Goal: Transaction & Acquisition: Purchase product/service

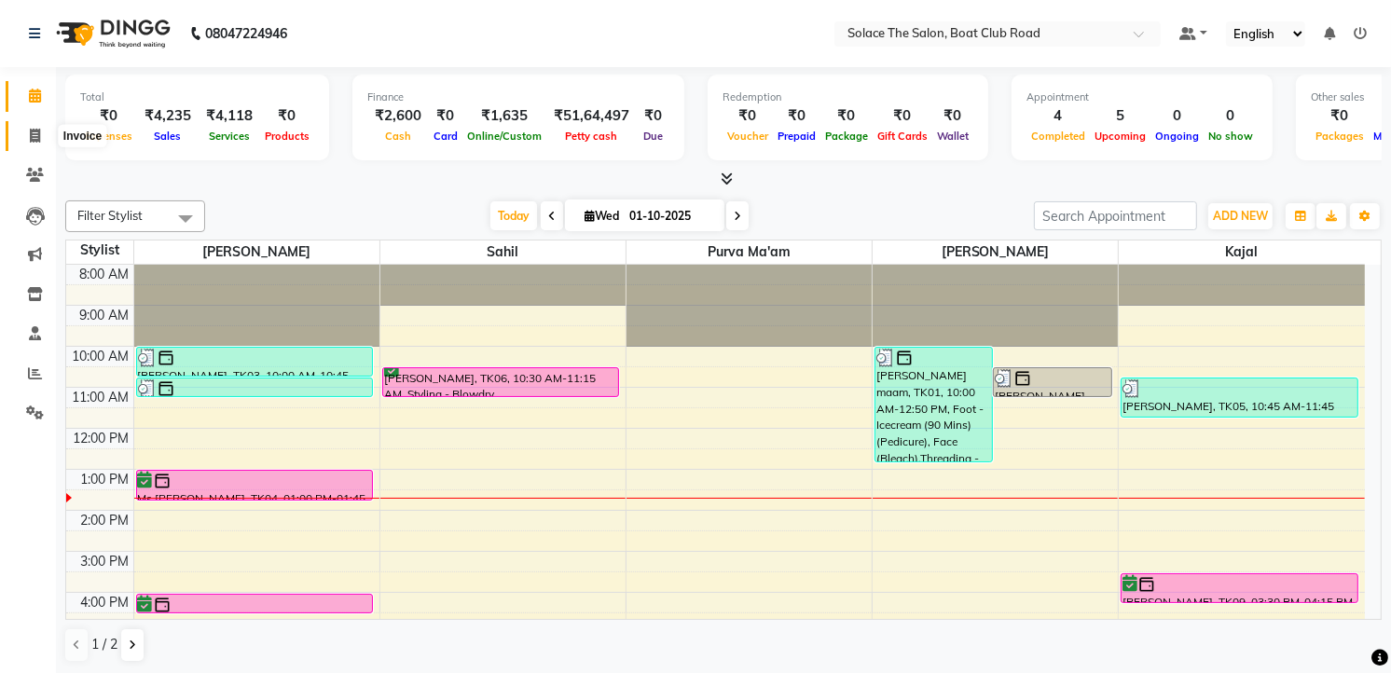
click at [30, 131] on icon at bounding box center [35, 136] width 10 height 14
select select "service"
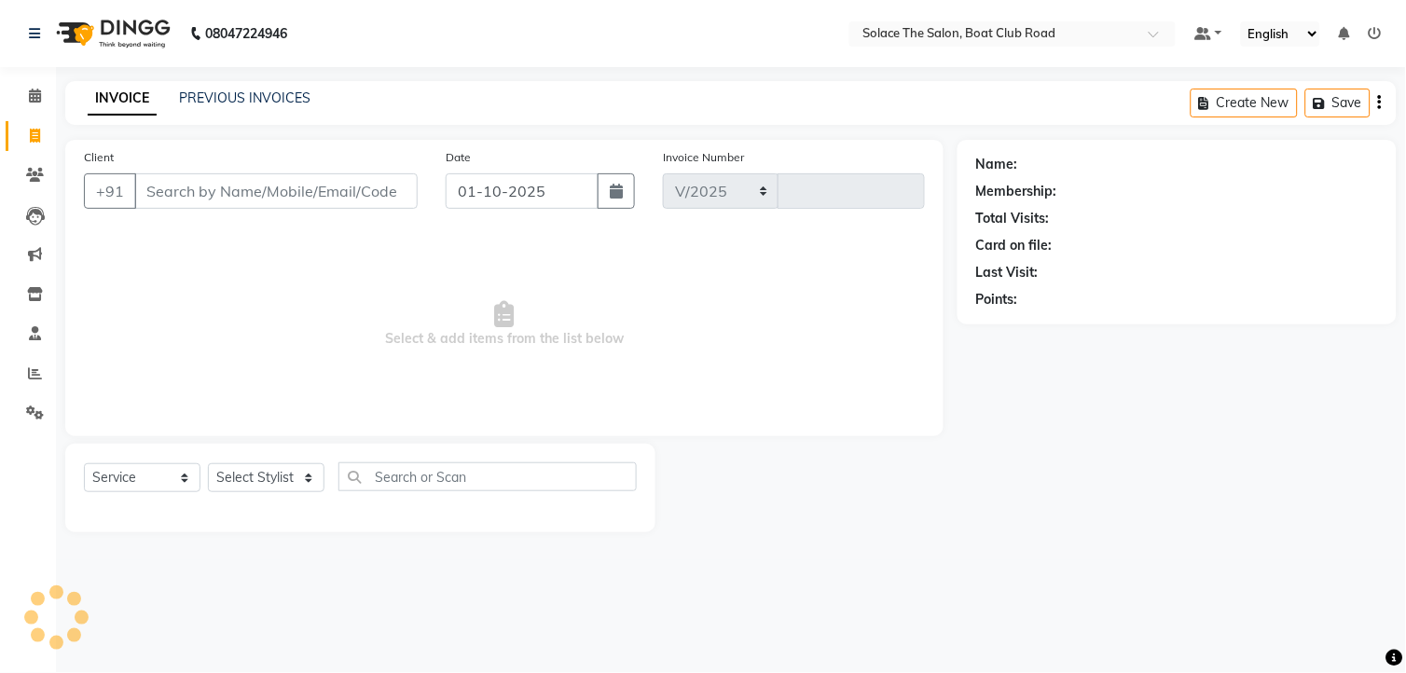
select select "585"
type input "1537"
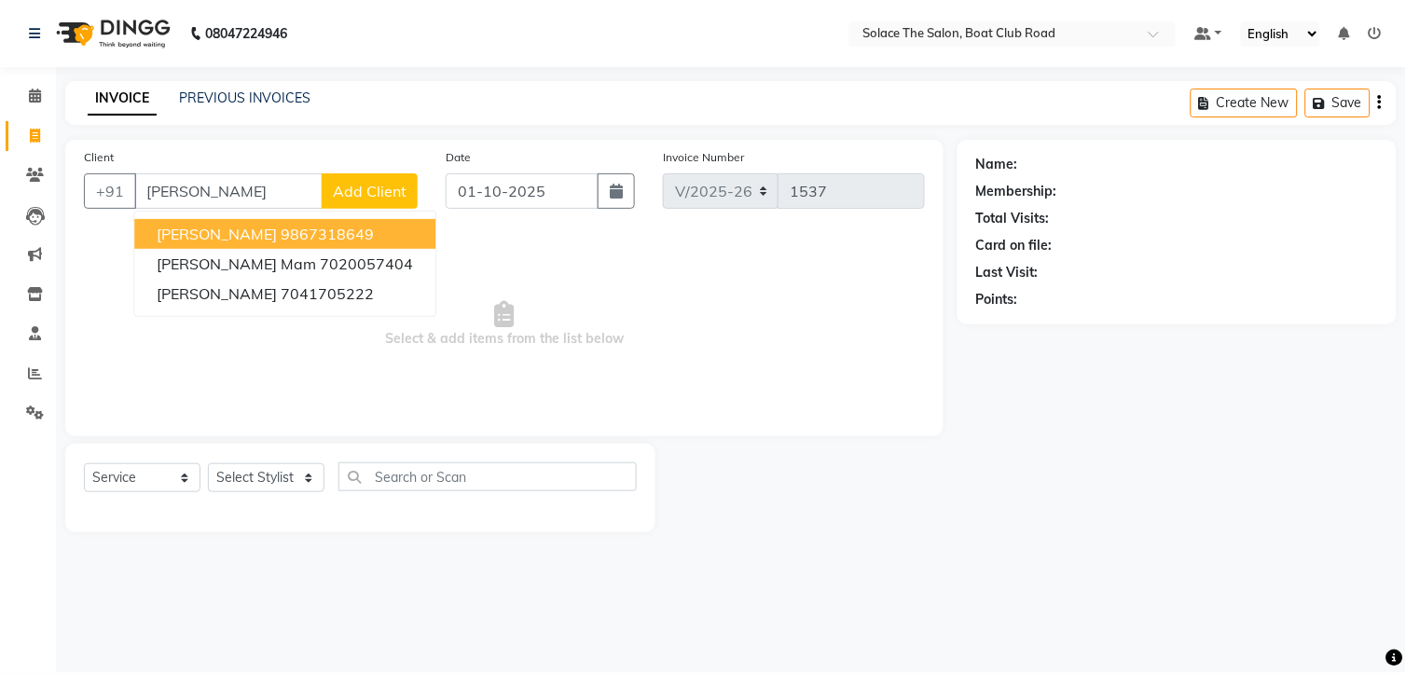
click at [211, 236] on span "[PERSON_NAME]" at bounding box center [217, 234] width 120 height 19
type input "9867318649"
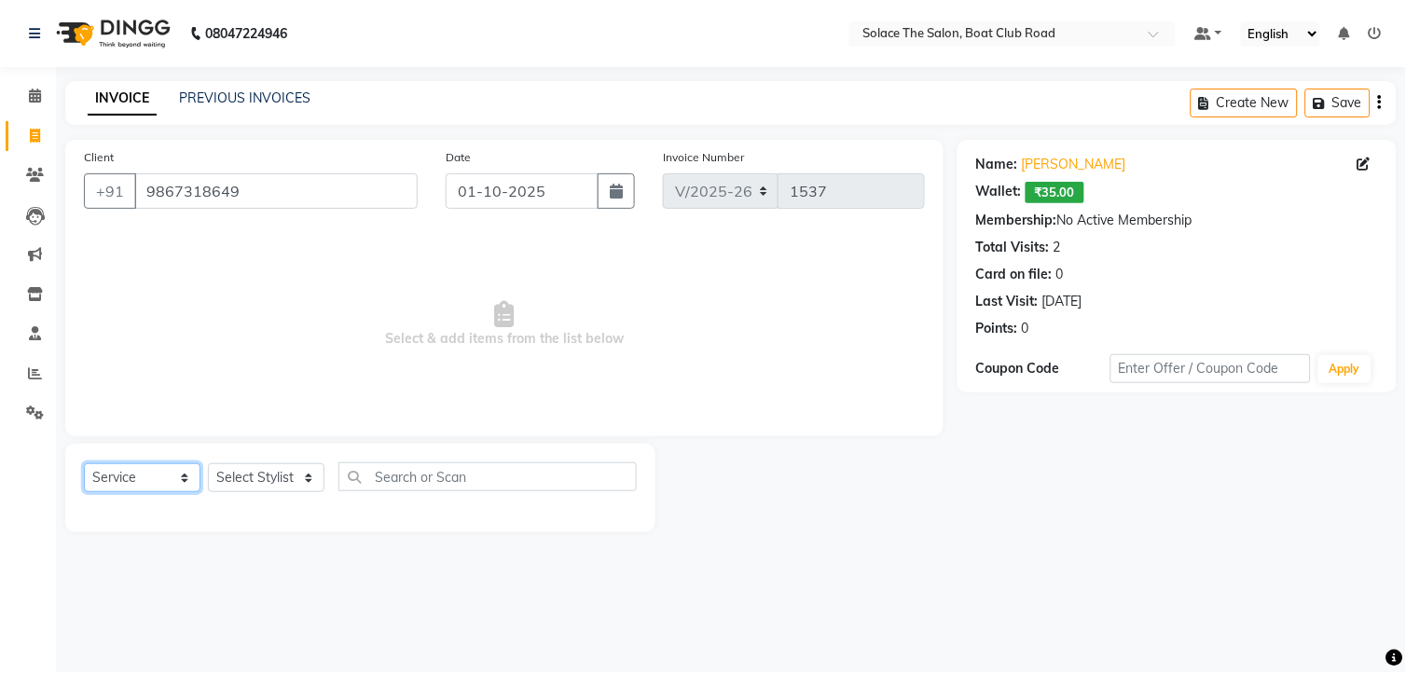
click at [117, 474] on select "Select Service Product Membership Package Voucher Prepaid Gift Card" at bounding box center [142, 477] width 117 height 29
click at [267, 480] on select "Select Stylist [PERSON_NAME] [PERSON_NAME] [PERSON_NAME] Front Desk Kajal [PERS…" at bounding box center [266, 477] width 117 height 29
select select "9746"
click at [208, 464] on select "Select Stylist [PERSON_NAME] [PERSON_NAME] [PERSON_NAME] Front Desk Kajal [PERS…" at bounding box center [266, 477] width 117 height 29
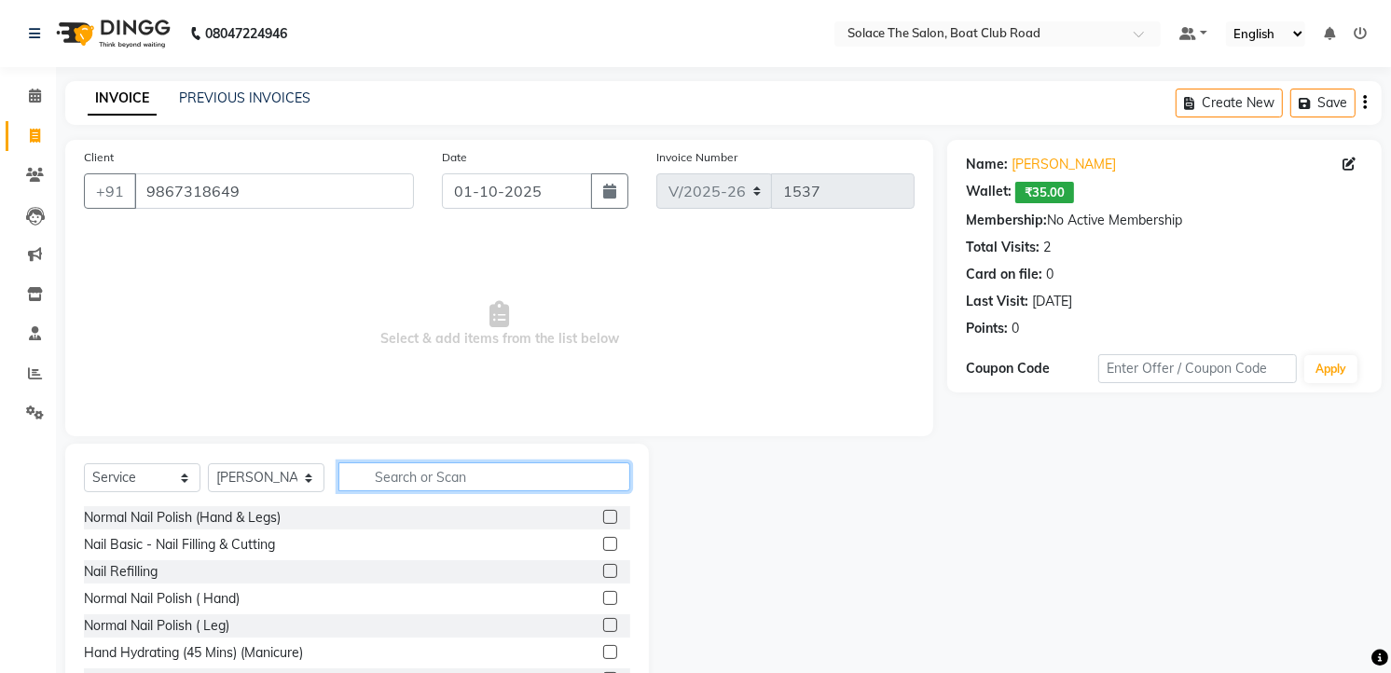
click at [389, 476] on input "text" at bounding box center [484, 476] width 292 height 29
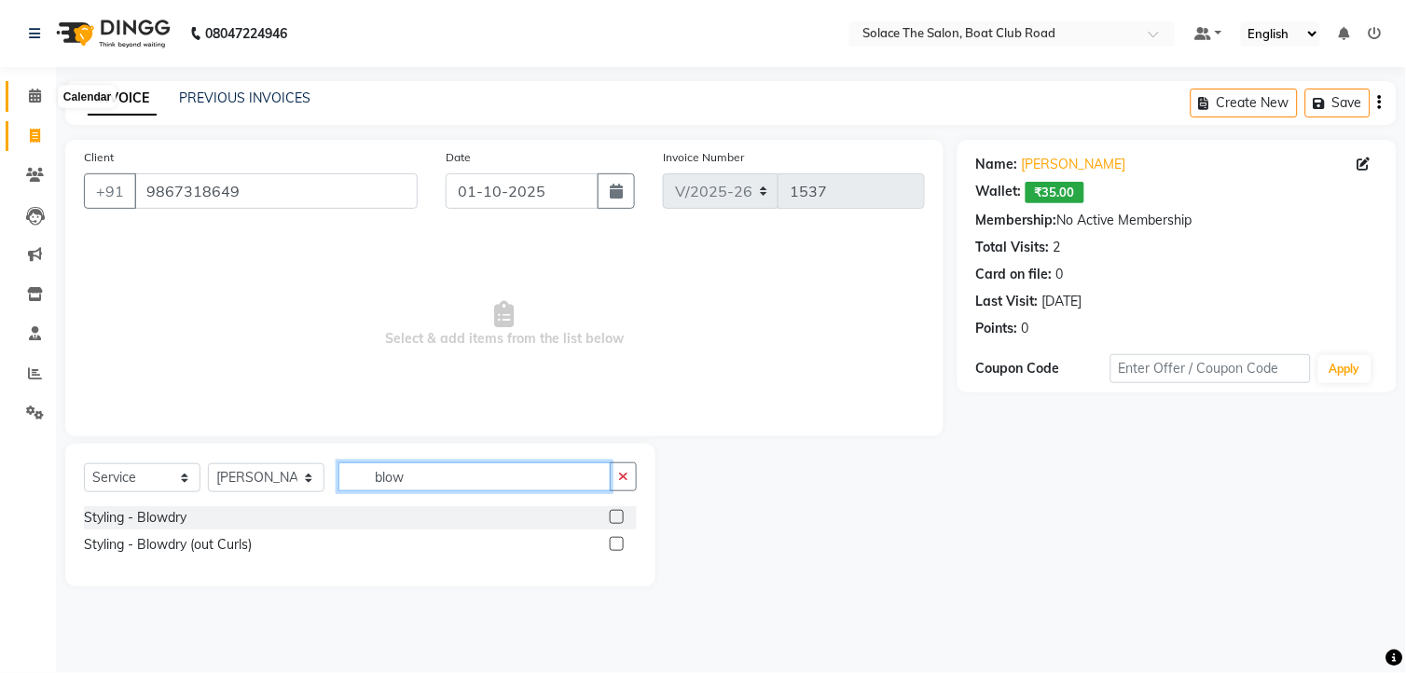
type input "blow"
click at [32, 101] on icon at bounding box center [35, 96] width 12 height 14
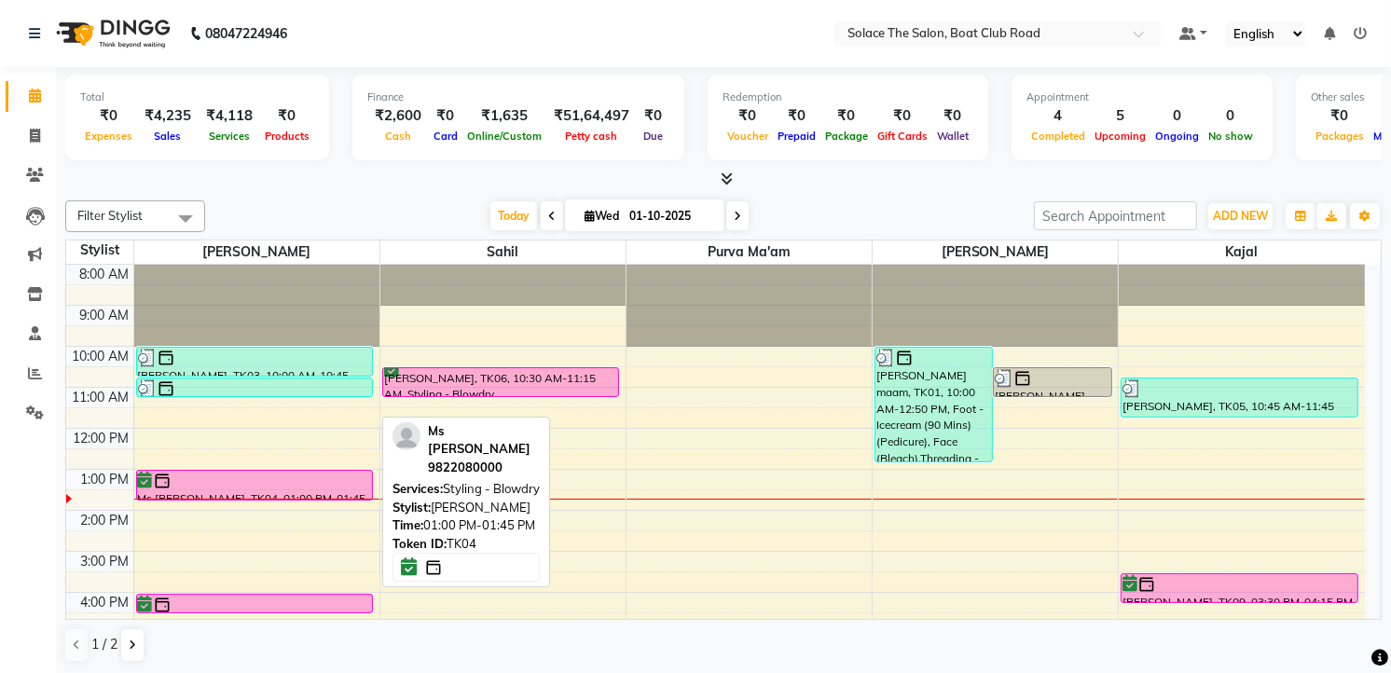
click at [183, 474] on div at bounding box center [255, 481] width 234 height 19
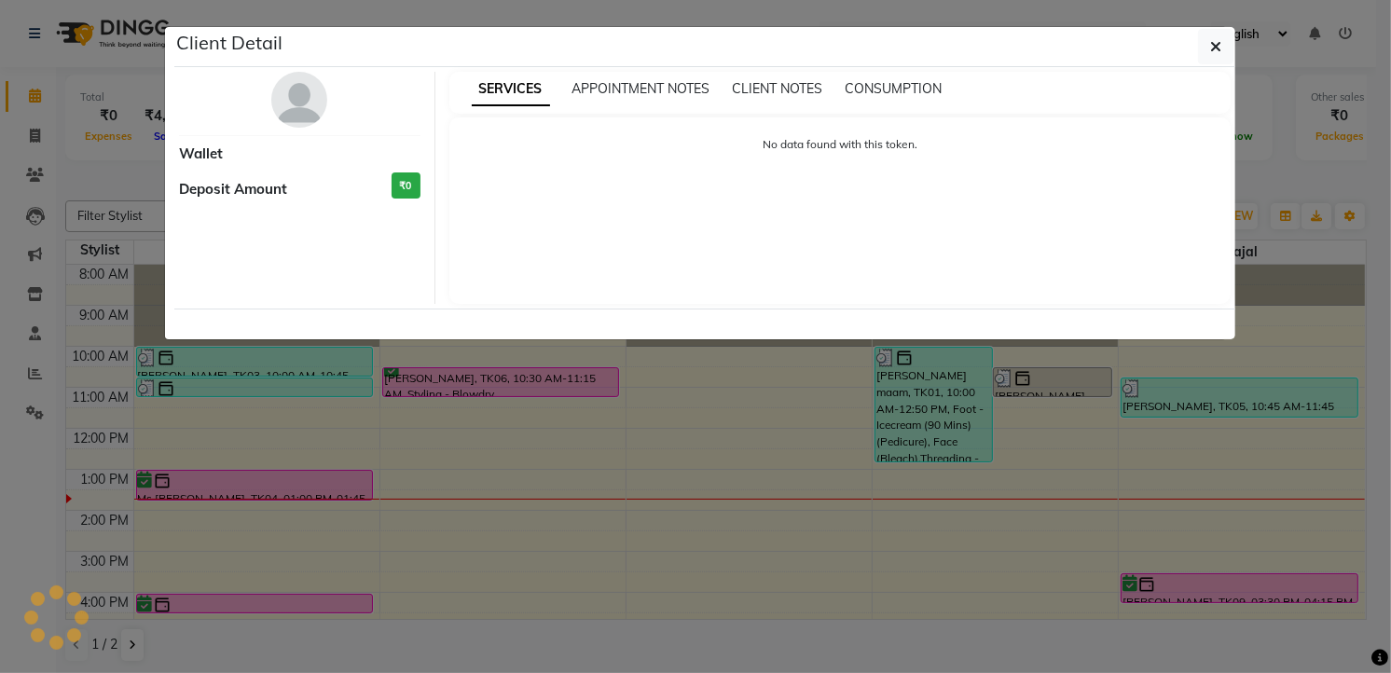
select select "6"
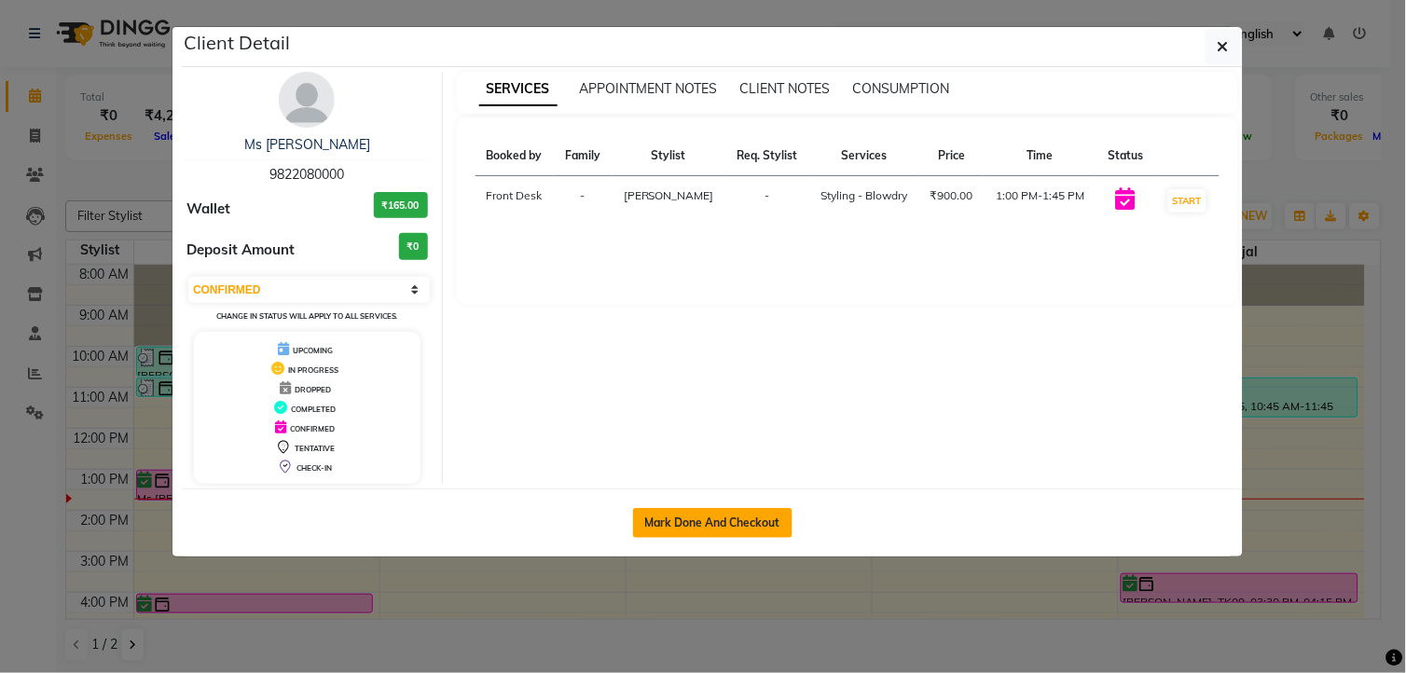
click at [737, 515] on button "Mark Done And Checkout" at bounding box center [712, 523] width 159 height 30
select select "service"
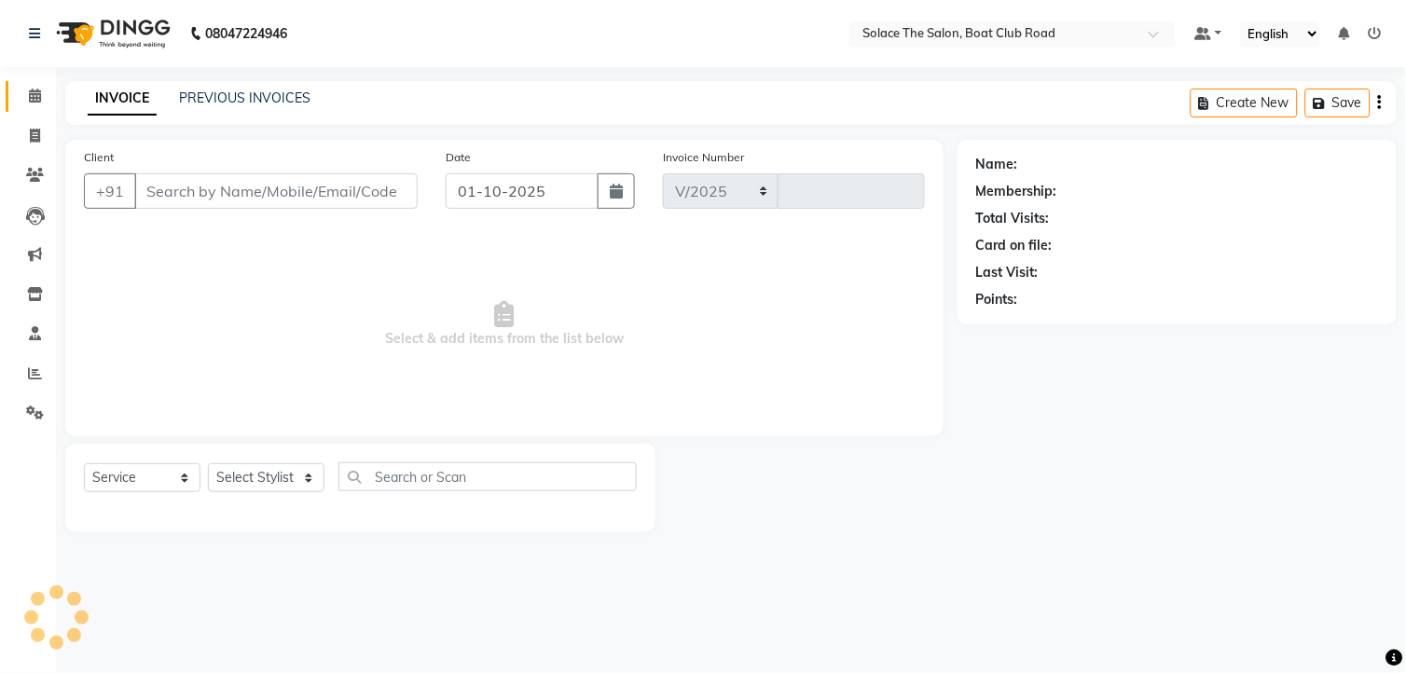
select select "585"
type input "1537"
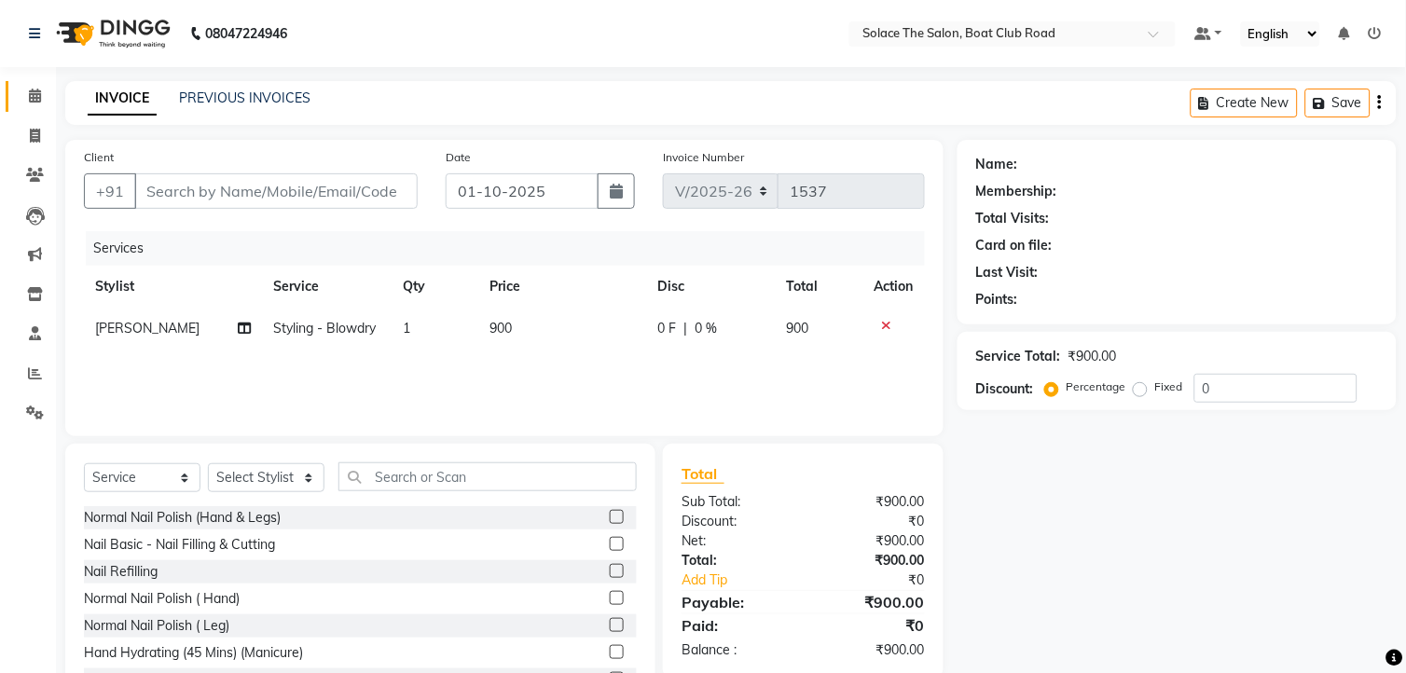
type input "9822080000"
select select "9746"
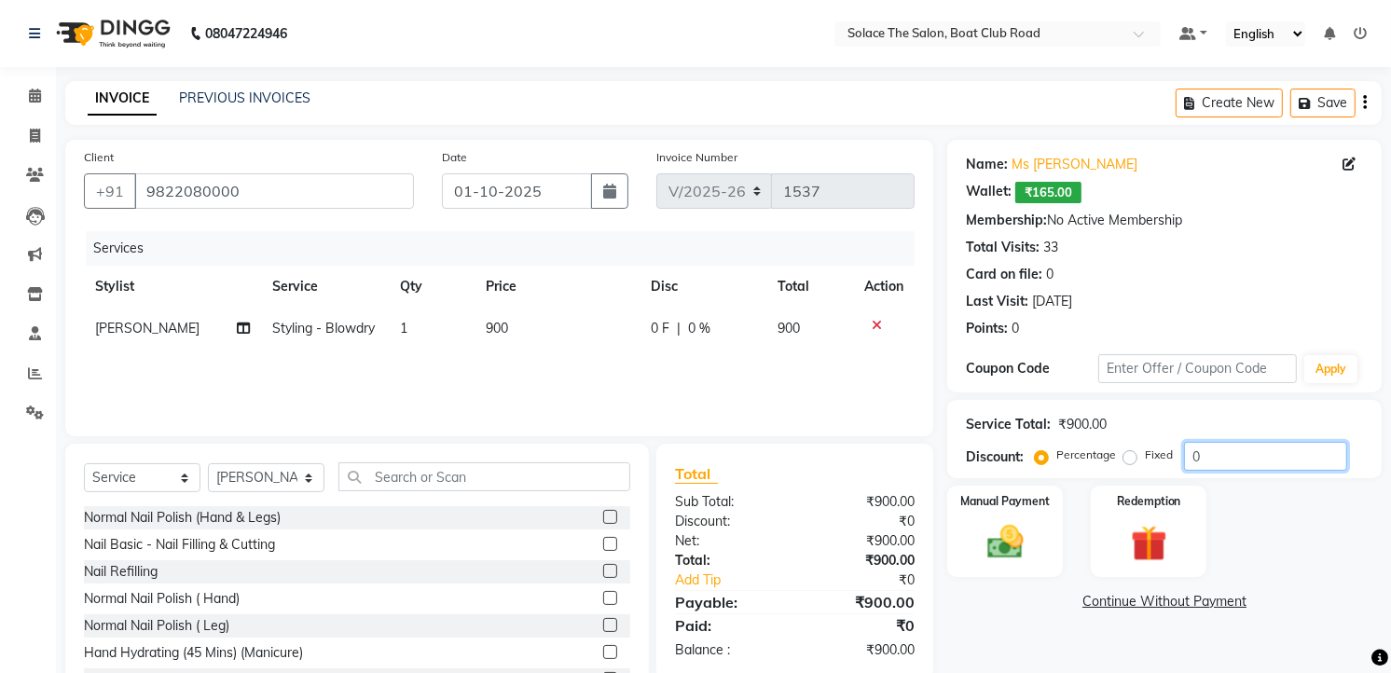
drag, startPoint x: 1232, startPoint y: 442, endPoint x: 1224, endPoint y: 453, distance: 14.0
click at [1232, 443] on input "0" at bounding box center [1265, 456] width 163 height 29
type input "15"
click at [1014, 521] on img at bounding box center [1005, 542] width 61 height 43
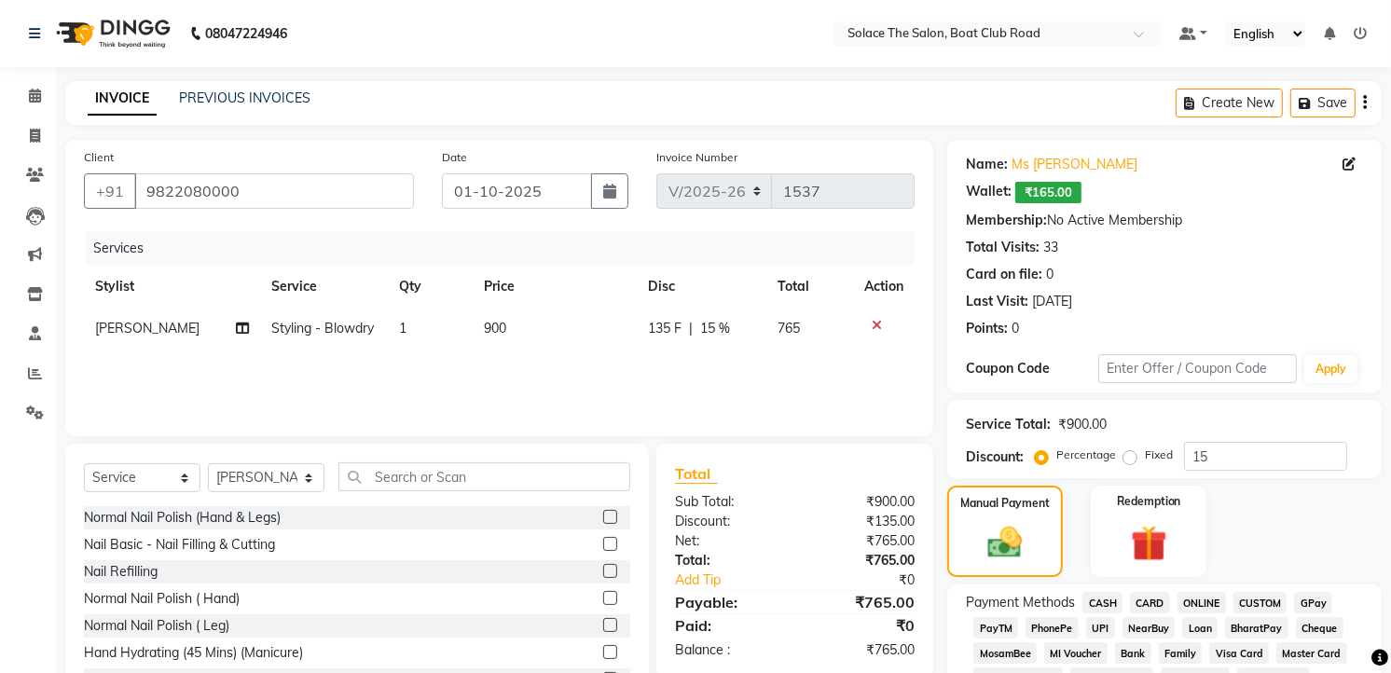
scroll to position [73, 0]
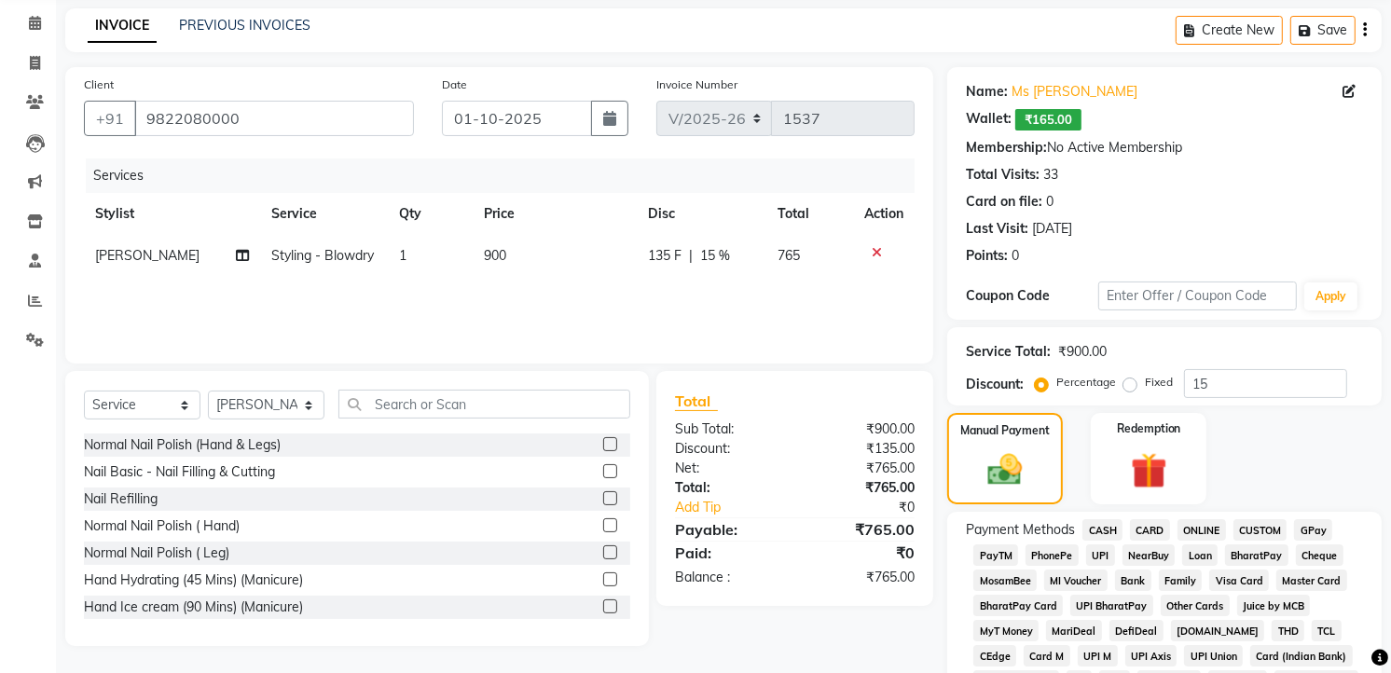
click at [1311, 528] on span "GPay" at bounding box center [1313, 529] width 38 height 21
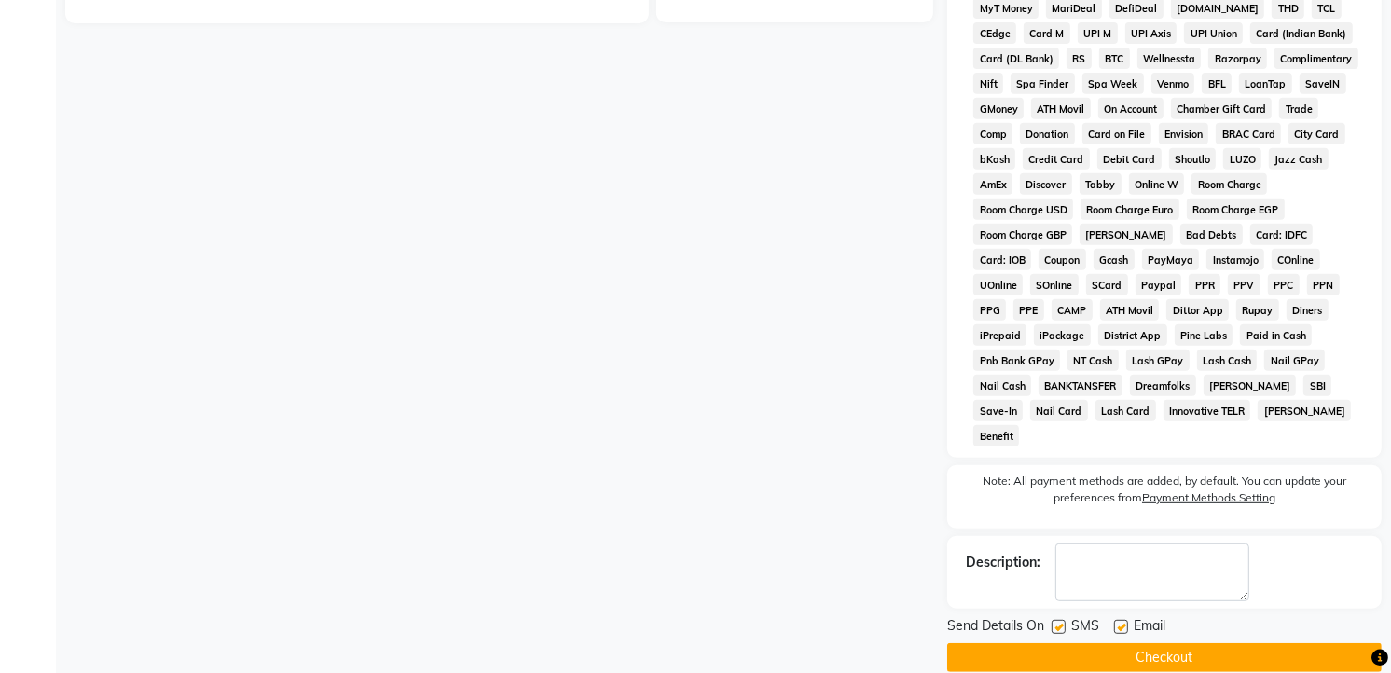
click at [1131, 643] on button "Checkout" at bounding box center [1164, 657] width 434 height 29
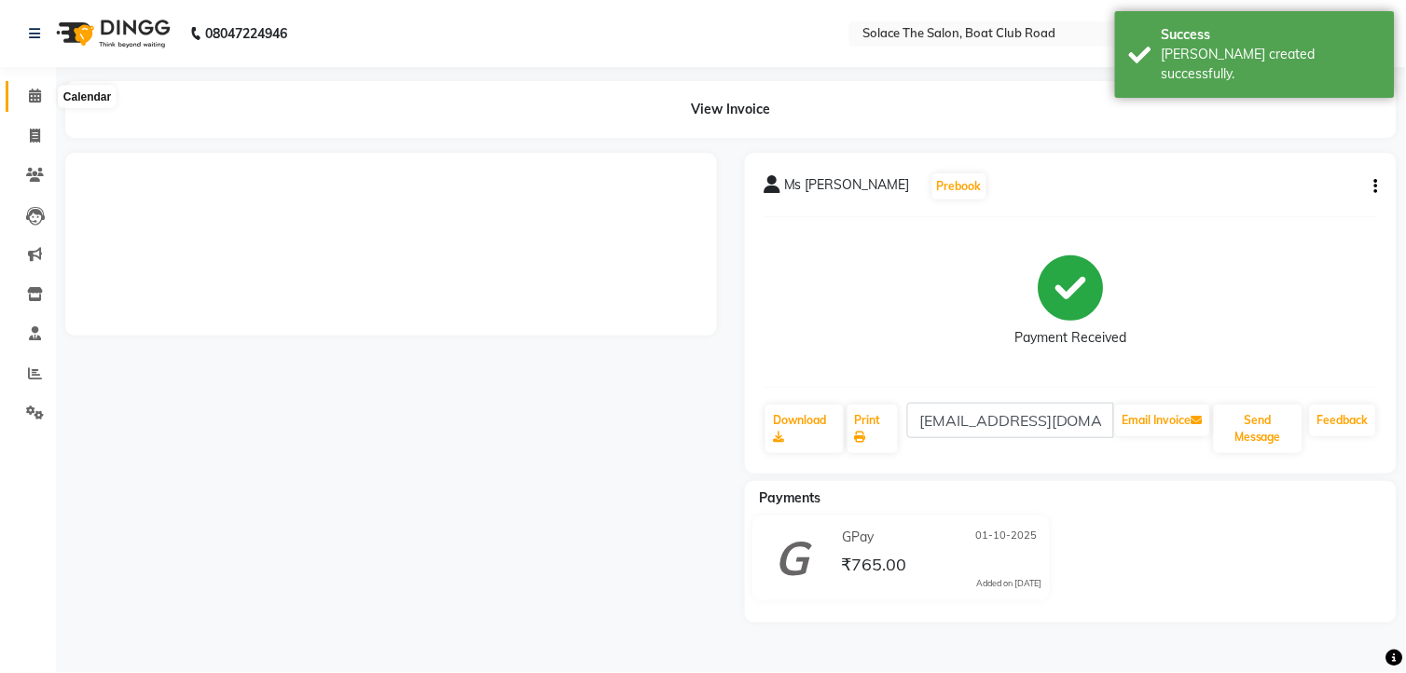
click at [30, 97] on icon at bounding box center [35, 96] width 12 height 14
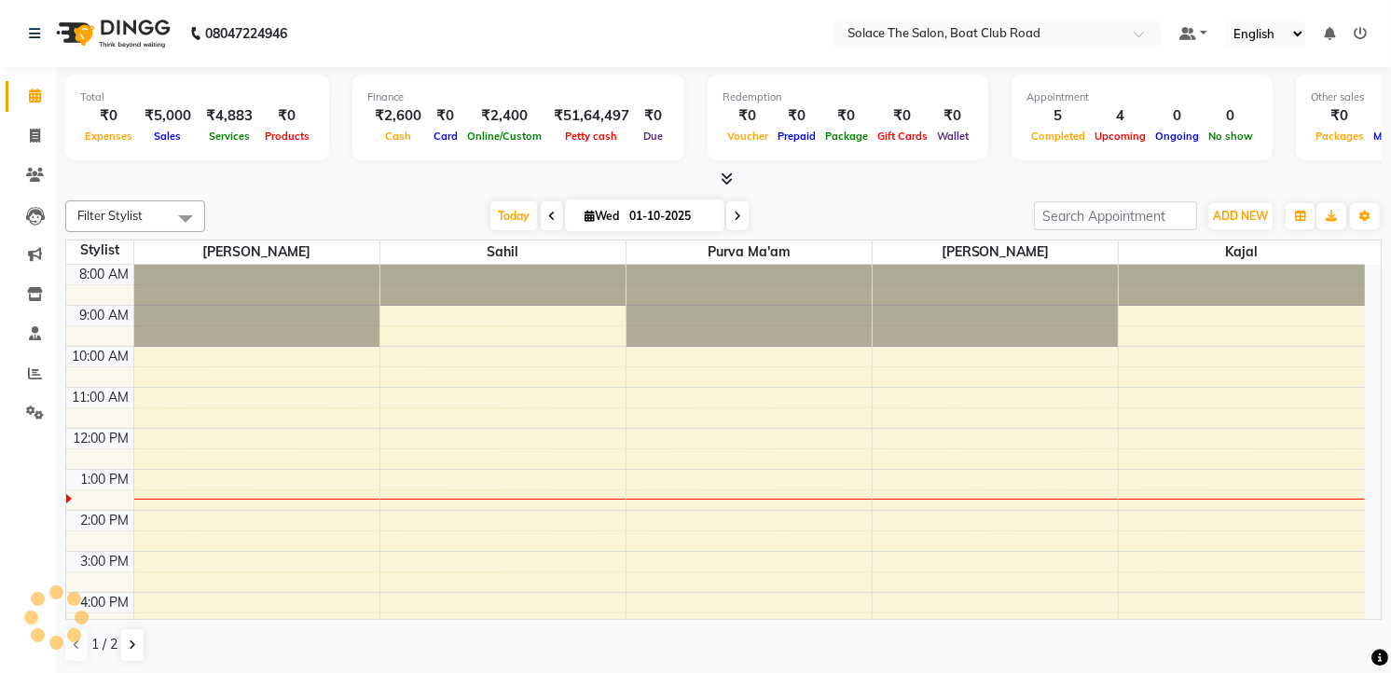
scroll to position [186, 0]
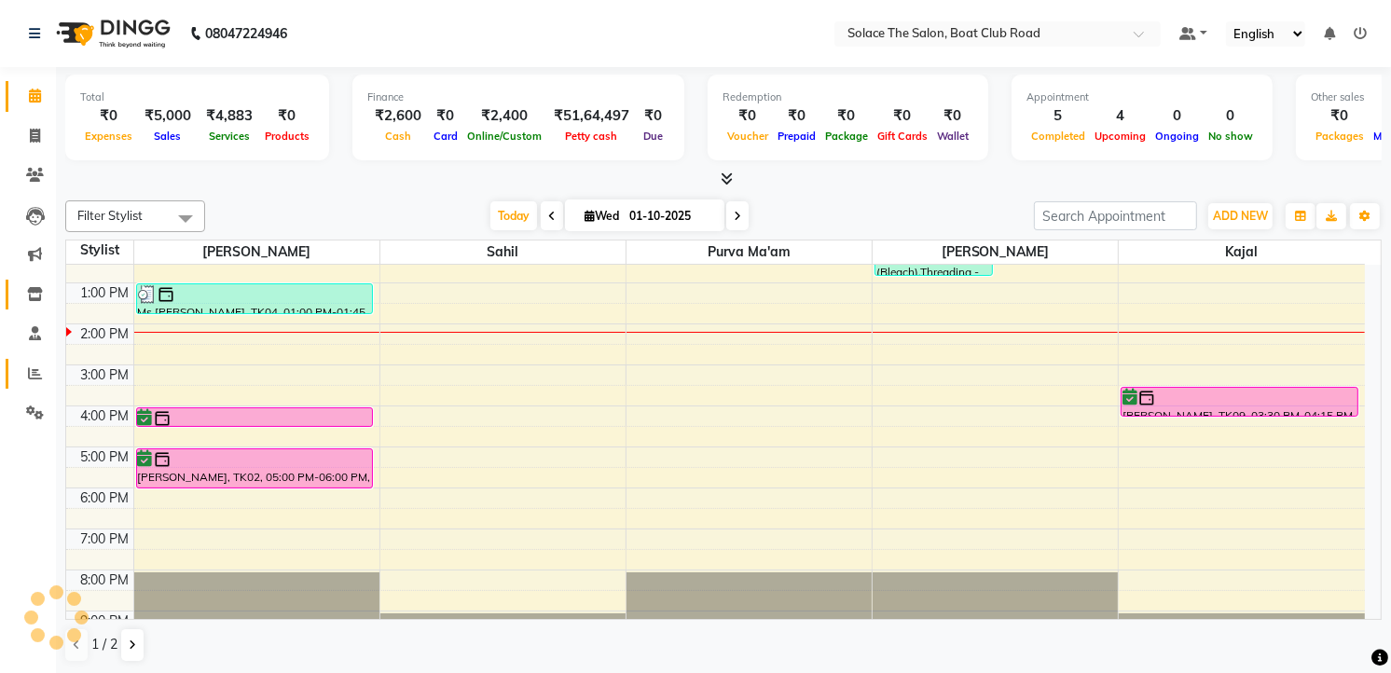
click at [35, 373] on icon at bounding box center [35, 373] width 14 height 14
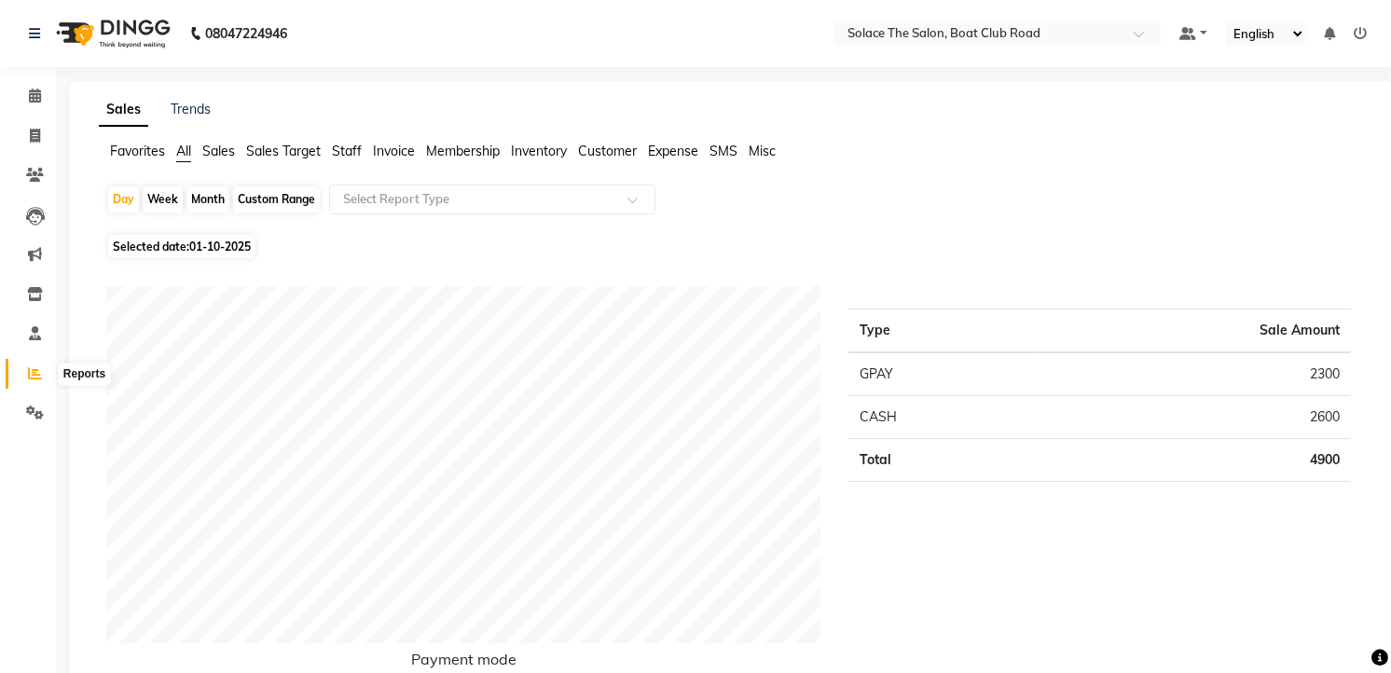
click at [35, 377] on icon at bounding box center [35, 373] width 14 height 14
click at [209, 201] on div "Month" at bounding box center [207, 199] width 43 height 26
select select "10"
select select "2025"
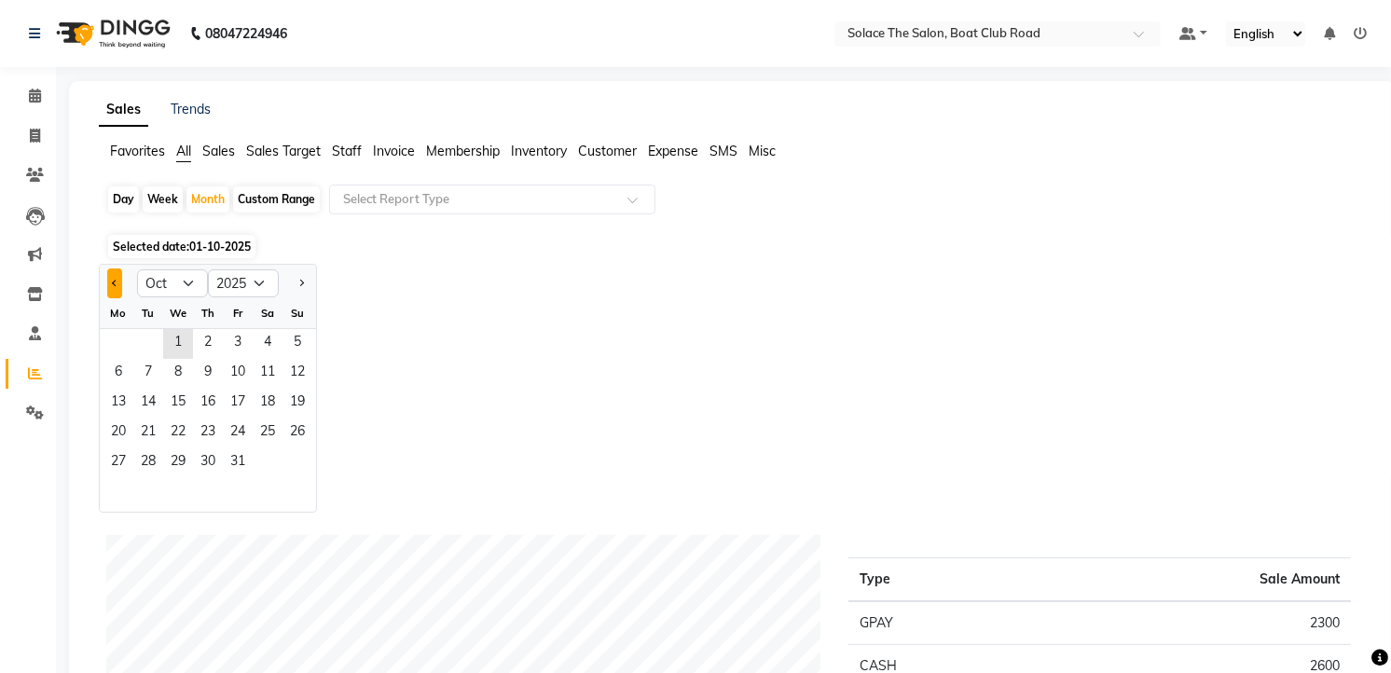
click at [115, 289] on button "Previous month" at bounding box center [114, 283] width 15 height 30
select select "9"
click at [121, 343] on span "1" at bounding box center [118, 344] width 30 height 30
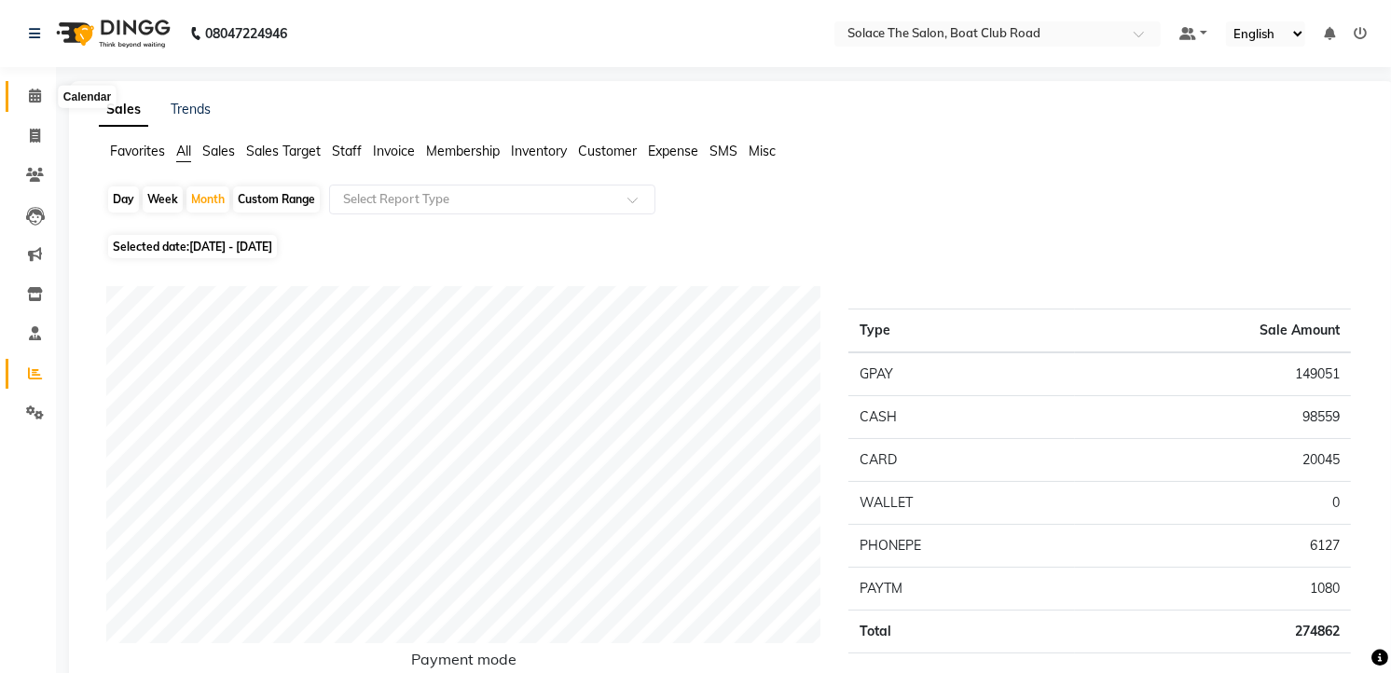
click at [34, 100] on icon at bounding box center [35, 96] width 12 height 14
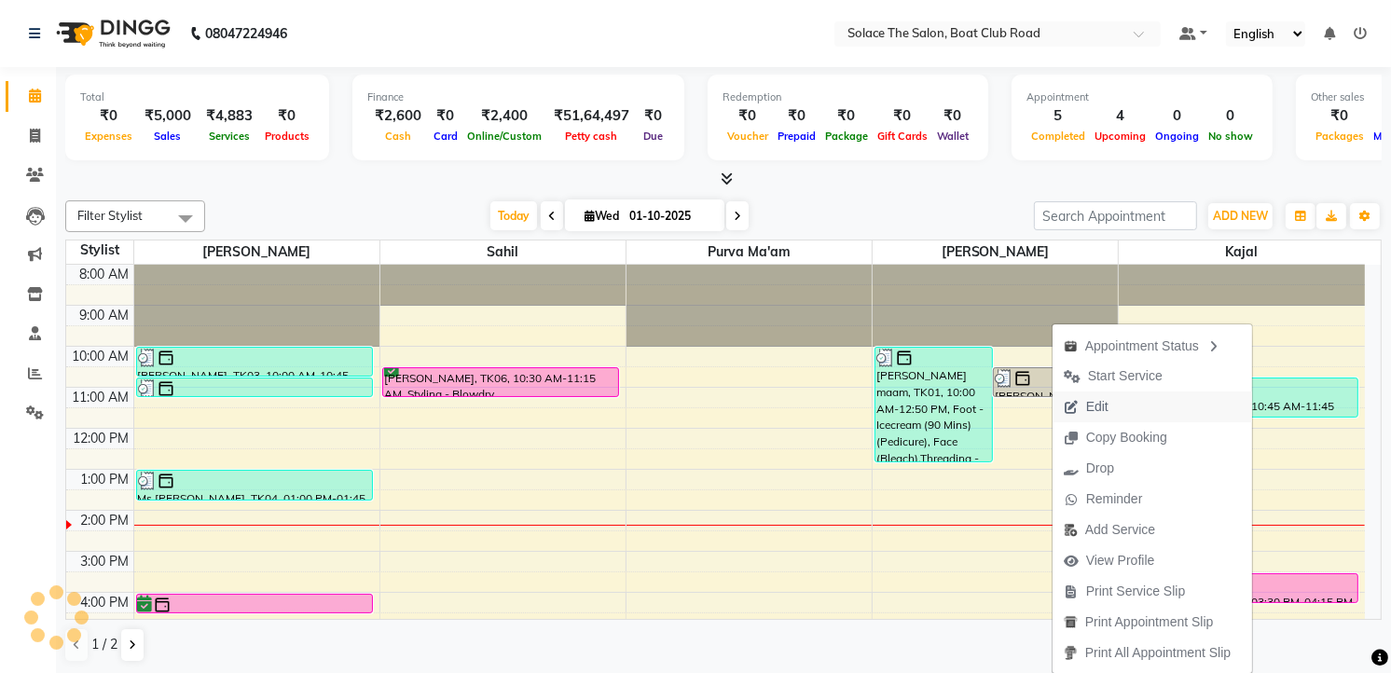
click at [1086, 403] on span "Edit" at bounding box center [1097, 407] width 22 height 20
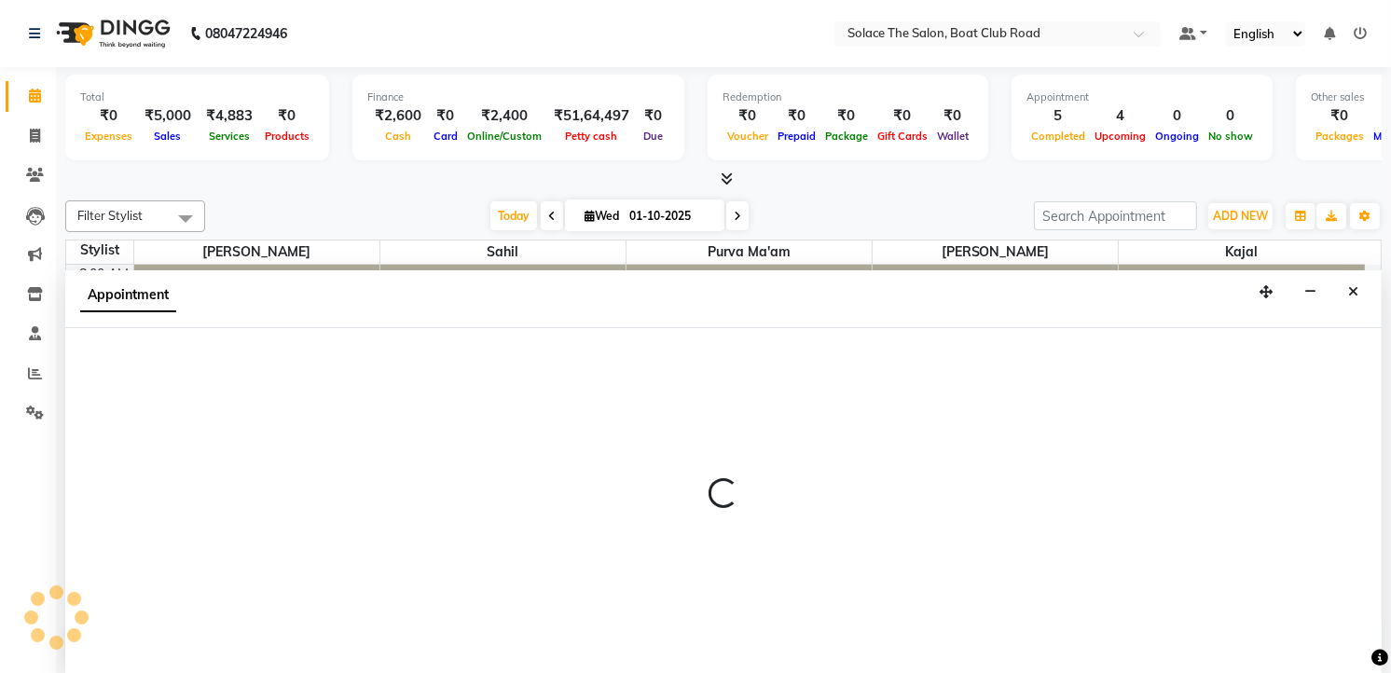
select select "tentative"
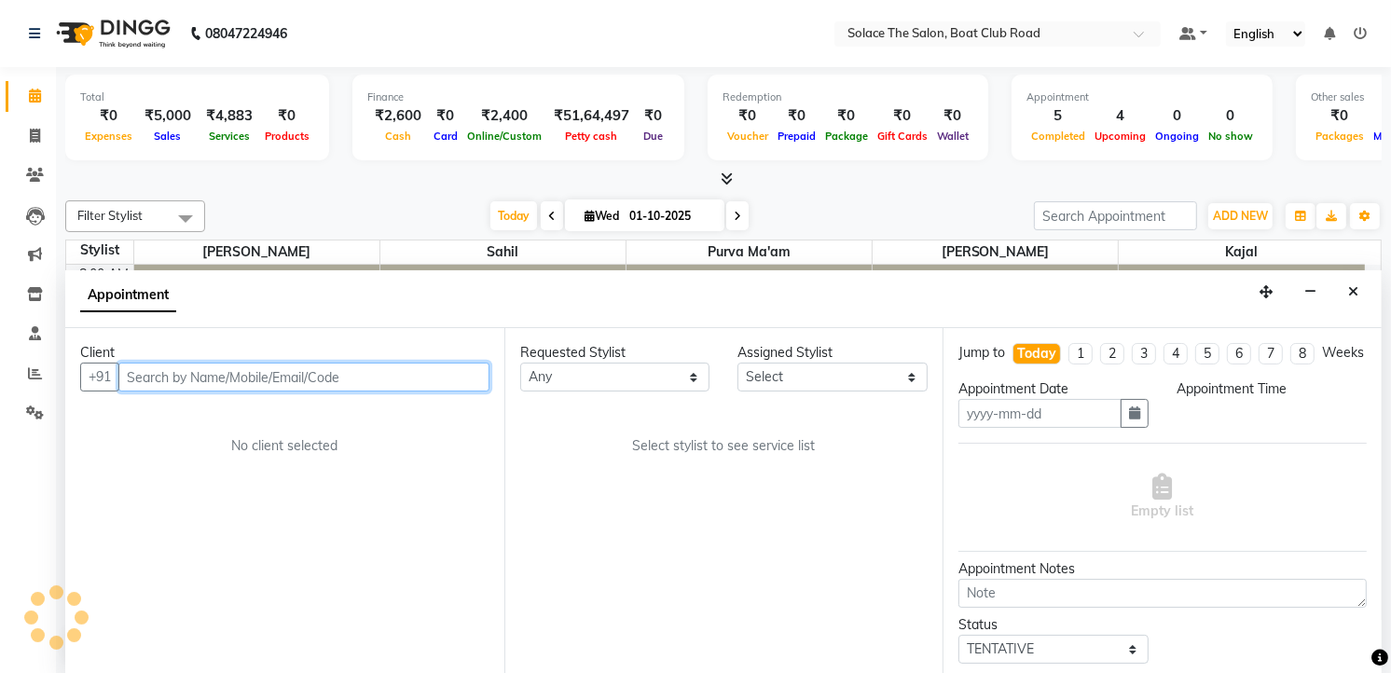
type input "01-10-2025"
select select "confirm booking"
select select "930"
select select "23757"
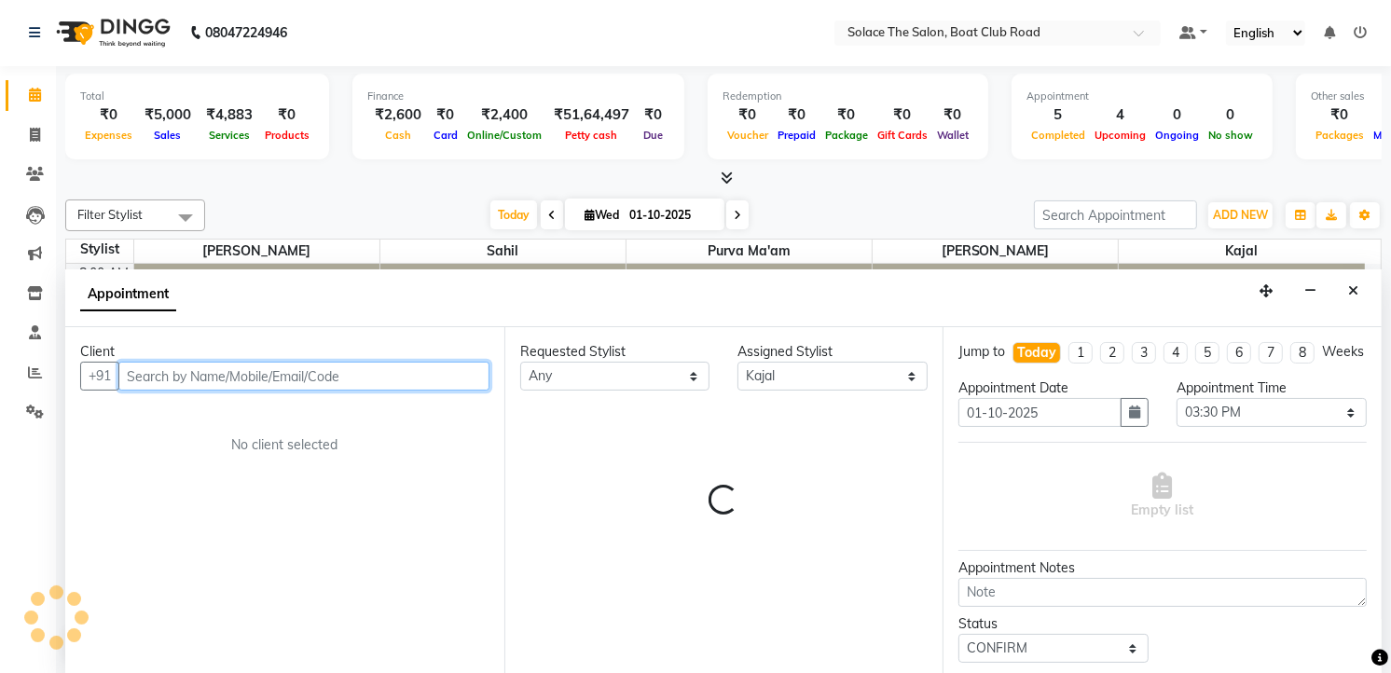
select select "720"
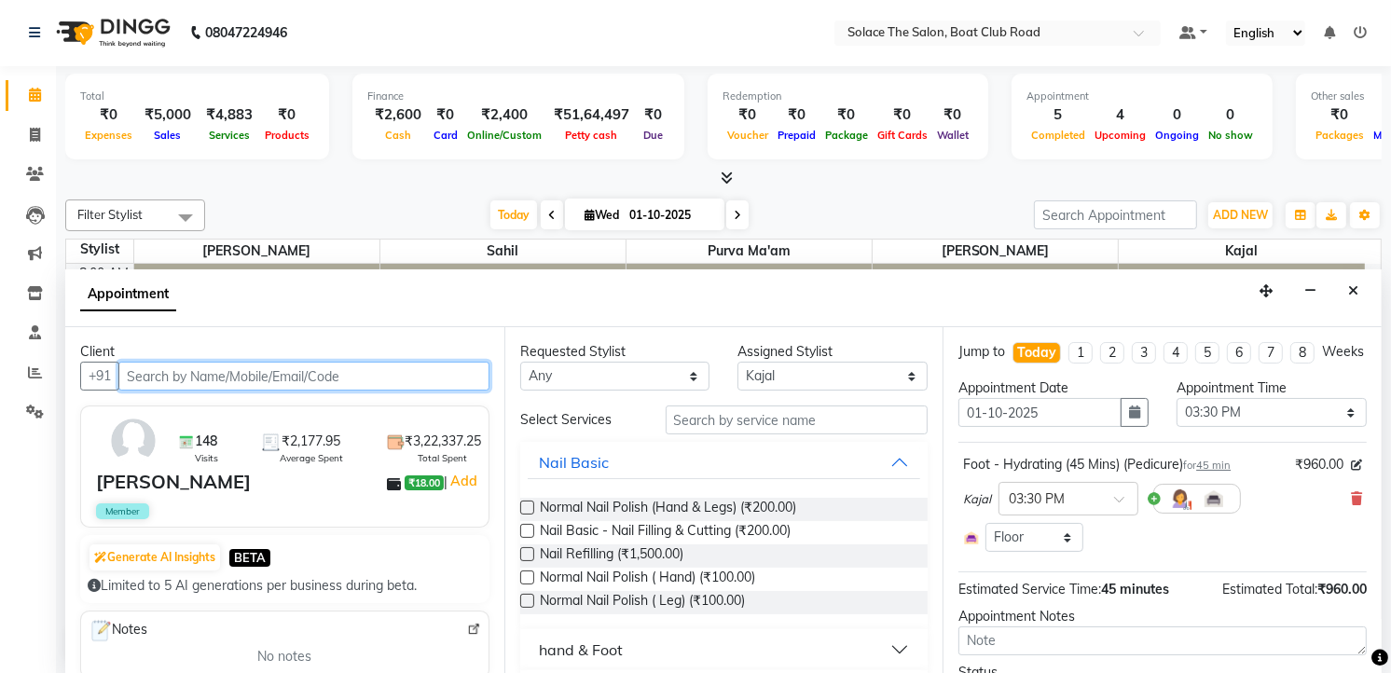
scroll to position [222, 0]
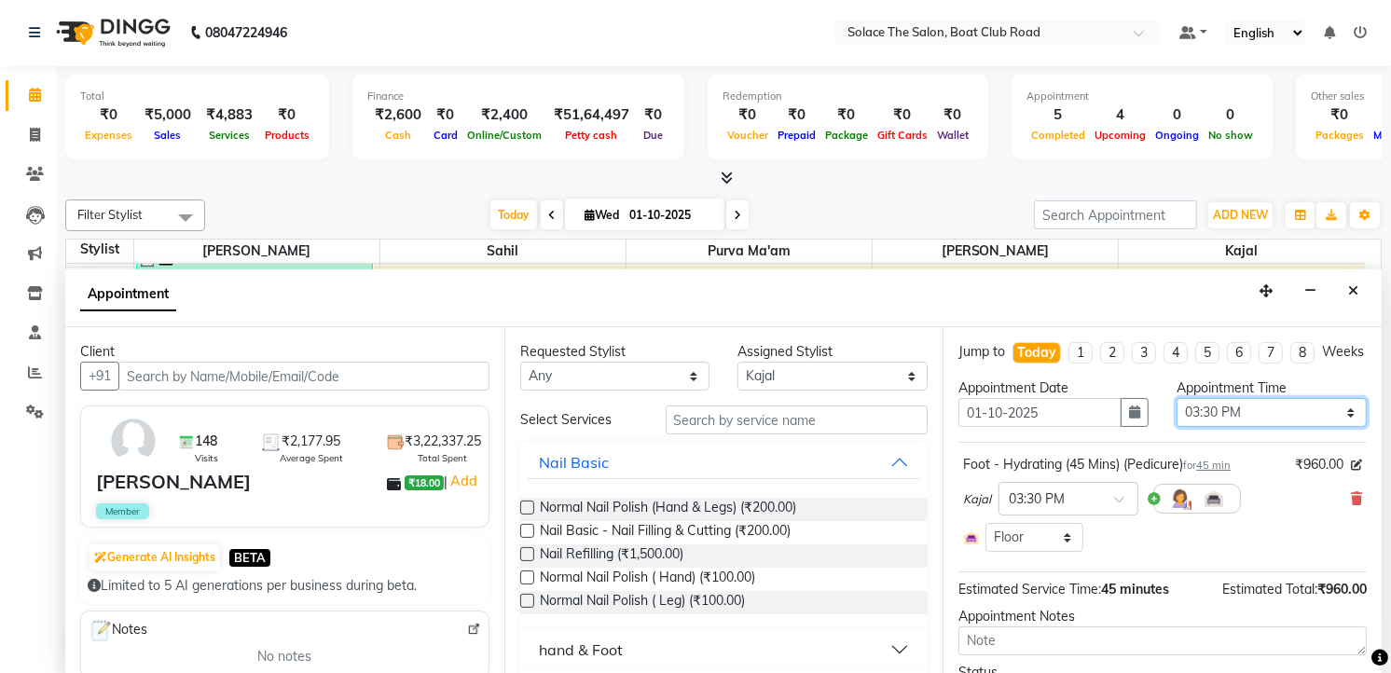
click at [1199, 427] on select "Select 09:00 AM 09:15 AM 09:30 AM 09:45 AM 10:00 AM 10:15 AM 10:30 AM 10:45 AM …" at bounding box center [1272, 412] width 190 height 29
select select "885"
click at [1177, 415] on select "Select 09:00 AM 09:15 AM 09:30 AM 09:45 AM 10:00 AM 10:15 AM 10:30 AM 10:45 AM …" at bounding box center [1272, 412] width 190 height 29
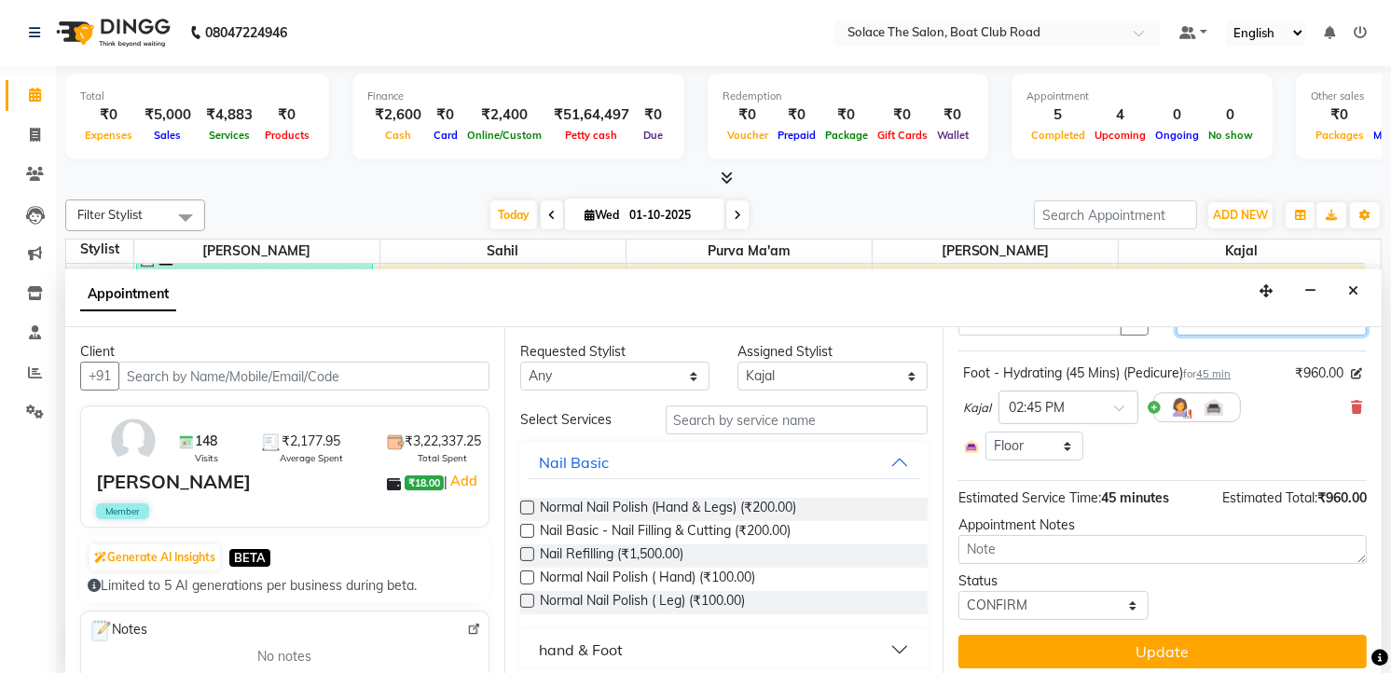
scroll to position [118, 0]
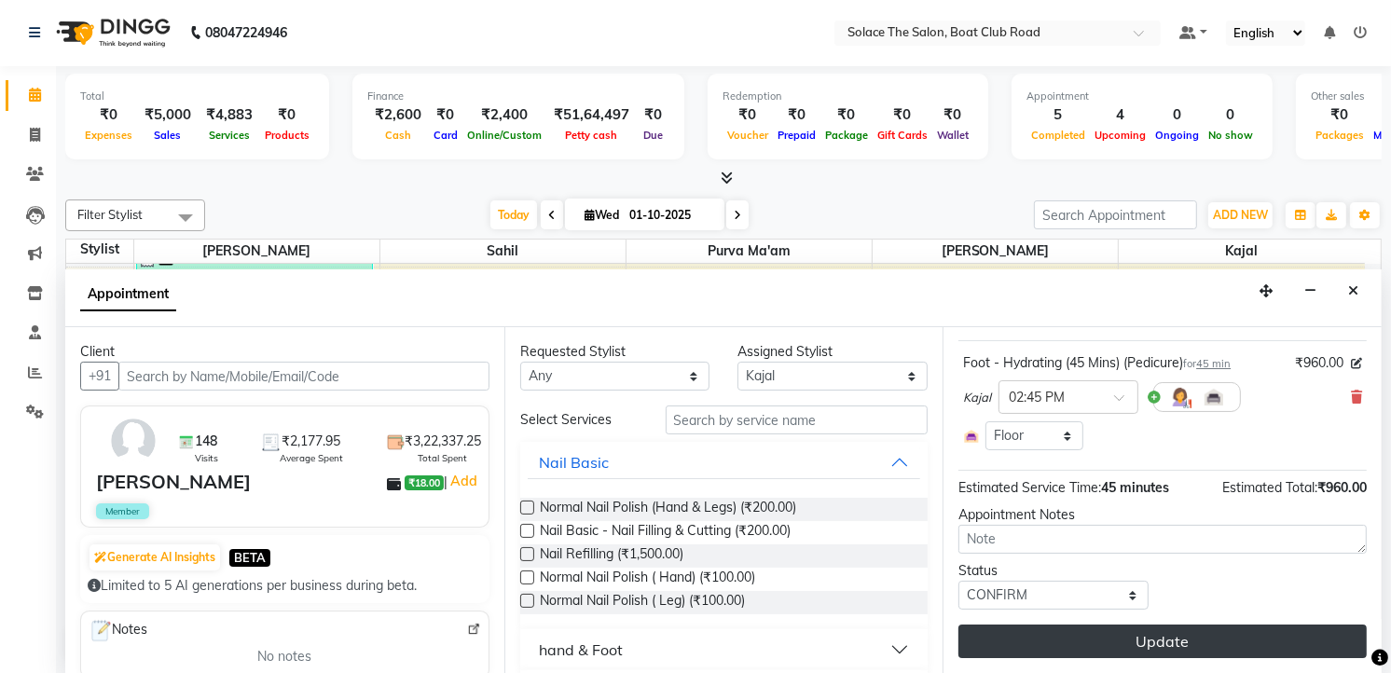
click at [1129, 643] on button "Update" at bounding box center [1162, 642] width 408 height 34
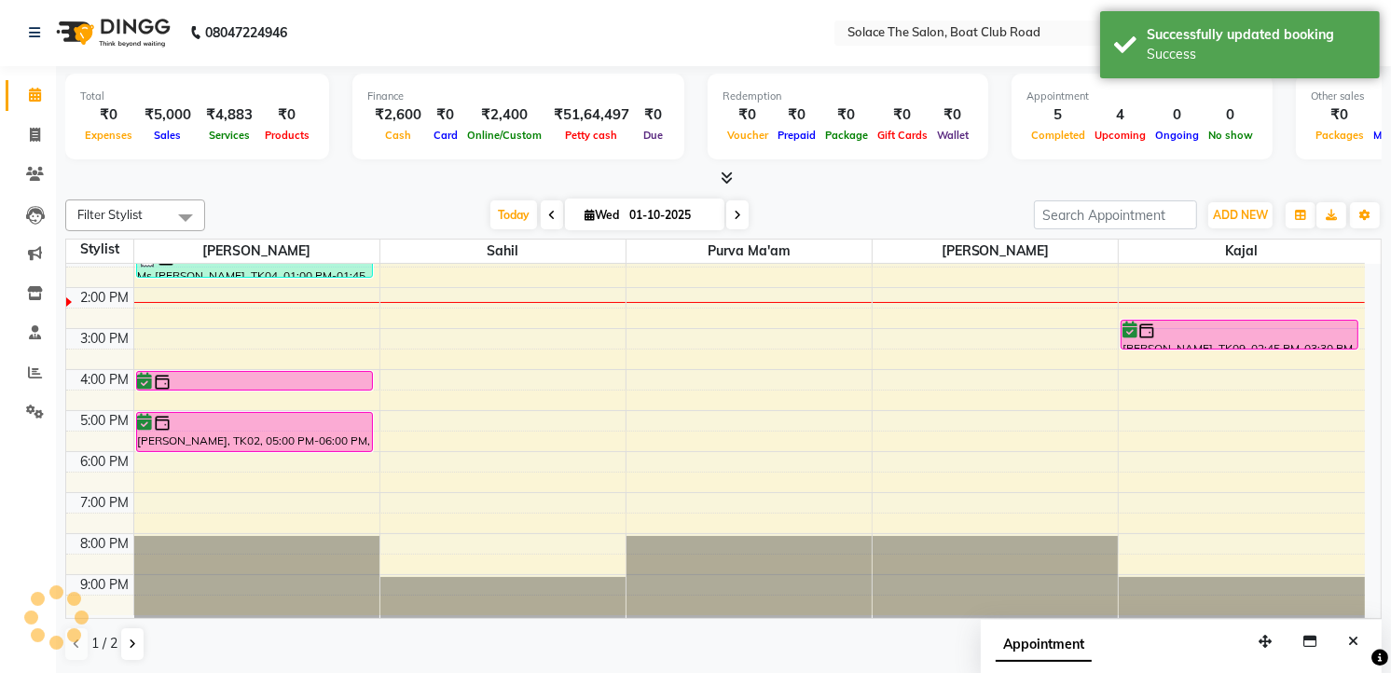
scroll to position [0, 0]
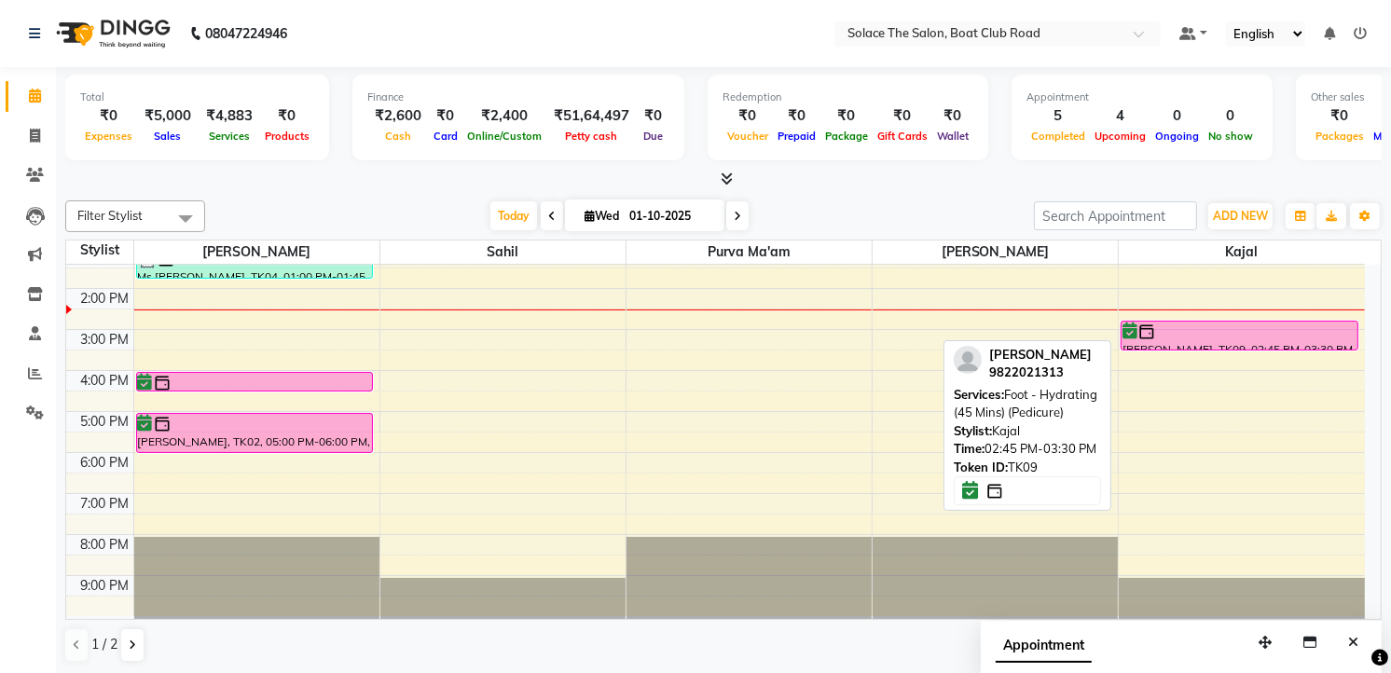
click at [1186, 326] on div at bounding box center [1239, 332] width 234 height 19
select select "6"
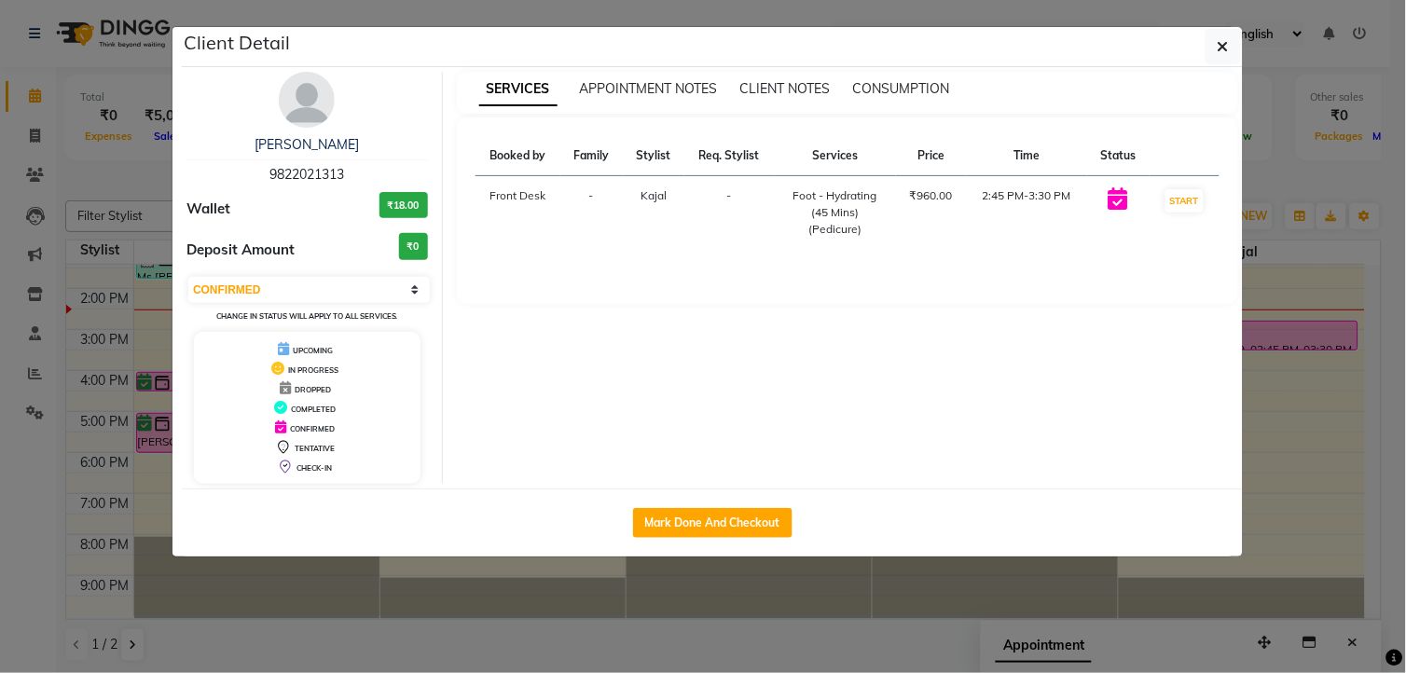
click at [298, 100] on img at bounding box center [307, 100] width 56 height 56
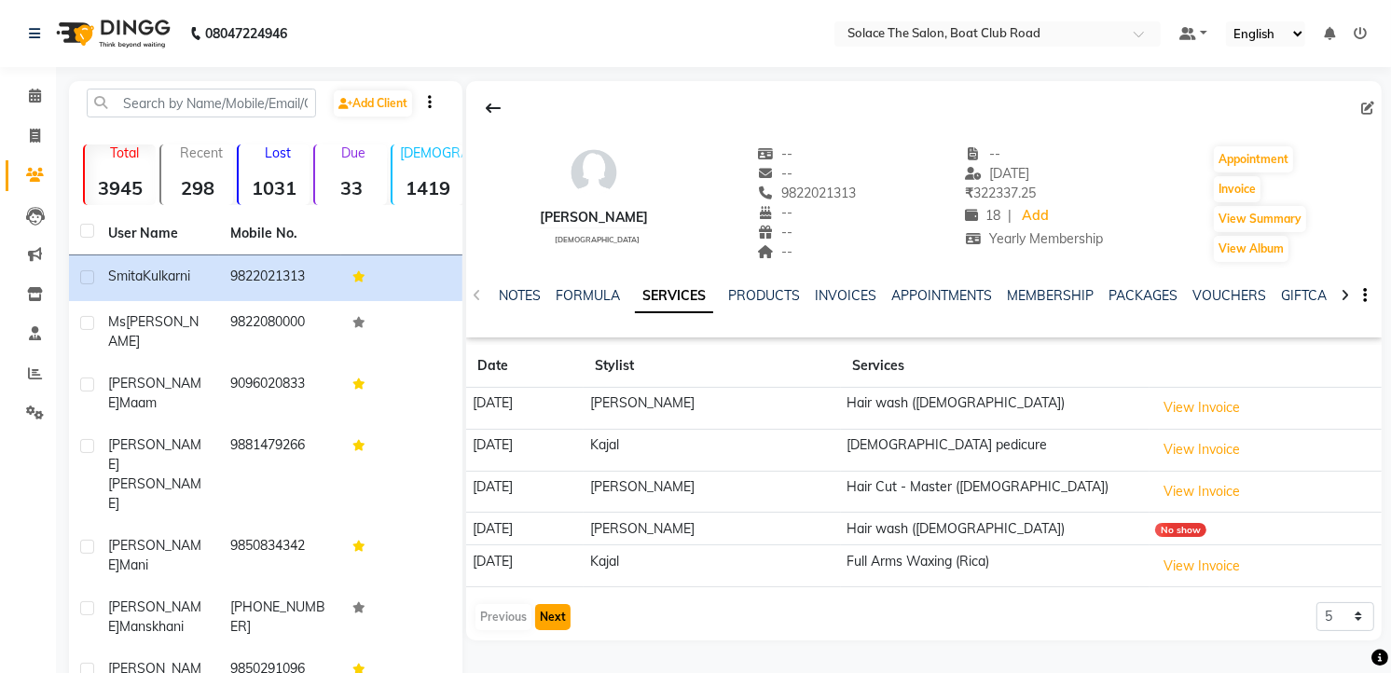
click at [553, 620] on button "Next" at bounding box center [552, 617] width 35 height 26
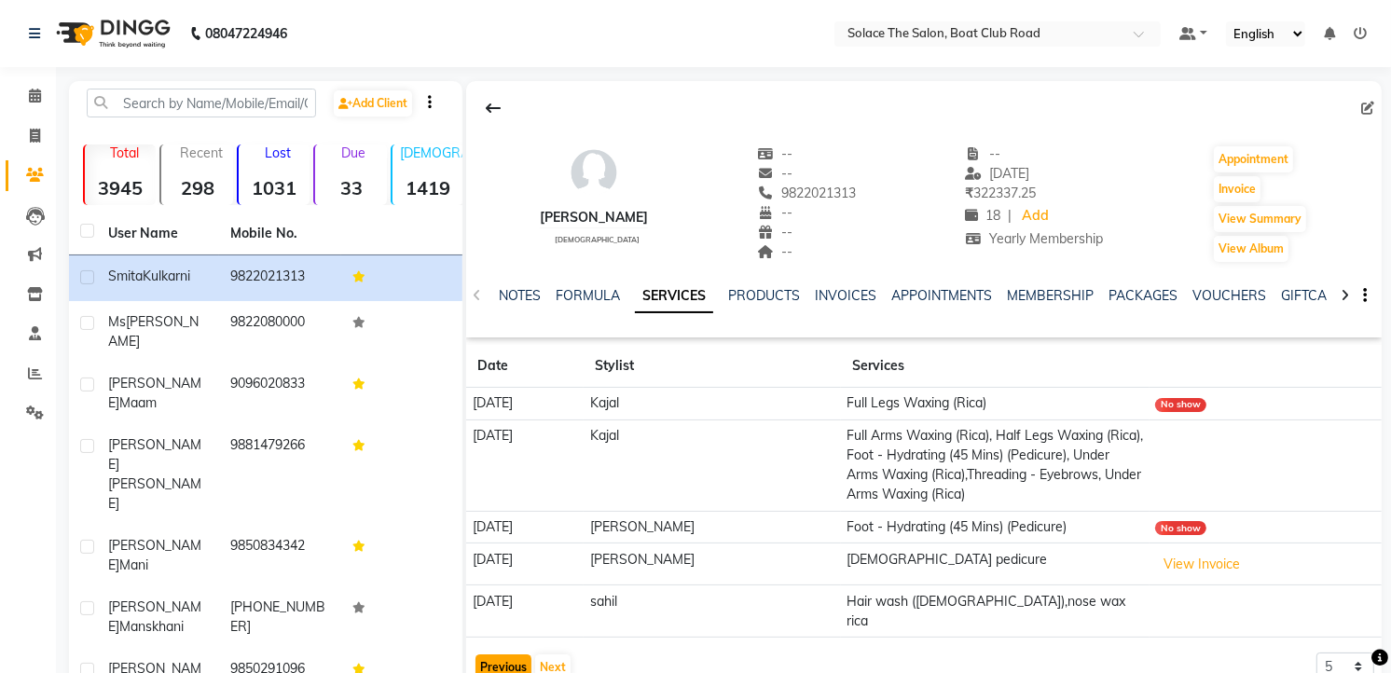
click at [500, 654] on button "Previous" at bounding box center [503, 667] width 56 height 26
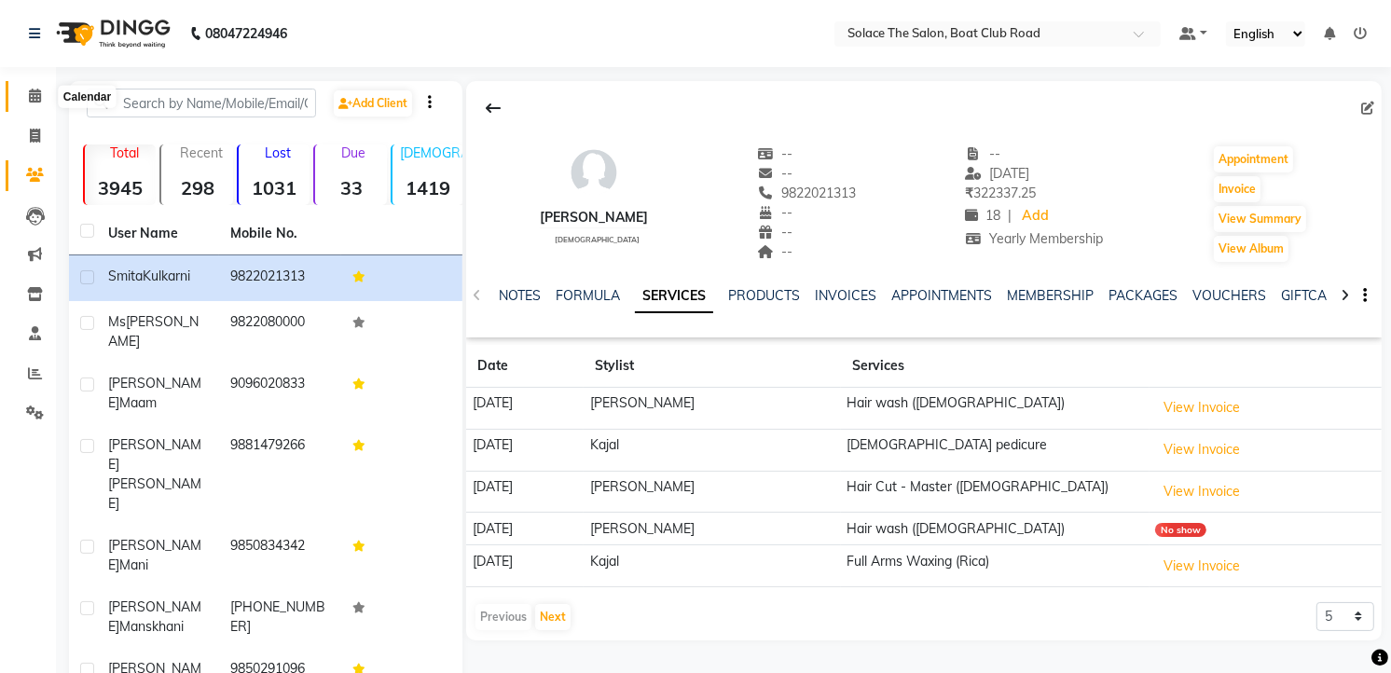
click at [37, 95] on icon at bounding box center [35, 96] width 12 height 14
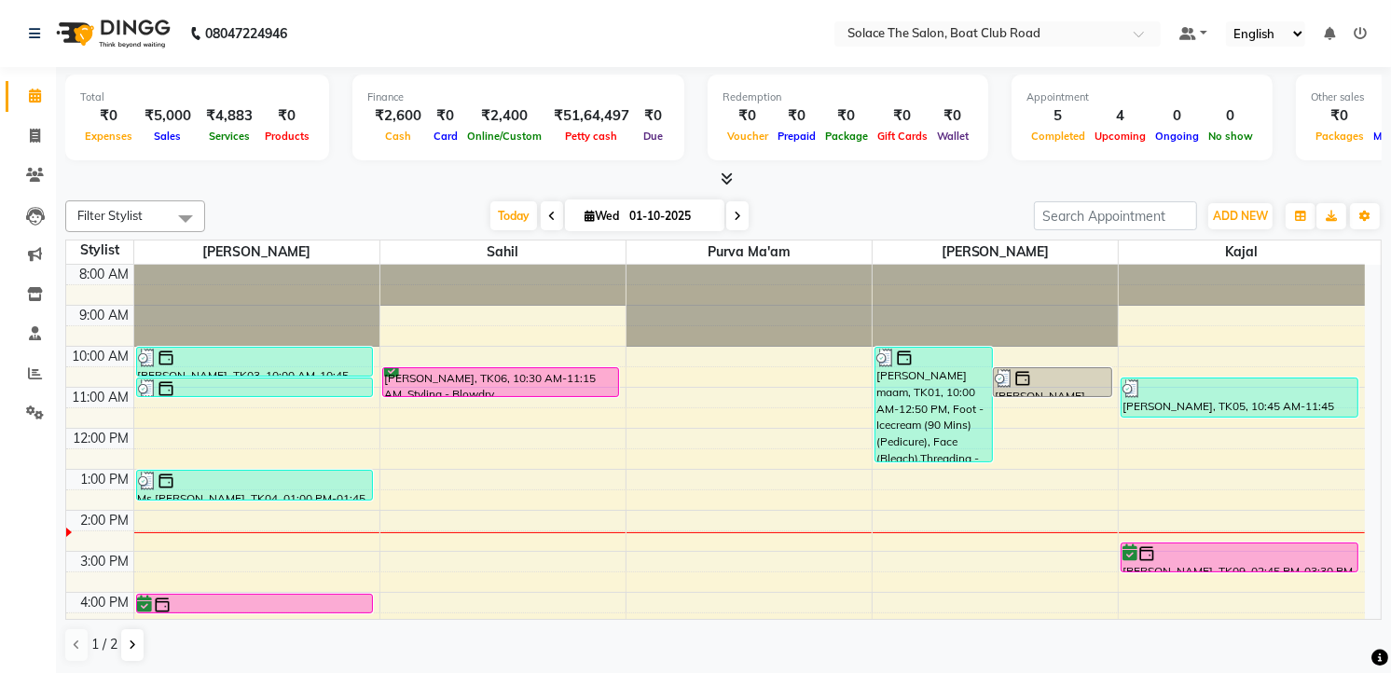
click at [585, 210] on icon at bounding box center [590, 216] width 10 height 12
select select "10"
select select "2025"
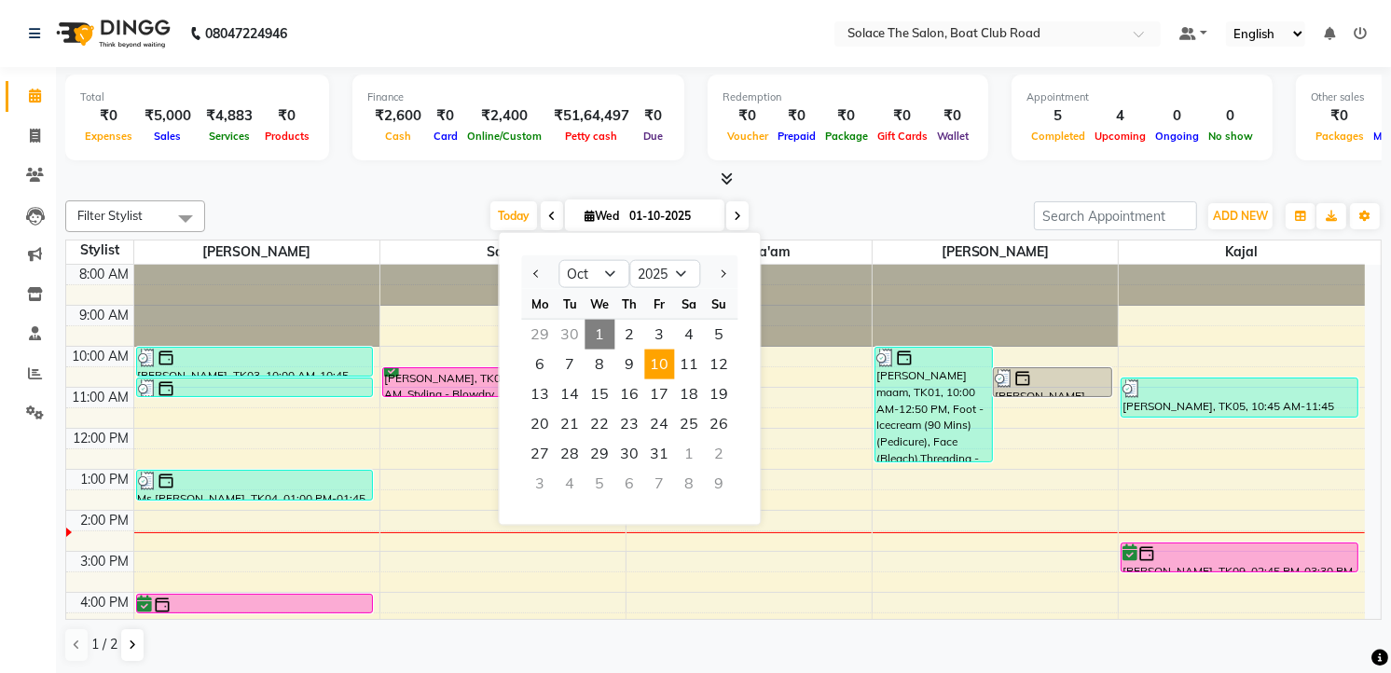
click at [668, 357] on span "10" at bounding box center [659, 365] width 30 height 30
type input "[DATE]"
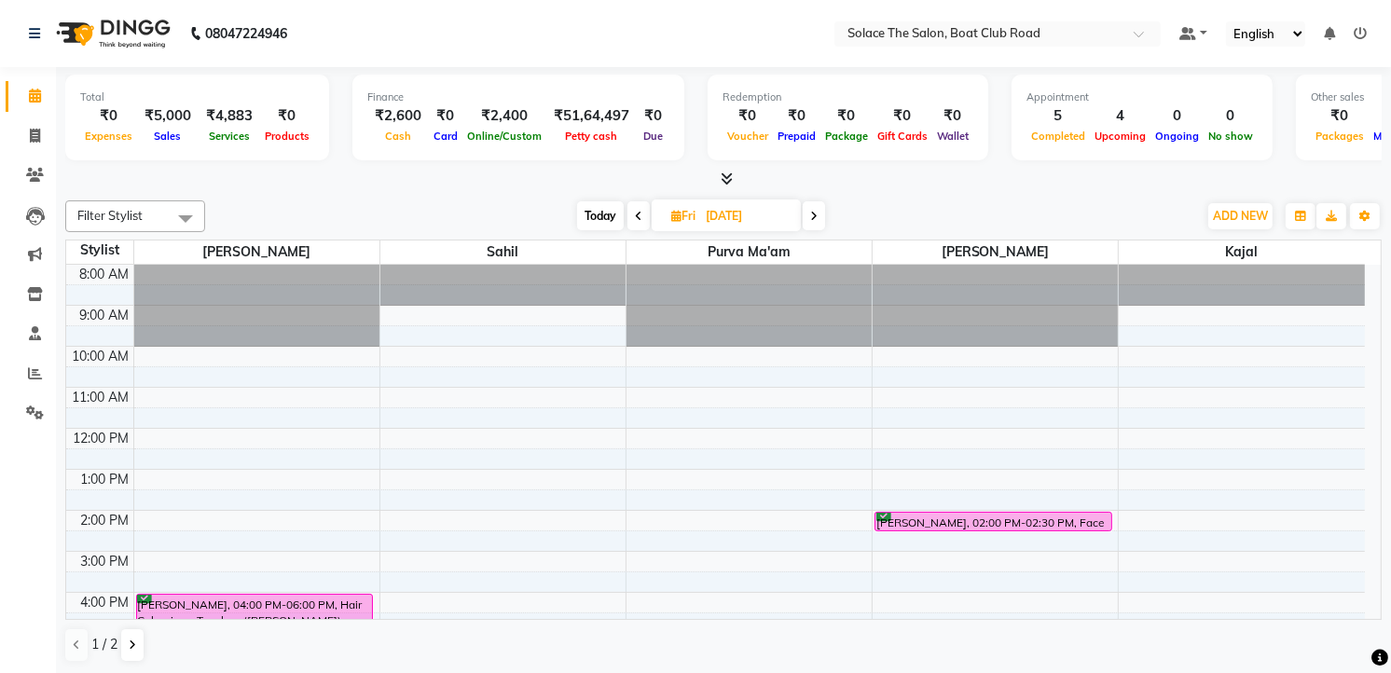
click at [1143, 390] on div "8:00 AM 9:00 AM 10:00 AM 11:00 AM 12:00 PM 1:00 PM 2:00 PM 3:00 PM 4:00 PM 5:00…" at bounding box center [715, 551] width 1299 height 573
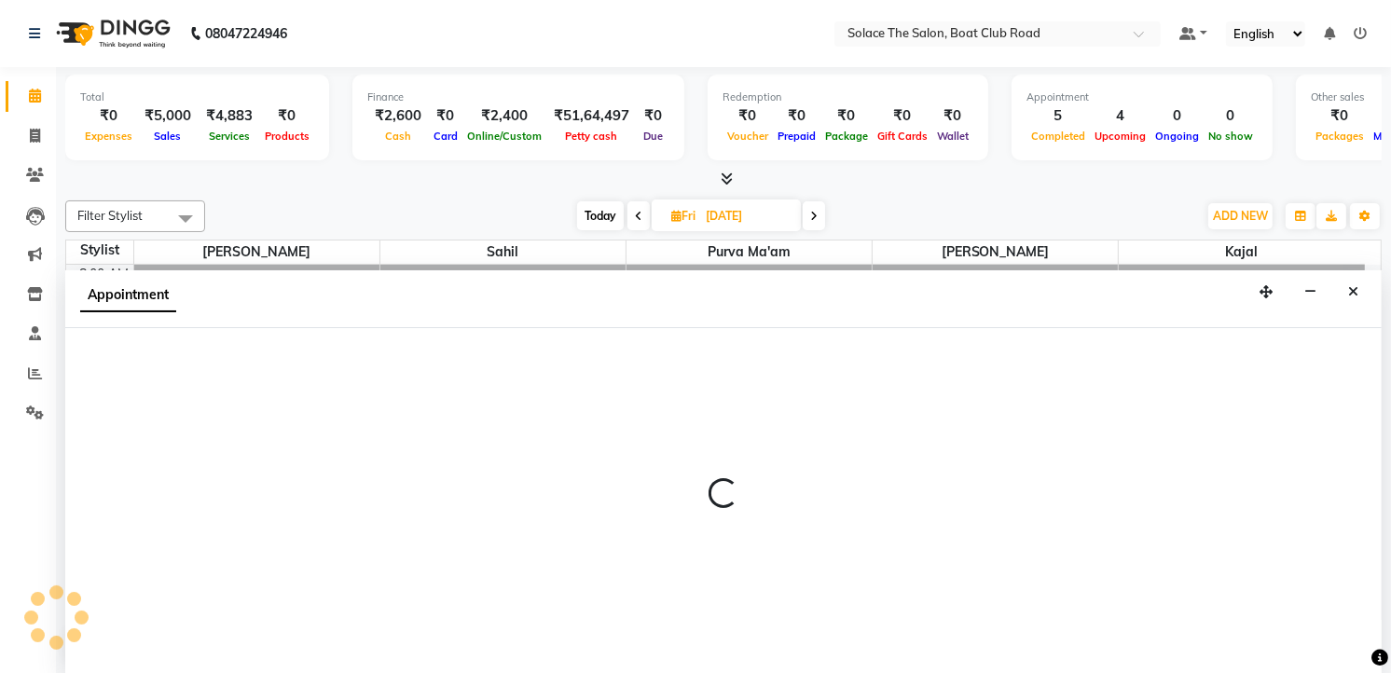
select select "23757"
select select "tentative"
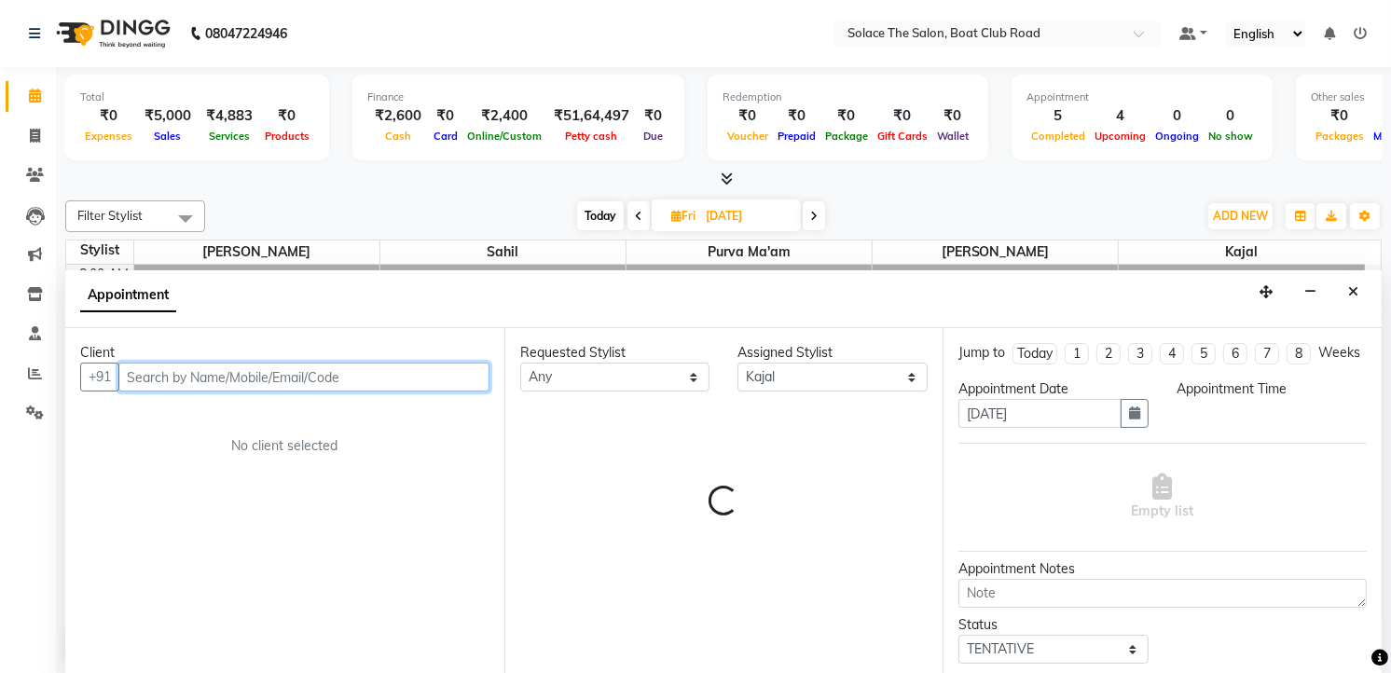
select select "660"
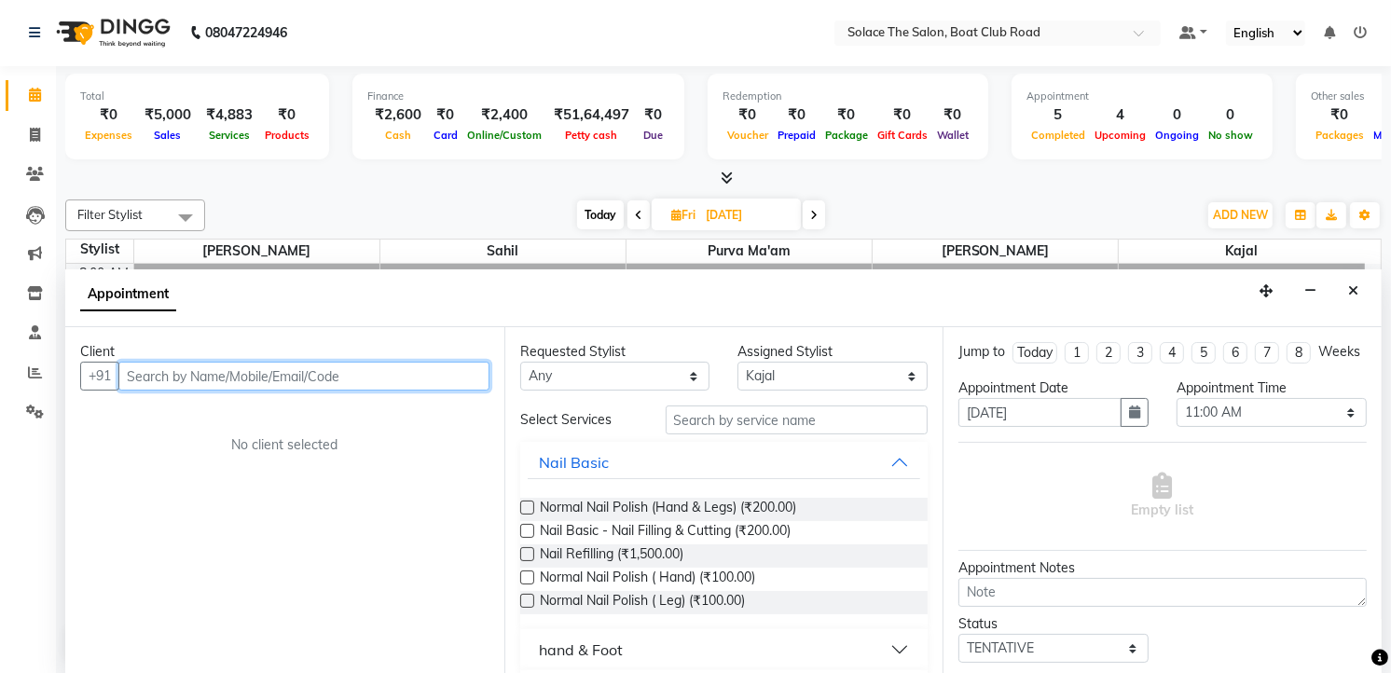
click at [238, 374] on input "text" at bounding box center [303, 376] width 371 height 29
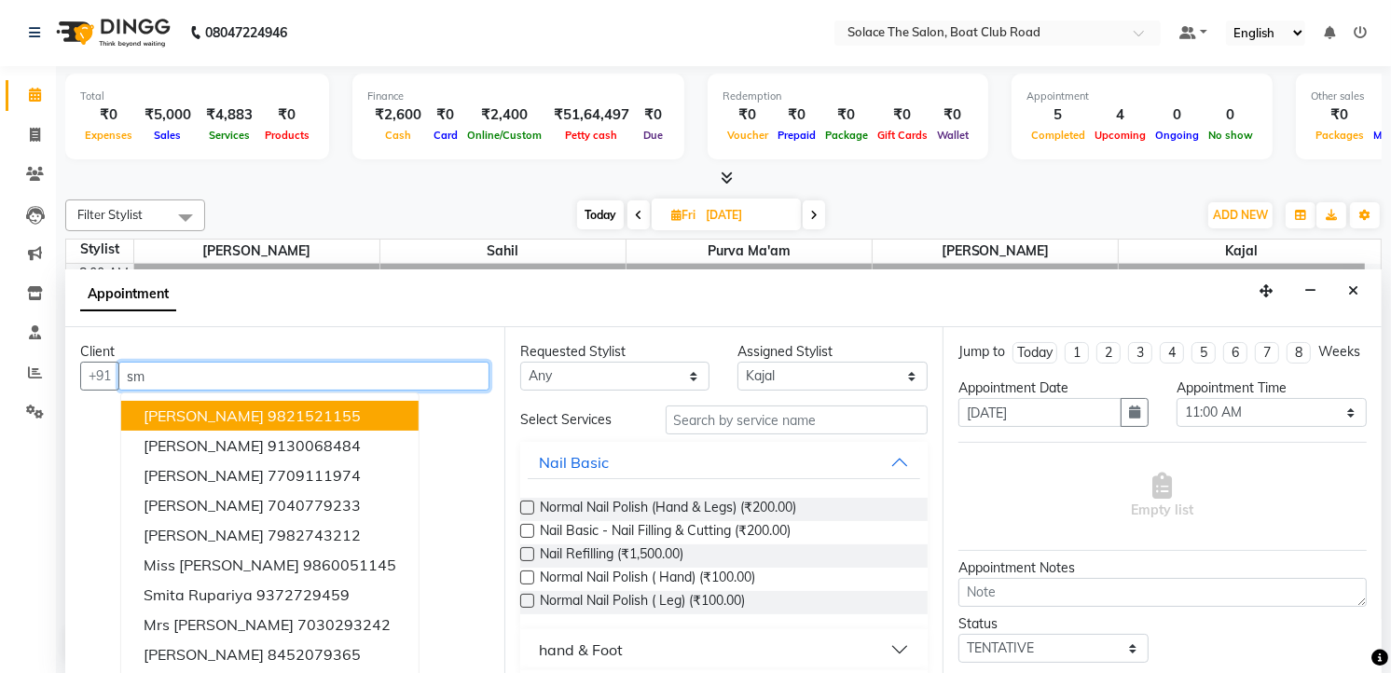
type input "s"
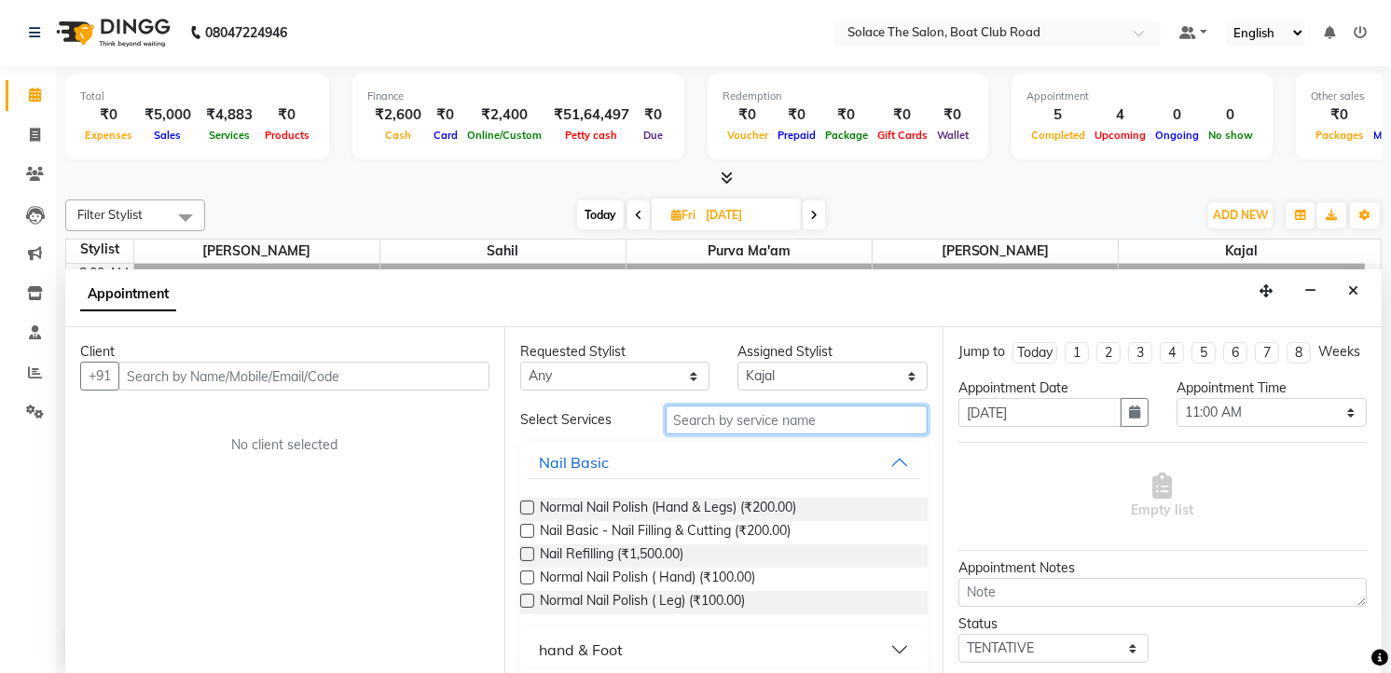
click at [790, 422] on input "text" at bounding box center [797, 420] width 263 height 29
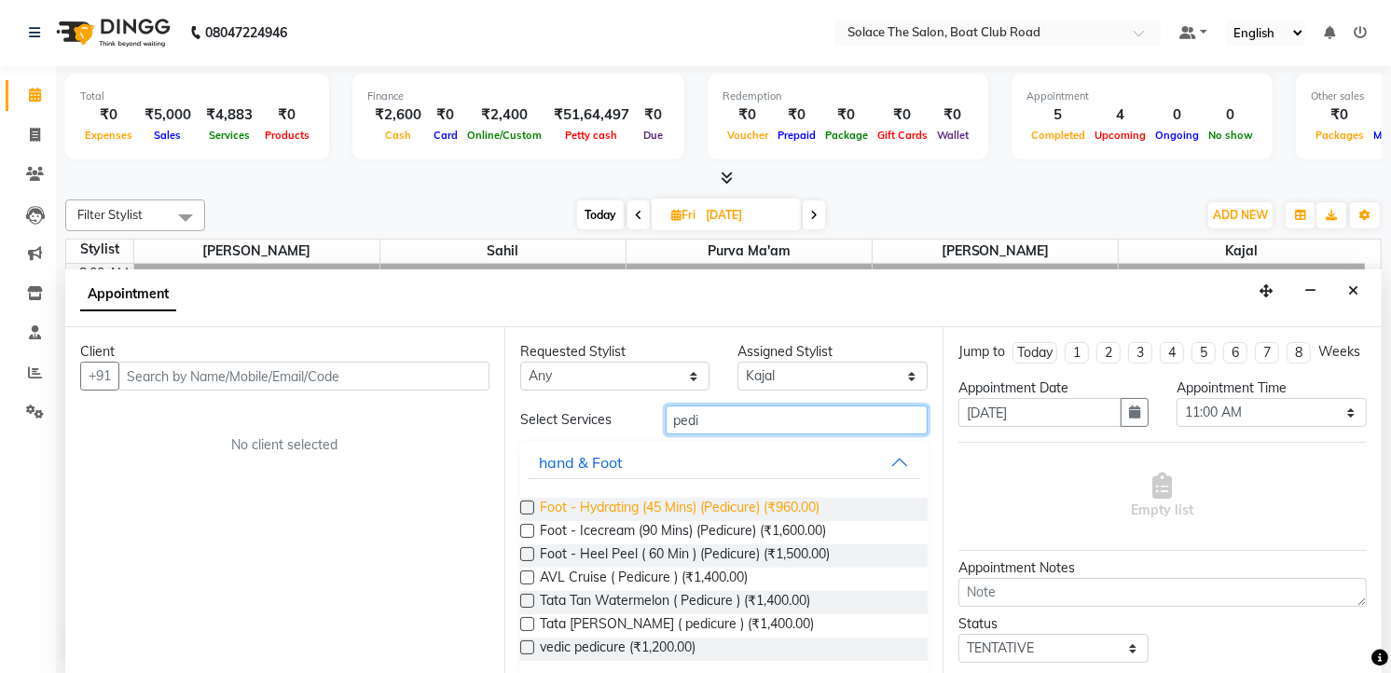
type input "pedi"
click at [701, 502] on span "Foot - Hydrating (45 Mins) (Pedicure) (₹960.00)" at bounding box center [680, 509] width 280 height 23
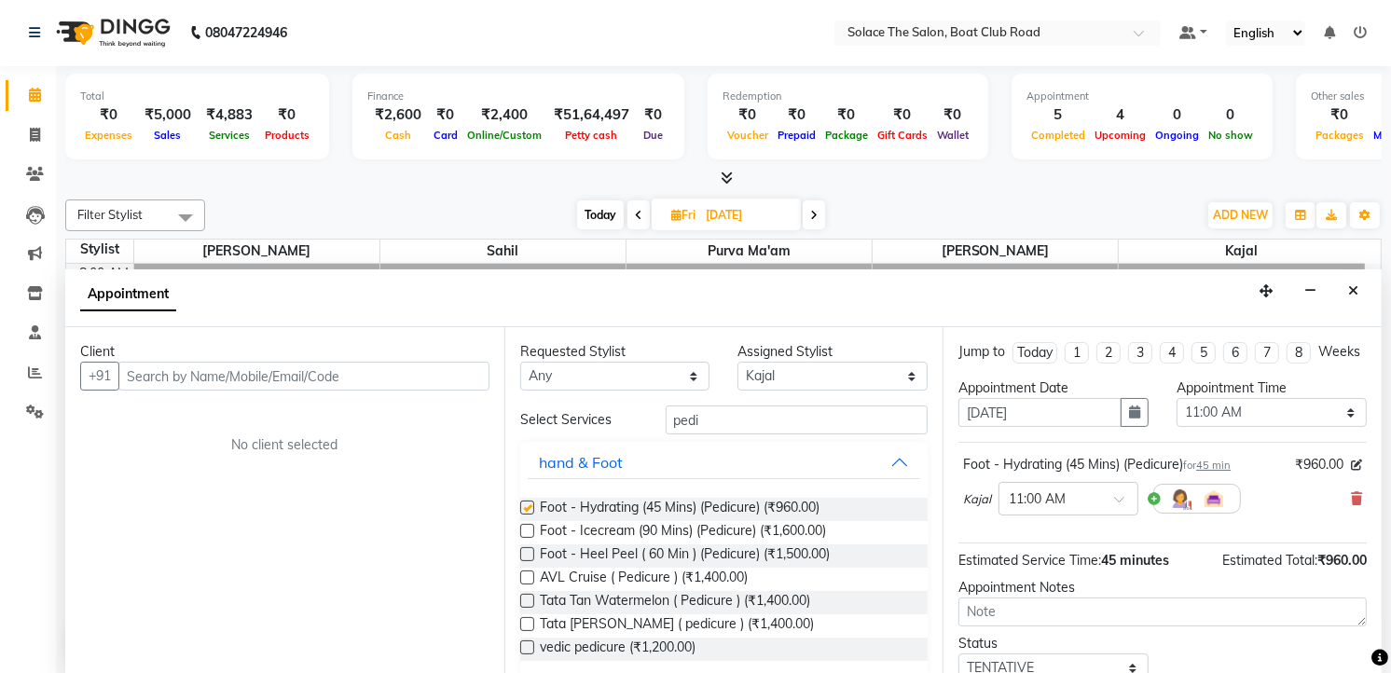
checkbox input "false"
click at [818, 423] on input "pedi" at bounding box center [797, 420] width 263 height 29
type input "p"
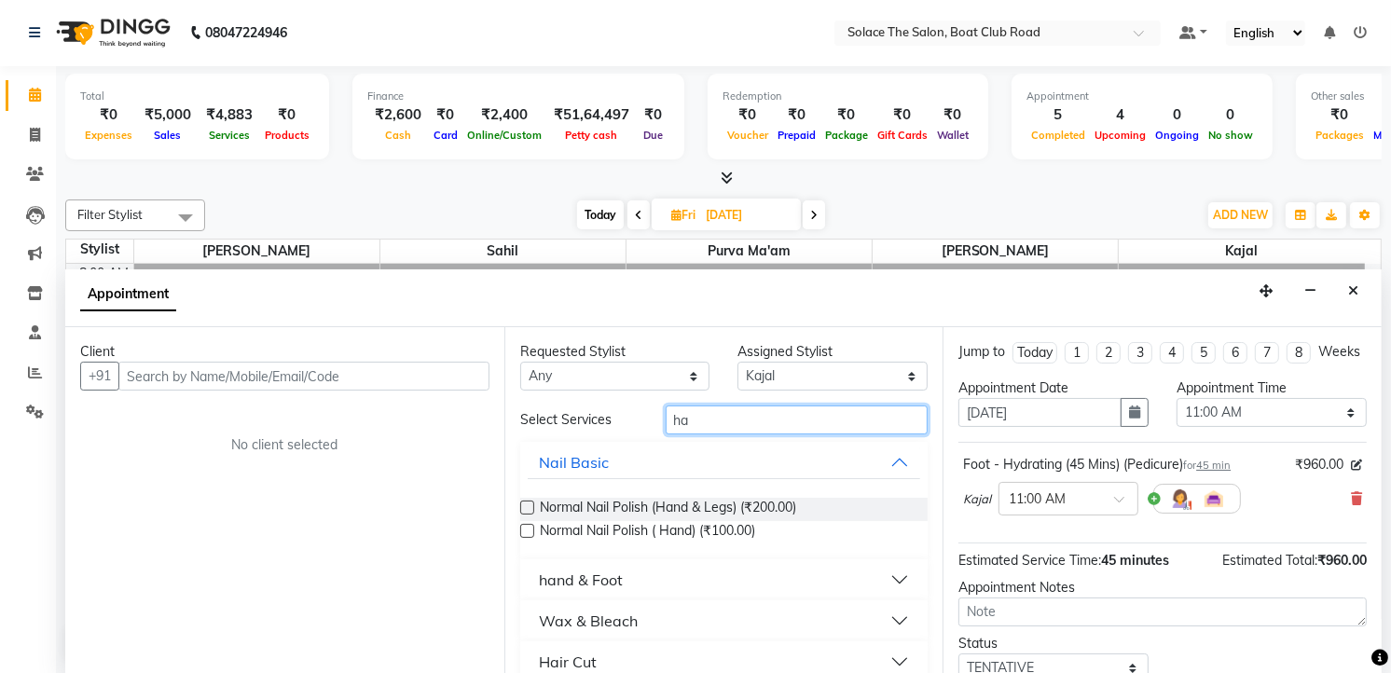
type input "h"
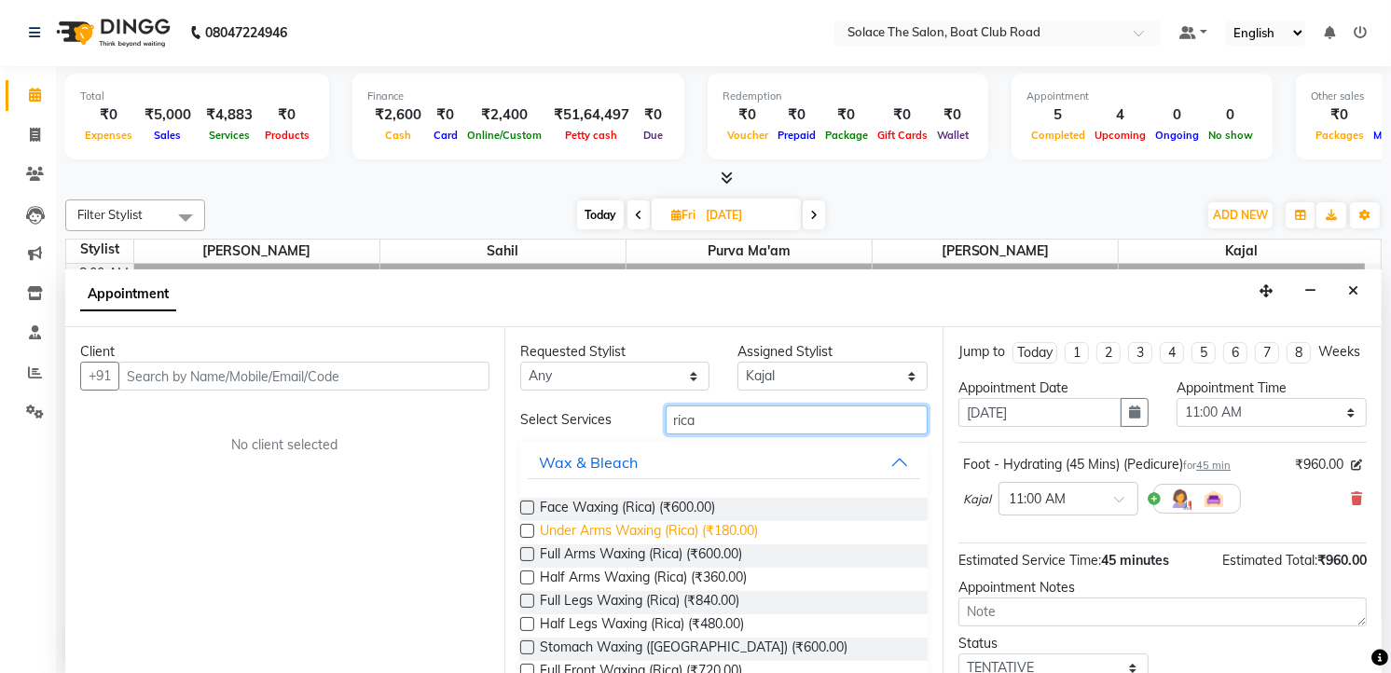
type input "rica"
click at [663, 527] on span "Under Arms Waxing (Rica) (₹180.00)" at bounding box center [649, 532] width 218 height 23
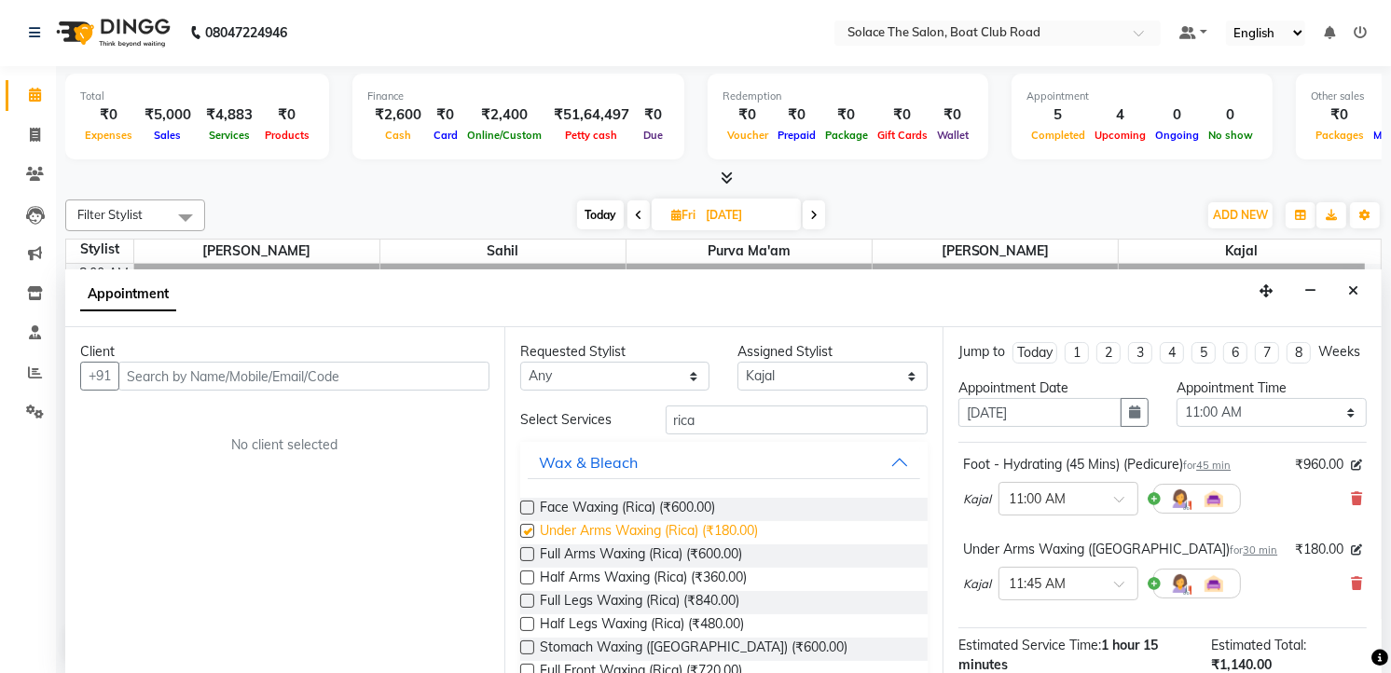
checkbox input "false"
click at [682, 553] on span "Full Arms Waxing (Rica) (₹600.00)" at bounding box center [641, 555] width 202 height 23
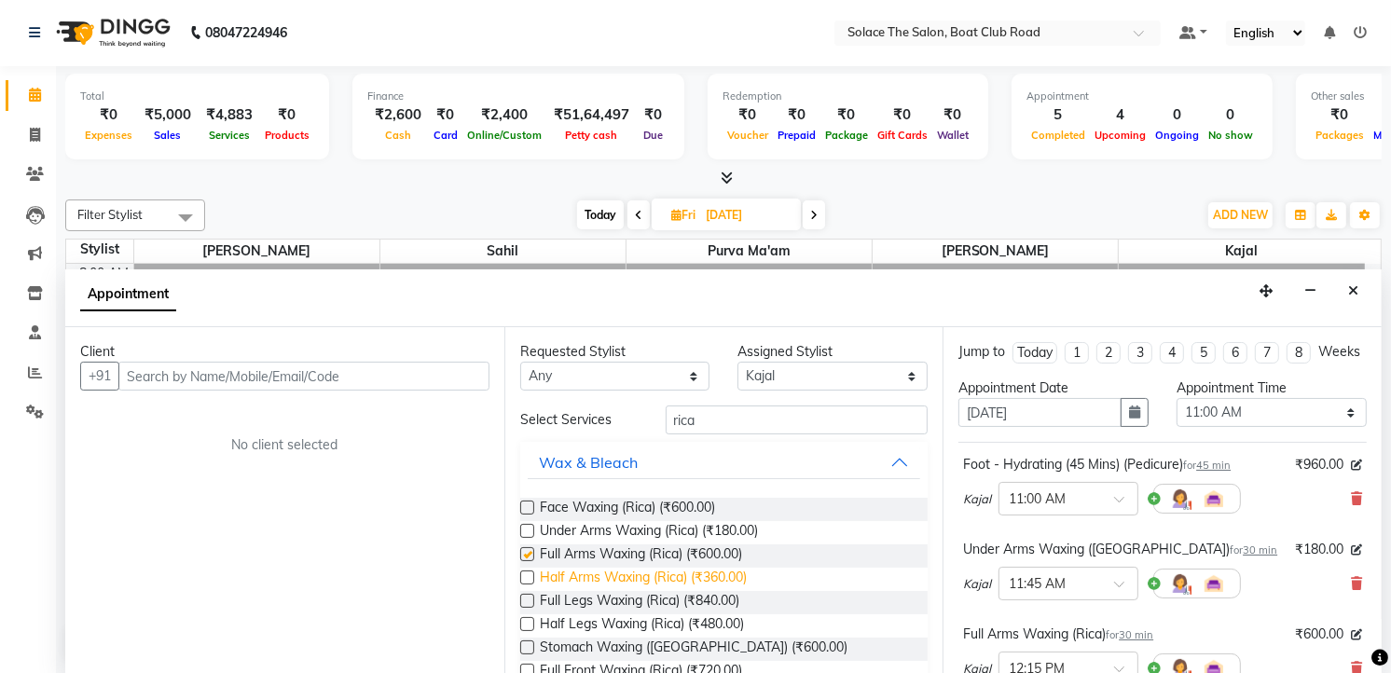
checkbox input "false"
click at [701, 599] on span "Full Legs Waxing (Rica) (₹840.00)" at bounding box center [640, 602] width 200 height 23
checkbox input "false"
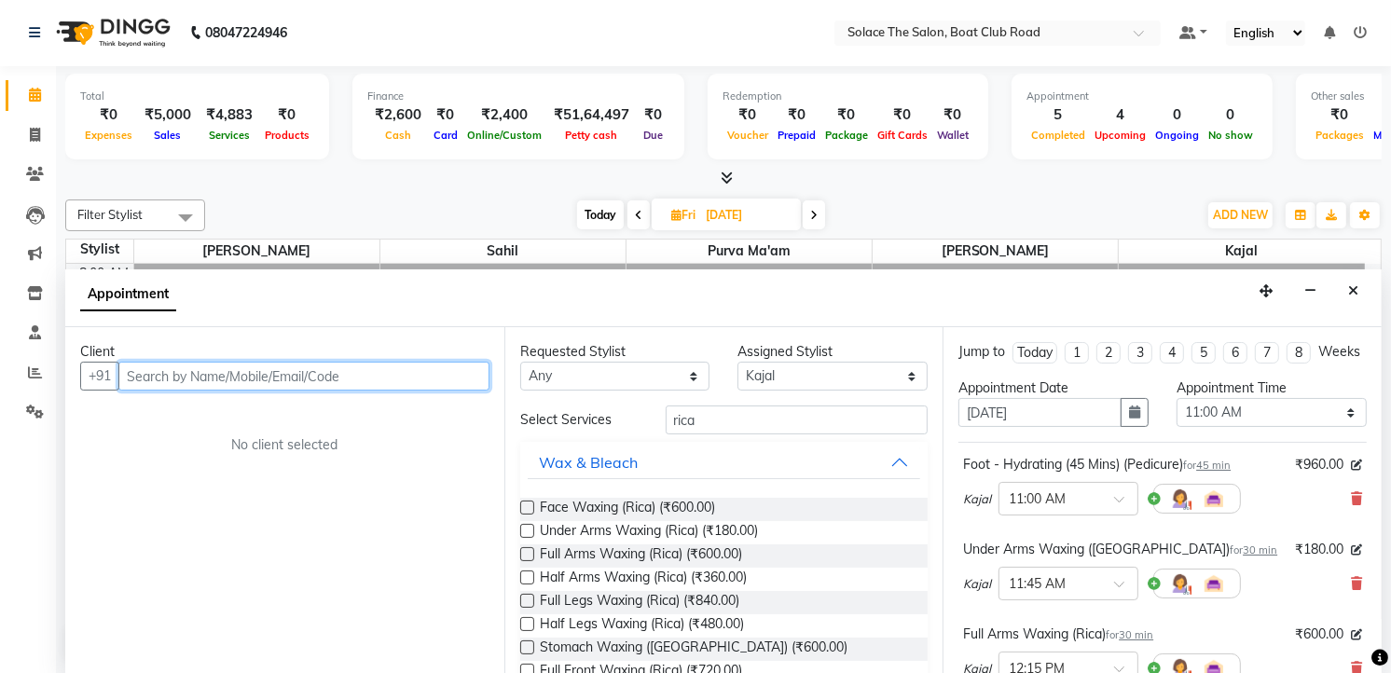
click at [328, 369] on input "text" at bounding box center [303, 376] width 371 height 29
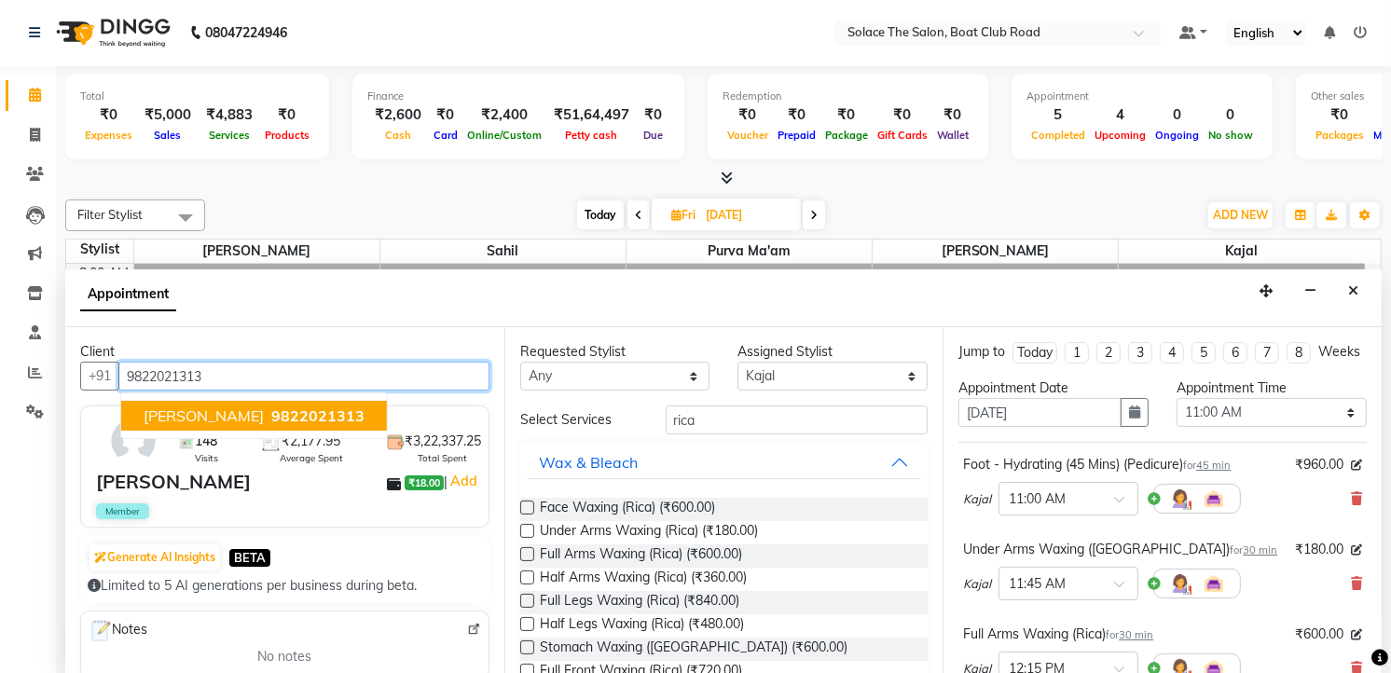
click at [284, 408] on span "9822021313" at bounding box center [317, 415] width 93 height 19
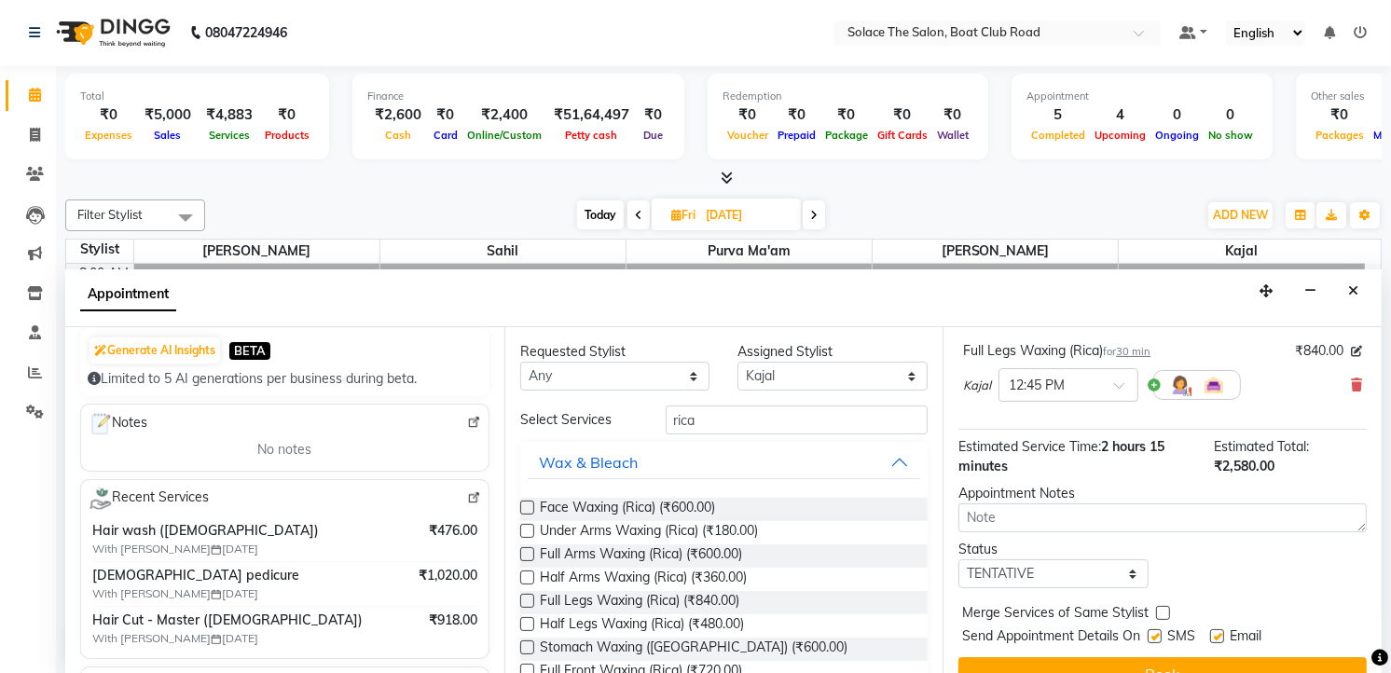
scroll to position [418, 0]
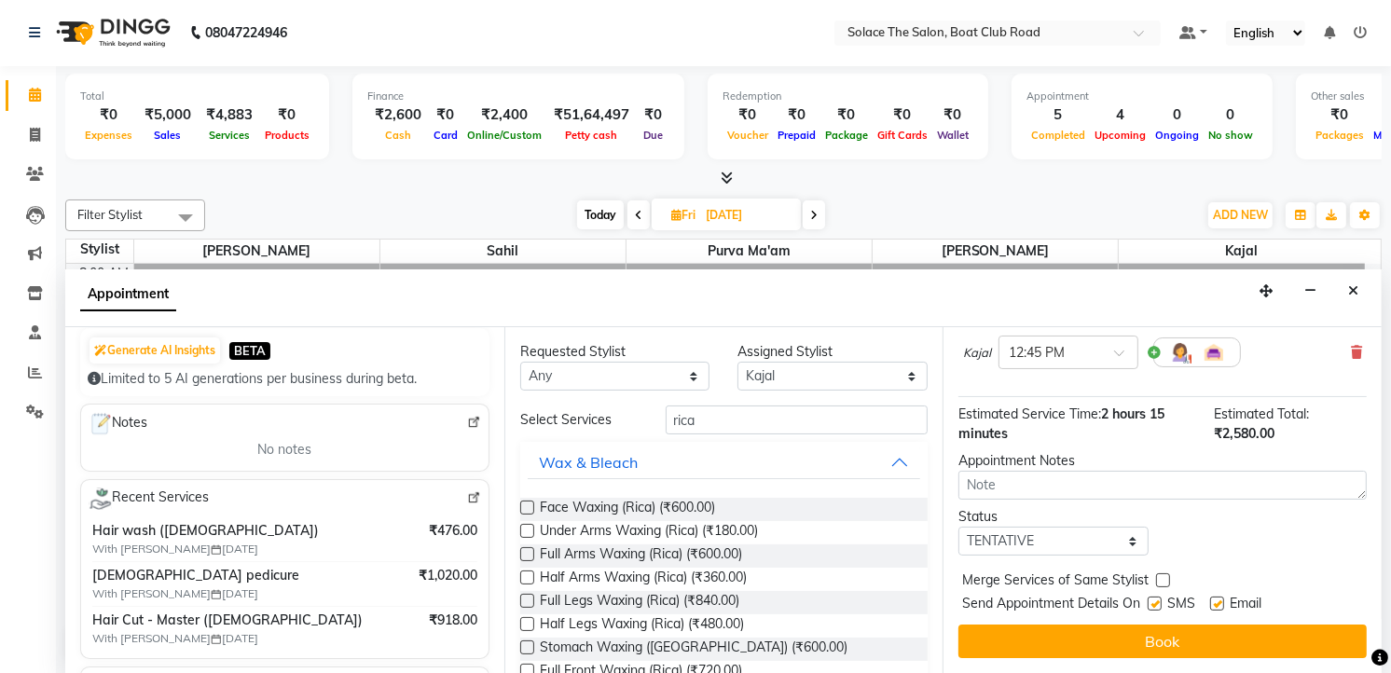
type input "9822021313"
drag, startPoint x: 1083, startPoint y: 536, endPoint x: 1074, endPoint y: 534, distance: 9.5
click at [1083, 536] on select "Select TENTATIVE CONFIRM UPCOMING" at bounding box center [1053, 541] width 190 height 29
select select "confirm booking"
click at [958, 527] on select "Select TENTATIVE CONFIRM UPCOMING" at bounding box center [1053, 541] width 190 height 29
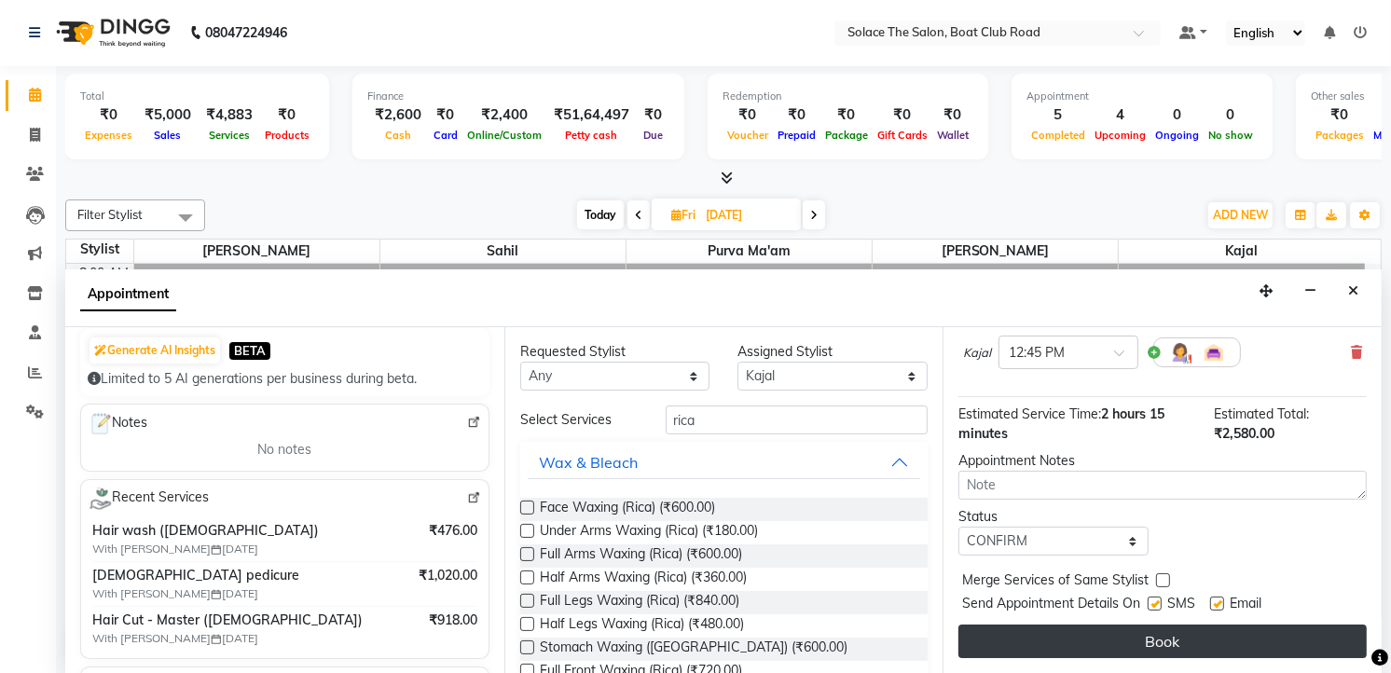
click at [1138, 640] on button "Book" at bounding box center [1162, 642] width 408 height 34
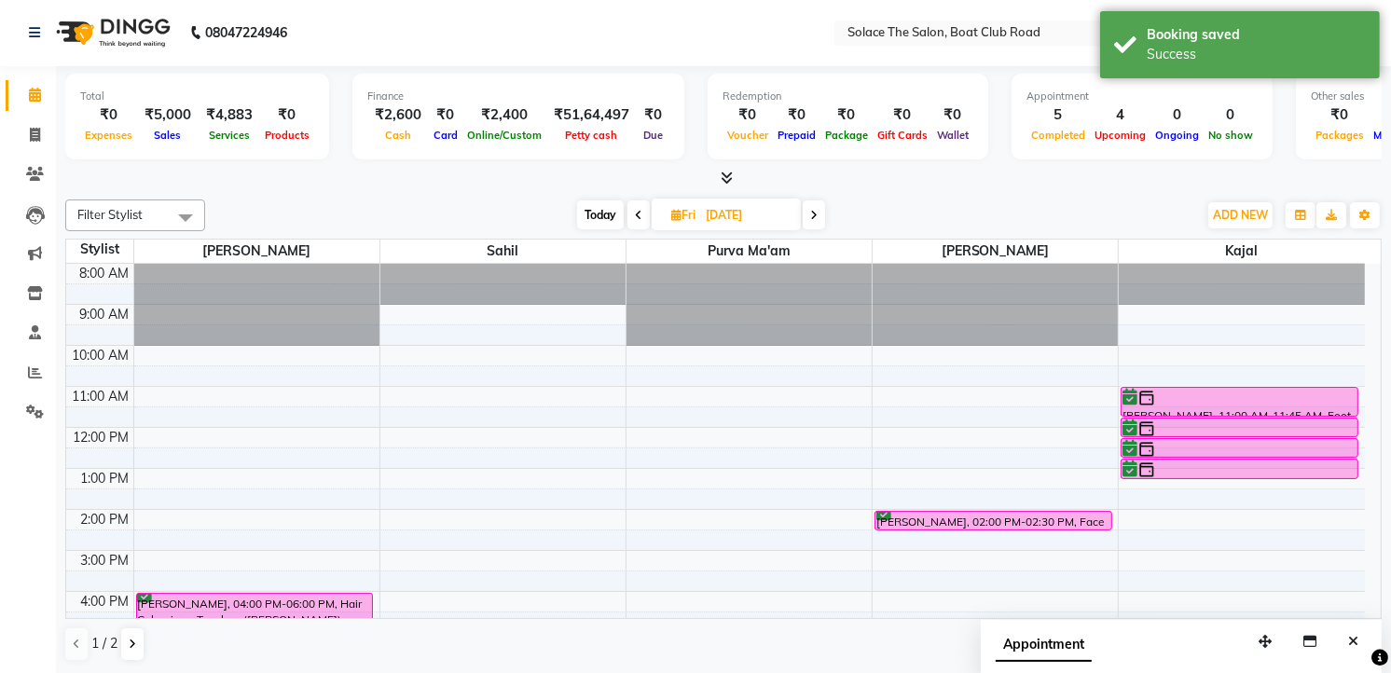
scroll to position [0, 0]
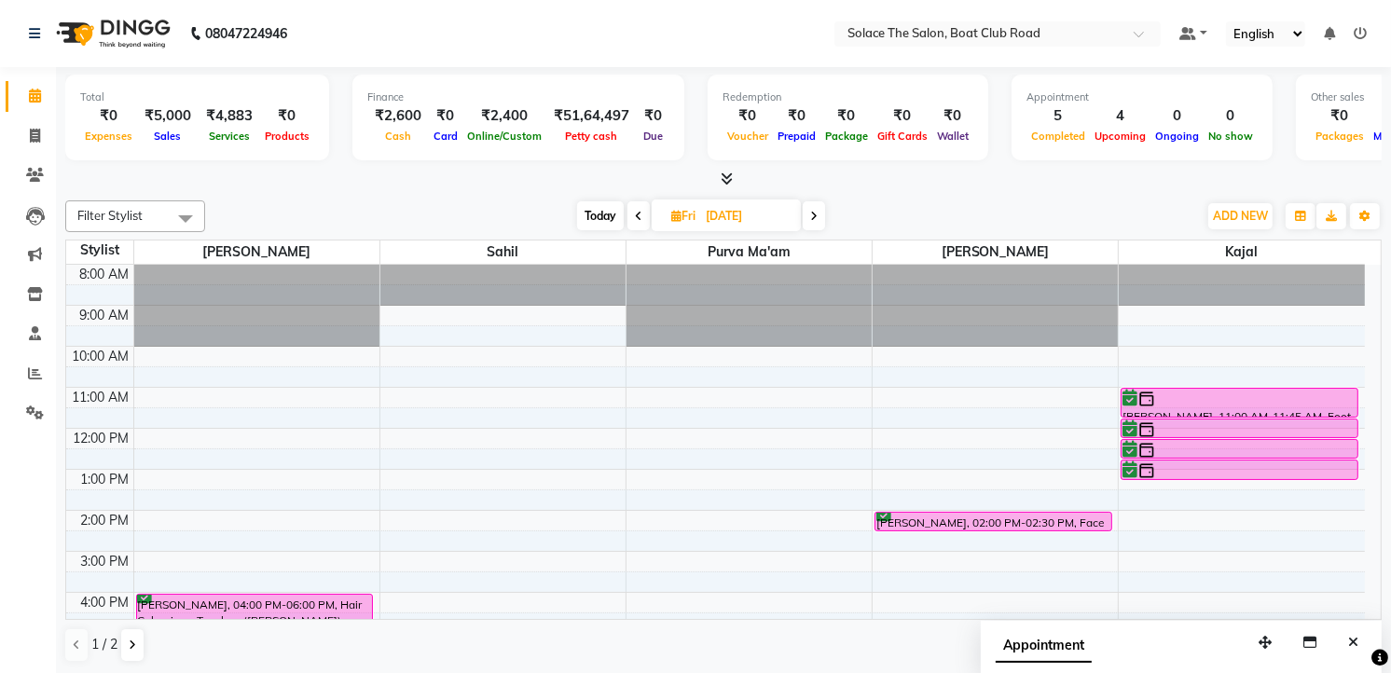
click at [599, 208] on span "Today" at bounding box center [600, 215] width 47 height 29
type input "01-10-2025"
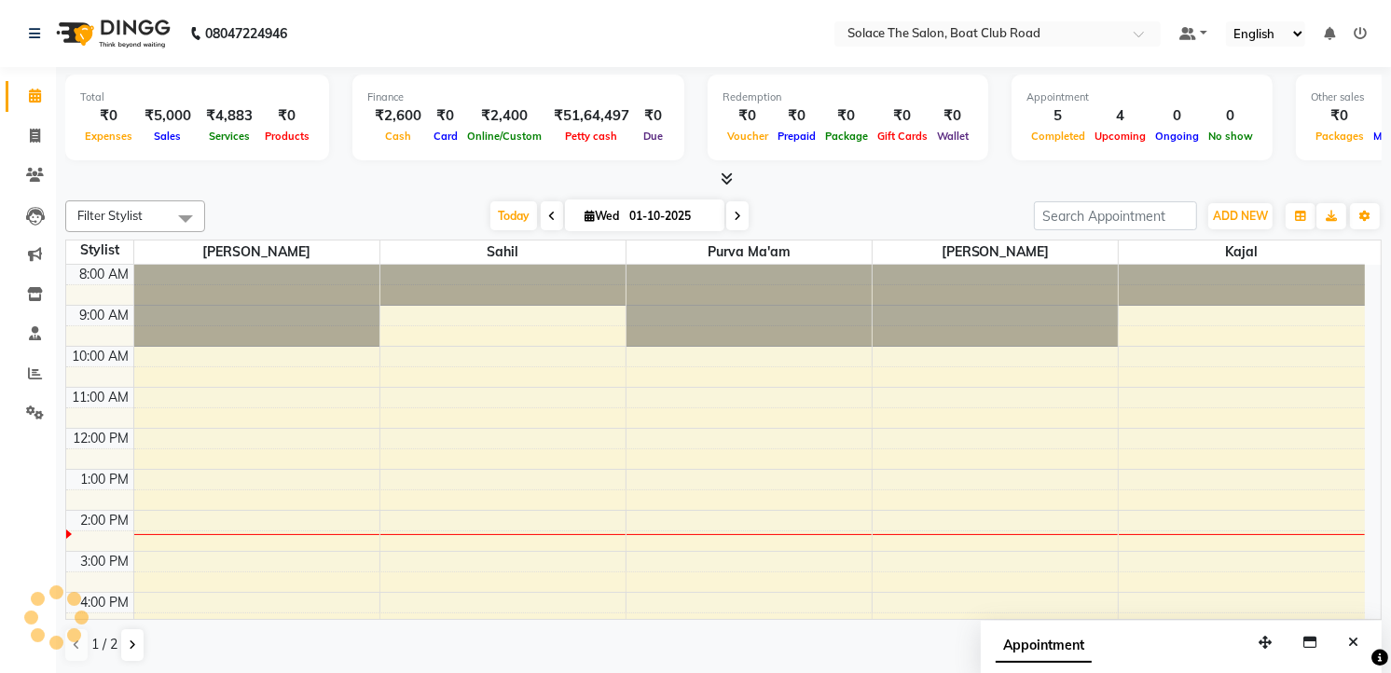
scroll to position [222, 0]
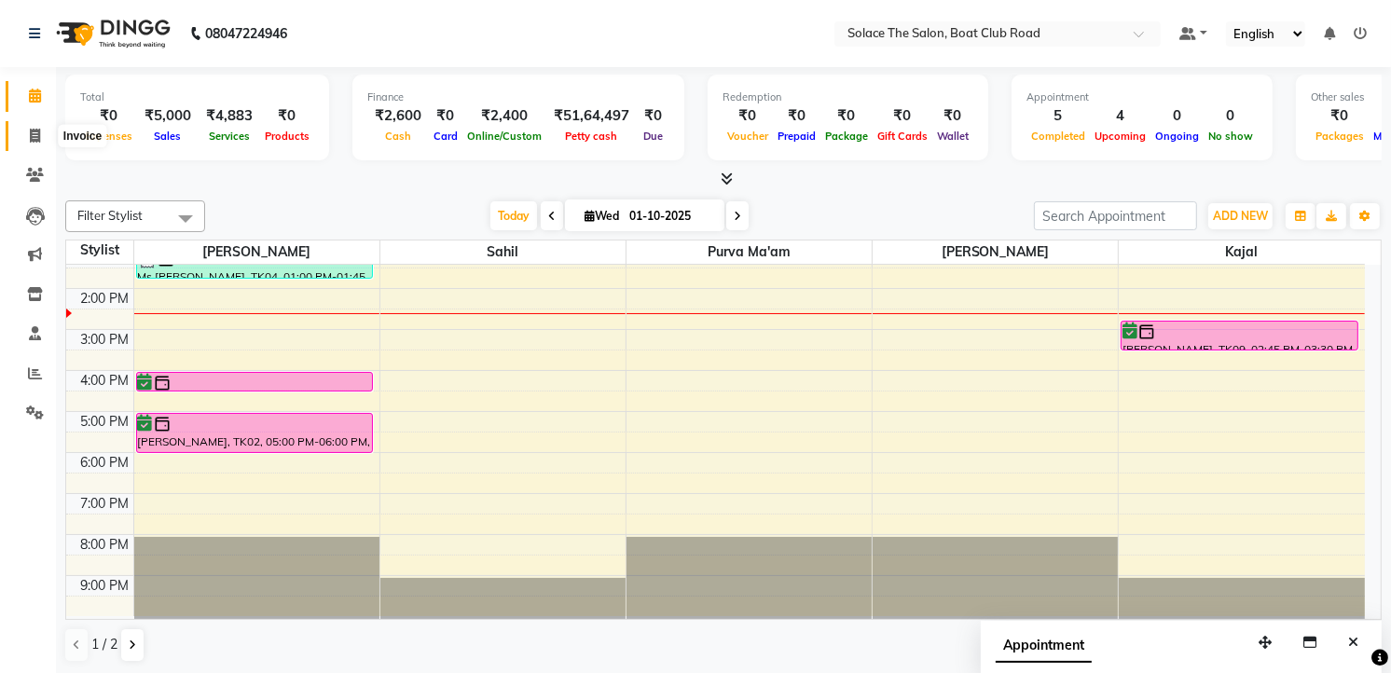
click at [43, 135] on span at bounding box center [35, 136] width 33 height 21
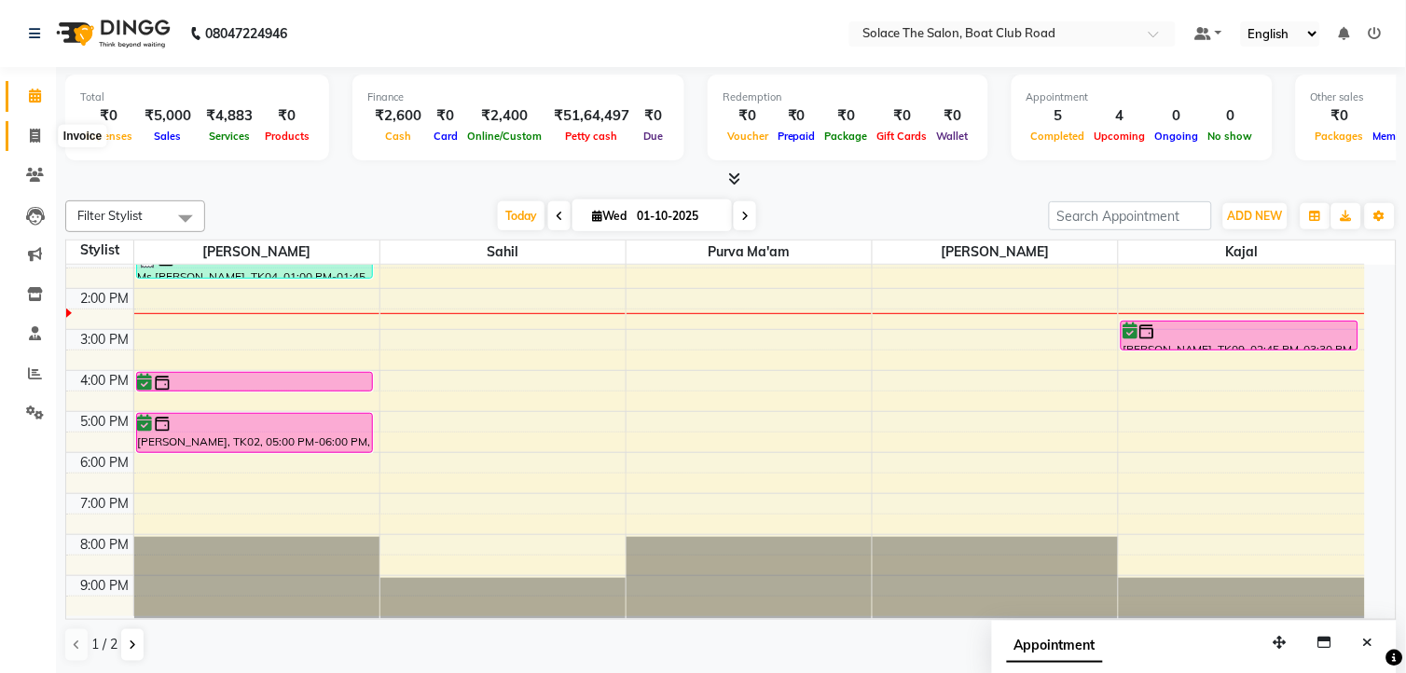
select select "service"
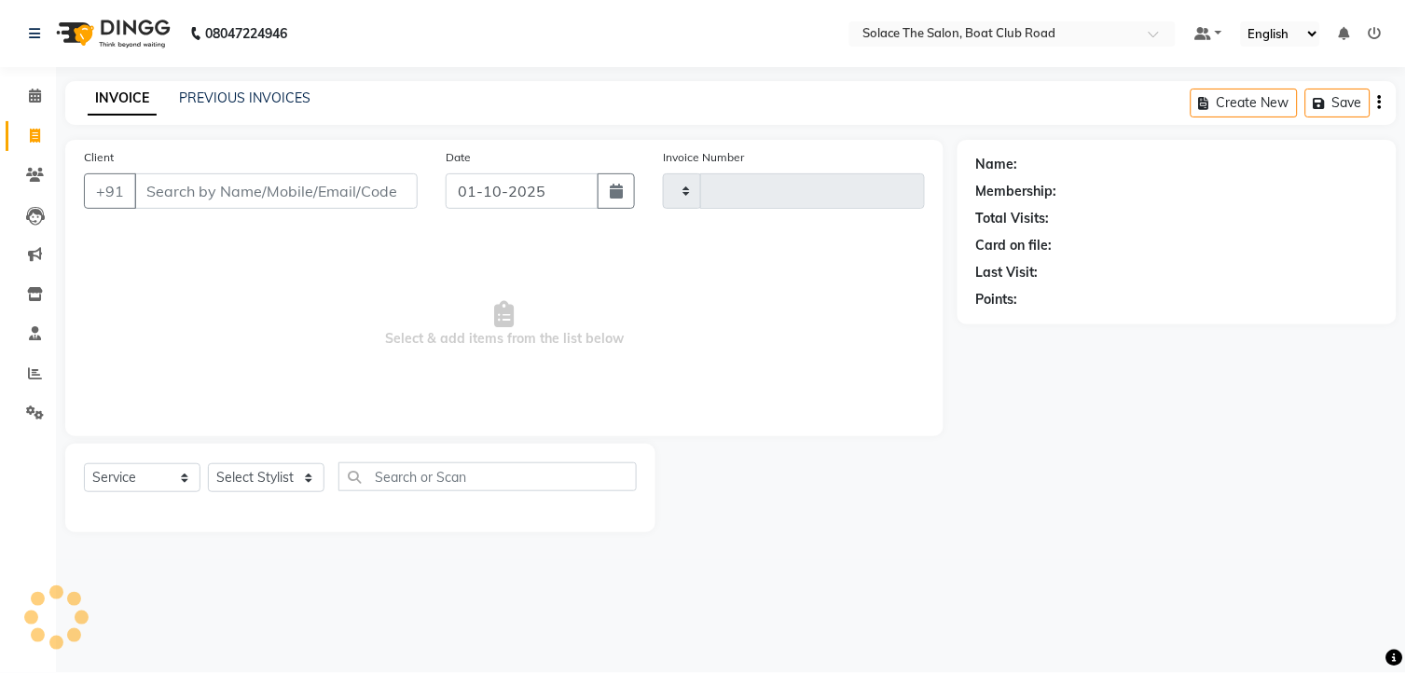
type input "1538"
select select "585"
click at [262, 187] on input "Client" at bounding box center [275, 190] width 283 height 35
click at [256, 194] on input "Client" at bounding box center [275, 190] width 283 height 35
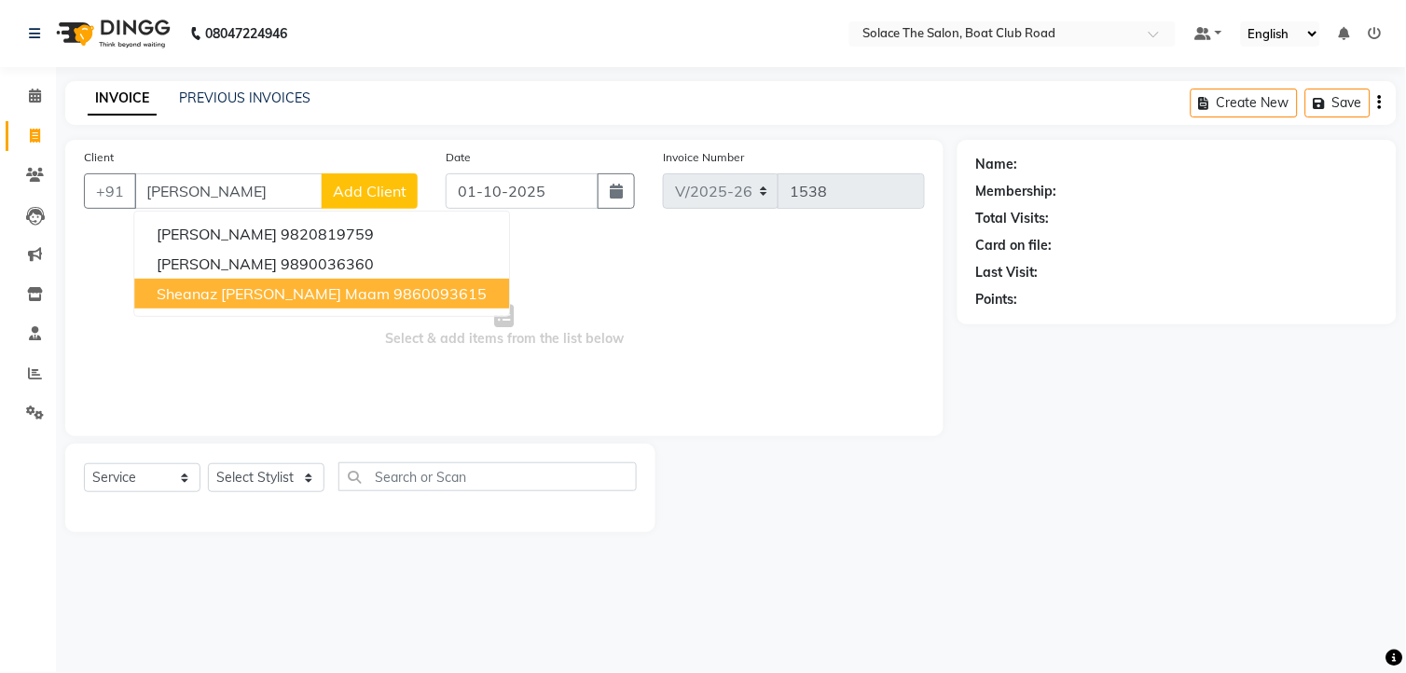
click at [301, 291] on span "Sheanaz [PERSON_NAME] Maam" at bounding box center [273, 293] width 233 height 19
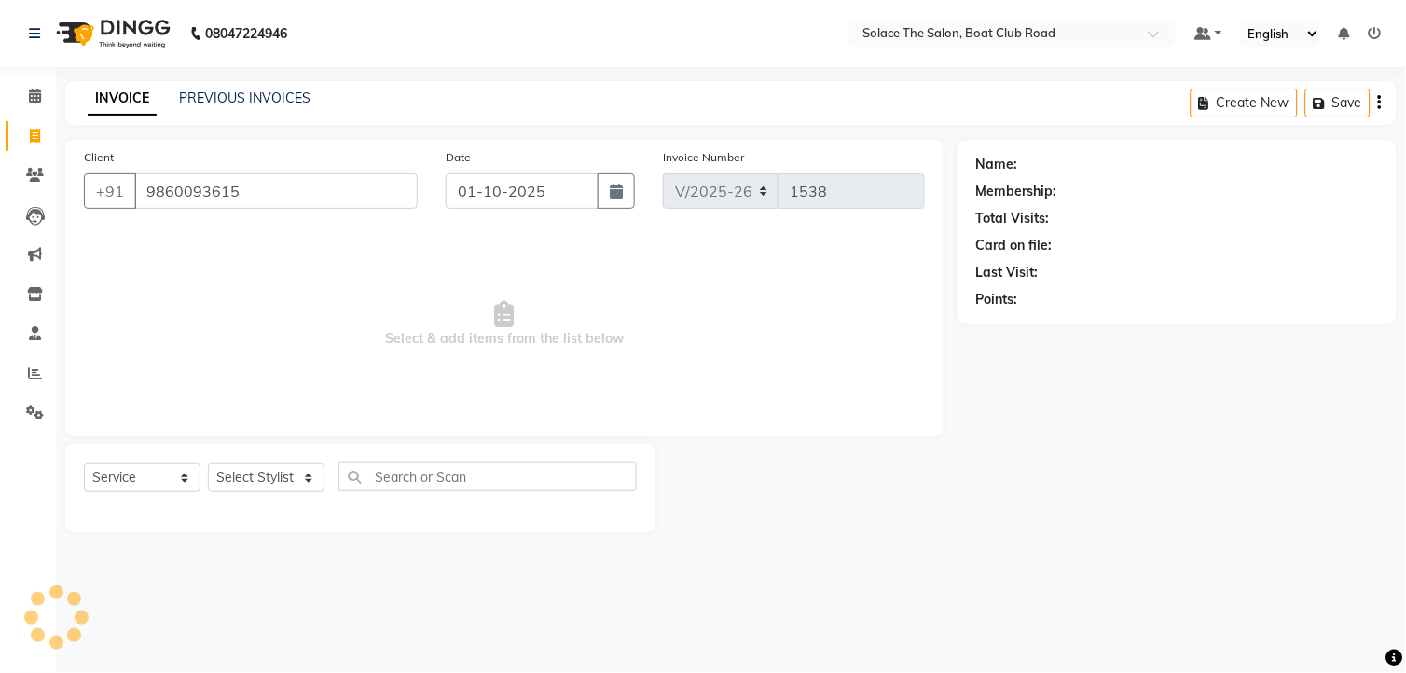
type input "9860093615"
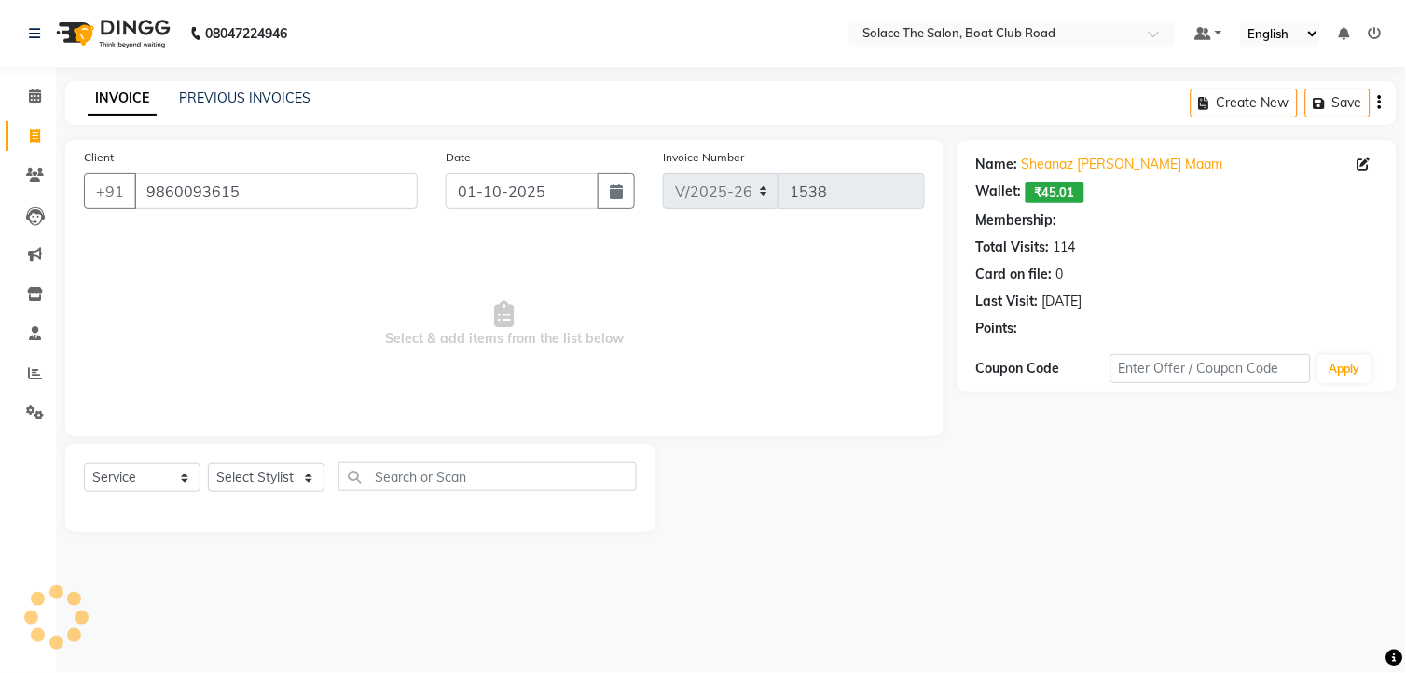
select select "1: Object"
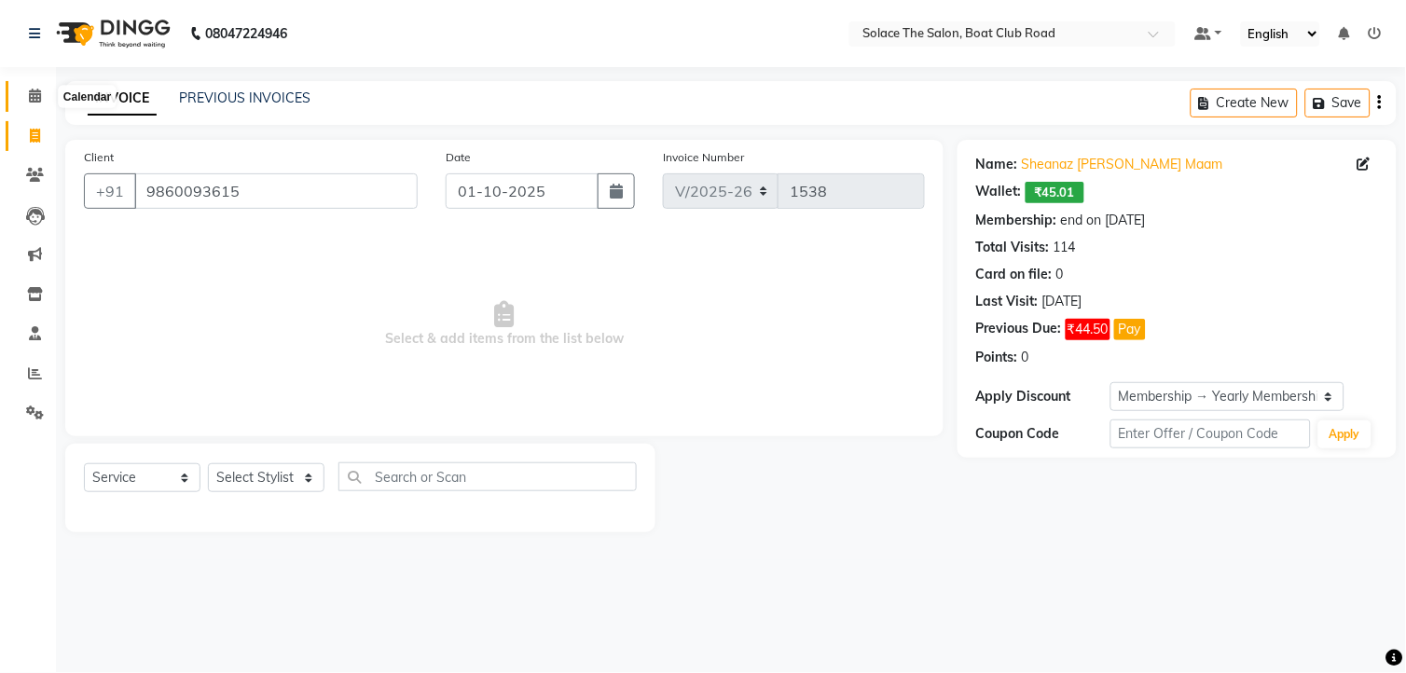
click at [42, 98] on span at bounding box center [35, 96] width 33 height 21
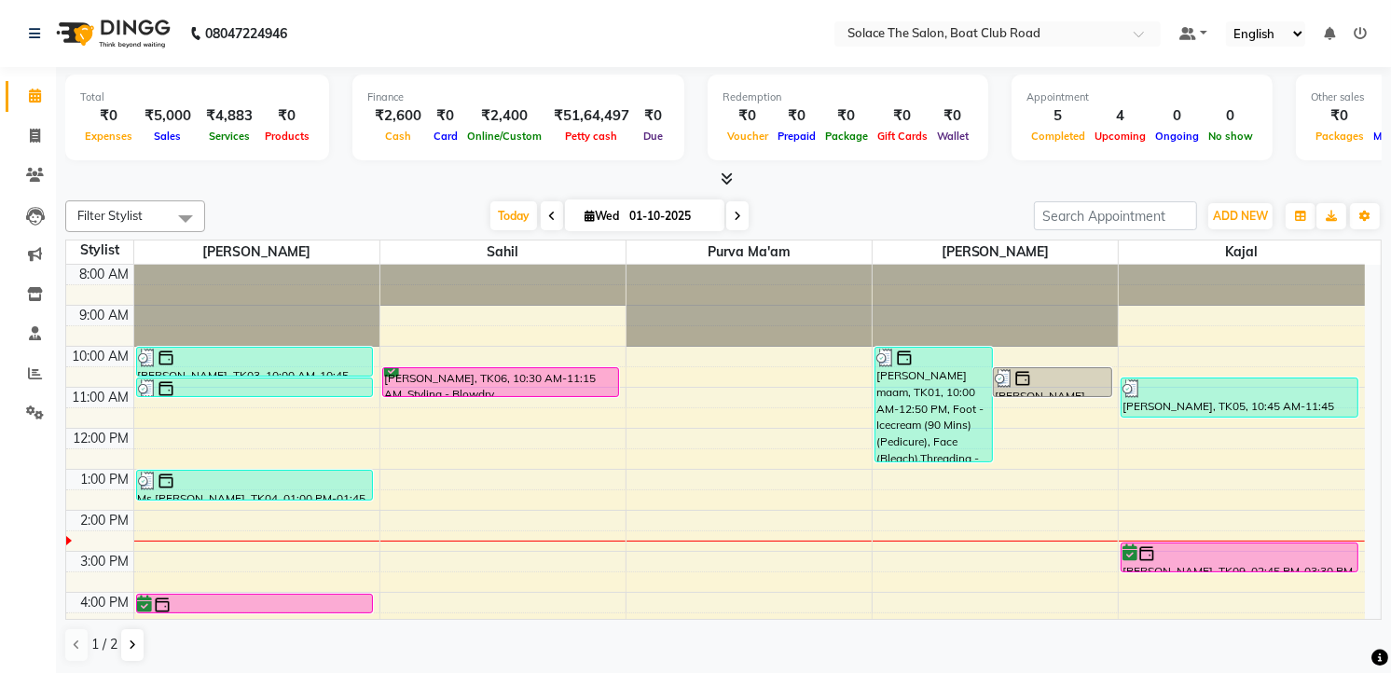
click at [737, 213] on span at bounding box center [737, 215] width 22 height 29
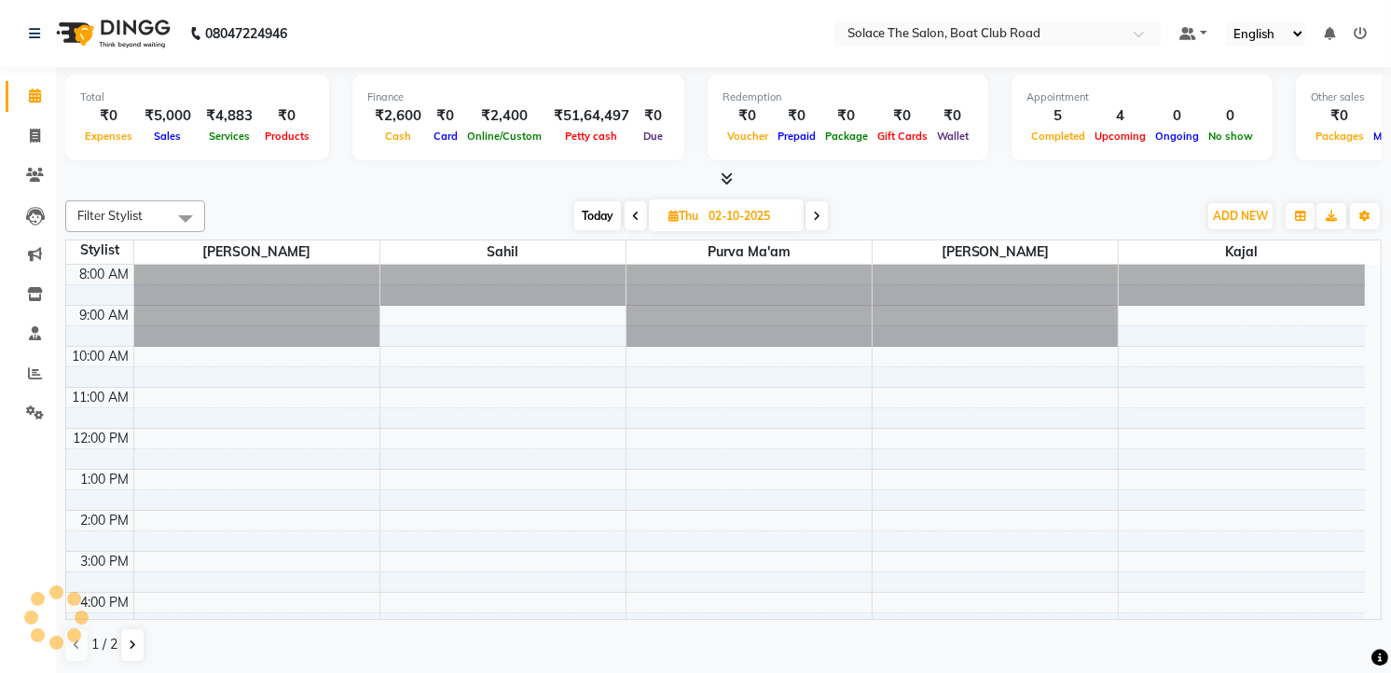
scroll to position [222, 0]
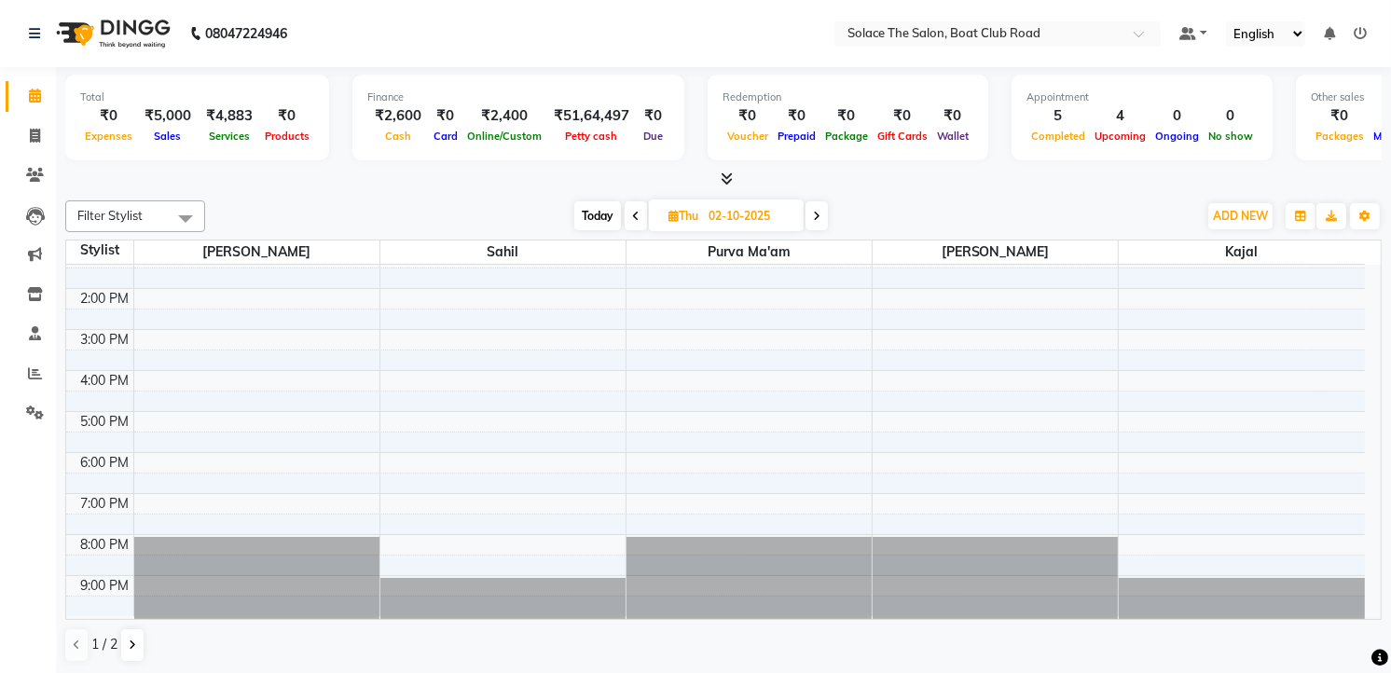
click at [821, 208] on span at bounding box center [816, 215] width 22 height 29
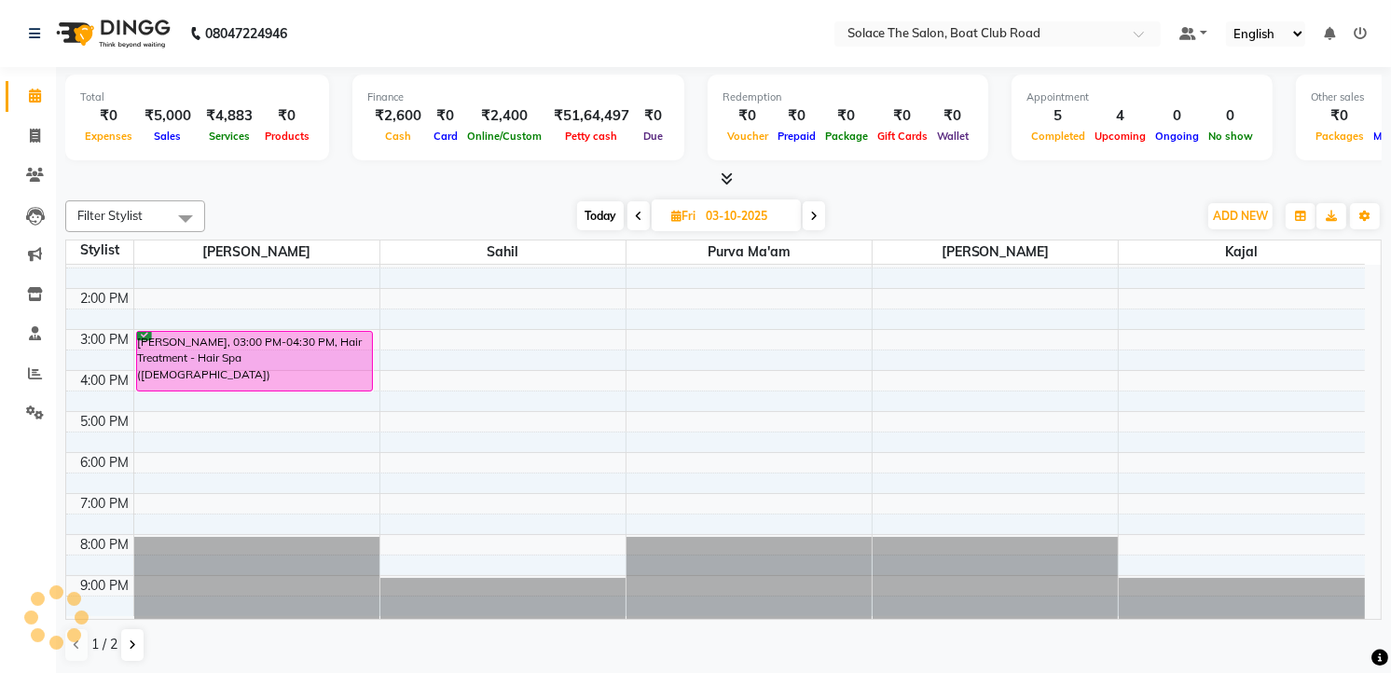
scroll to position [0, 0]
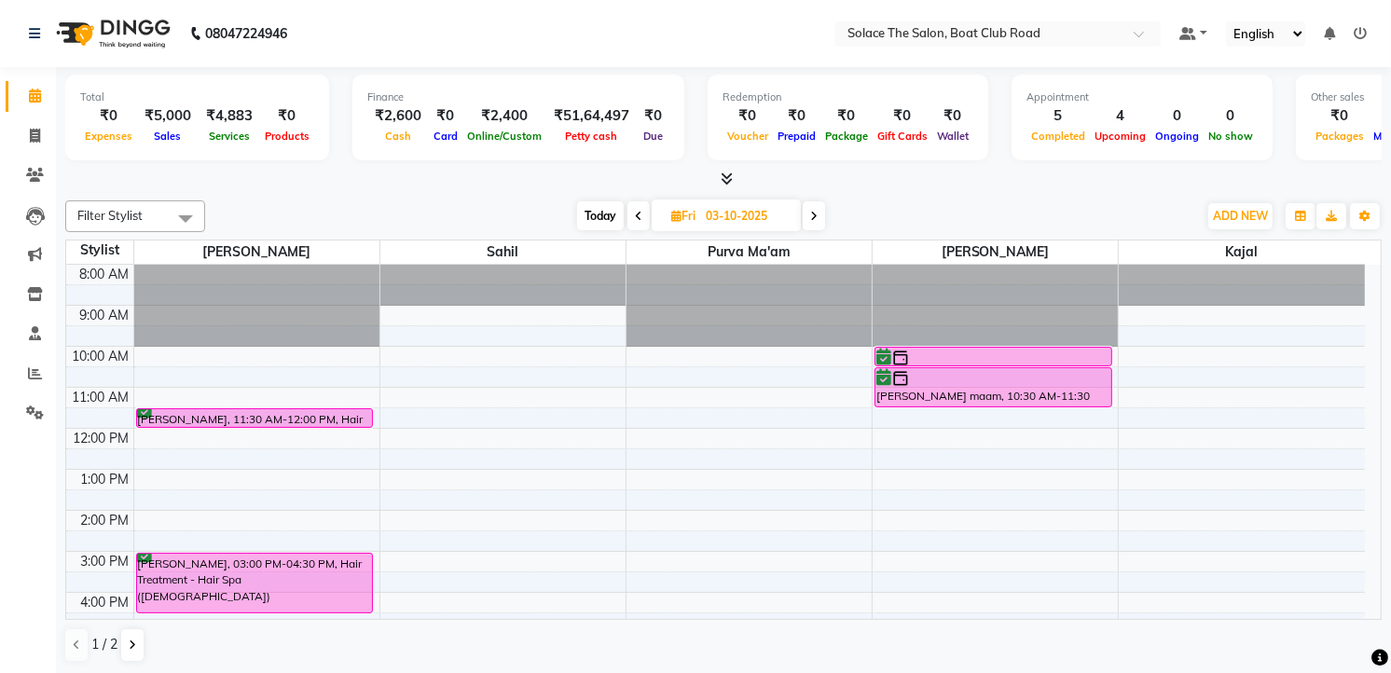
click at [641, 215] on span at bounding box center [638, 215] width 22 height 29
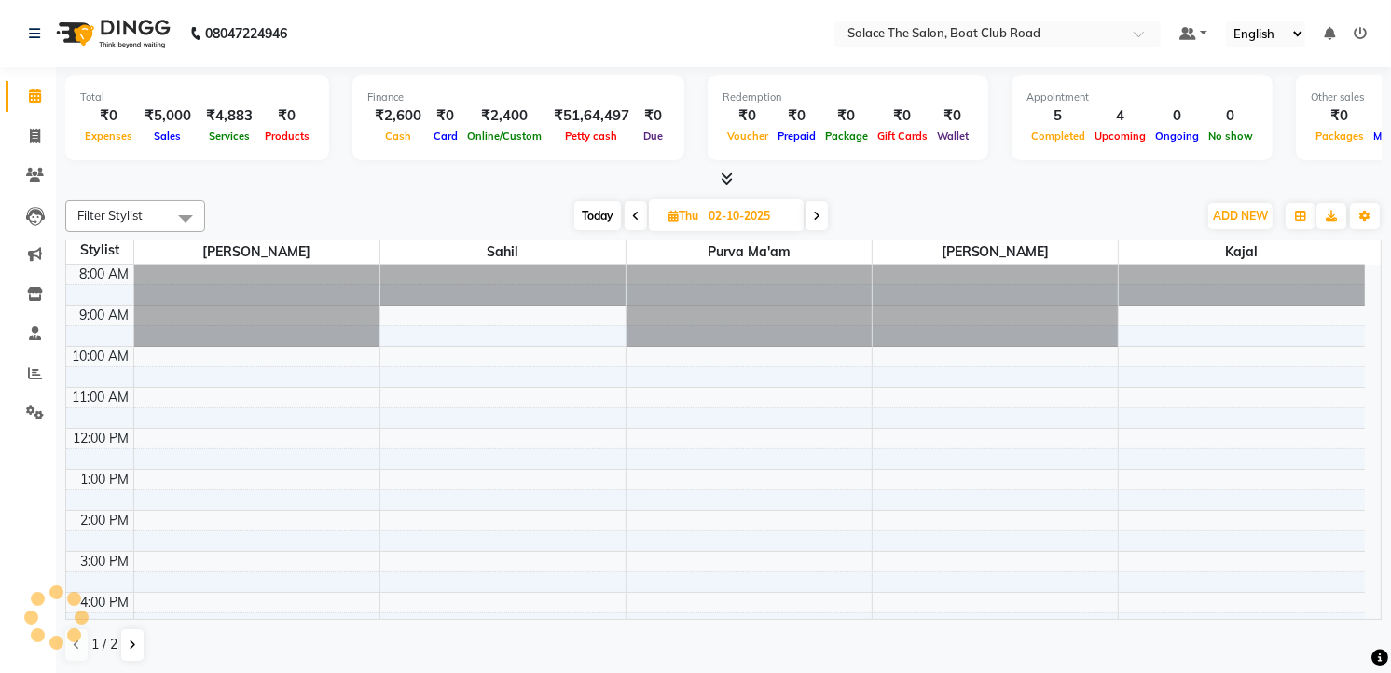
scroll to position [222, 0]
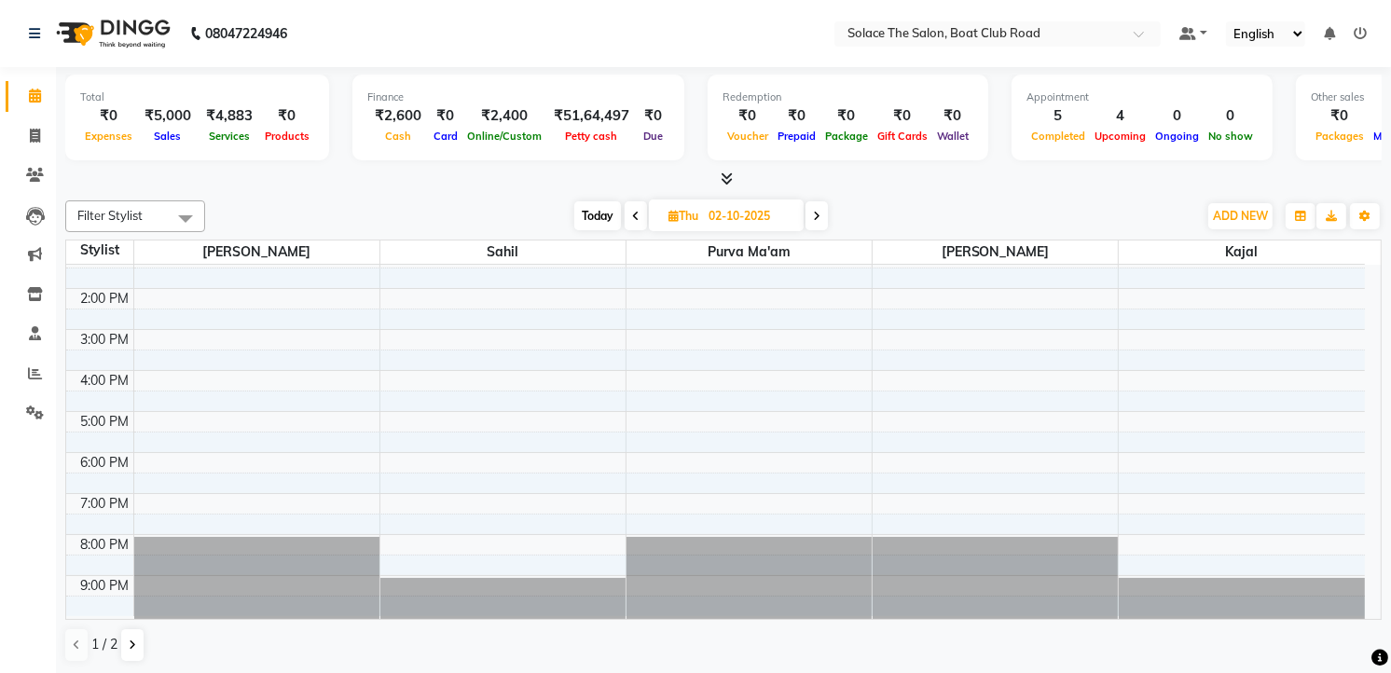
click at [817, 216] on icon at bounding box center [816, 216] width 7 height 11
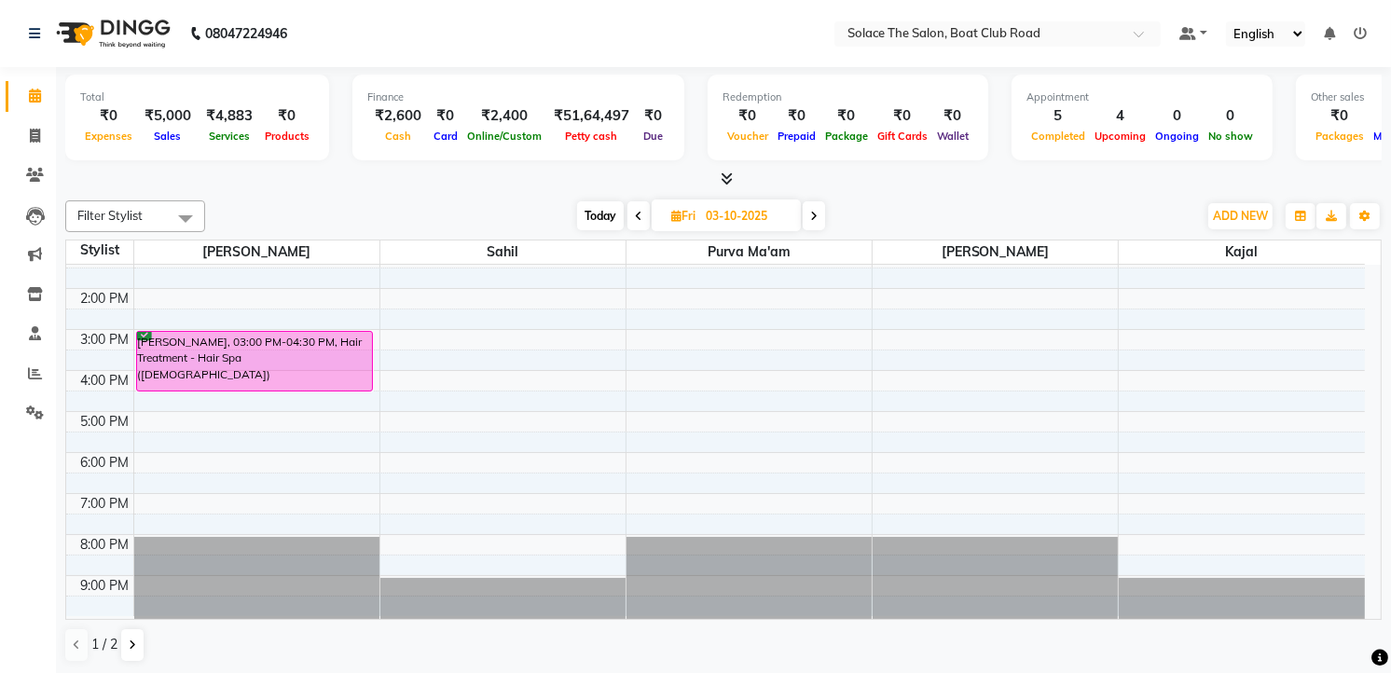
scroll to position [0, 0]
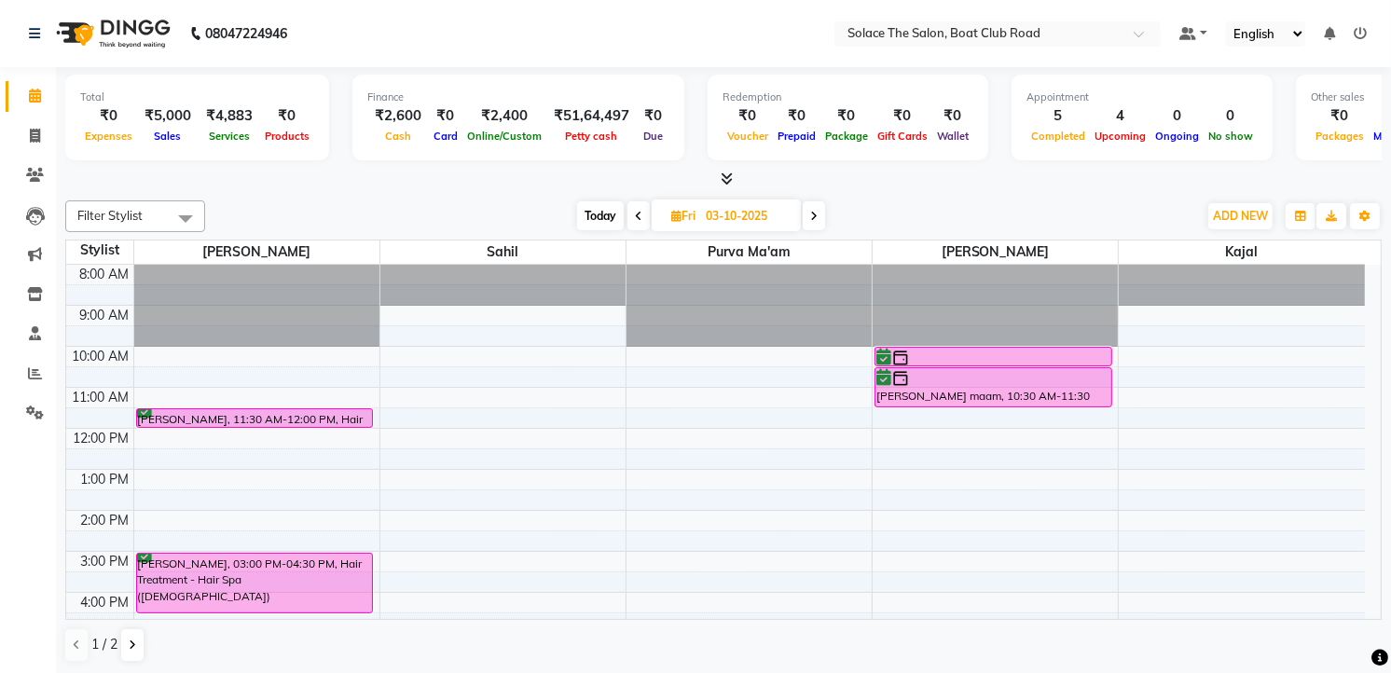
click at [640, 220] on icon at bounding box center [638, 216] width 7 height 11
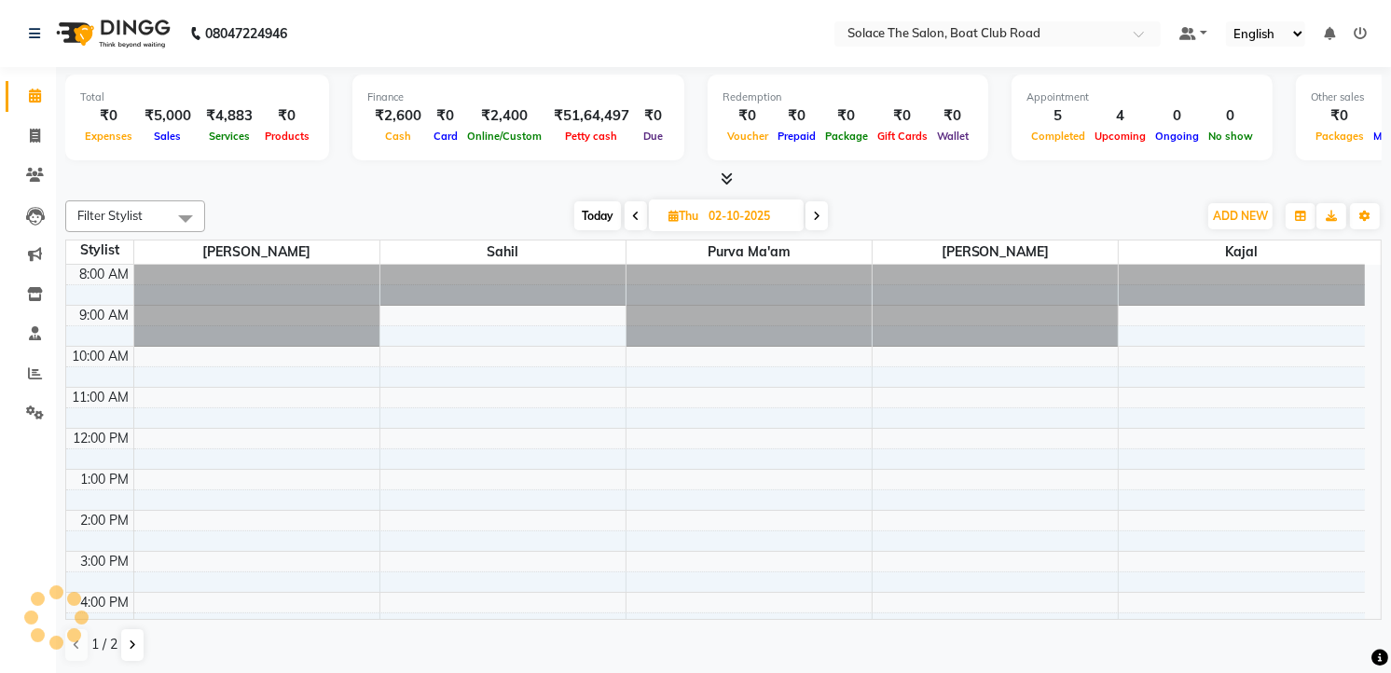
scroll to position [222, 0]
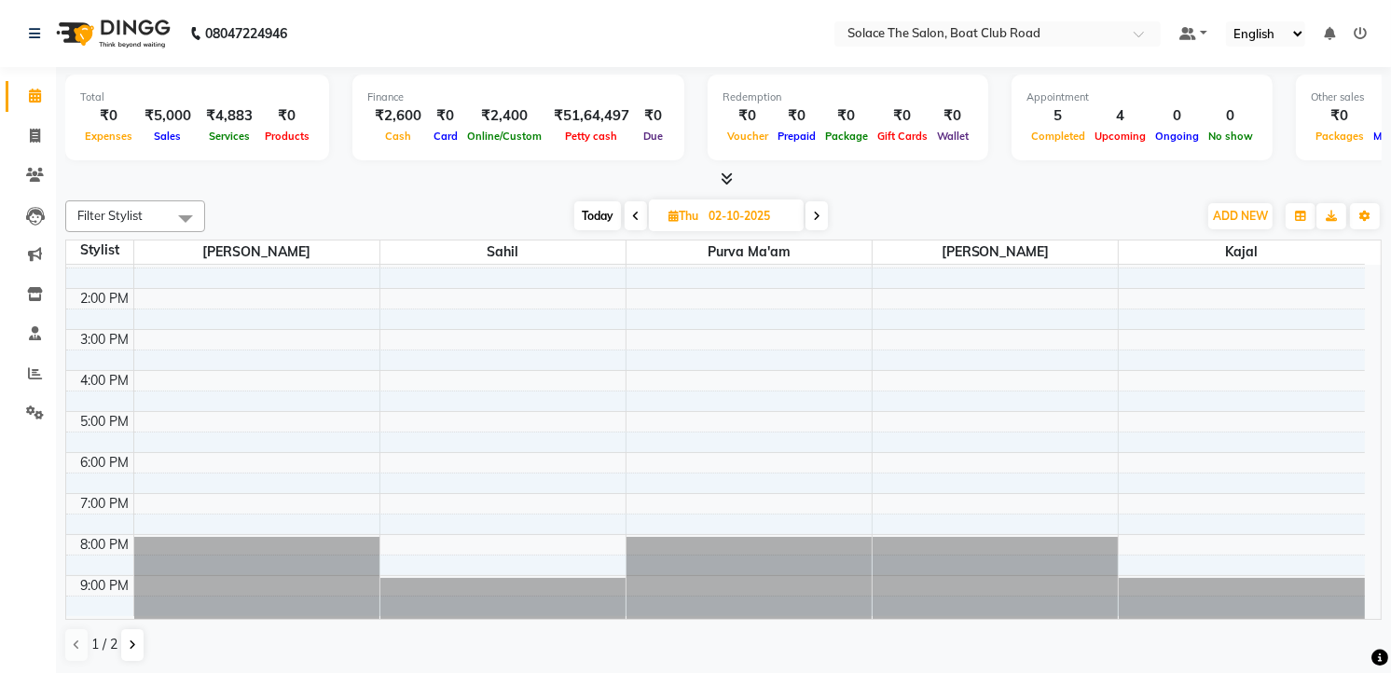
click at [639, 208] on span at bounding box center [636, 215] width 22 height 29
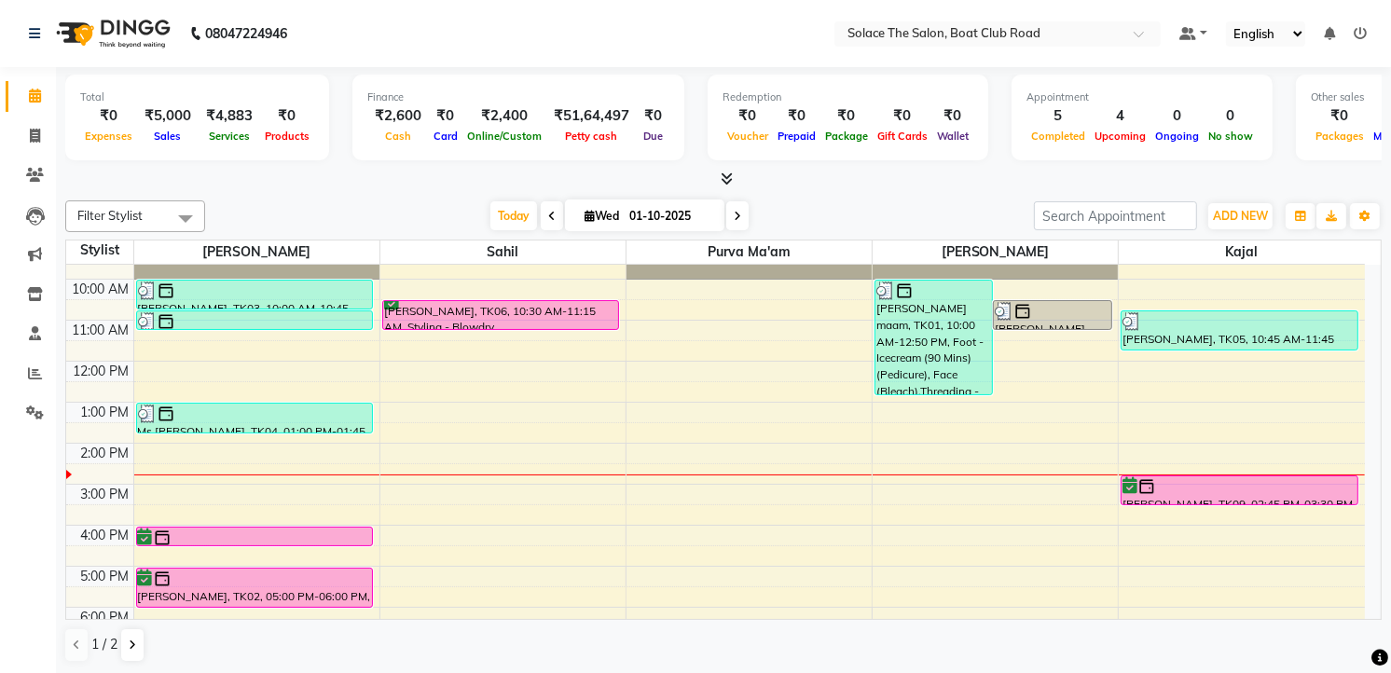
scroll to position [0, 0]
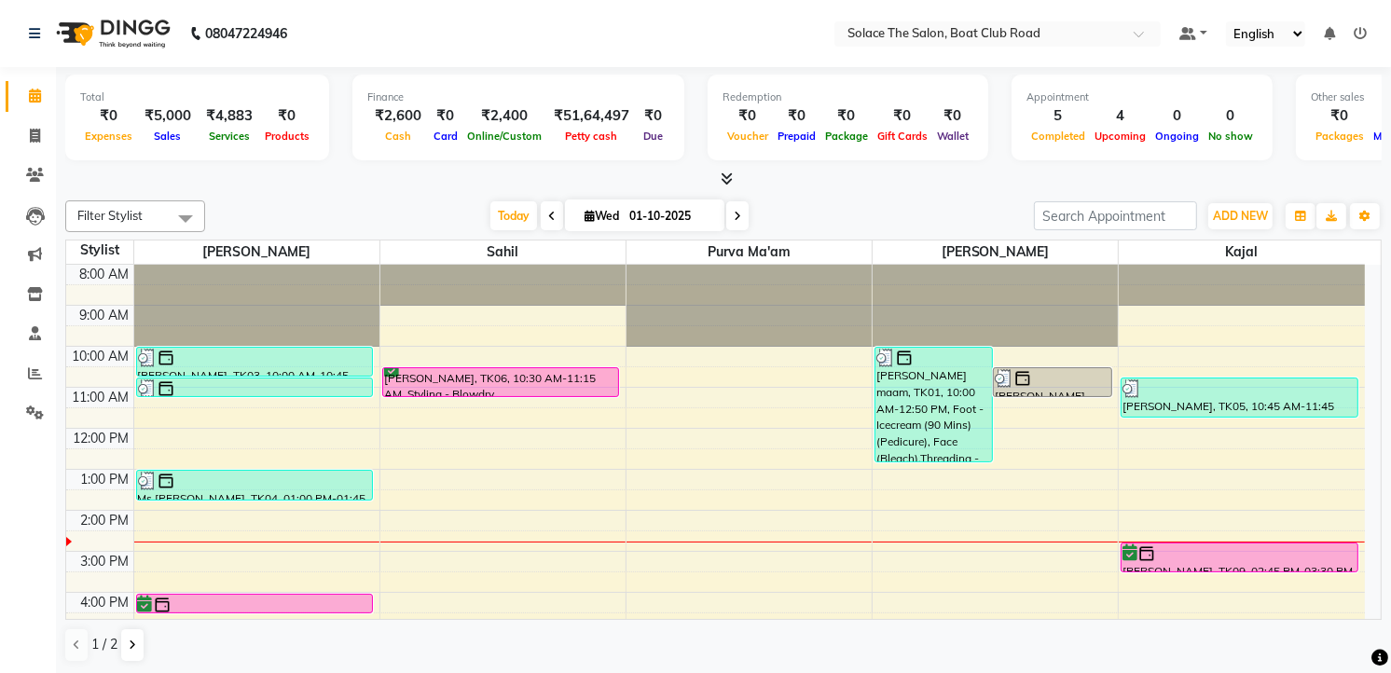
click at [729, 205] on span at bounding box center [737, 215] width 22 height 29
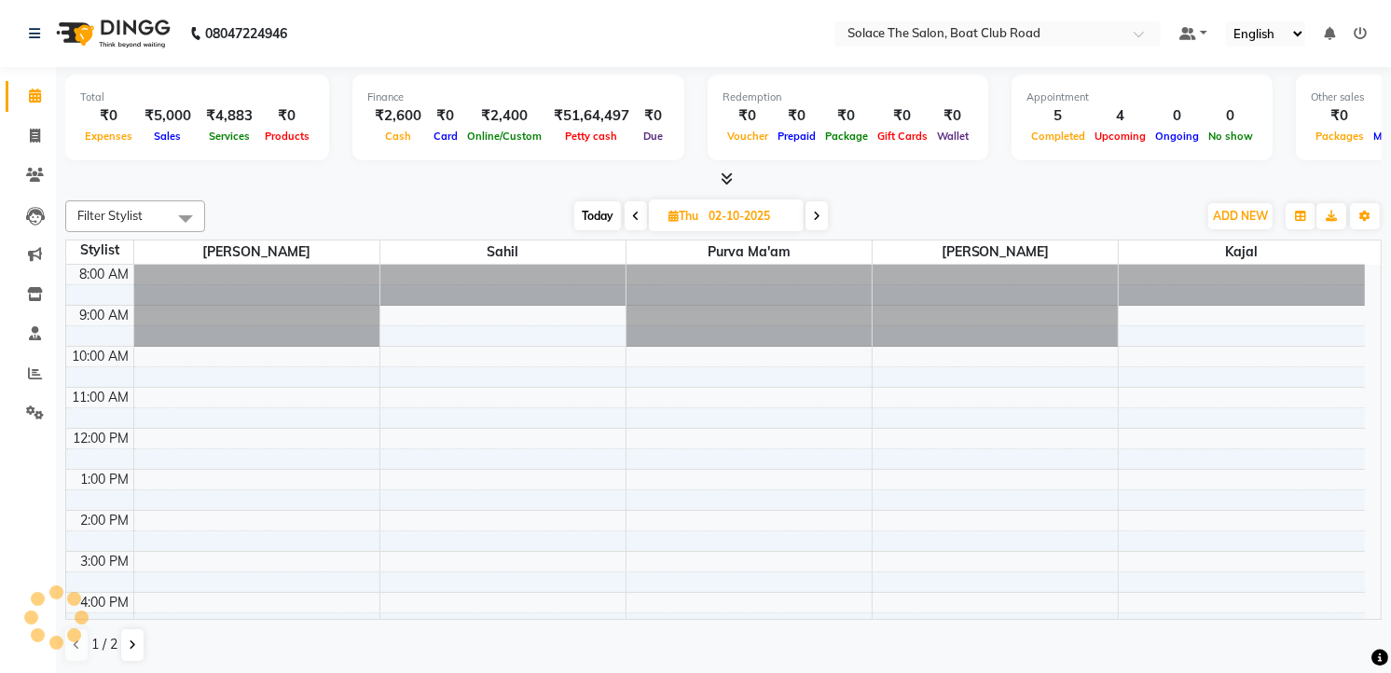
scroll to position [222, 0]
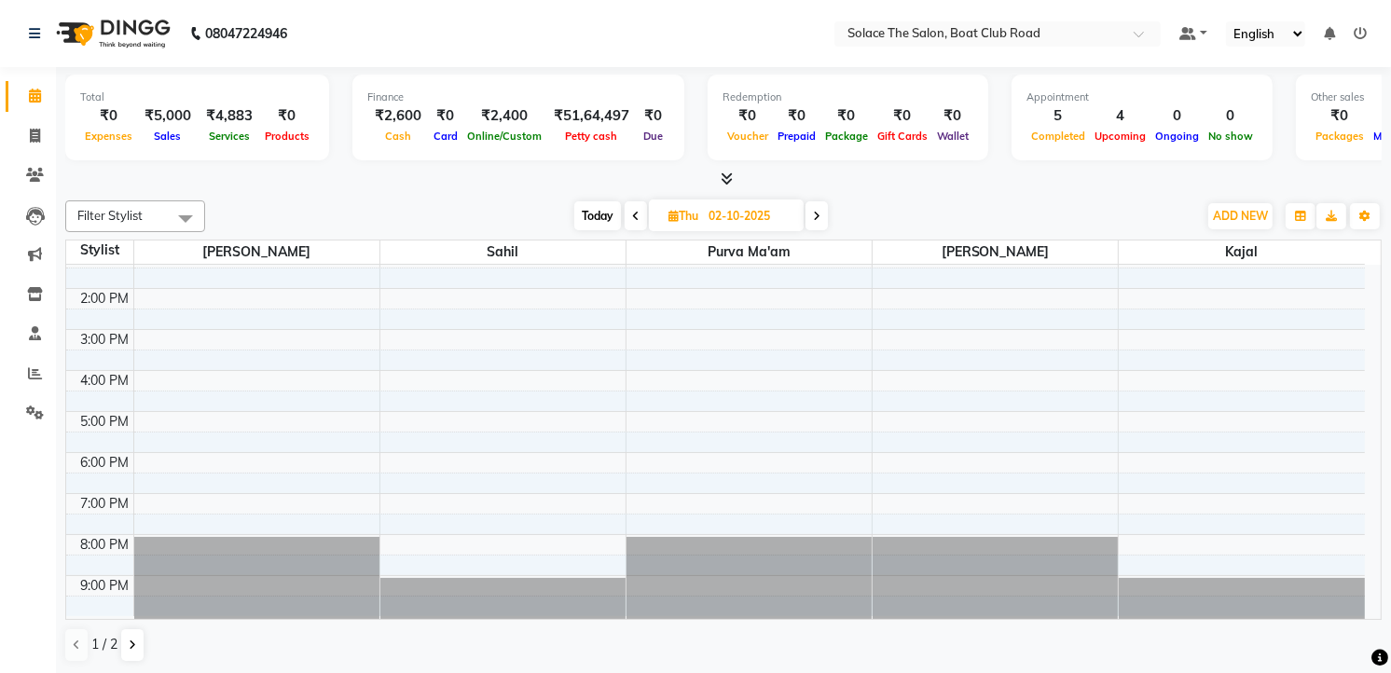
click at [823, 212] on span at bounding box center [816, 215] width 22 height 29
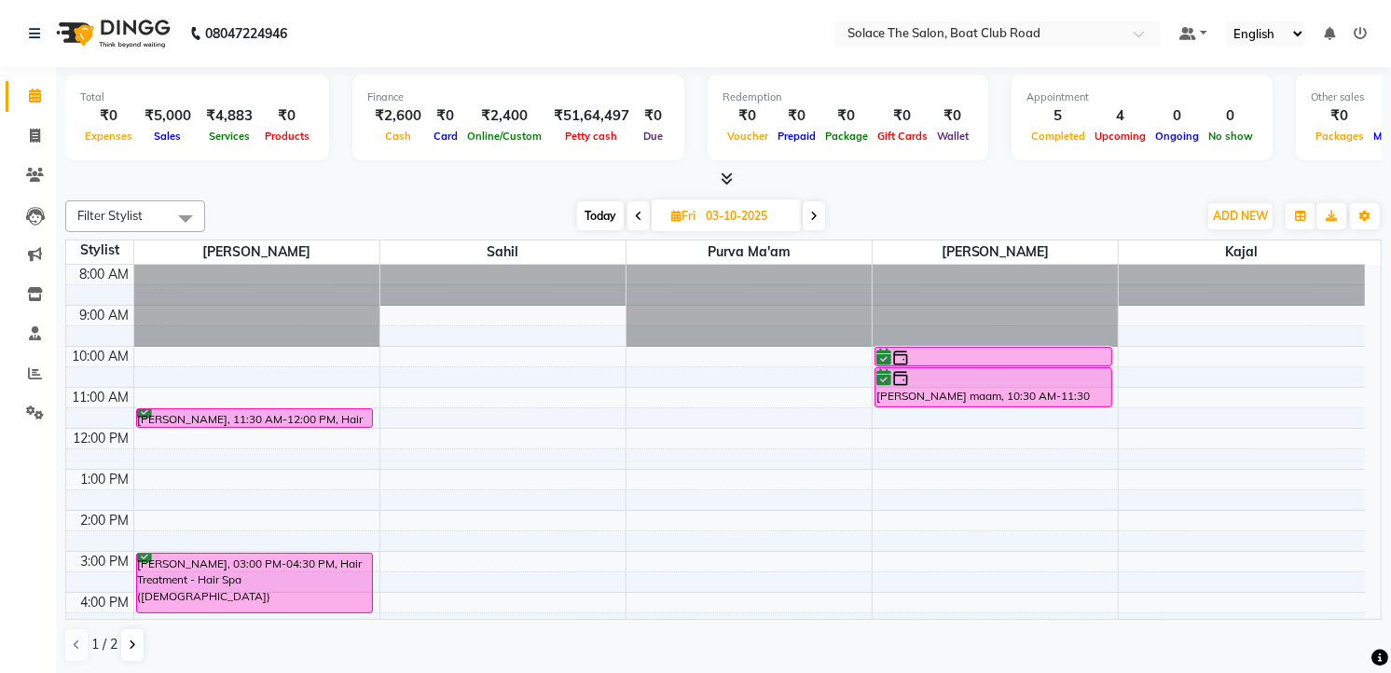
click at [819, 211] on span at bounding box center [814, 215] width 22 height 29
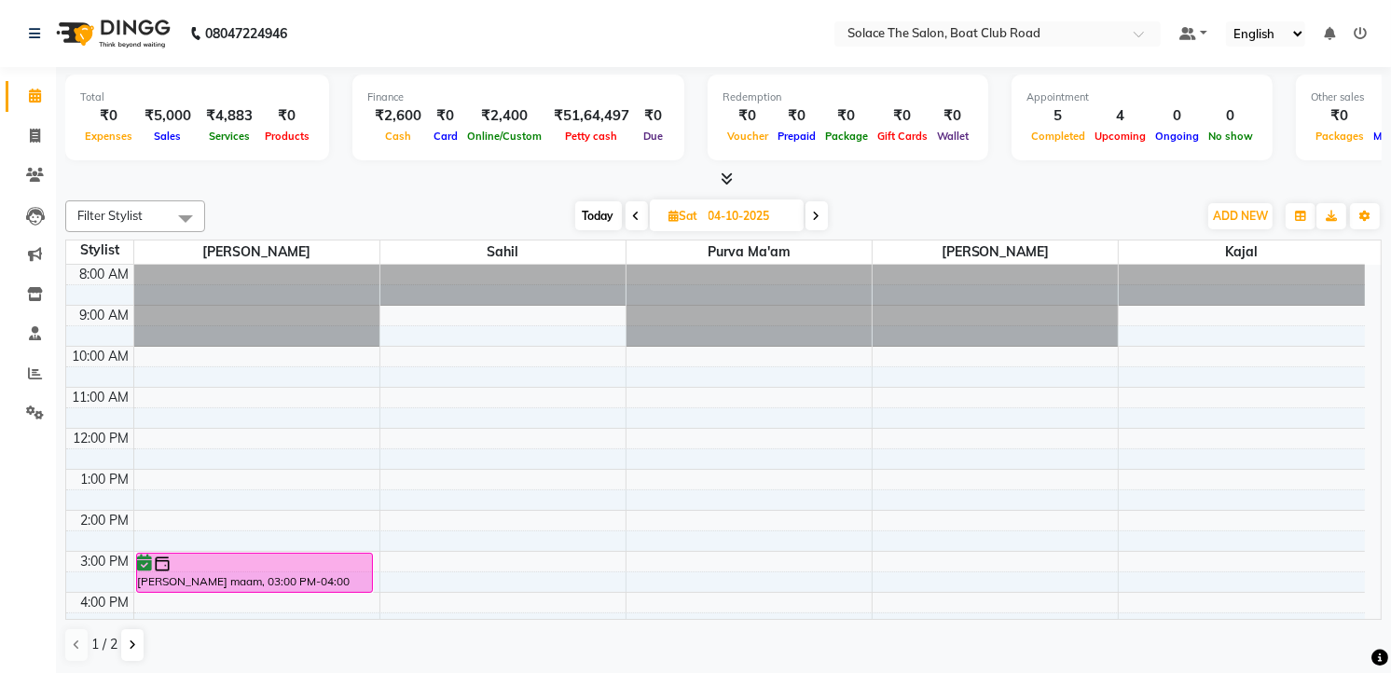
click at [591, 211] on span "Today" at bounding box center [598, 215] width 47 height 29
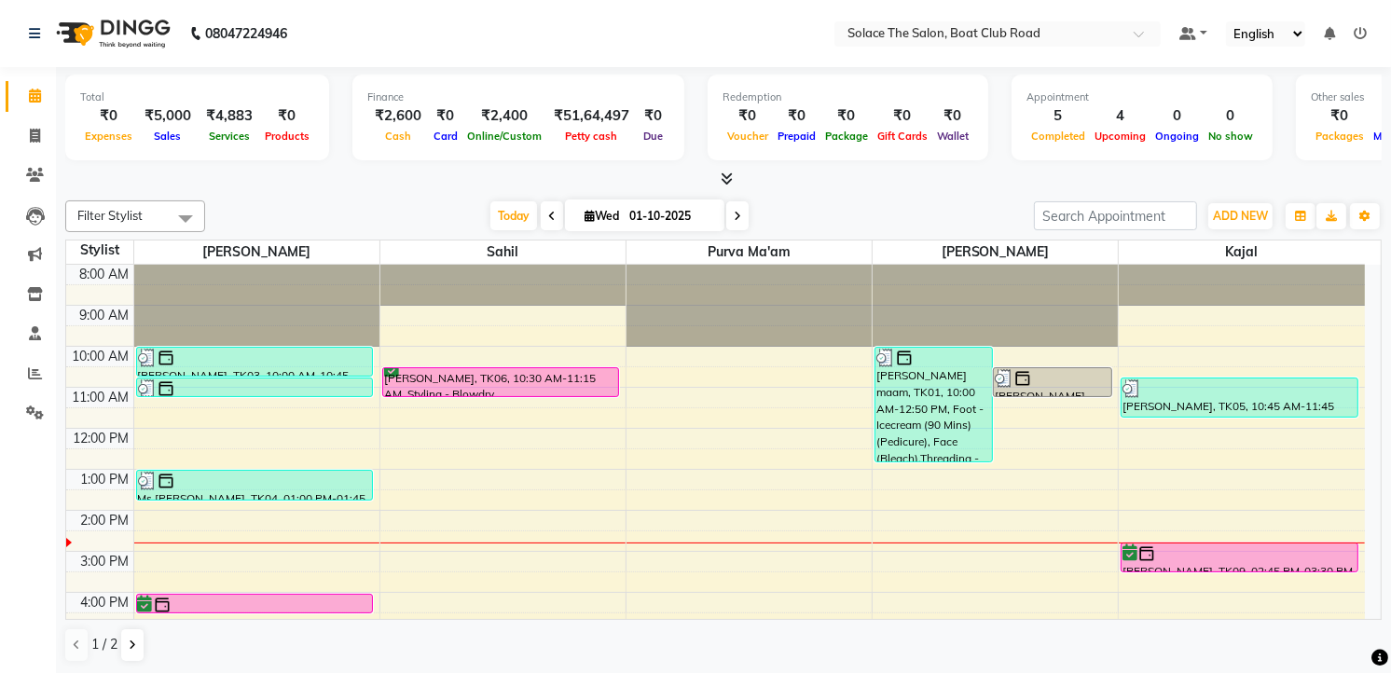
click at [734, 219] on icon at bounding box center [737, 216] width 7 height 11
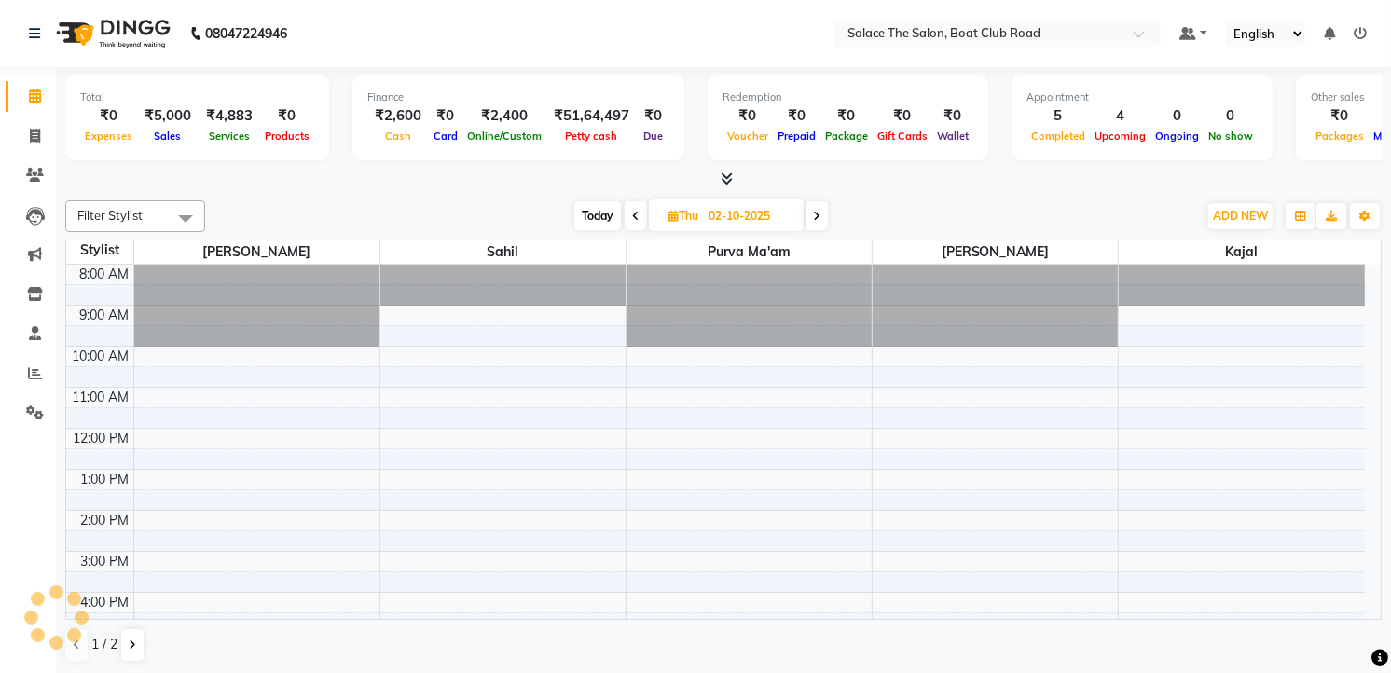
scroll to position [222, 0]
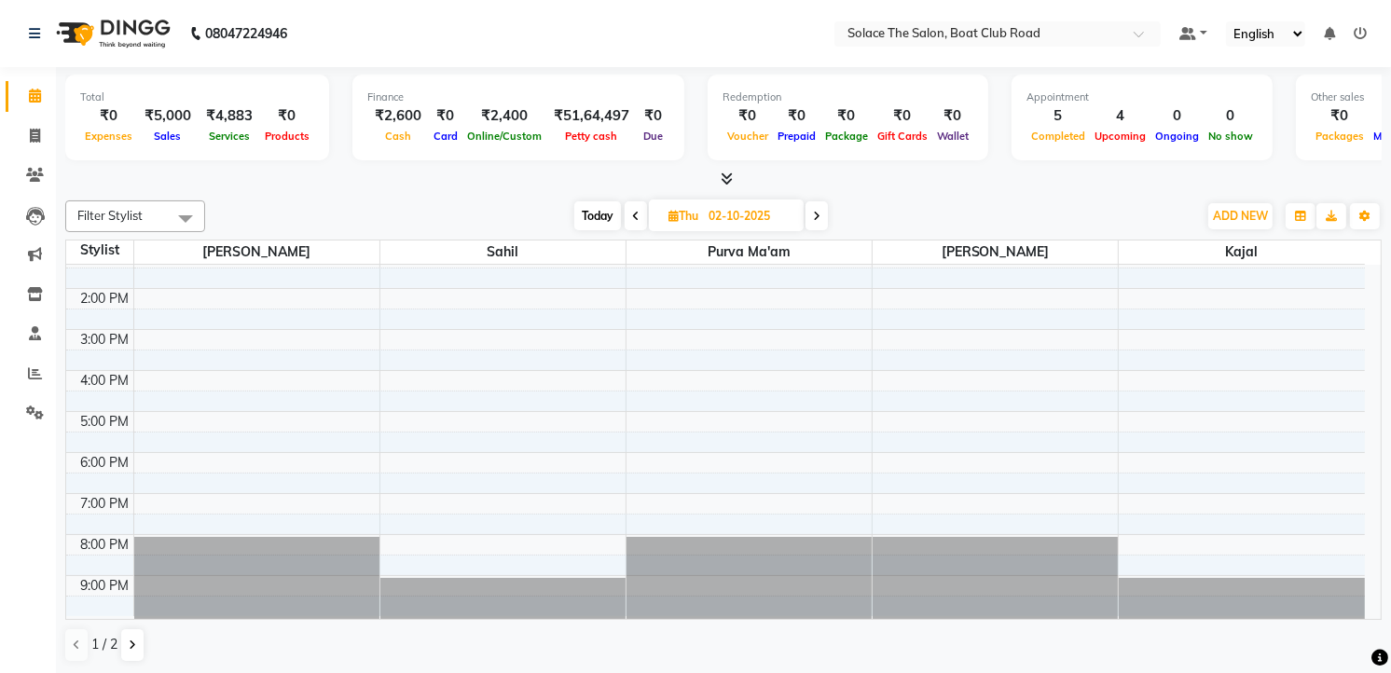
click at [818, 215] on icon at bounding box center [816, 216] width 7 height 11
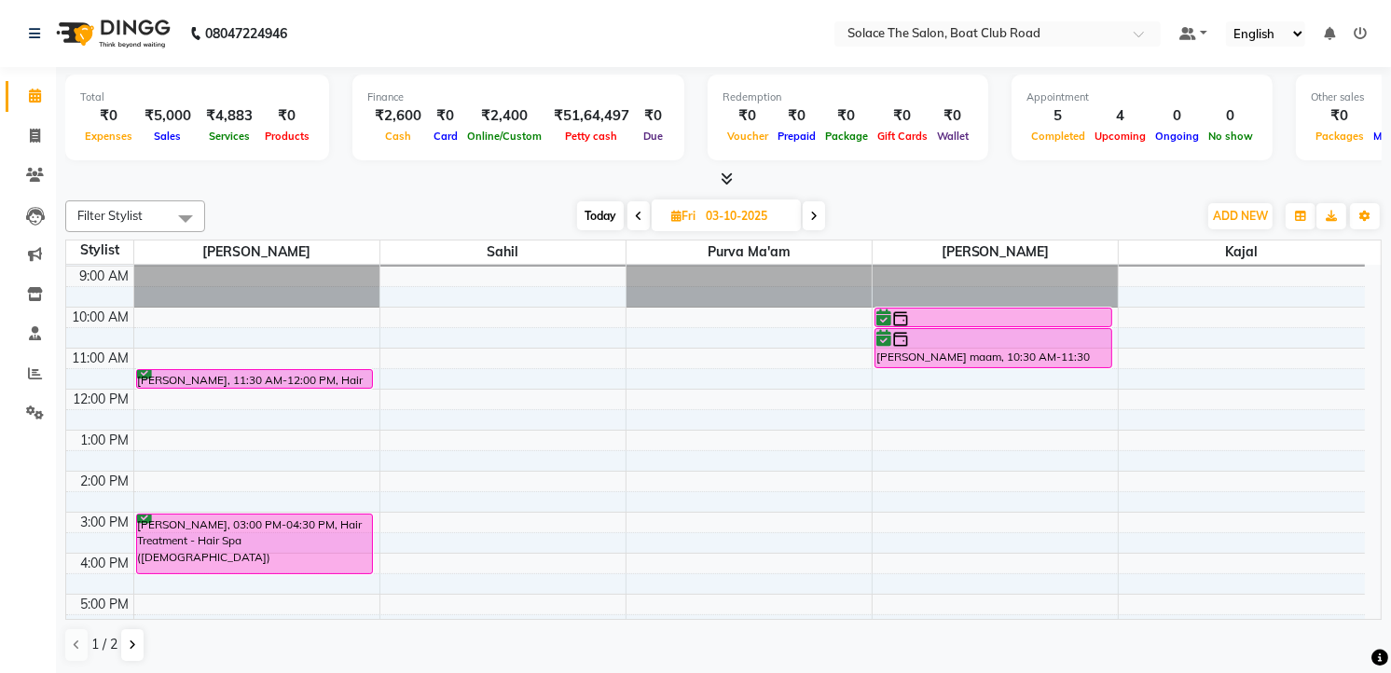
scroll to position [14, 0]
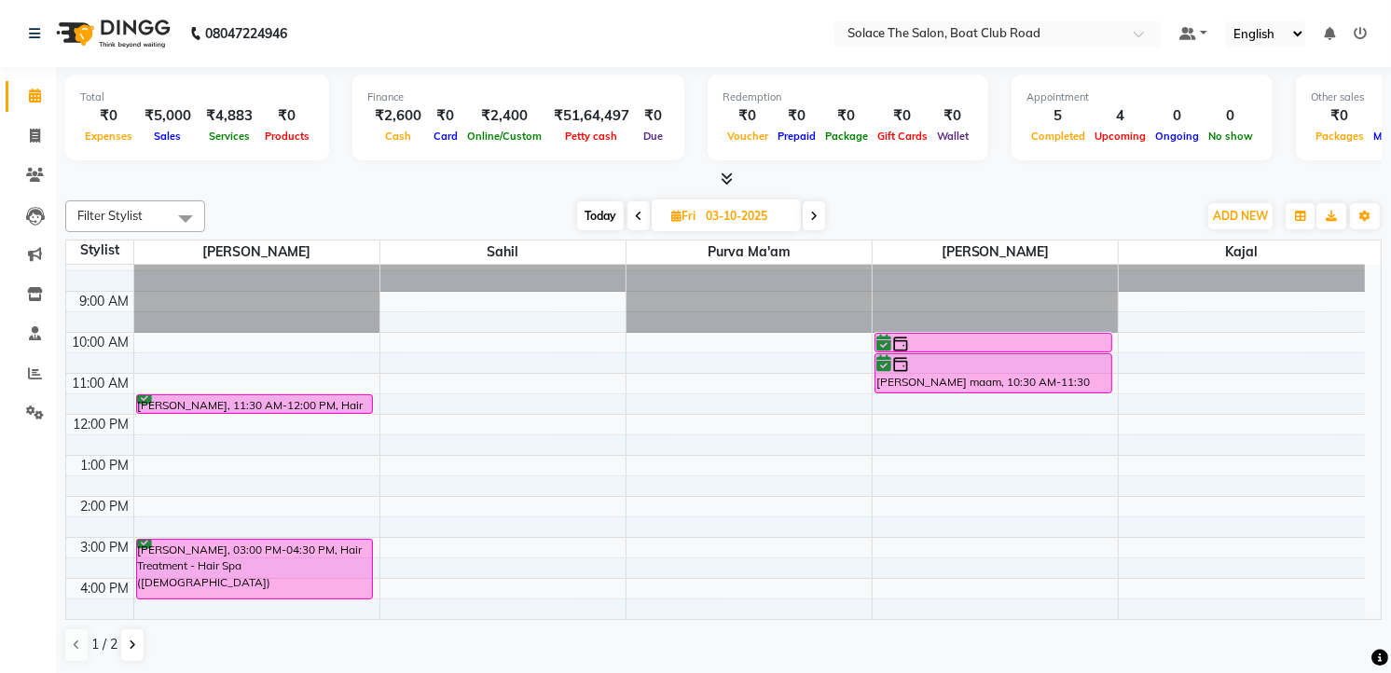
click at [813, 213] on icon at bounding box center [813, 216] width 7 height 11
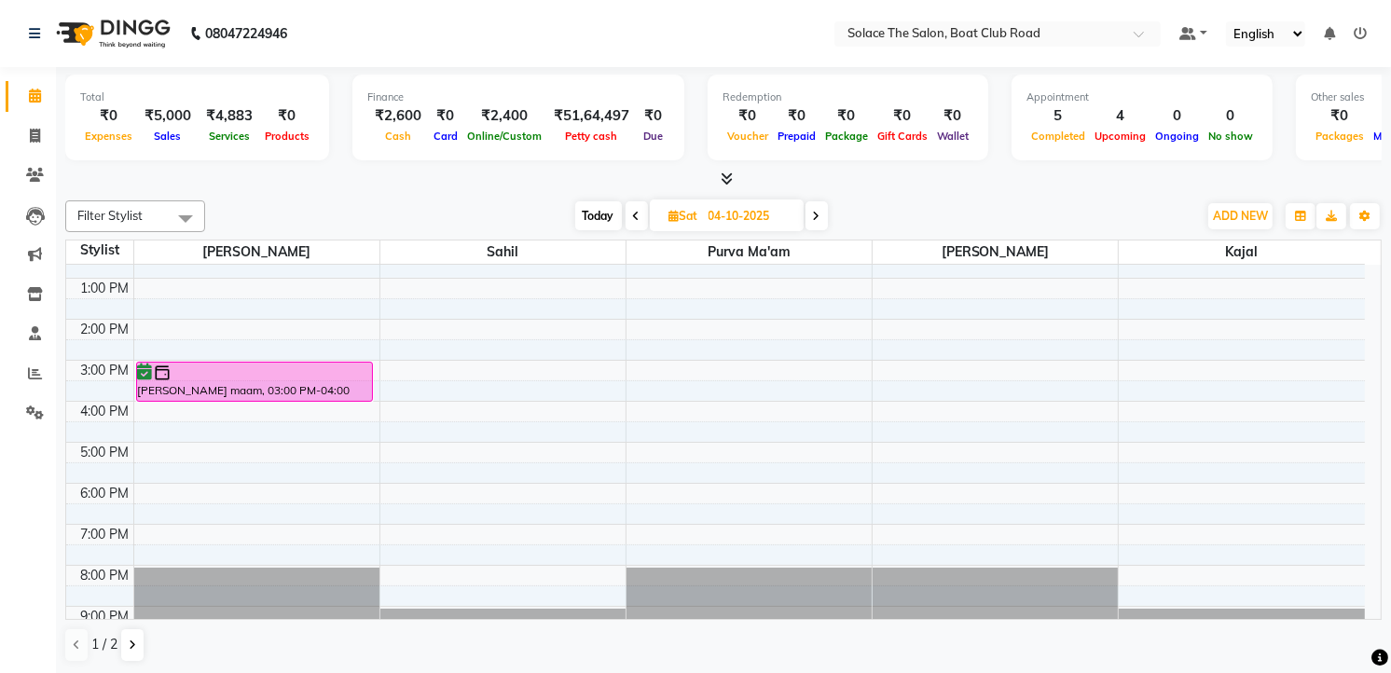
scroll to position [0, 0]
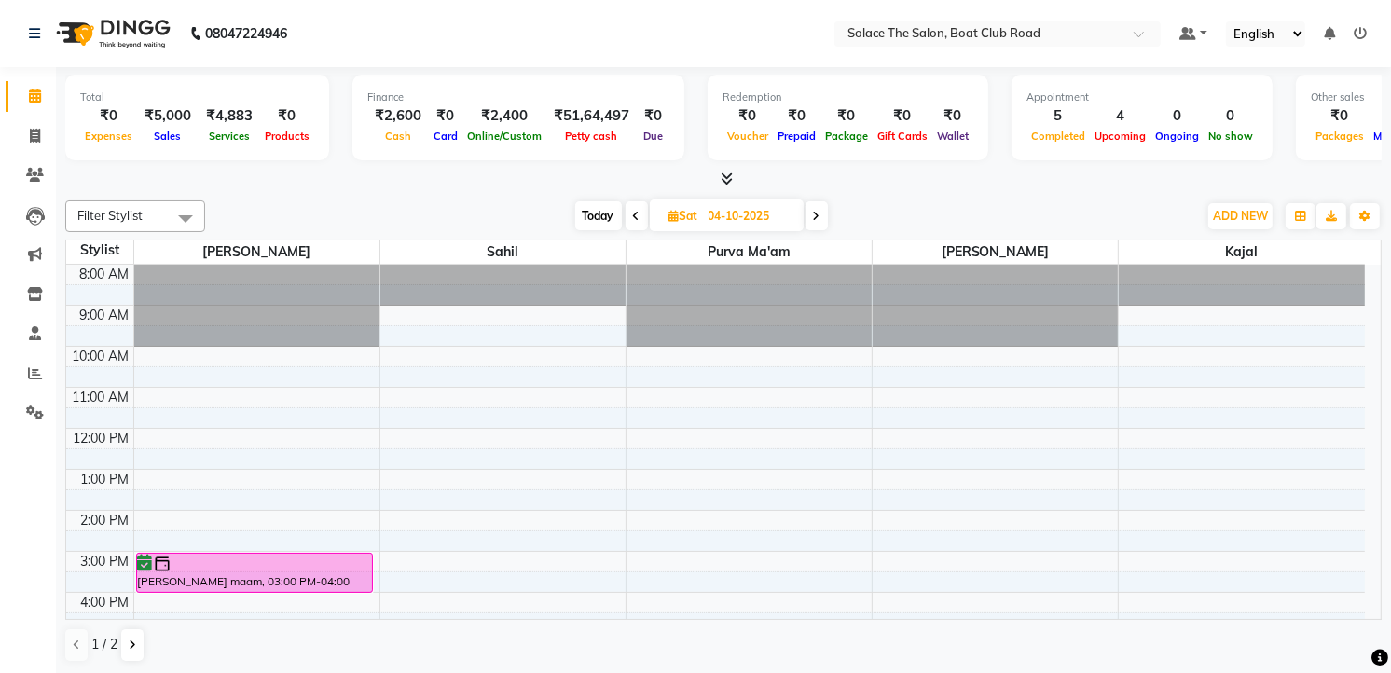
click at [590, 213] on span "Today" at bounding box center [598, 215] width 47 height 29
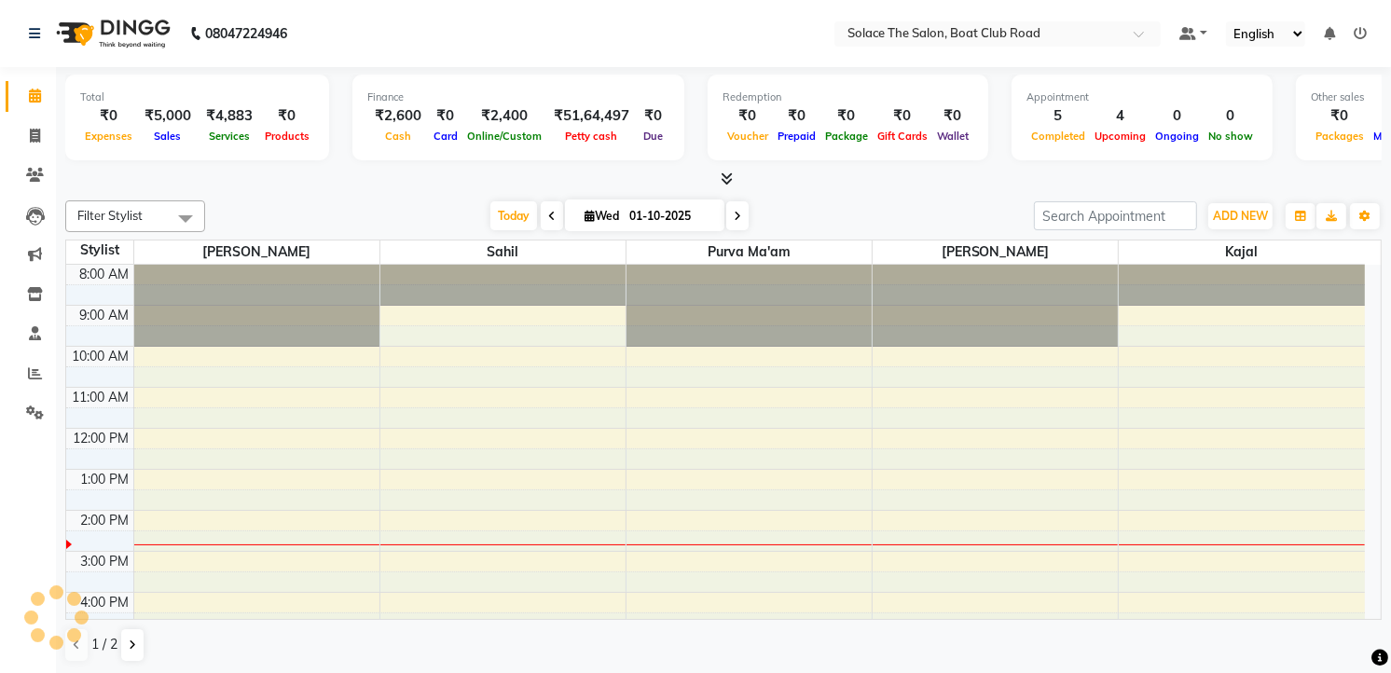
scroll to position [222, 0]
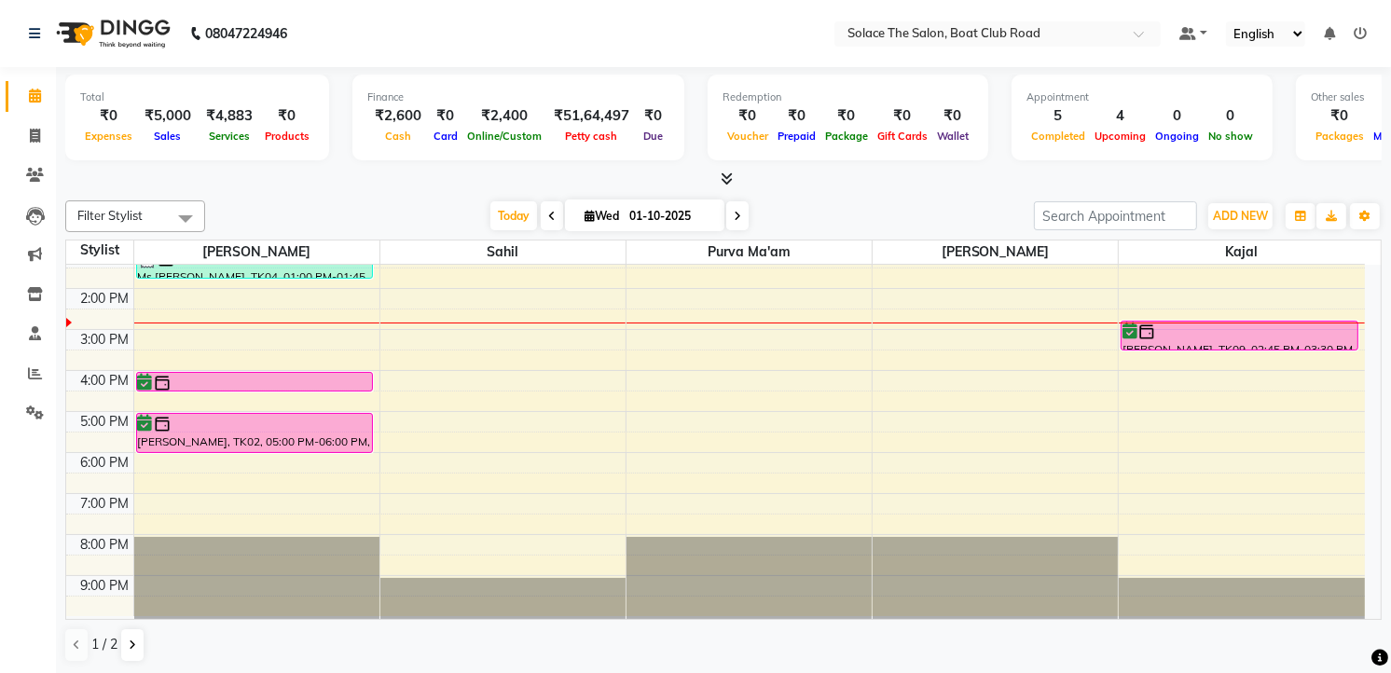
click at [734, 211] on icon at bounding box center [737, 216] width 7 height 11
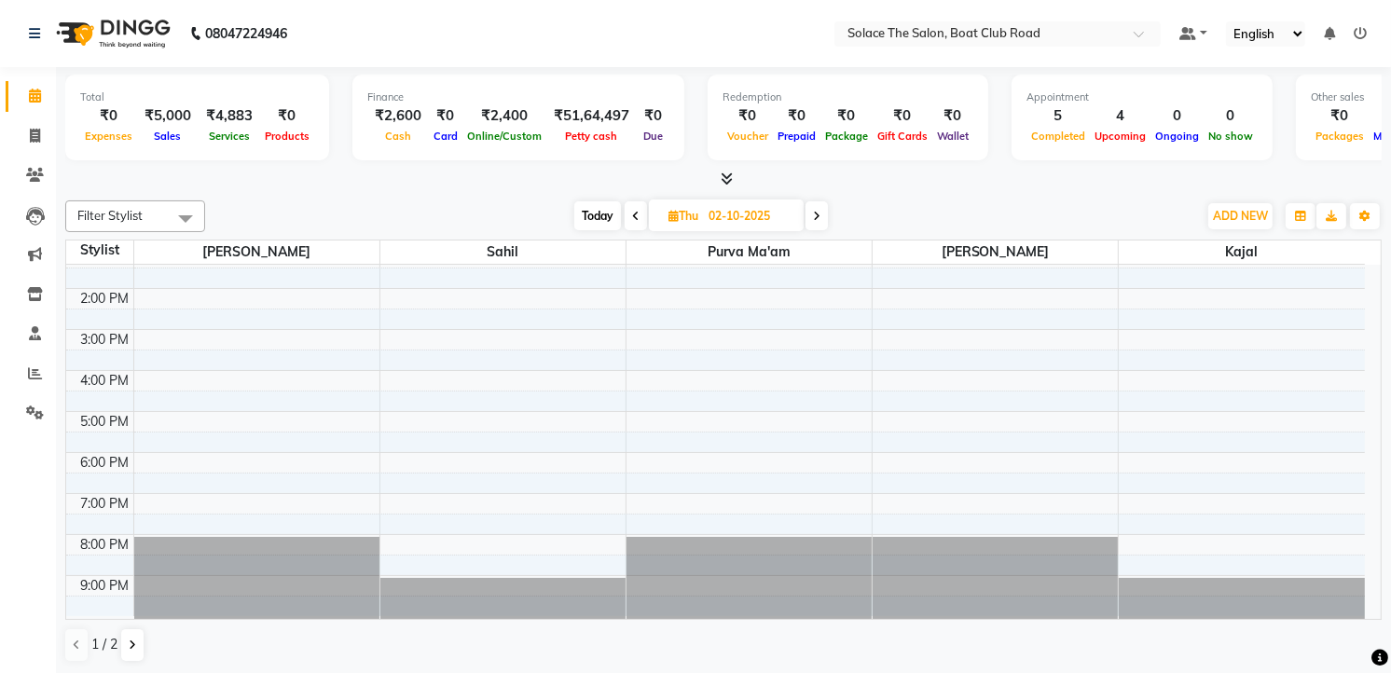
click at [814, 206] on span at bounding box center [816, 215] width 22 height 29
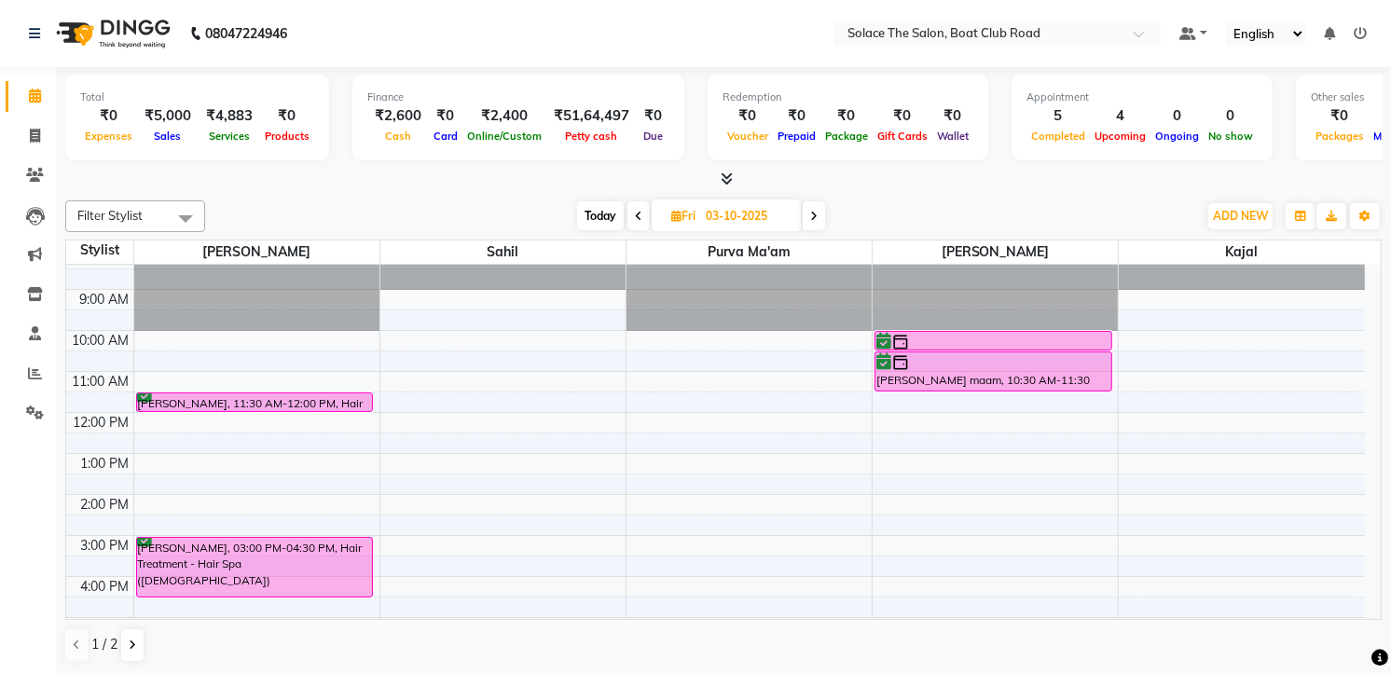
scroll to position [0, 0]
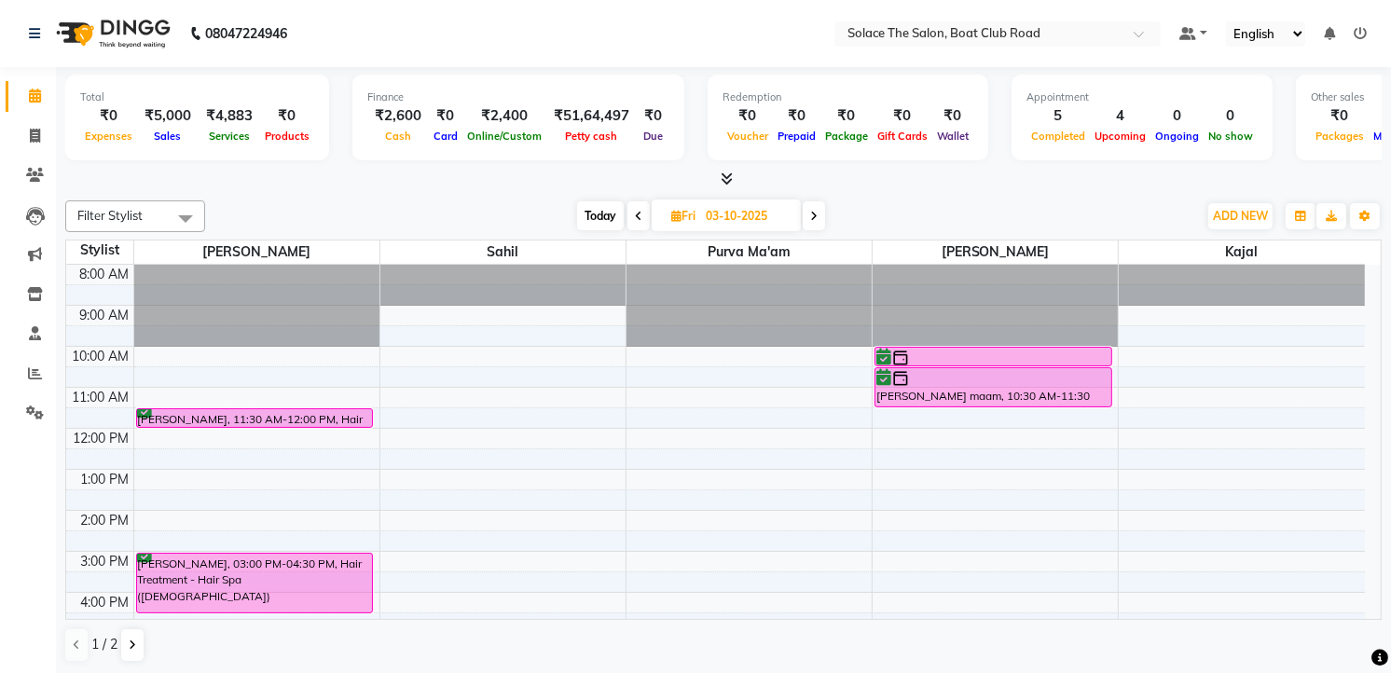
click at [816, 215] on icon at bounding box center [813, 216] width 7 height 11
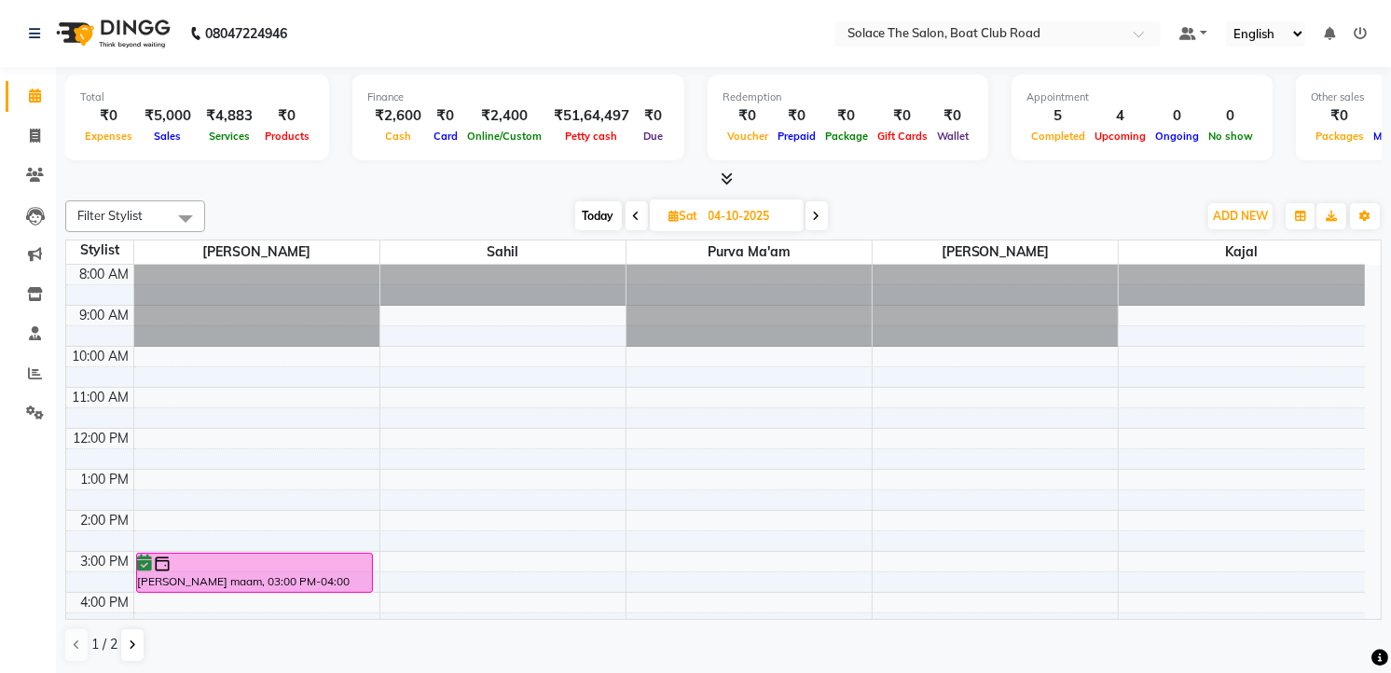
click at [610, 215] on span "Today" at bounding box center [598, 215] width 47 height 29
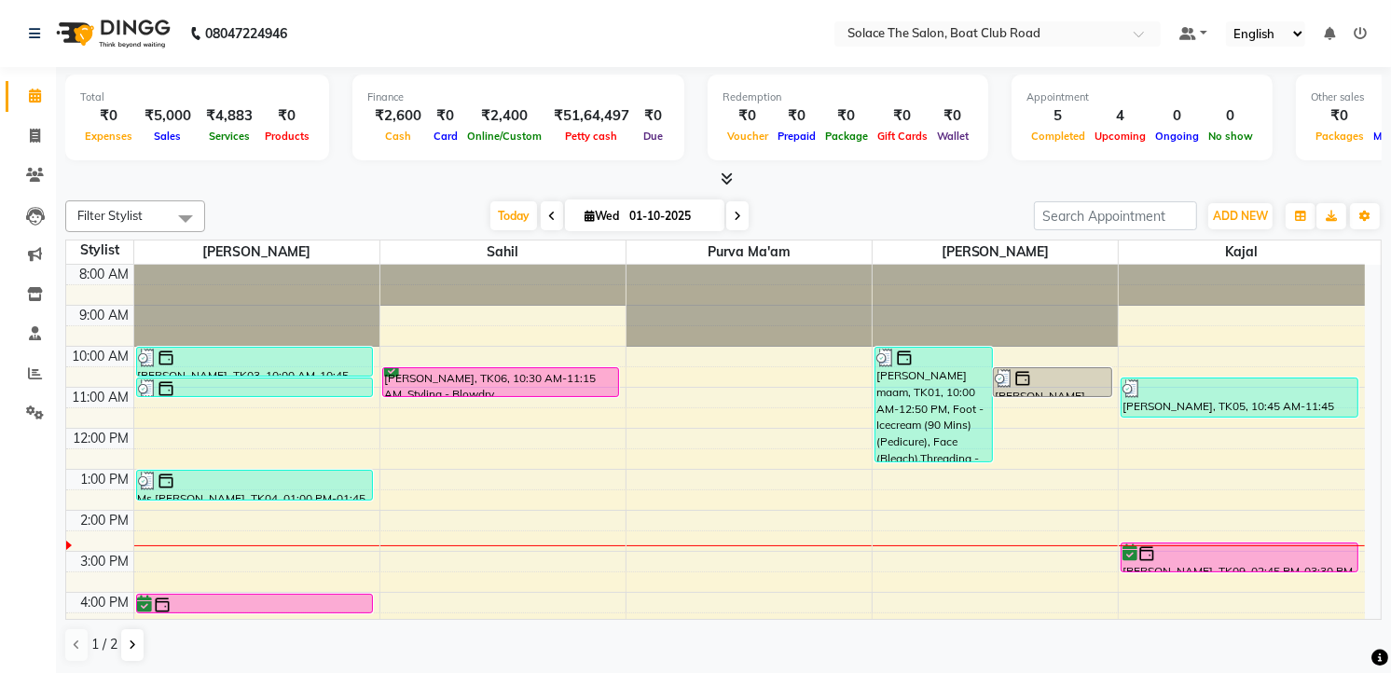
click at [734, 217] on icon at bounding box center [737, 216] width 7 height 11
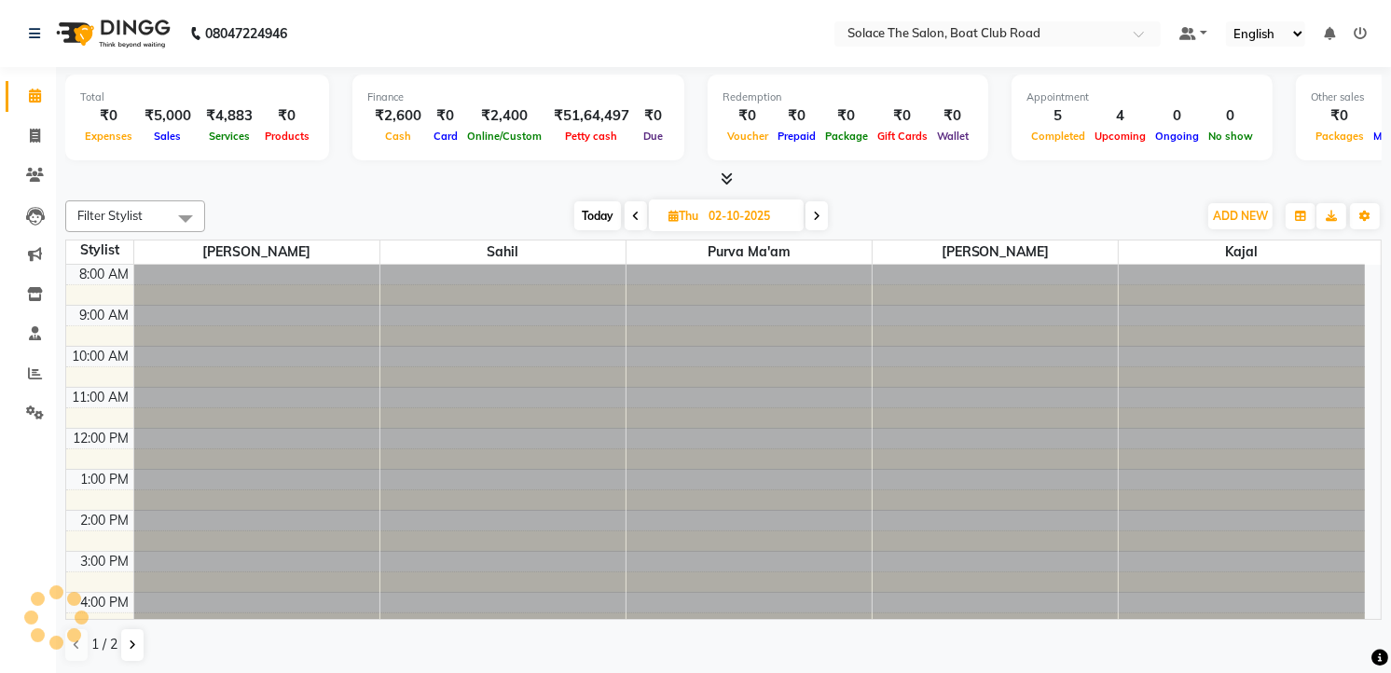
scroll to position [222, 0]
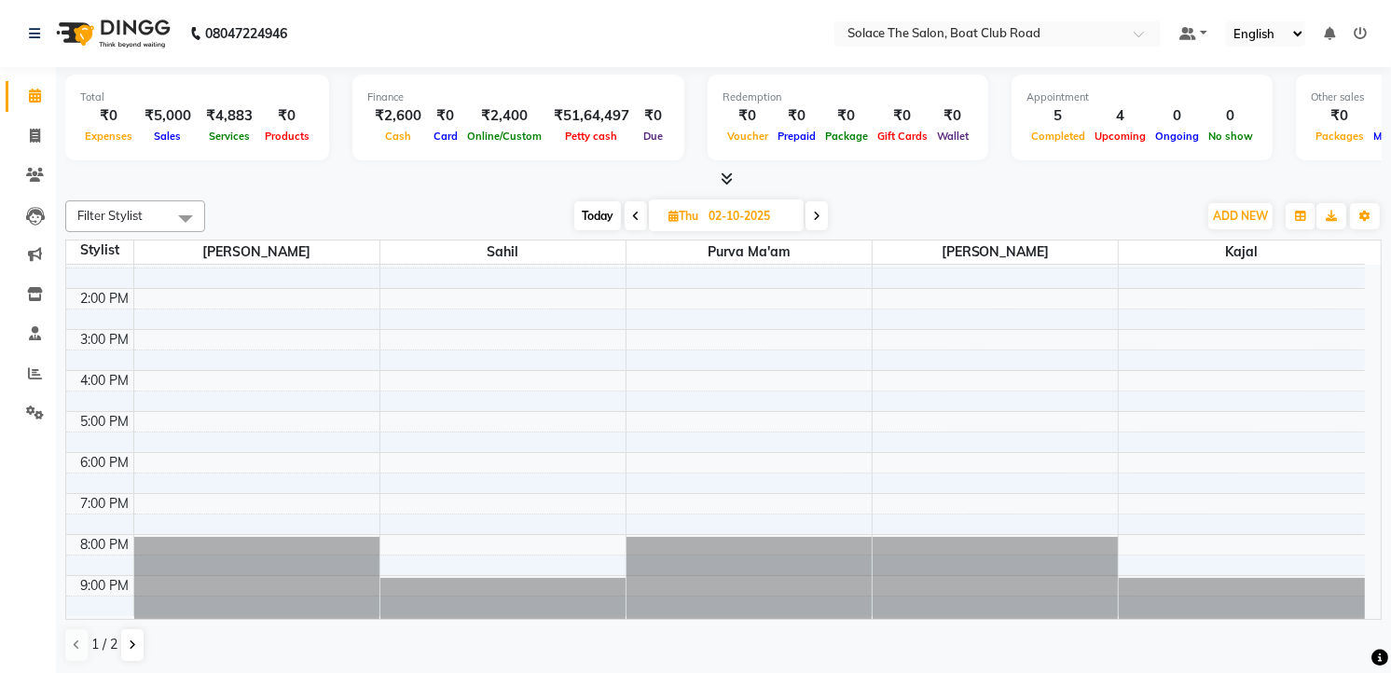
click at [813, 212] on span at bounding box center [816, 215] width 22 height 29
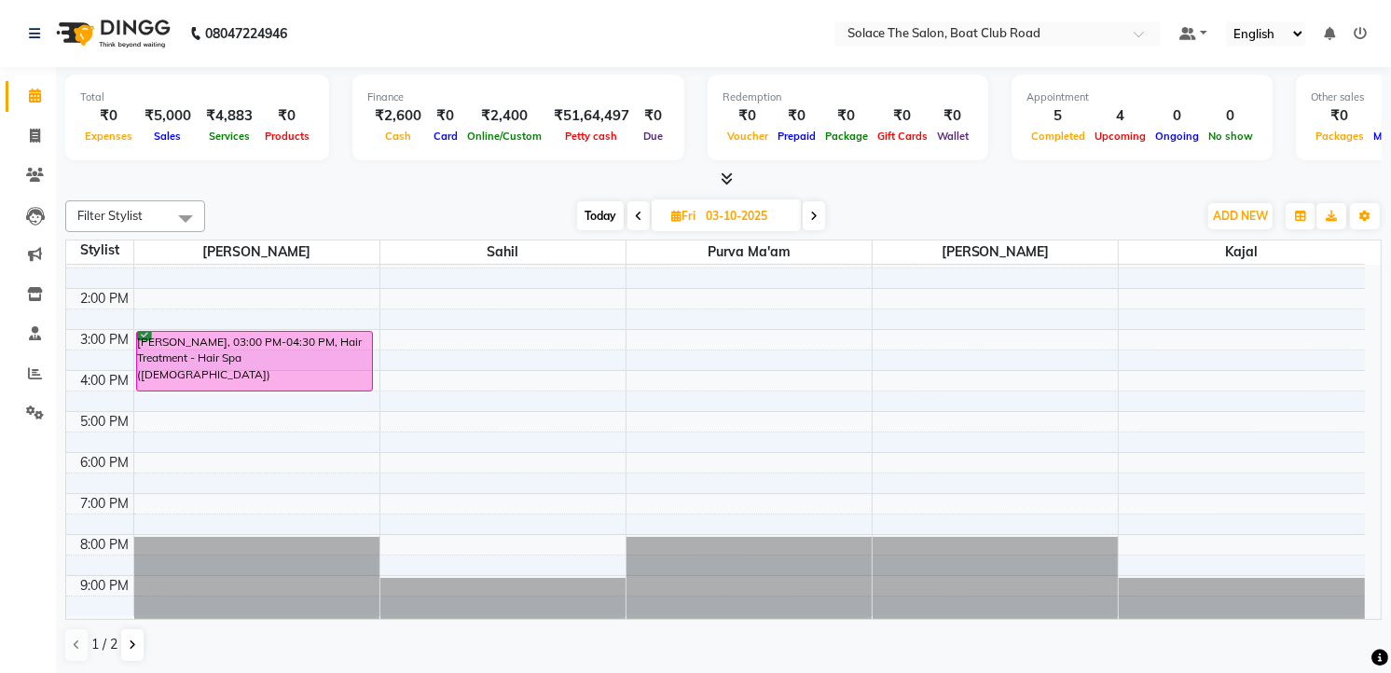
click at [632, 216] on span at bounding box center [638, 215] width 22 height 29
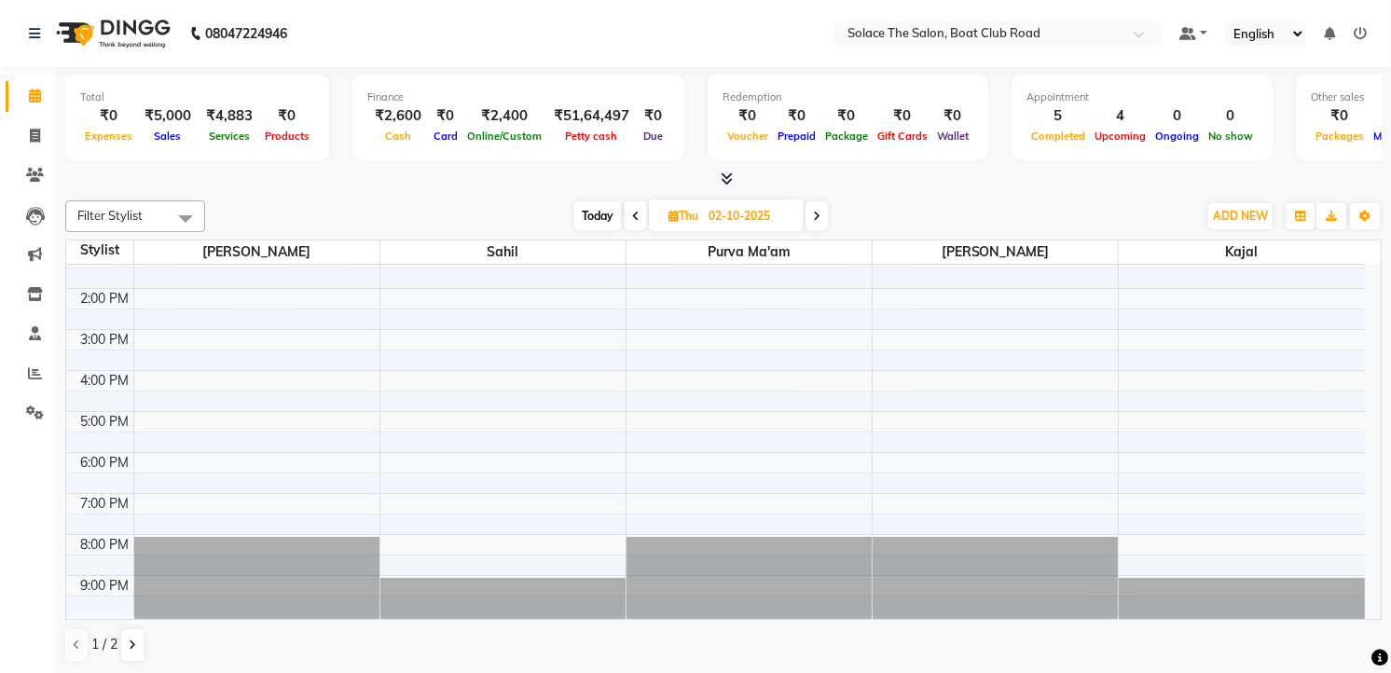
click at [639, 216] on span at bounding box center [636, 215] width 22 height 29
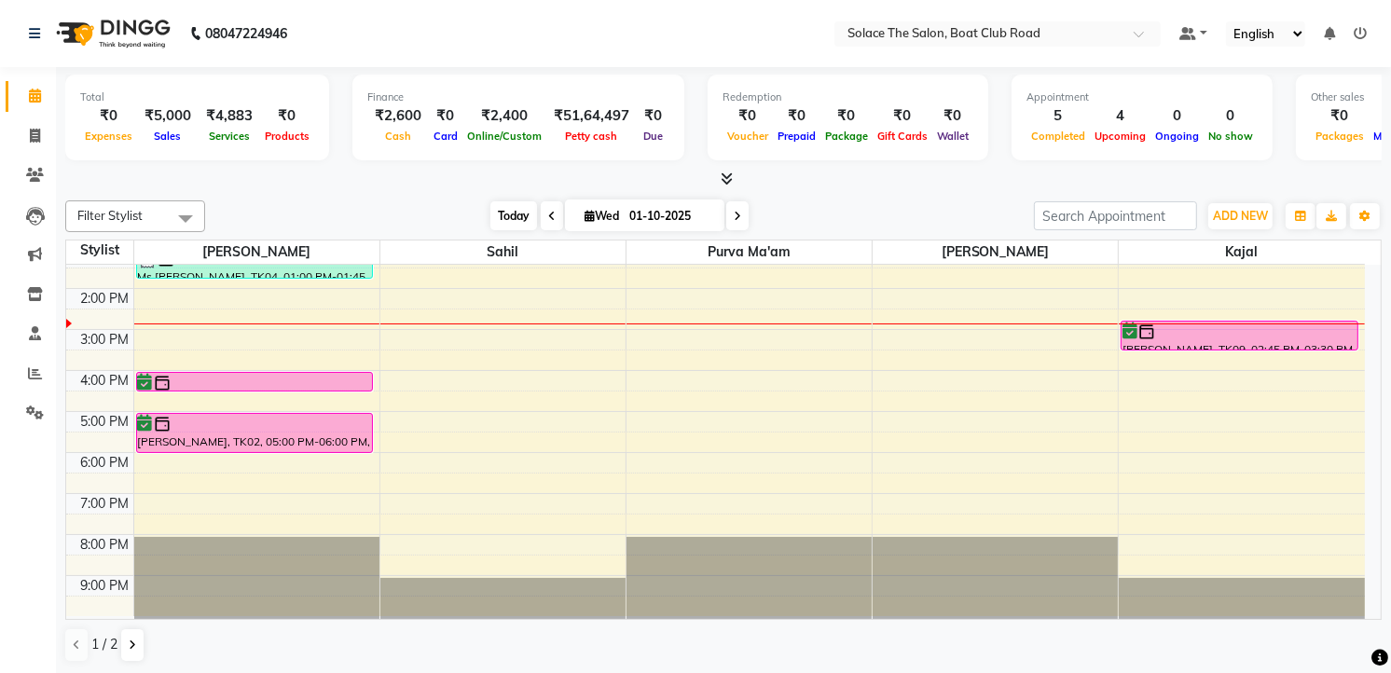
click at [500, 209] on span "Today" at bounding box center [513, 215] width 47 height 29
click at [734, 211] on icon at bounding box center [737, 216] width 7 height 11
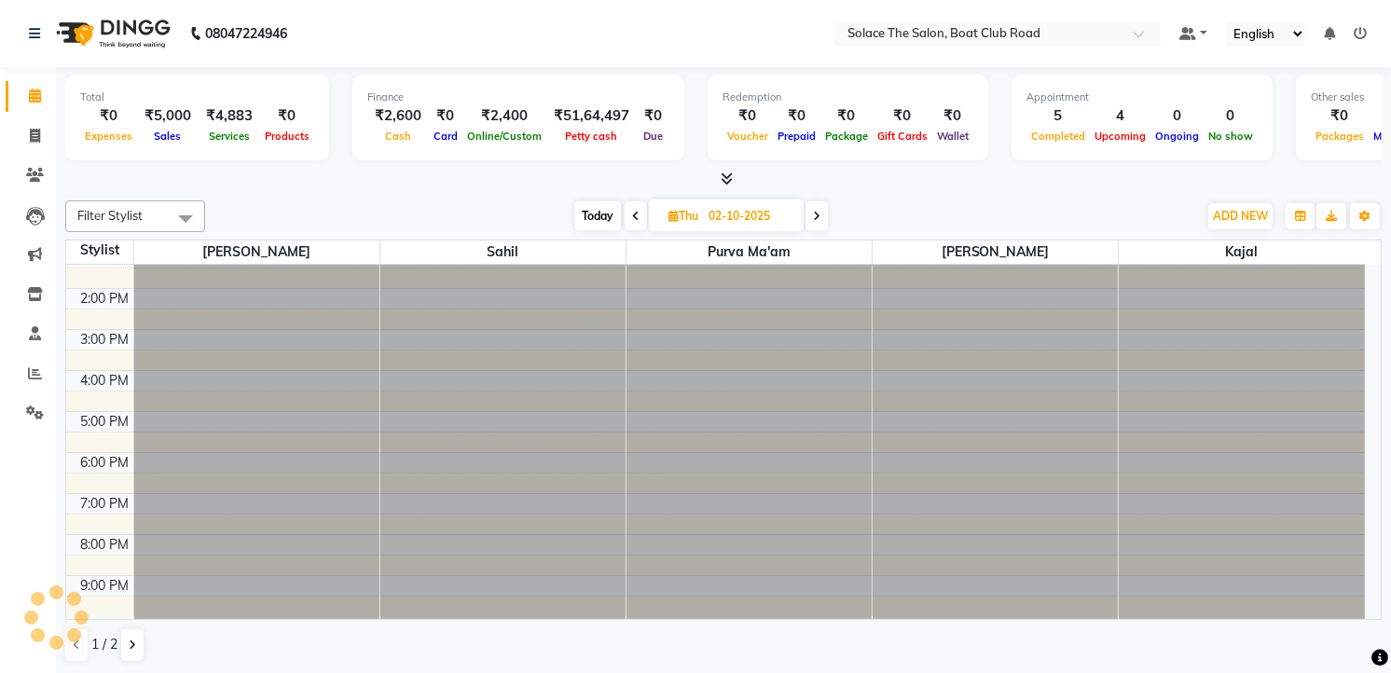
scroll to position [0, 0]
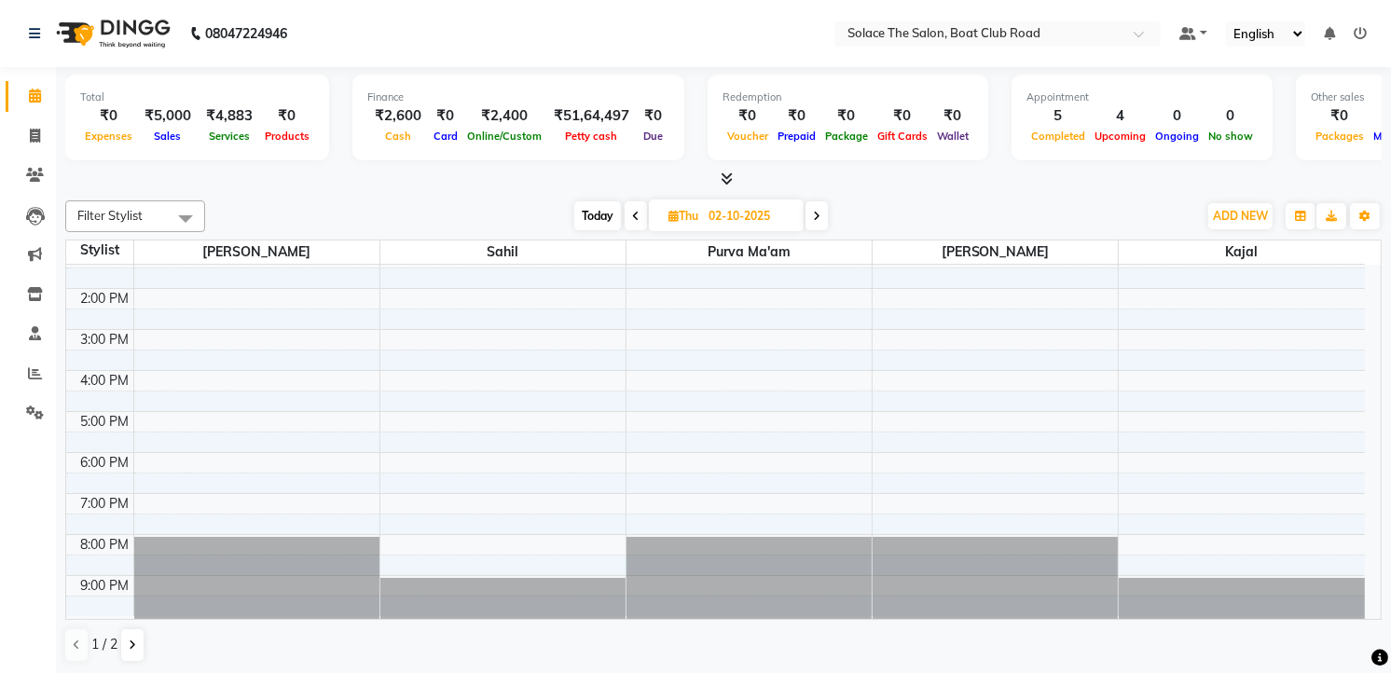
click at [816, 216] on icon at bounding box center [816, 216] width 7 height 11
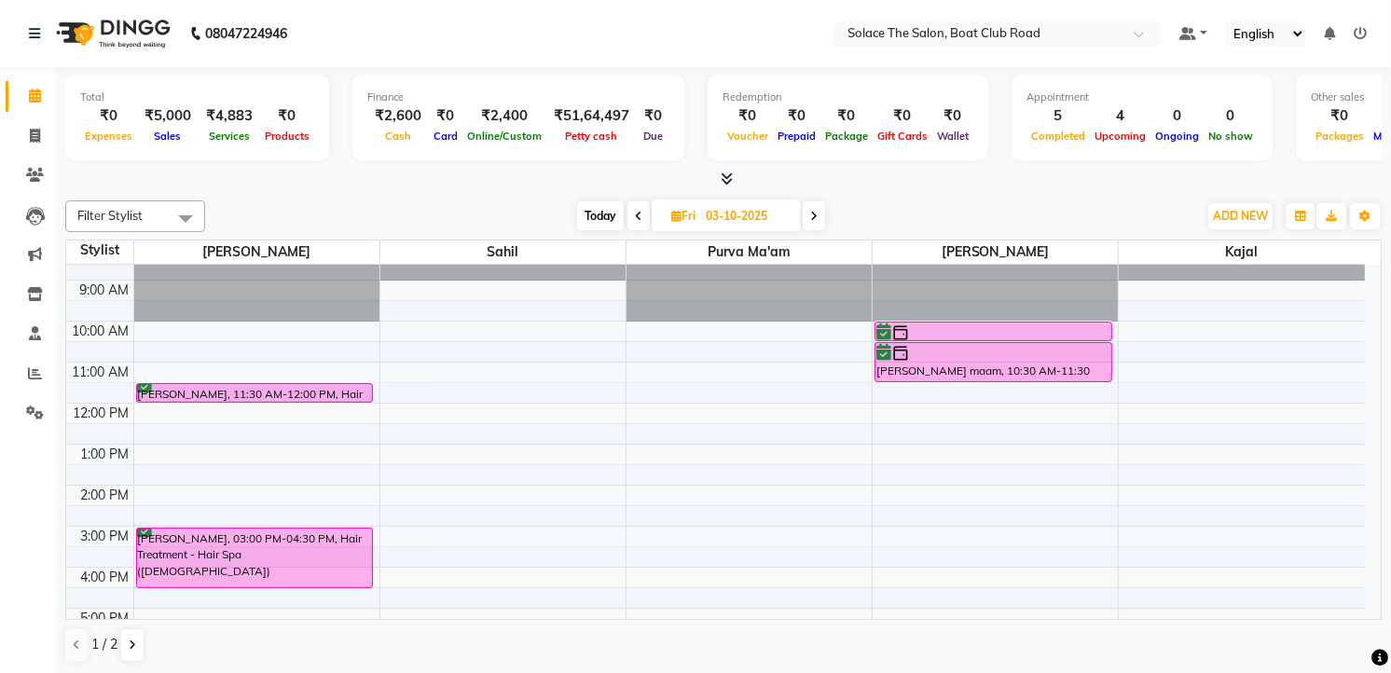
scroll to position [15, 0]
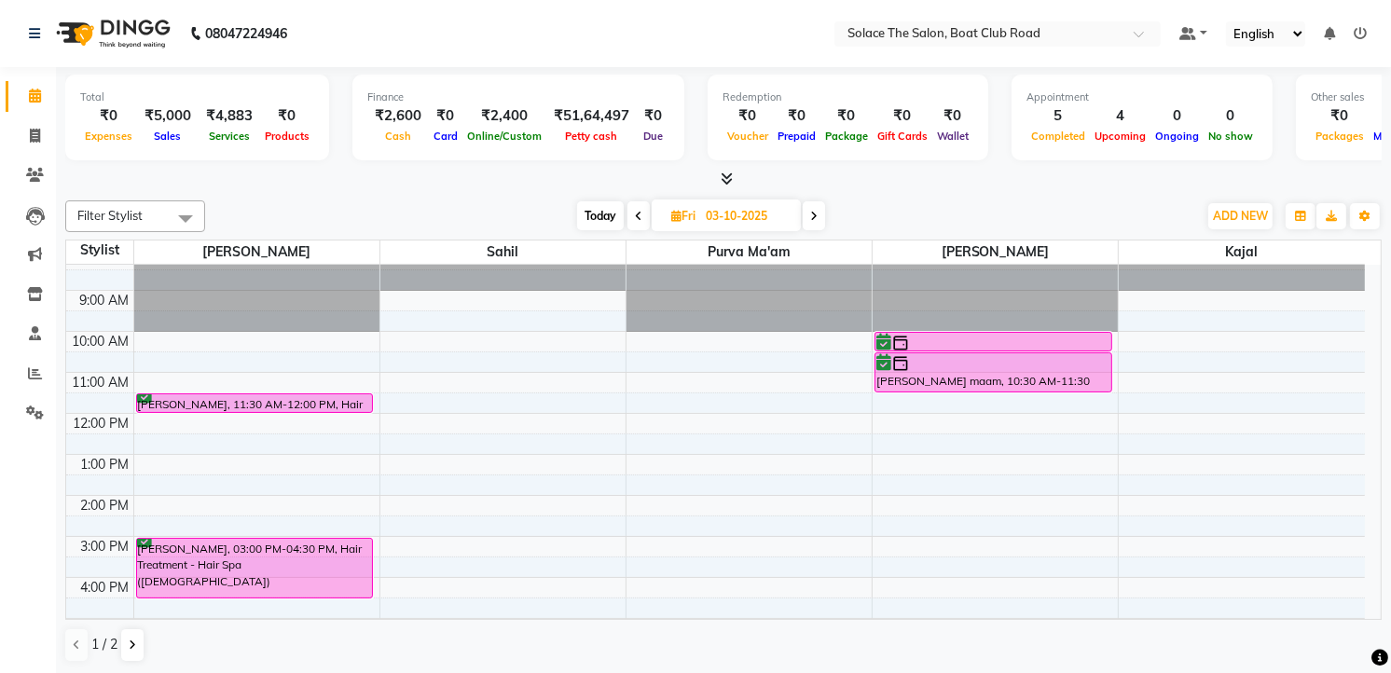
click at [641, 211] on span at bounding box center [638, 215] width 22 height 29
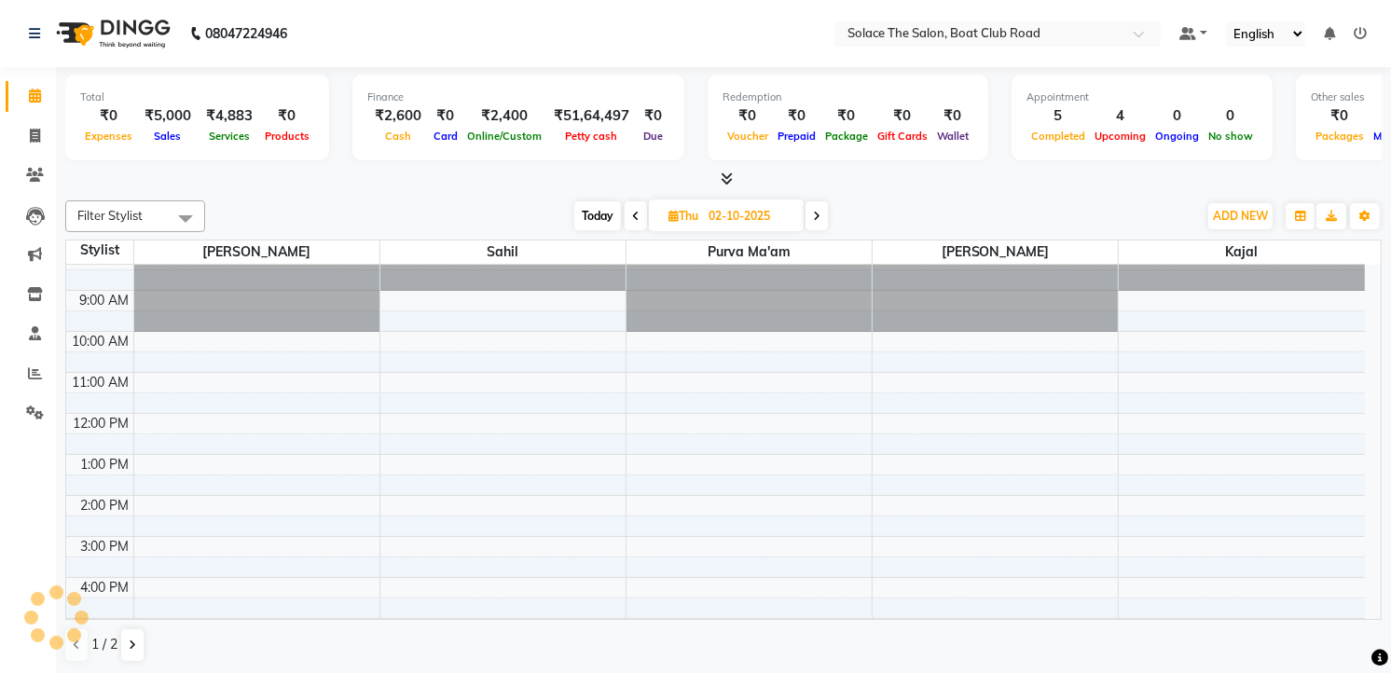
scroll to position [222, 0]
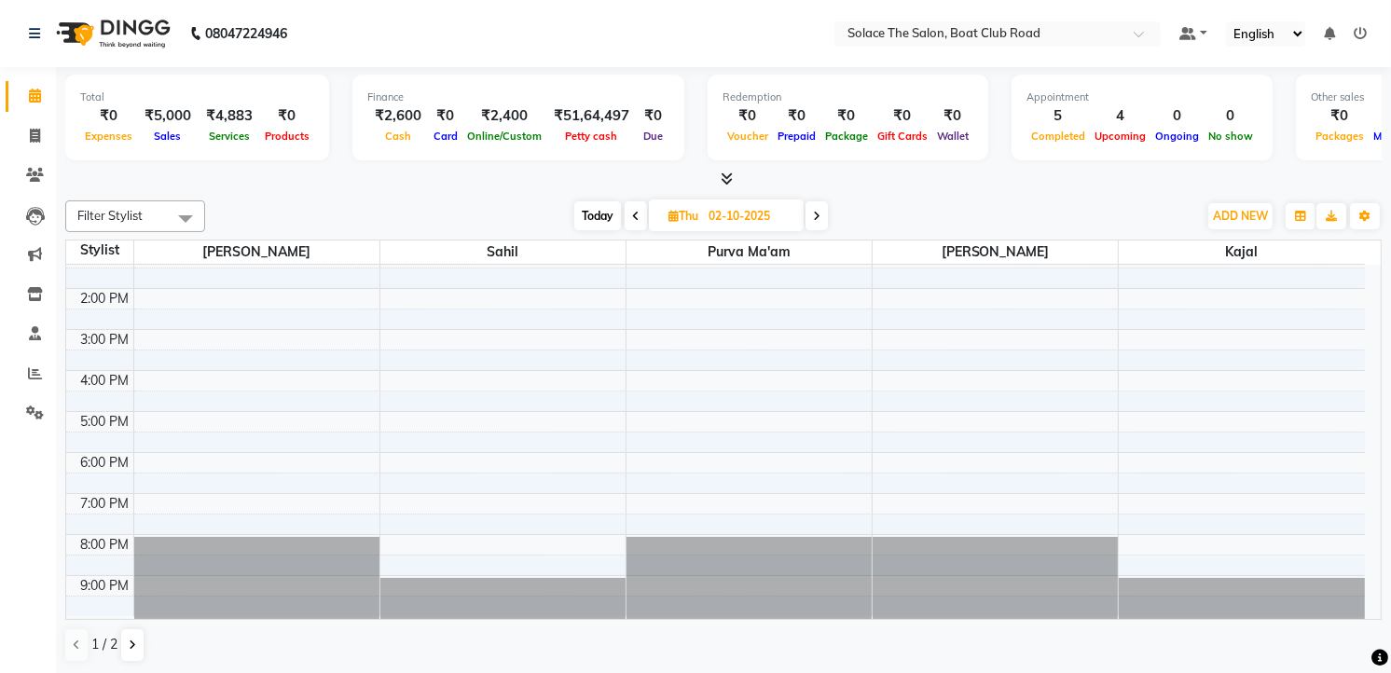
click at [632, 212] on icon at bounding box center [635, 216] width 7 height 11
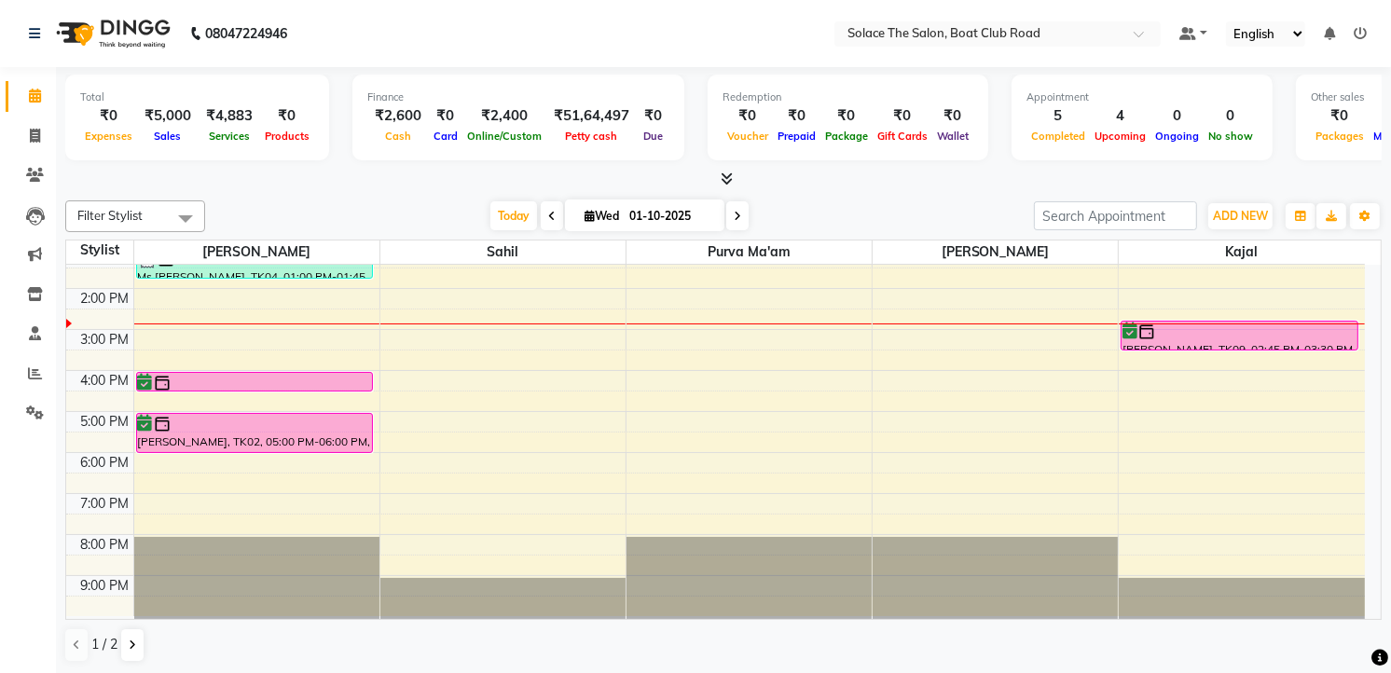
click at [548, 212] on span at bounding box center [552, 215] width 22 height 29
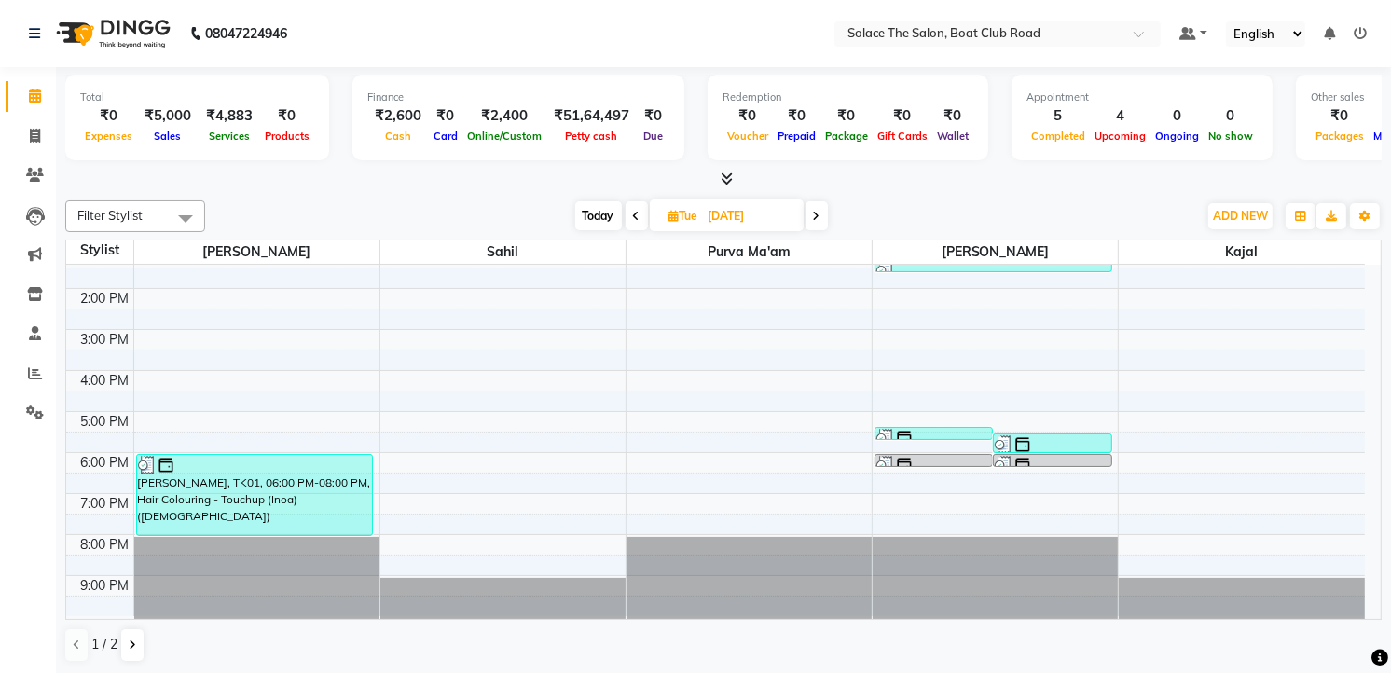
click at [638, 207] on span at bounding box center [637, 215] width 22 height 29
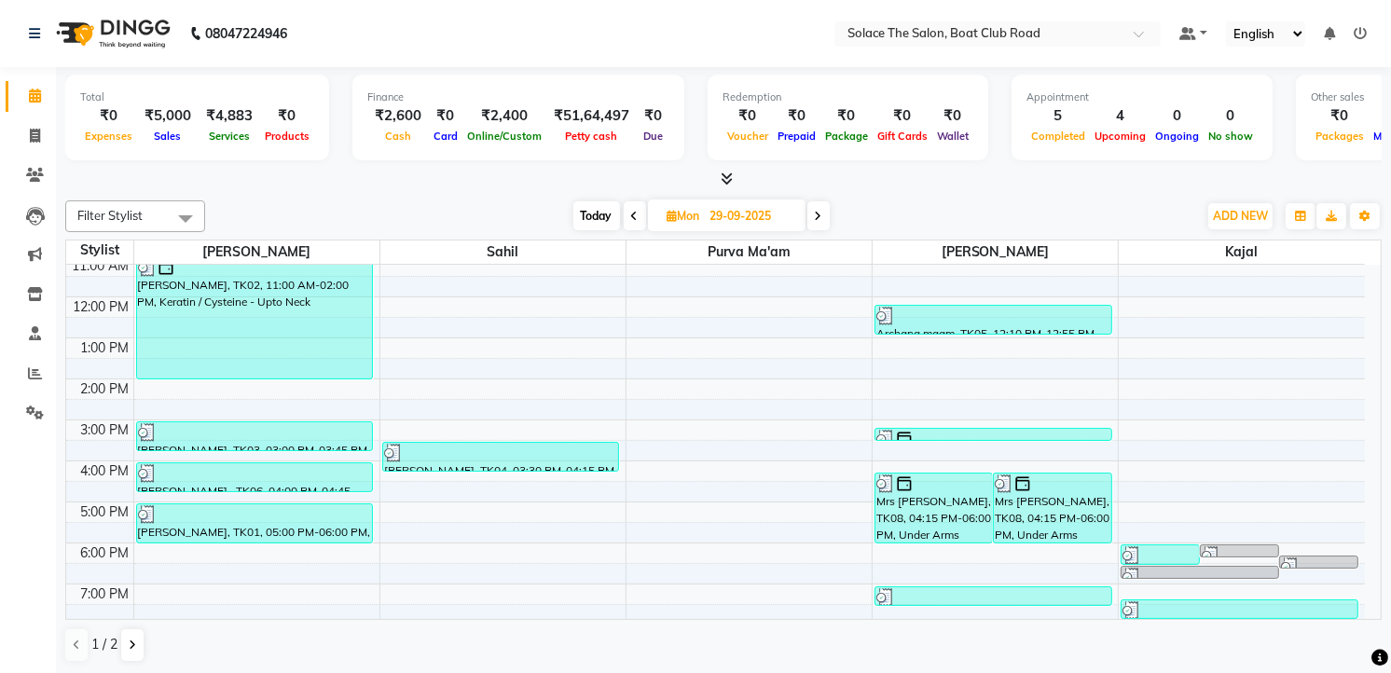
scroll to position [118, 0]
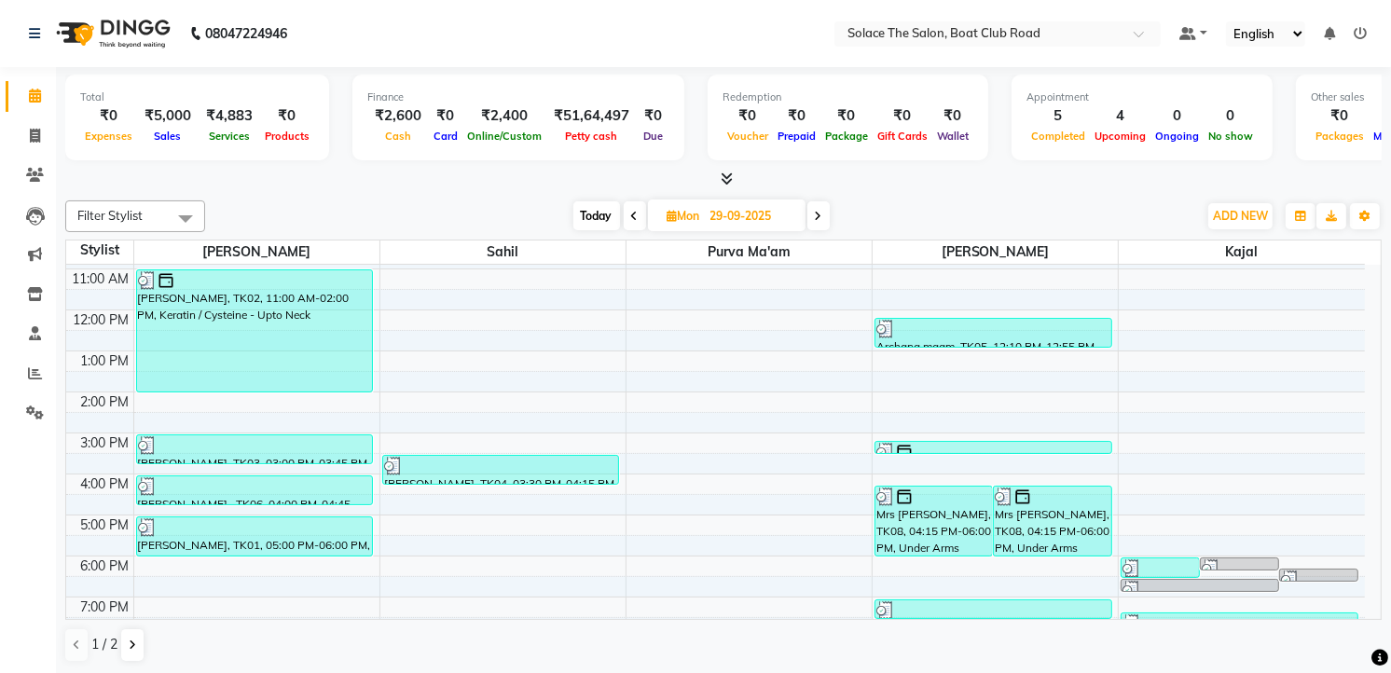
click at [631, 211] on icon at bounding box center [634, 216] width 7 height 11
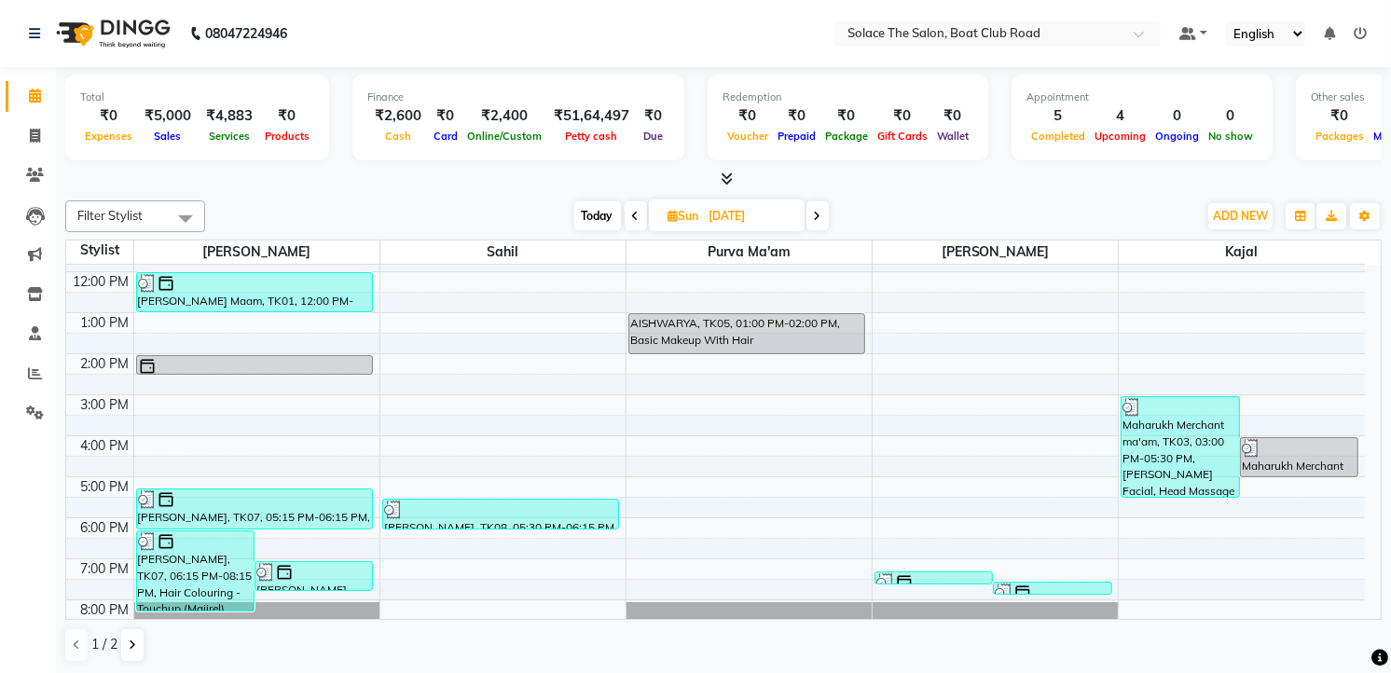
scroll to position [221, 0]
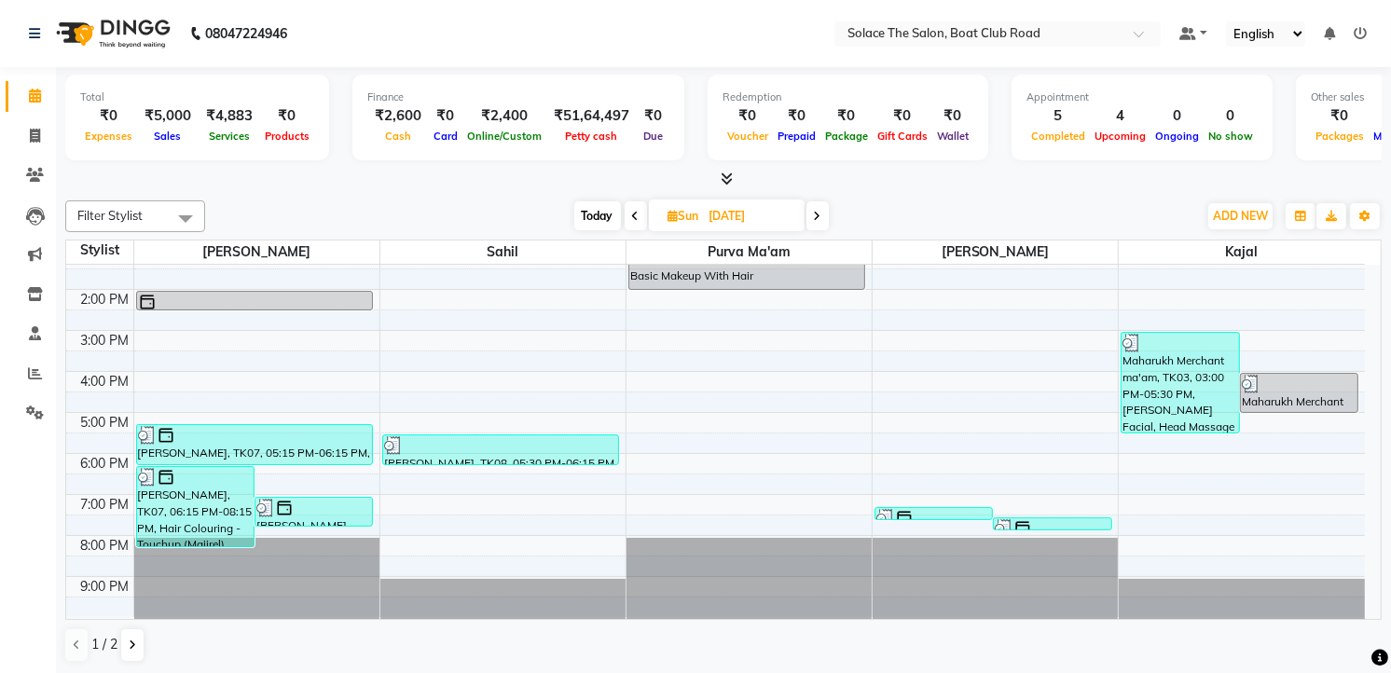
click at [635, 213] on icon at bounding box center [635, 216] width 7 height 11
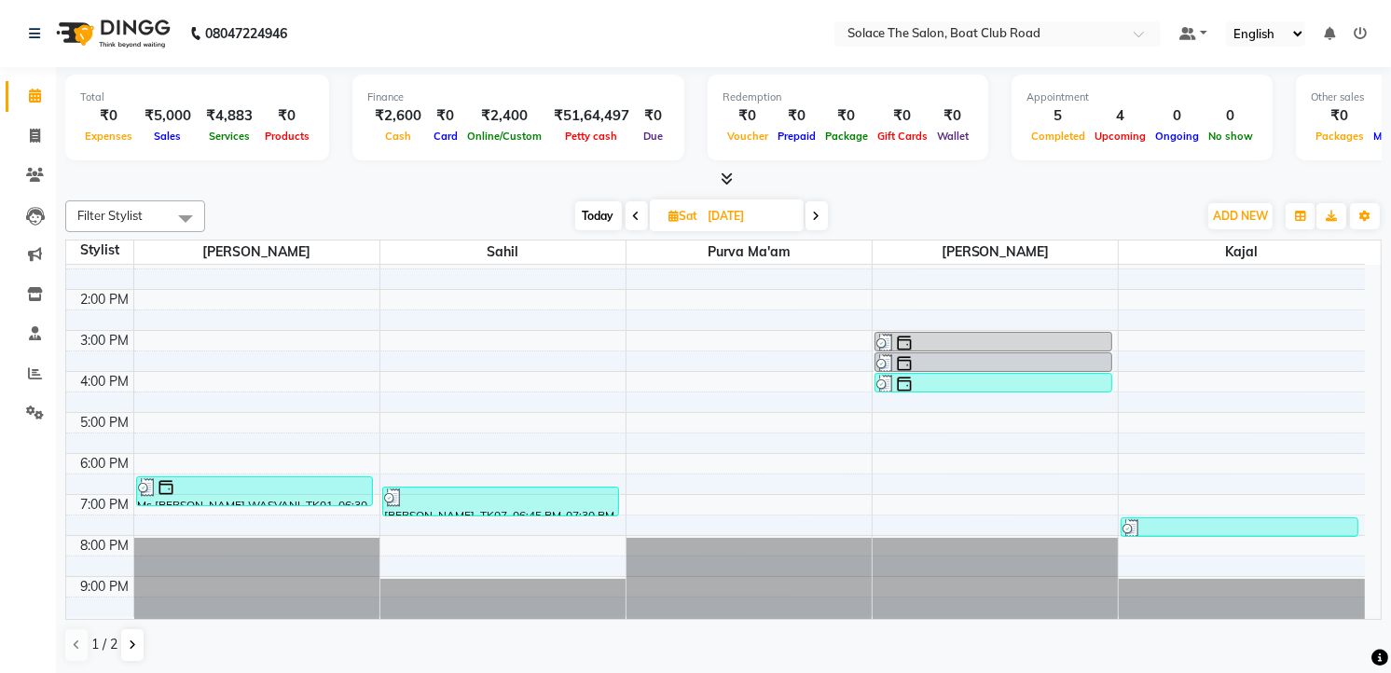
scroll to position [1, 0]
click at [640, 212] on span at bounding box center [637, 214] width 22 height 29
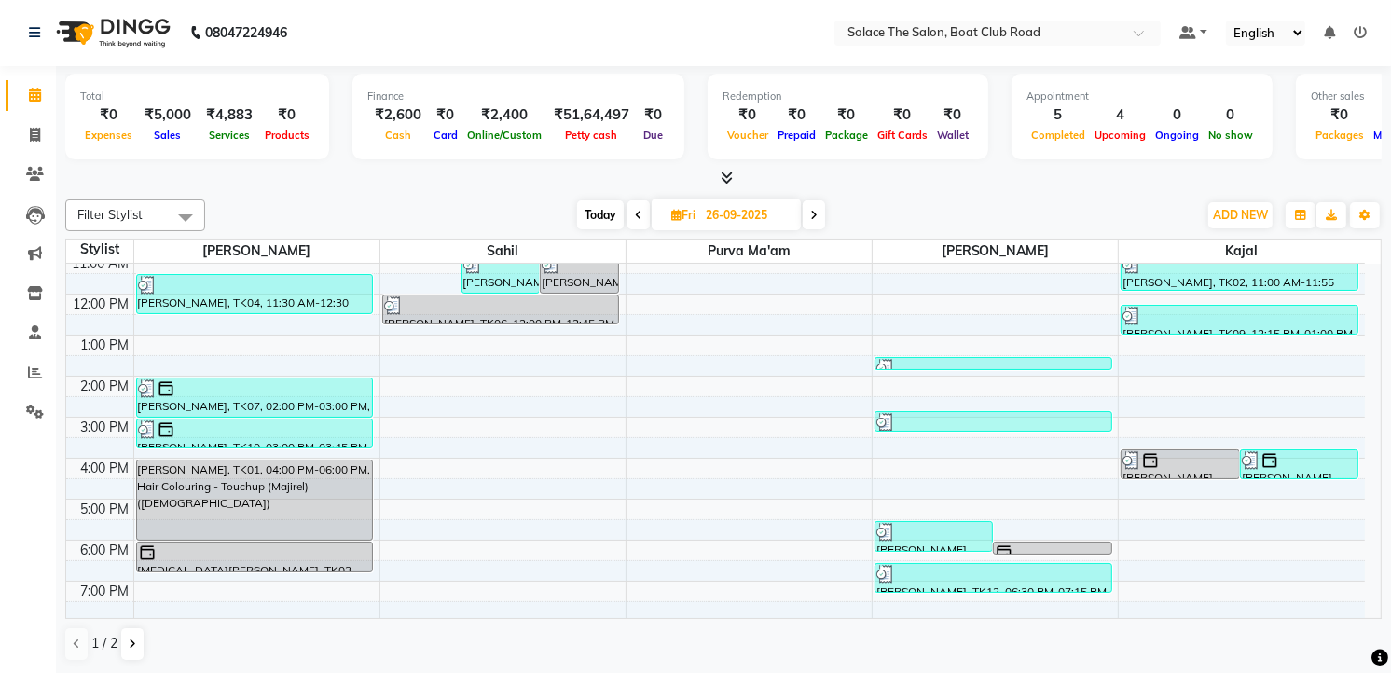
scroll to position [207, 0]
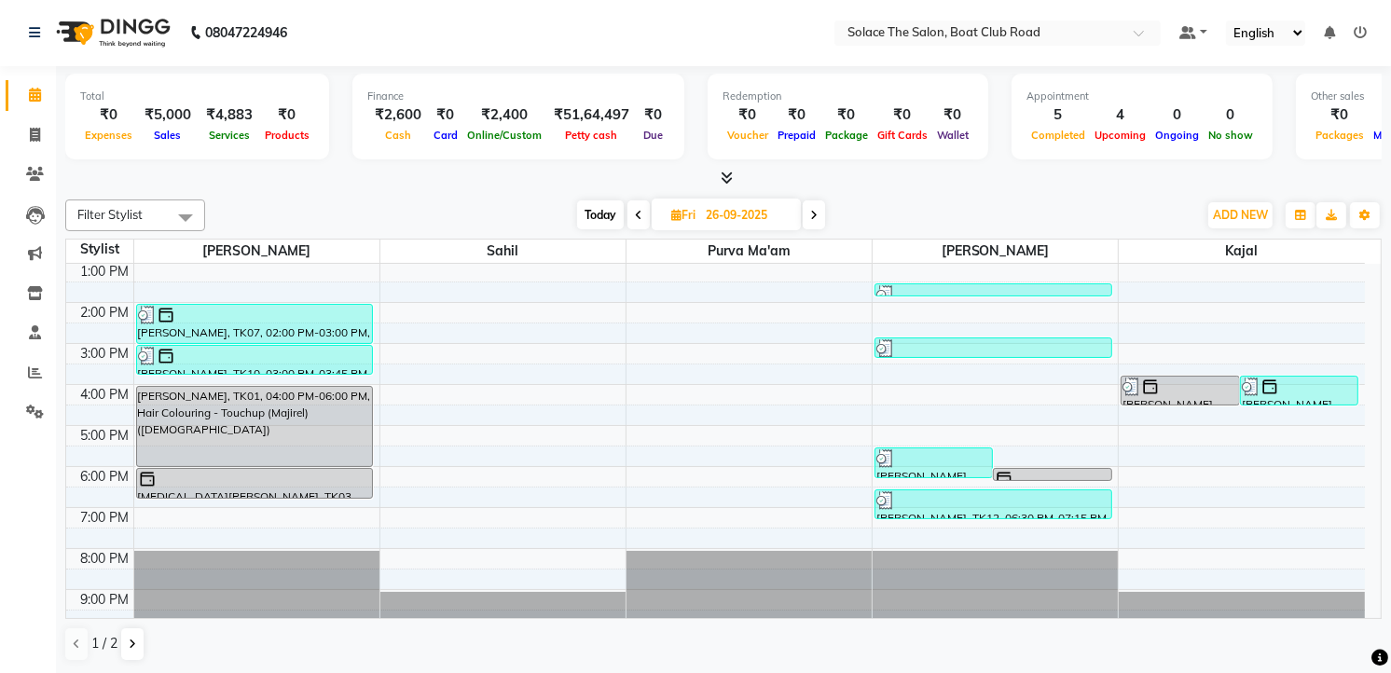
click at [607, 211] on span "Today" at bounding box center [600, 214] width 47 height 29
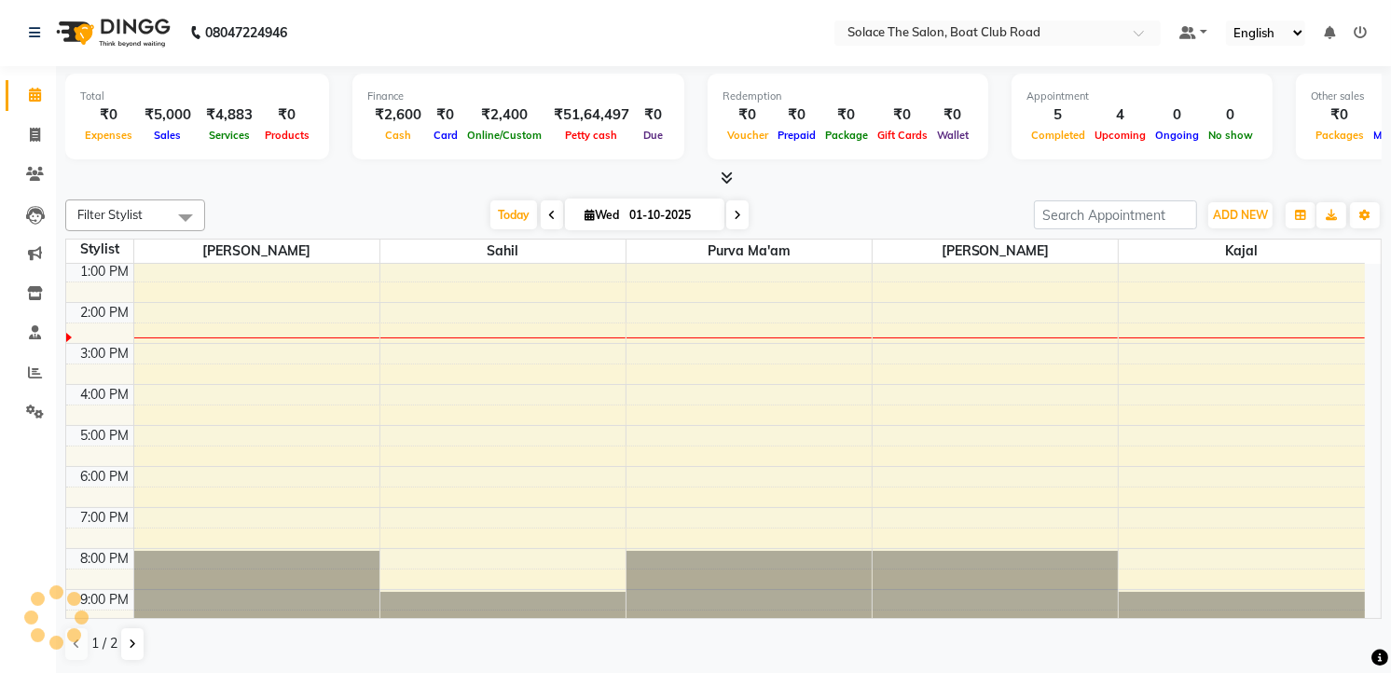
scroll to position [222, 0]
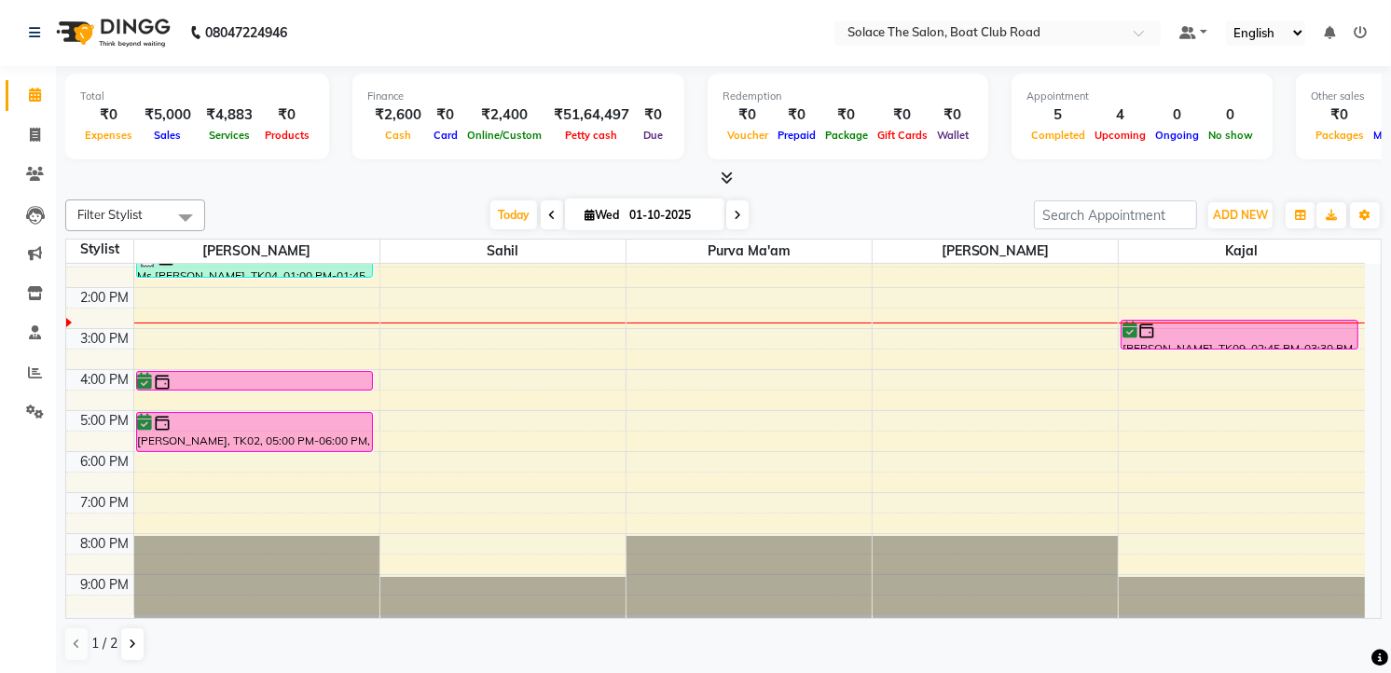
click at [734, 213] on icon at bounding box center [737, 215] width 7 height 11
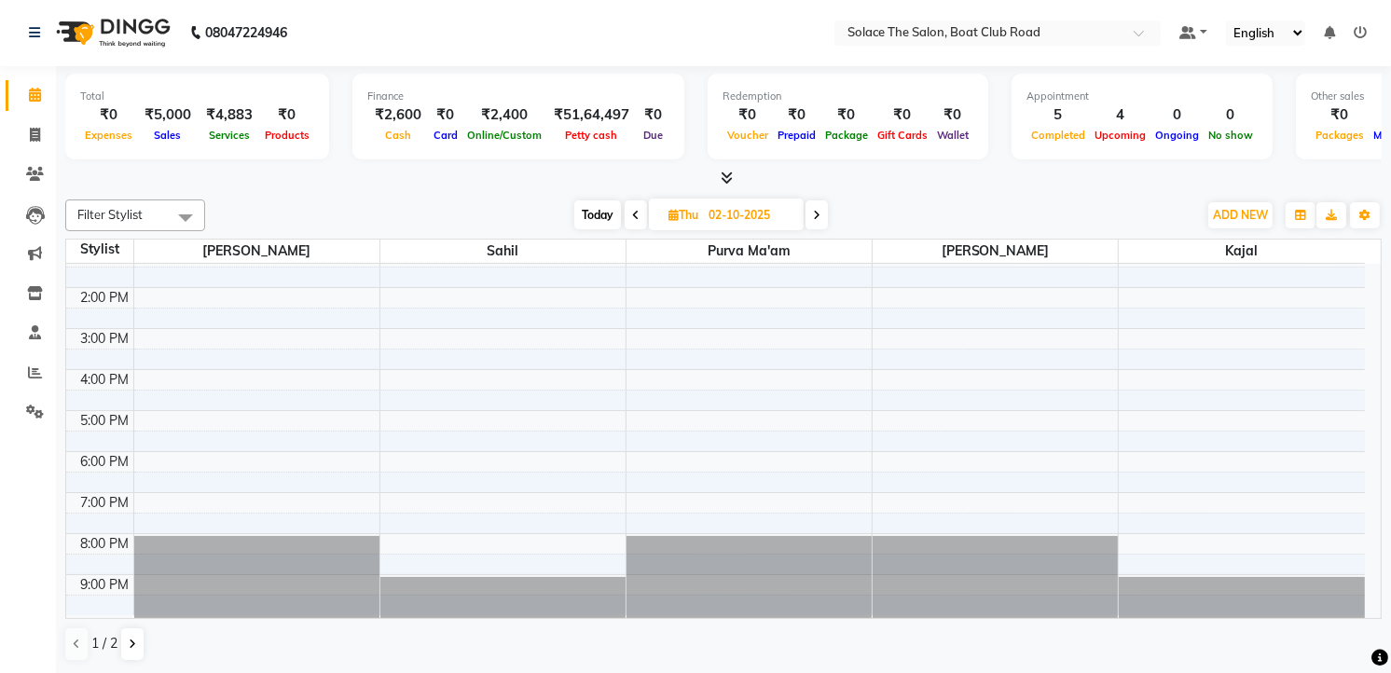
click at [820, 216] on icon at bounding box center [816, 215] width 7 height 11
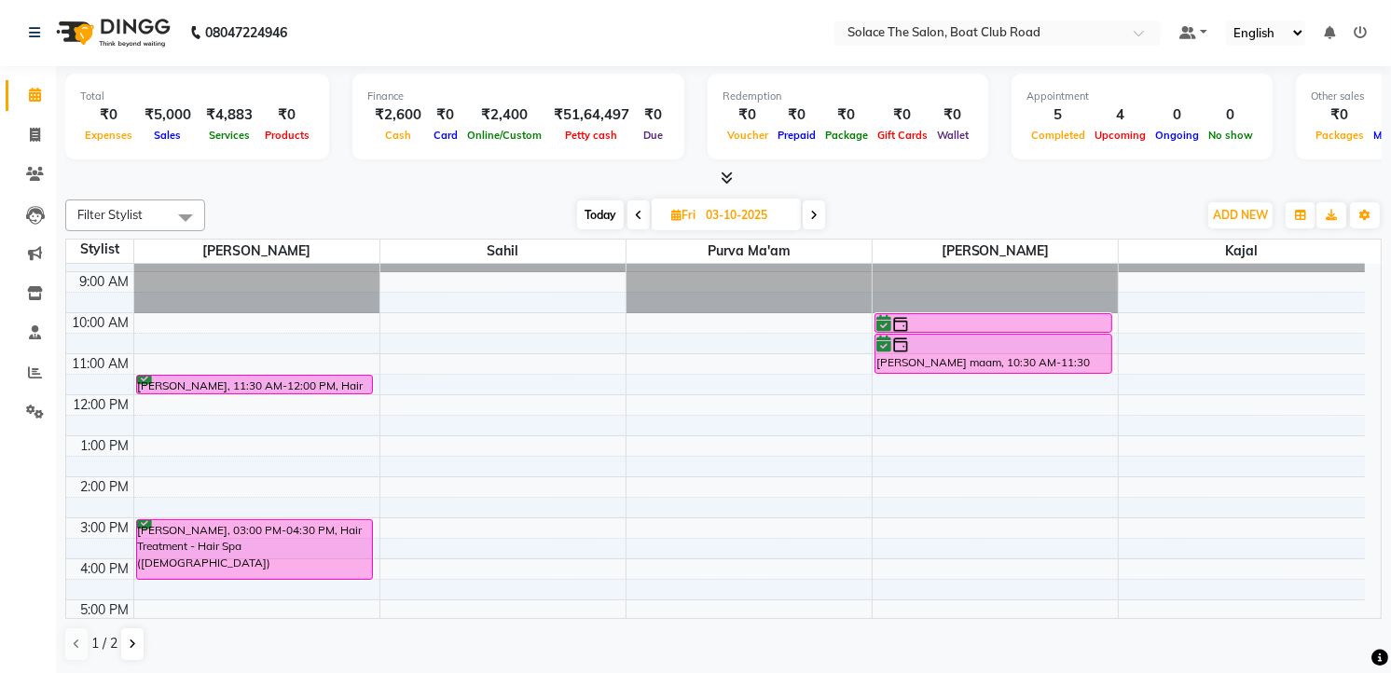
scroll to position [15, 0]
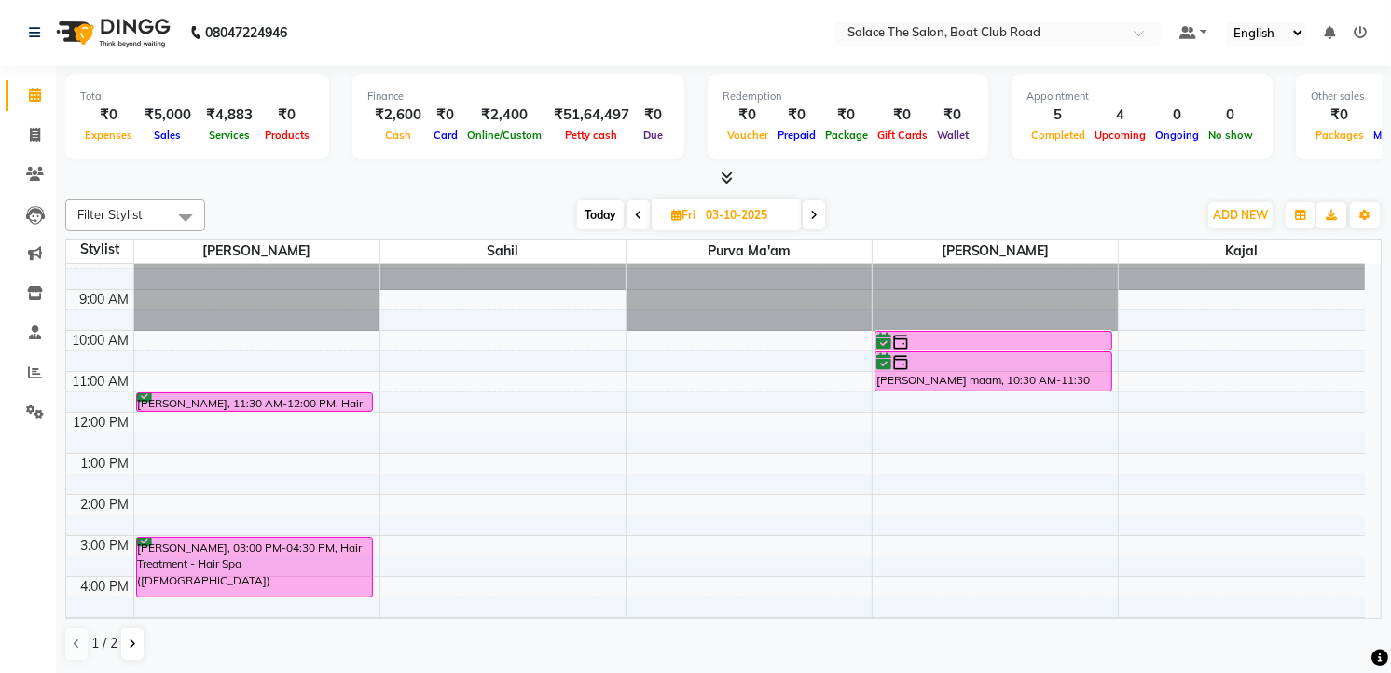
click at [813, 210] on icon at bounding box center [813, 215] width 7 height 11
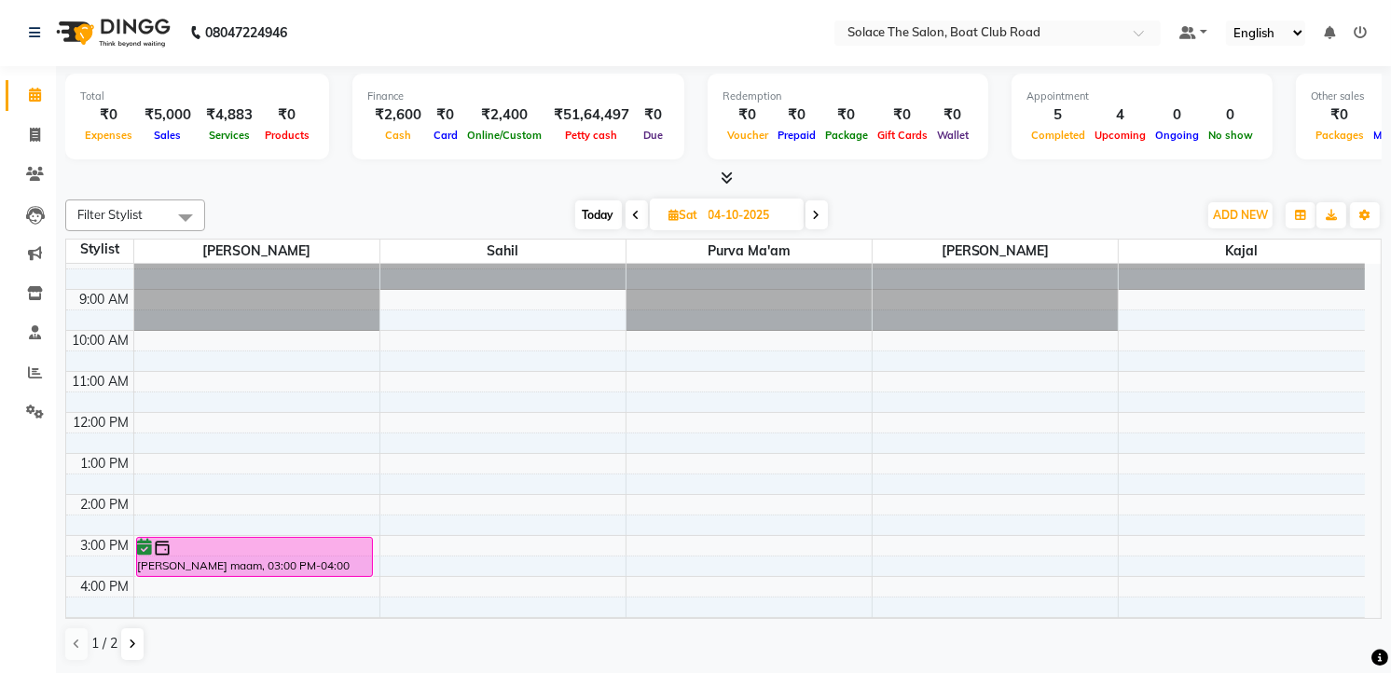
click at [636, 210] on icon at bounding box center [636, 215] width 7 height 11
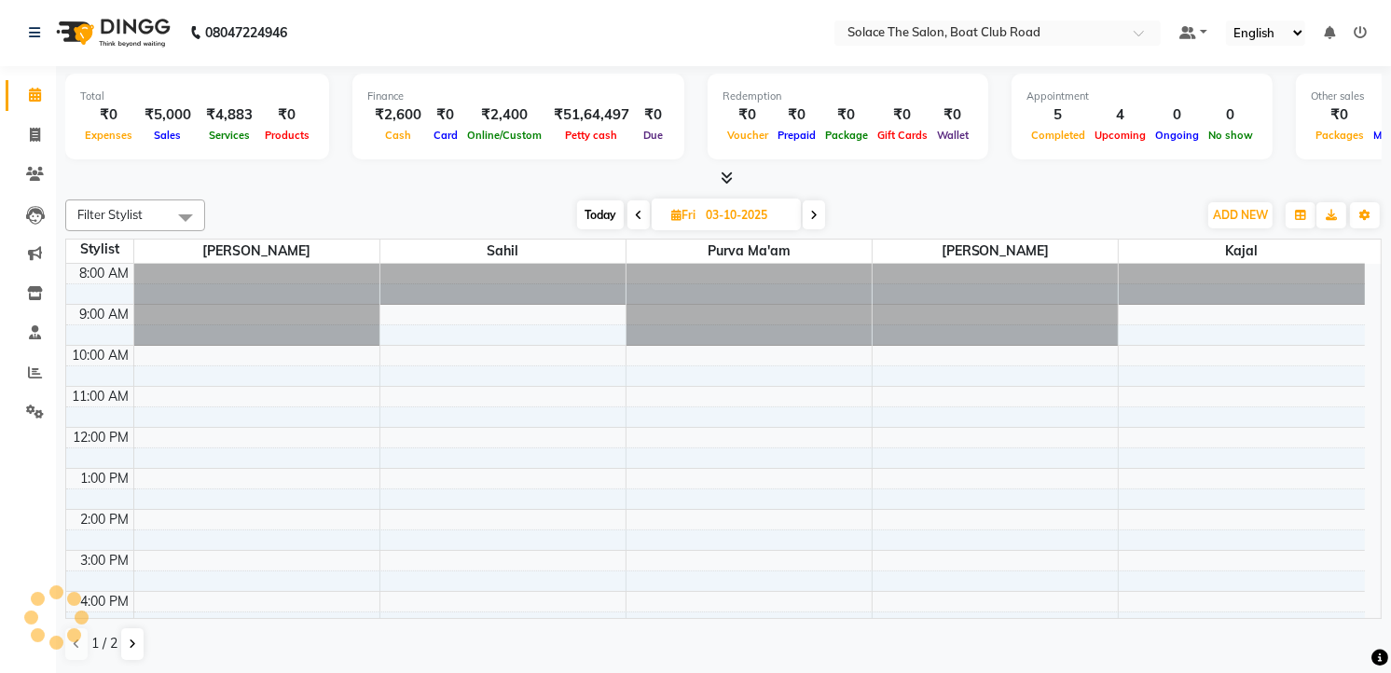
scroll to position [222, 0]
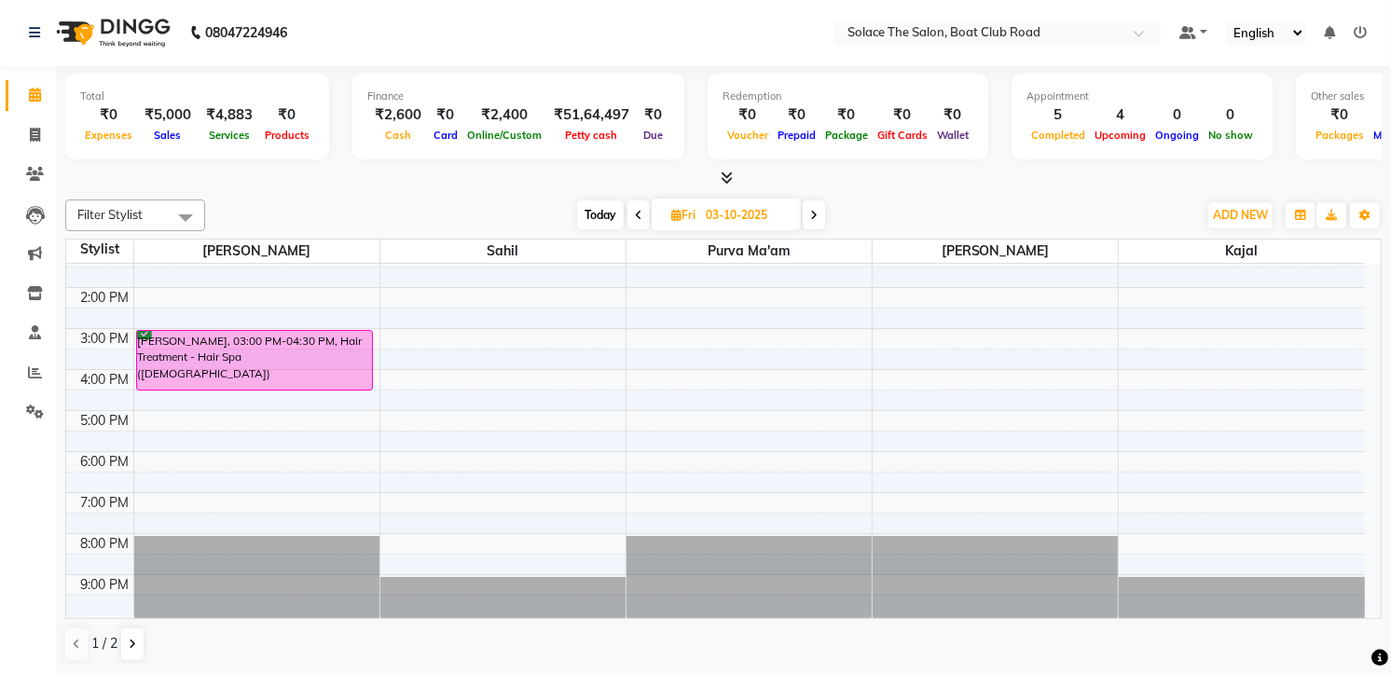
click at [594, 208] on span "Today" at bounding box center [600, 214] width 47 height 29
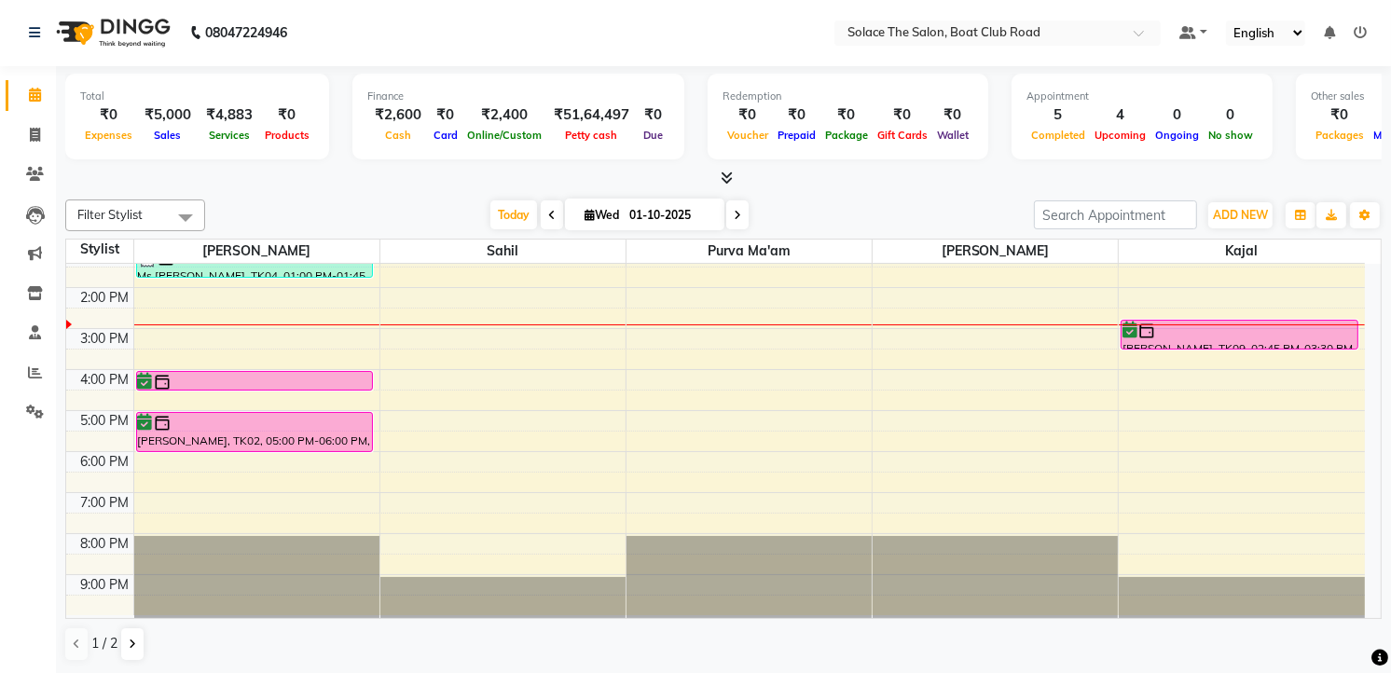
click at [729, 207] on span at bounding box center [737, 214] width 22 height 29
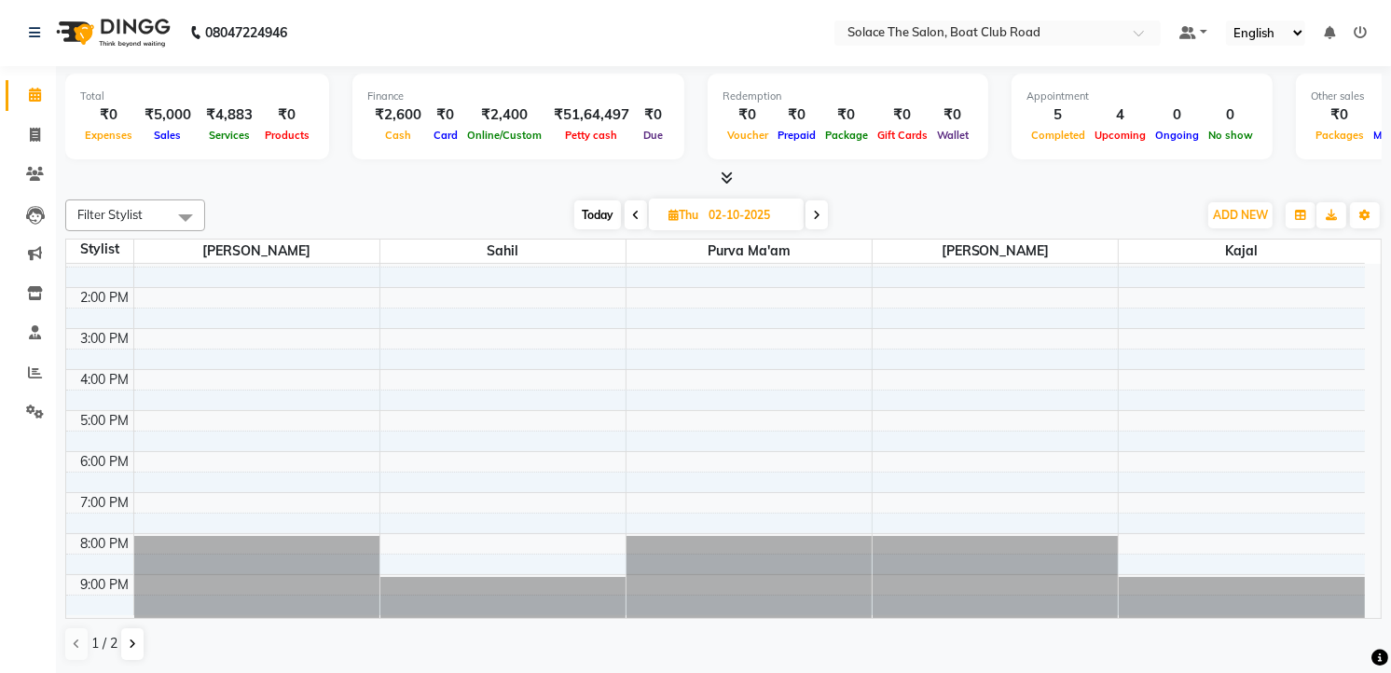
click at [820, 212] on icon at bounding box center [816, 215] width 7 height 11
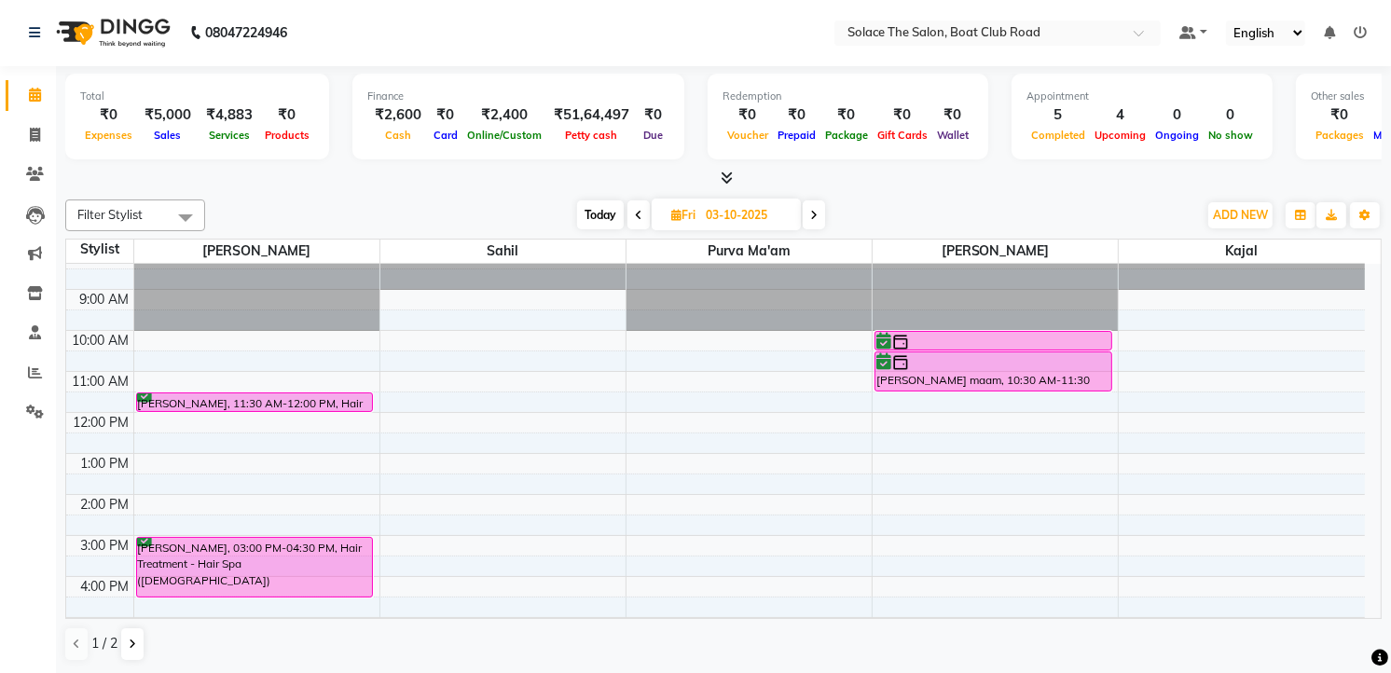
scroll to position [14, 0]
click at [602, 208] on span "Today" at bounding box center [600, 214] width 47 height 29
type input "01-10-2025"
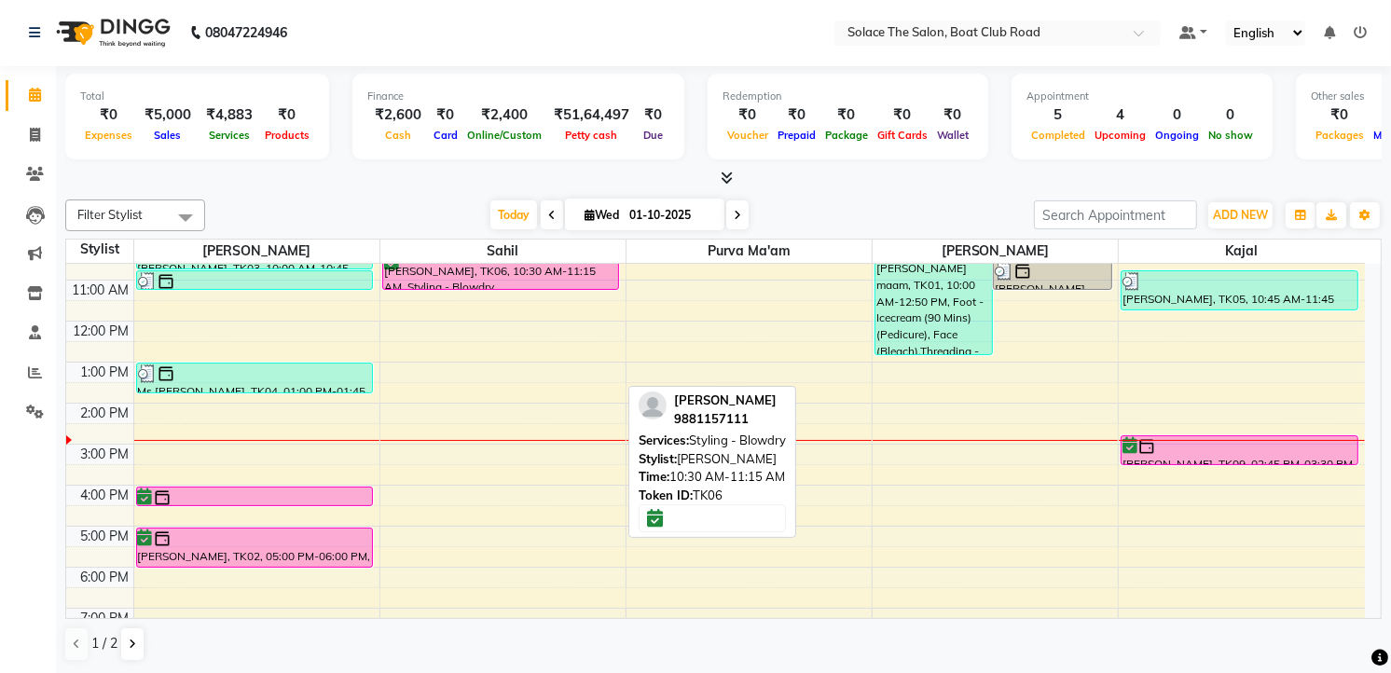
scroll to position [221, 0]
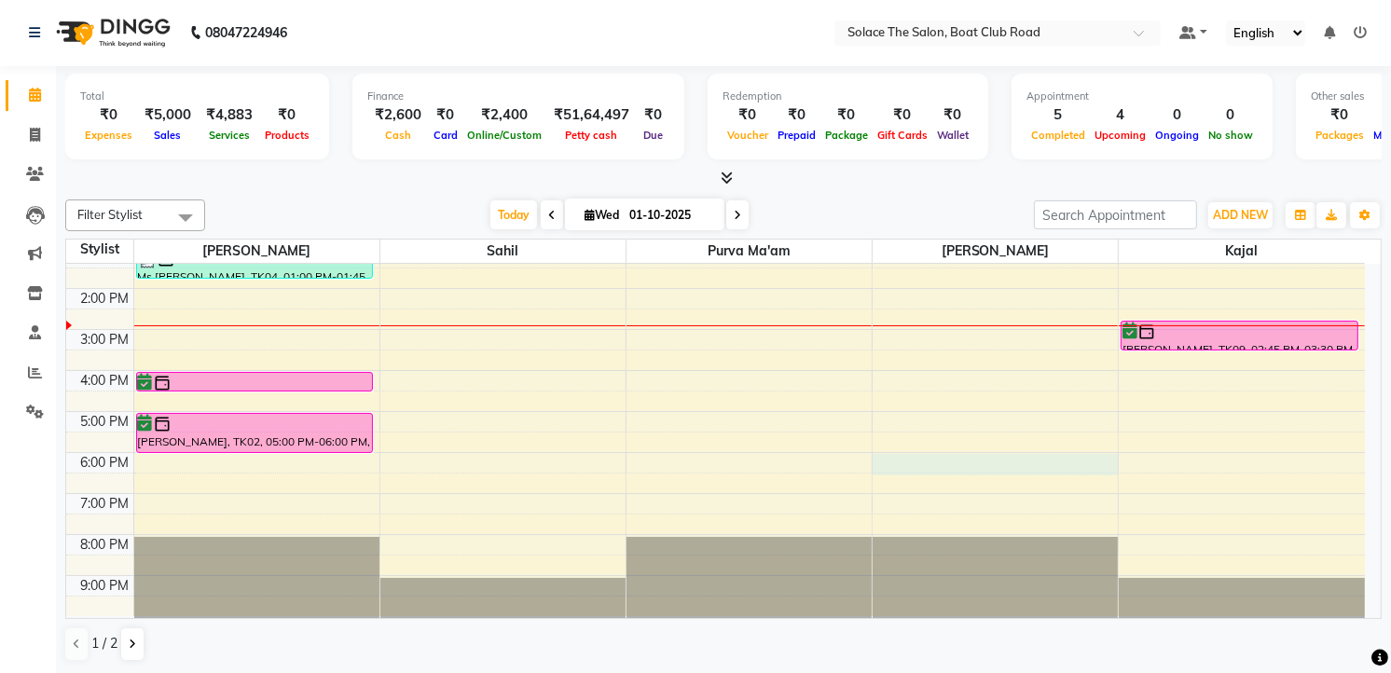
click at [906, 461] on div "8:00 AM 9:00 AM 10:00 AM 11:00 AM 12:00 PM 1:00 PM 2:00 PM 3:00 PM 4:00 PM 5:00…" at bounding box center [715, 329] width 1299 height 573
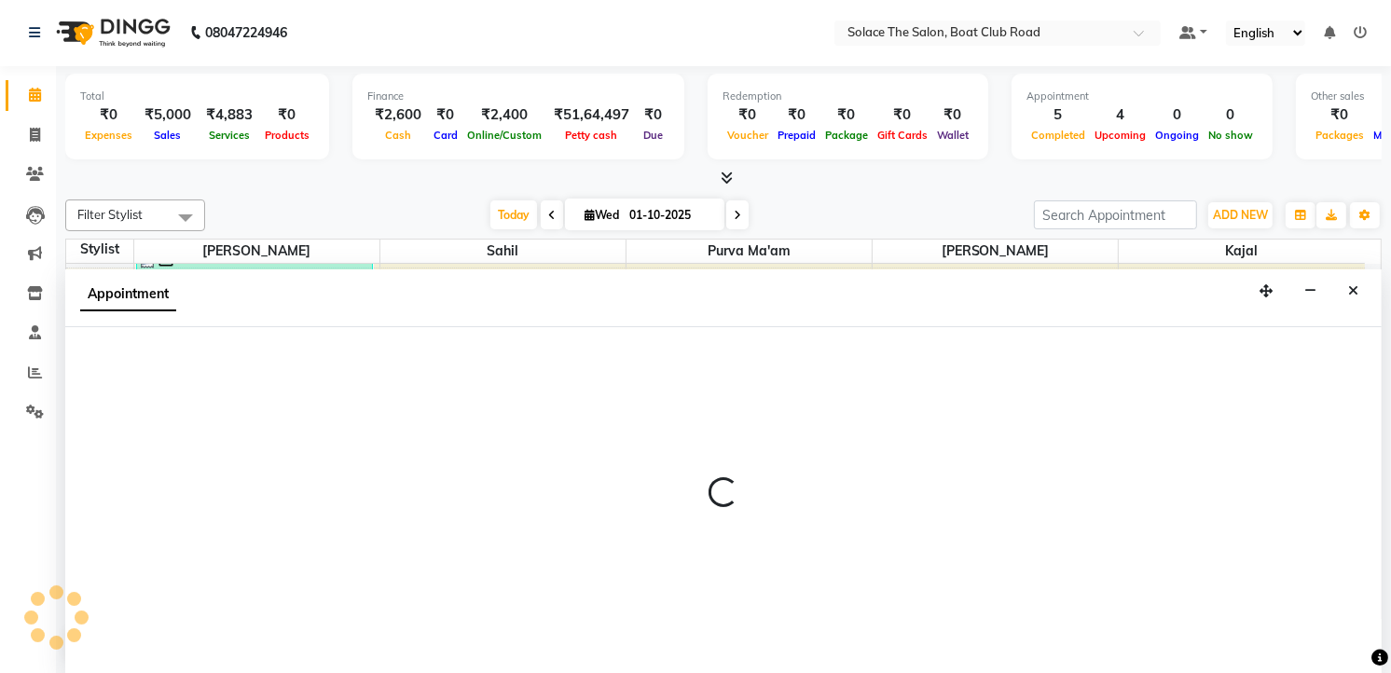
select select "9749"
select select "1080"
select select "tentative"
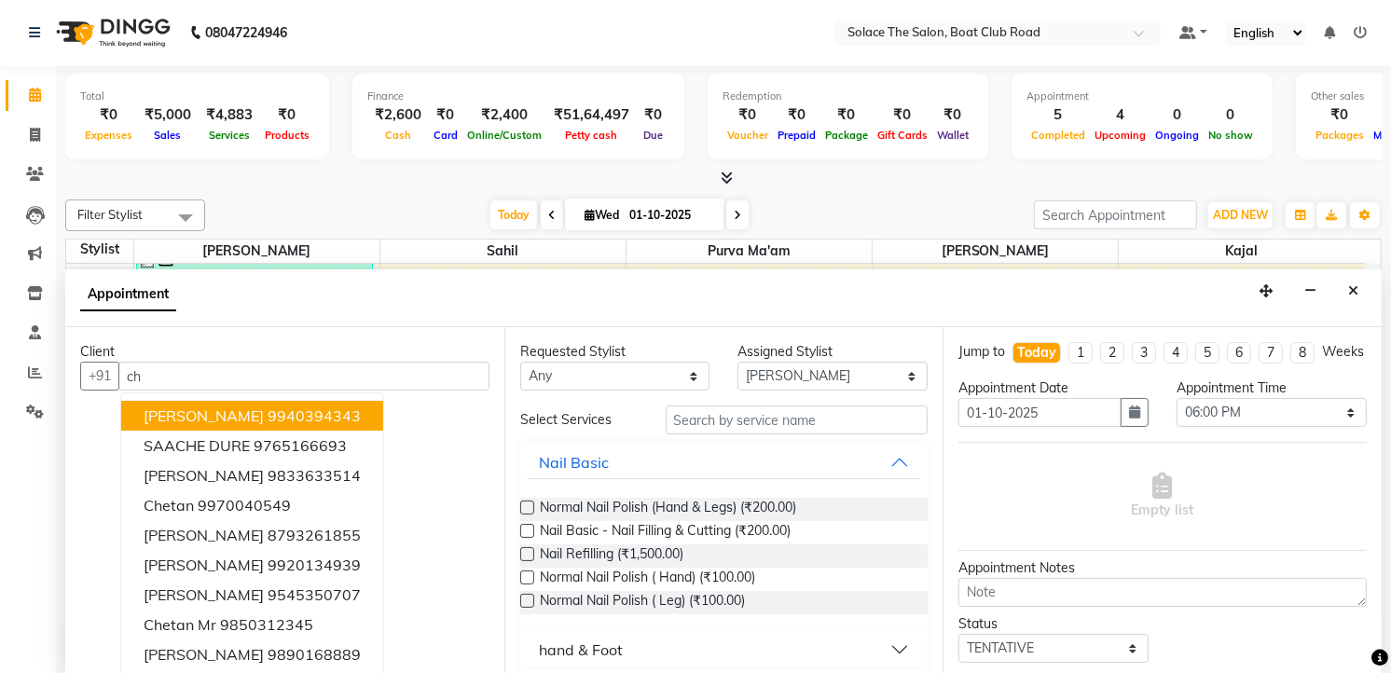
type input "c"
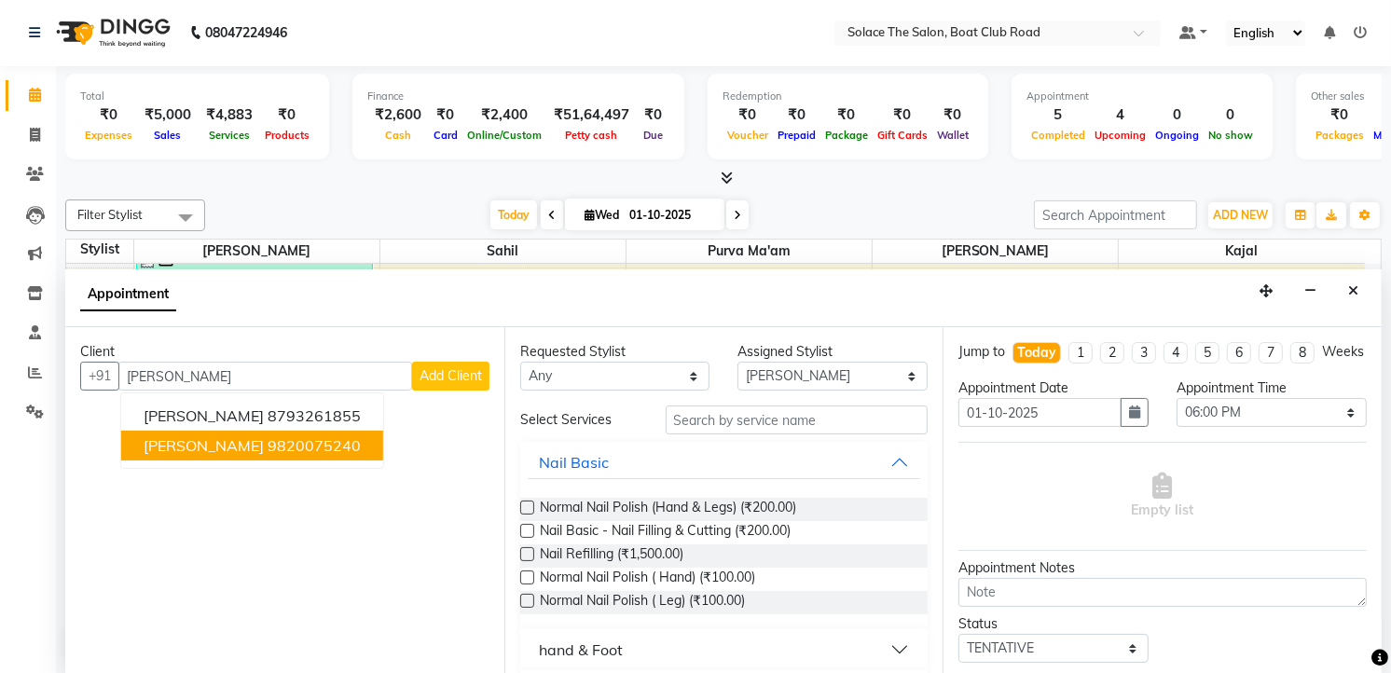
click at [268, 445] on ngb-highlight "9820075240" at bounding box center [314, 445] width 93 height 19
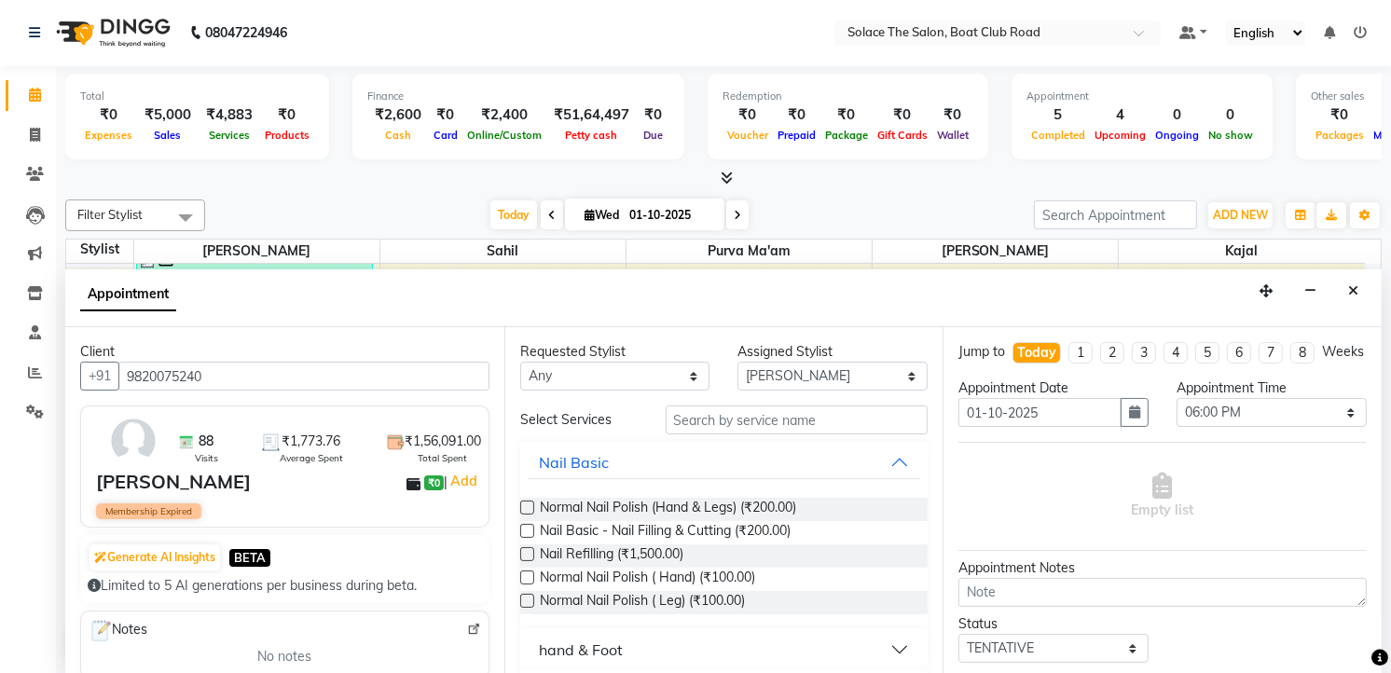
type input "9820075240"
click at [819, 427] on input "text" at bounding box center [797, 420] width 263 height 29
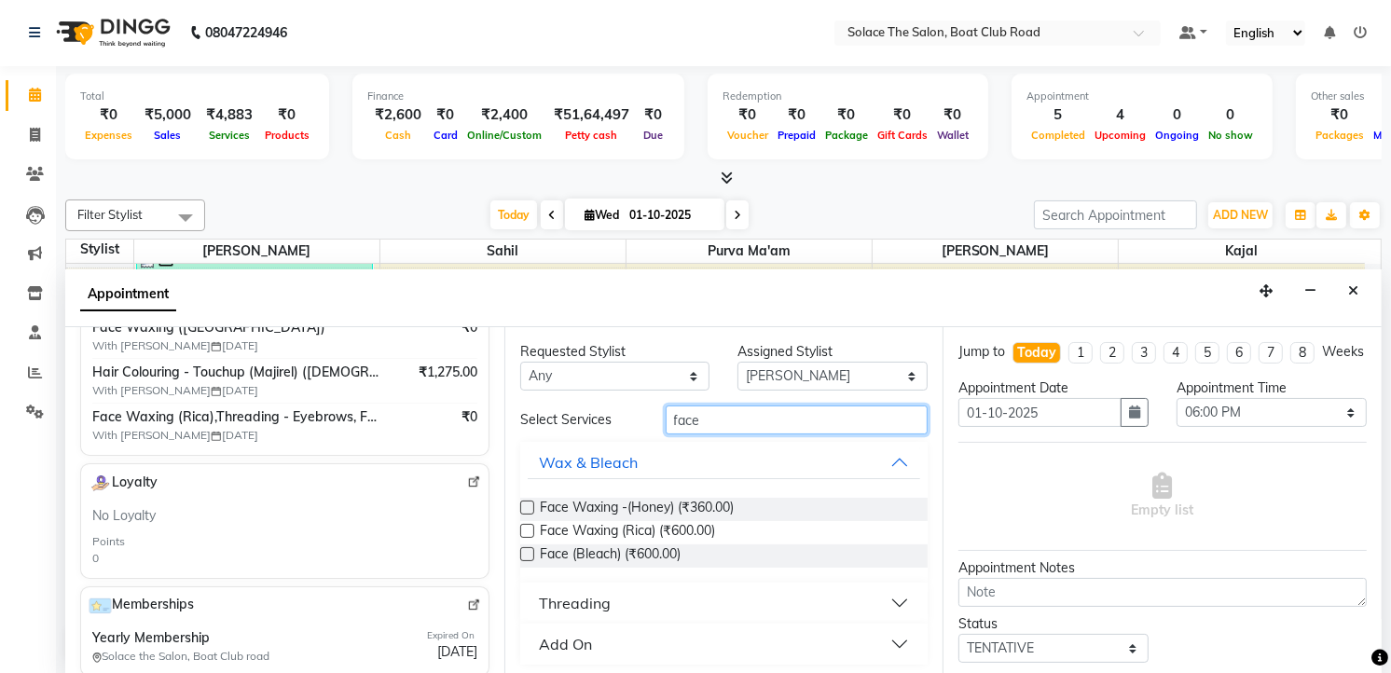
scroll to position [384, 0]
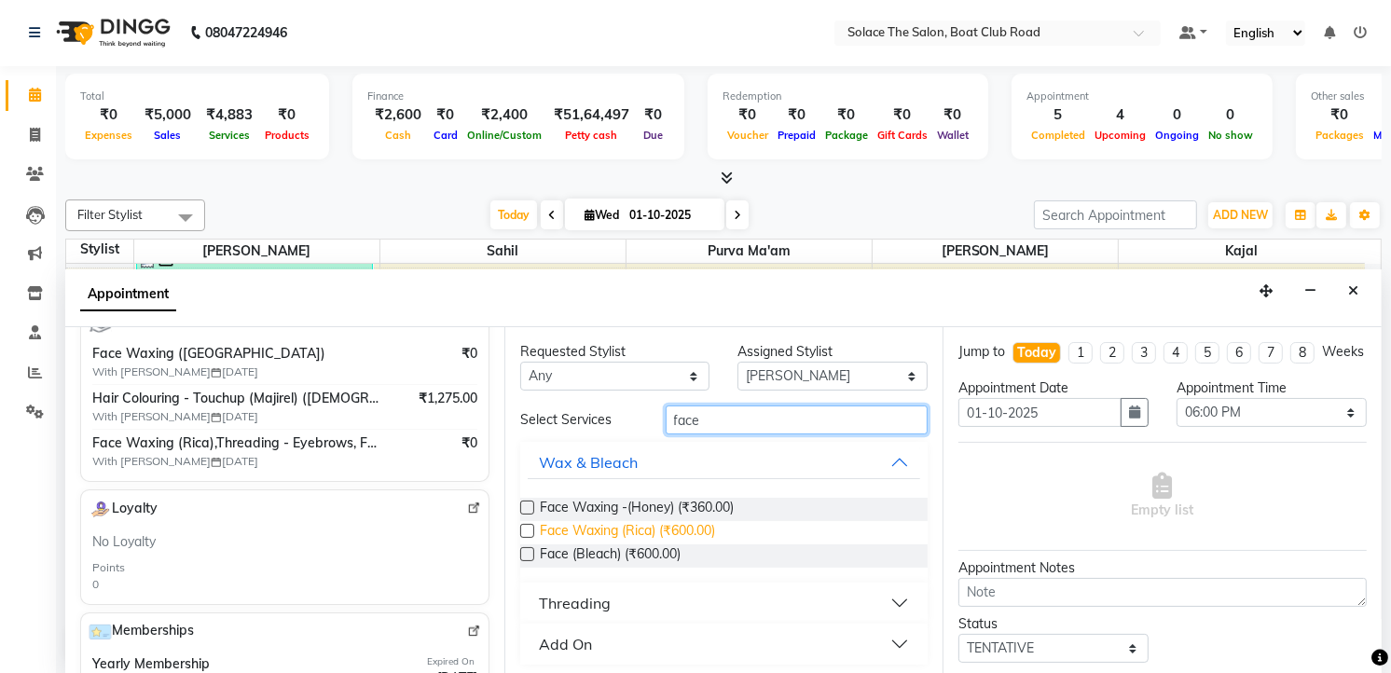
type input "face"
click at [686, 528] on span "Face Waxing (Rica) (₹600.00)" at bounding box center [627, 532] width 175 height 23
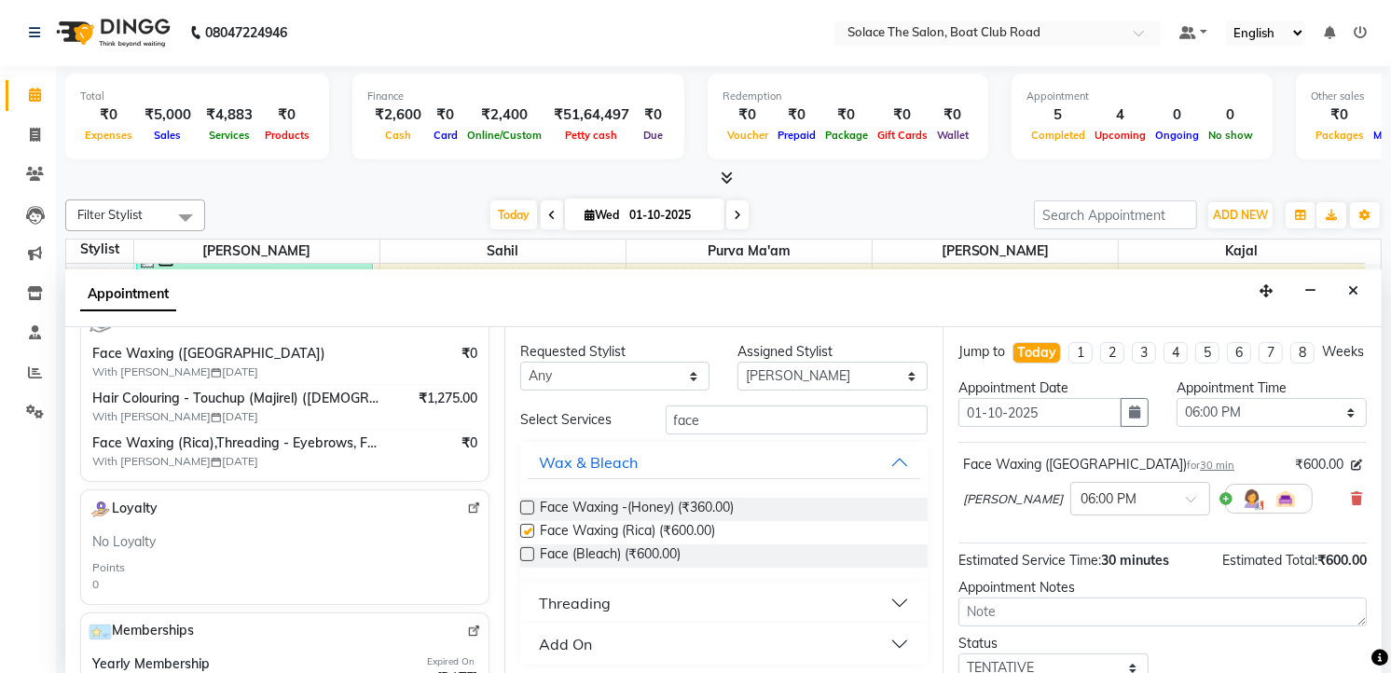
checkbox input "false"
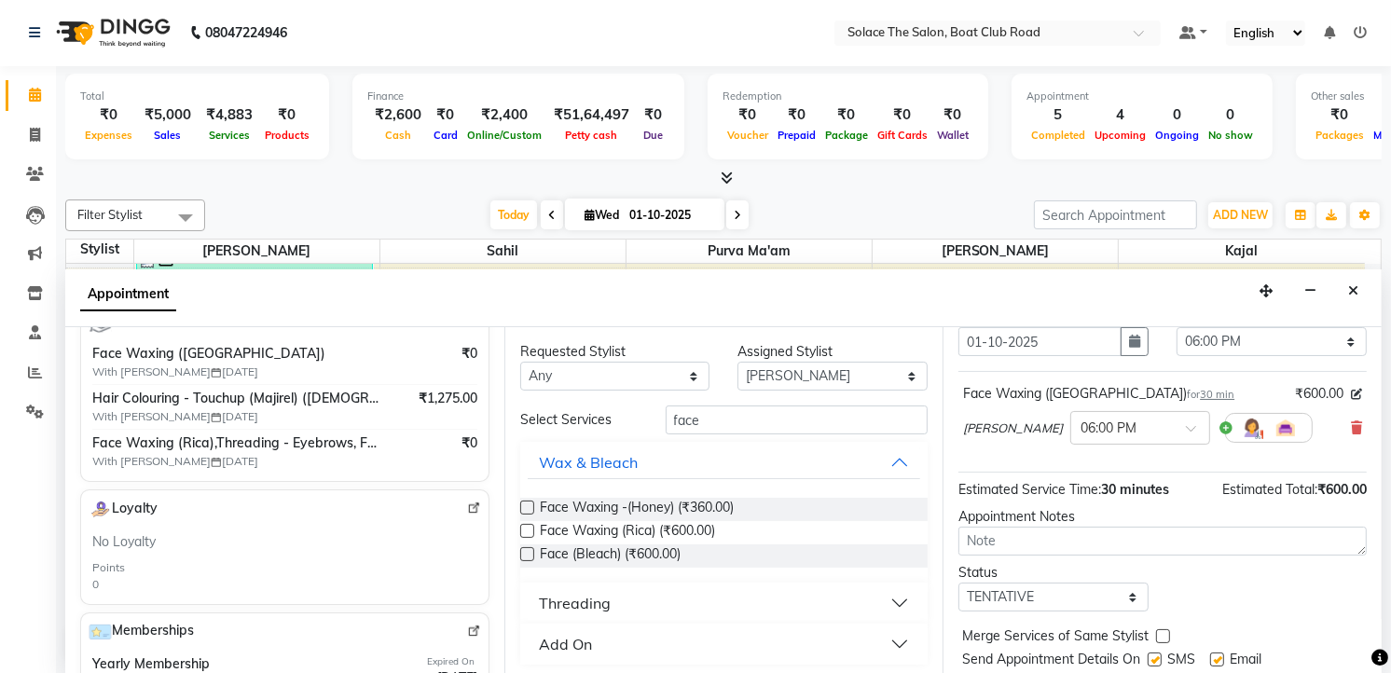
scroll to position [144, 0]
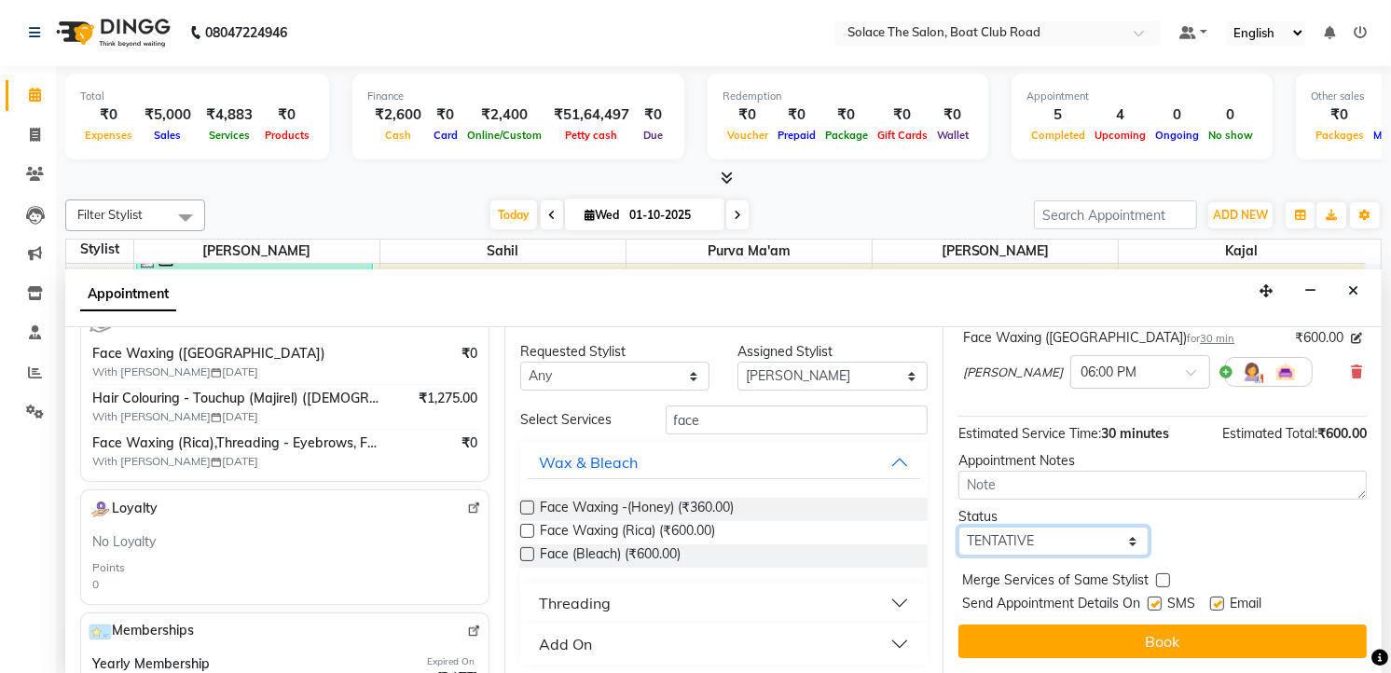
click at [1085, 538] on select "Select TENTATIVE CONFIRM CHECK-IN UPCOMING" at bounding box center [1053, 541] width 190 height 29
select select "confirm booking"
click at [958, 527] on select "Select TENTATIVE CONFIRM CHECK-IN UPCOMING" at bounding box center [1053, 541] width 190 height 29
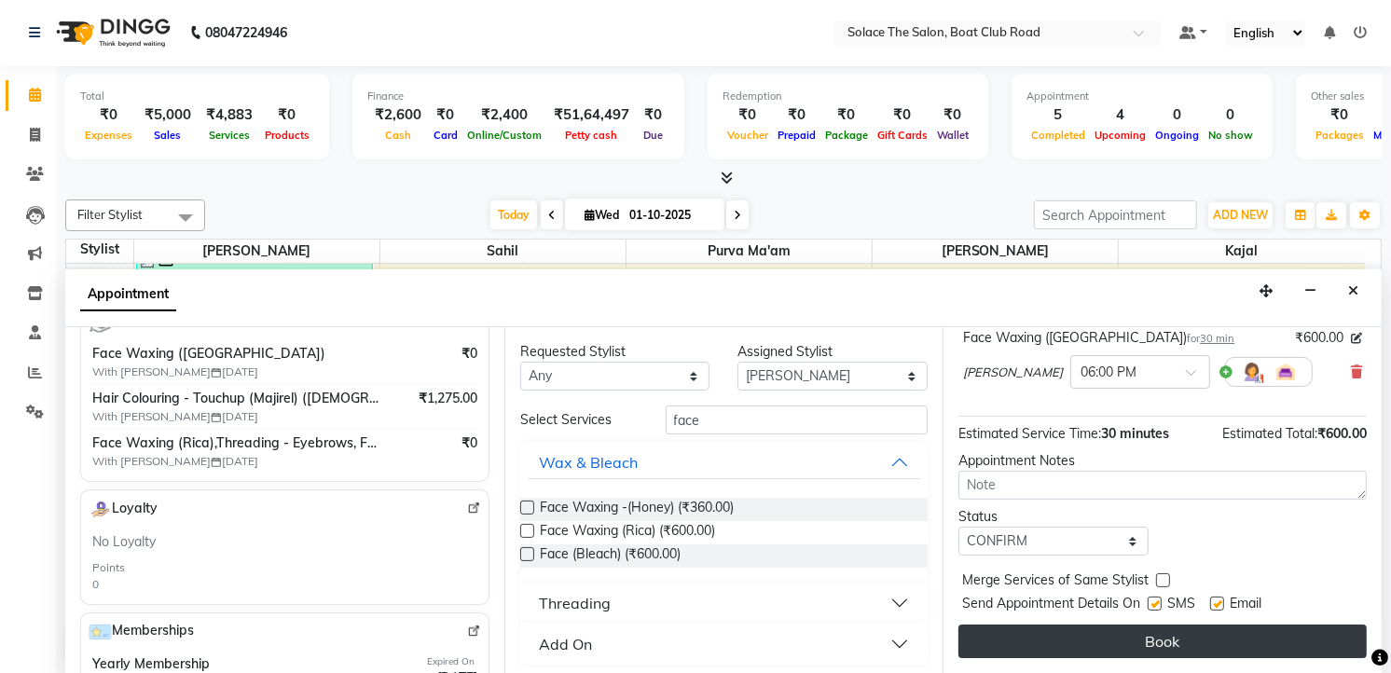
click at [1171, 640] on button "Book" at bounding box center [1162, 642] width 408 height 34
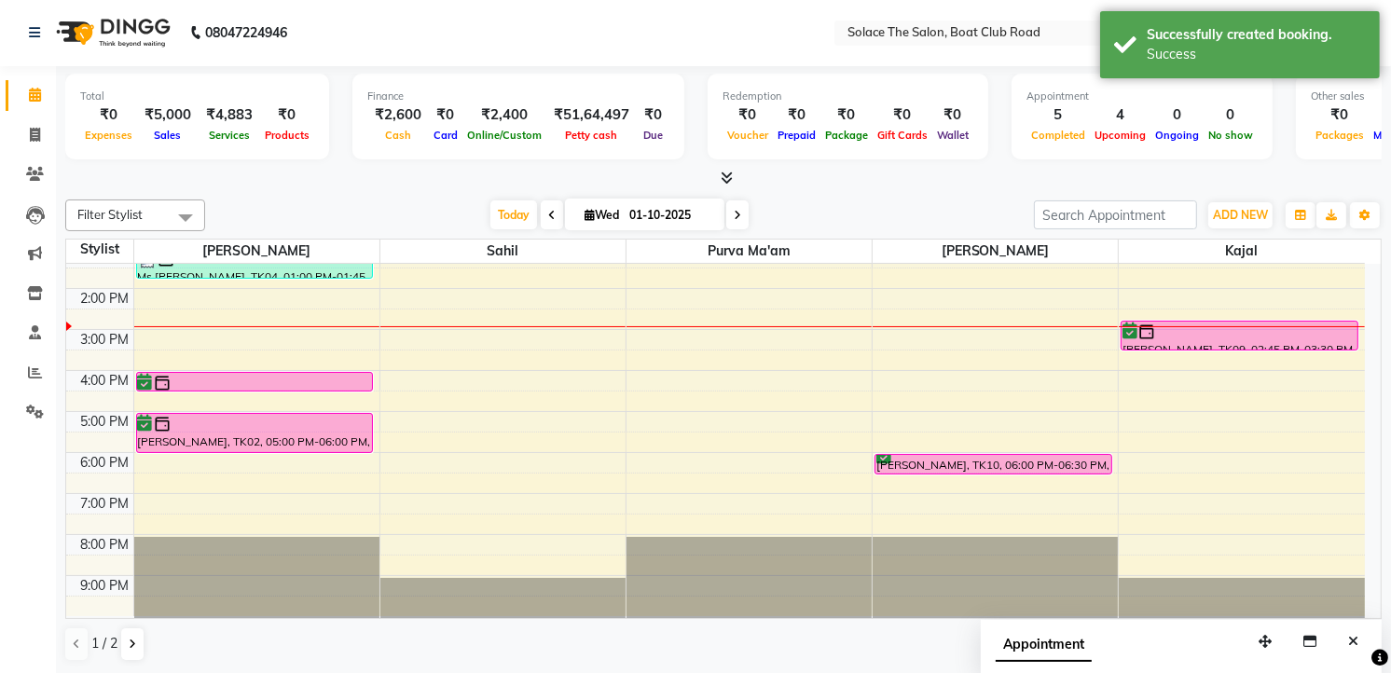
scroll to position [0, 0]
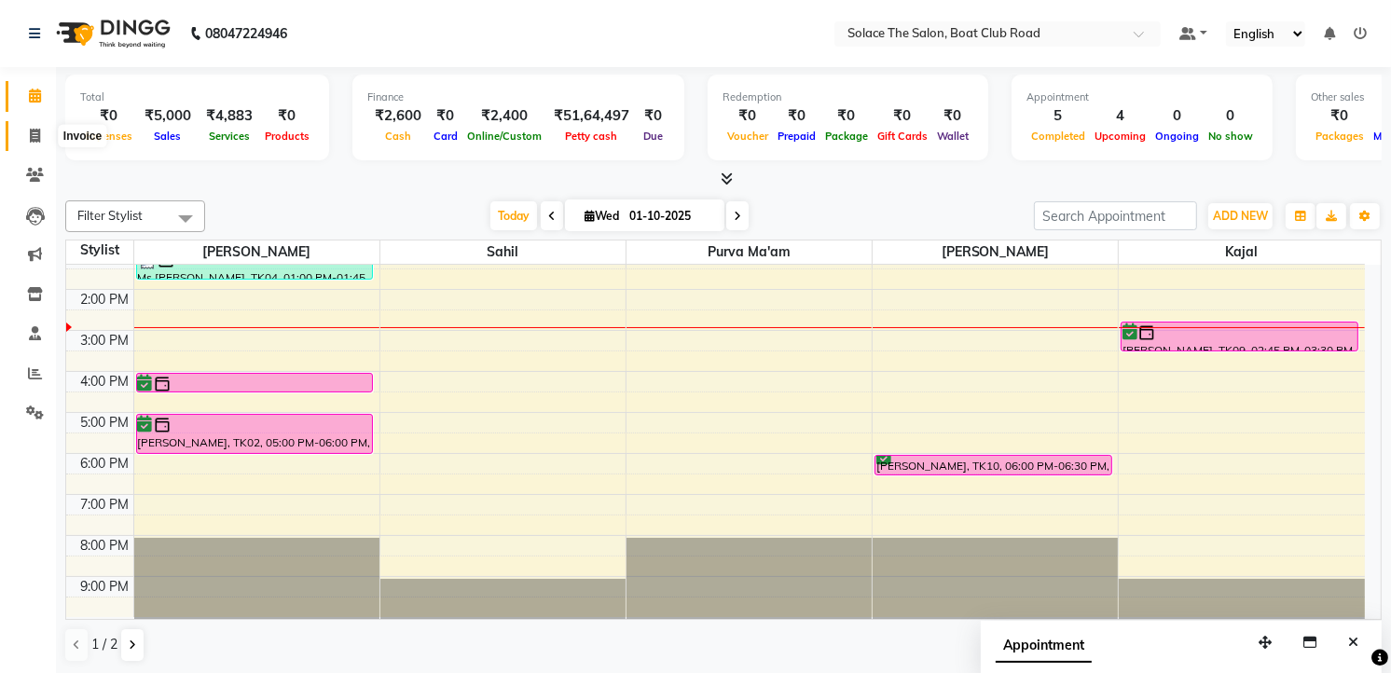
click at [32, 129] on icon at bounding box center [35, 136] width 10 height 14
select select "service"
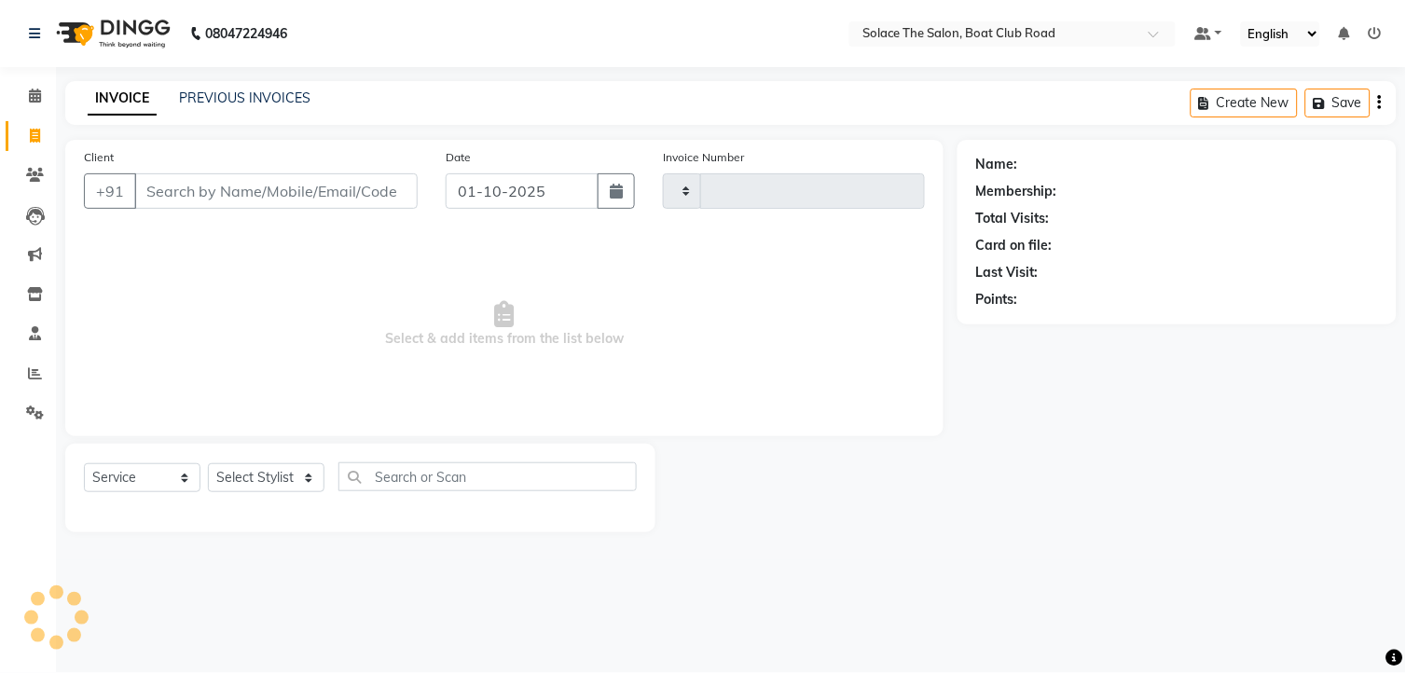
click at [175, 192] on input "Client" at bounding box center [275, 190] width 283 height 35
type input "1538"
select select "585"
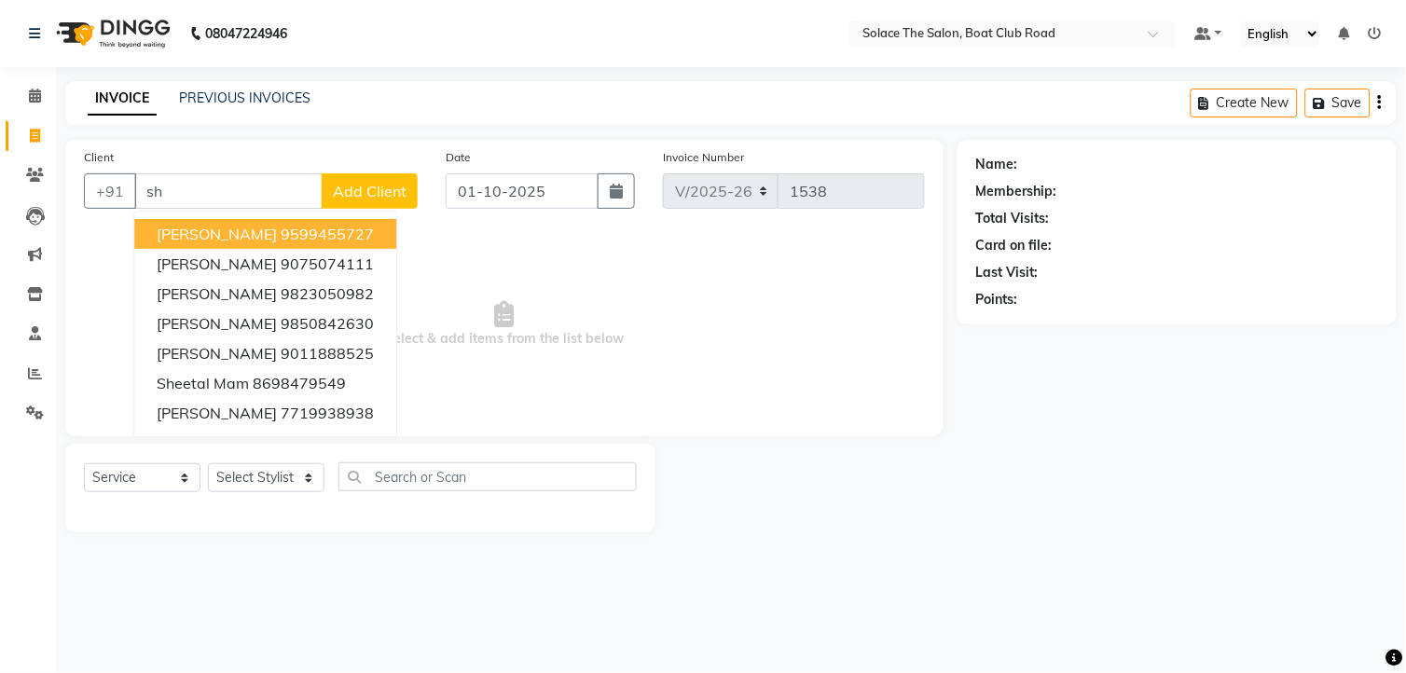
type input "s"
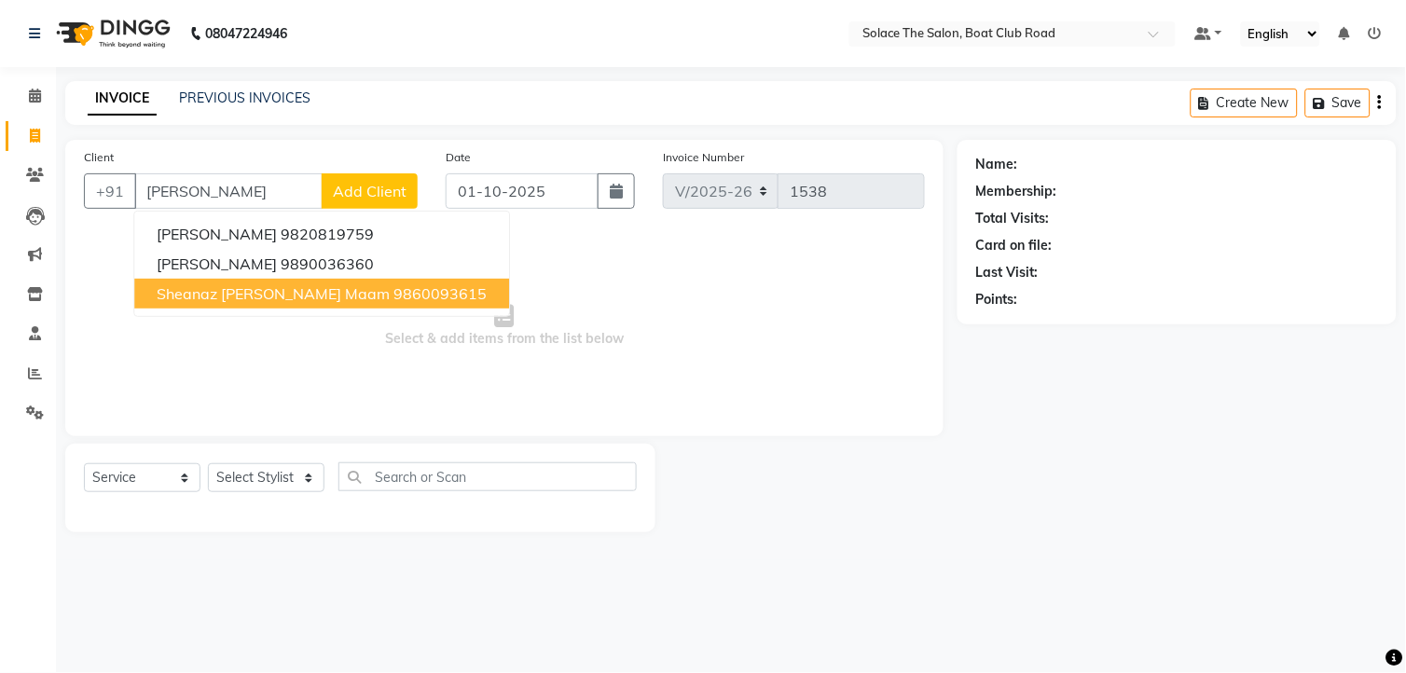
click at [254, 287] on span "Sheanaz [PERSON_NAME] Maam" at bounding box center [273, 293] width 233 height 19
type input "9860093615"
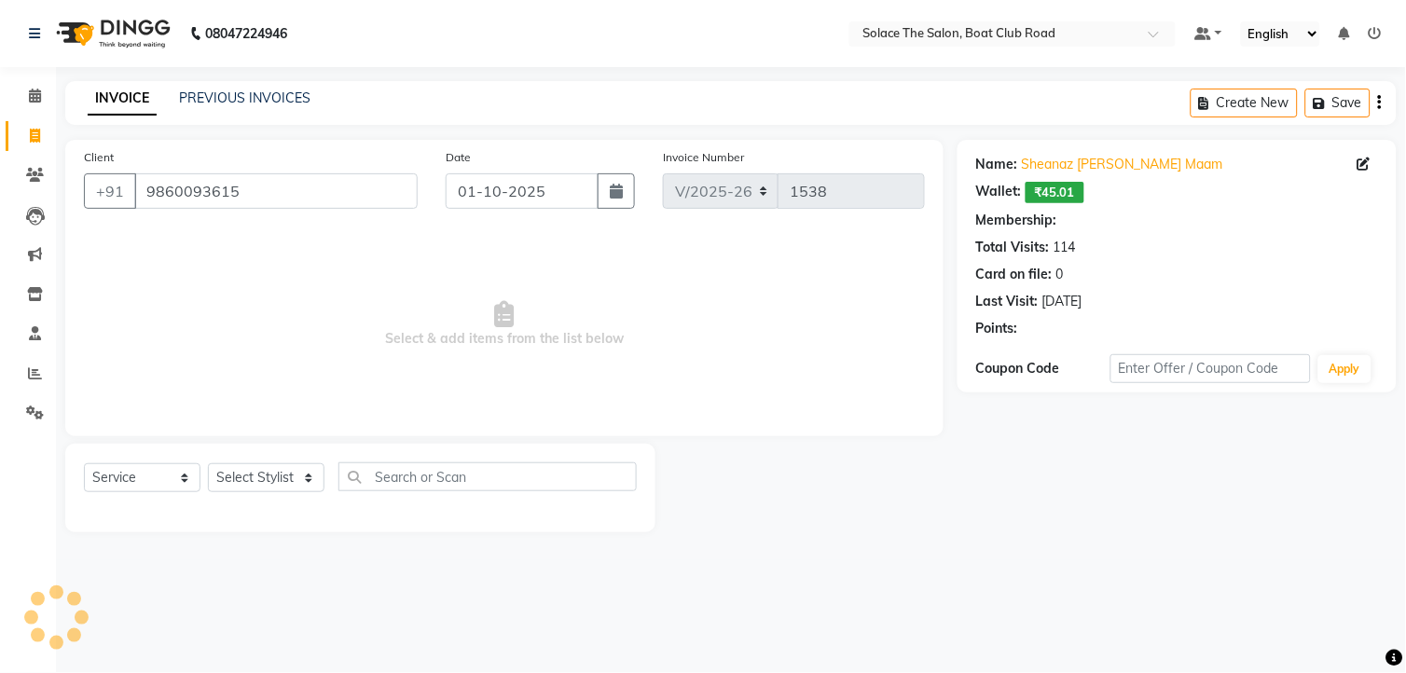
select select "1: Object"
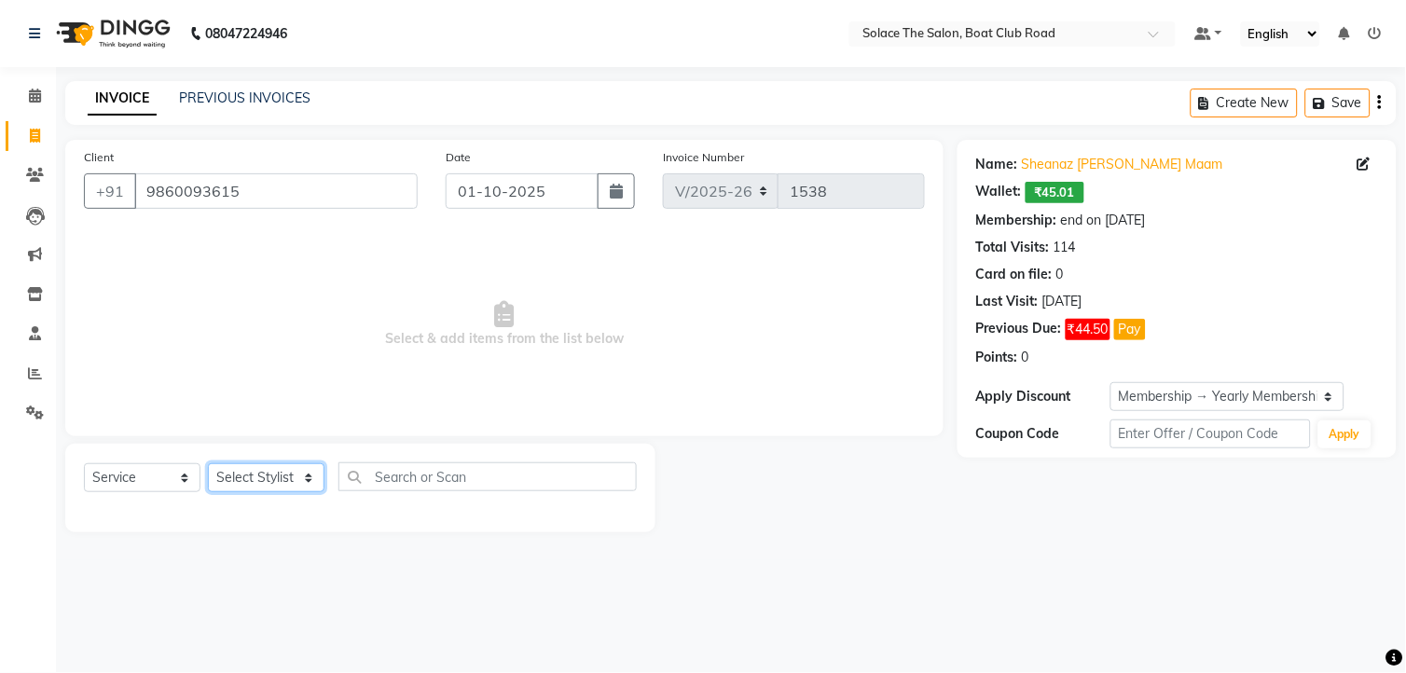
click at [259, 476] on select "Select Stylist [PERSON_NAME] [PERSON_NAME] [PERSON_NAME] Front Desk Kajal [PERS…" at bounding box center [266, 477] width 117 height 29
select select "9749"
click at [208, 464] on select "Select Stylist [PERSON_NAME] [PERSON_NAME] [PERSON_NAME] Front Desk Kajal [PERS…" at bounding box center [266, 477] width 117 height 29
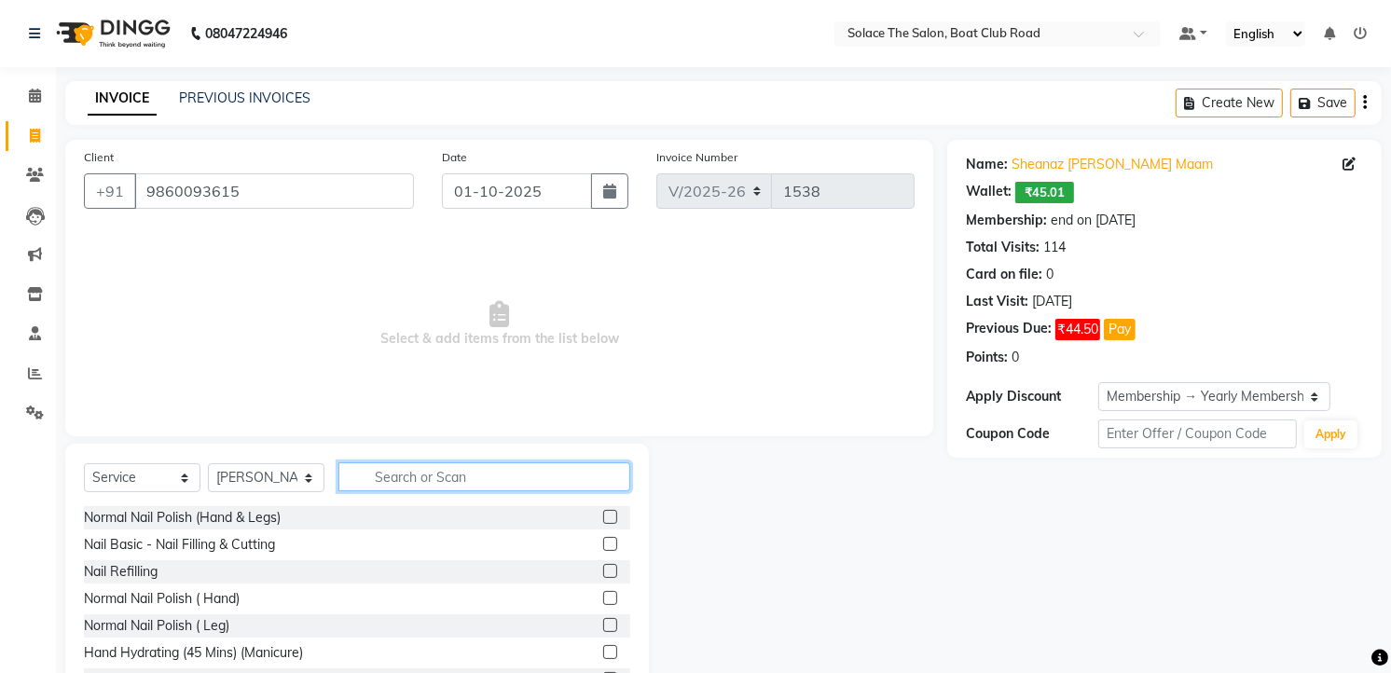
click at [516, 488] on input "text" at bounding box center [484, 476] width 292 height 29
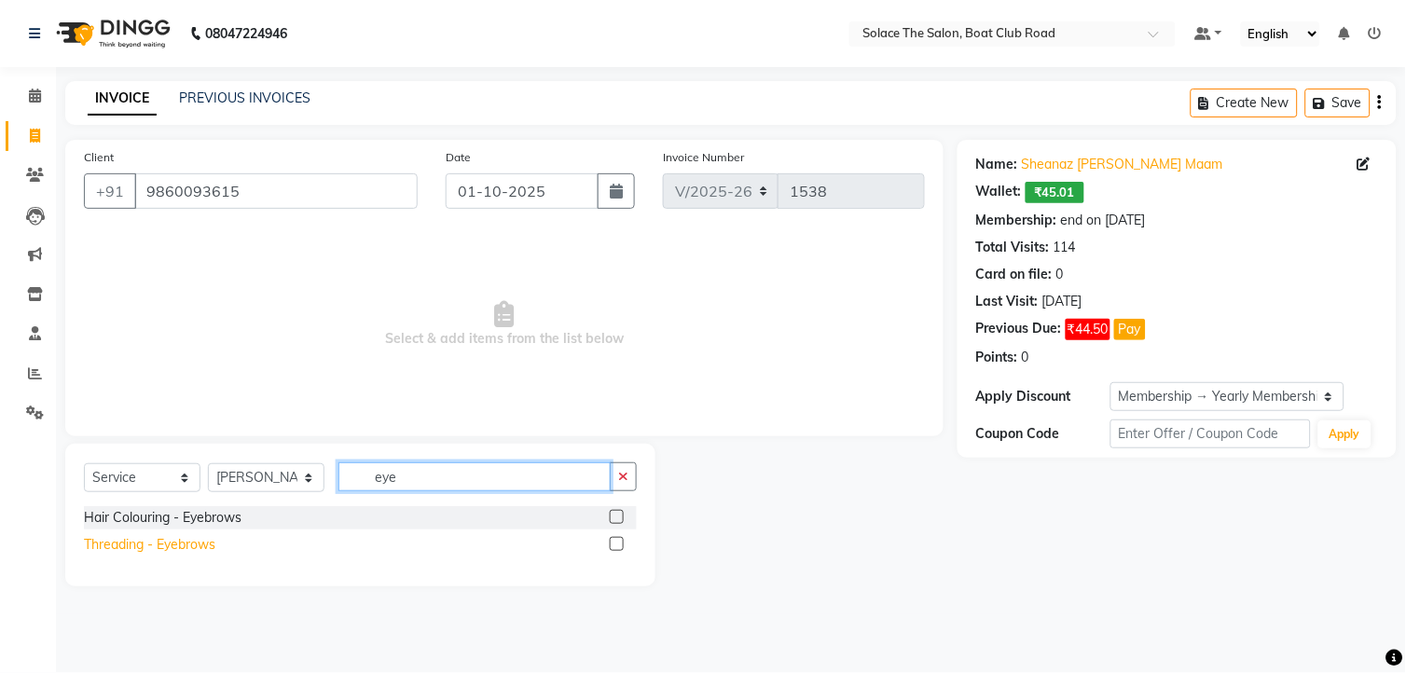
type input "eye"
click at [215, 544] on div "Threading - Eyebrows" at bounding box center [149, 545] width 131 height 20
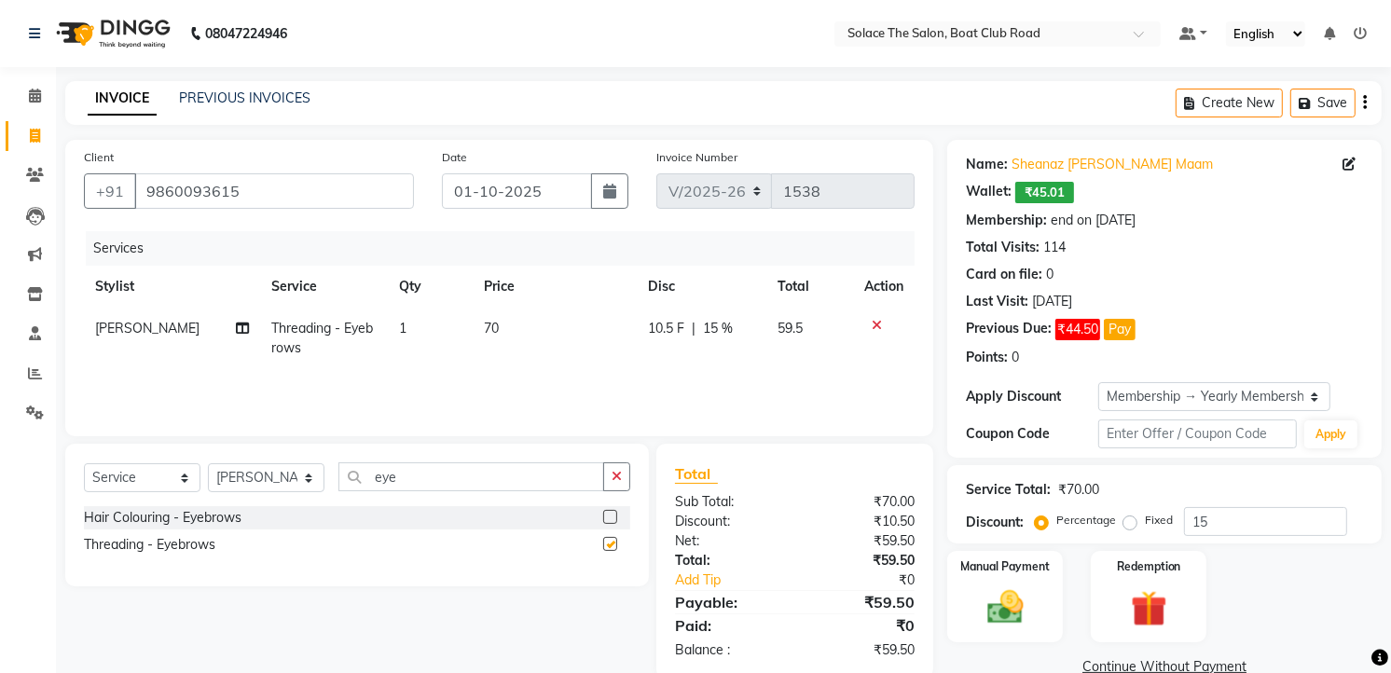
checkbox input "false"
click at [621, 471] on icon "button" at bounding box center [617, 476] width 10 height 13
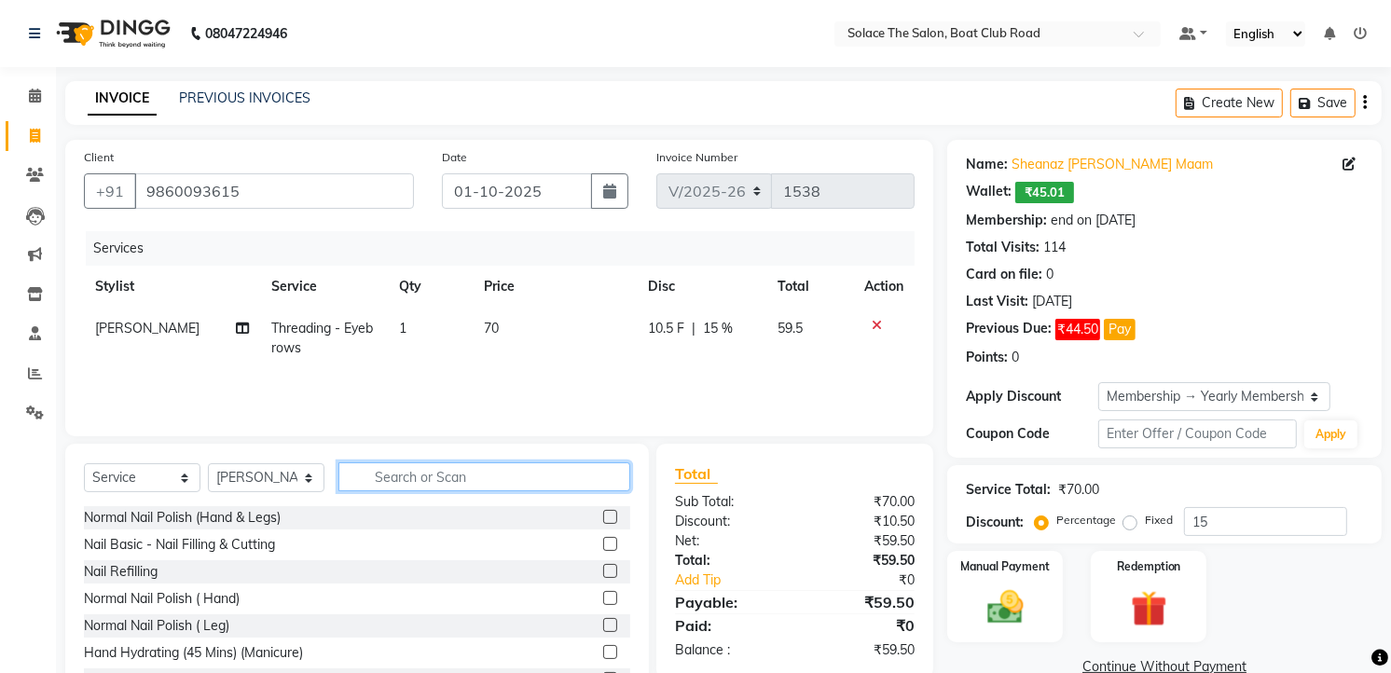
click at [538, 471] on input "text" at bounding box center [484, 476] width 292 height 29
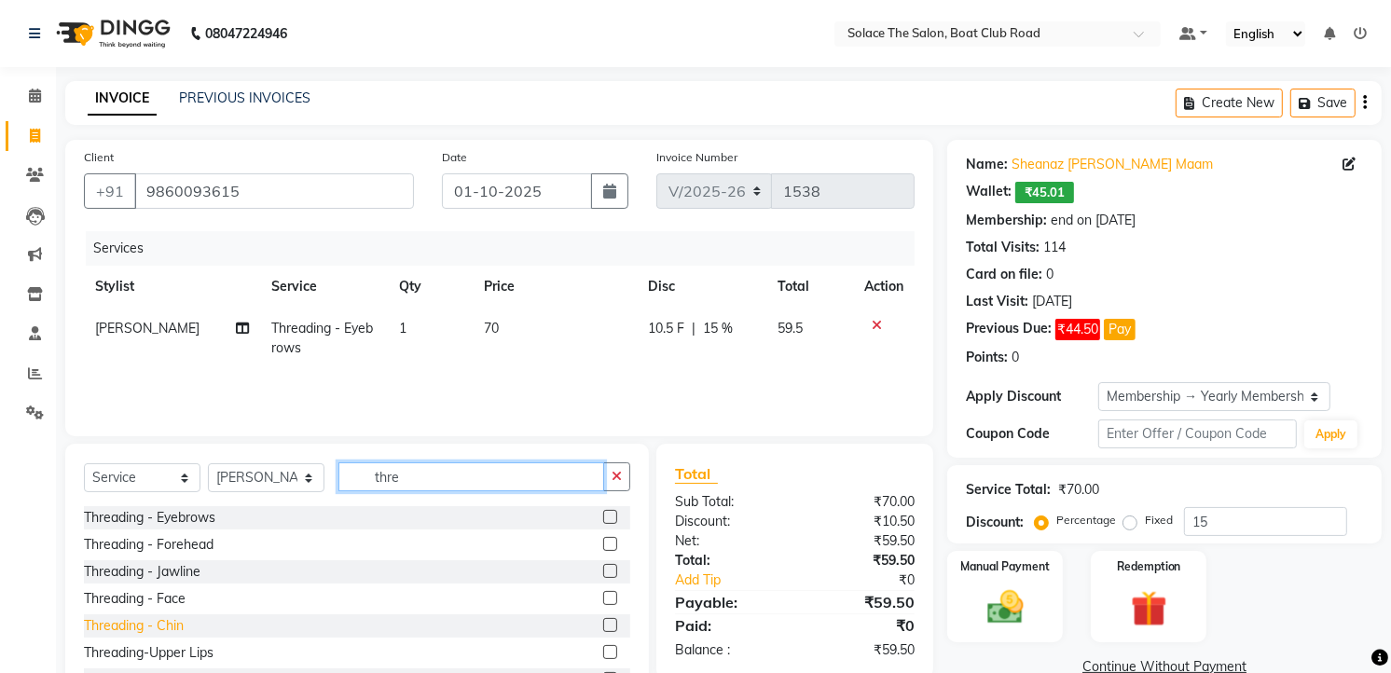
type input "thre"
click at [177, 621] on div "Threading - Chin" at bounding box center [134, 626] width 100 height 20
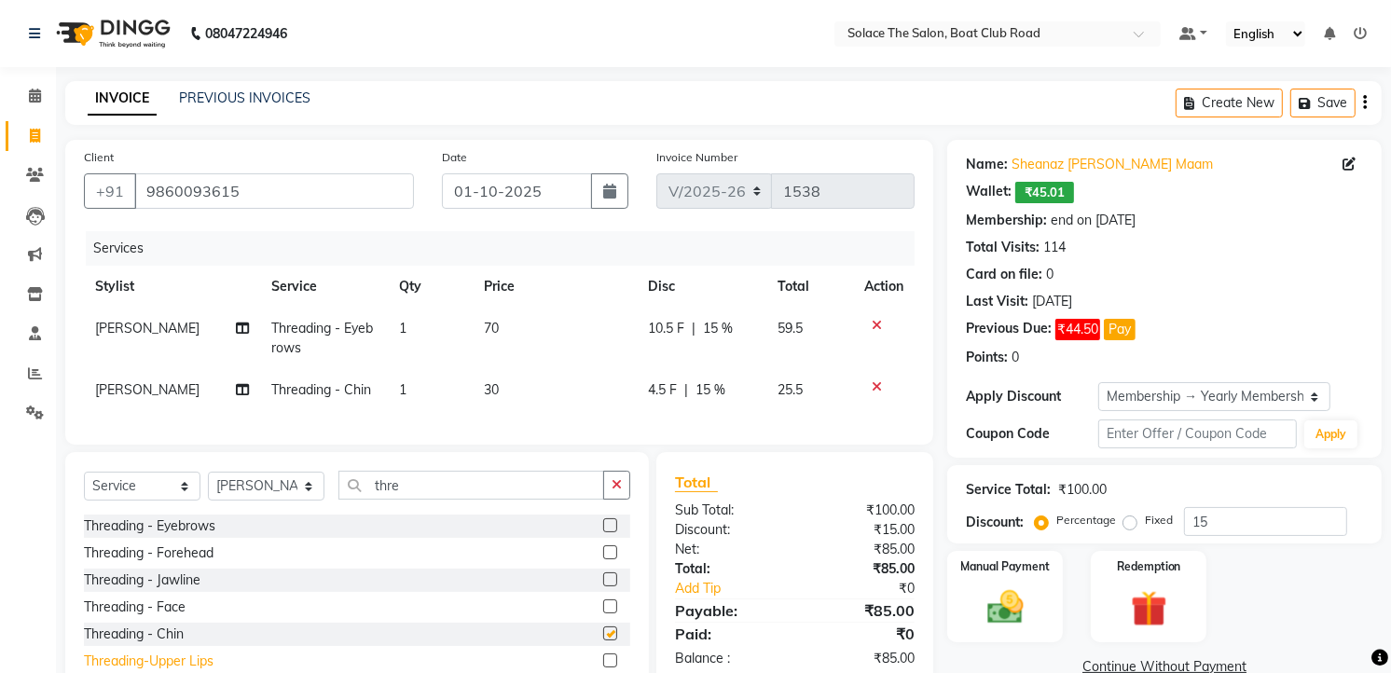
checkbox input "false"
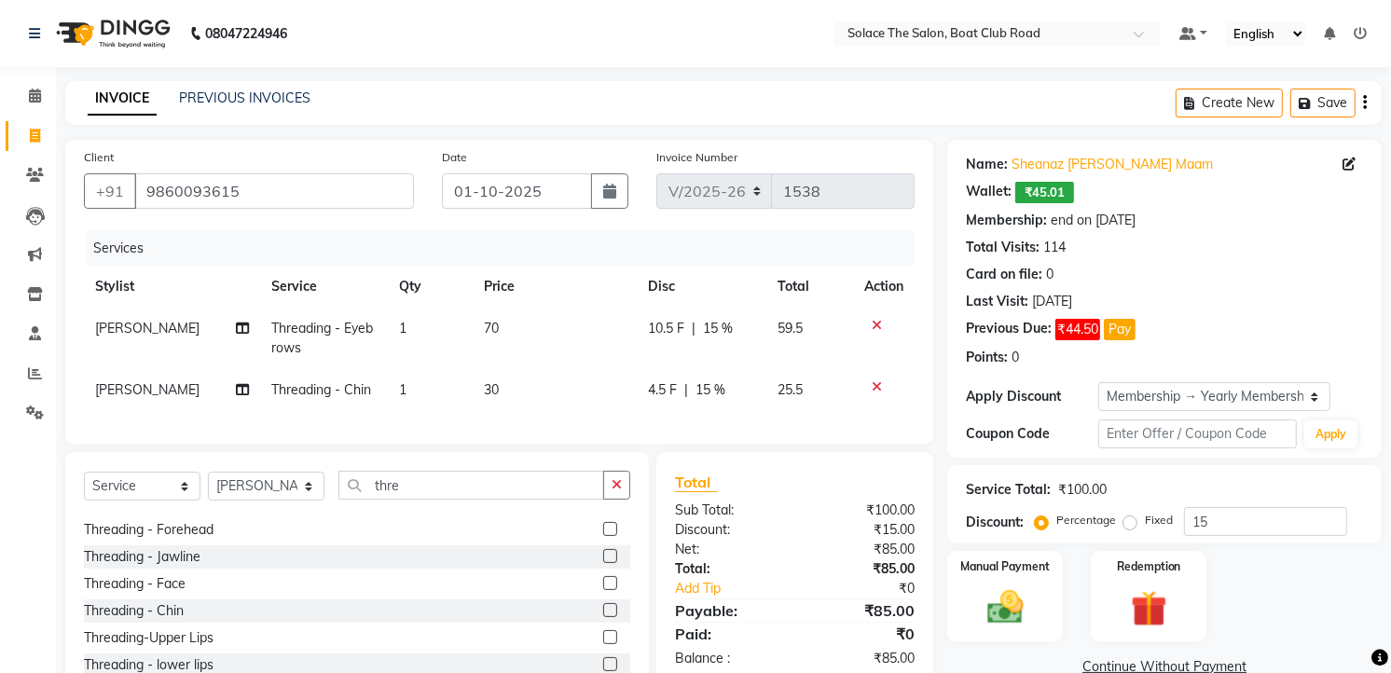
scroll to position [30, 0]
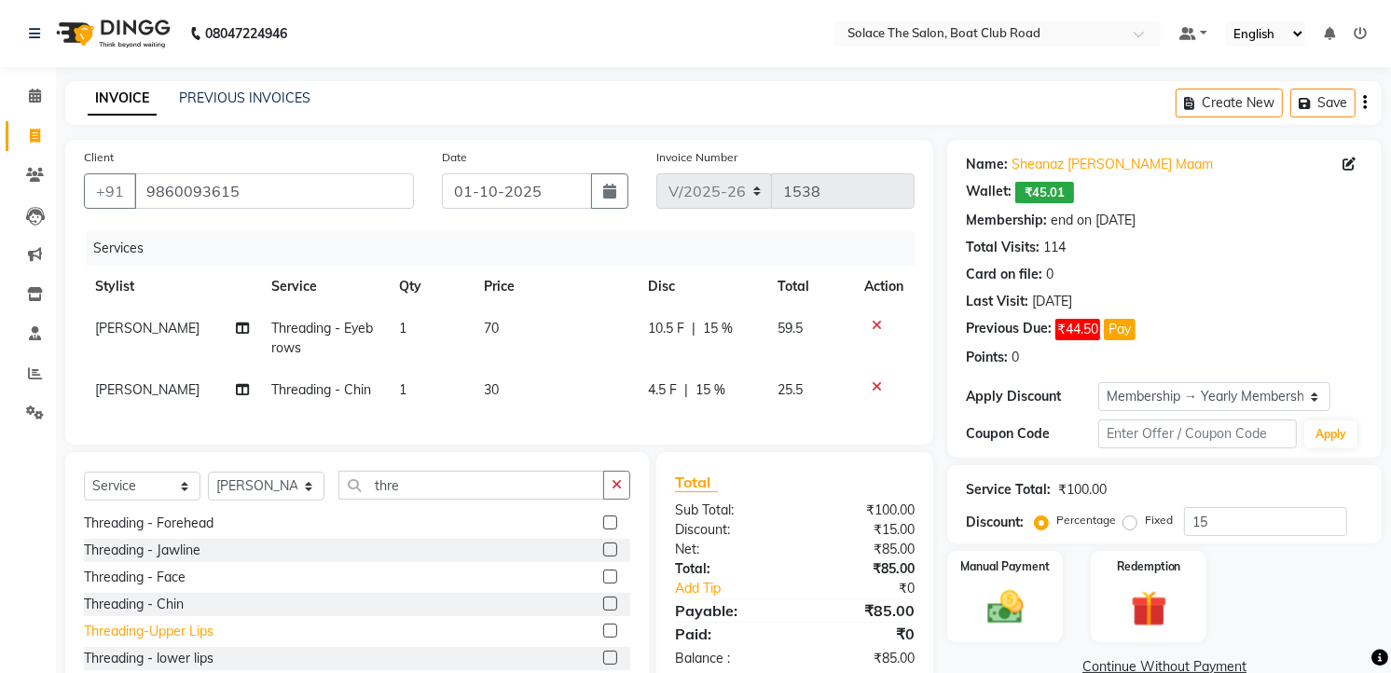
click at [192, 622] on div "Threading-Upper Lips" at bounding box center [149, 632] width 130 height 20
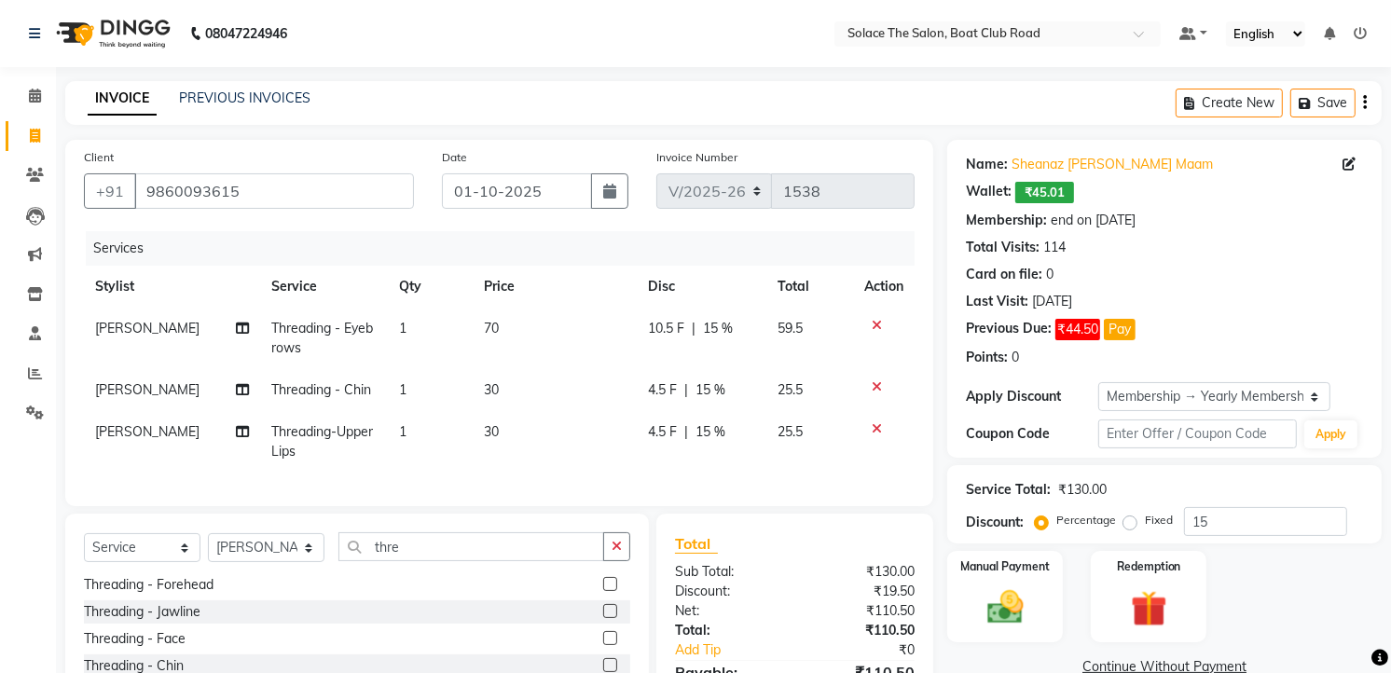
checkbox input "false"
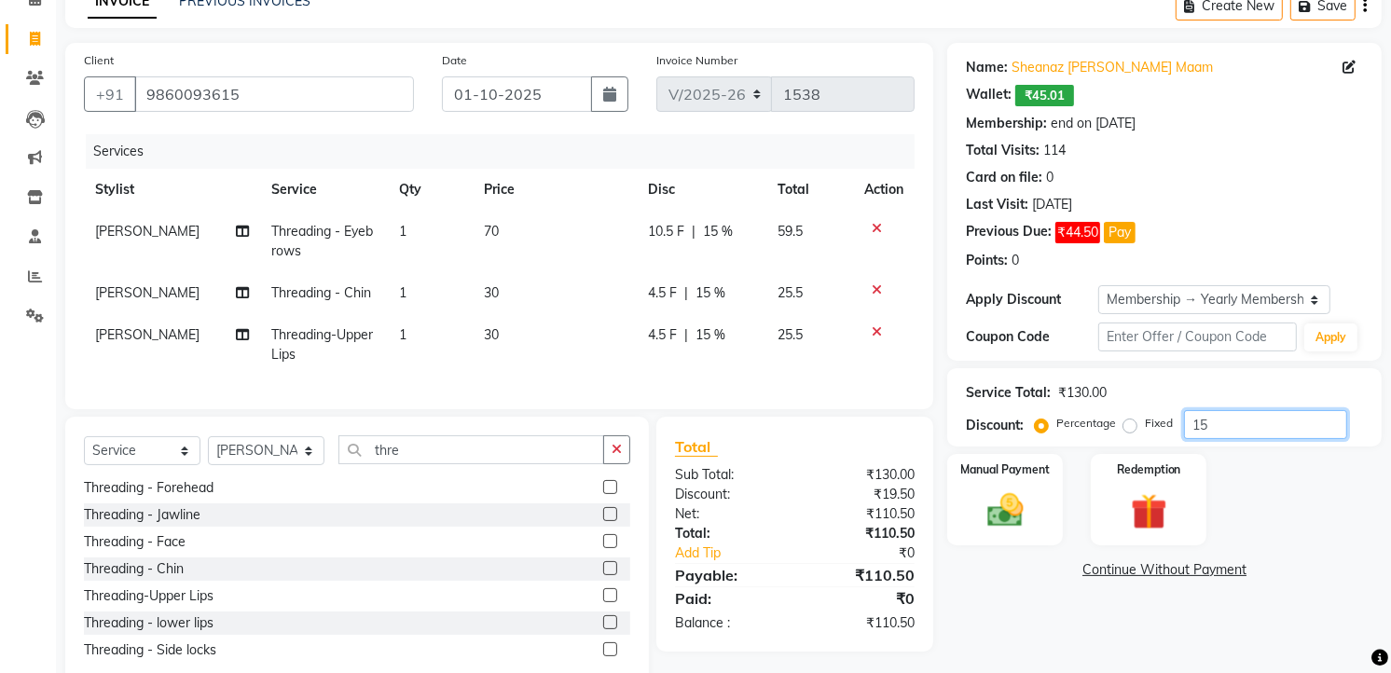
click at [1262, 420] on input "15" at bounding box center [1265, 424] width 163 height 29
type input "1"
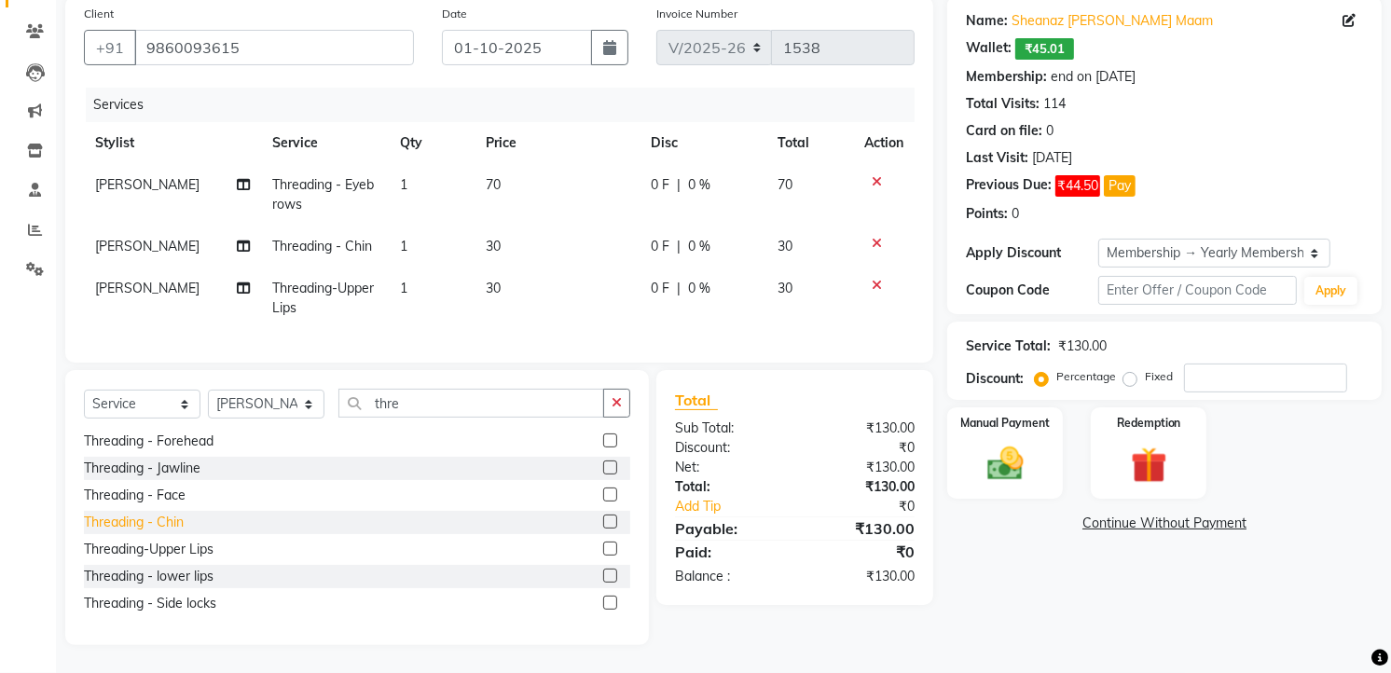
click at [177, 522] on div "Threading - Chin" at bounding box center [134, 523] width 100 height 20
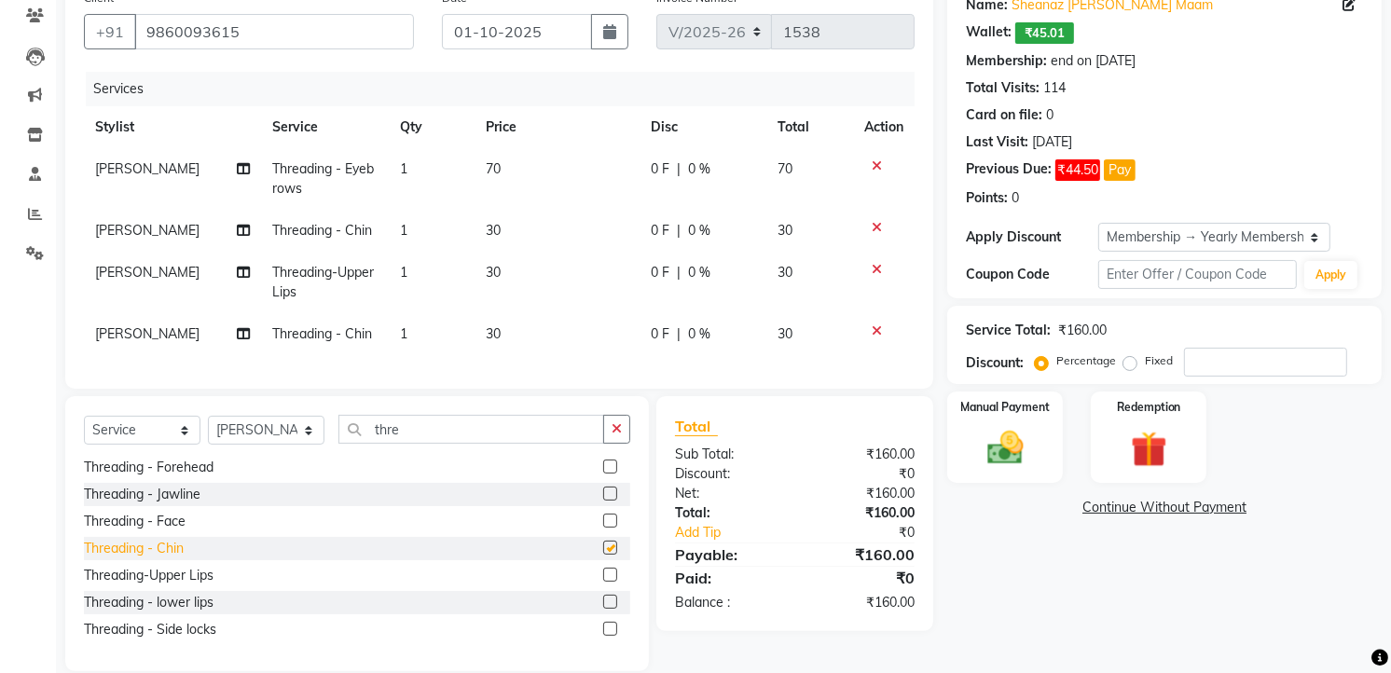
checkbox input "false"
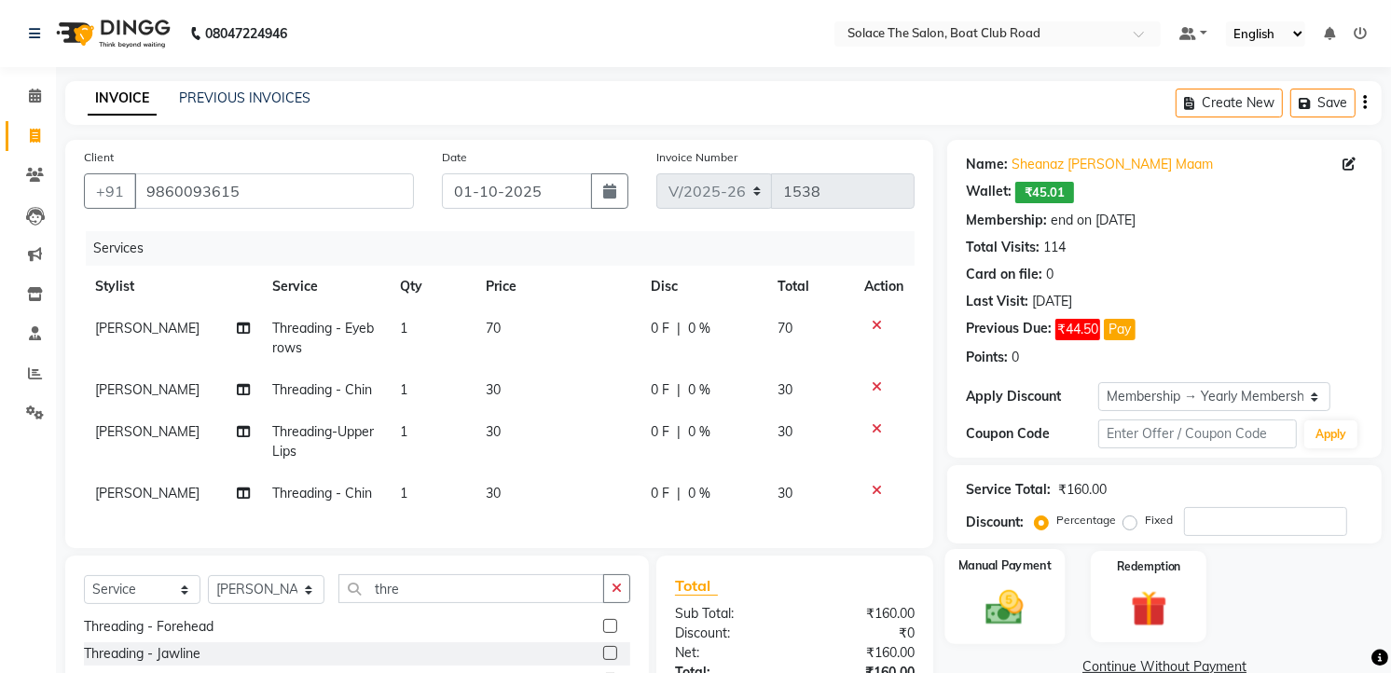
click at [1012, 586] on img at bounding box center [1005, 607] width 61 height 43
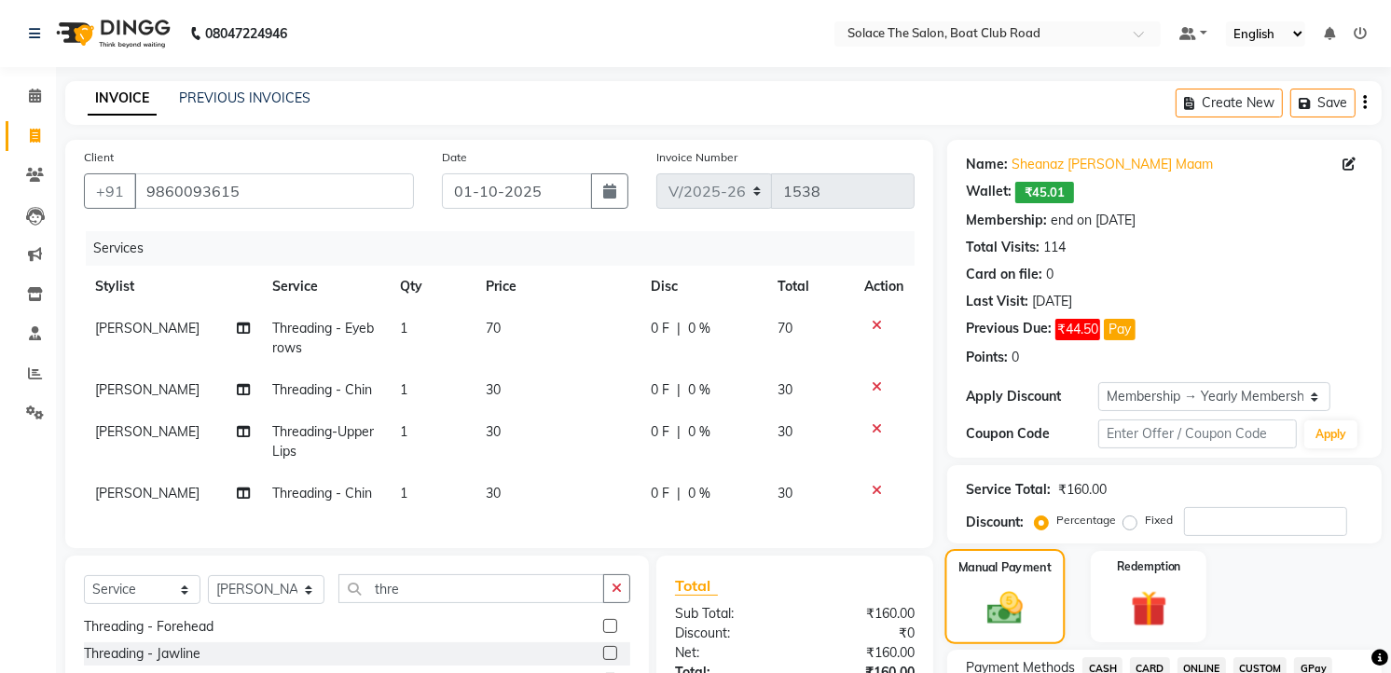
scroll to position [200, 0]
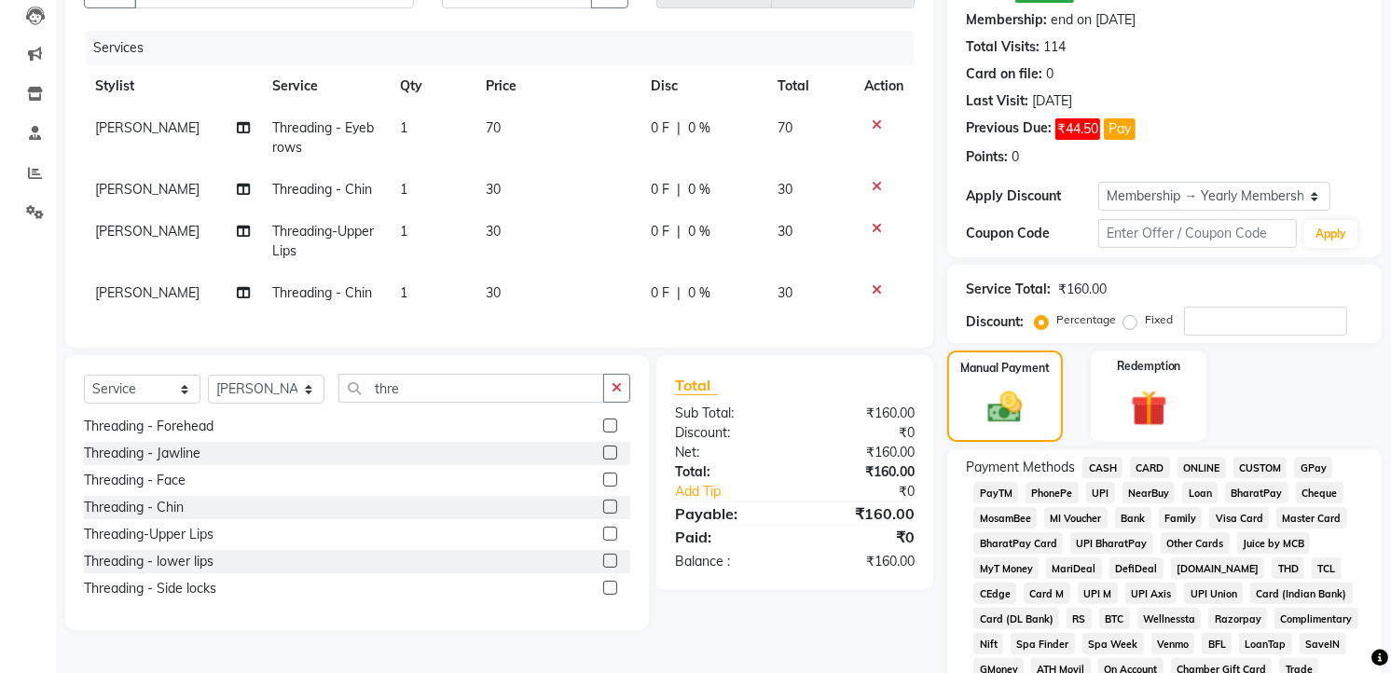
click at [1103, 464] on span "CASH" at bounding box center [1102, 467] width 40 height 21
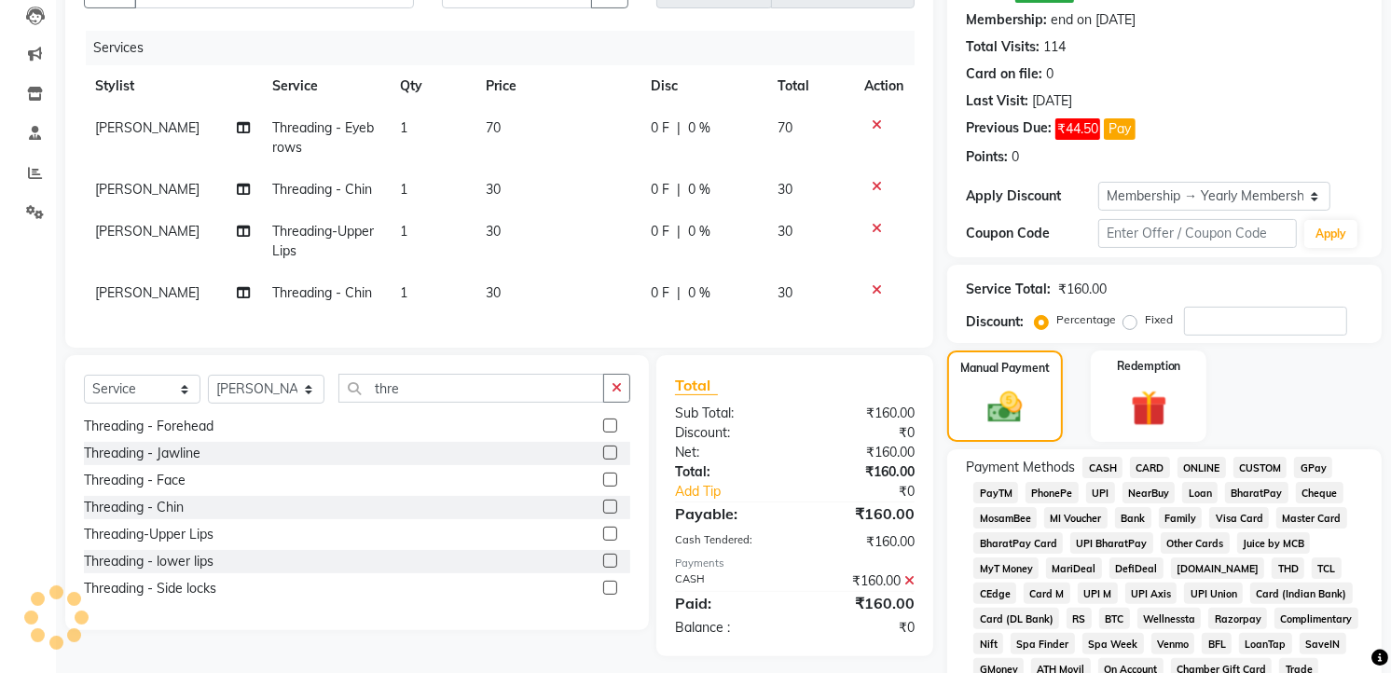
scroll to position [761, 0]
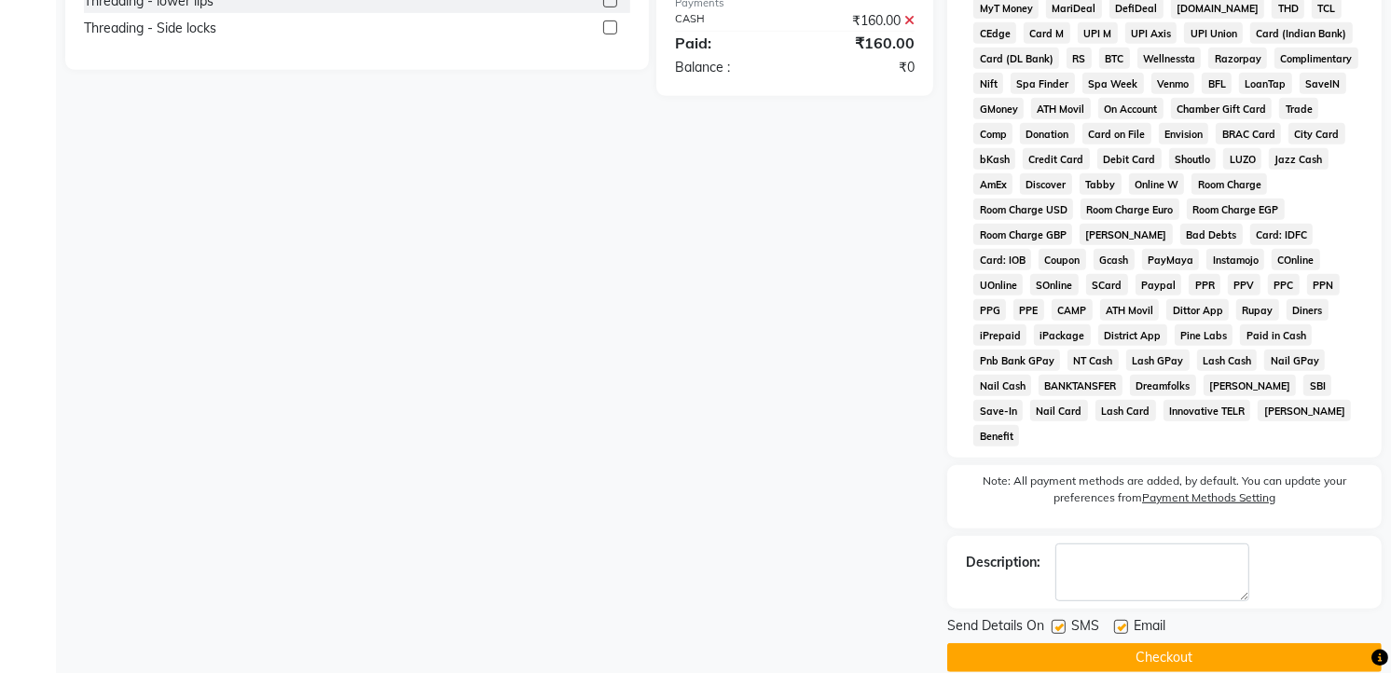
click at [1177, 643] on button "Checkout" at bounding box center [1164, 657] width 434 height 29
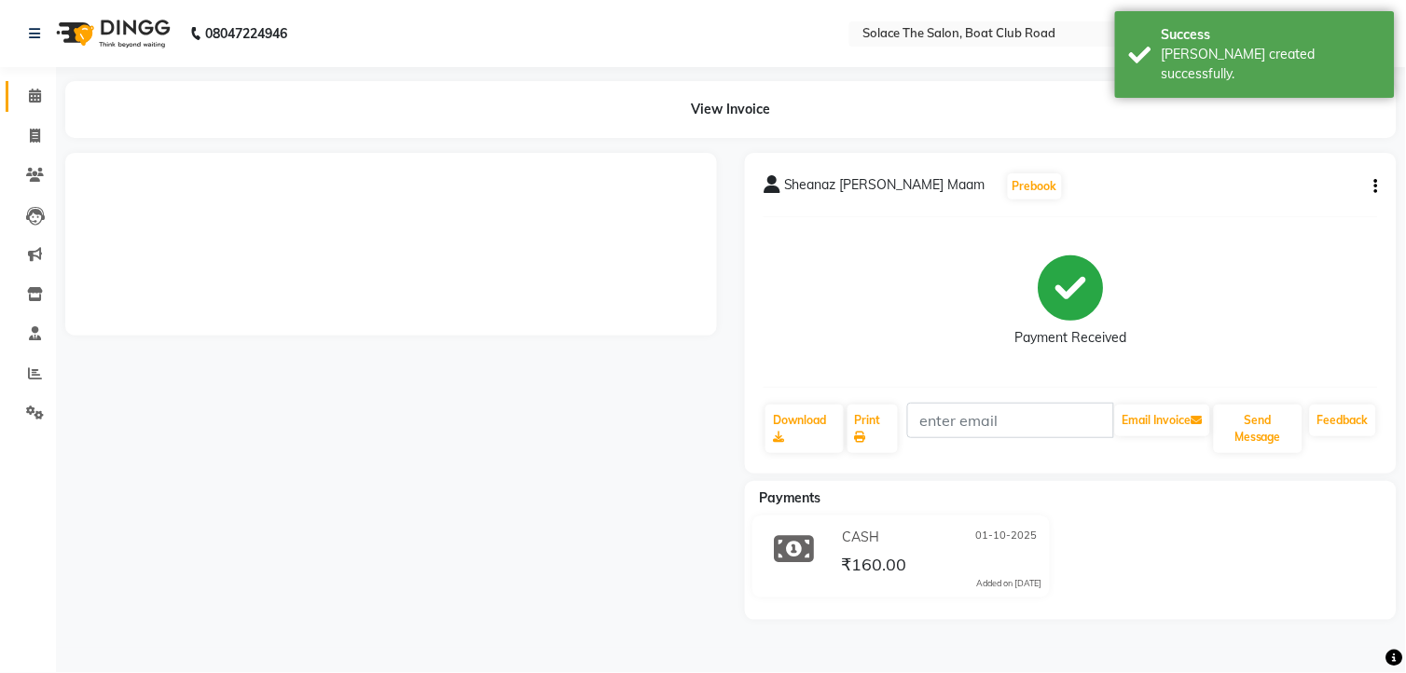
click at [40, 91] on span at bounding box center [35, 96] width 33 height 21
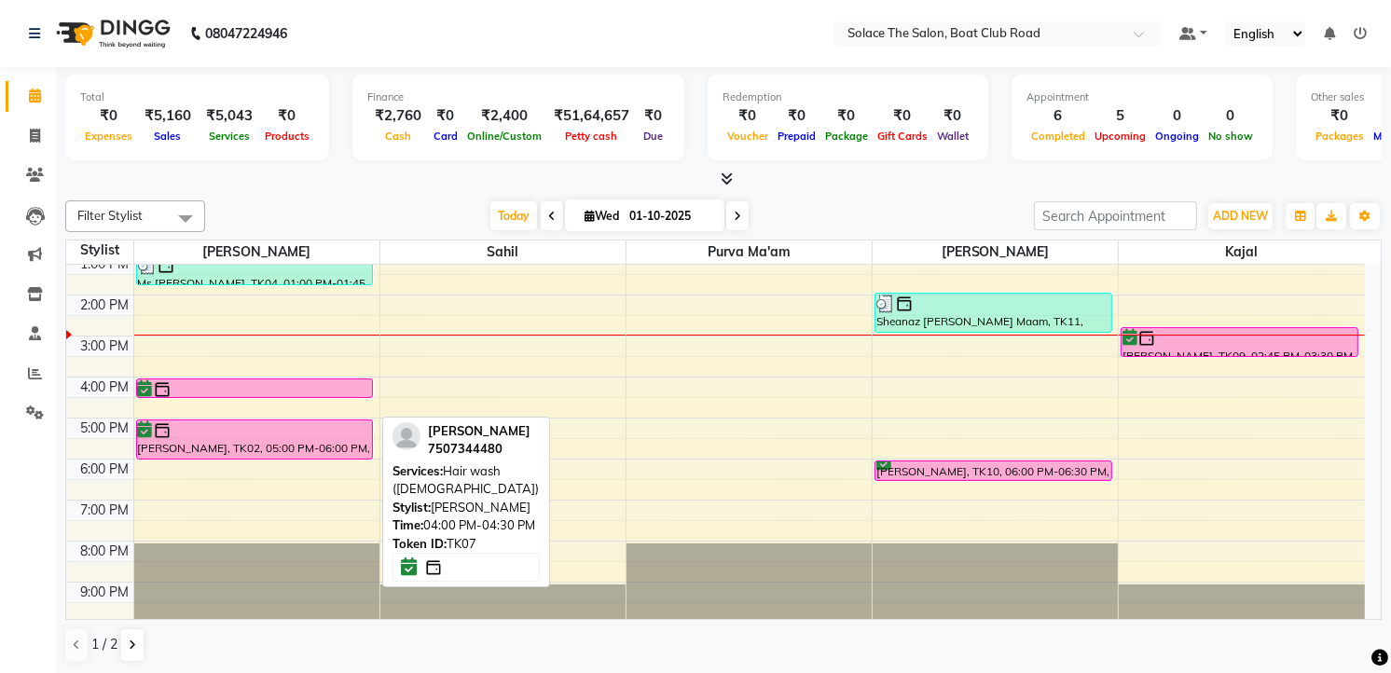
scroll to position [221, 0]
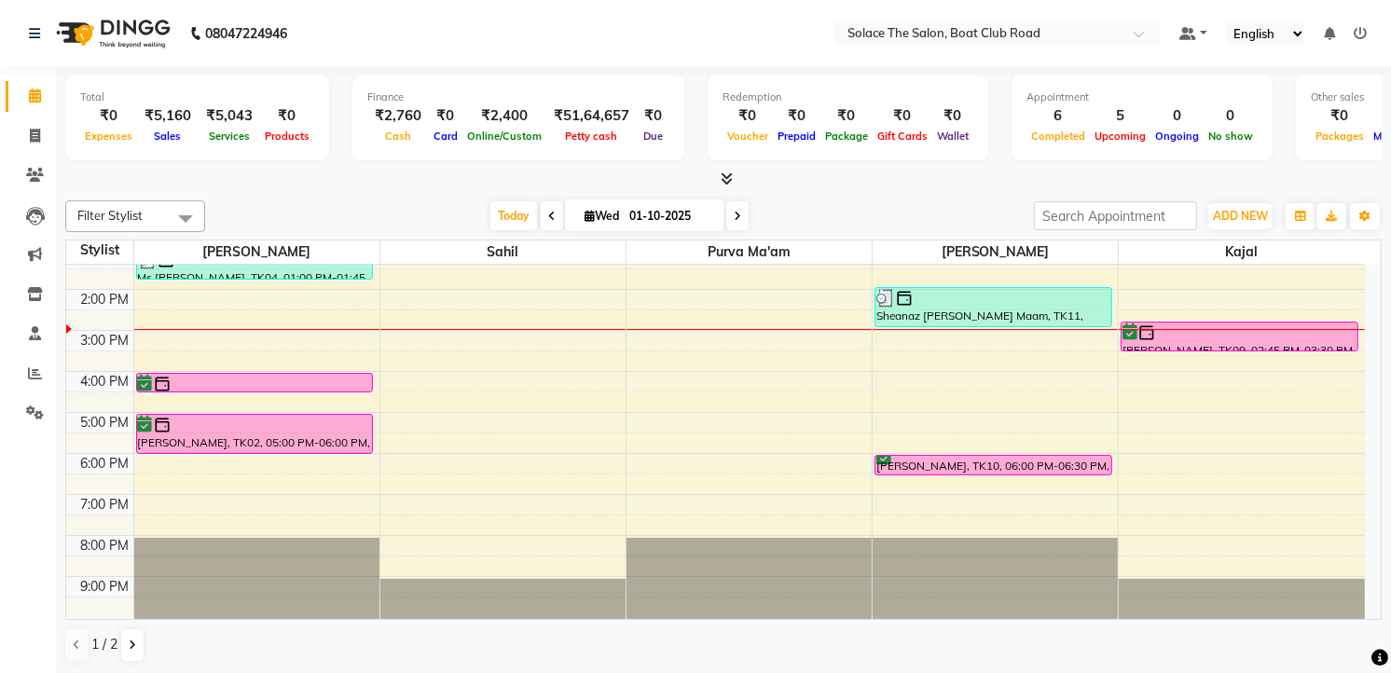
click at [548, 216] on icon at bounding box center [551, 216] width 7 height 11
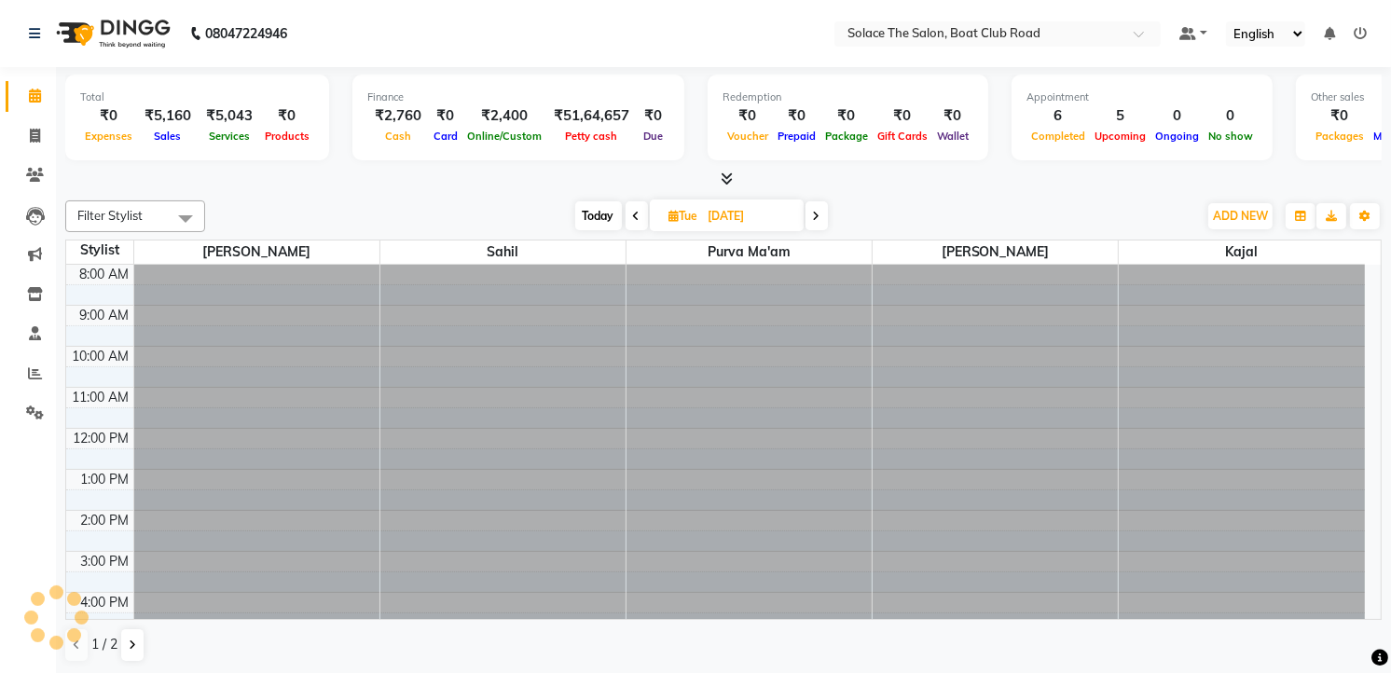
scroll to position [222, 0]
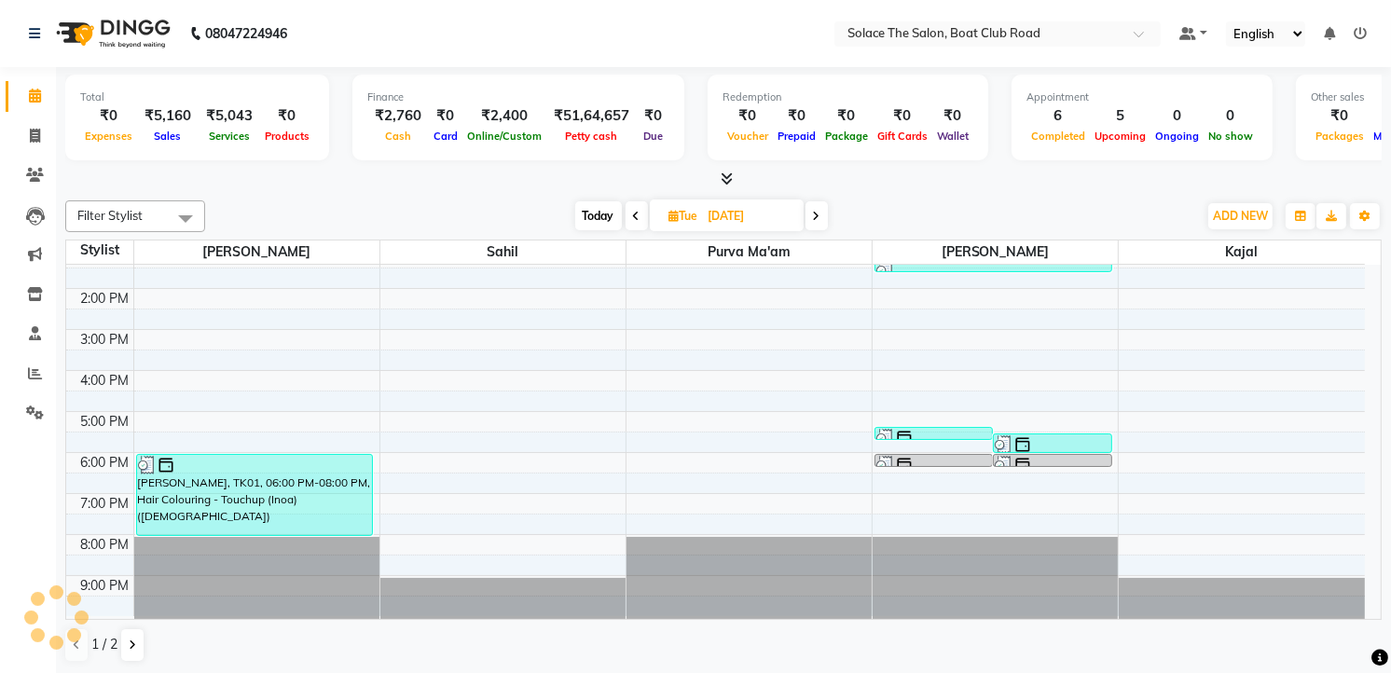
click at [638, 213] on icon at bounding box center [636, 216] width 7 height 11
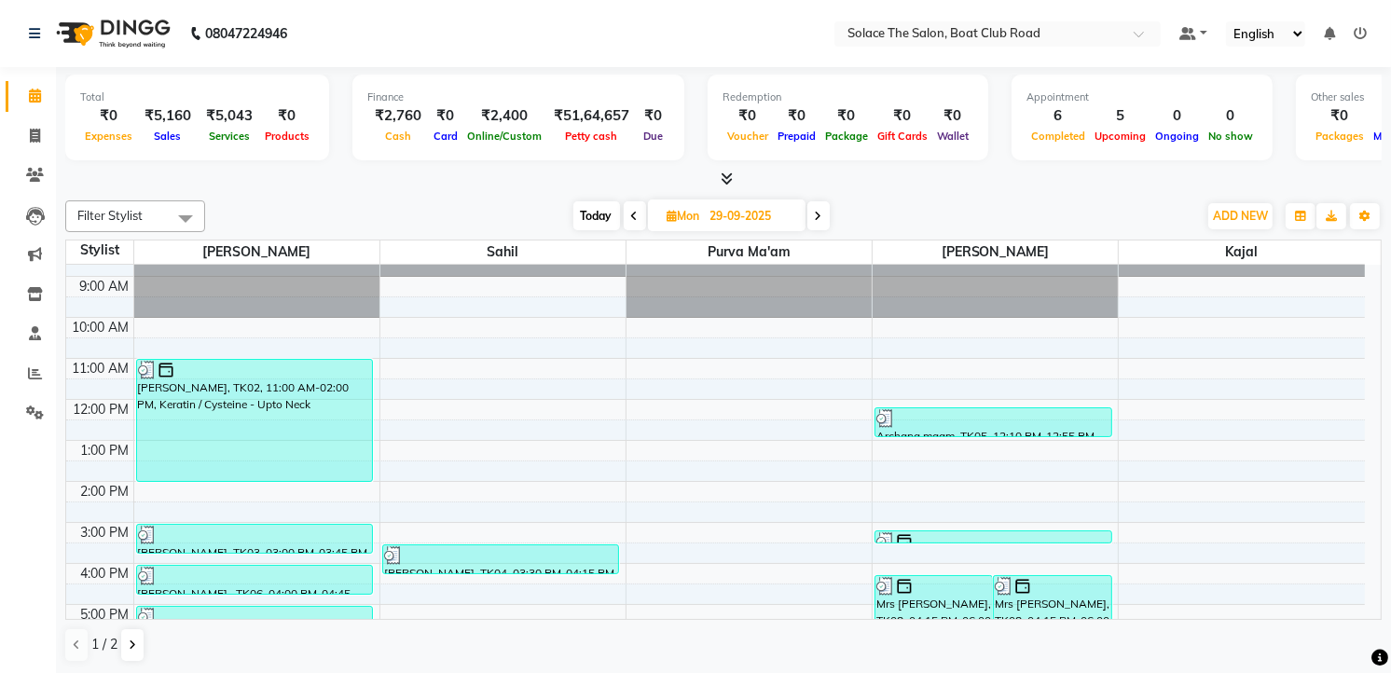
scroll to position [0, 0]
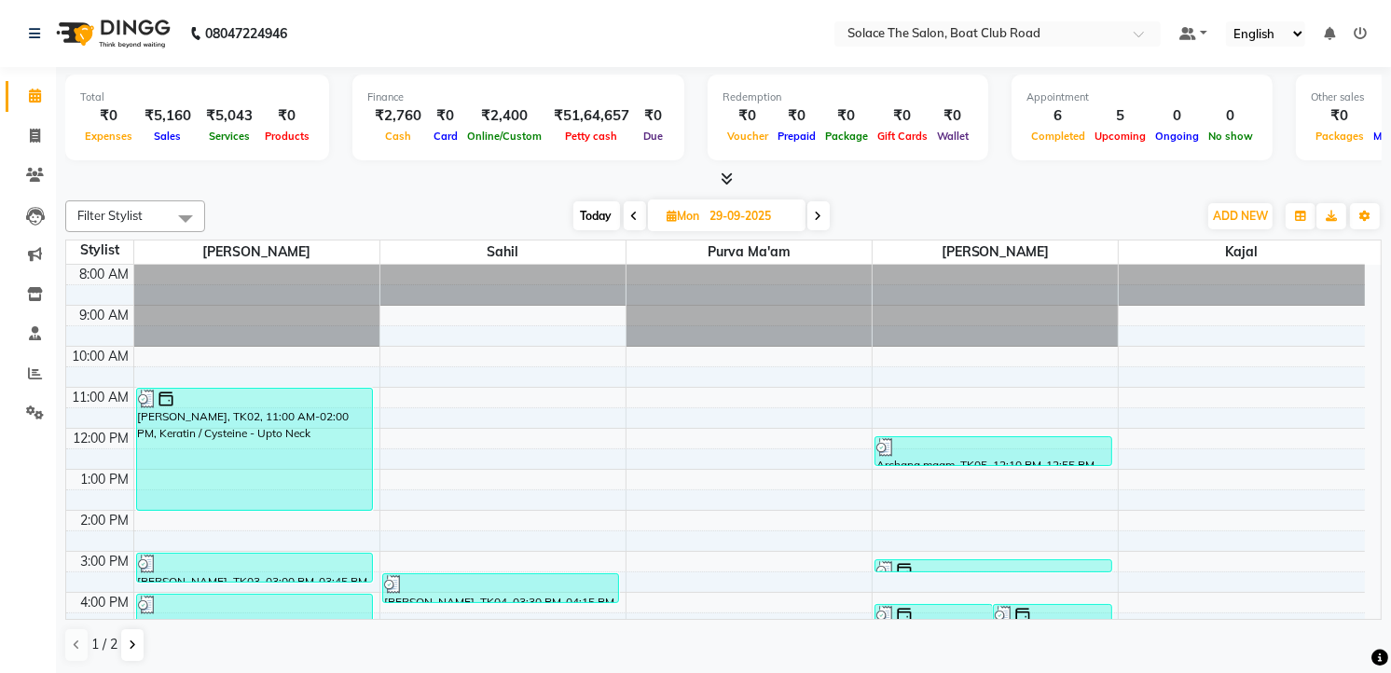
click at [635, 214] on icon at bounding box center [634, 216] width 7 height 11
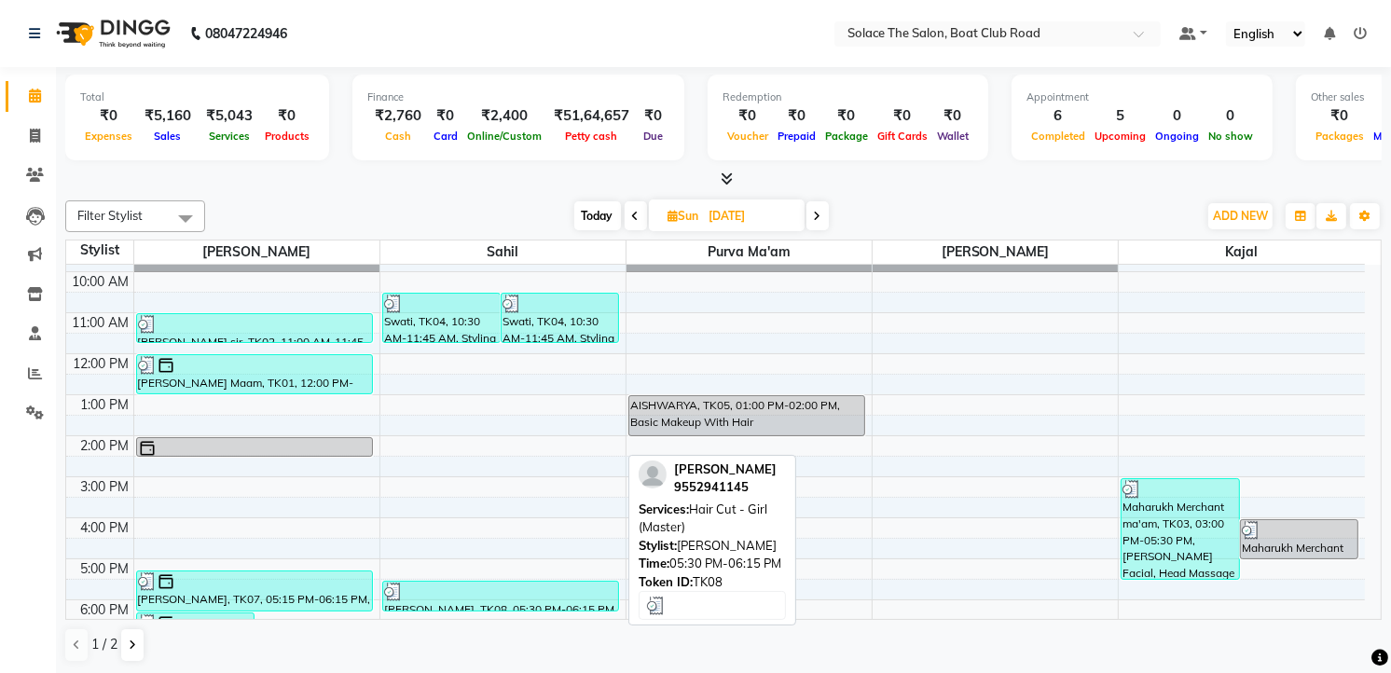
scroll to position [14, 0]
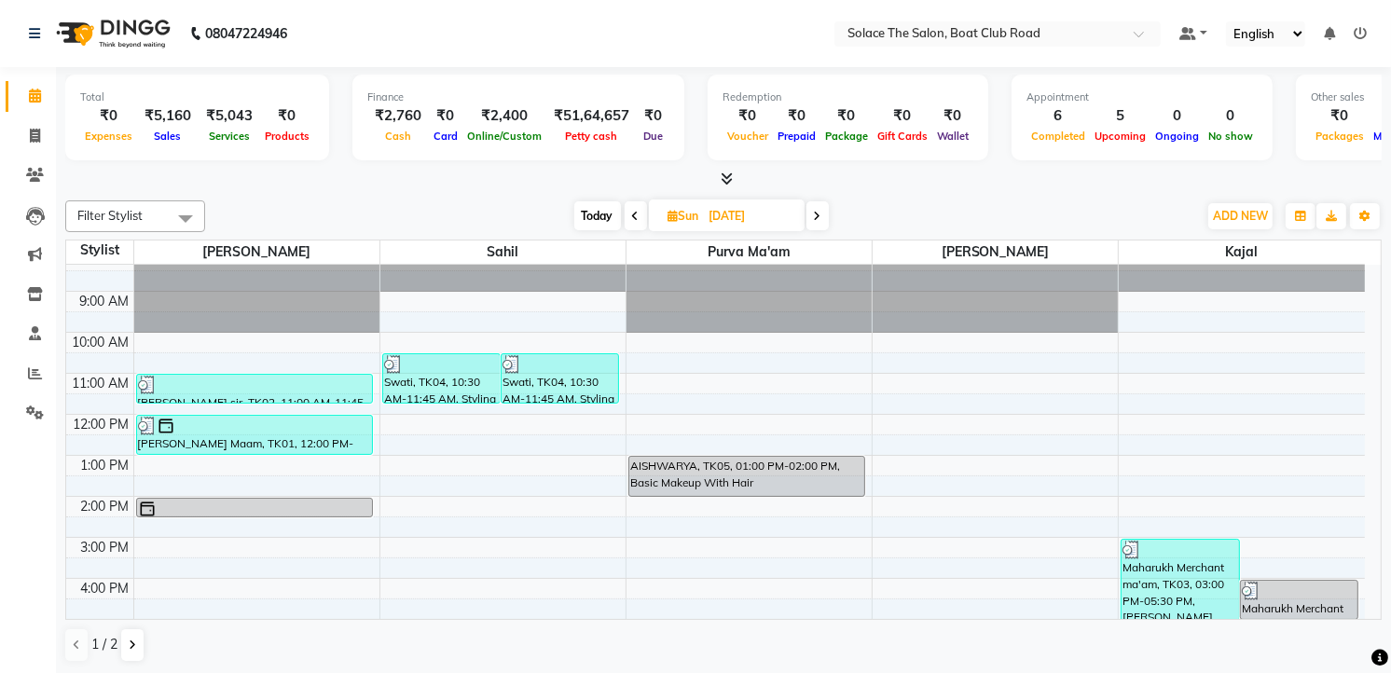
click at [632, 220] on icon at bounding box center [635, 216] width 7 height 11
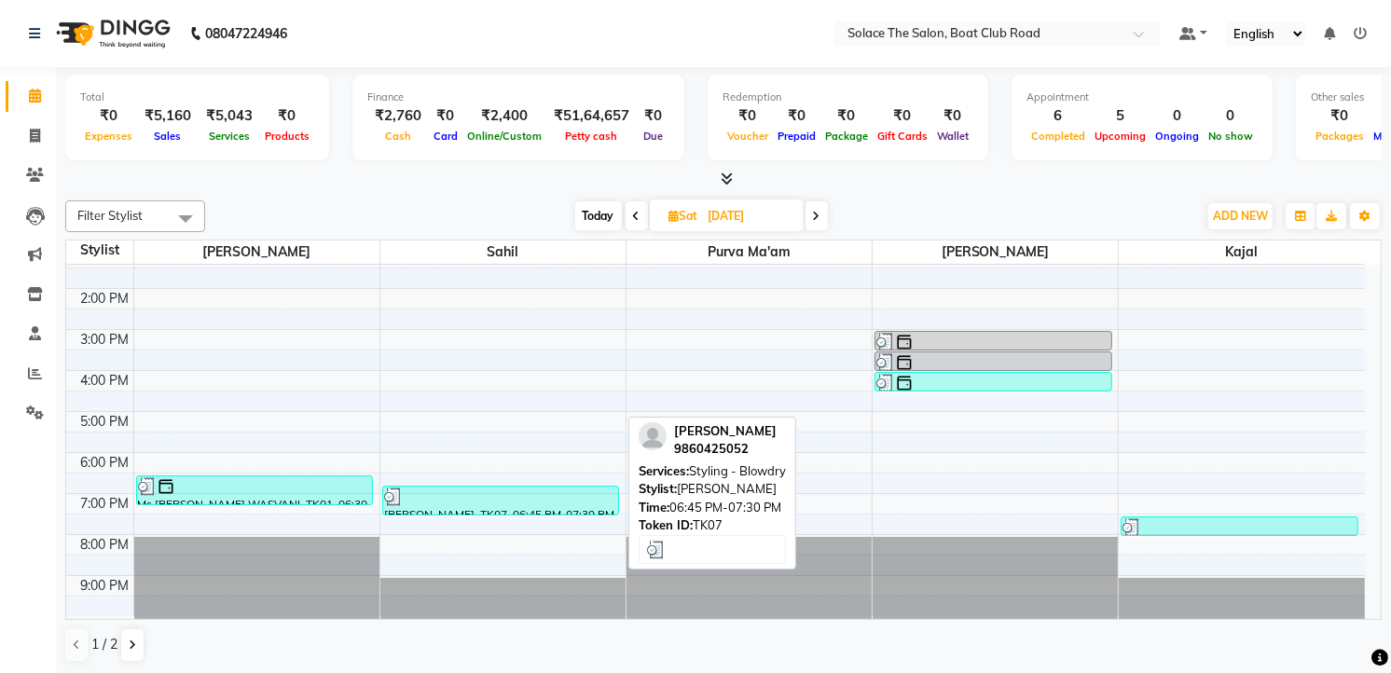
scroll to position [0, 0]
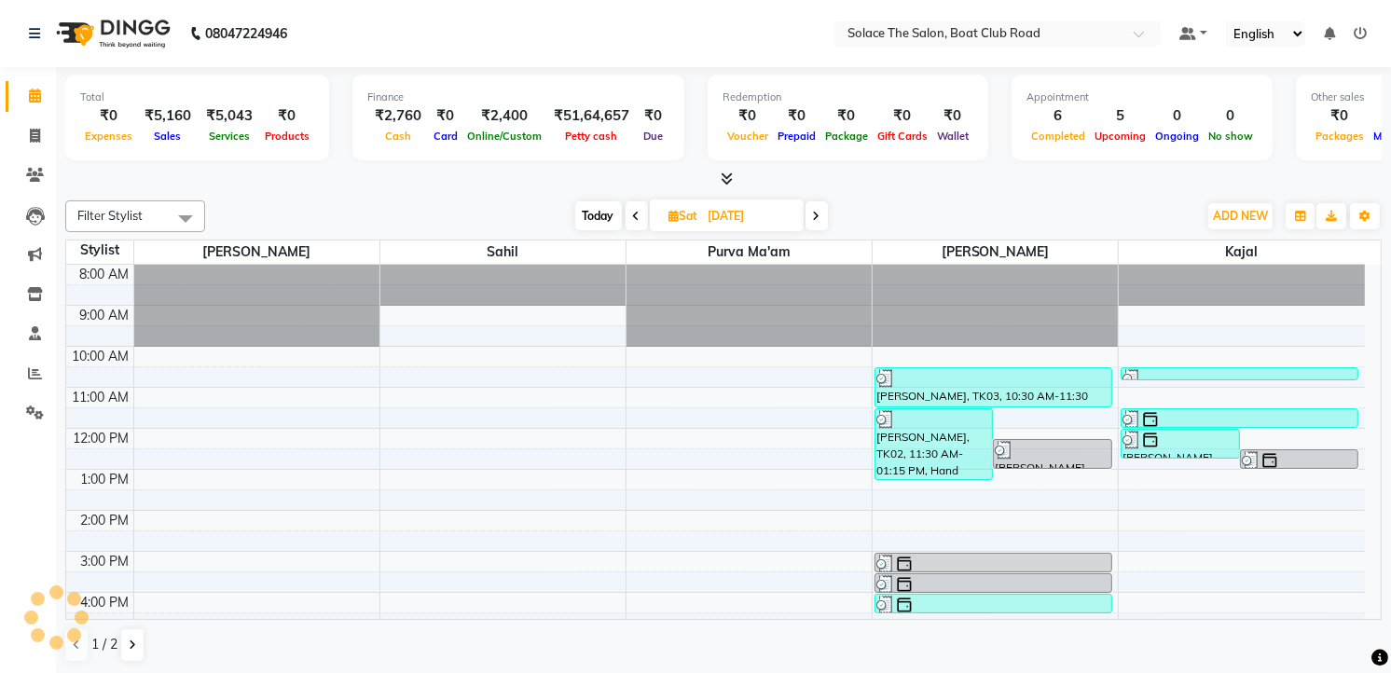
click at [635, 211] on icon at bounding box center [636, 216] width 7 height 11
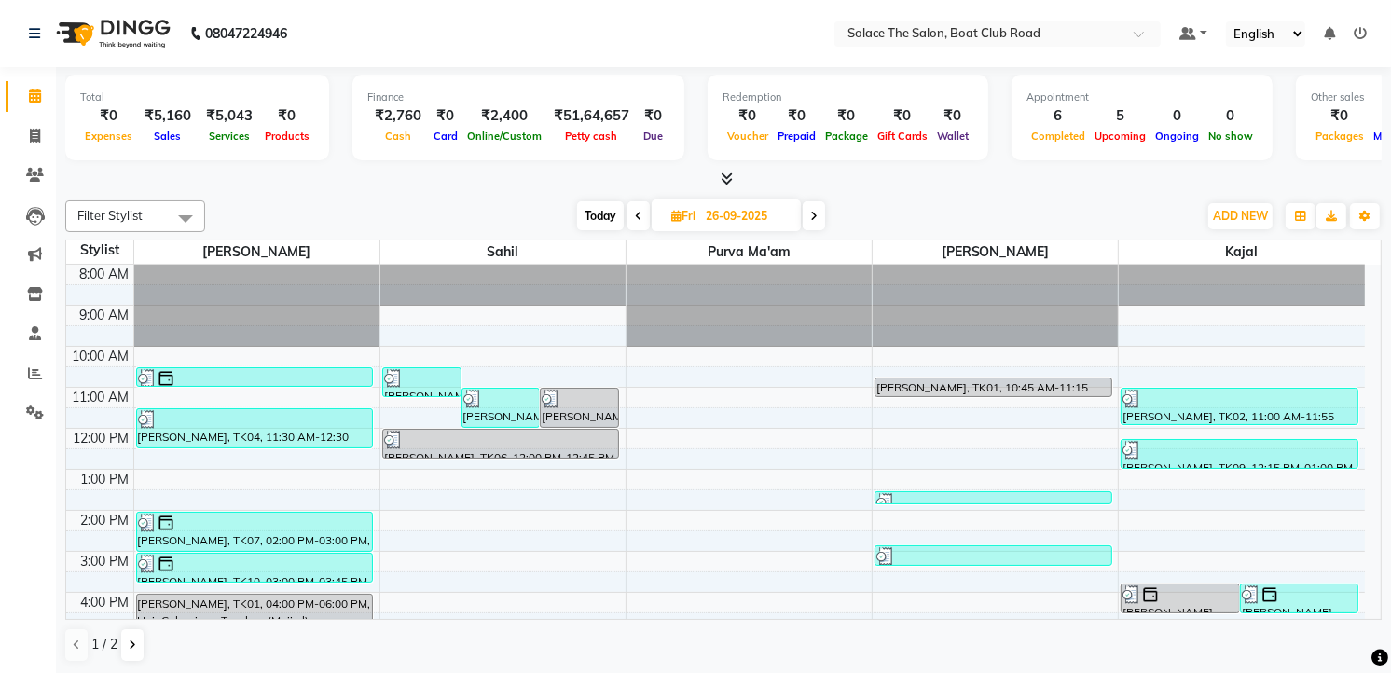
click at [640, 211] on icon at bounding box center [638, 216] width 7 height 11
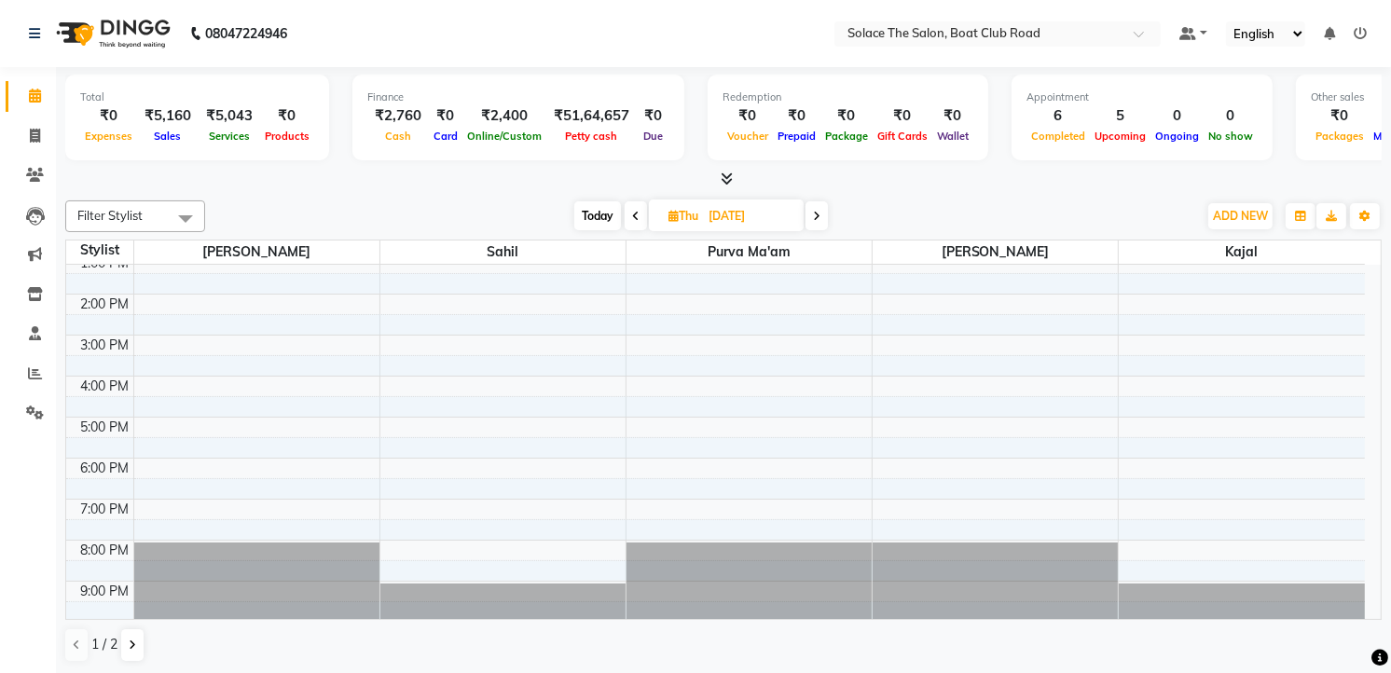
scroll to position [221, 0]
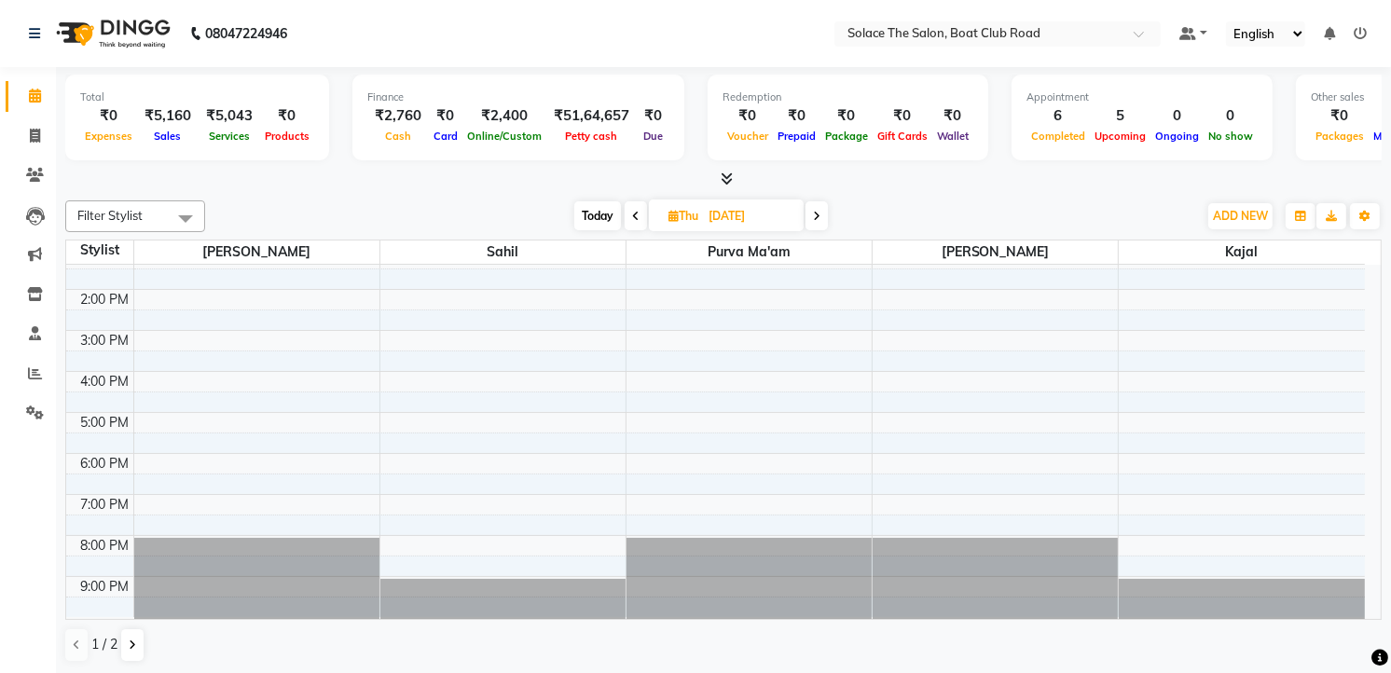
click at [629, 215] on span at bounding box center [636, 215] width 22 height 29
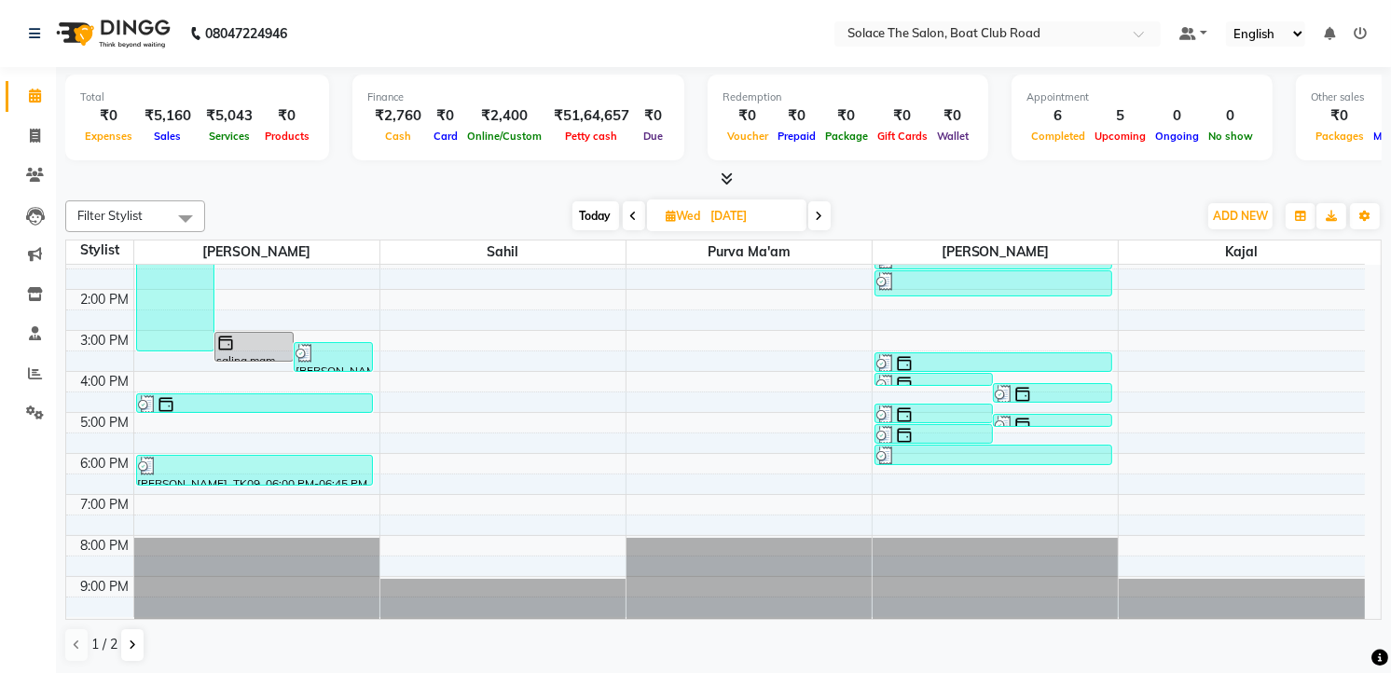
click at [640, 214] on span at bounding box center [634, 215] width 22 height 29
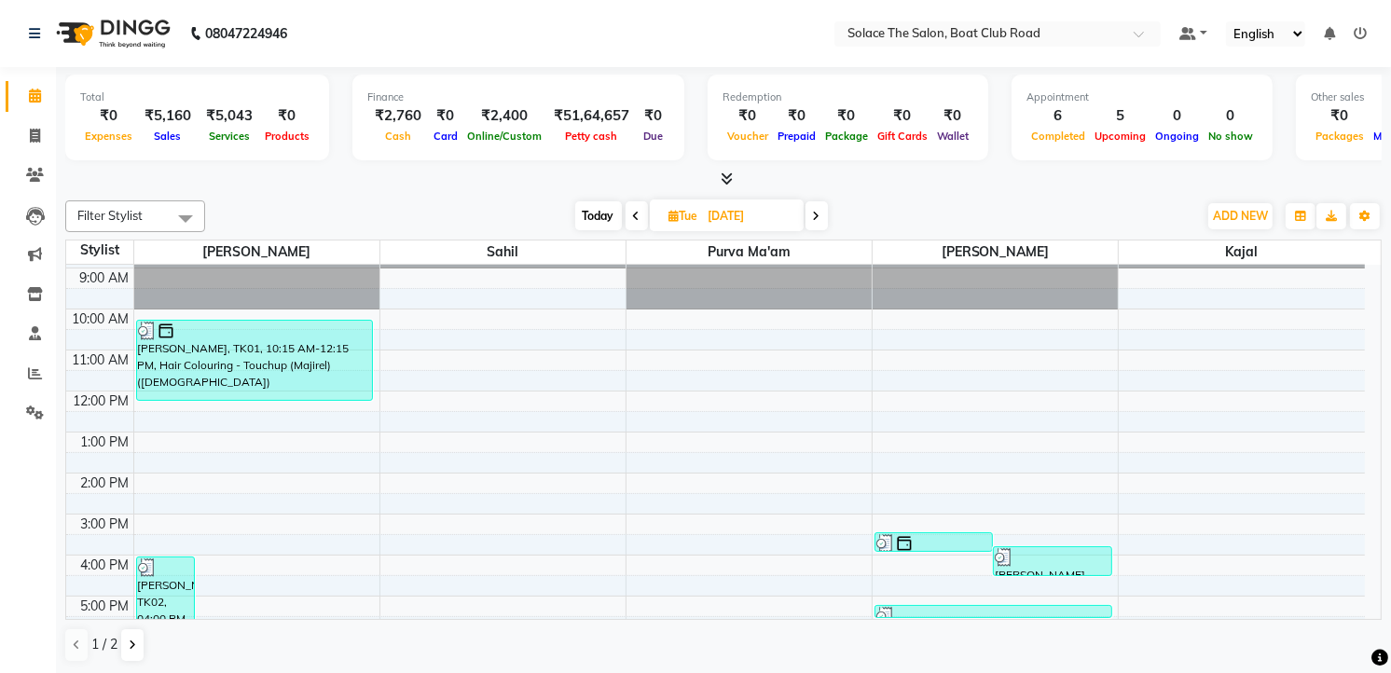
scroll to position [0, 0]
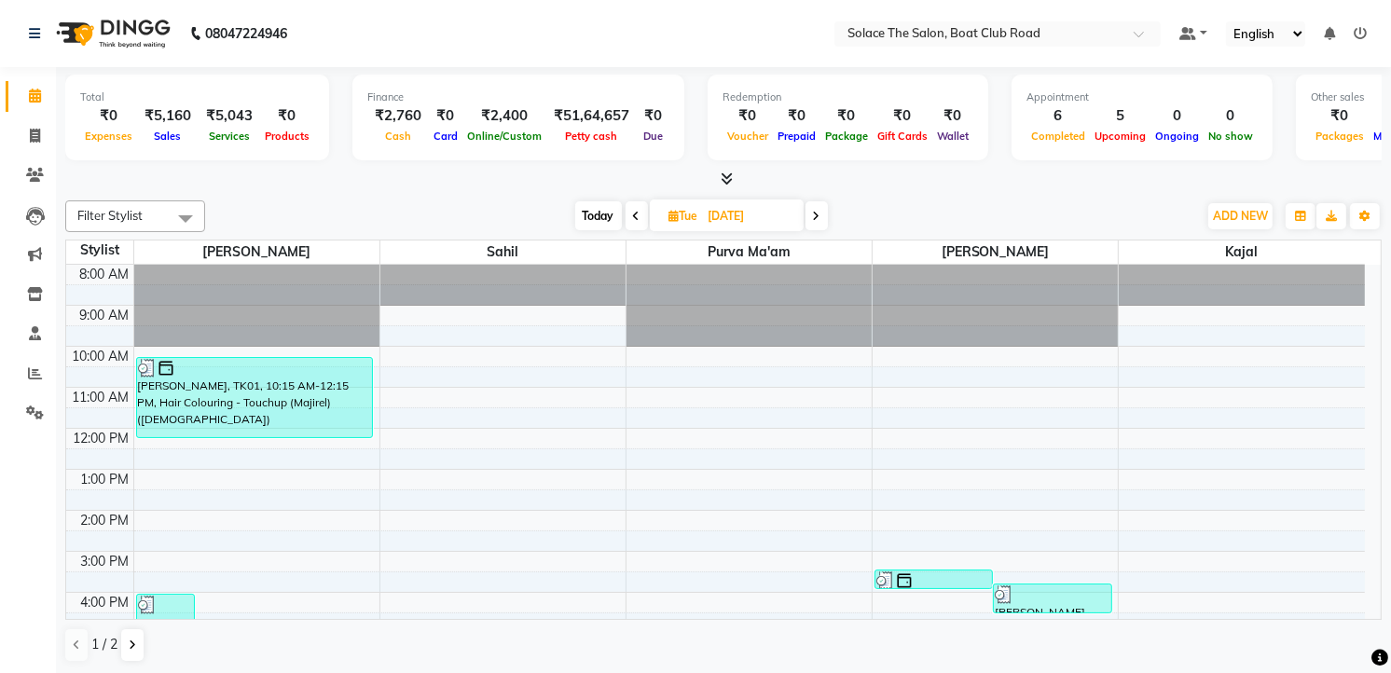
click at [636, 203] on span at bounding box center [637, 215] width 22 height 29
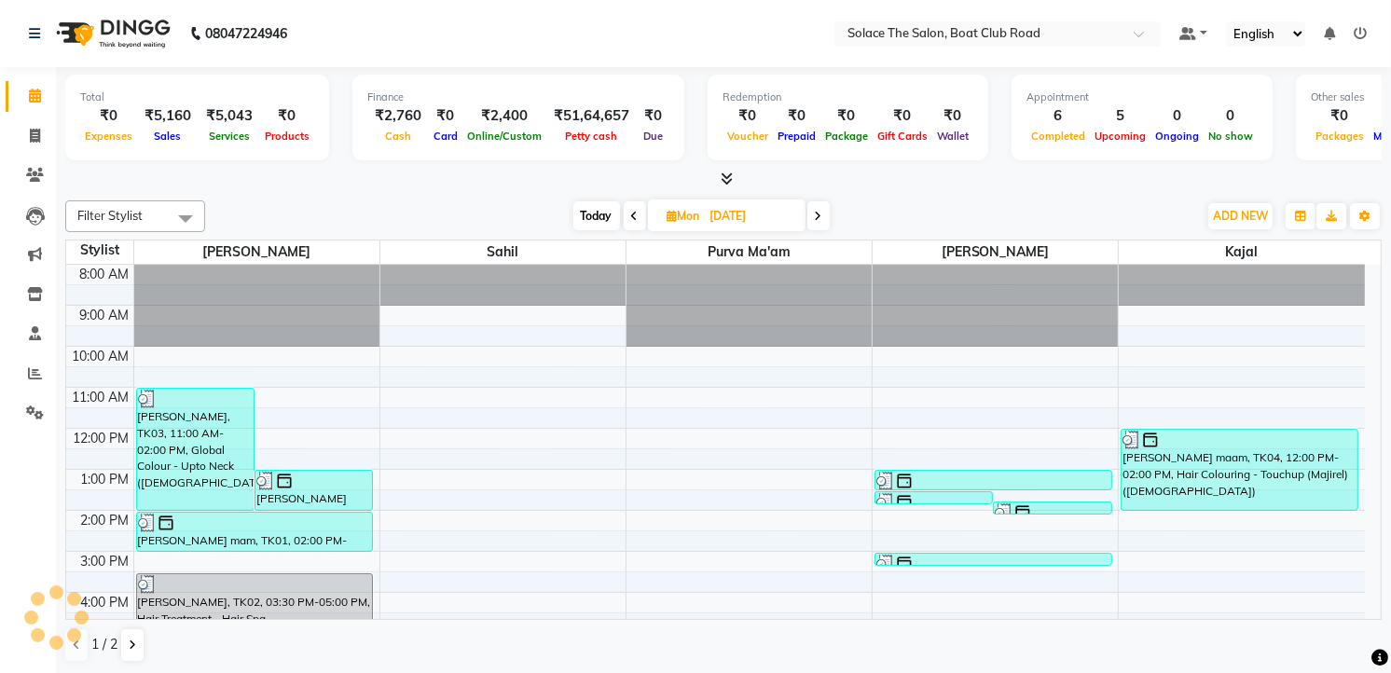
scroll to position [221, 0]
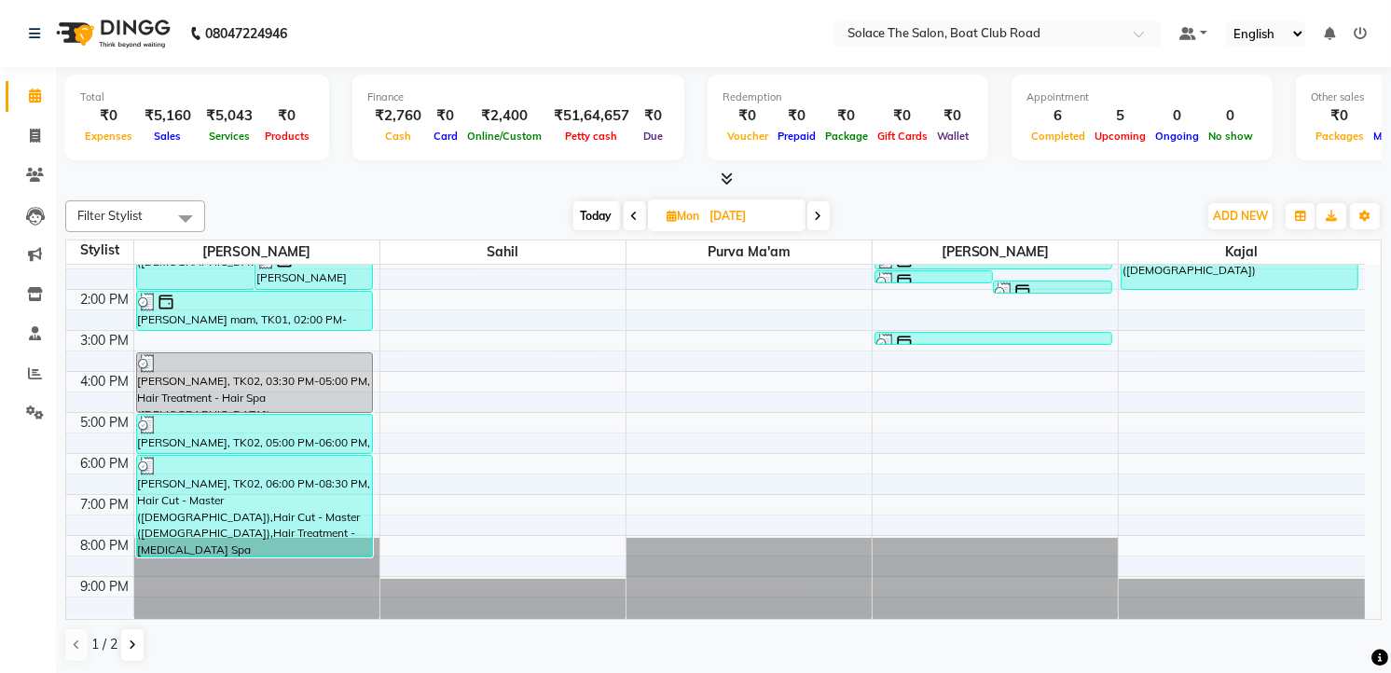
click at [634, 214] on icon at bounding box center [634, 216] width 7 height 11
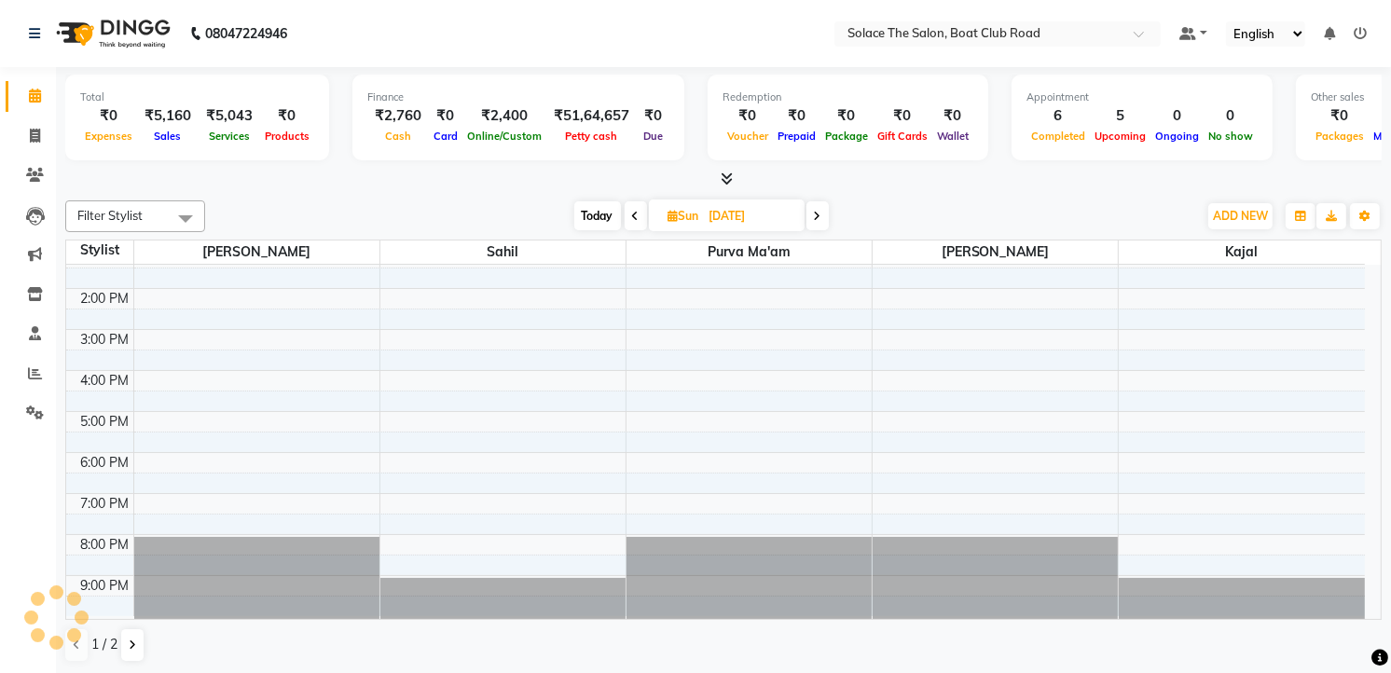
scroll to position [0, 0]
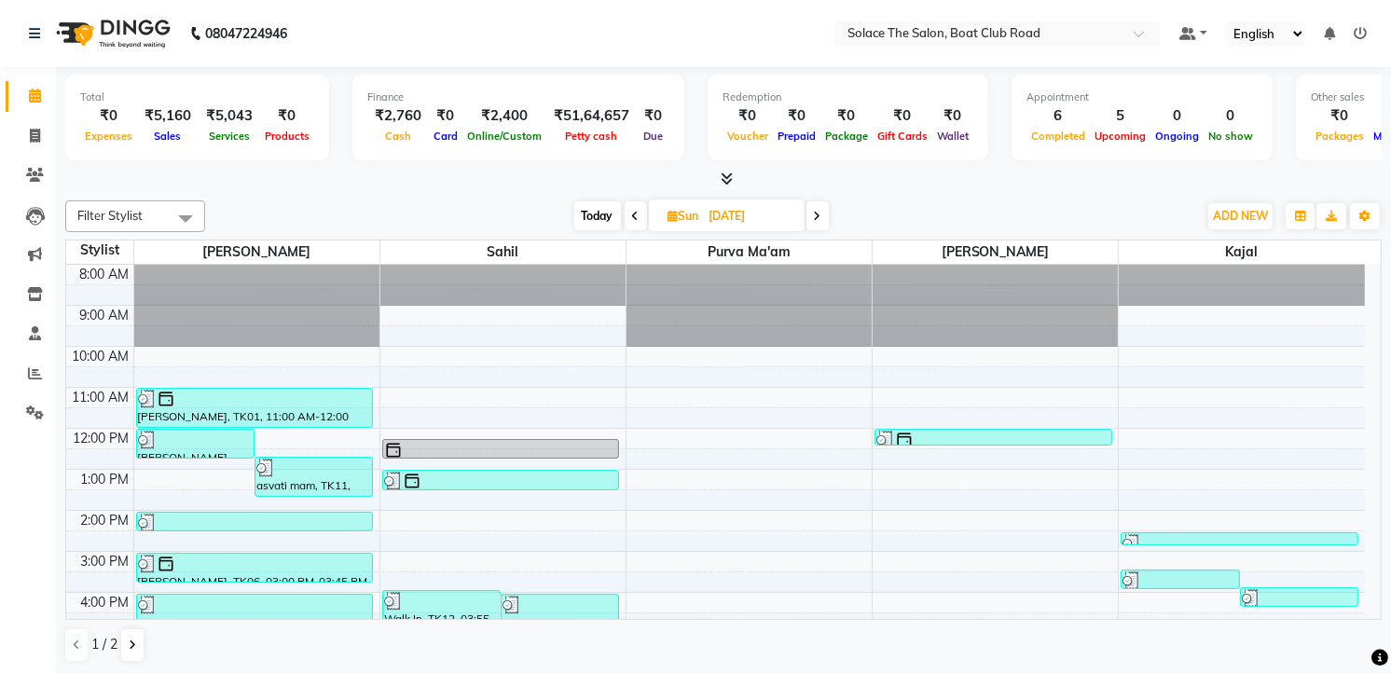
click at [640, 213] on span at bounding box center [636, 215] width 22 height 29
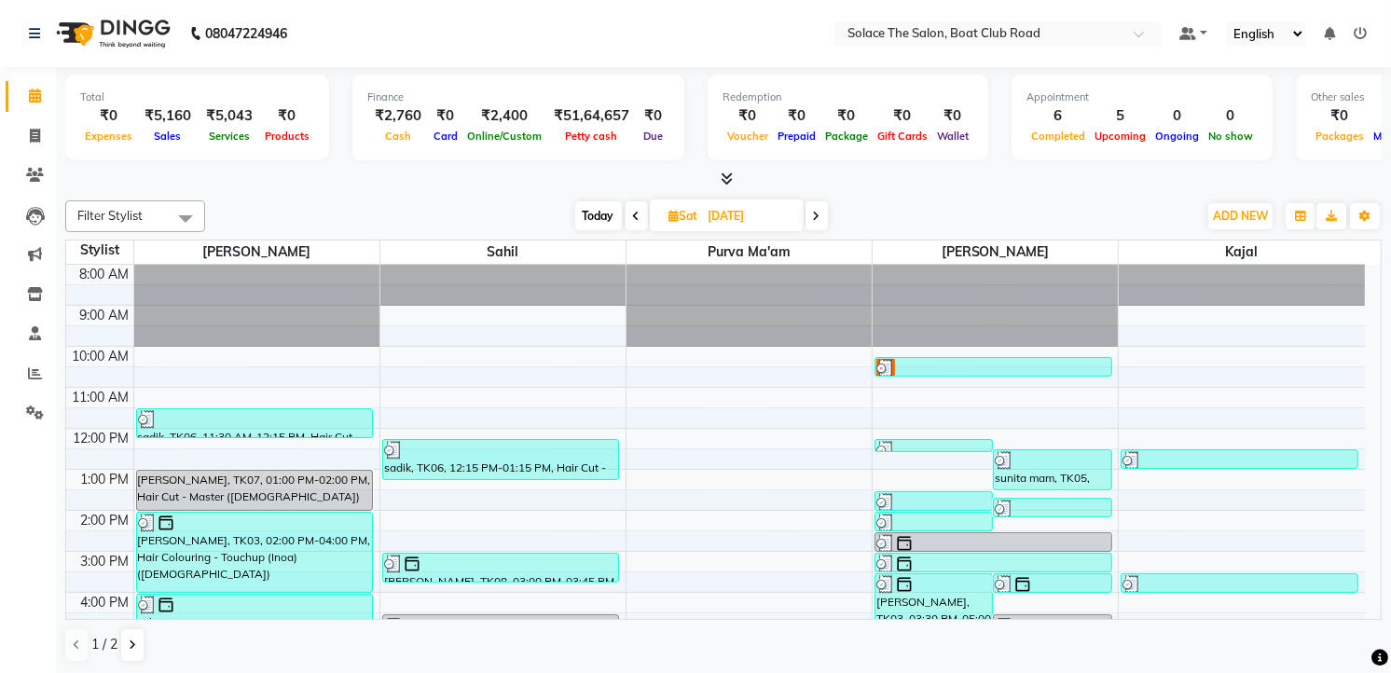
click at [634, 216] on icon at bounding box center [636, 216] width 7 height 11
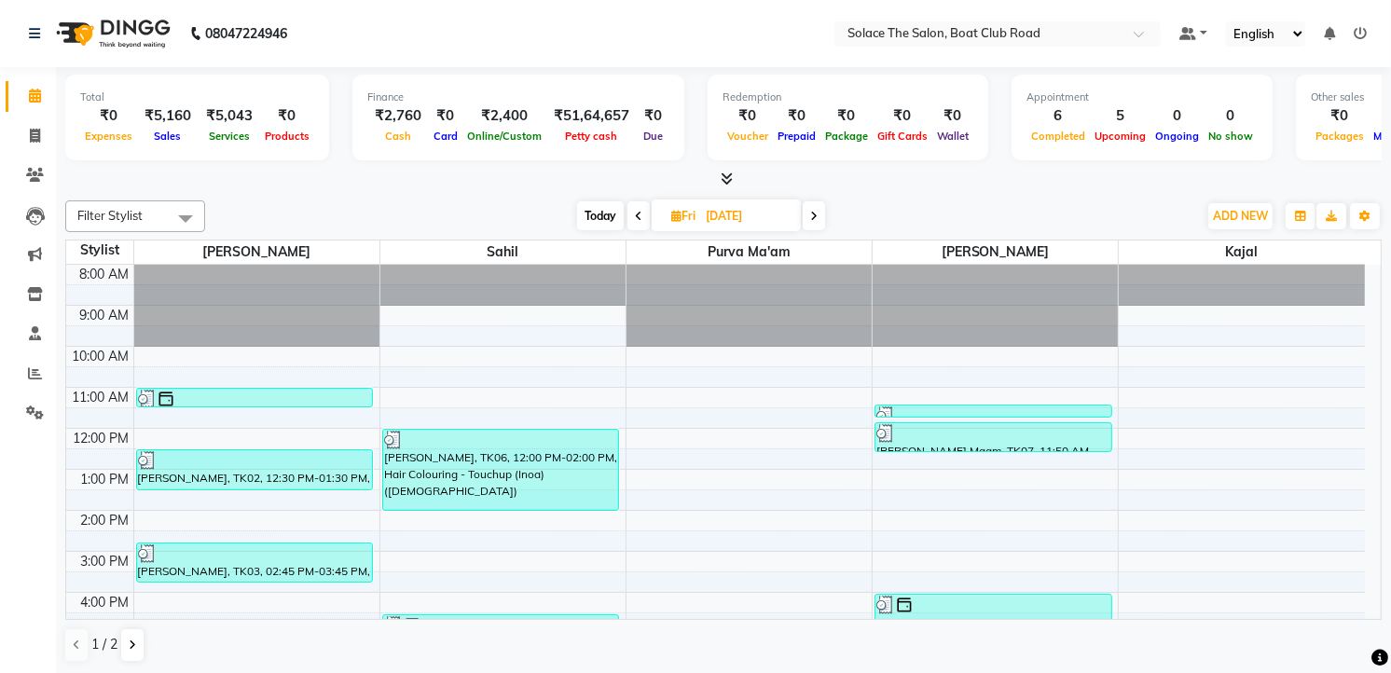
click at [640, 208] on span at bounding box center [638, 215] width 22 height 29
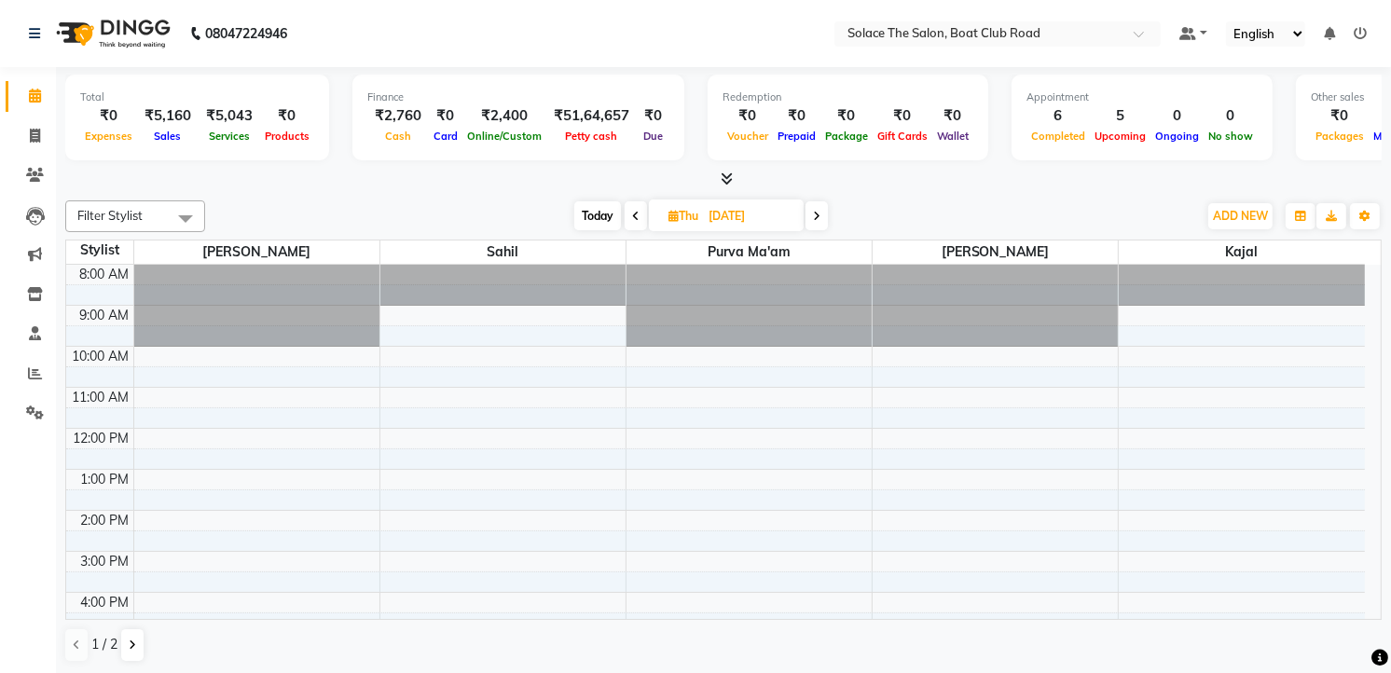
click at [636, 217] on icon at bounding box center [635, 216] width 7 height 11
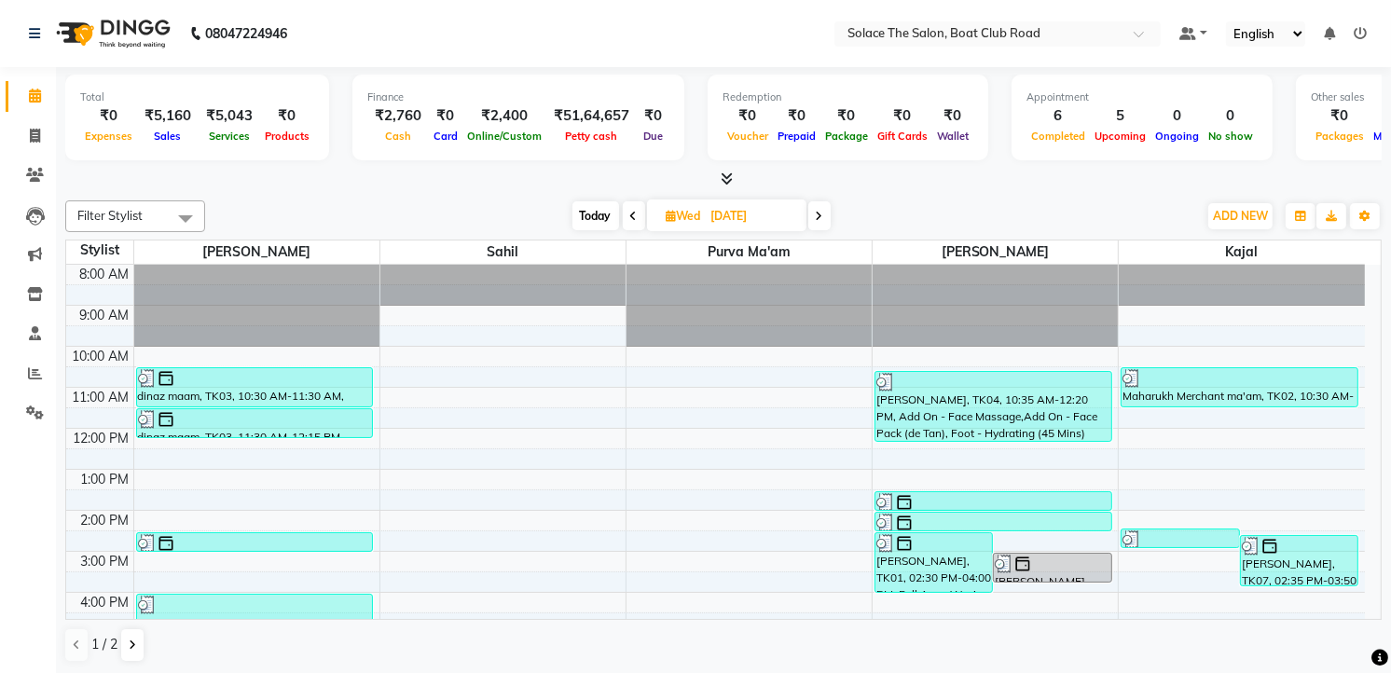
click at [631, 211] on icon at bounding box center [633, 216] width 7 height 11
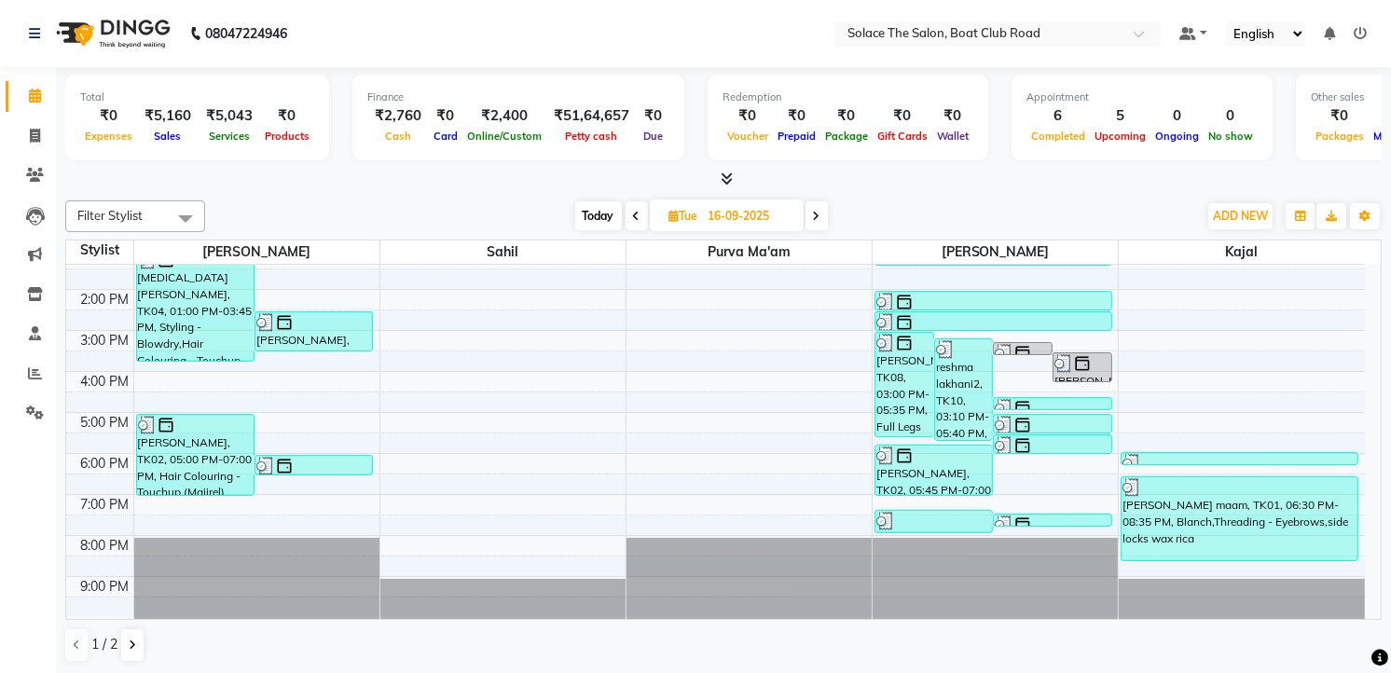
click at [638, 208] on span at bounding box center [637, 215] width 22 height 29
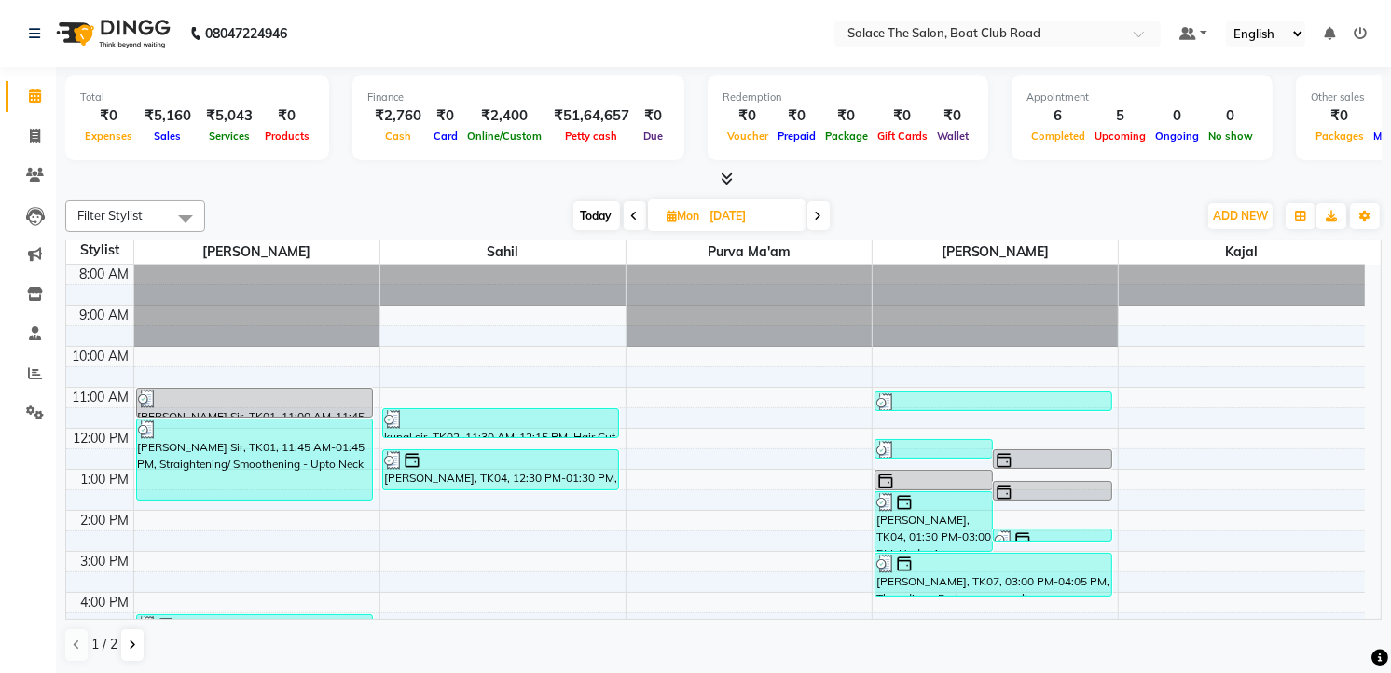
click at [637, 198] on div "Filter Stylist Select All [PERSON_NAME] [PERSON_NAME] Ma'am [PERSON_NAME] Kajal…" at bounding box center [723, 431] width 1316 height 477
click at [638, 211] on span at bounding box center [635, 215] width 22 height 29
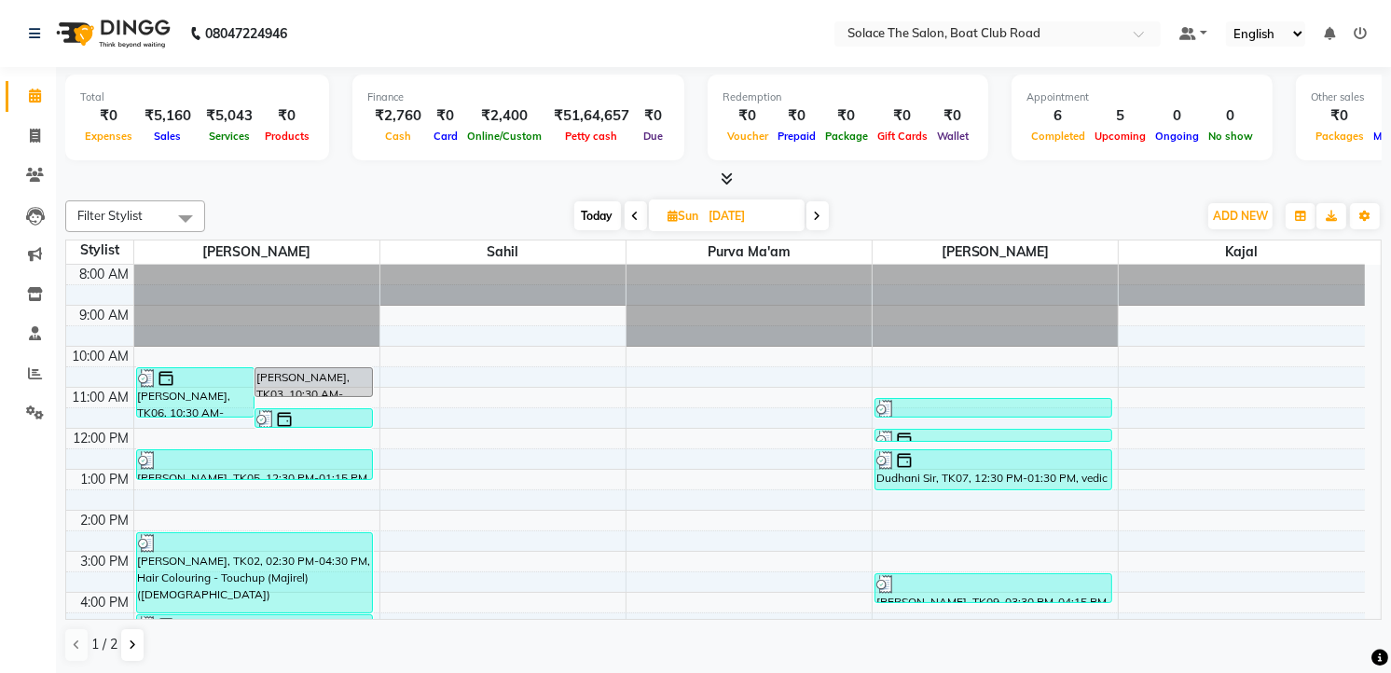
click at [636, 217] on icon at bounding box center [635, 216] width 7 height 11
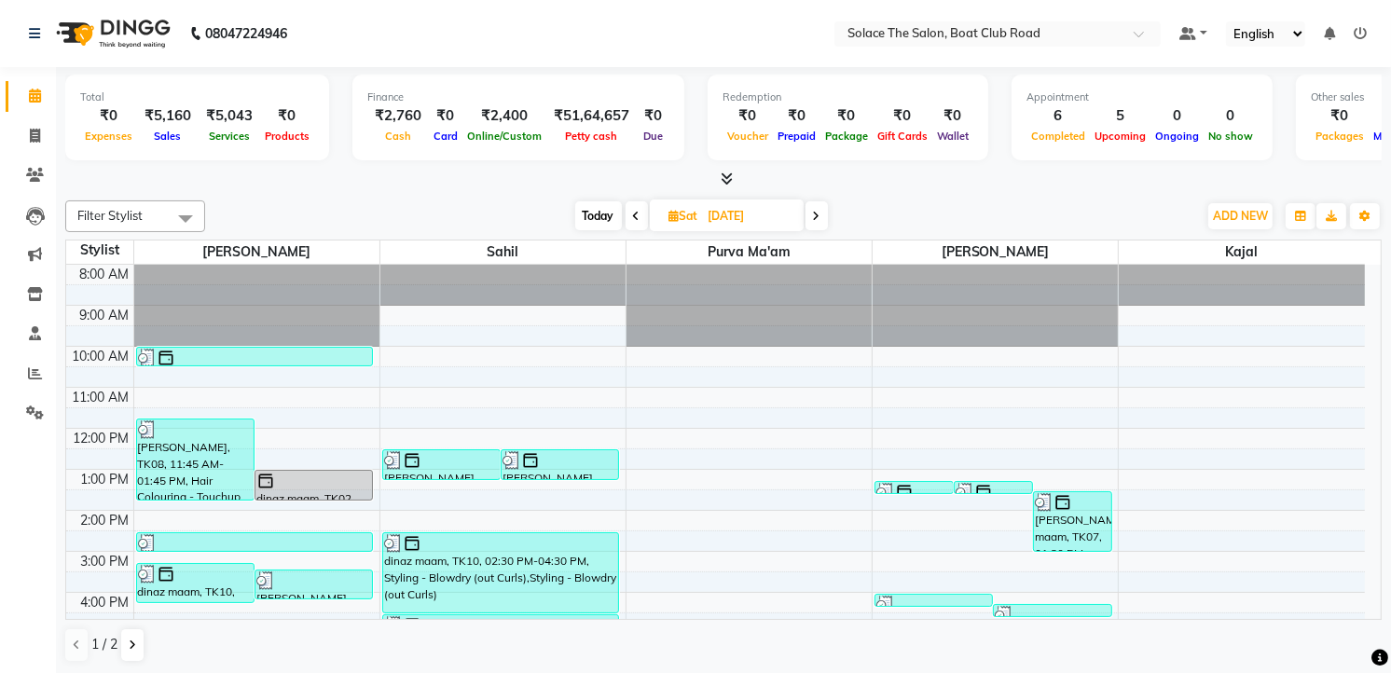
click at [634, 205] on span at bounding box center [637, 215] width 22 height 29
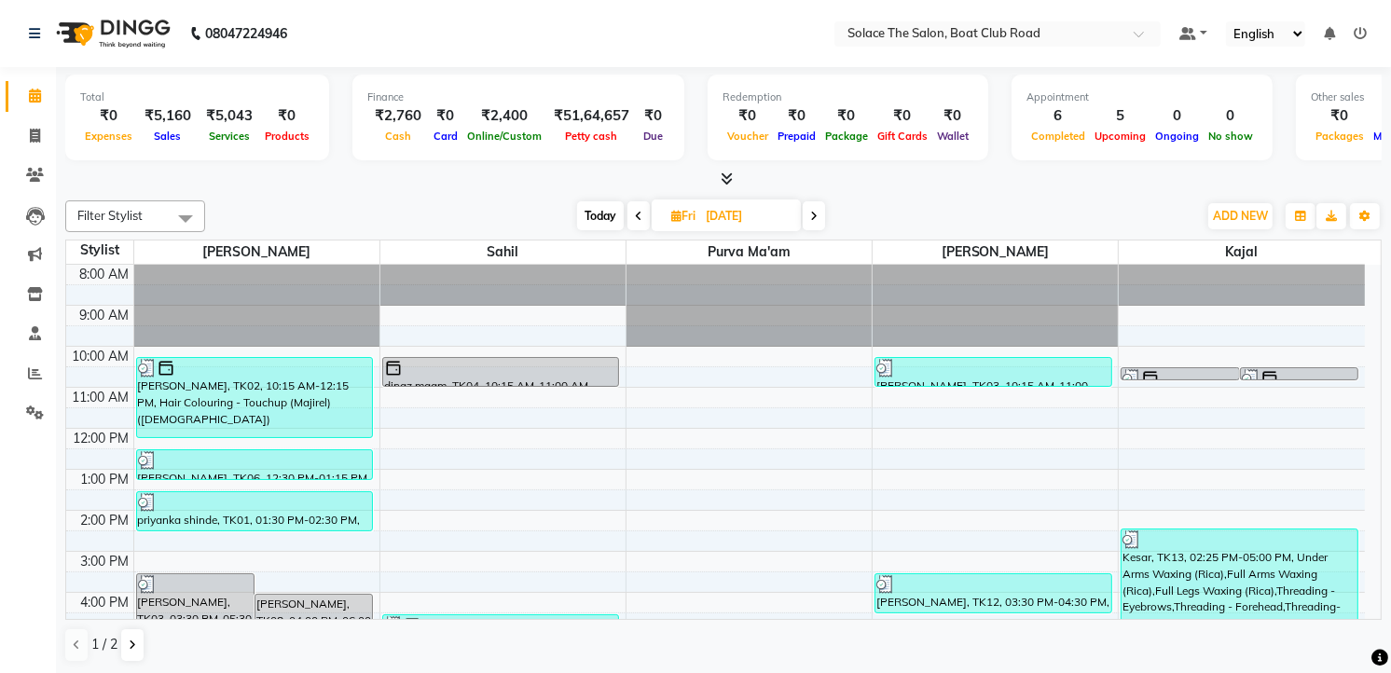
click at [602, 216] on span "Today" at bounding box center [600, 215] width 47 height 29
type input "01-10-2025"
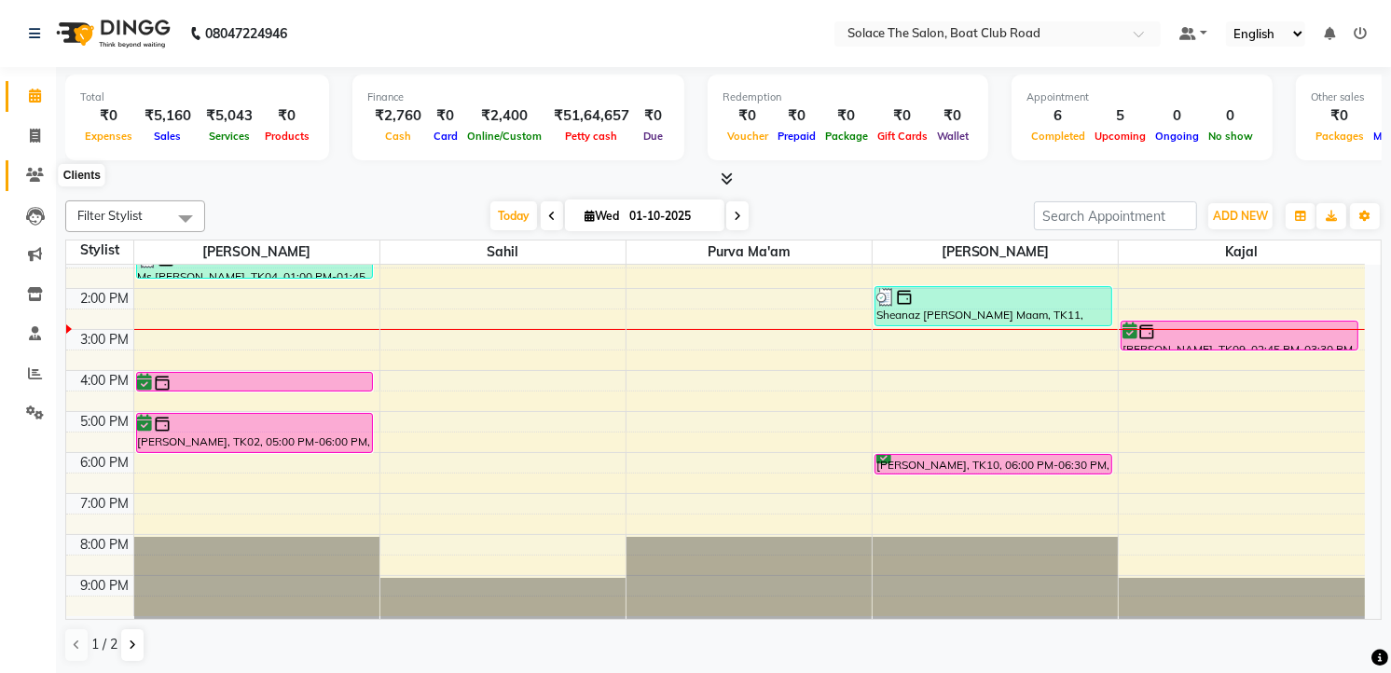
click at [40, 169] on icon at bounding box center [35, 175] width 18 height 14
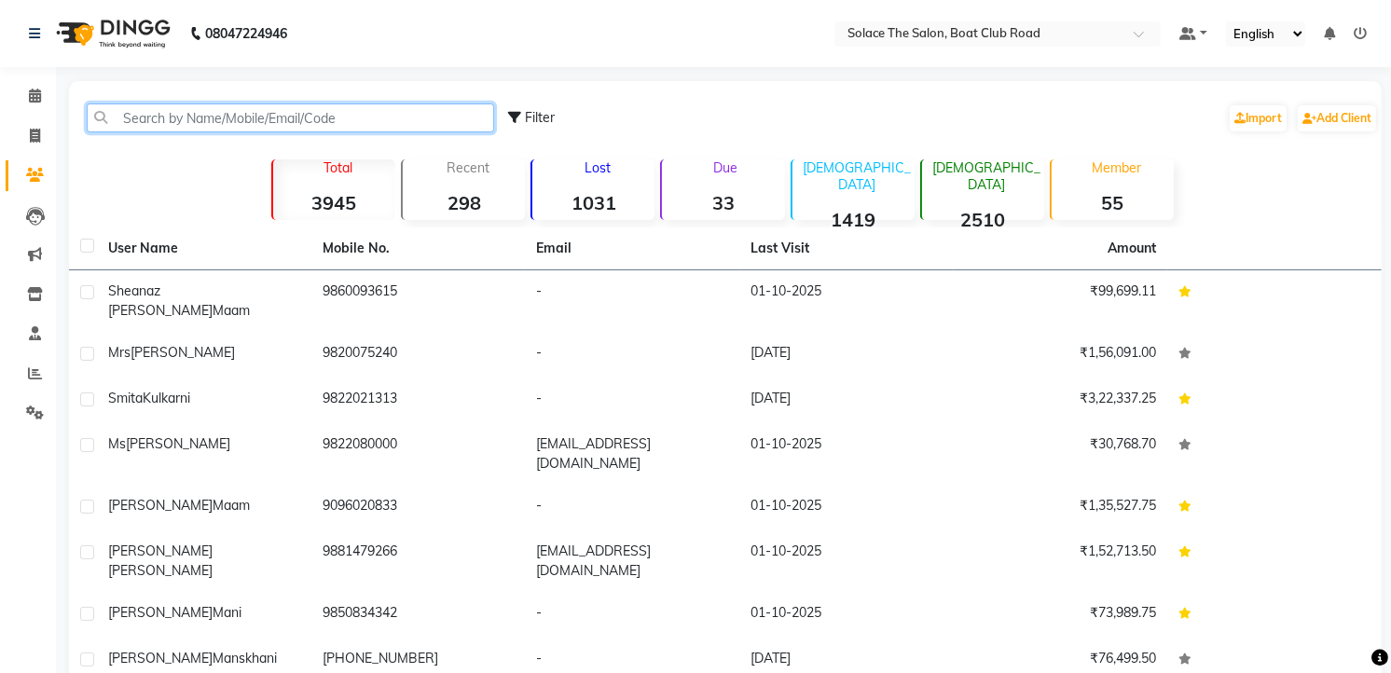
click at [305, 117] on input "text" at bounding box center [290, 117] width 407 height 29
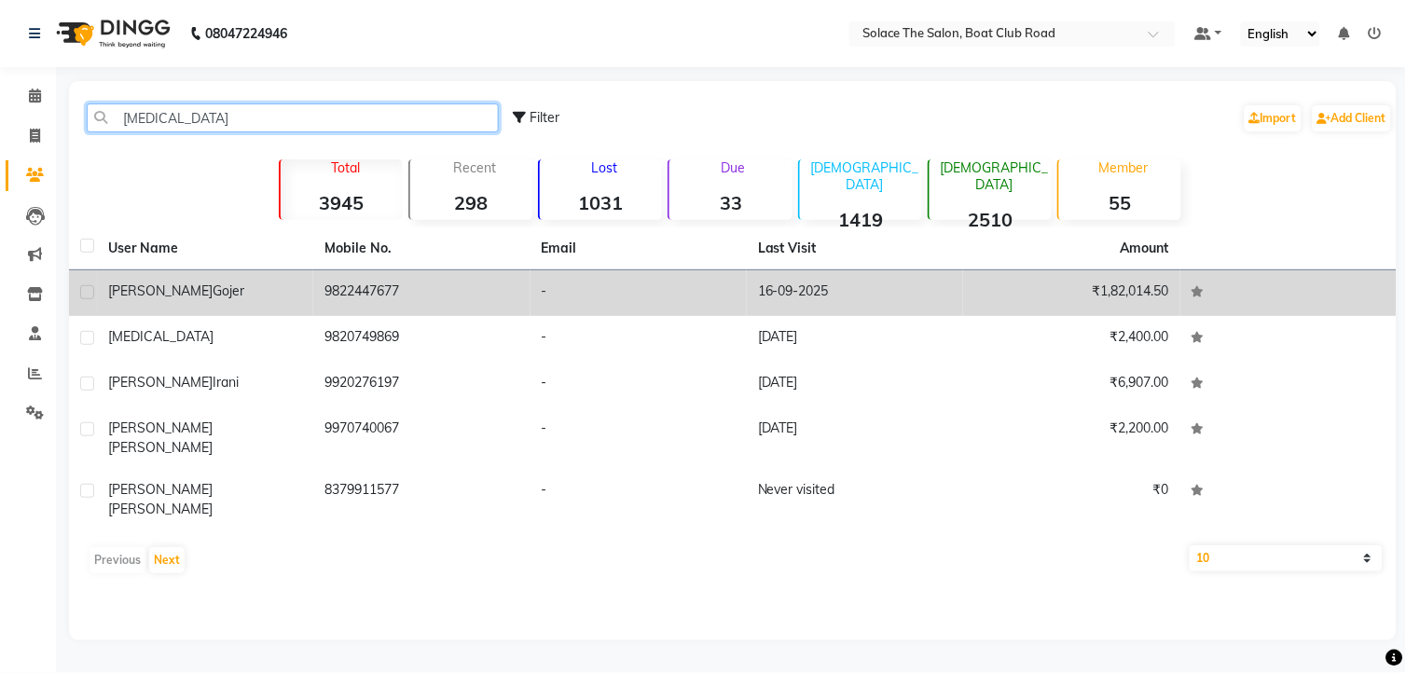
type input "[MEDICAL_DATA]"
click at [207, 283] on div "[MEDICAL_DATA][PERSON_NAME]" at bounding box center [205, 292] width 194 height 20
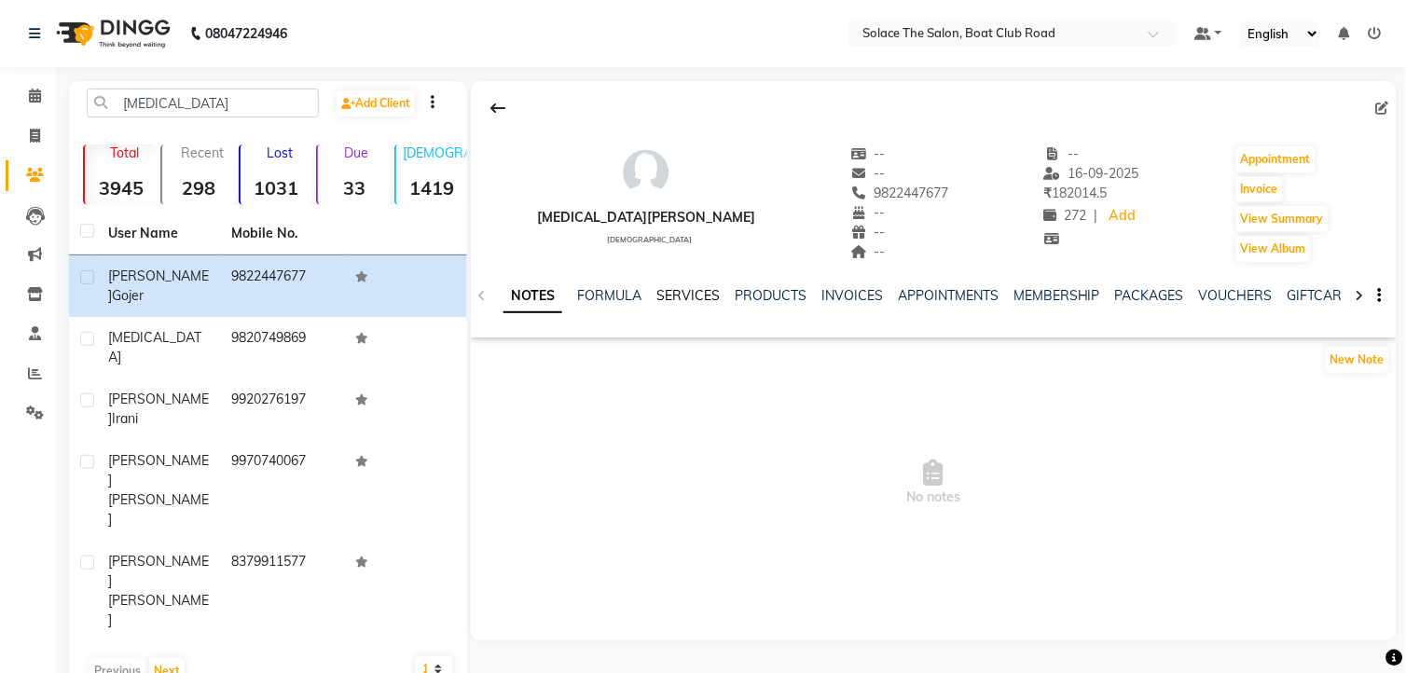
click at [685, 296] on link "SERVICES" at bounding box center [687, 295] width 63 height 17
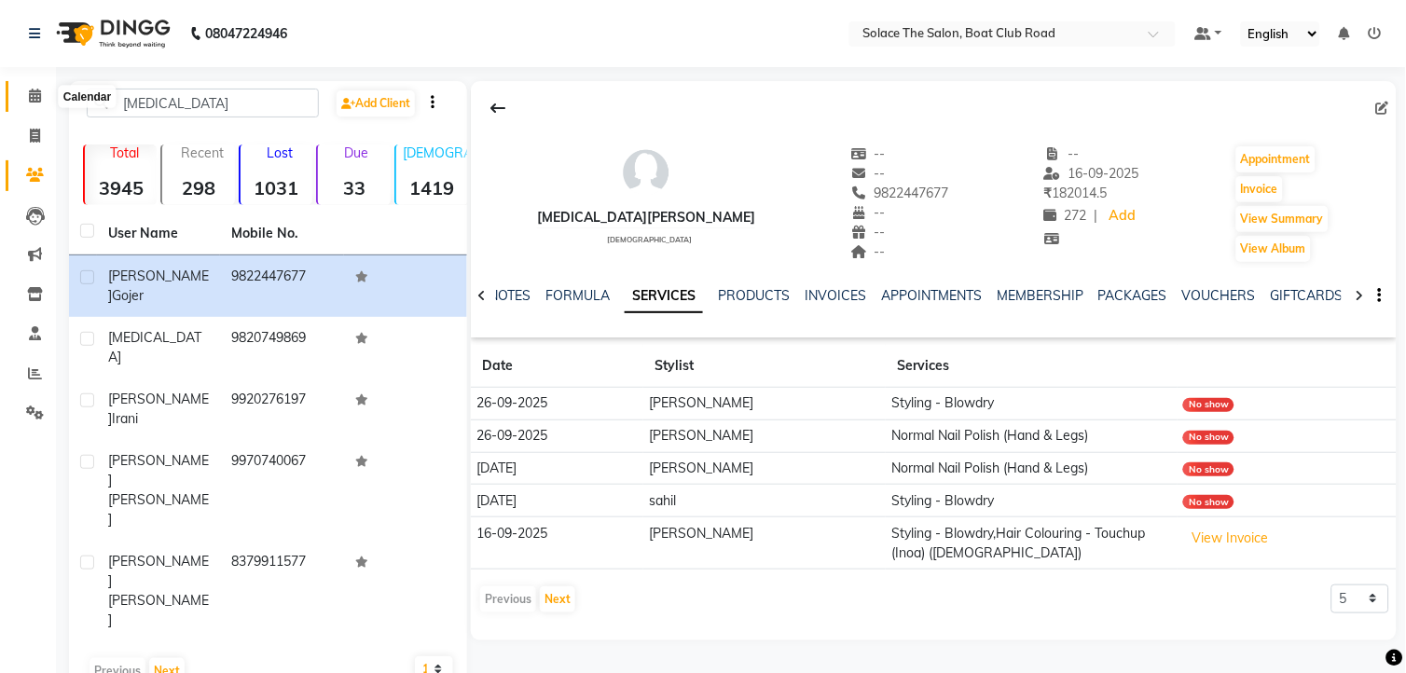
click at [30, 94] on icon at bounding box center [35, 96] width 12 height 14
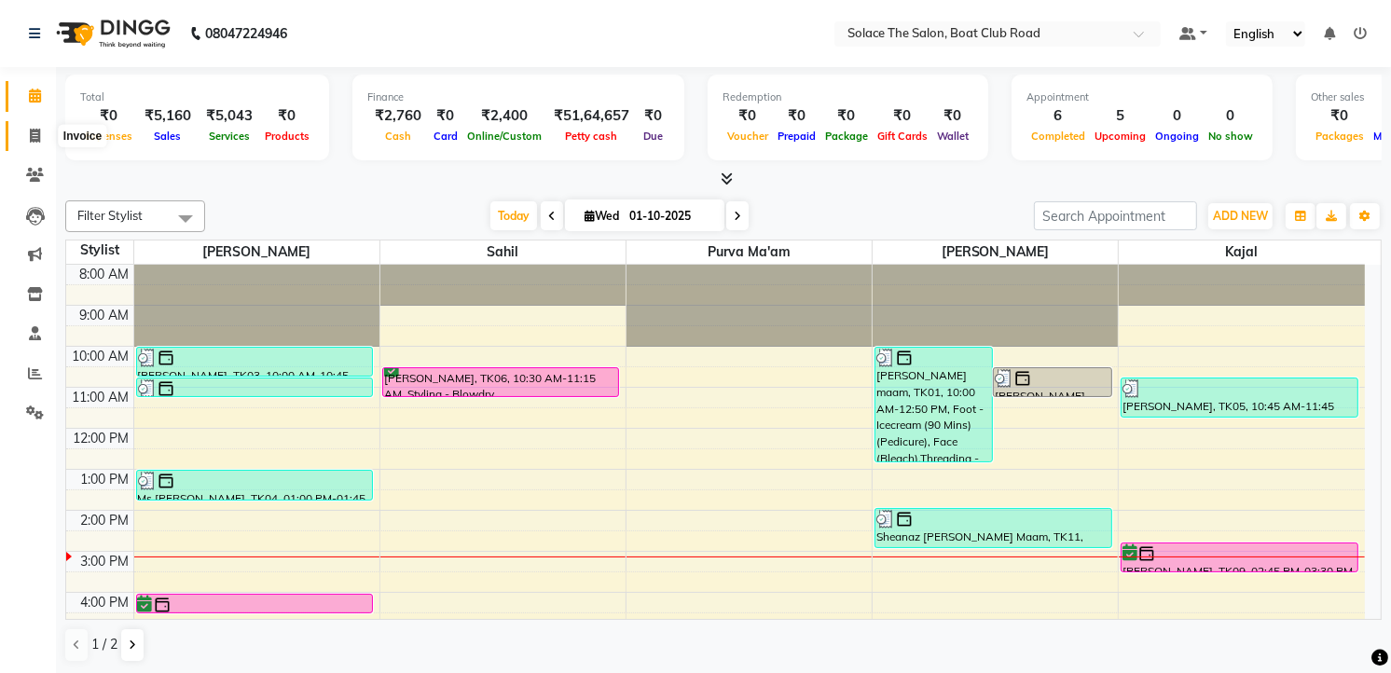
click at [31, 132] on icon at bounding box center [35, 136] width 10 height 14
select select "service"
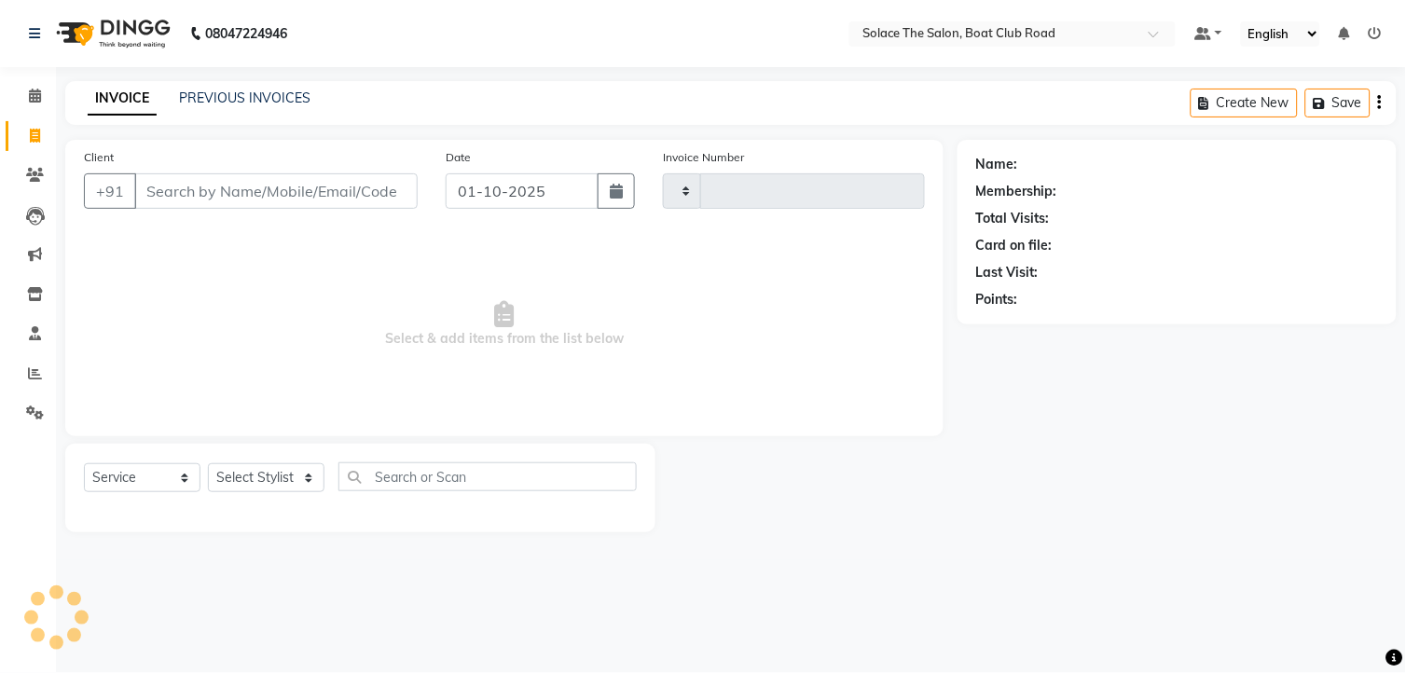
type input "1539"
select select "585"
click at [254, 187] on input "Client" at bounding box center [275, 190] width 283 height 35
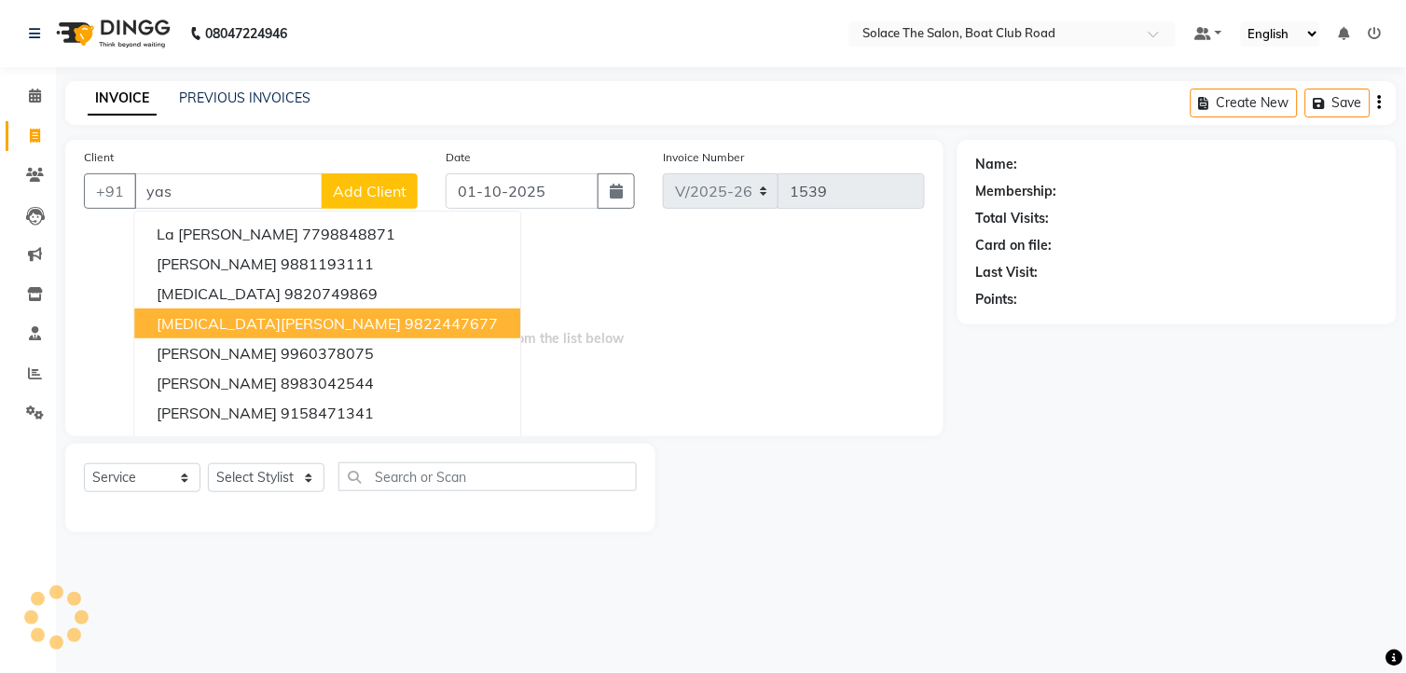
click at [231, 321] on span "[MEDICAL_DATA][PERSON_NAME]" at bounding box center [279, 323] width 244 height 19
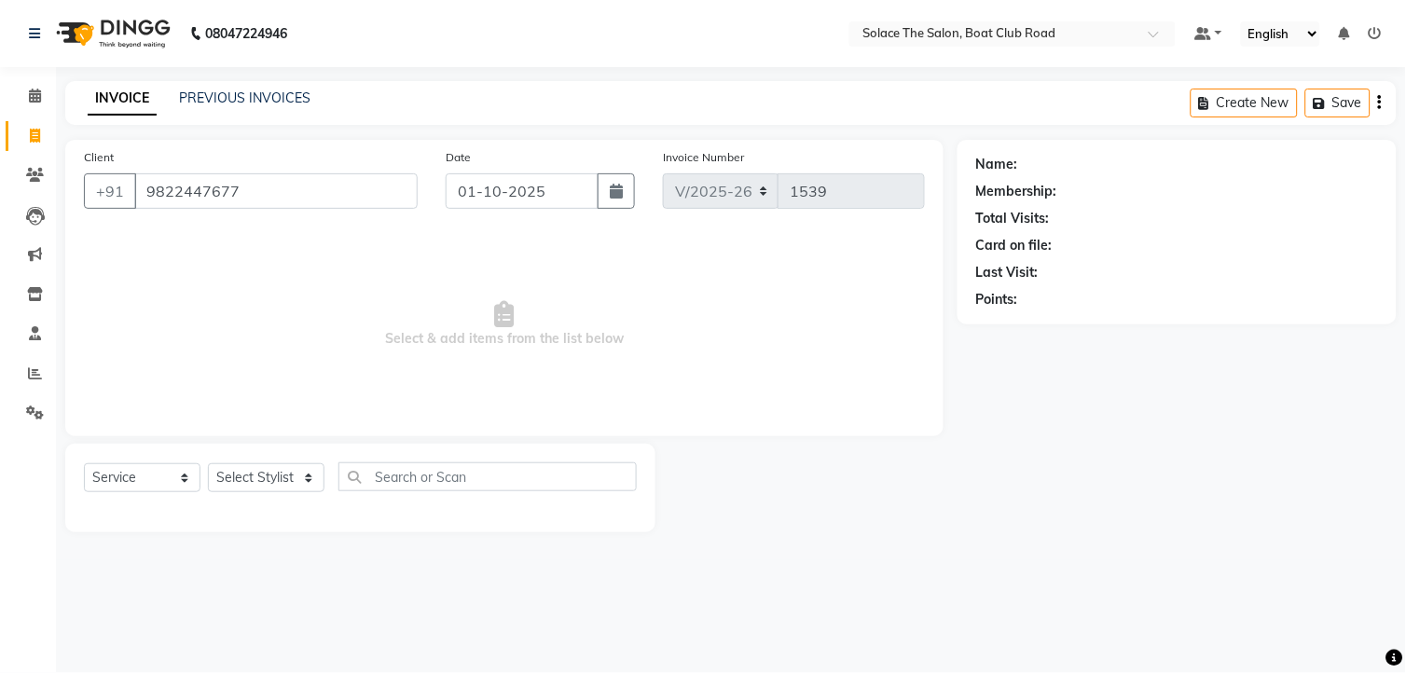
type input "9822447677"
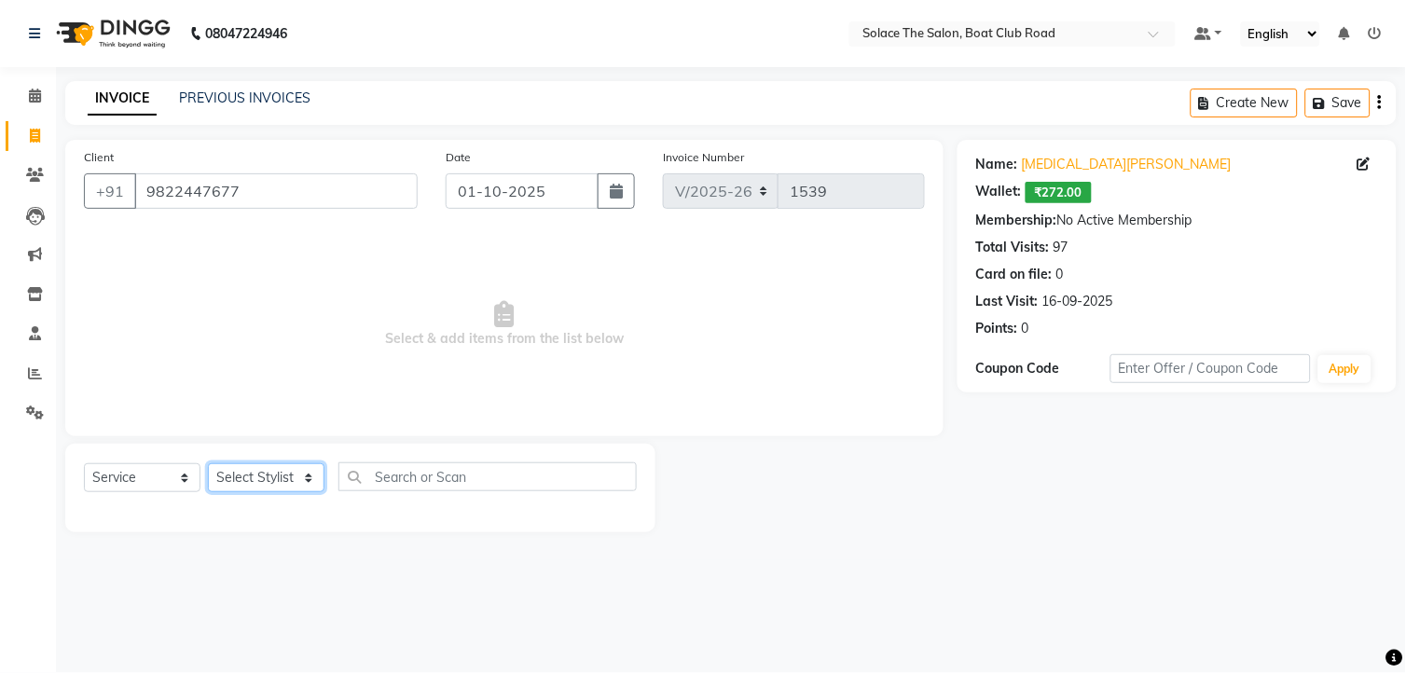
click at [280, 474] on select "Select Stylist [PERSON_NAME] [PERSON_NAME] [PERSON_NAME] Front Desk Kajal [PERS…" at bounding box center [266, 477] width 117 height 29
select select "9749"
click at [208, 464] on select "Select Stylist [PERSON_NAME] [PERSON_NAME] [PERSON_NAME] Front Desk Kajal [PERS…" at bounding box center [266, 477] width 117 height 29
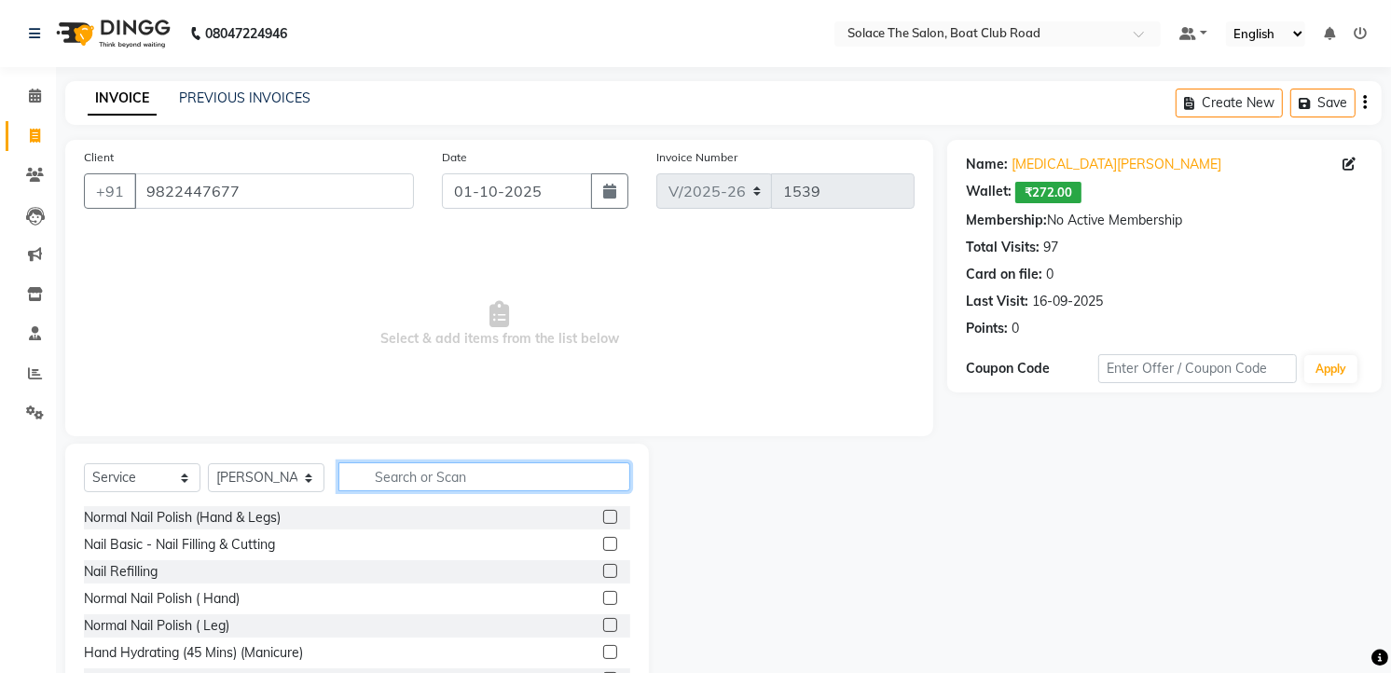
click at [478, 479] on input "text" at bounding box center [484, 476] width 292 height 29
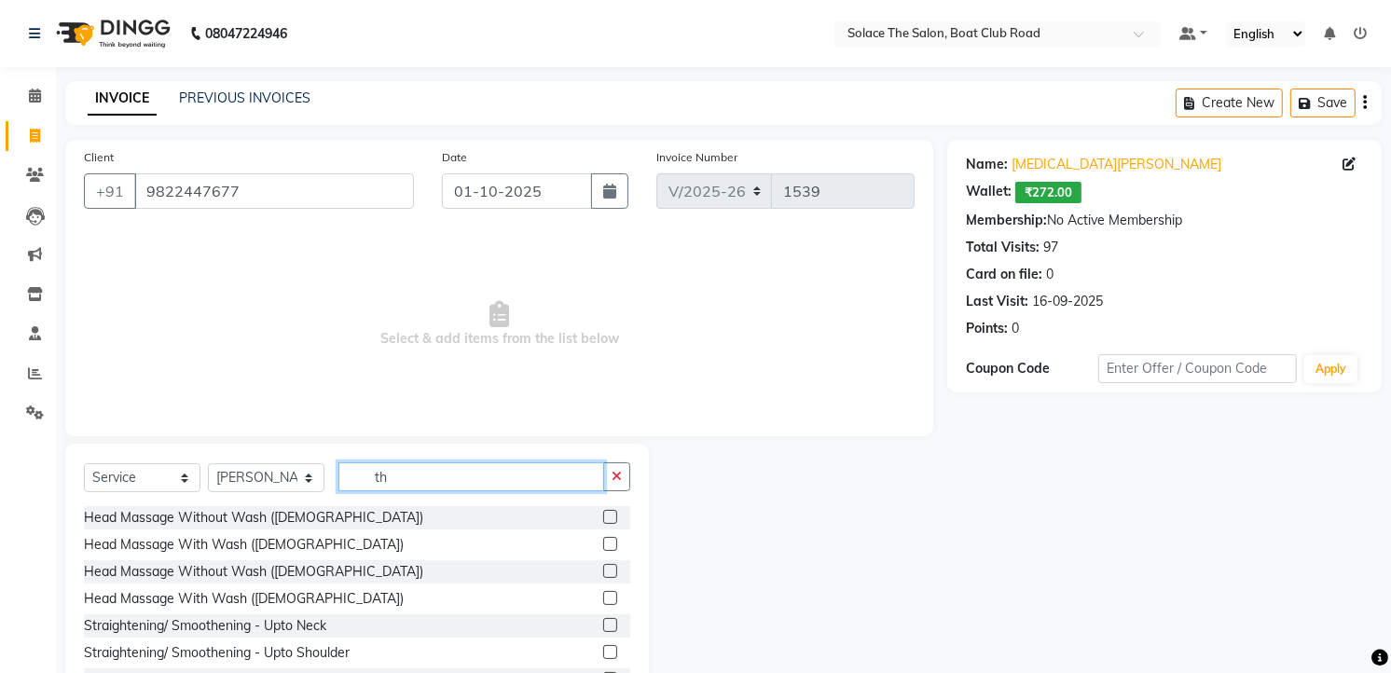
type input "t"
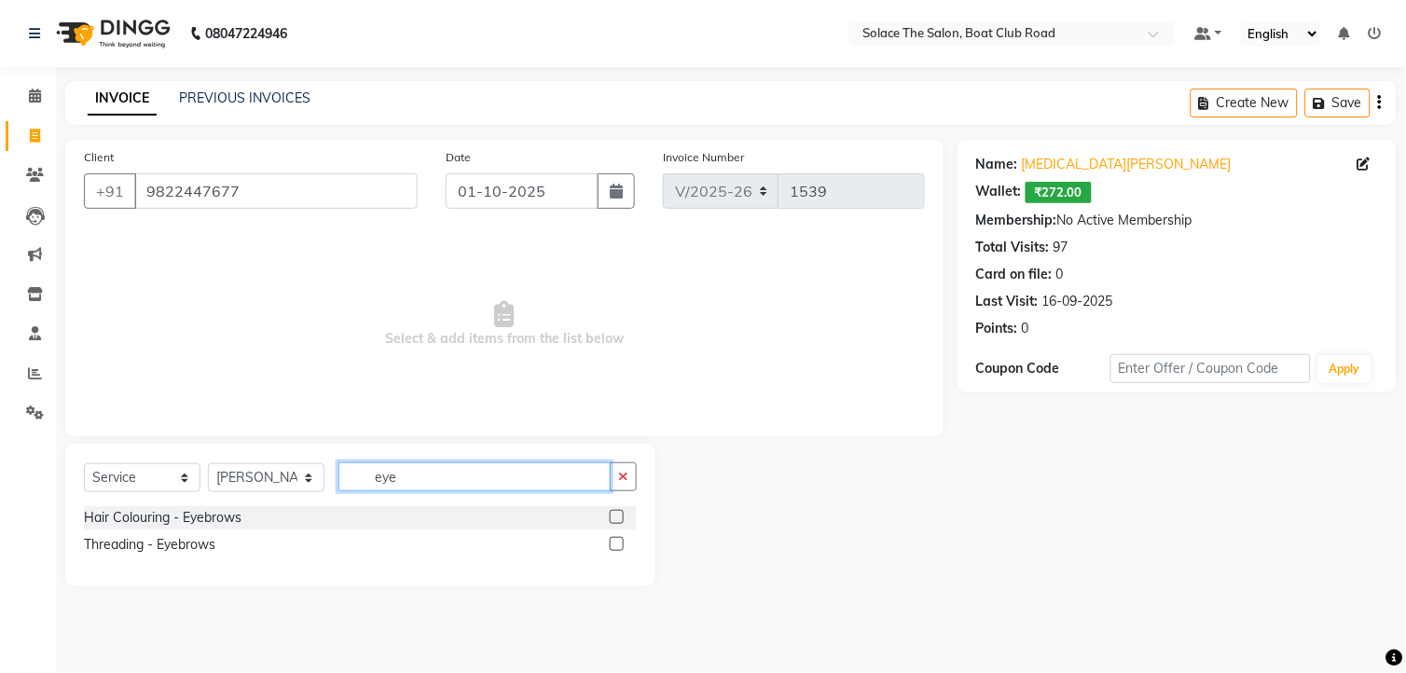
type input "eye"
click at [617, 544] on label at bounding box center [617, 544] width 14 height 14
click at [617, 544] on input "checkbox" at bounding box center [616, 545] width 12 height 12
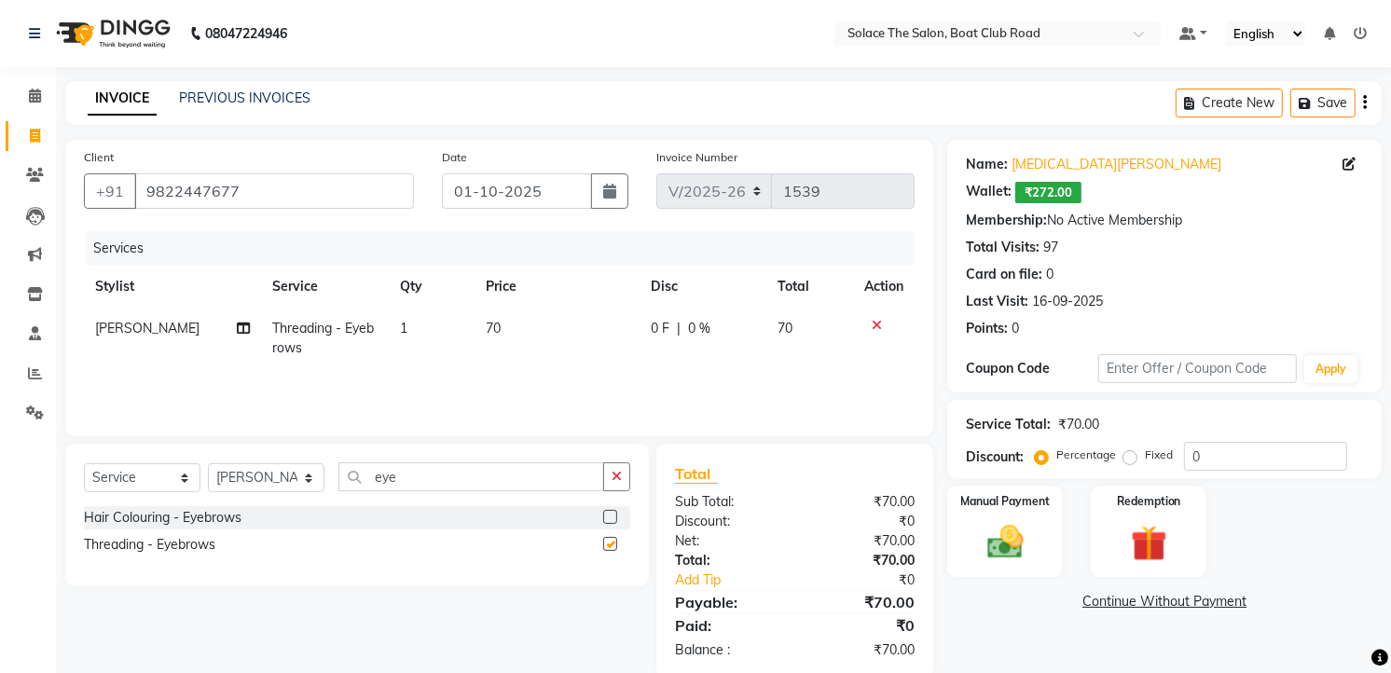
checkbox input "false"
click at [622, 474] on button "button" at bounding box center [616, 476] width 27 height 29
type input "upper"
click at [613, 547] on label at bounding box center [610, 544] width 14 height 14
click at [613, 547] on input "checkbox" at bounding box center [609, 545] width 12 height 12
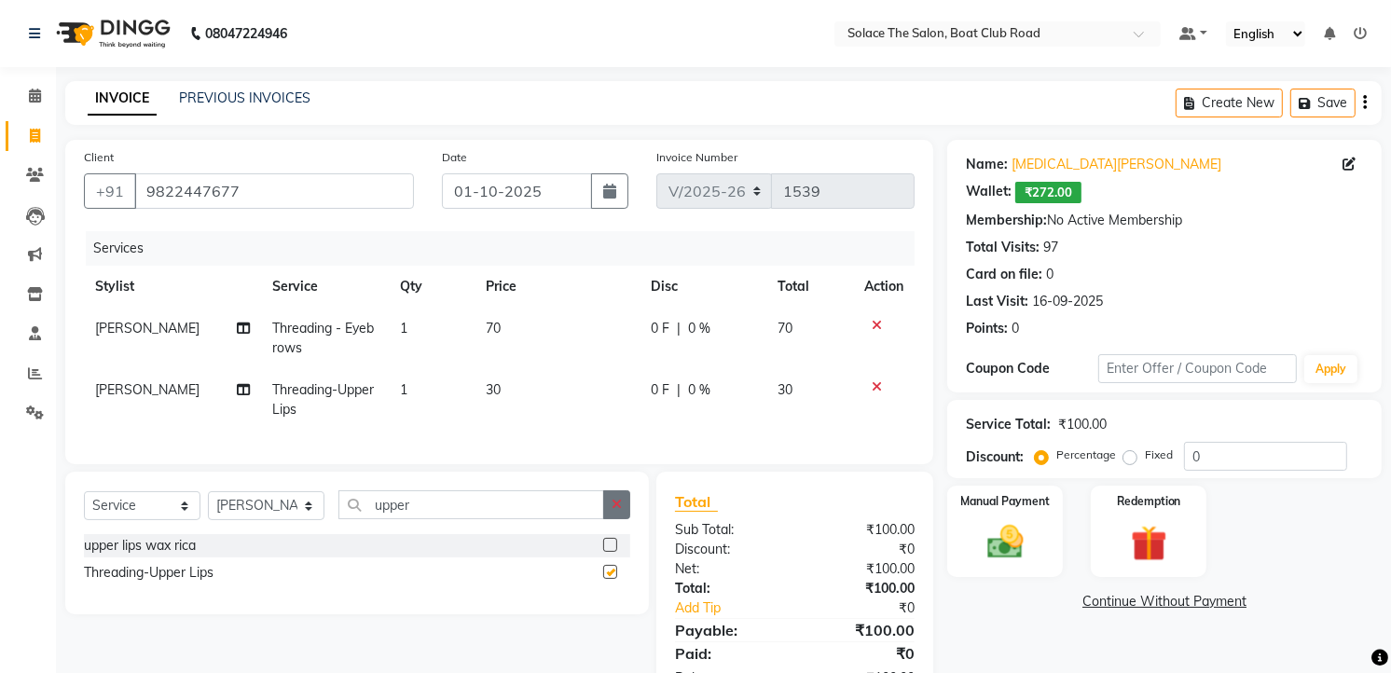
checkbox input "false"
click at [609, 519] on button "button" at bounding box center [616, 504] width 27 height 29
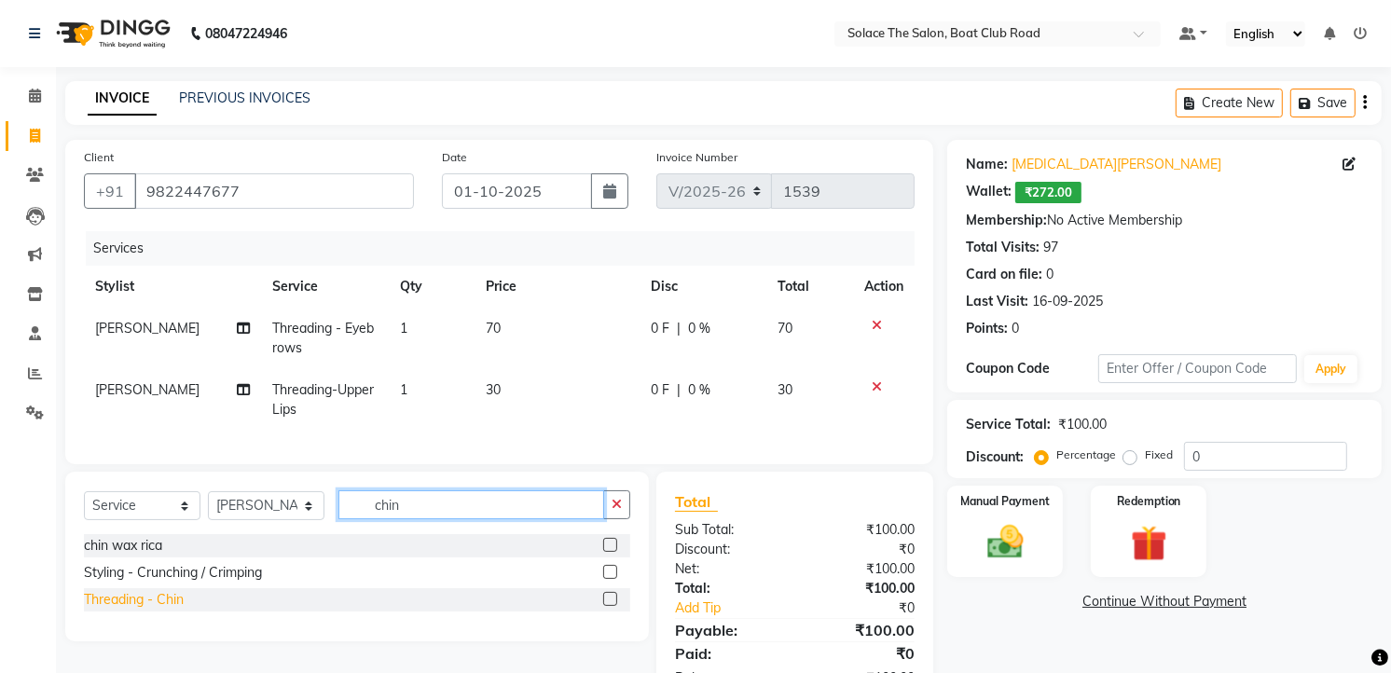
type input "chin"
click at [137, 610] on div "Threading - Chin" at bounding box center [134, 600] width 100 height 20
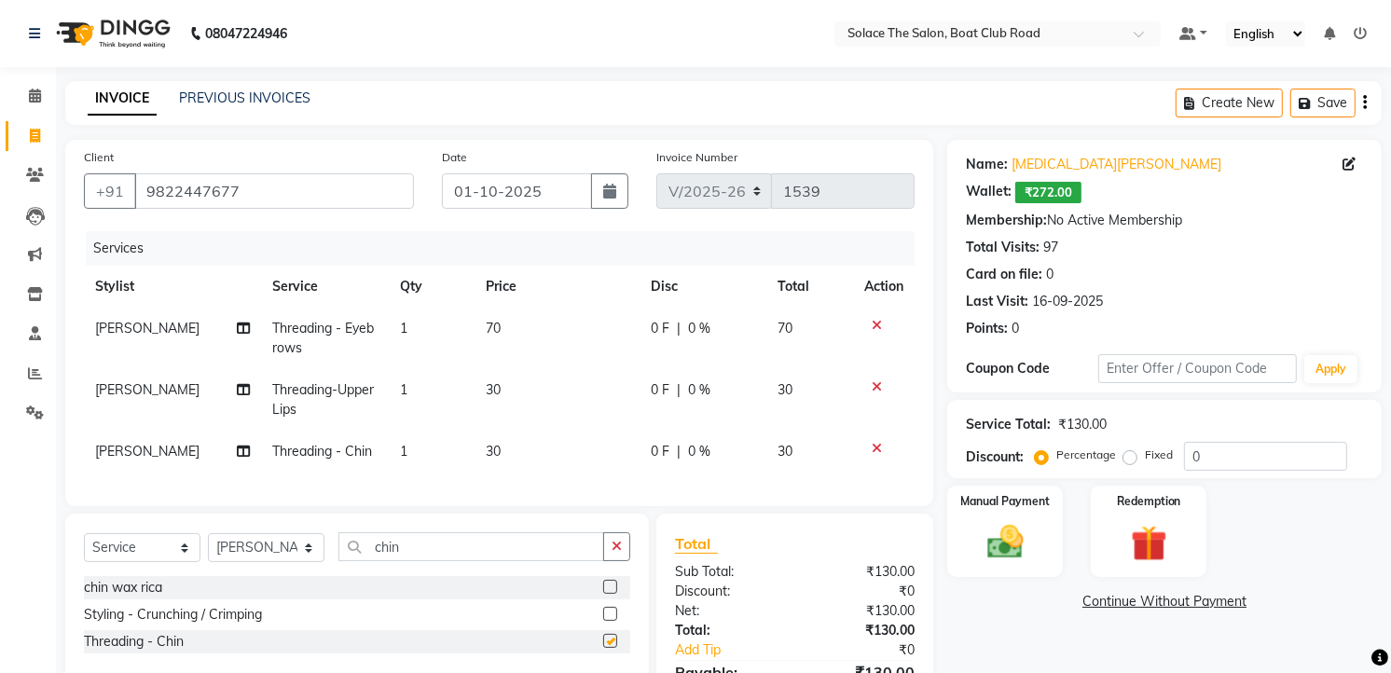
checkbox input "false"
click at [492, 447] on span "30" at bounding box center [493, 451] width 15 height 17
select select "9749"
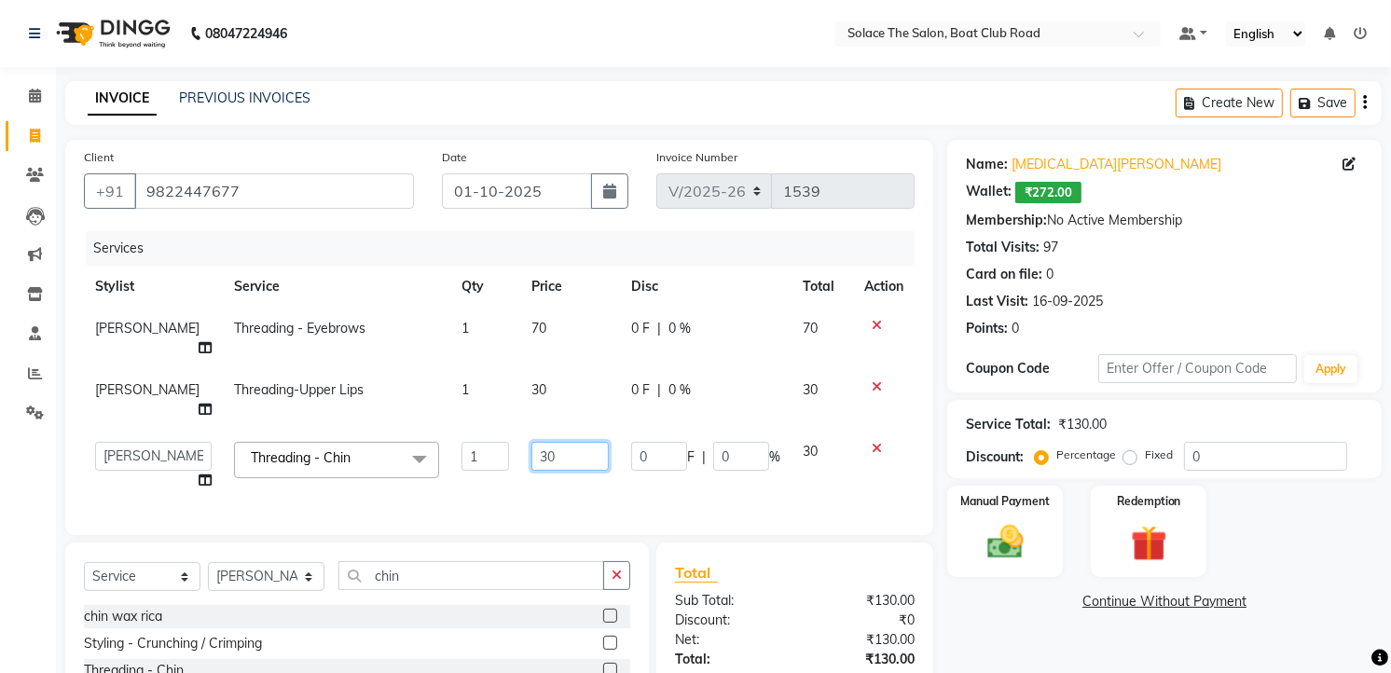
click at [550, 442] on input "30" at bounding box center [569, 456] width 77 height 29
type input "3"
type input "50"
click at [565, 461] on td "50" at bounding box center [570, 466] width 100 height 71
select select "9749"
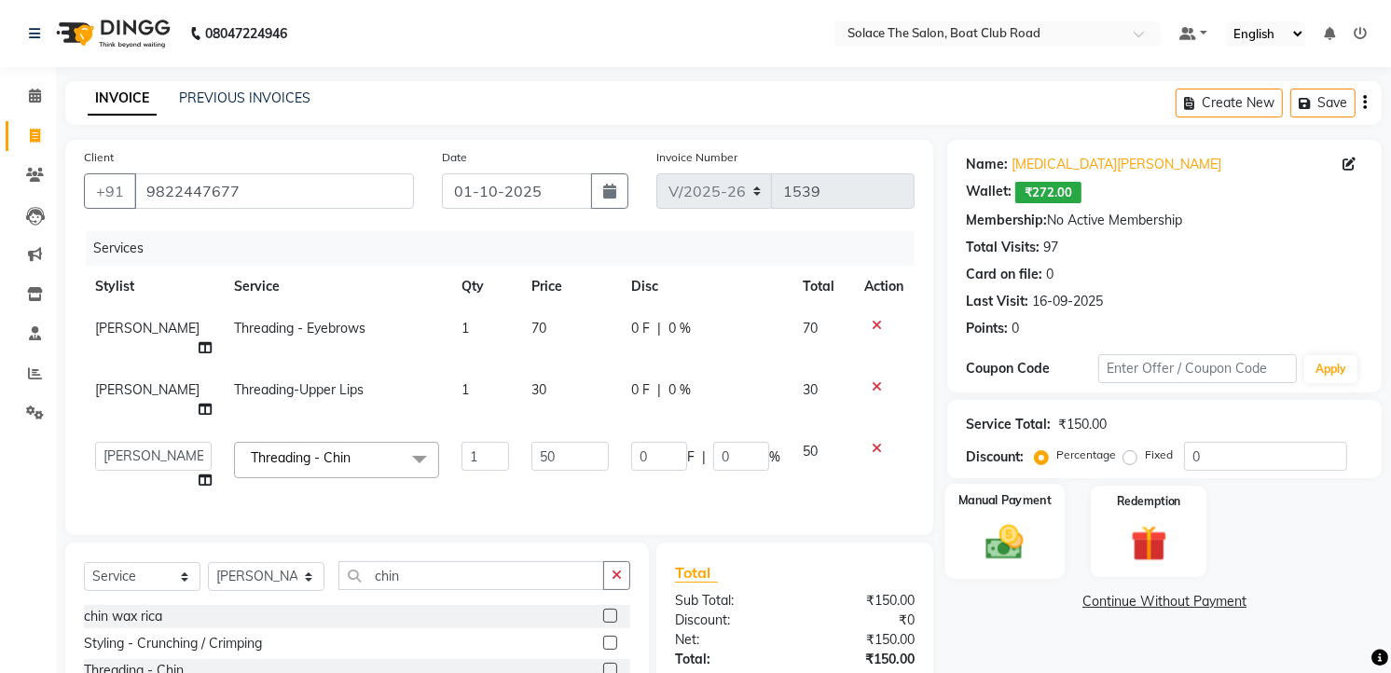
click at [1027, 551] on img at bounding box center [1005, 542] width 61 height 43
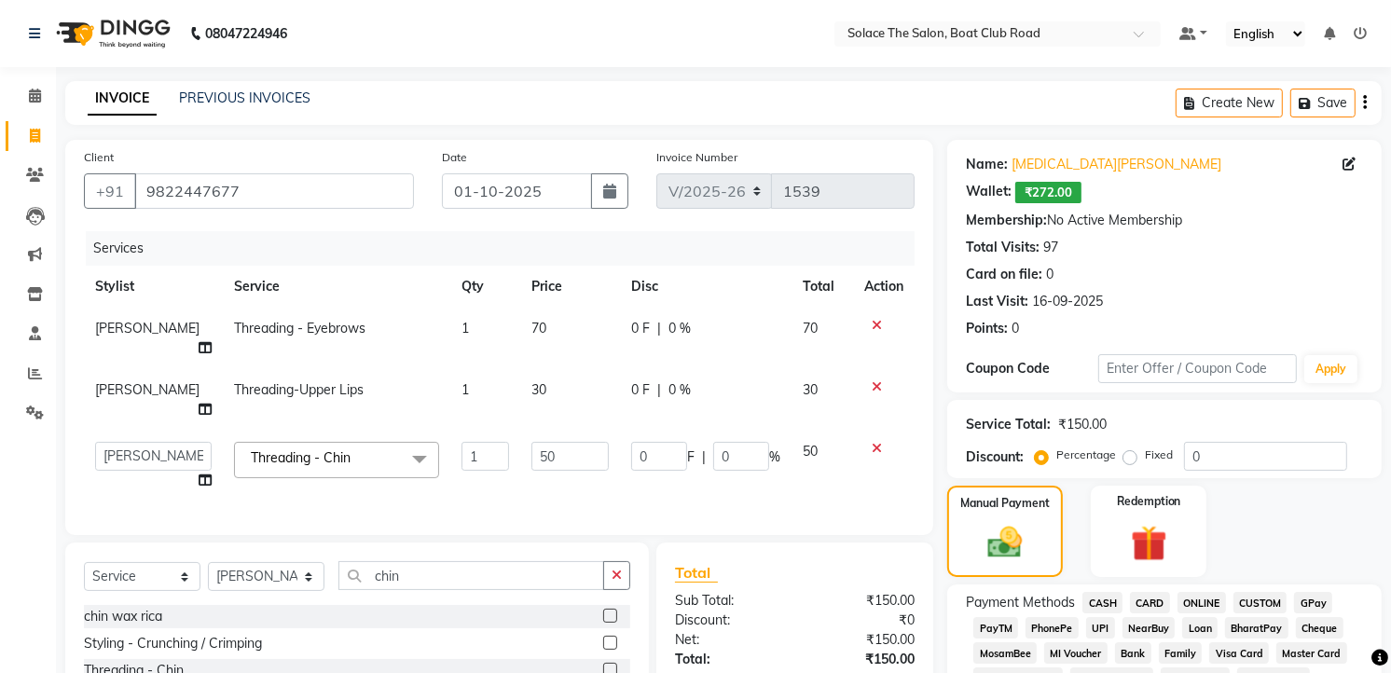
click at [1309, 592] on span "GPay" at bounding box center [1313, 602] width 38 height 21
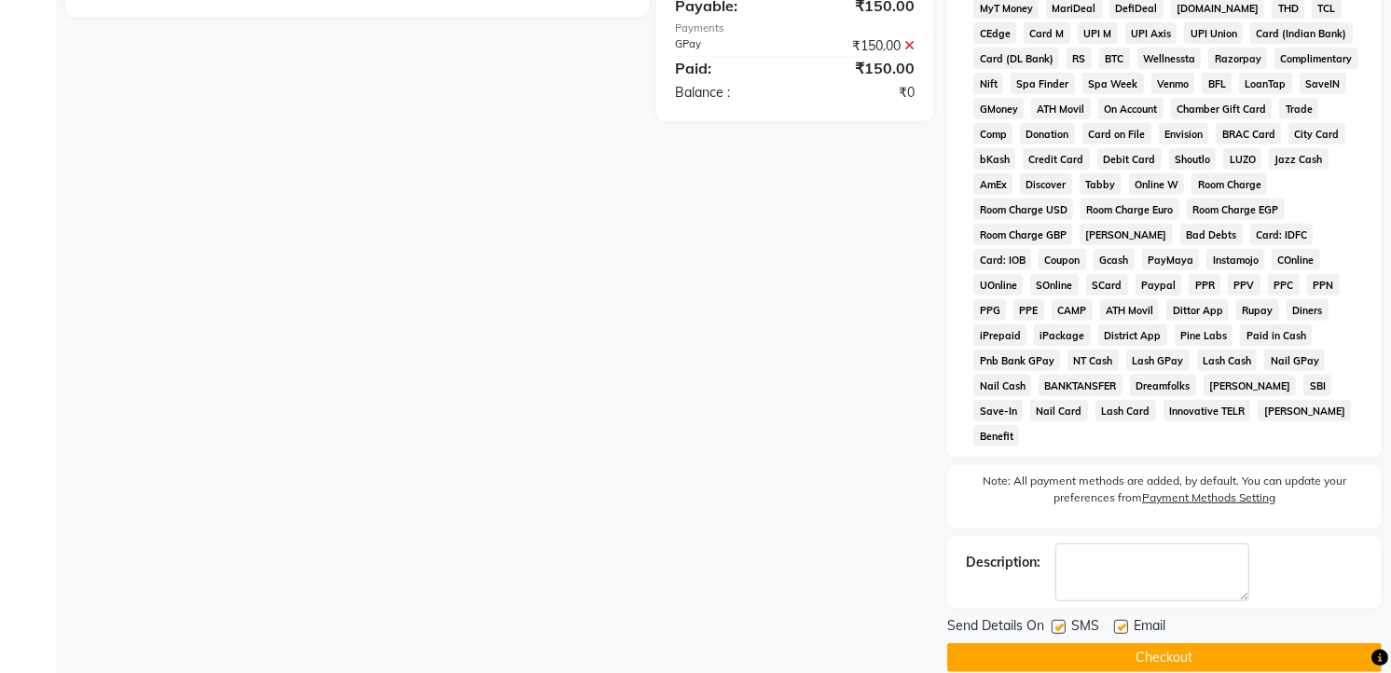
click at [1199, 643] on button "Checkout" at bounding box center [1164, 657] width 434 height 29
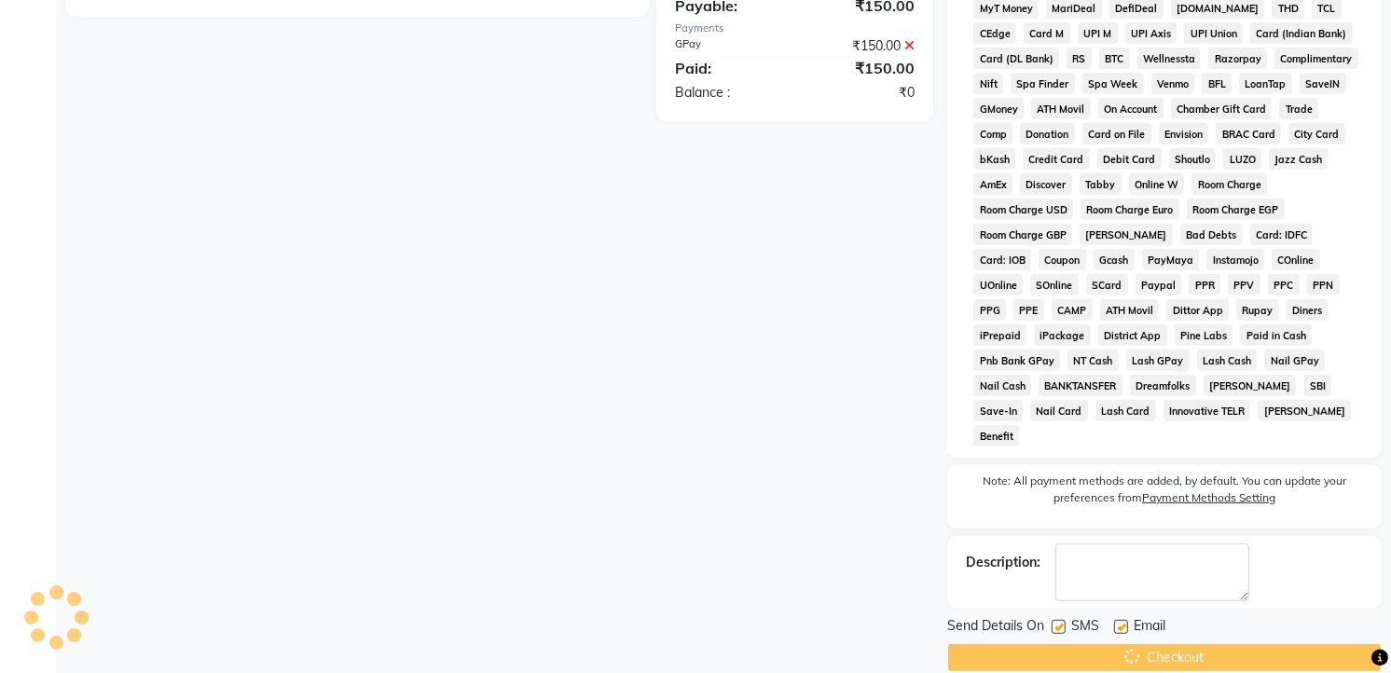
scroll to position [702, 0]
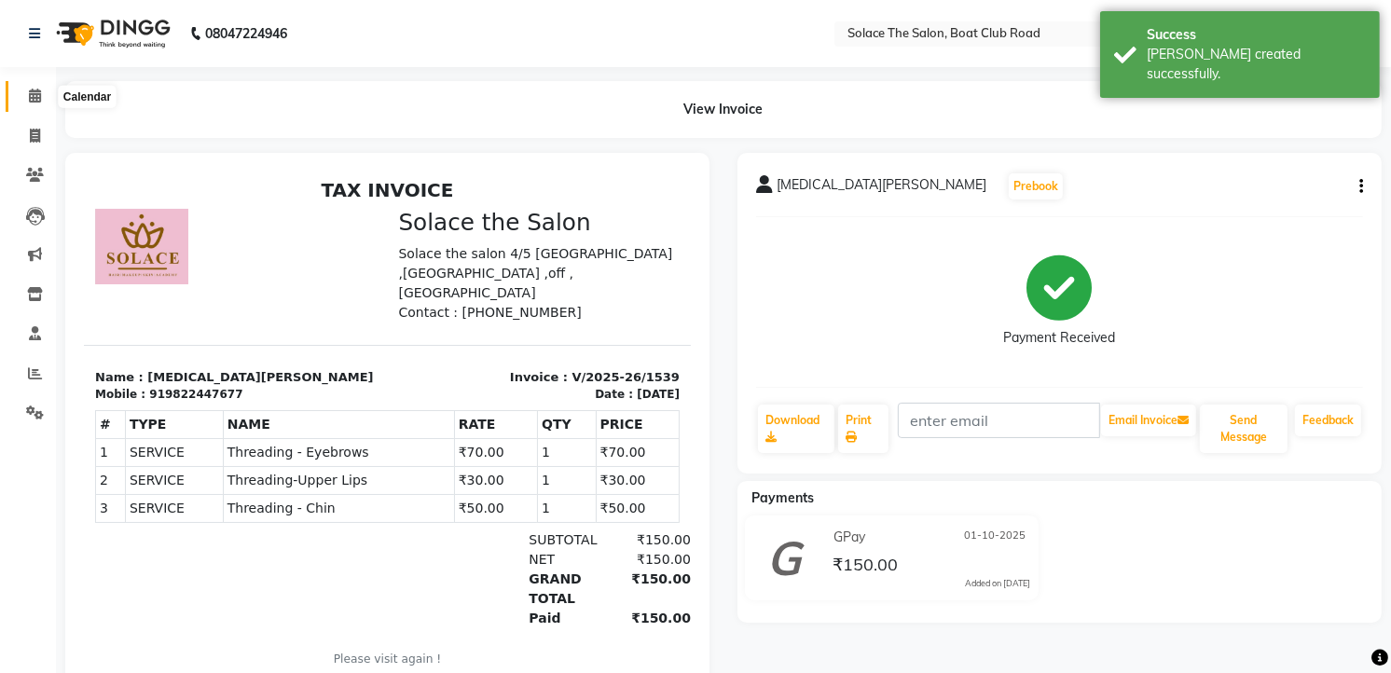
click at [29, 90] on icon at bounding box center [35, 96] width 12 height 14
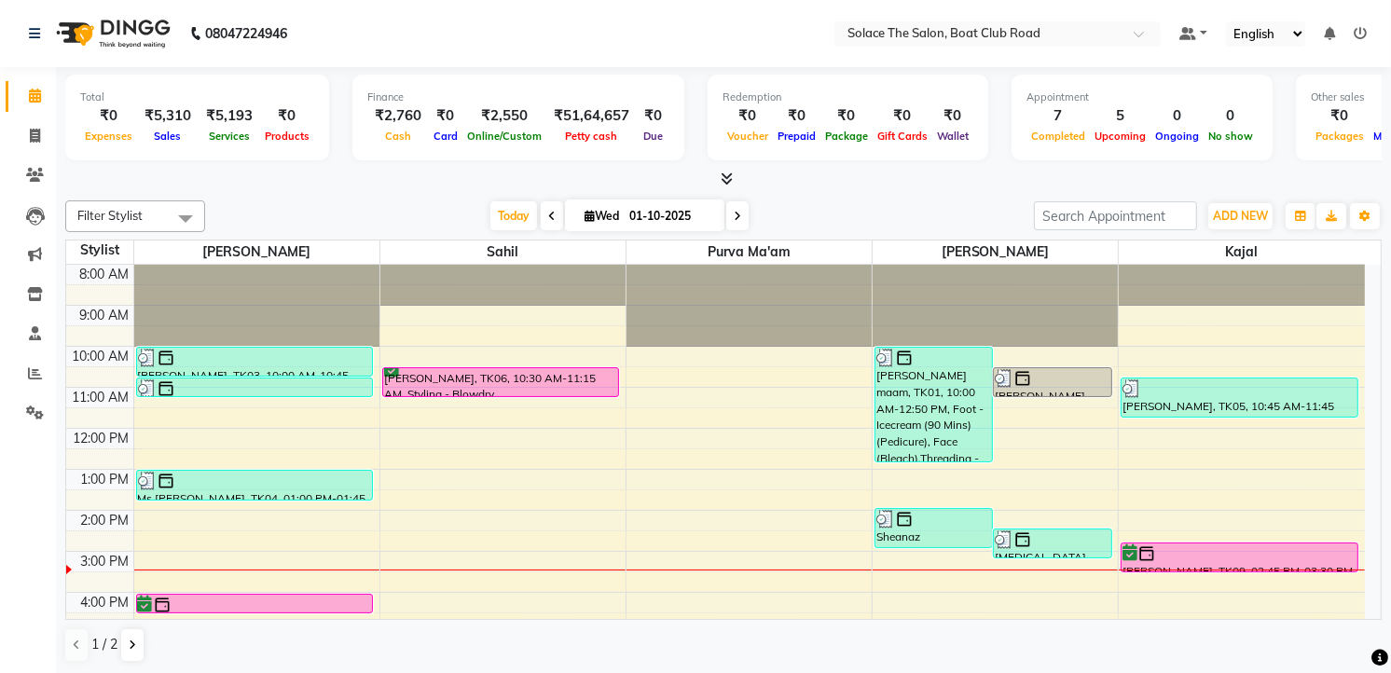
scroll to position [221, 0]
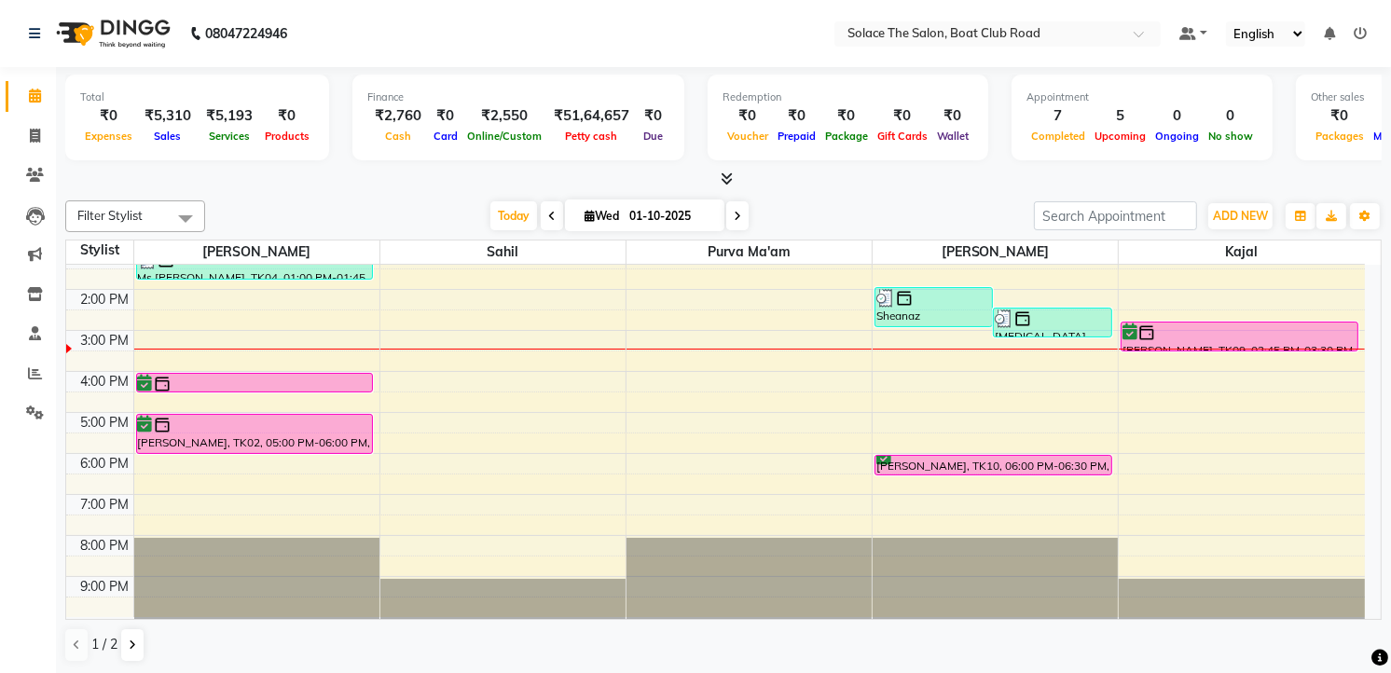
click at [585, 216] on icon at bounding box center [590, 216] width 10 height 12
select select "10"
select select "2025"
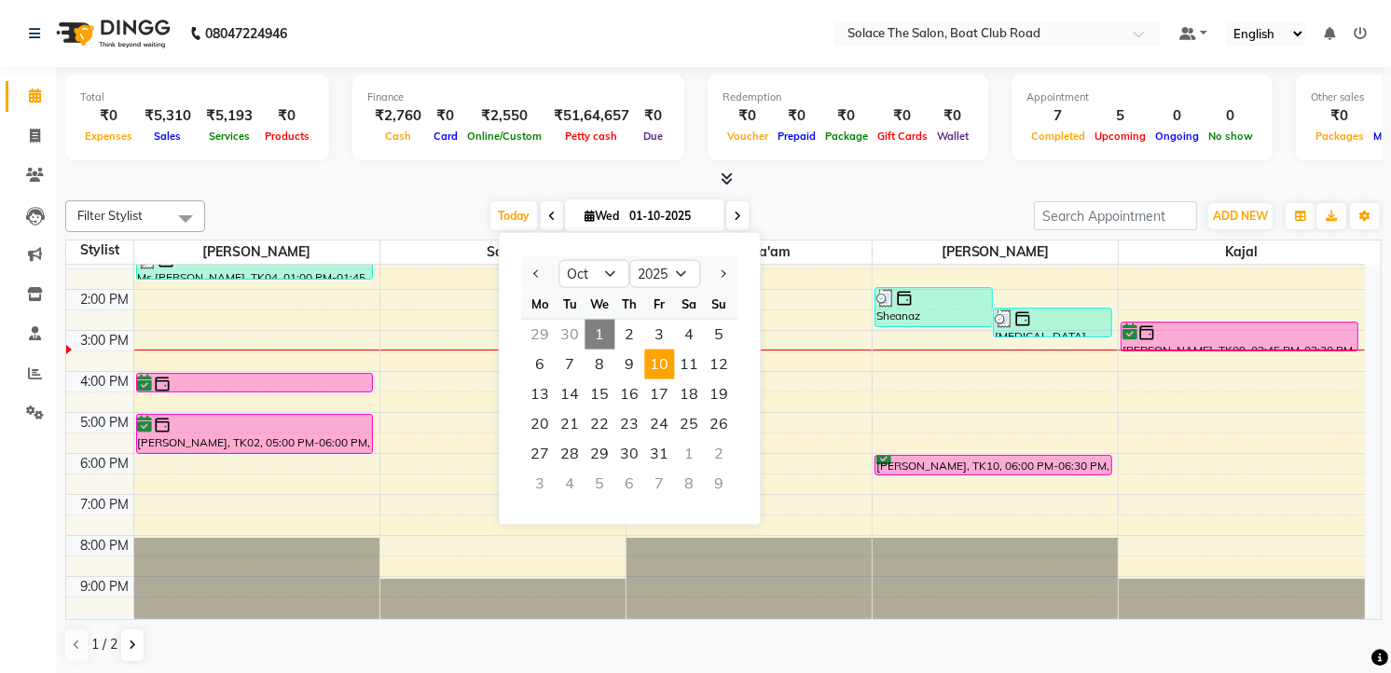
click at [657, 365] on span "10" at bounding box center [659, 365] width 30 height 30
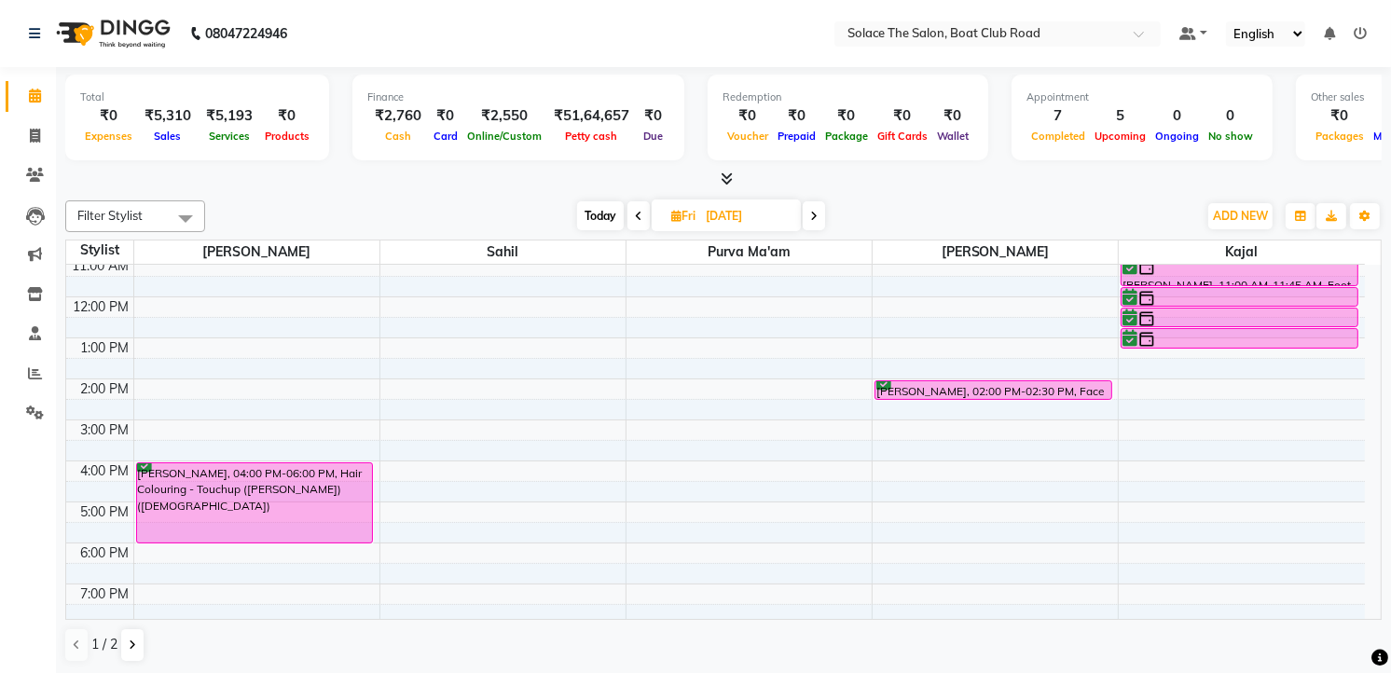
scroll to position [118, 0]
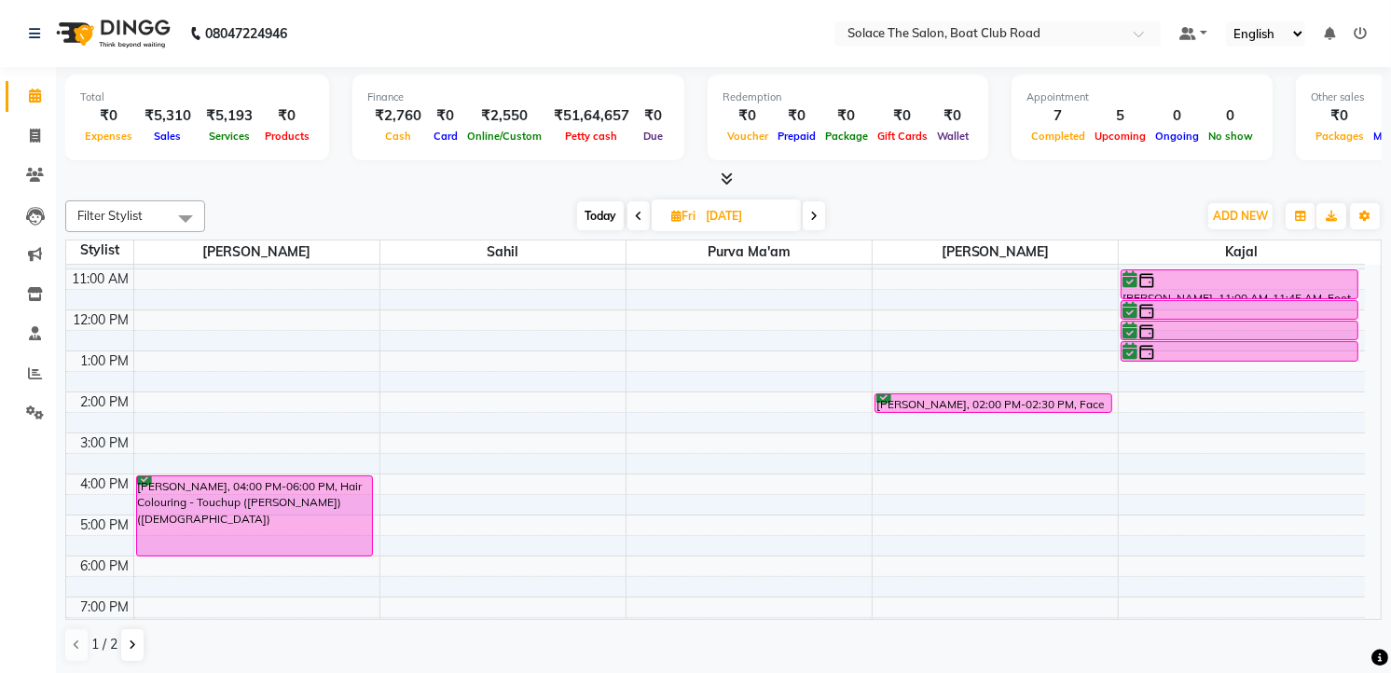
click at [602, 214] on span "Today" at bounding box center [600, 215] width 47 height 29
type input "01-10-2025"
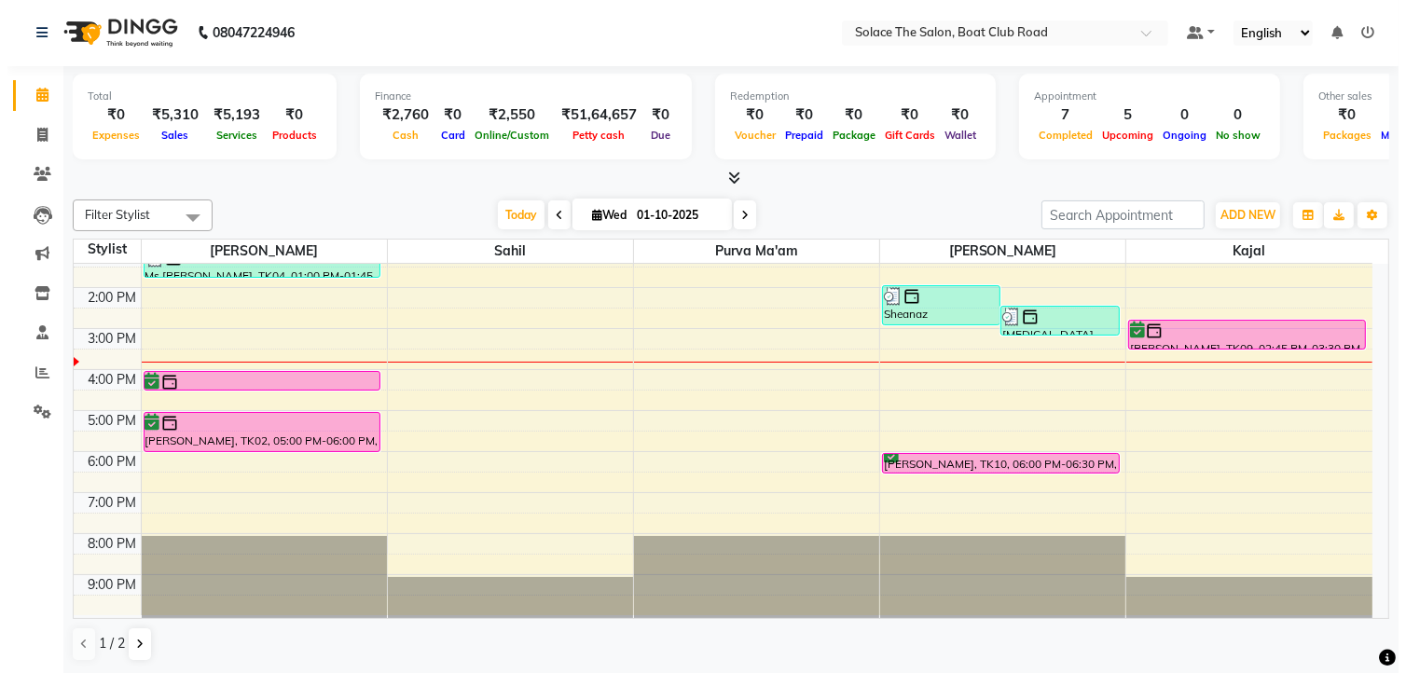
scroll to position [0, 0]
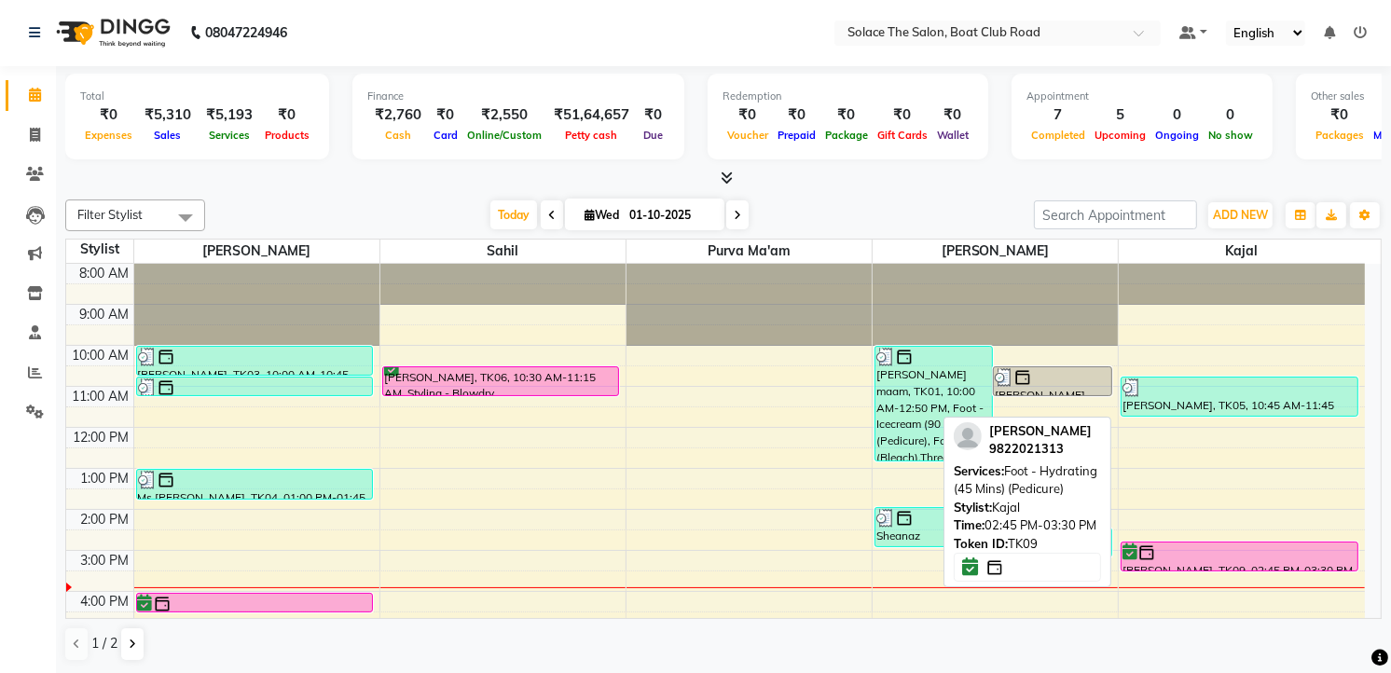
click at [1242, 557] on div at bounding box center [1239, 553] width 234 height 19
select select "6"
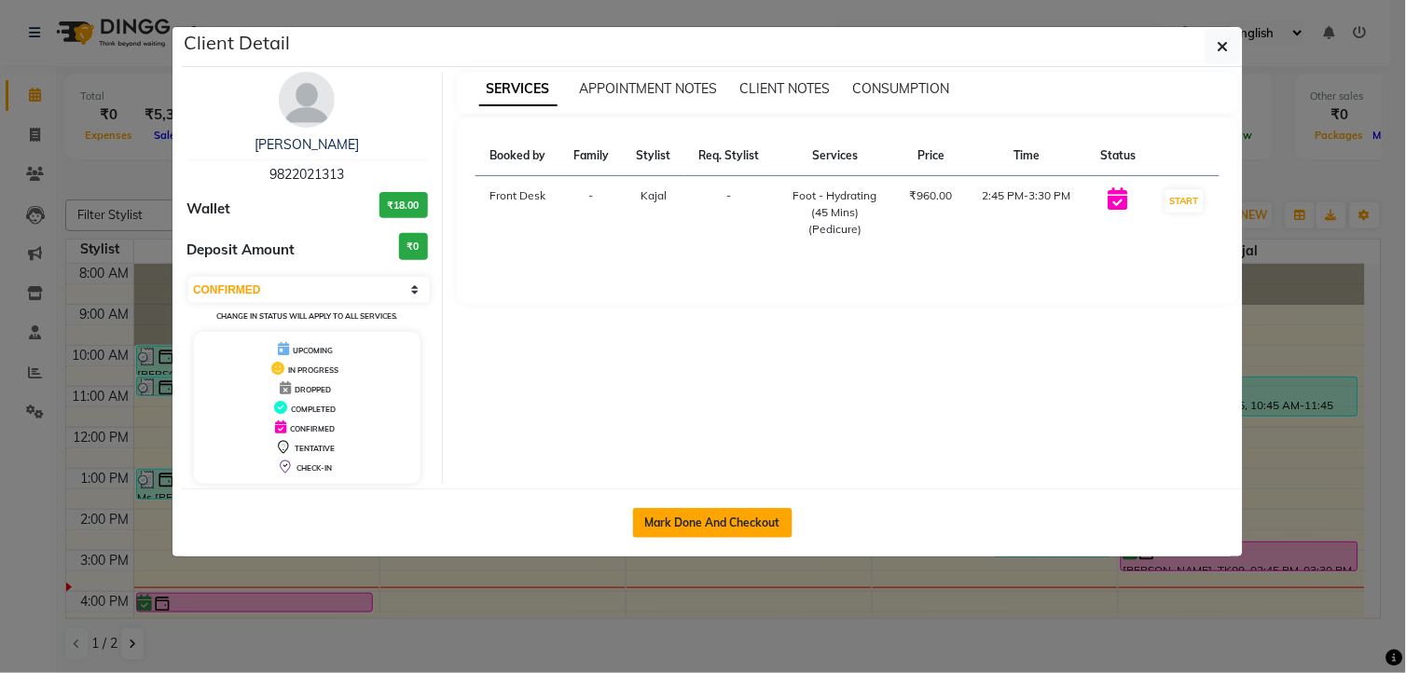
click at [778, 522] on button "Mark Done And Checkout" at bounding box center [712, 523] width 159 height 30
select select "service"
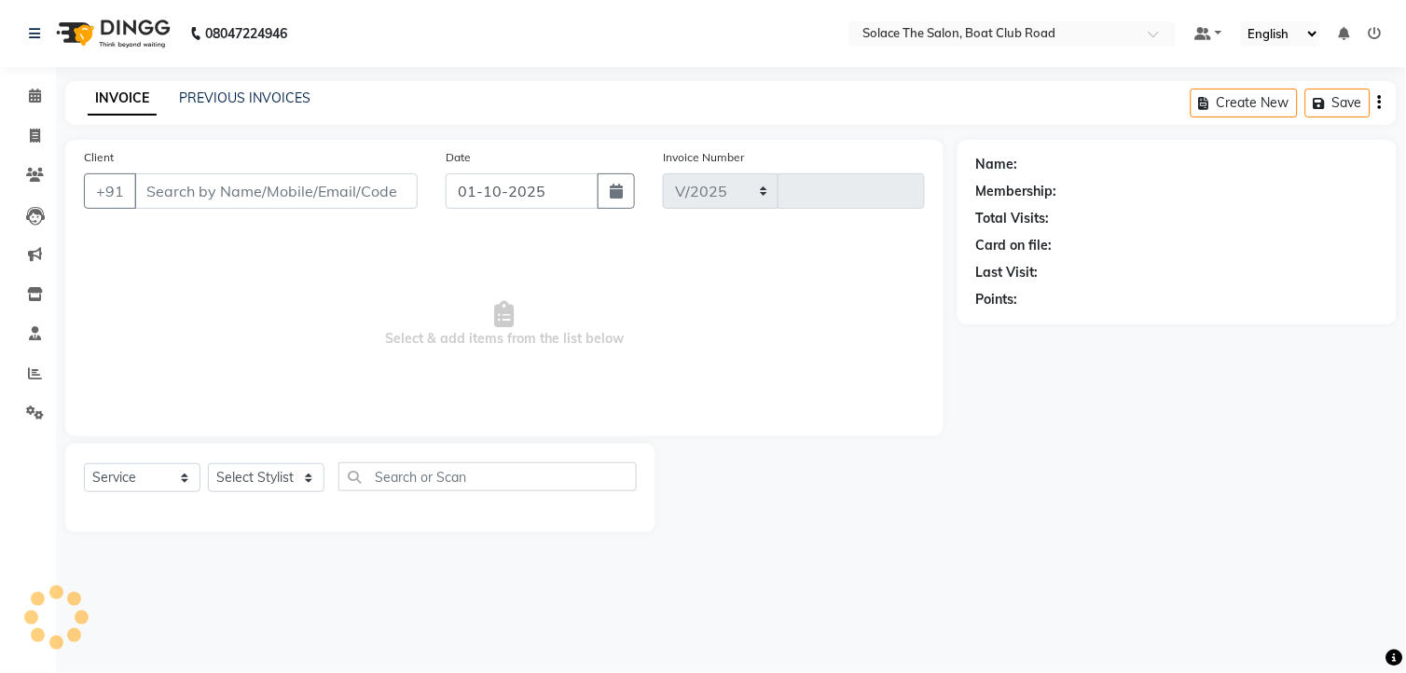
select select "585"
type input "1540"
type input "9822021313"
select select "23757"
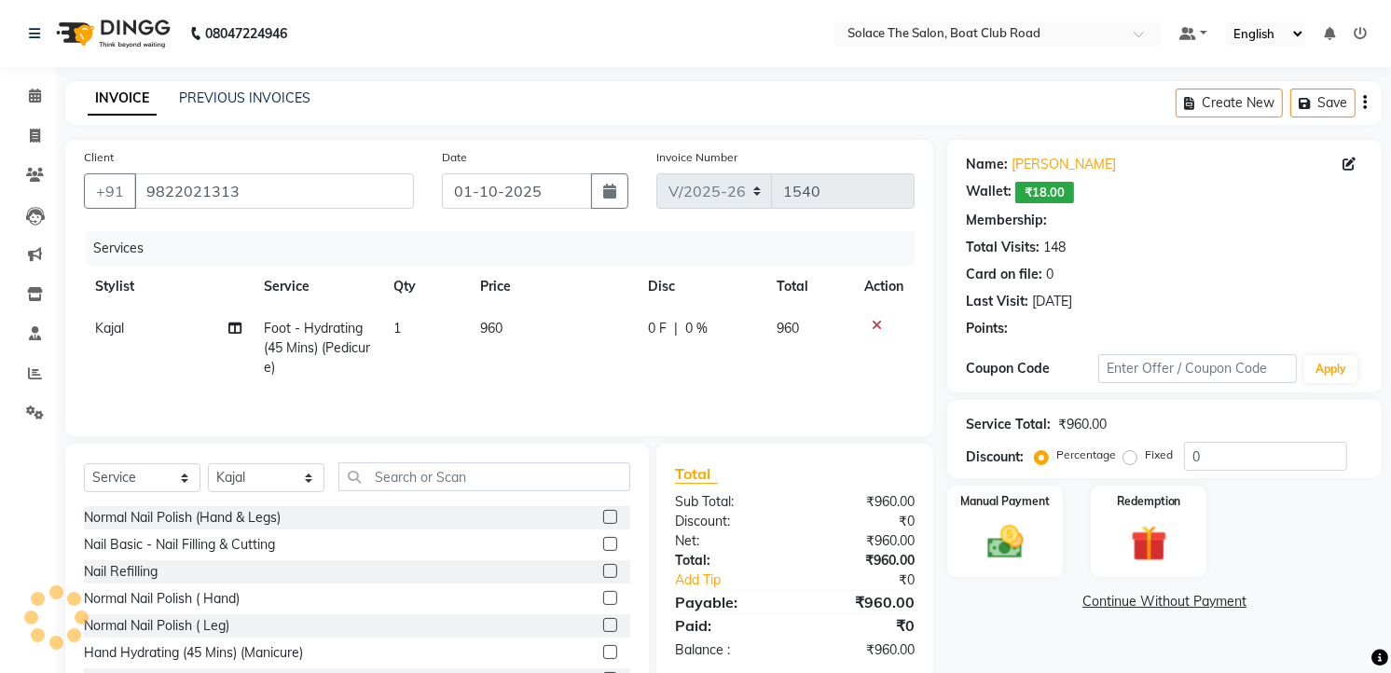
select select "1: Object"
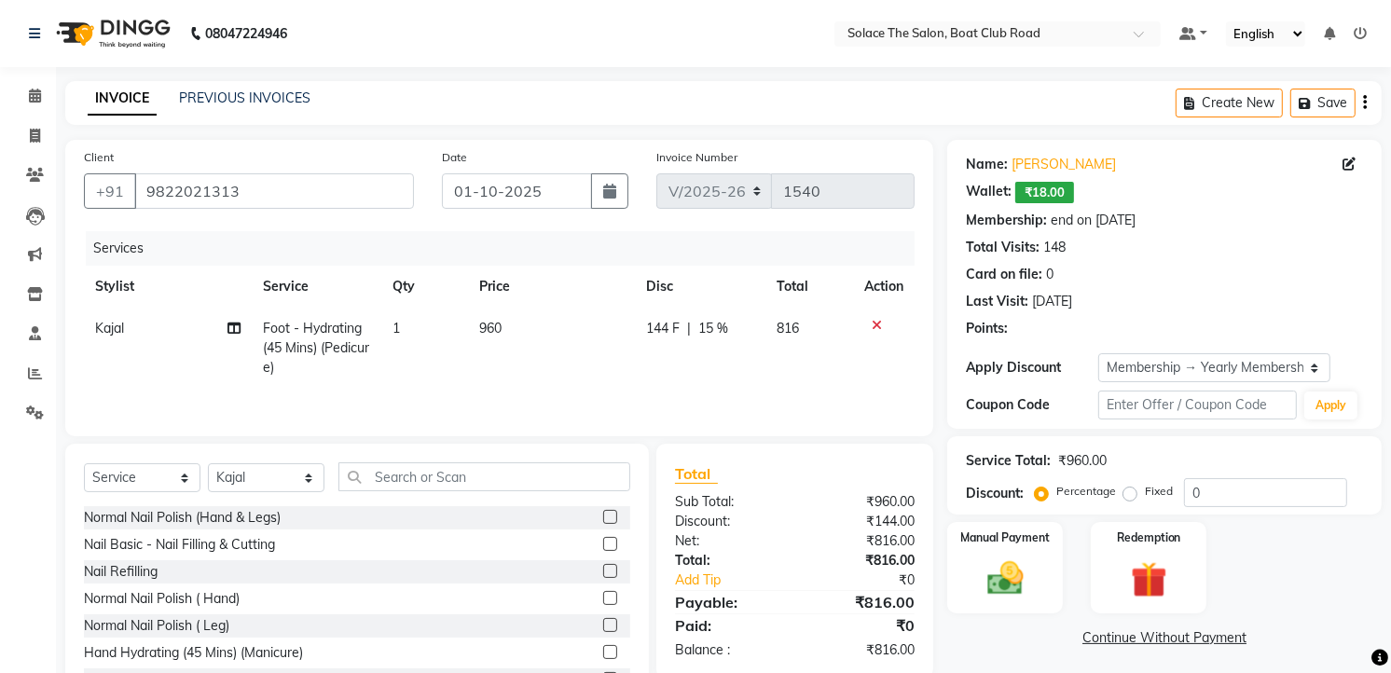
type input "15"
click at [351, 342] on span "Foot - Hydrating (45 Mins) (Pedicure)" at bounding box center [317, 348] width 106 height 56
select select "23757"
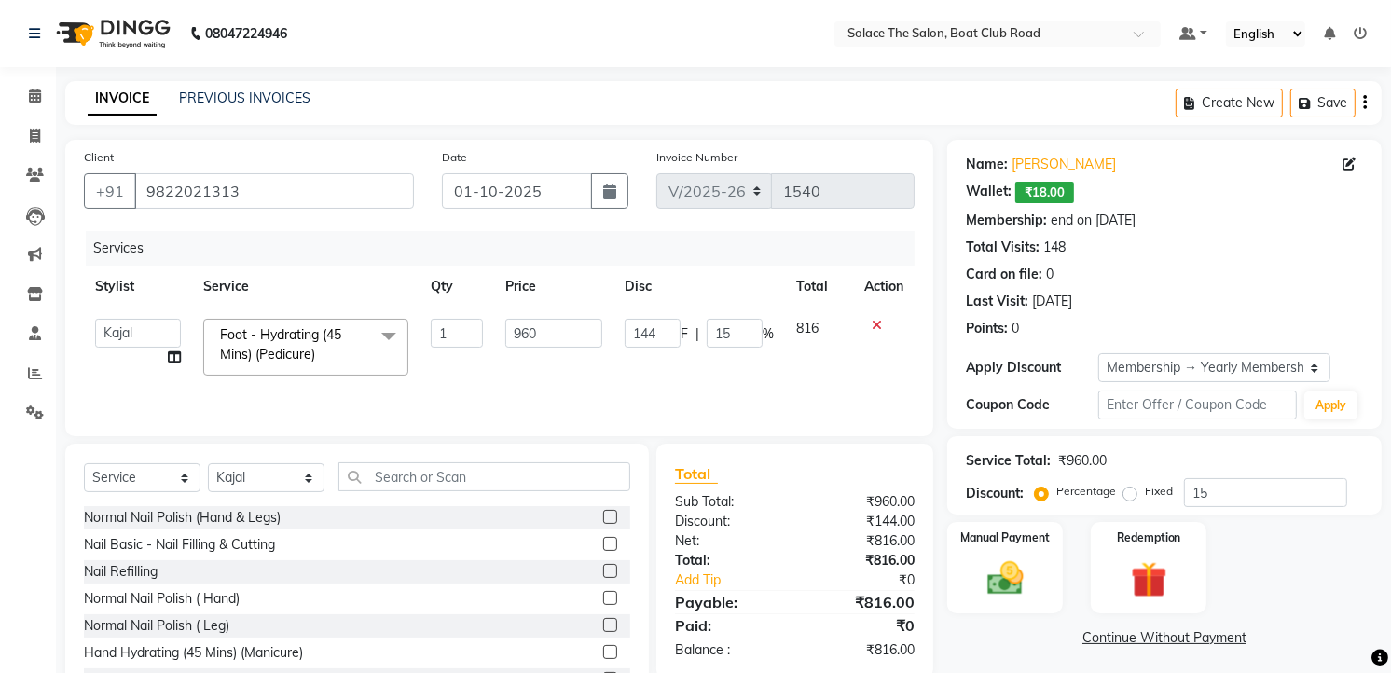
click at [394, 323] on span at bounding box center [388, 336] width 37 height 35
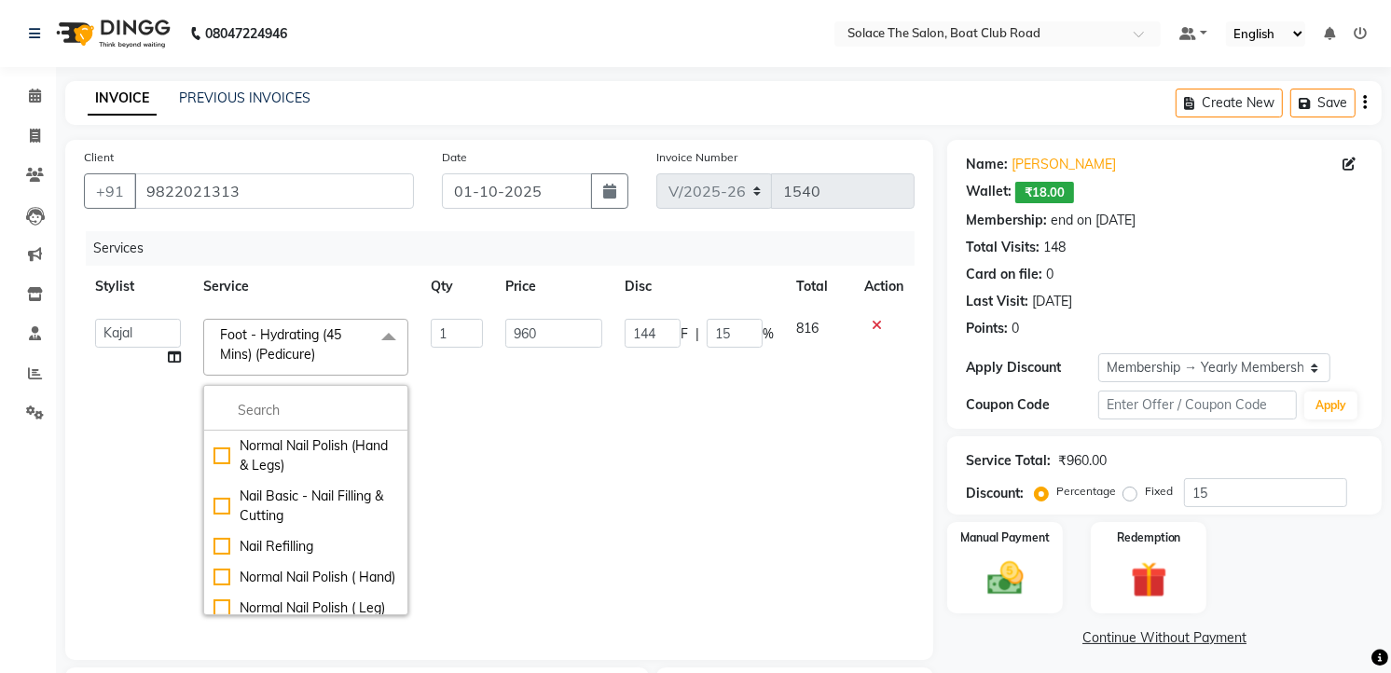
click at [392, 333] on span at bounding box center [388, 336] width 37 height 35
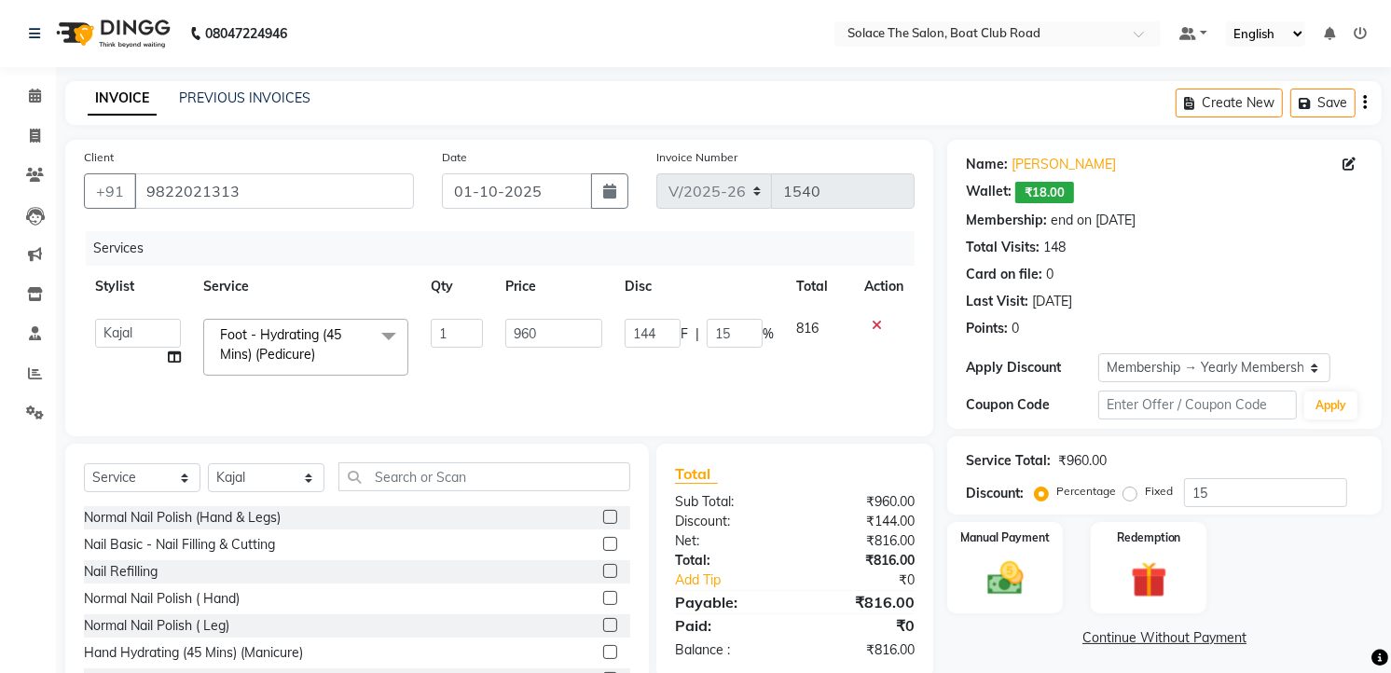
click at [387, 333] on span at bounding box center [388, 336] width 37 height 35
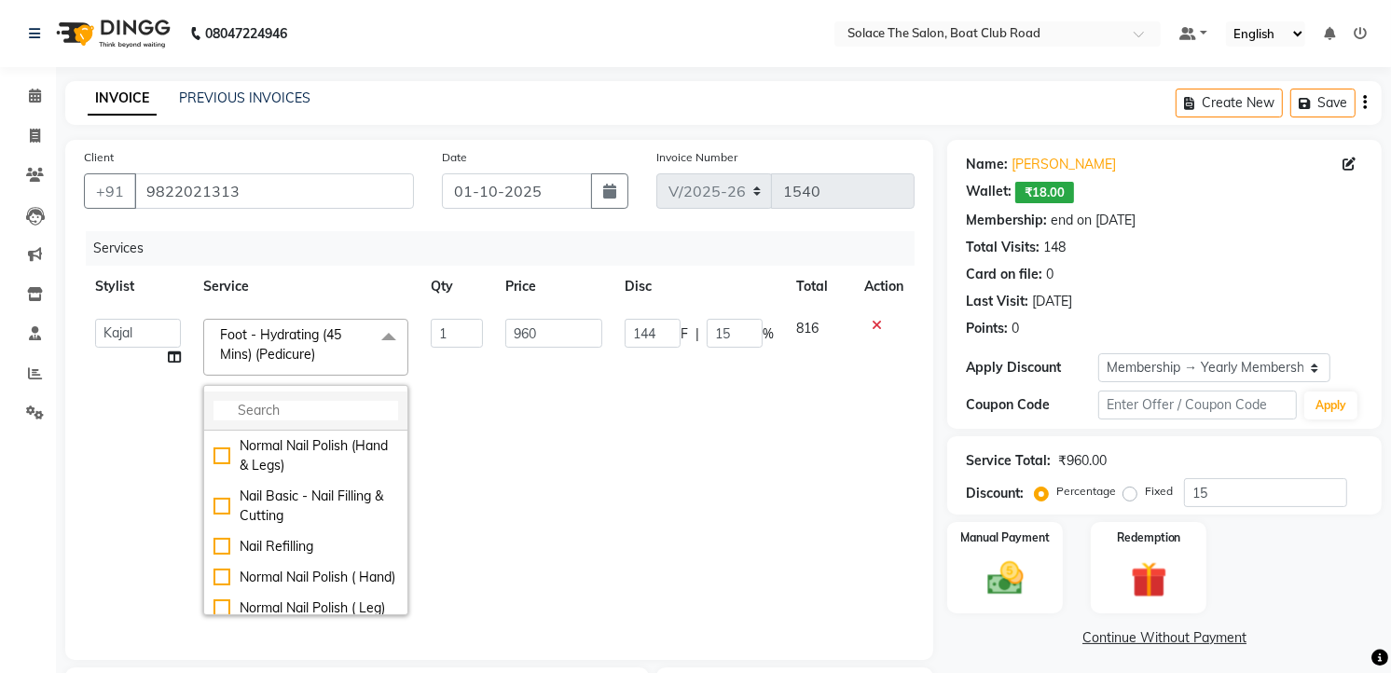
click at [334, 401] on input "multiselect-search" at bounding box center [305, 411] width 185 height 20
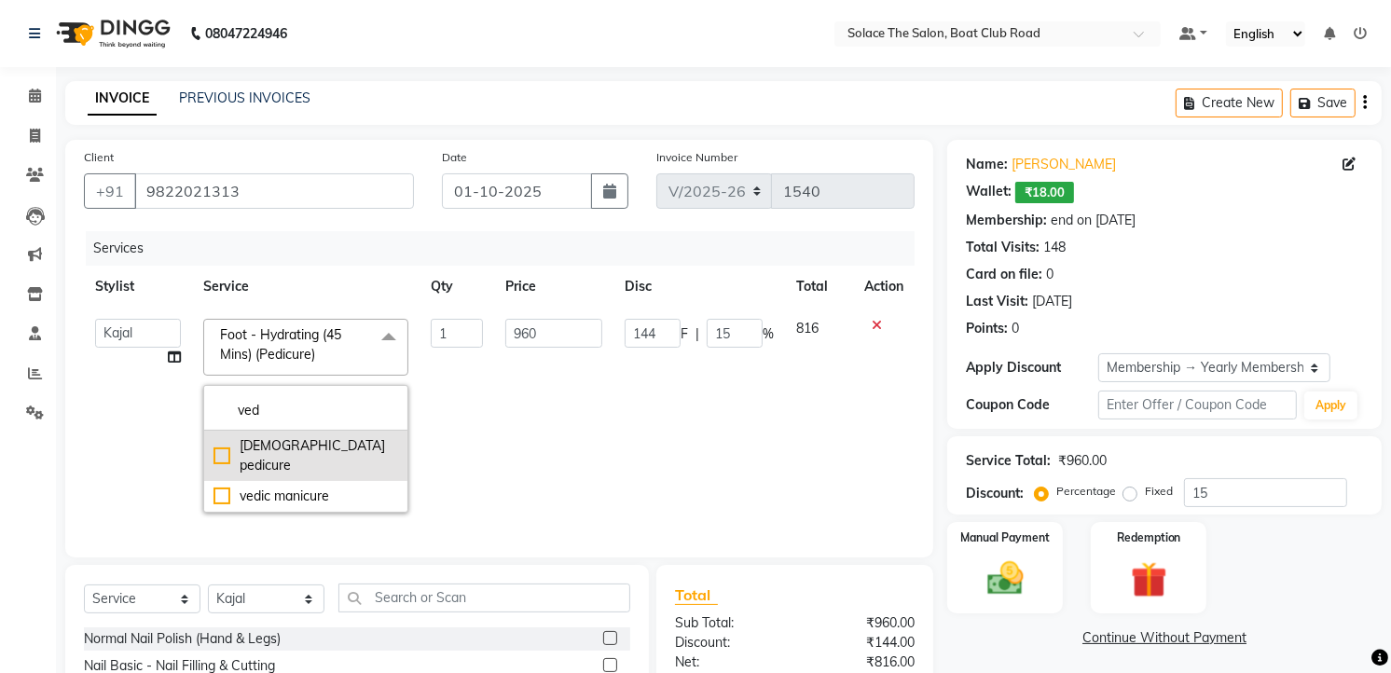
type input "ved"
click at [309, 444] on div "[DEMOGRAPHIC_DATA] pedicure" at bounding box center [305, 455] width 185 height 39
checkbox input "true"
type input "1200"
type input "180"
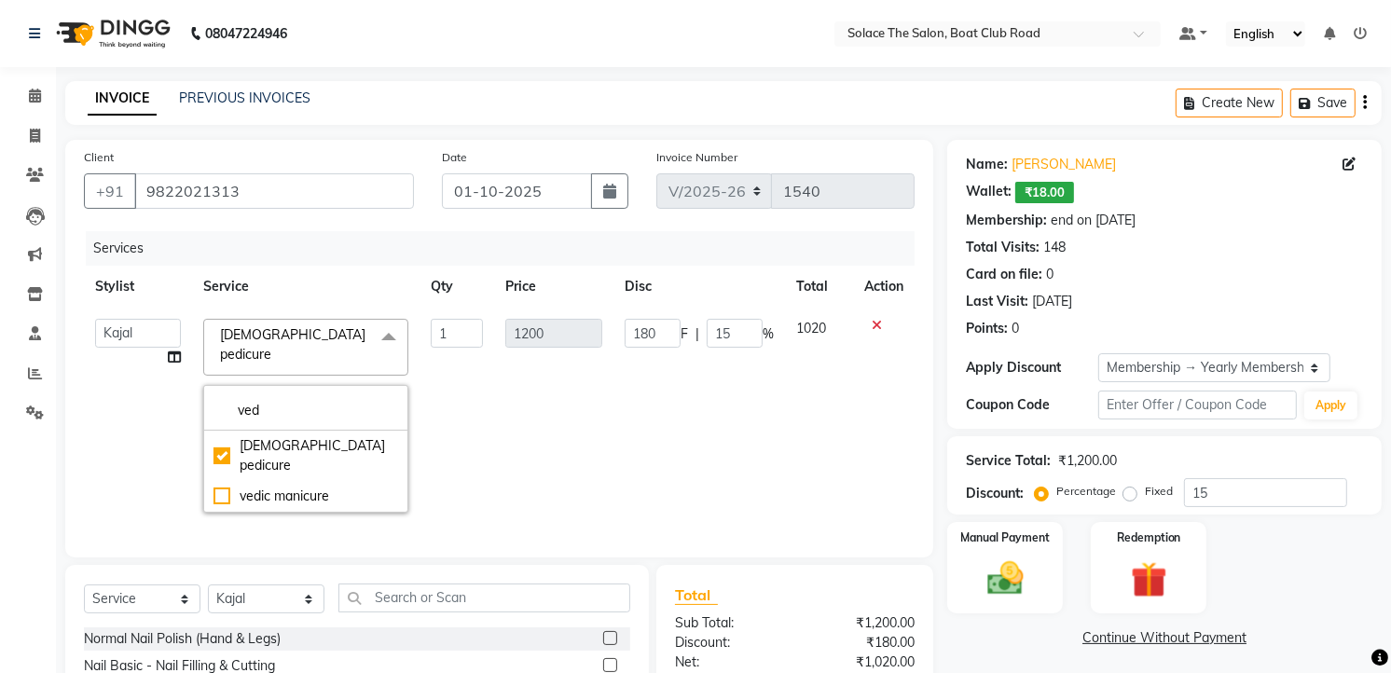
click at [598, 410] on td "1200" at bounding box center [553, 416] width 118 height 216
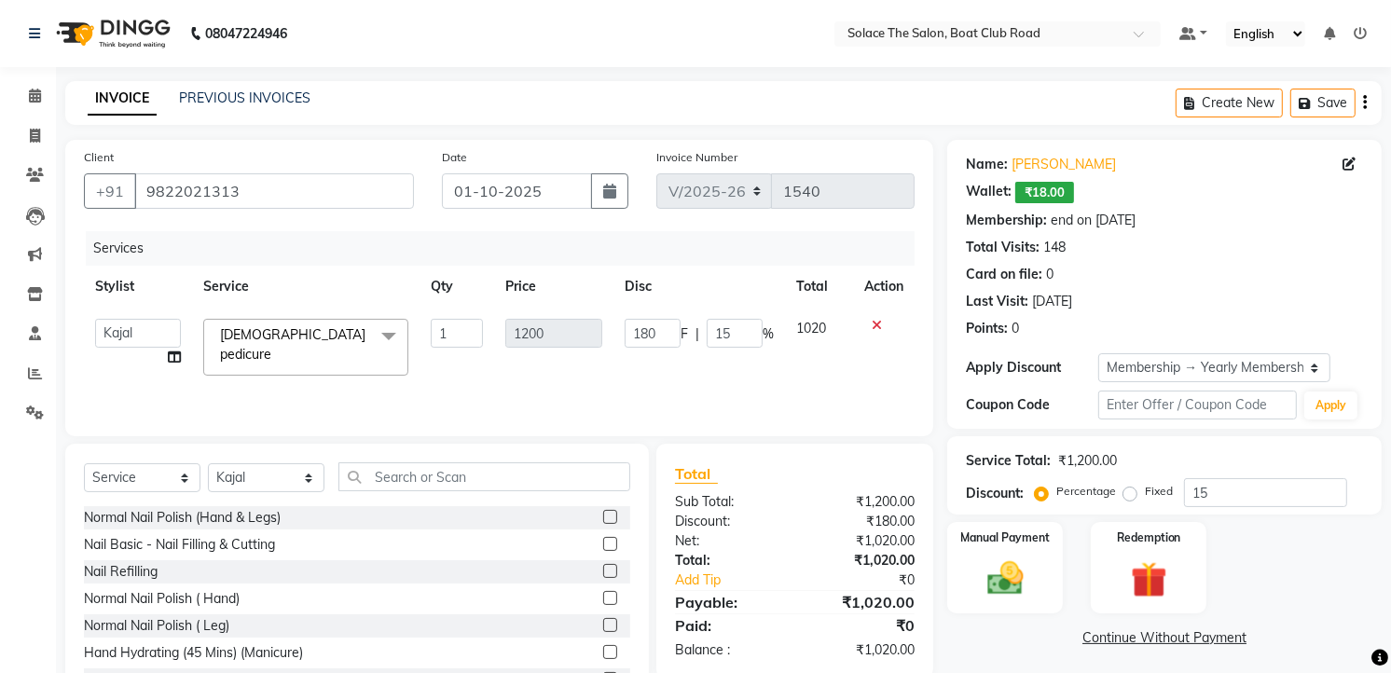
click at [1012, 557] on img at bounding box center [1005, 578] width 59 height 42
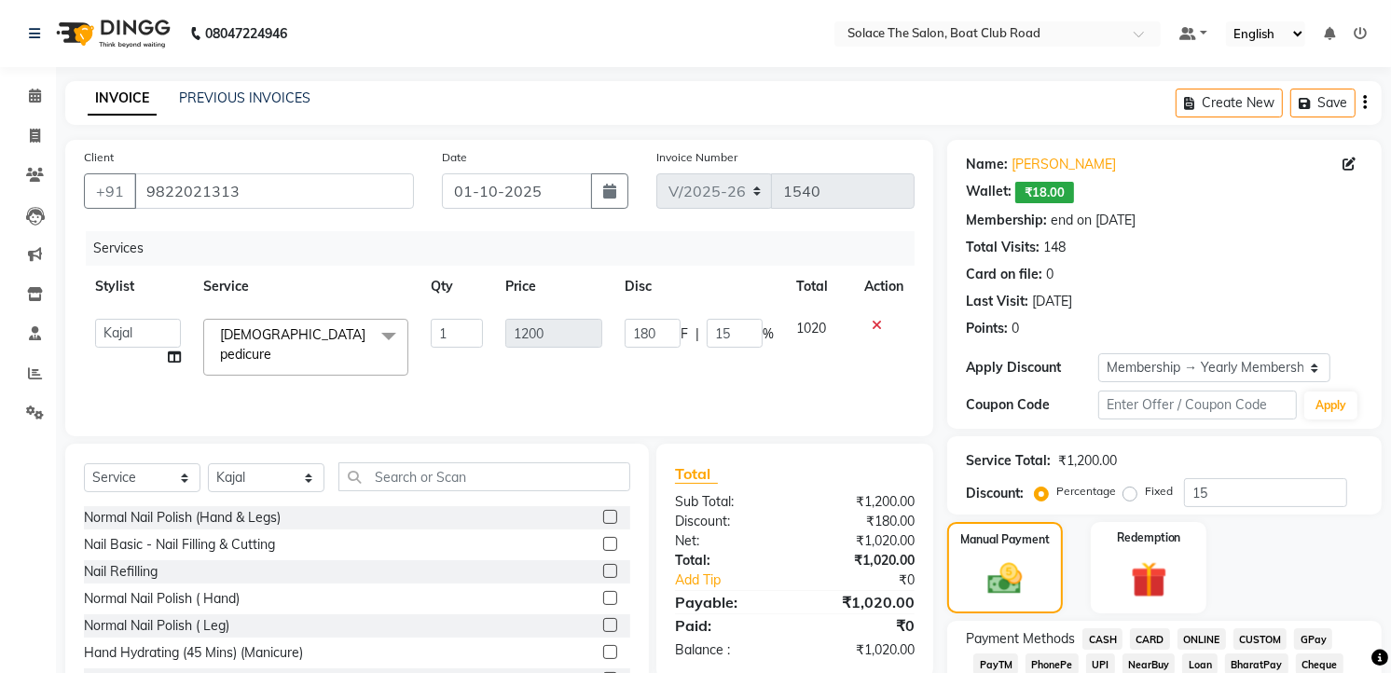
scroll to position [73, 0]
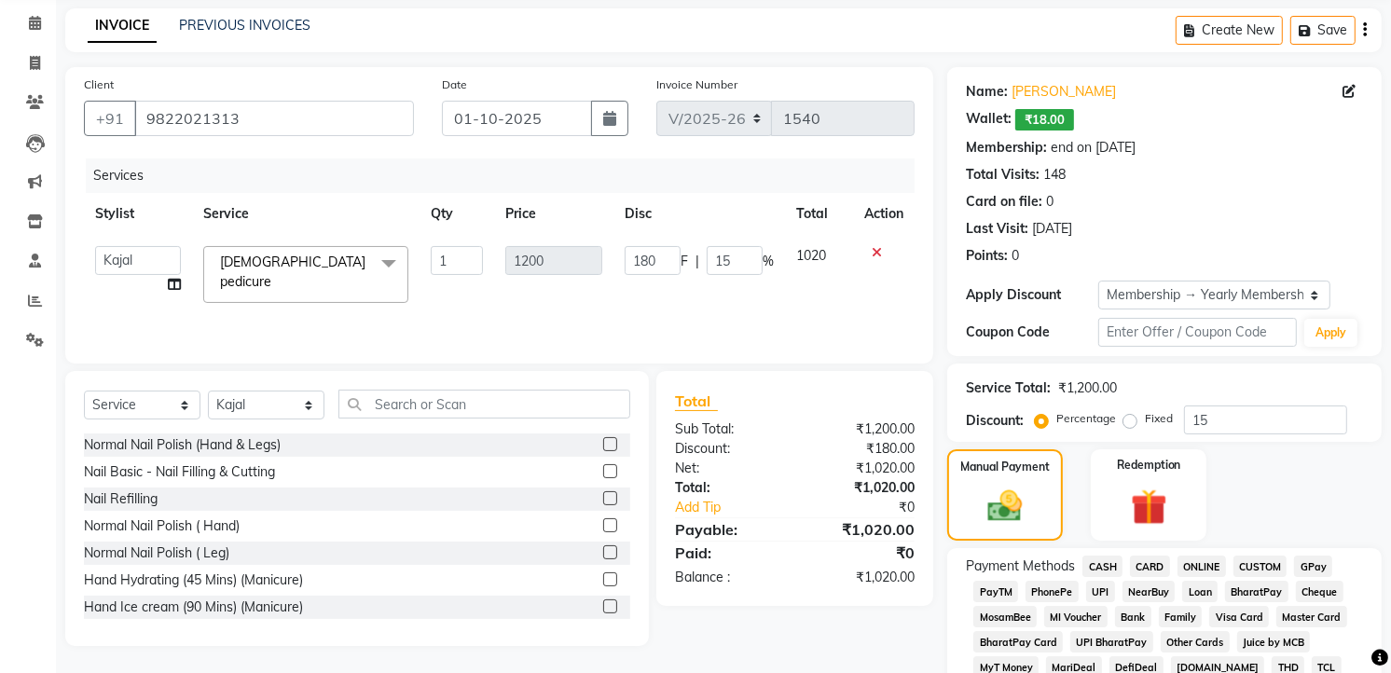
click at [1104, 563] on span "CASH" at bounding box center [1102, 566] width 40 height 21
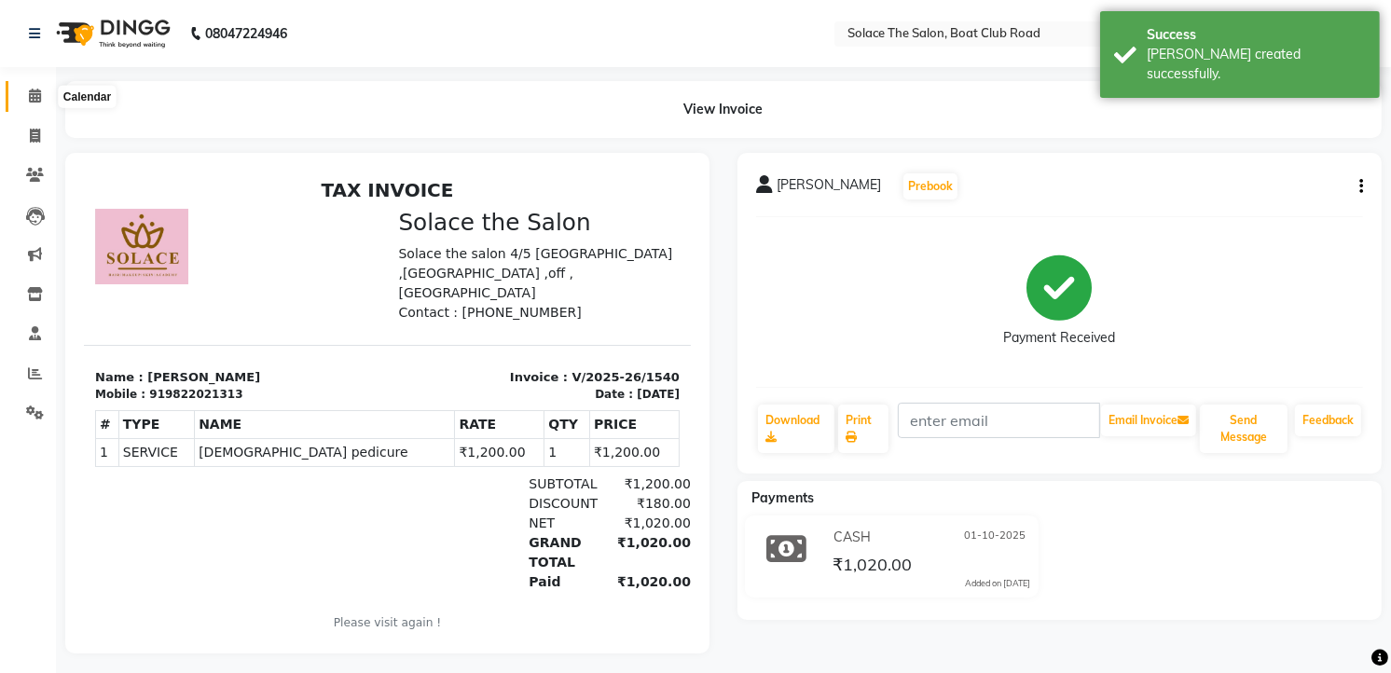
click at [32, 93] on icon at bounding box center [35, 96] width 12 height 14
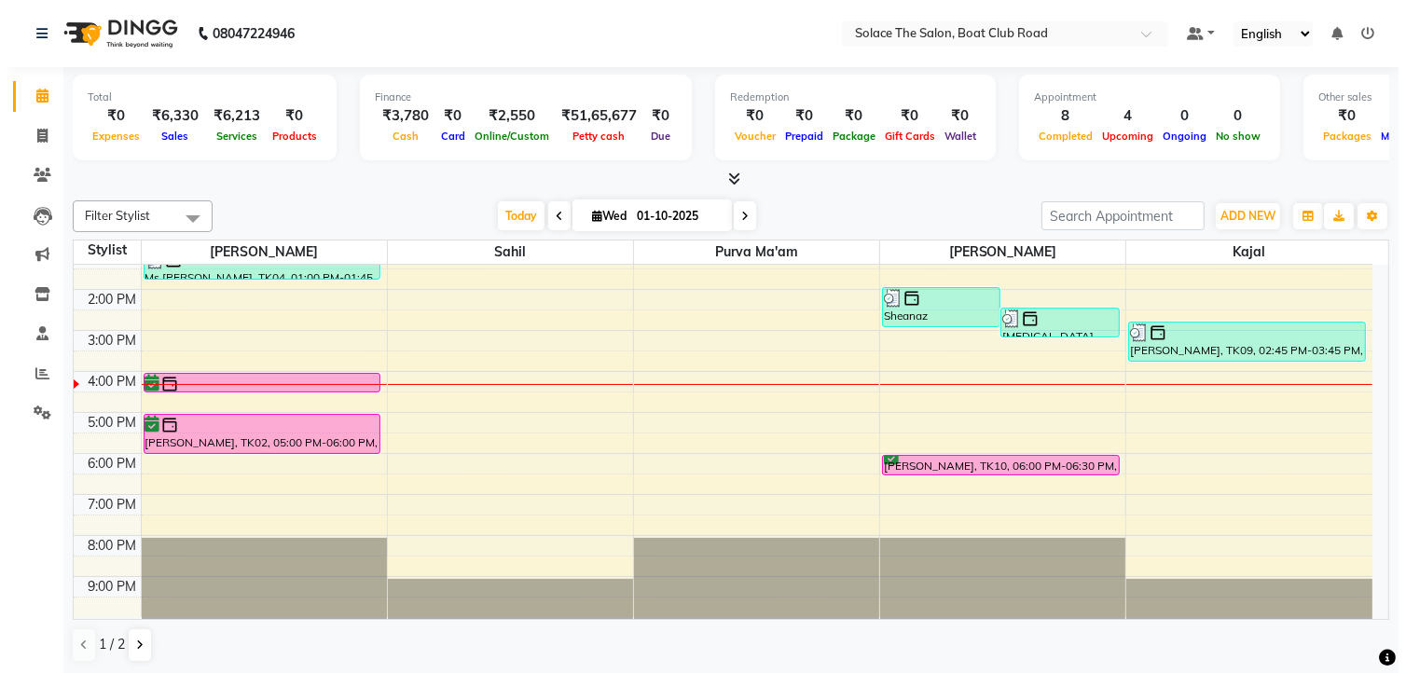
scroll to position [1, 0]
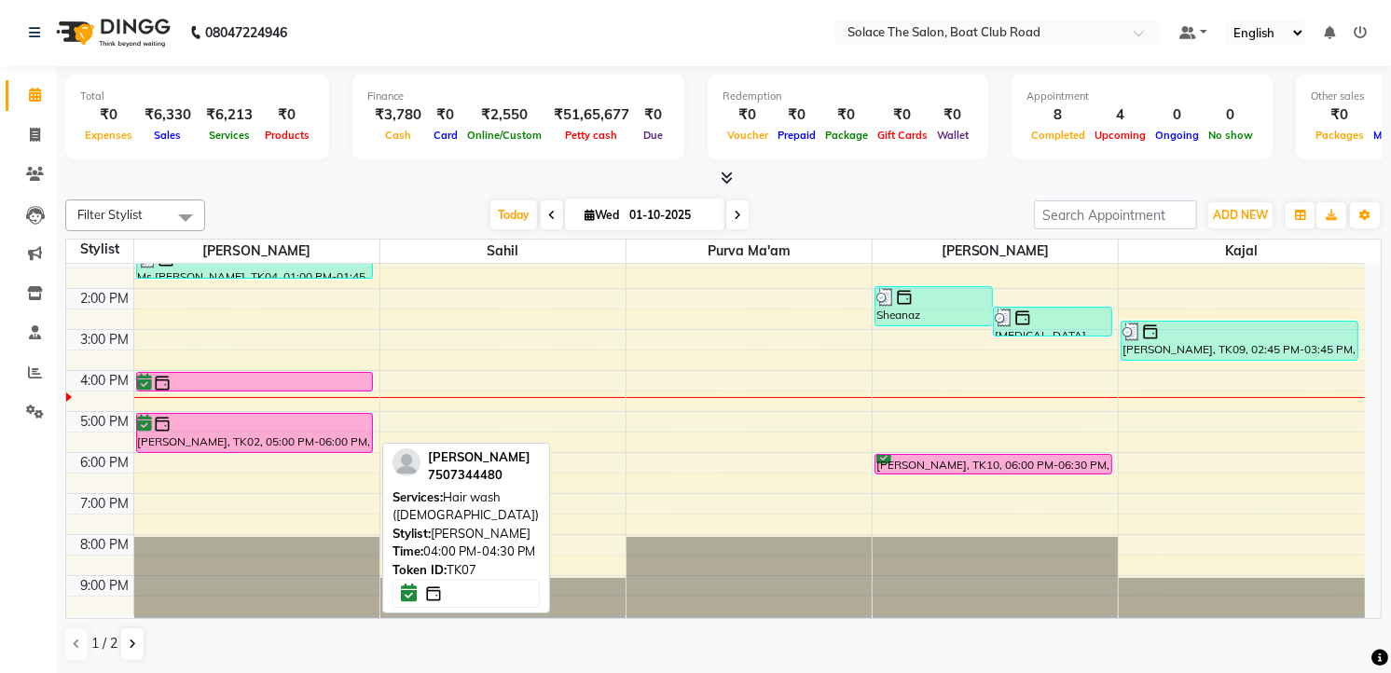
click at [349, 382] on div at bounding box center [255, 383] width 234 height 19
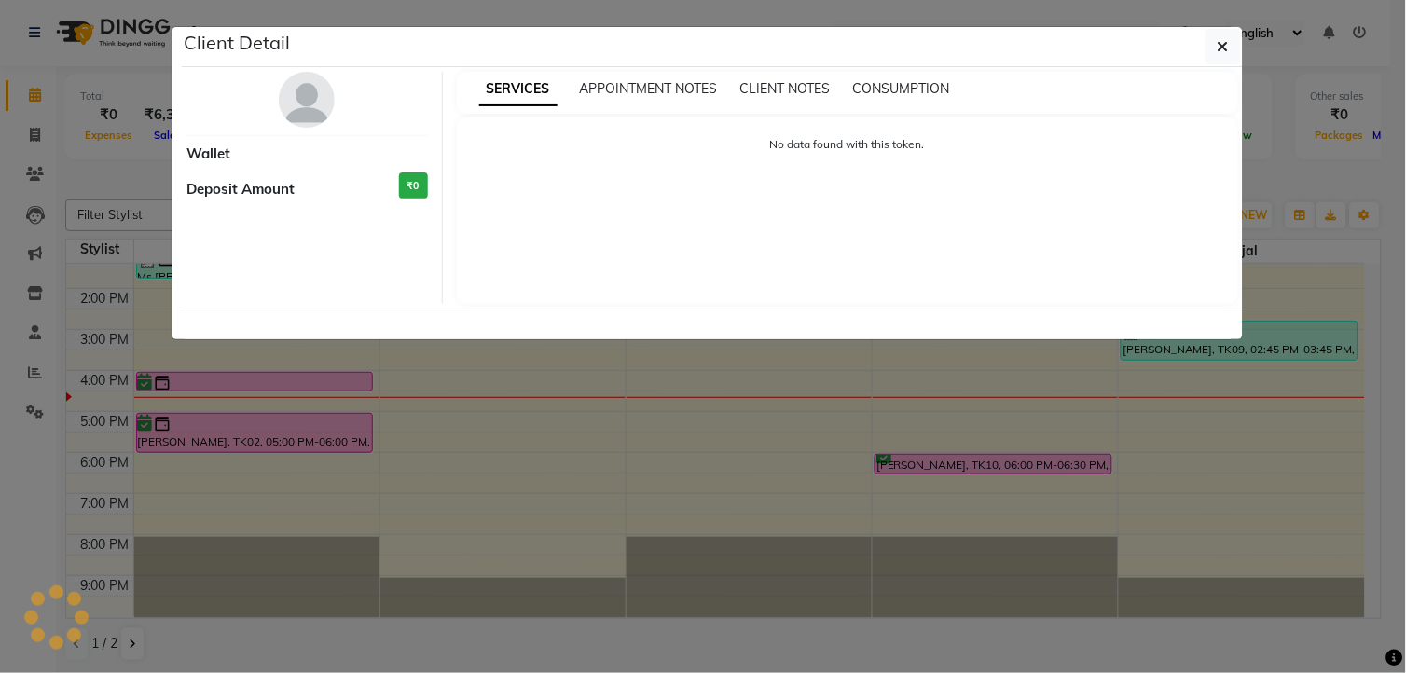
select select "6"
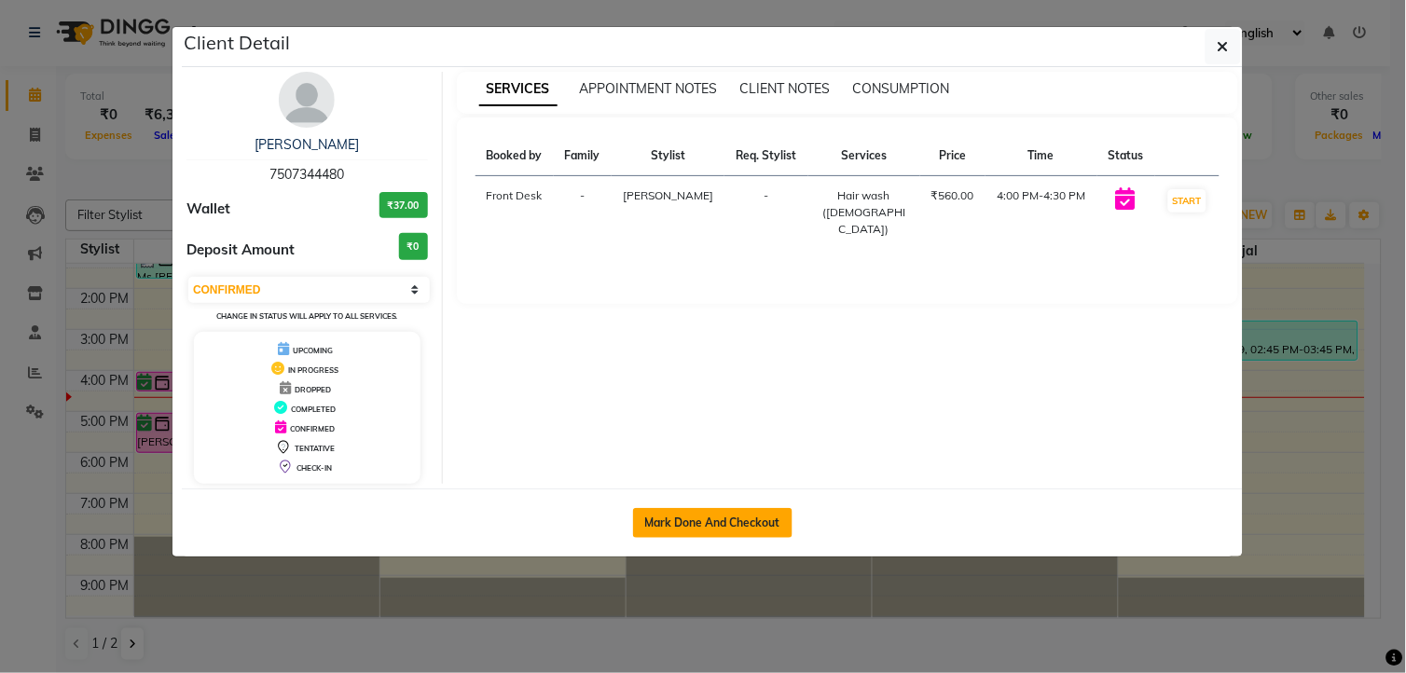
click at [750, 516] on button "Mark Done And Checkout" at bounding box center [712, 523] width 159 height 30
select select "service"
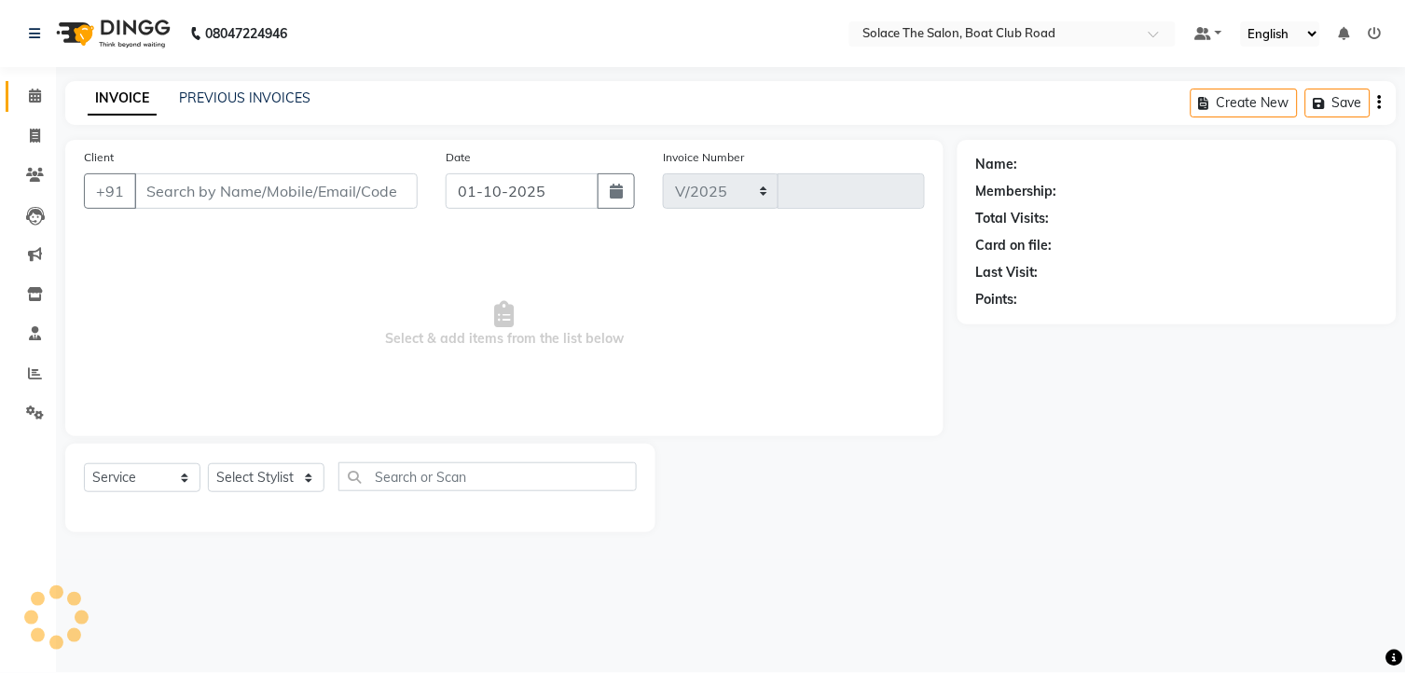
select select "585"
type input "1541"
type input "7507344480"
select select "9746"
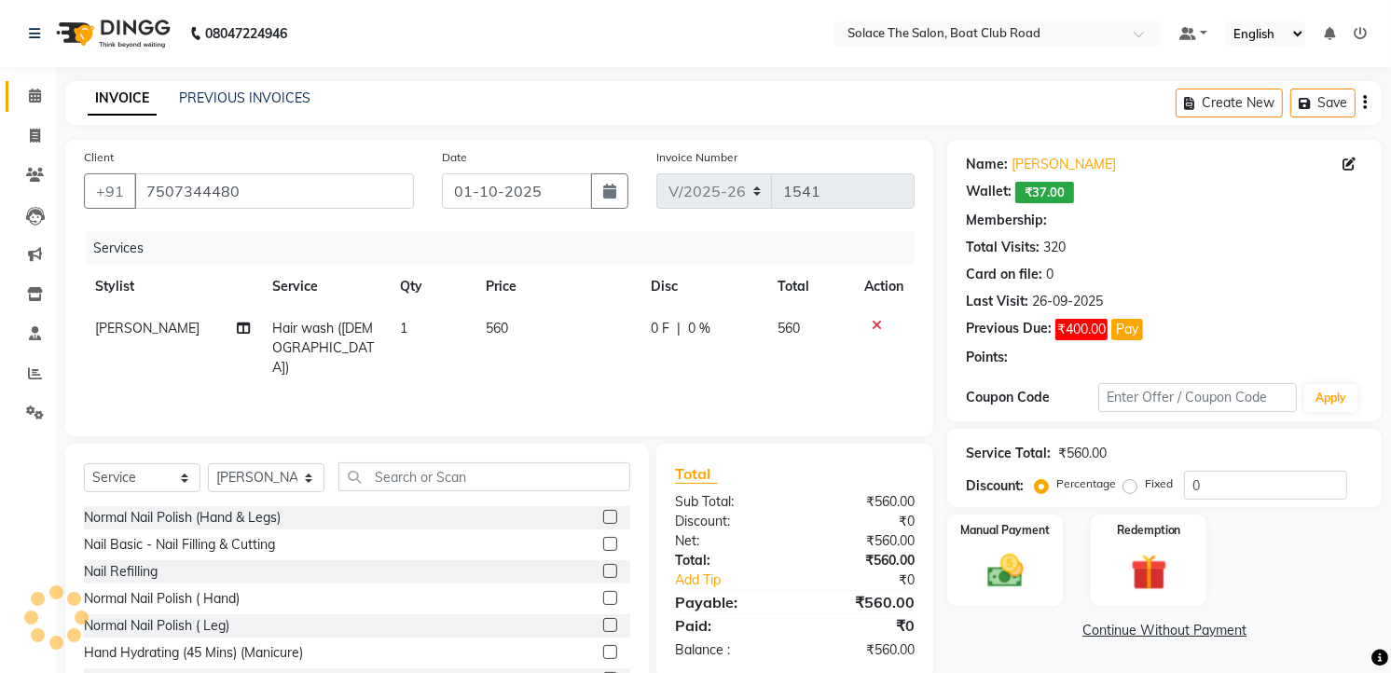
select select "1: Object"
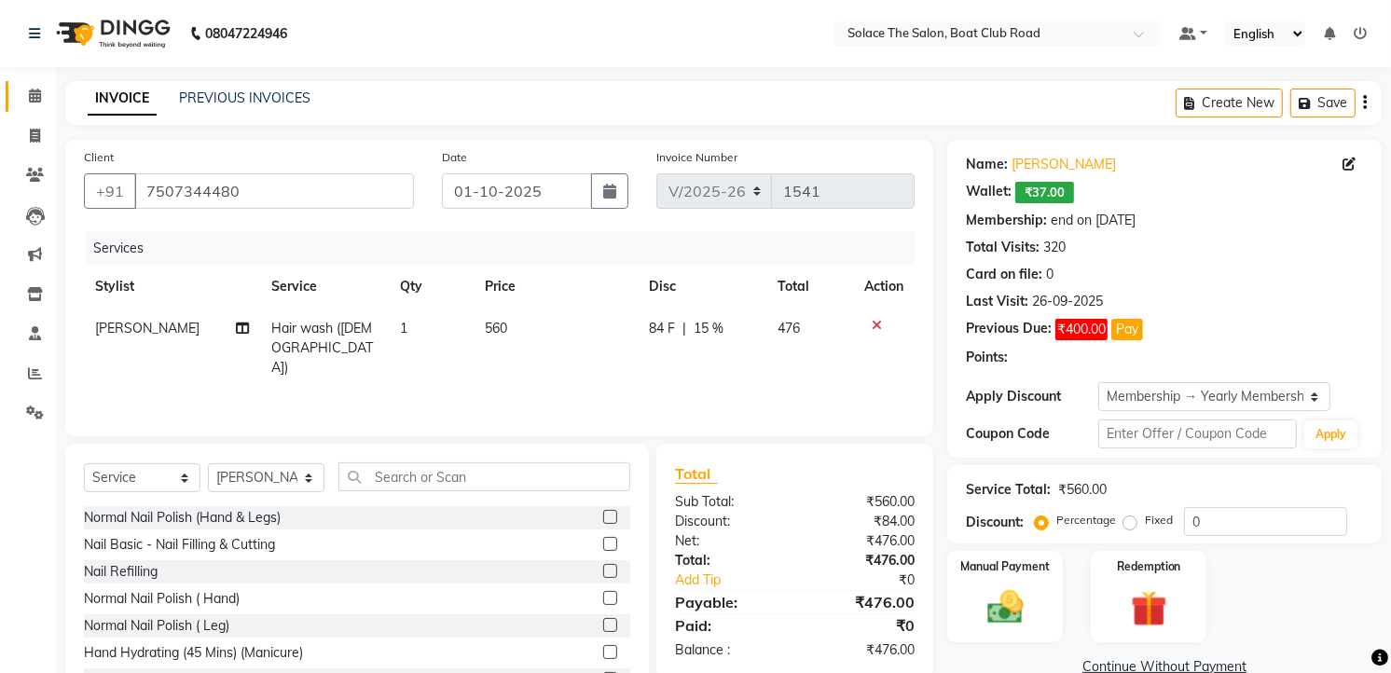
type input "15"
click at [301, 478] on select "Select Stylist [PERSON_NAME] [PERSON_NAME] [PERSON_NAME] Front Desk Kajal [PERS…" at bounding box center [266, 477] width 117 height 29
select select "9749"
click at [208, 464] on select "Select Stylist [PERSON_NAME] [PERSON_NAME] [PERSON_NAME] Front Desk Kajal [PERS…" at bounding box center [266, 477] width 117 height 29
click at [404, 473] on input "text" at bounding box center [484, 476] width 292 height 29
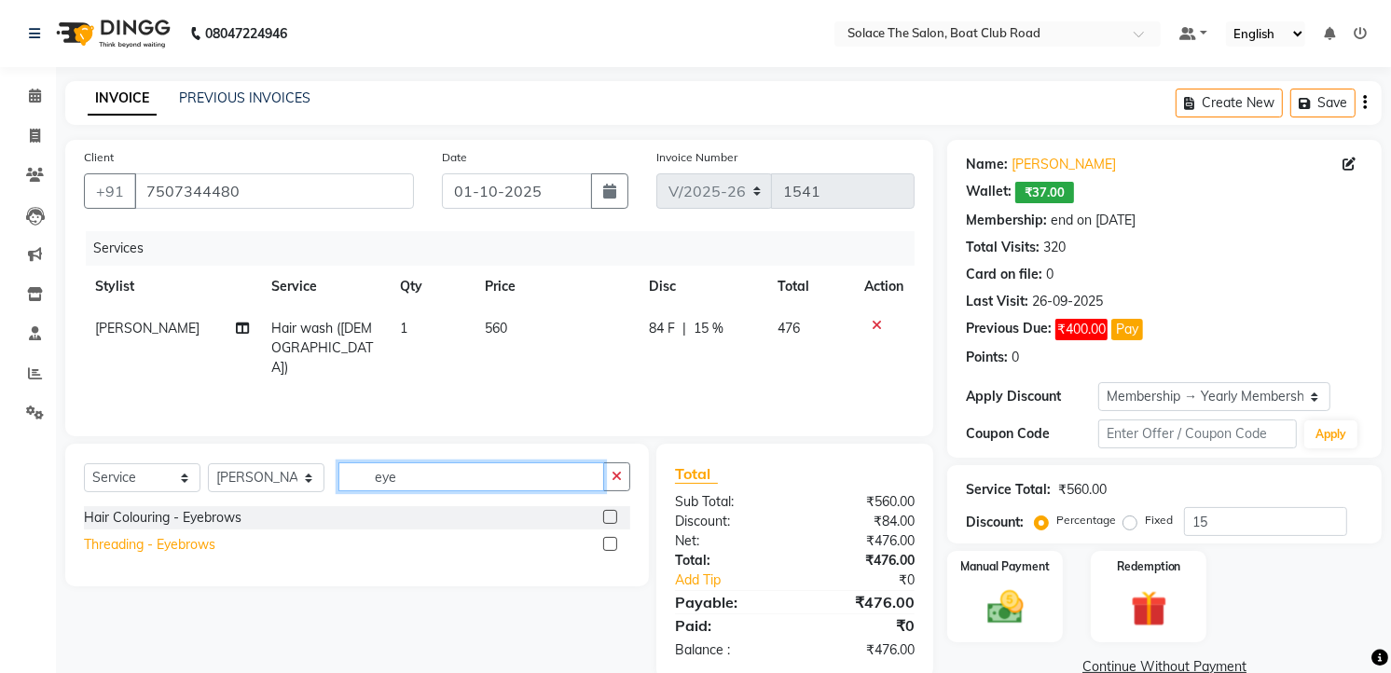
type input "eye"
click at [179, 544] on div "Threading - Eyebrows" at bounding box center [149, 545] width 131 height 20
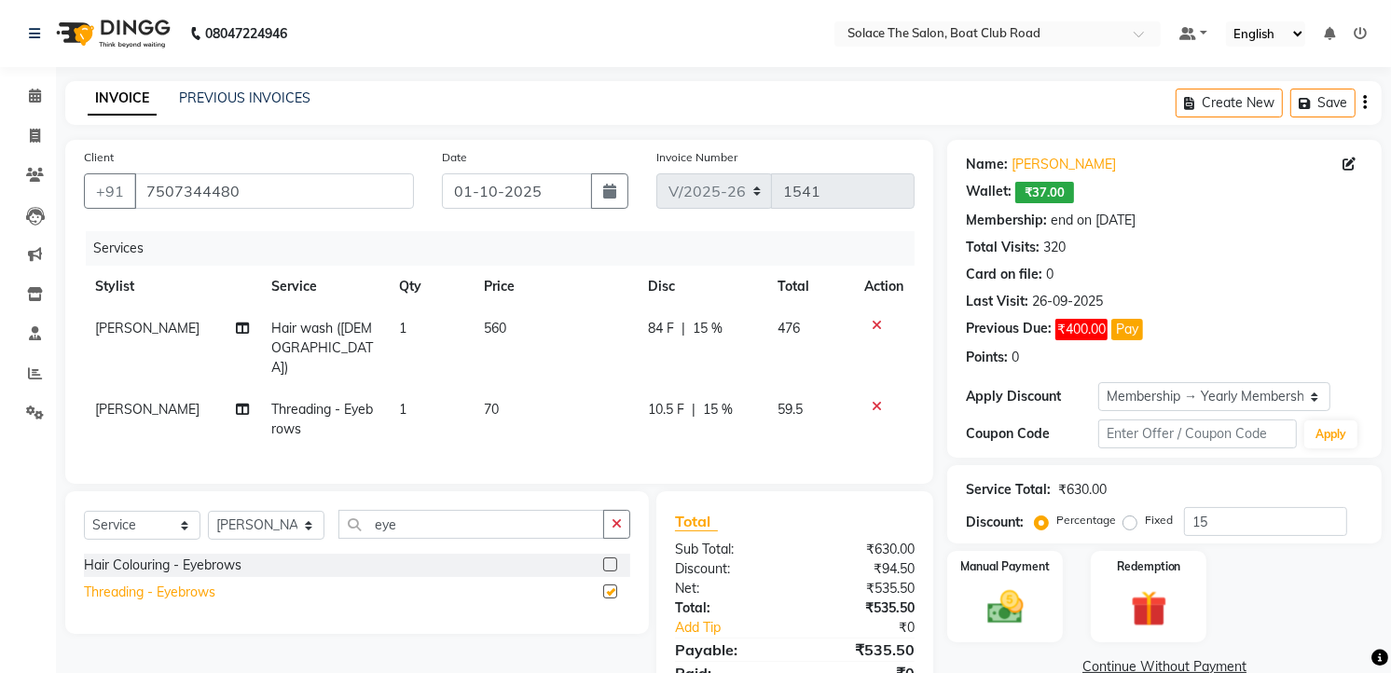
checkbox input "false"
click at [1259, 525] on input "15" at bounding box center [1265, 521] width 163 height 29
type input "1"
click at [939, 438] on div "Client [PHONE_NUMBER] Date [DATE] Invoice Number V/2025 V/[PHONE_NUMBER] Servic…" at bounding box center [499, 433] width 896 height 586
click at [337, 336] on span "Hair wash ([DEMOGRAPHIC_DATA])" at bounding box center [323, 348] width 102 height 56
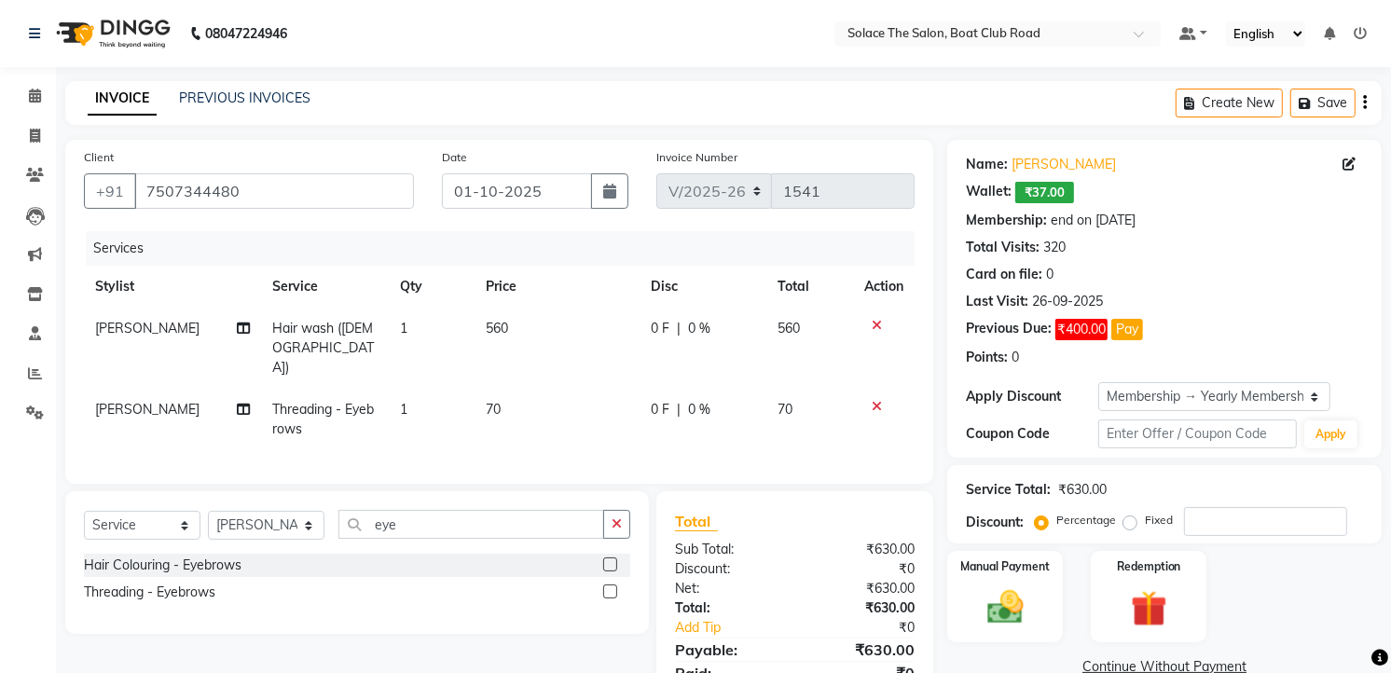
select select "9746"
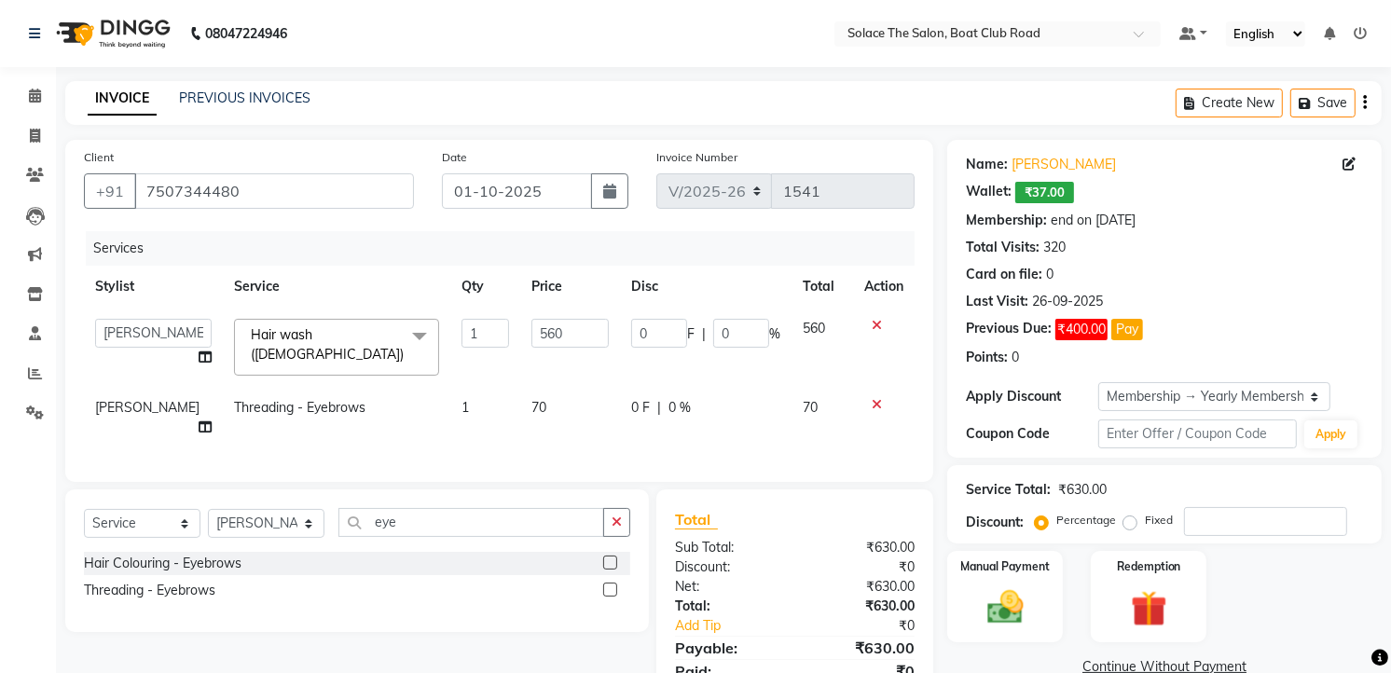
click at [401, 336] on span at bounding box center [419, 336] width 37 height 35
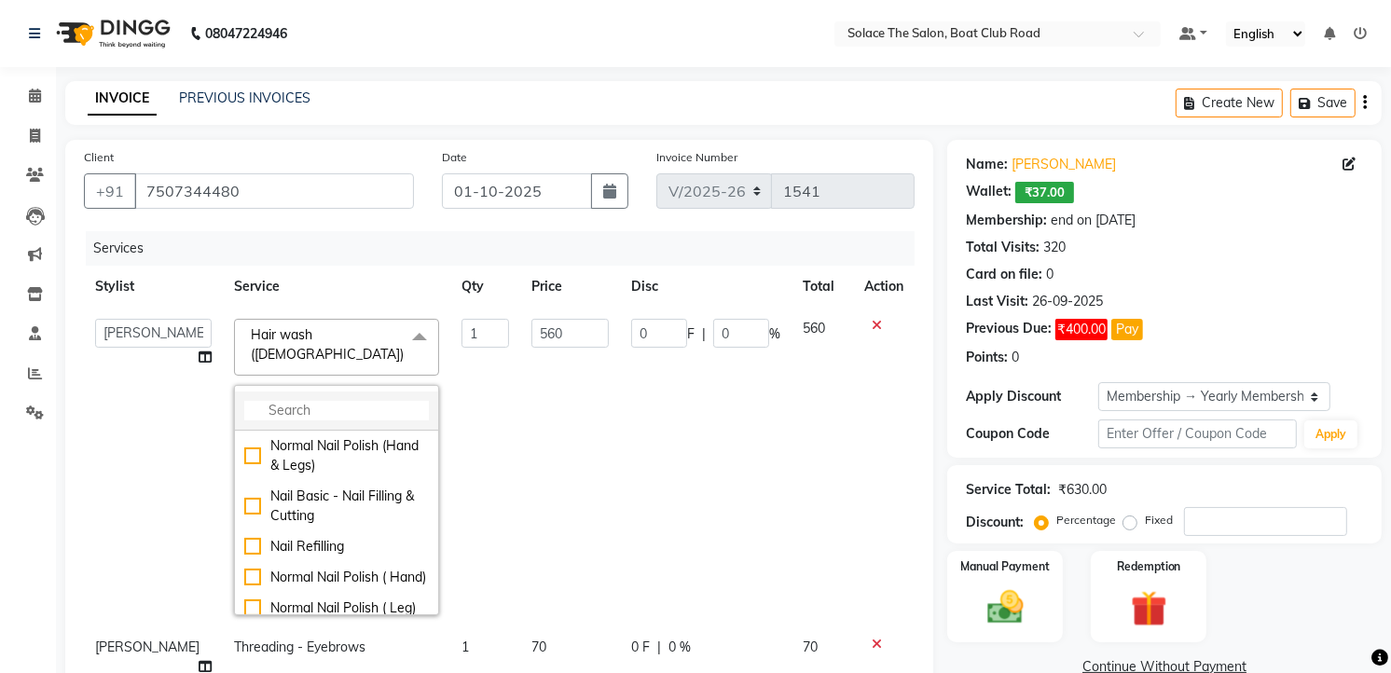
click at [328, 392] on li at bounding box center [336, 411] width 203 height 39
click at [265, 401] on input "multiselect-search" at bounding box center [336, 411] width 185 height 20
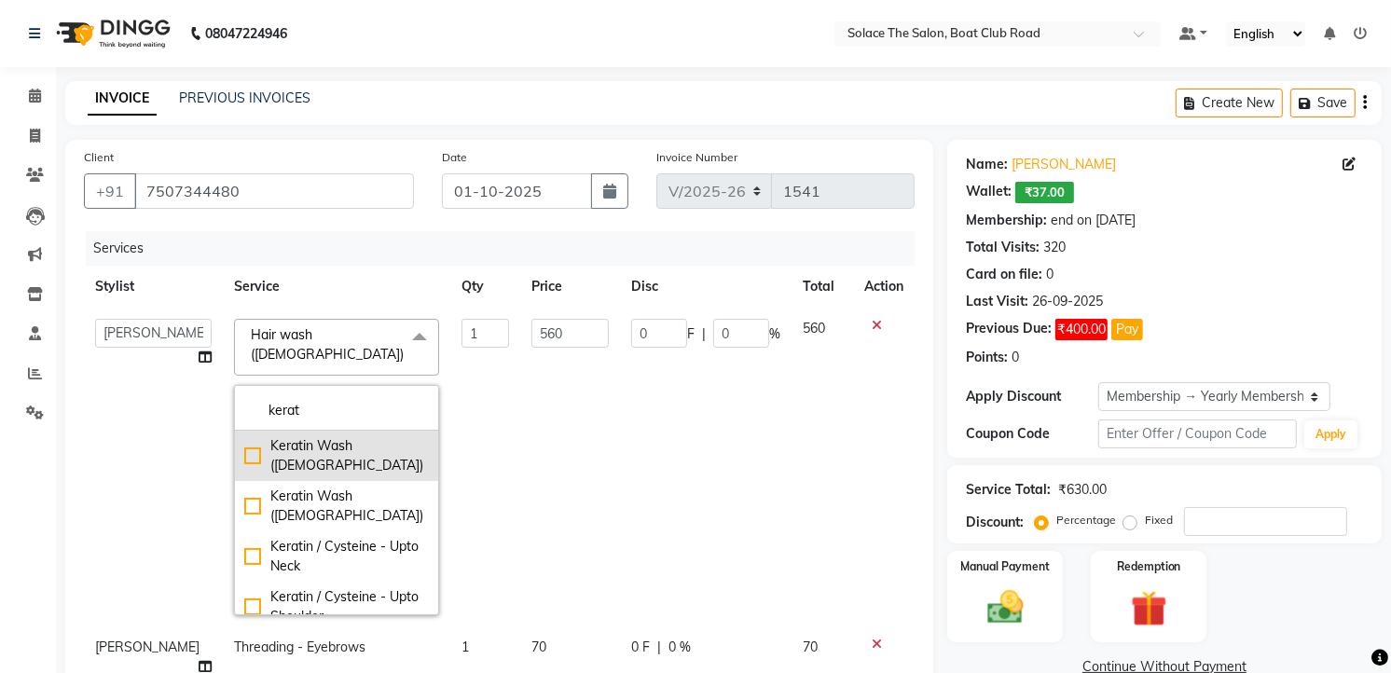
type input "kerat"
click at [332, 436] on div "Keratin Wash ([DEMOGRAPHIC_DATA])" at bounding box center [336, 455] width 185 height 39
checkbox input "true"
click at [144, 458] on td "[PERSON_NAME] [PERSON_NAME] [PERSON_NAME] Front Desk Kajal Kavita [PERSON_NAME]…" at bounding box center [153, 467] width 139 height 319
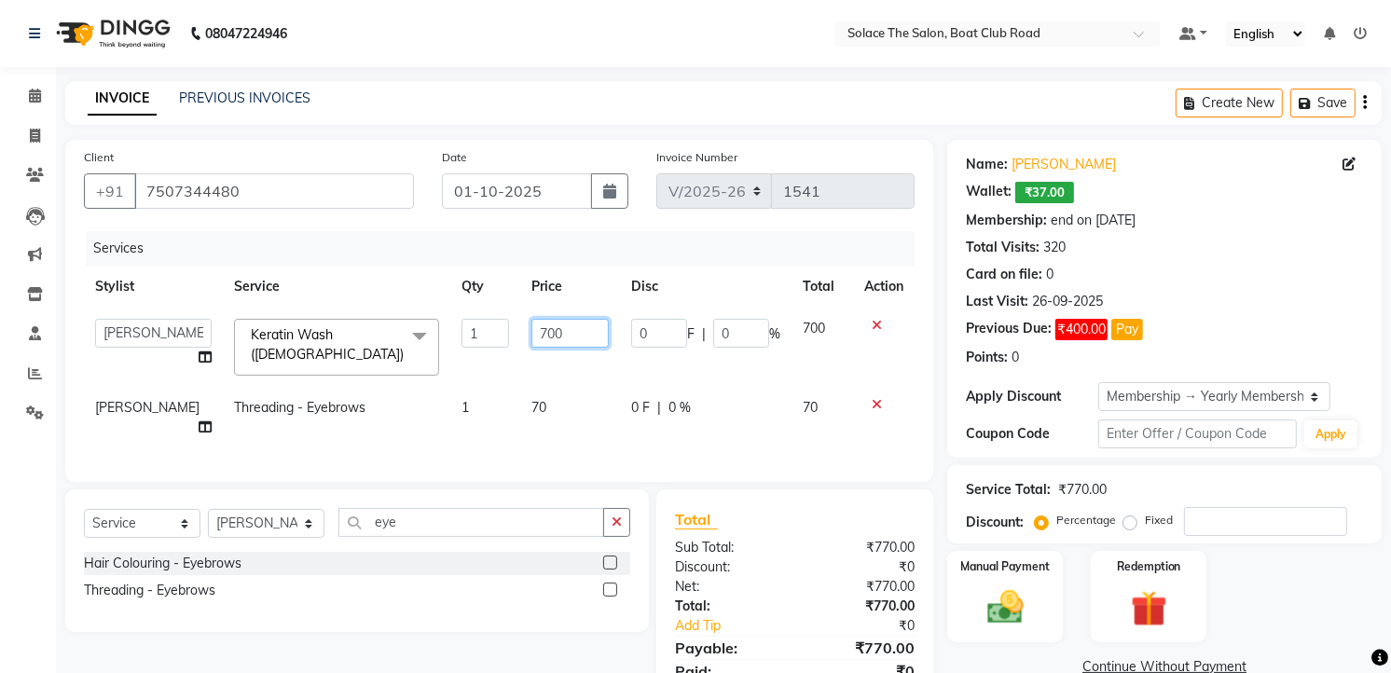
click at [576, 331] on input "700" at bounding box center [569, 333] width 77 height 29
type input "7"
type input "600"
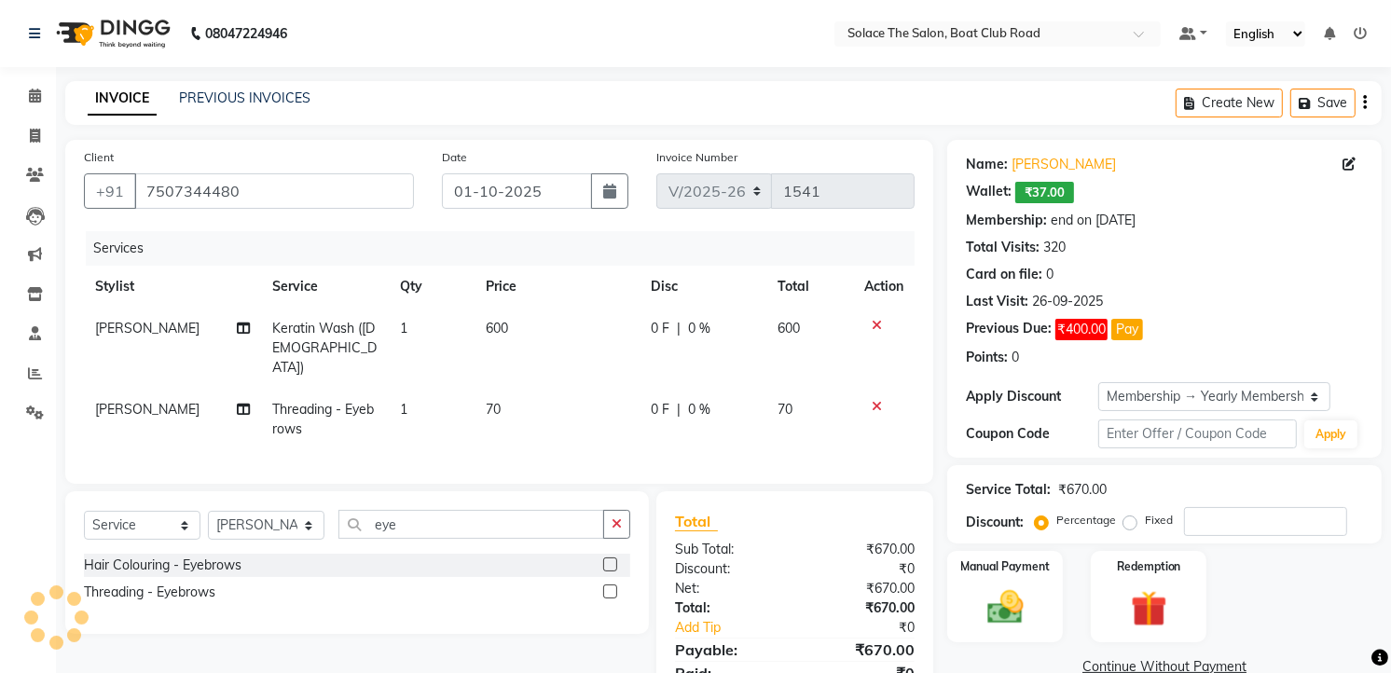
drag, startPoint x: 813, startPoint y: 600, endPoint x: 988, endPoint y: 672, distance: 189.4
click at [816, 603] on div "₹670.00" at bounding box center [862, 609] width 134 height 20
click at [992, 602] on img at bounding box center [1005, 607] width 61 height 43
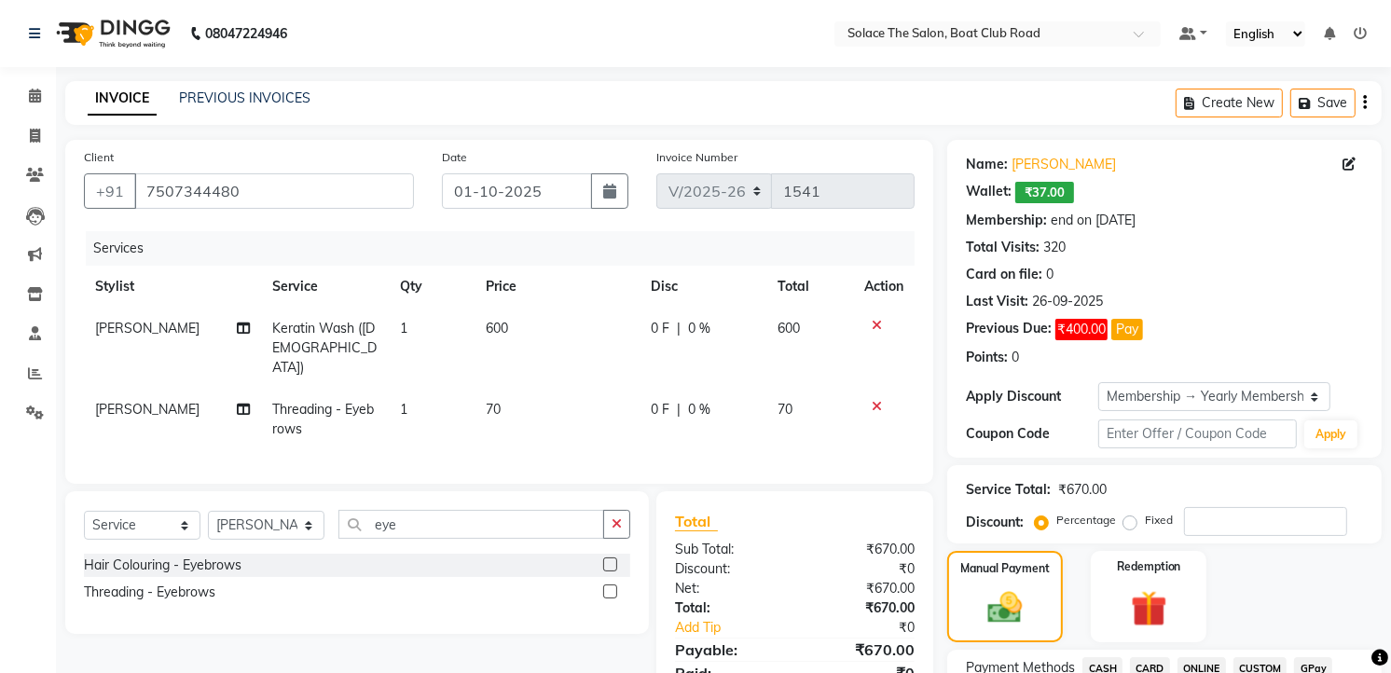
click at [1110, 657] on span "CASH" at bounding box center [1102, 667] width 40 height 21
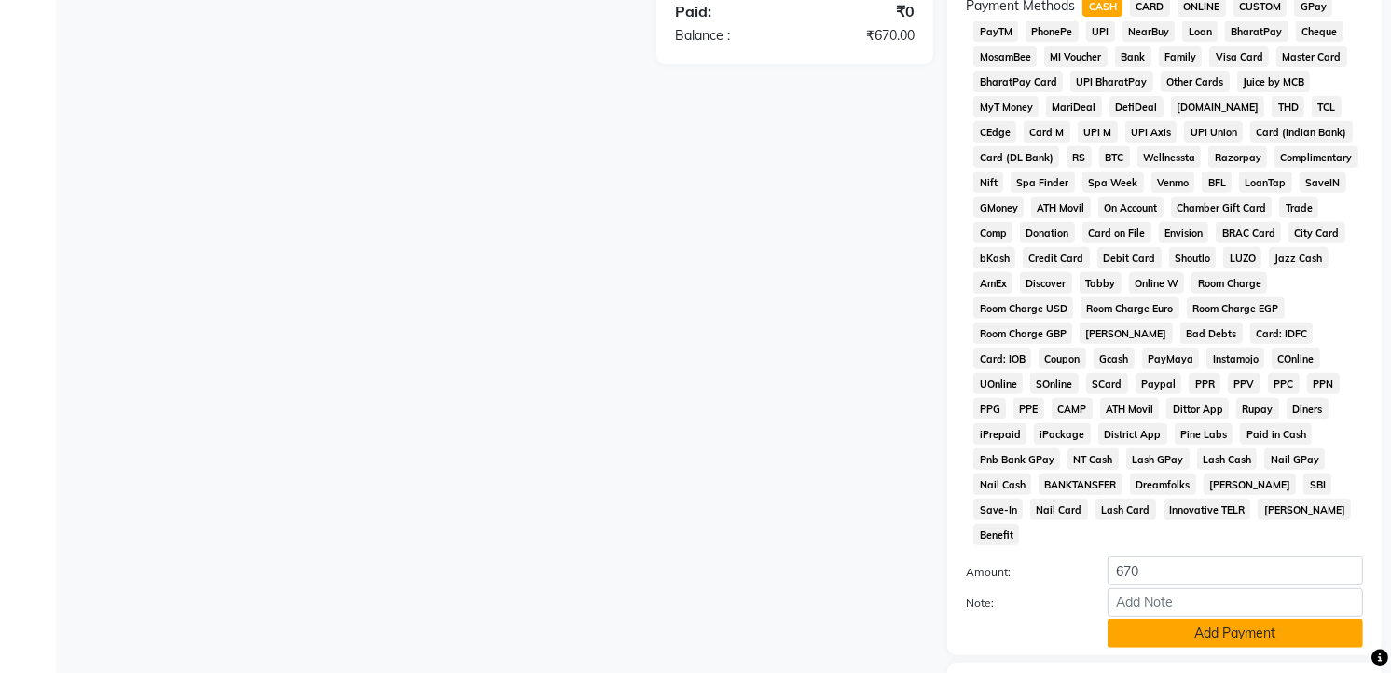
click at [1266, 622] on button "Add Payment" at bounding box center [1235, 633] width 255 height 29
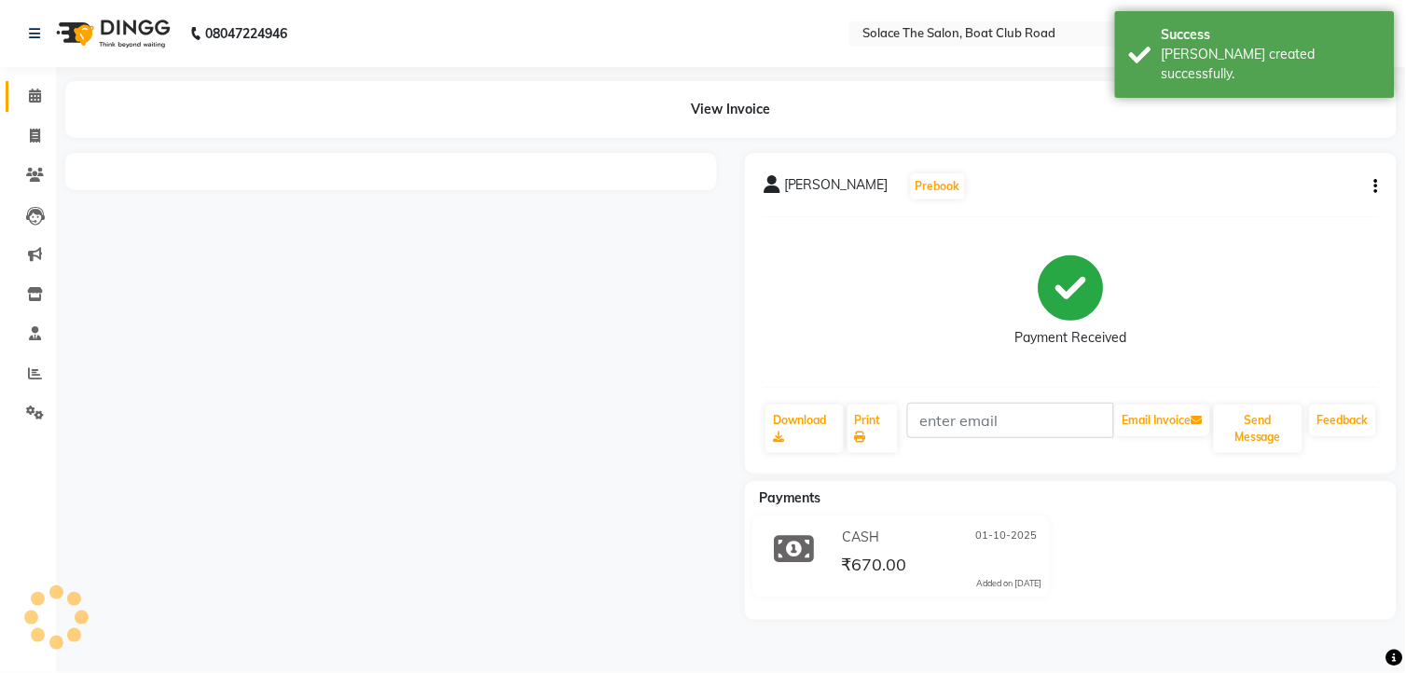
click at [41, 103] on span at bounding box center [35, 96] width 33 height 21
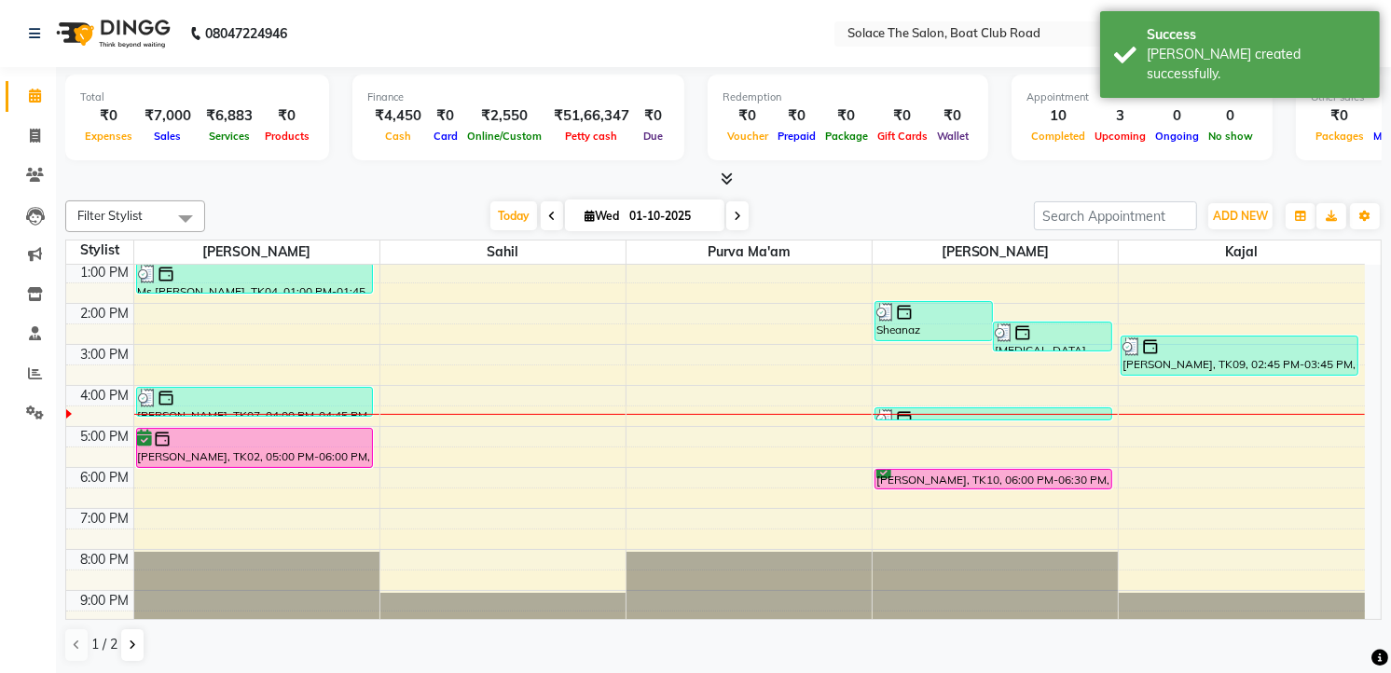
scroll to position [221, 0]
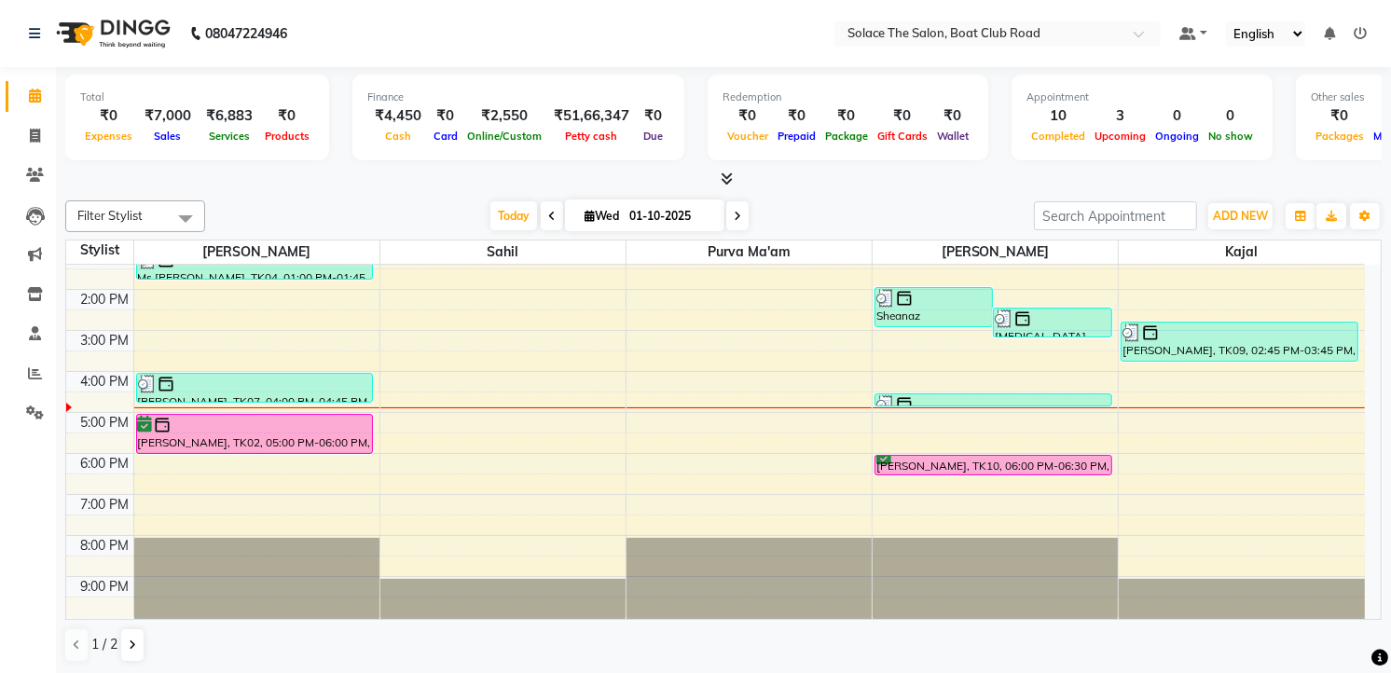
click at [734, 213] on icon at bounding box center [737, 216] width 7 height 11
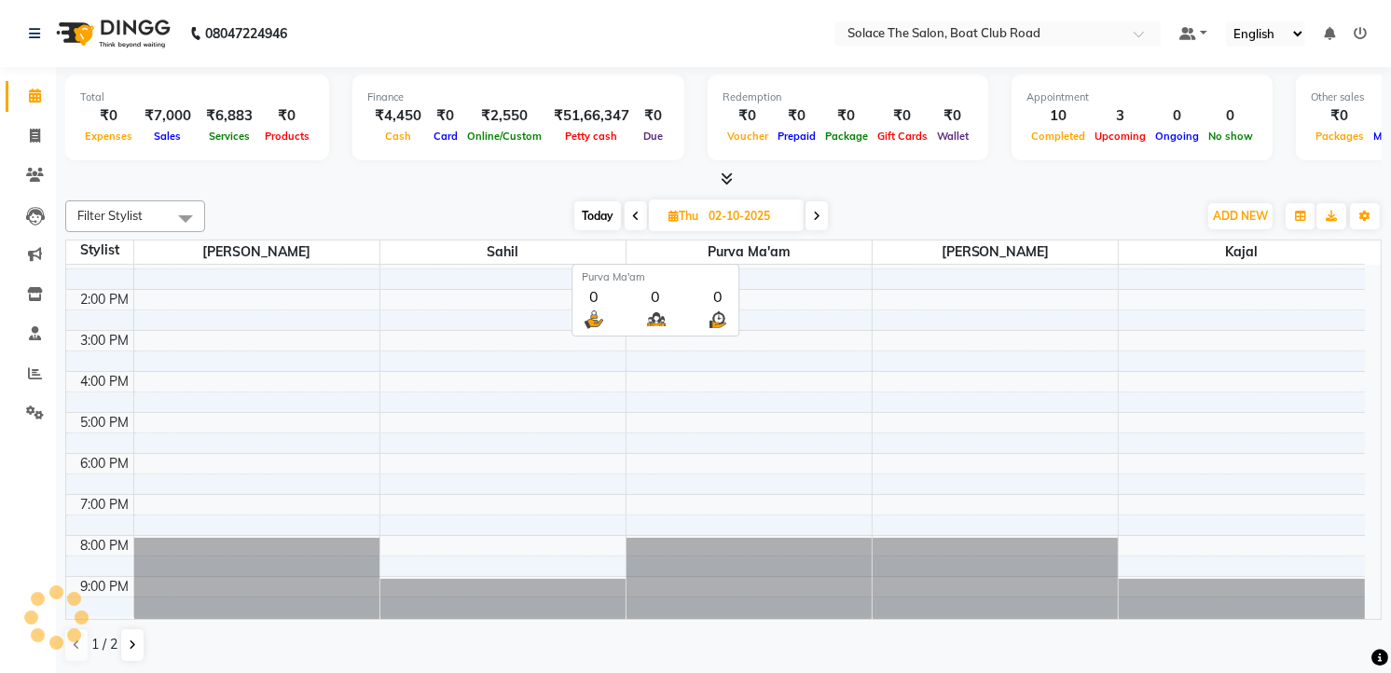
scroll to position [222, 0]
click at [815, 211] on icon at bounding box center [816, 216] width 7 height 11
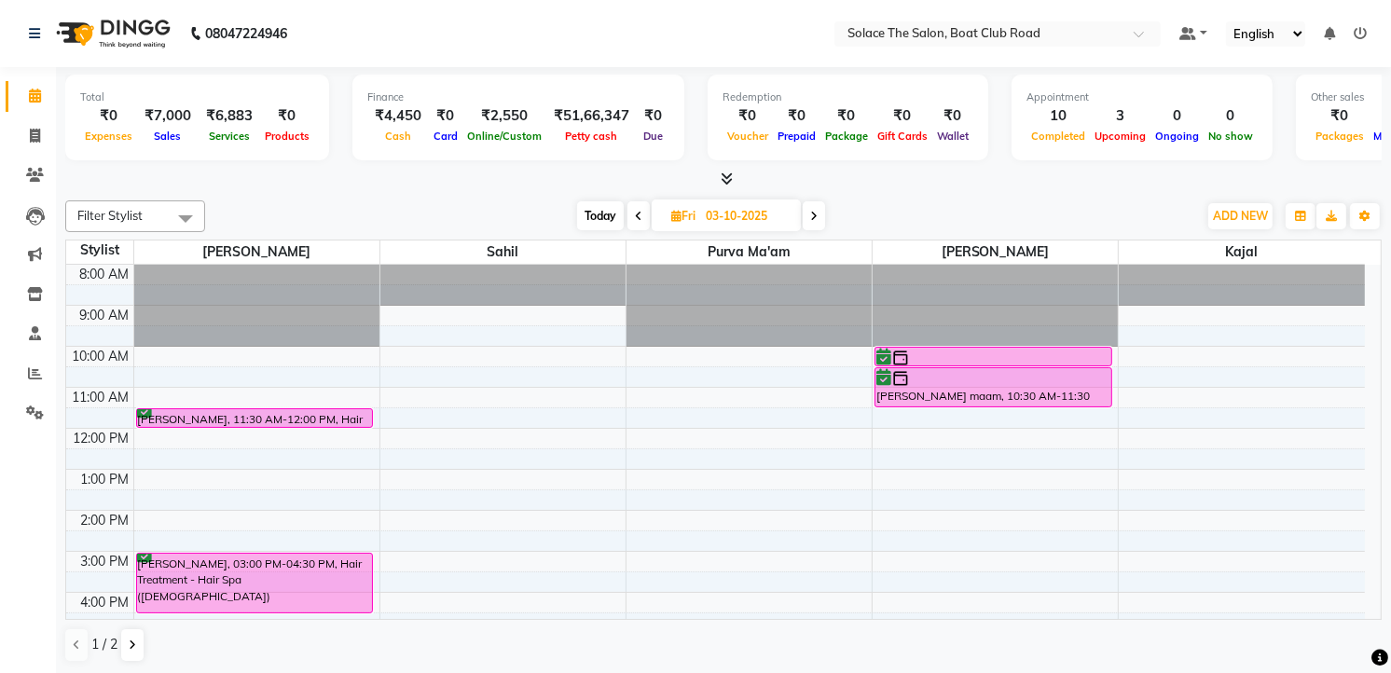
scroll to position [207, 0]
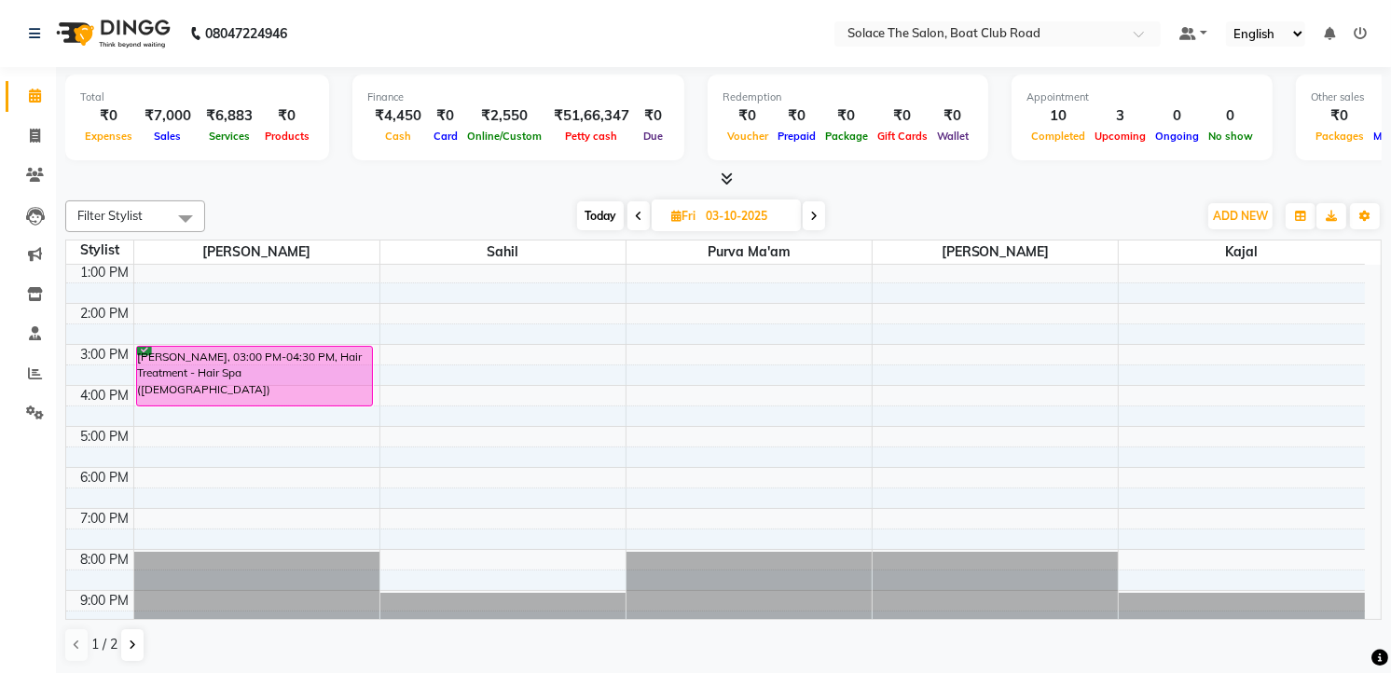
click at [598, 209] on span "Today" at bounding box center [600, 215] width 47 height 29
type input "01-10-2025"
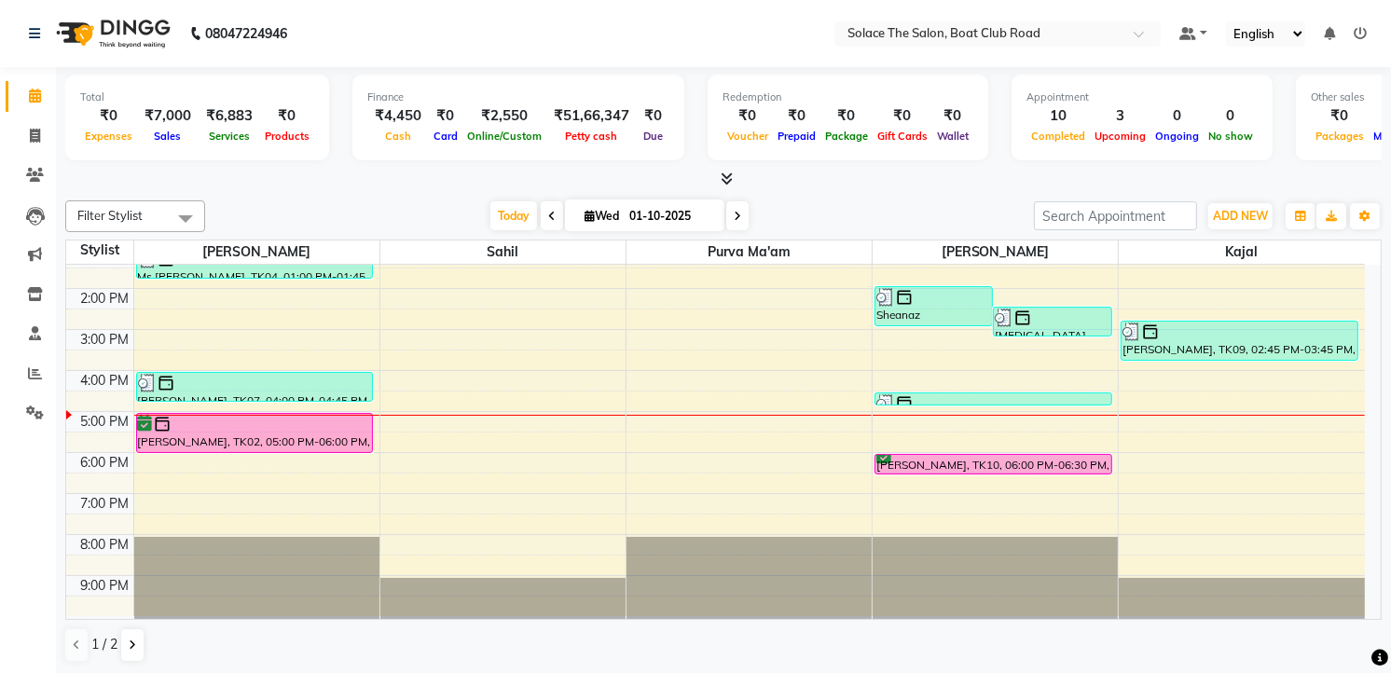
scroll to position [1, 0]
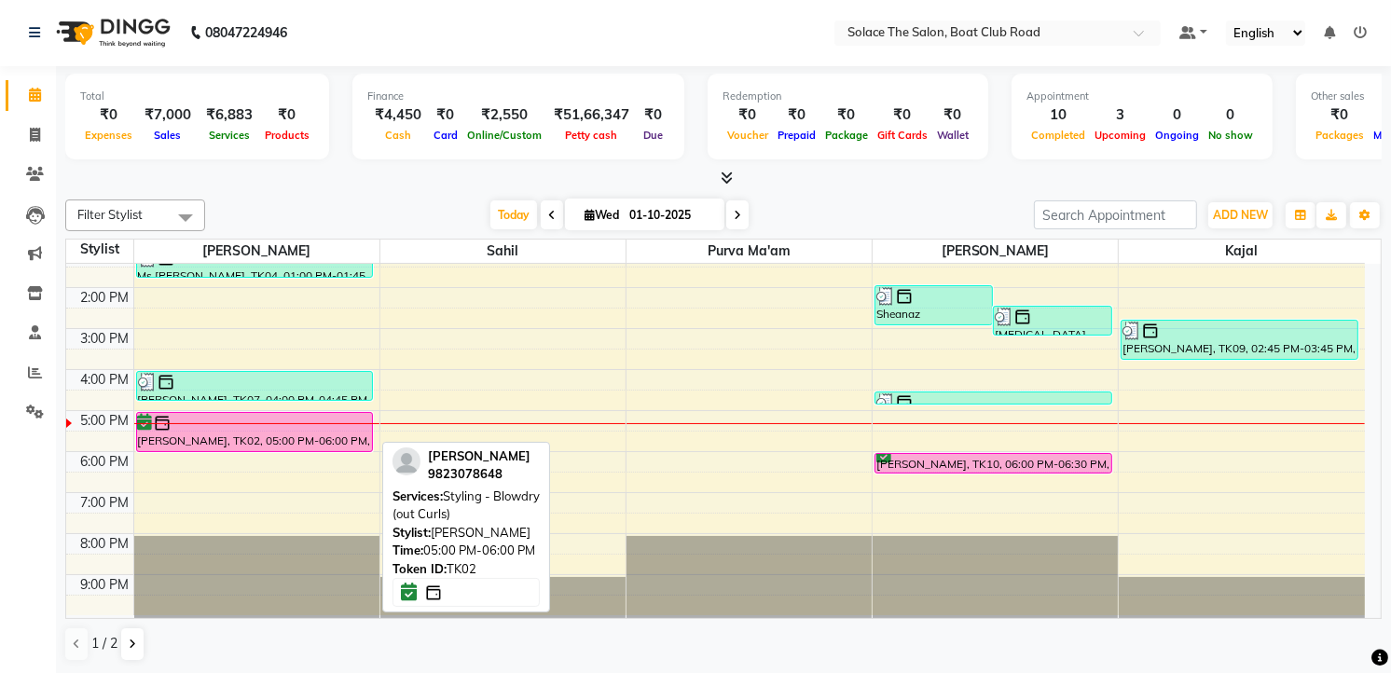
click at [302, 440] on div "[PERSON_NAME], TK02, 05:00 PM-06:00 PM, Styling - Blowdry (out Curls)" at bounding box center [255, 432] width 236 height 38
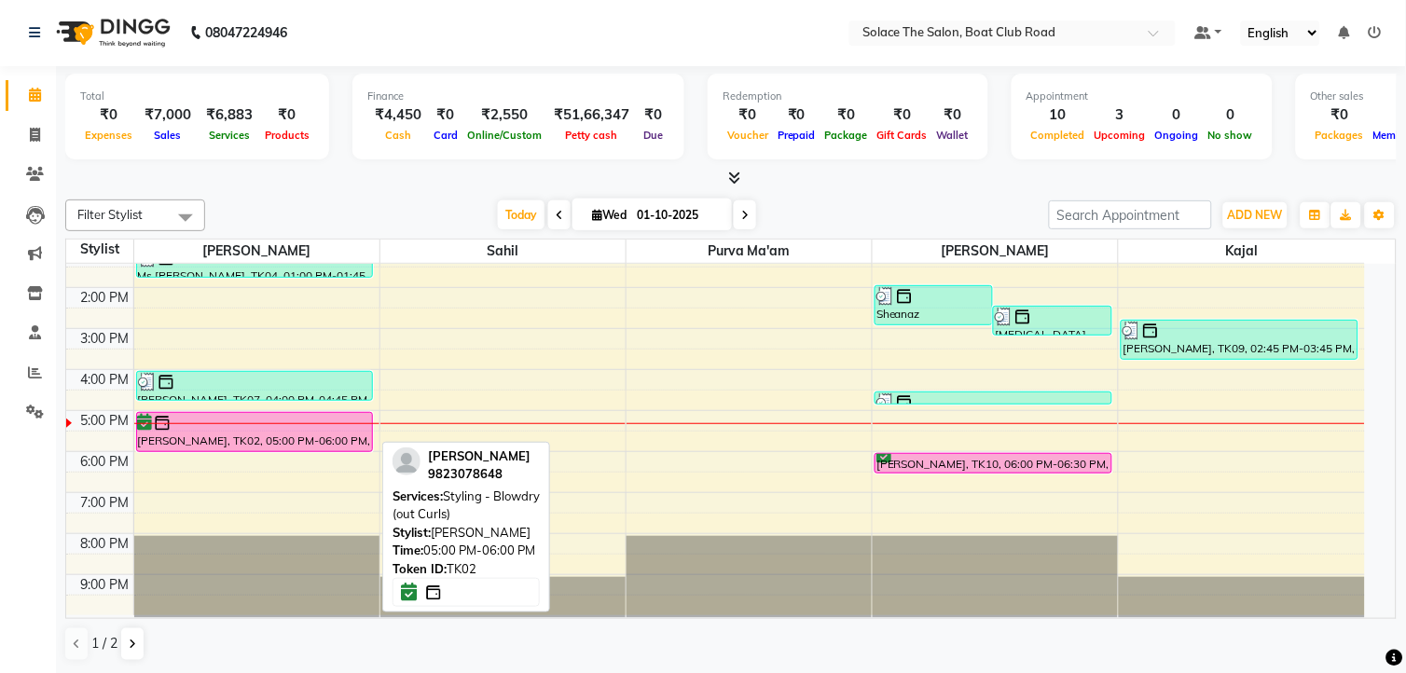
select select "6"
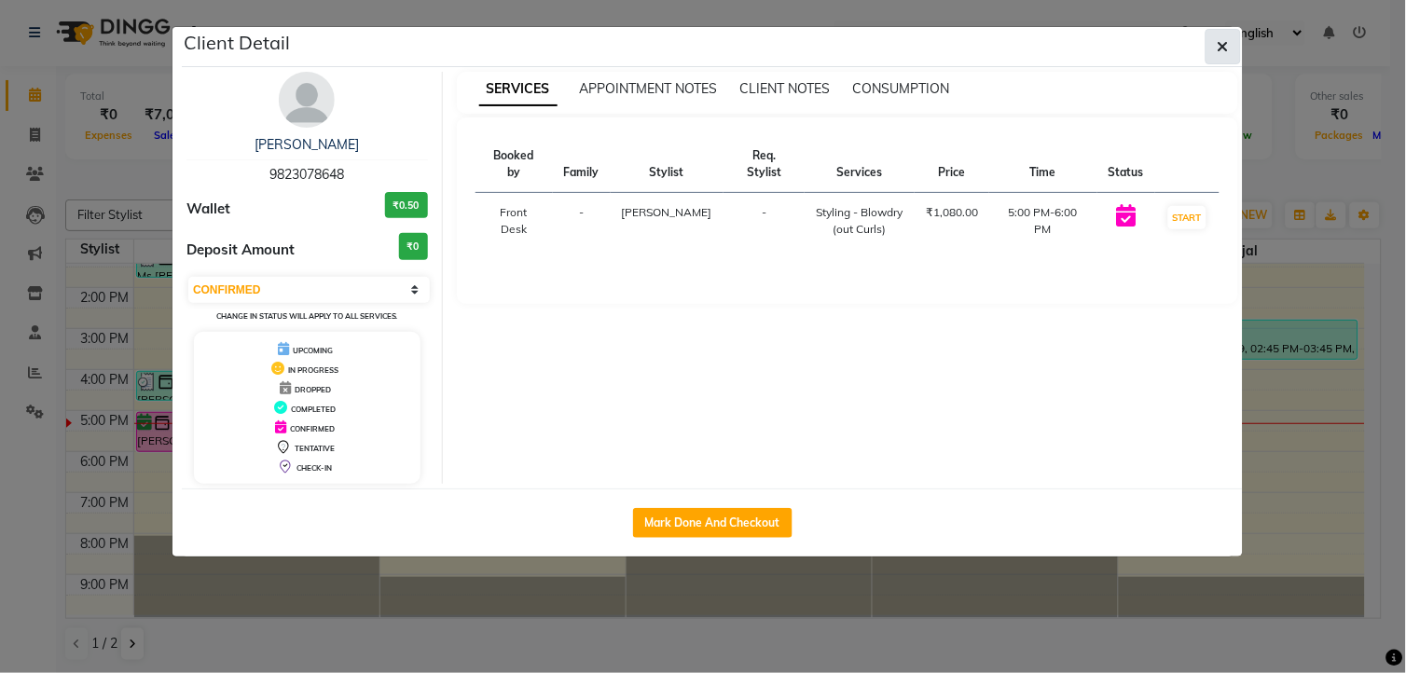
click at [1226, 39] on icon "button" at bounding box center [1223, 46] width 11 height 15
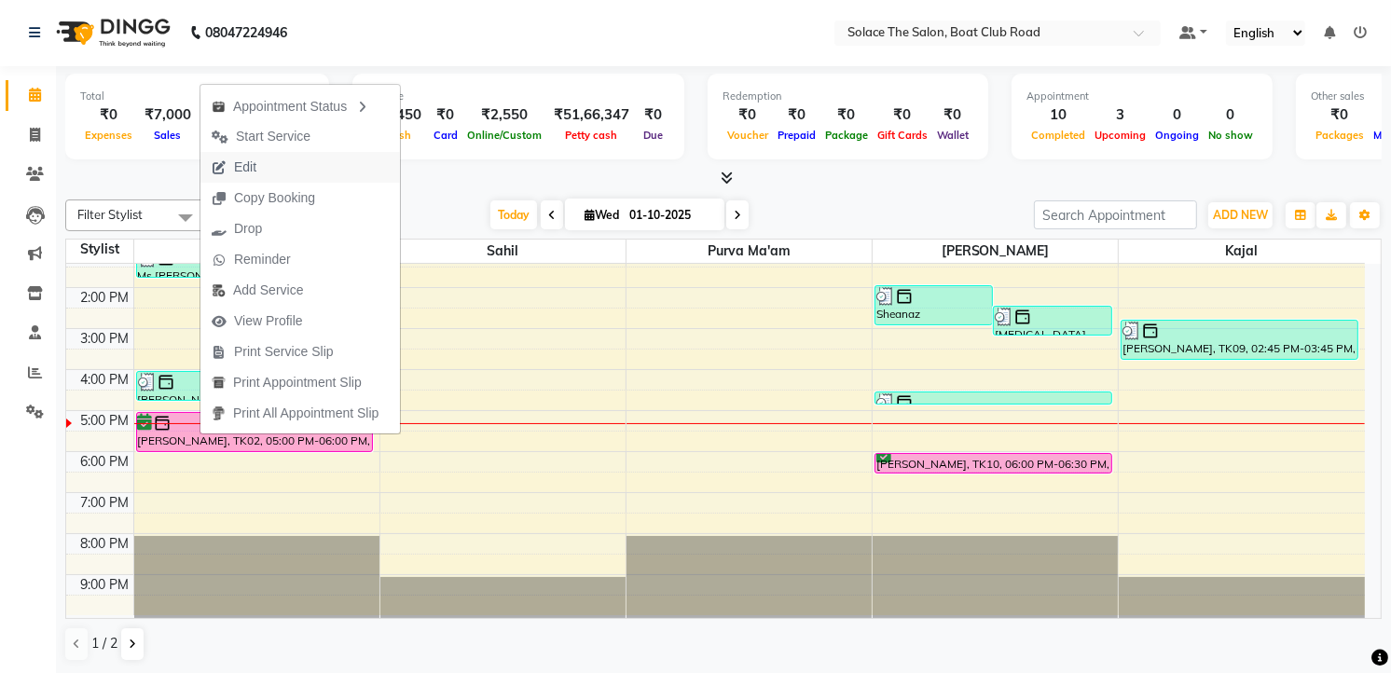
click at [286, 162] on button "Edit" at bounding box center [300, 167] width 200 height 31
select select "tentative"
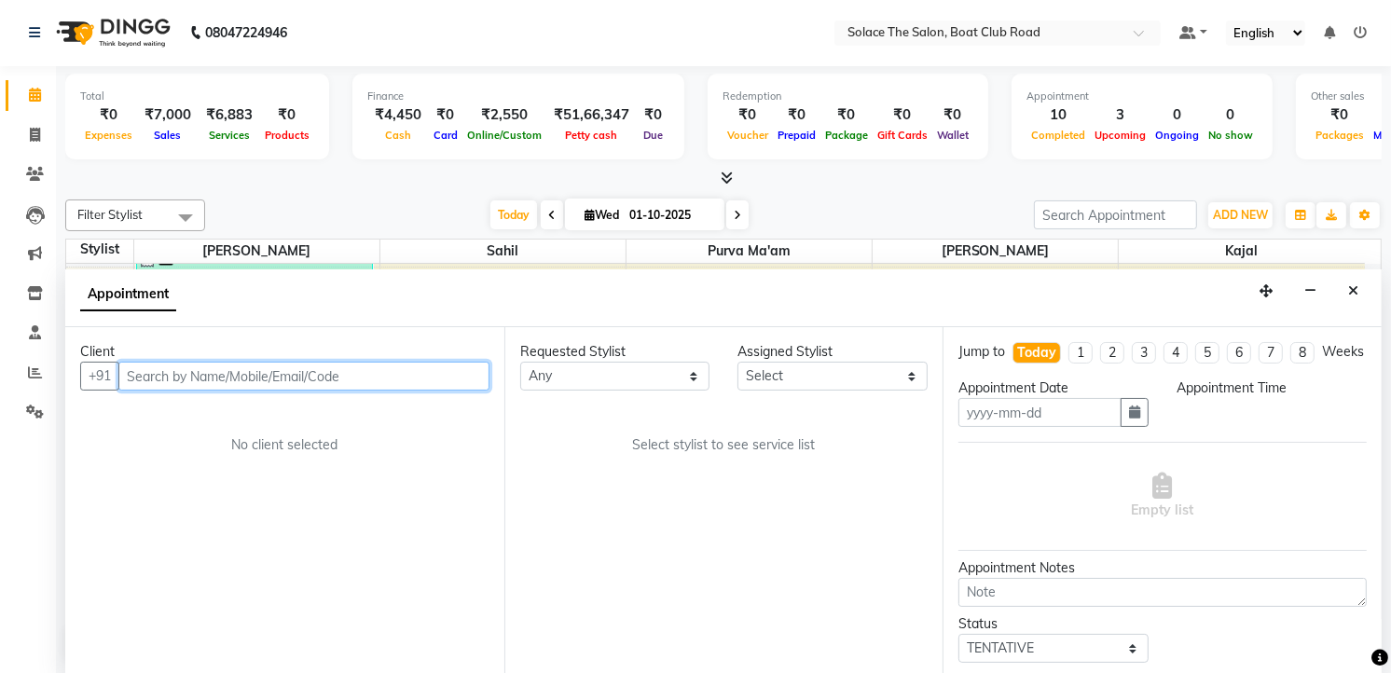
type input "01-10-2025"
select select "confirm booking"
select select "1020"
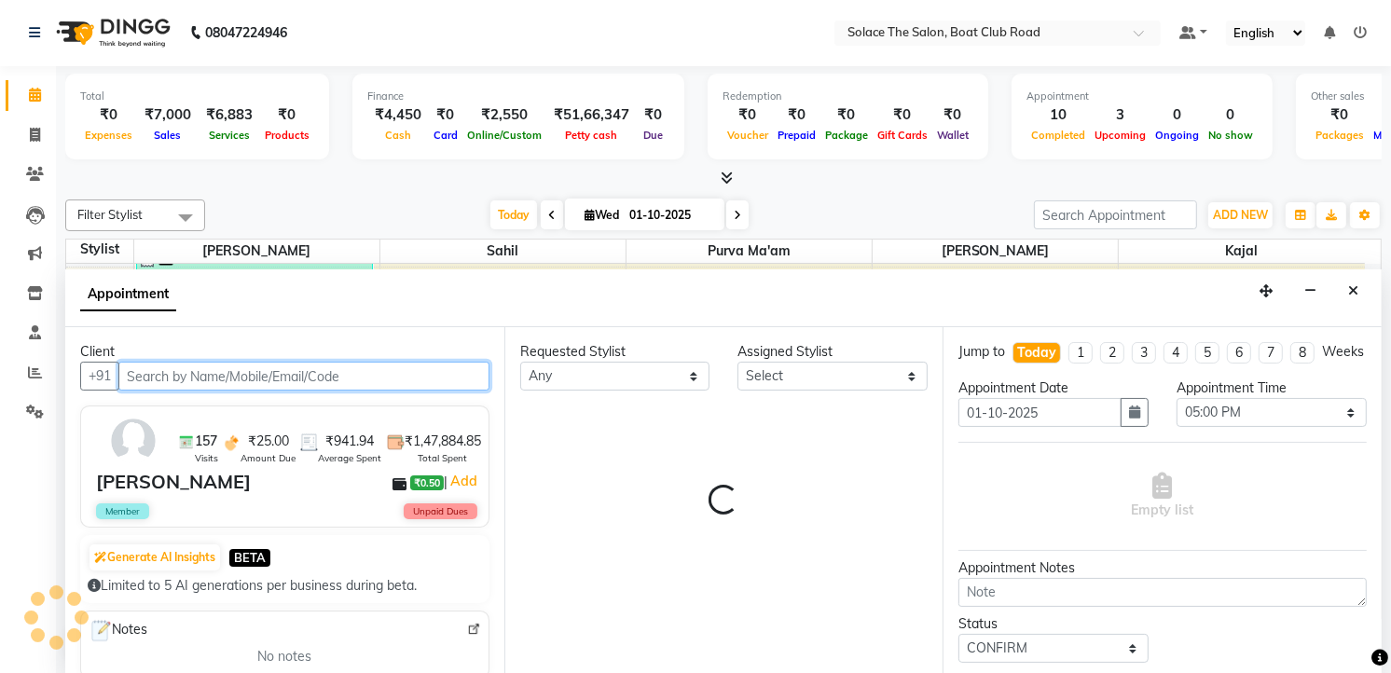
scroll to position [222, 0]
select select "9746"
select select "720"
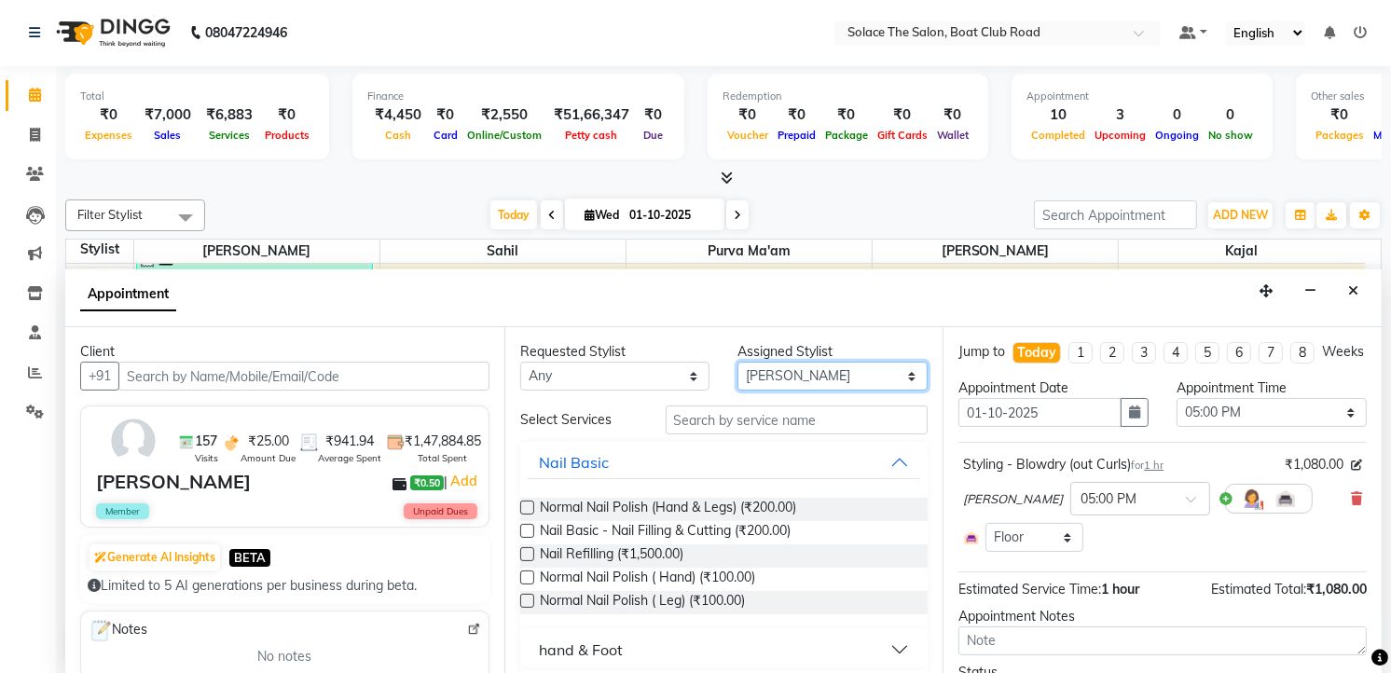
click at [873, 378] on select "Select Atul [PERSON_NAME] Kajal Purva Ma'am rishi [PERSON_NAME] suraj" at bounding box center [832, 376] width 190 height 29
select select "9749"
click at [737, 362] on select "Select Atul [PERSON_NAME] Kajal Purva Ma'am rishi [PERSON_NAME] suraj" at bounding box center [832, 376] width 190 height 29
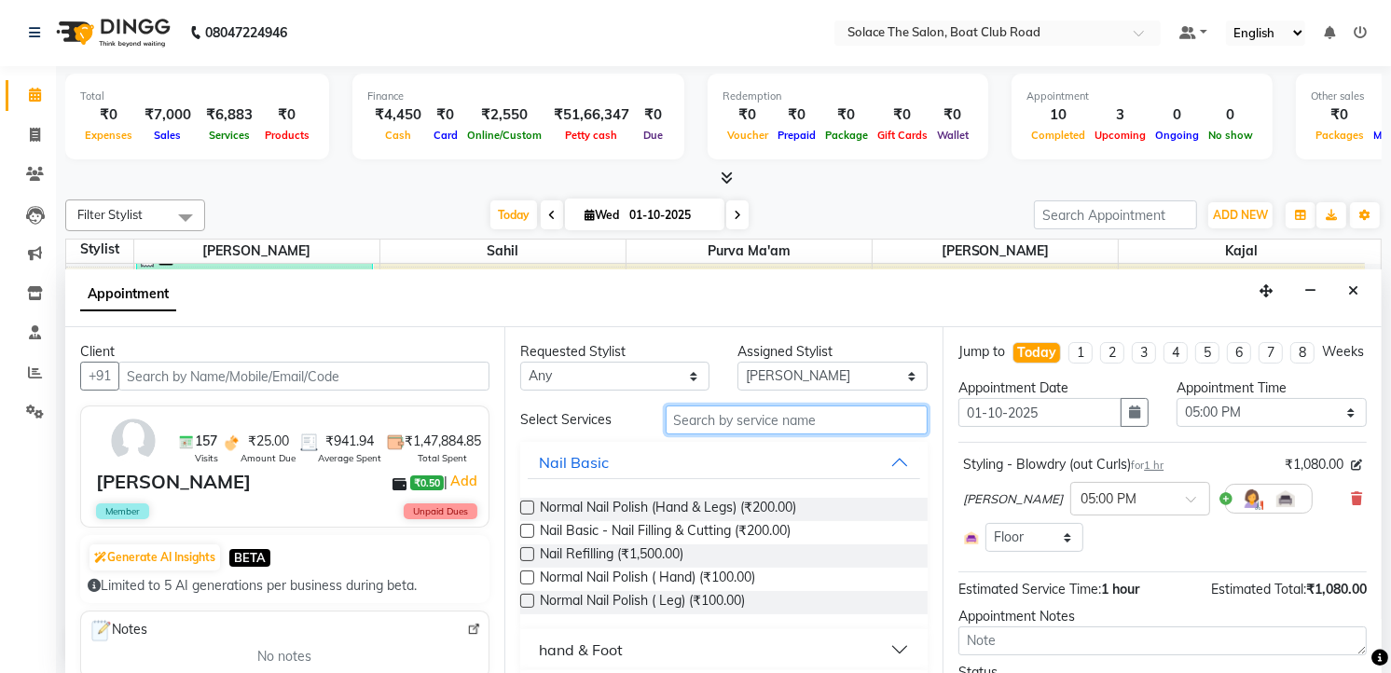
click at [787, 420] on input "text" at bounding box center [797, 420] width 263 height 29
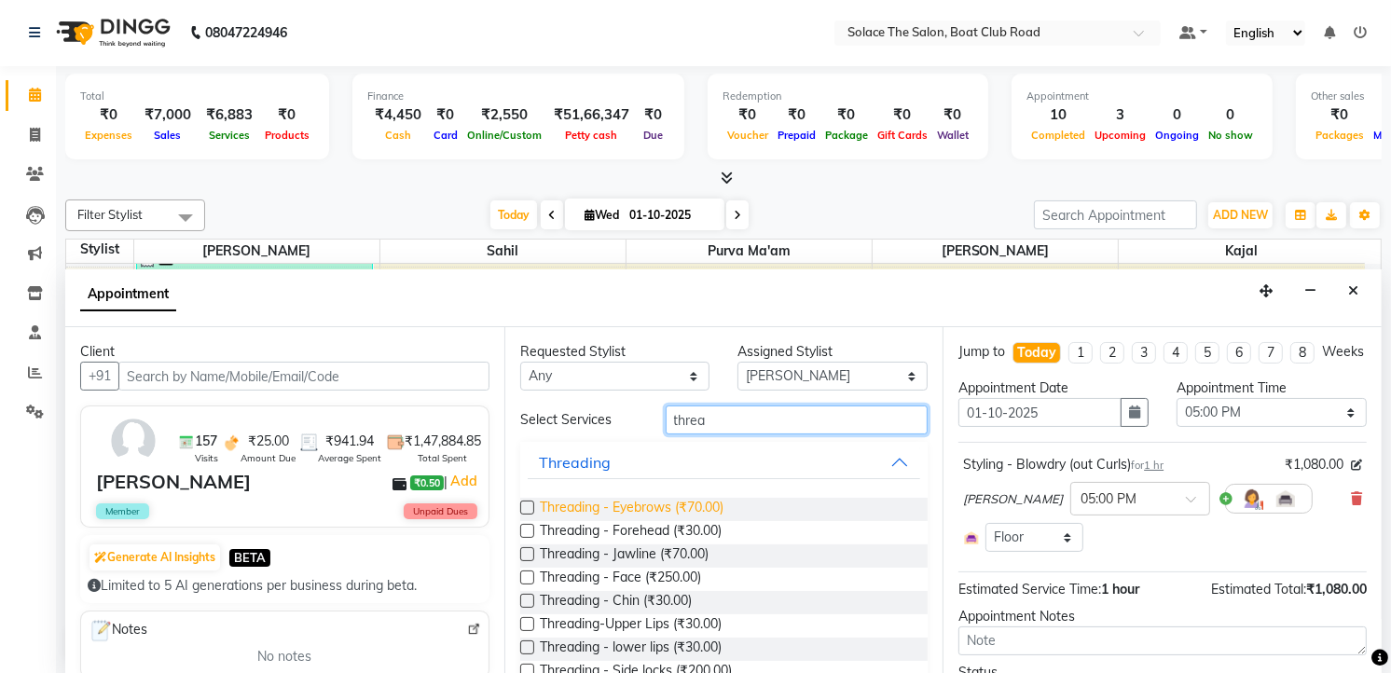
type input "threa"
click at [672, 504] on span "Threading - Eyebrows (₹70.00)" at bounding box center [632, 509] width 184 height 23
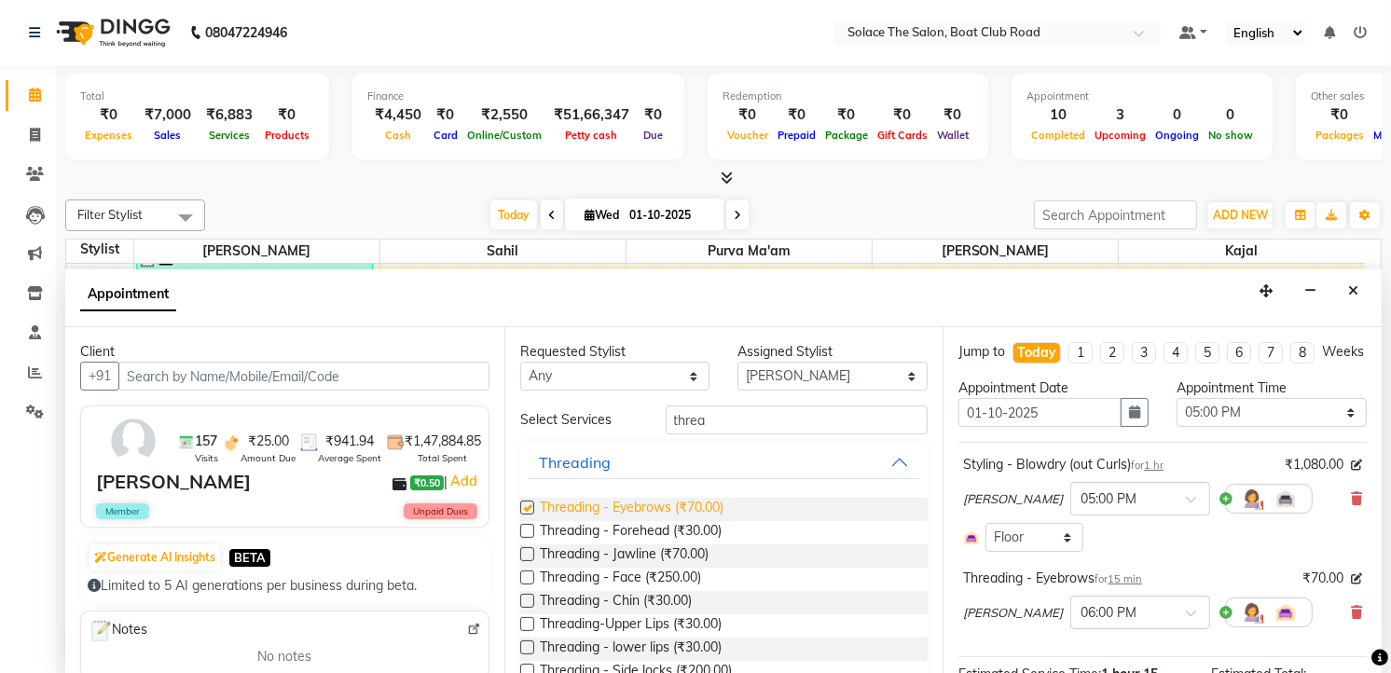
checkbox input "false"
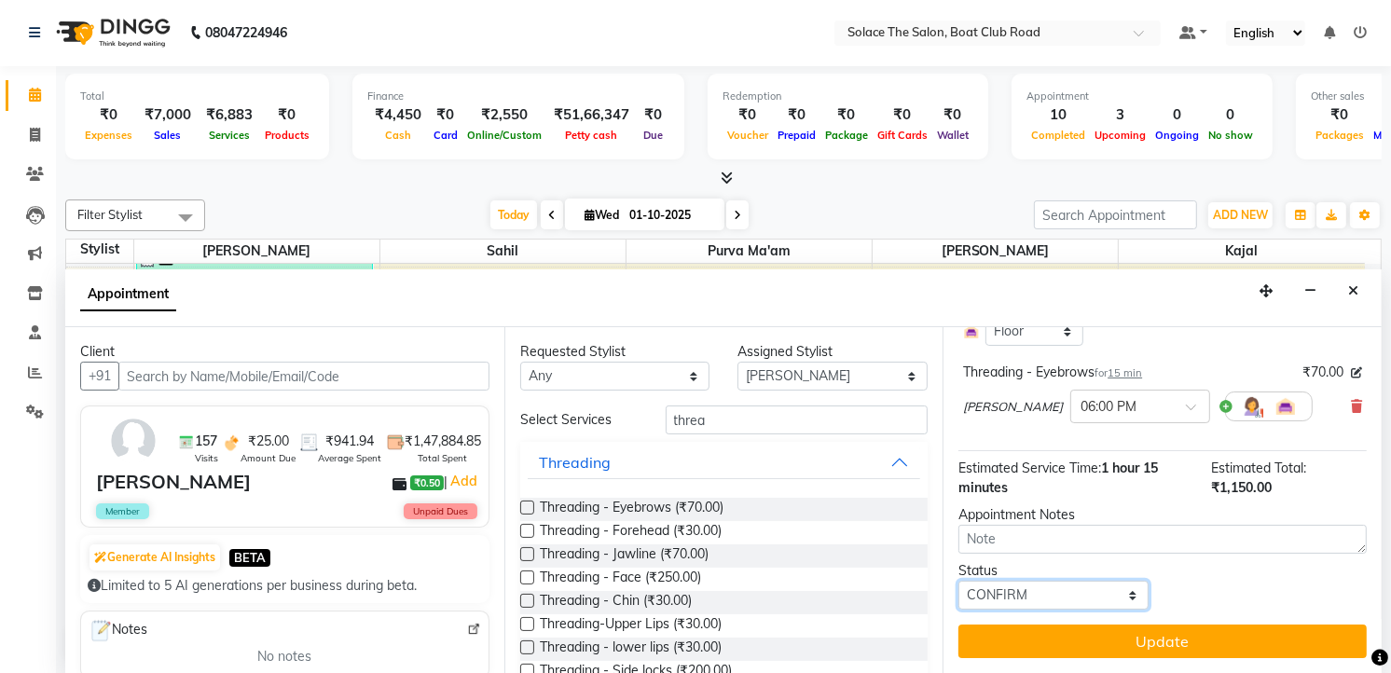
click at [1081, 584] on select "Select TENTATIVE CONFIRM CHECK-IN UPCOMING" at bounding box center [1053, 595] width 190 height 29
click at [958, 581] on select "Select TENTATIVE CONFIRM CHECK-IN UPCOMING" at bounding box center [1053, 595] width 190 height 29
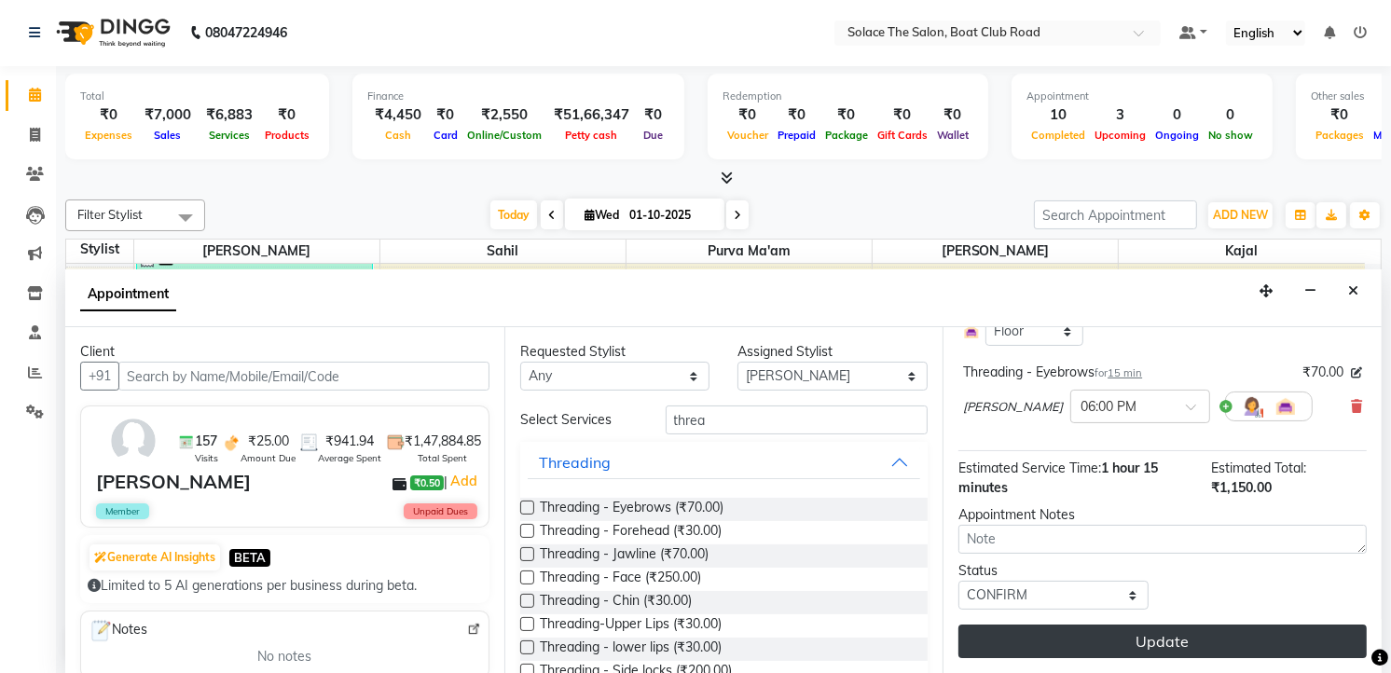
click at [1122, 640] on button "Update" at bounding box center [1162, 642] width 408 height 34
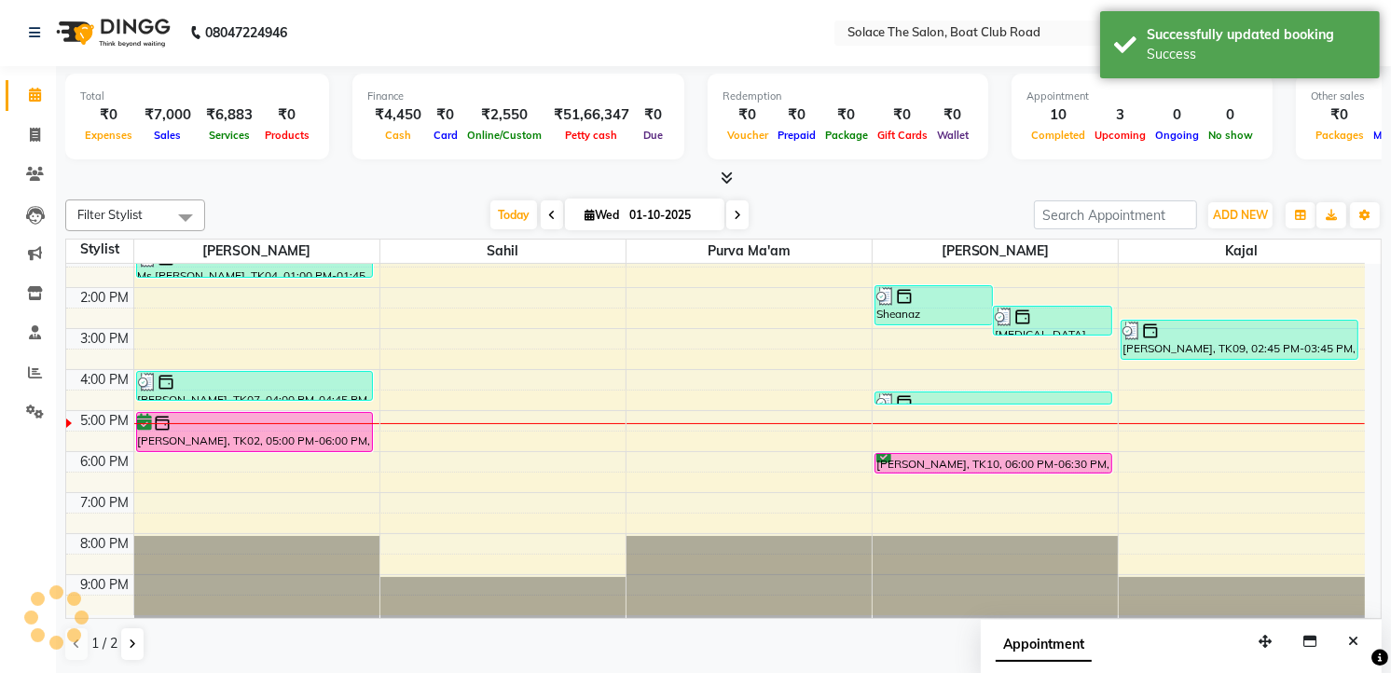
scroll to position [0, 0]
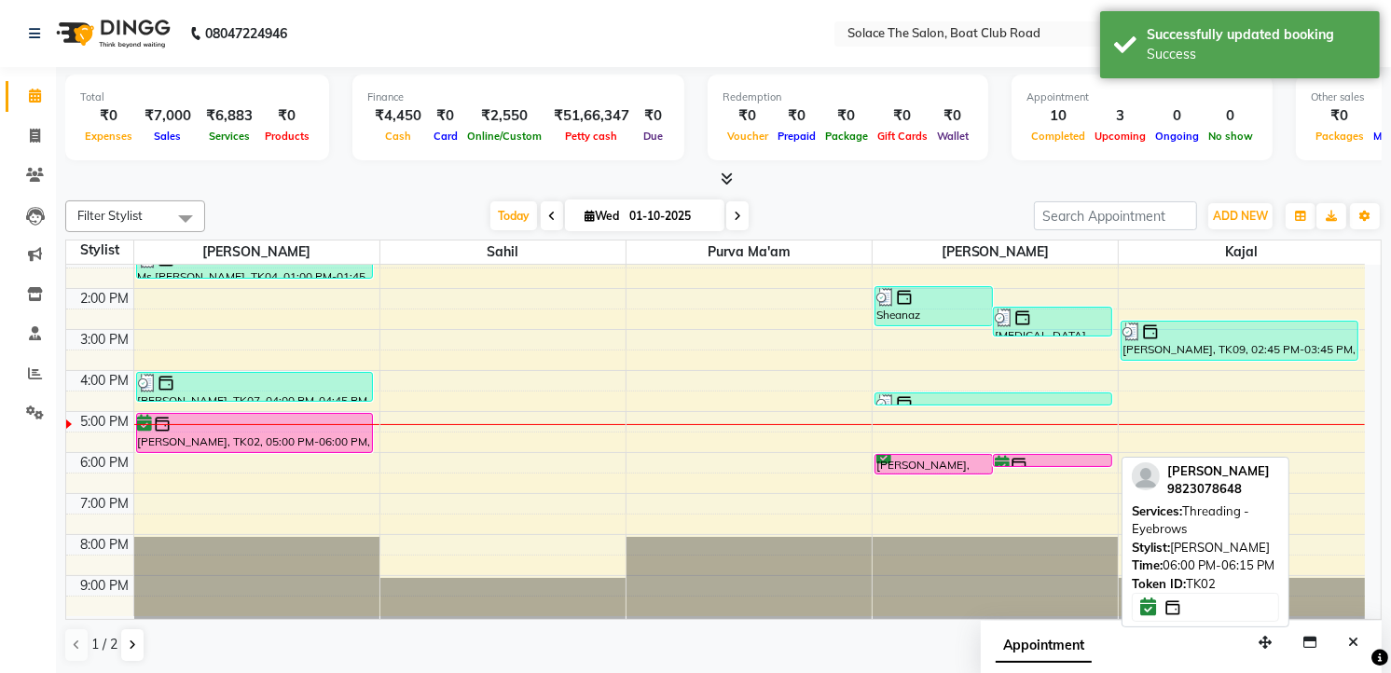
drag, startPoint x: 1080, startPoint y: 461, endPoint x: 1083, endPoint y: 422, distance: 38.4
click at [1083, 422] on div "[PERSON_NAME] maam, TK01, 10:00 AM-12:50 PM, Foot - Icecream (90 Mins) (Pedicur…" at bounding box center [995, 329] width 245 height 573
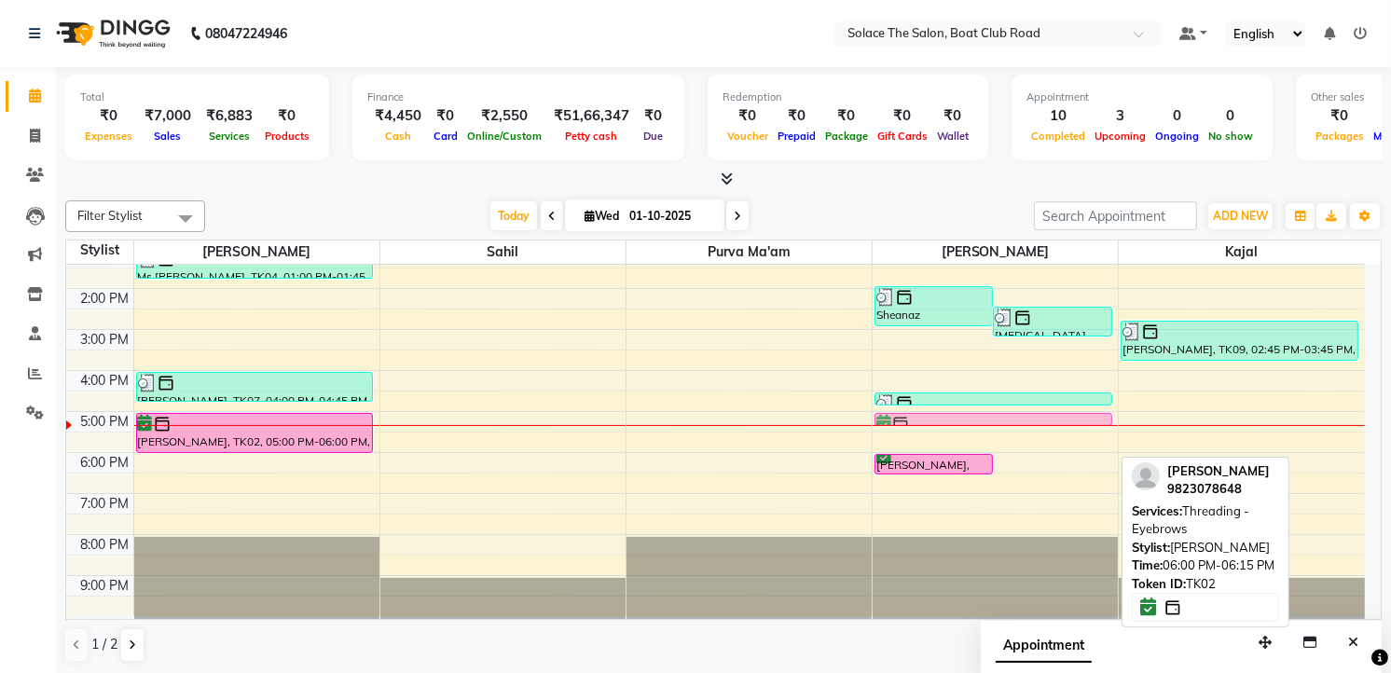
drag, startPoint x: 1083, startPoint y: 457, endPoint x: 1093, endPoint y: 426, distance: 32.1
click at [1093, 426] on div "8:00 AM 9:00 AM 10:00 AM 11:00 AM 12:00 PM 1:00 PM 2:00 PM 3:00 PM 4:00 PM 5:00…" at bounding box center [715, 329] width 1299 height 573
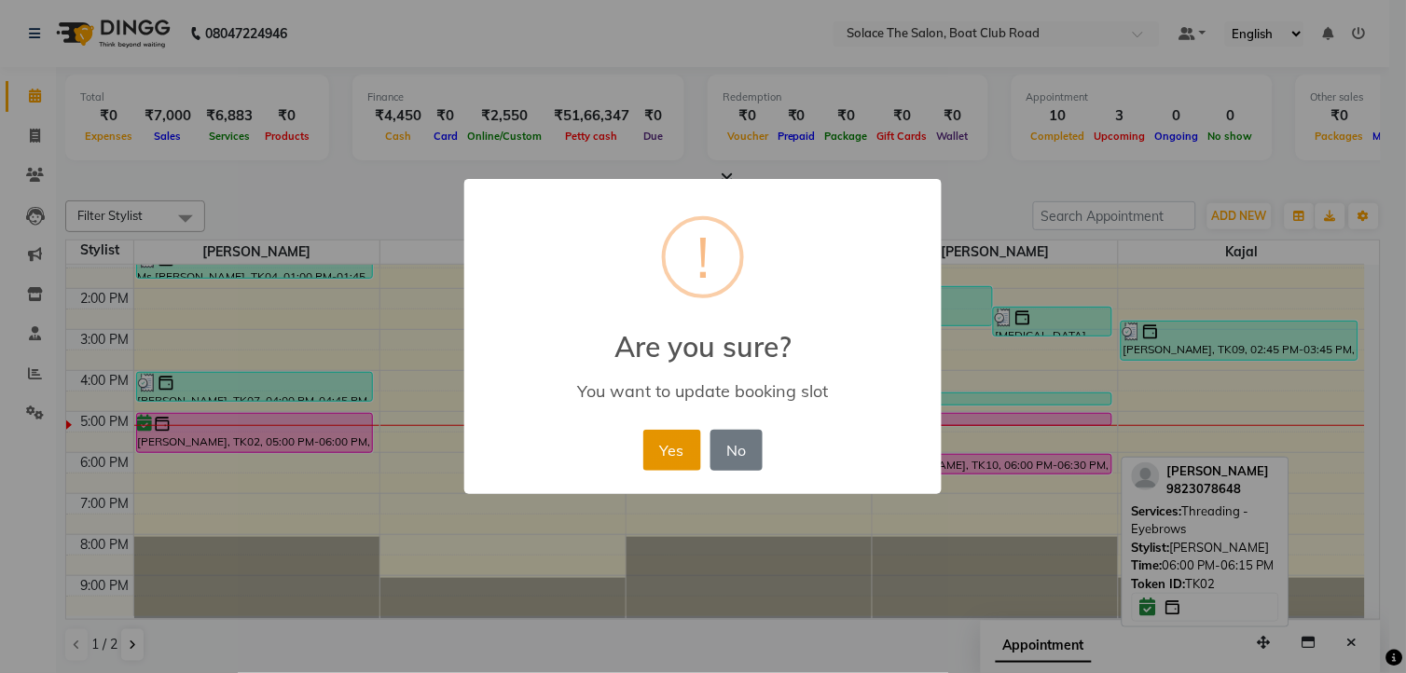
click at [669, 440] on button "Yes" at bounding box center [671, 450] width 57 height 41
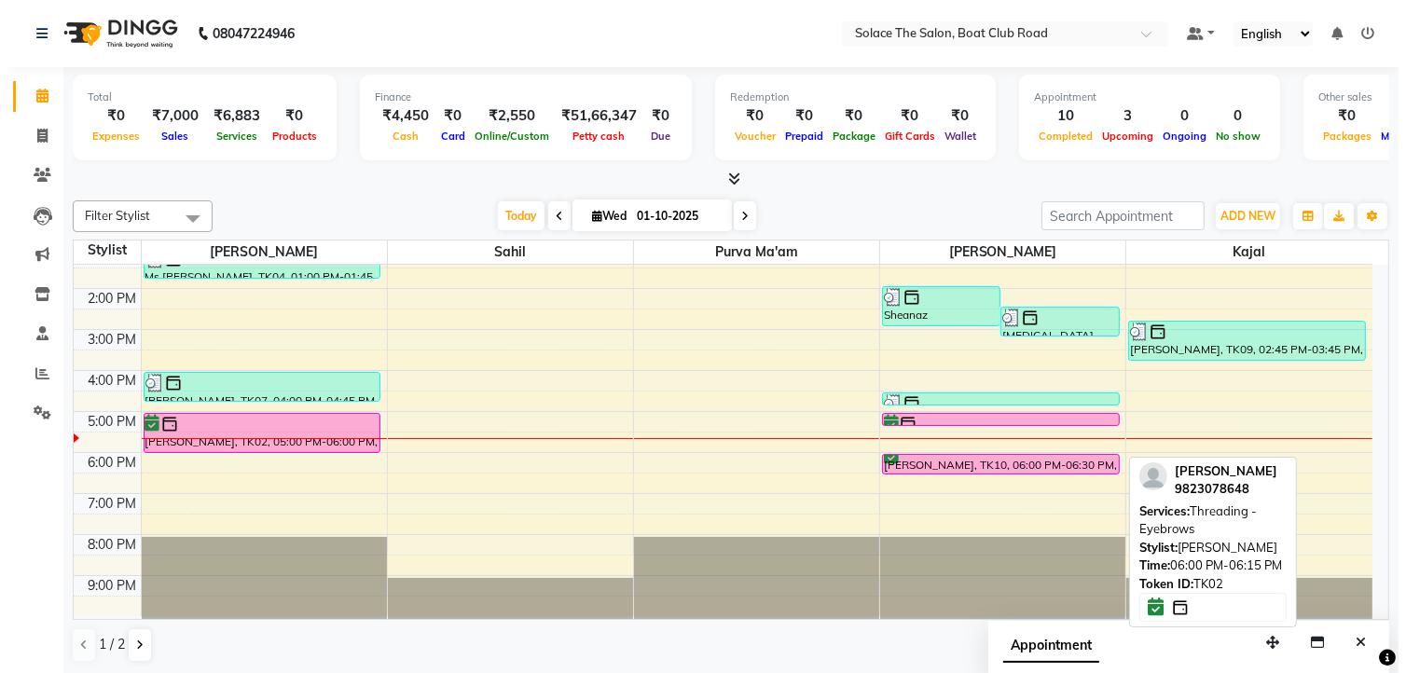
scroll to position [1, 0]
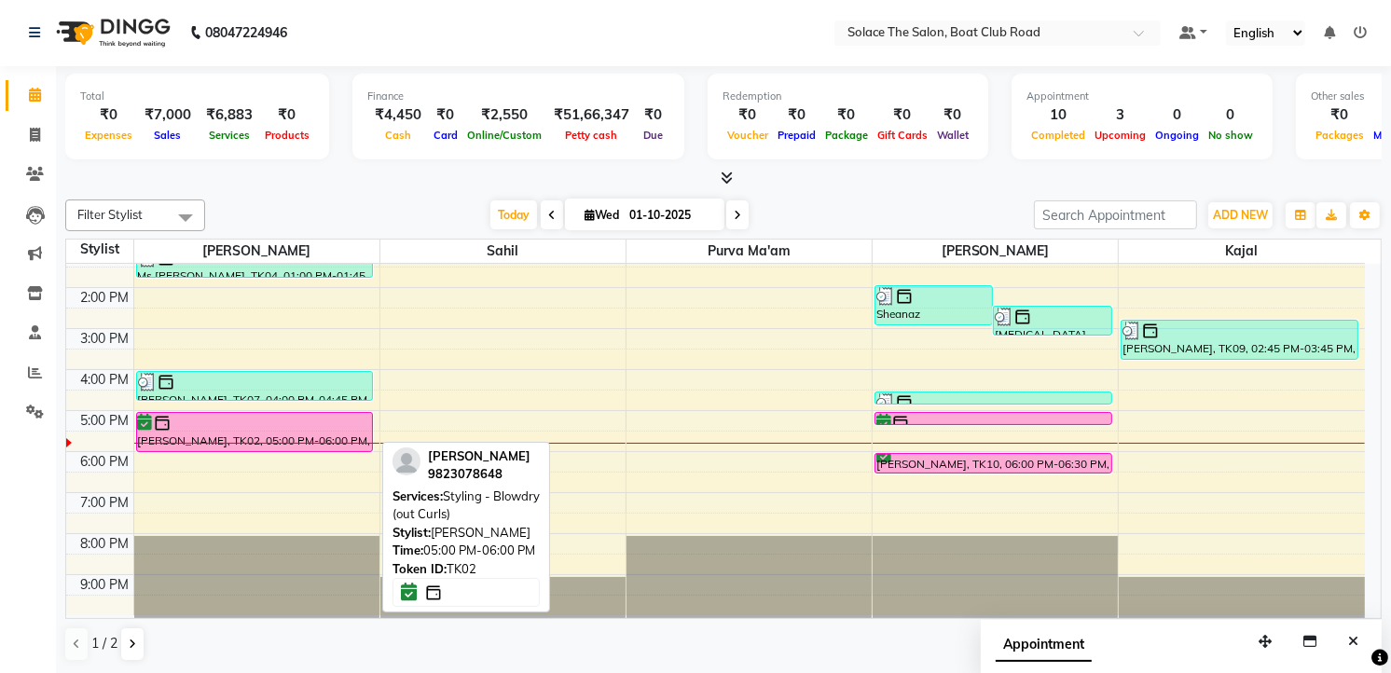
click at [216, 426] on div at bounding box center [255, 423] width 234 height 19
click at [276, 431] on div "[PERSON_NAME], TK02, 05:00 PM-06:00 PM, Styling - Blowdry (out Curls)" at bounding box center [255, 432] width 236 height 38
select select "6"
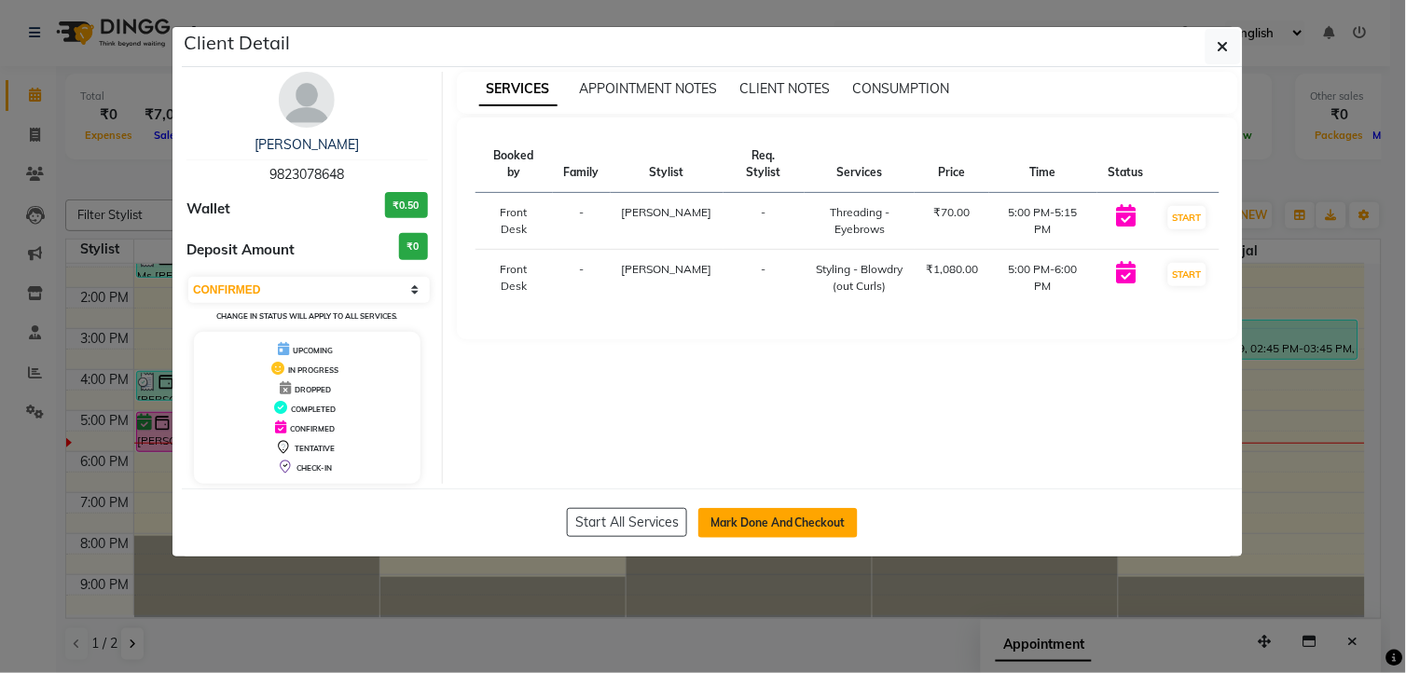
click at [790, 522] on button "Mark Done And Checkout" at bounding box center [777, 523] width 159 height 30
select select "service"
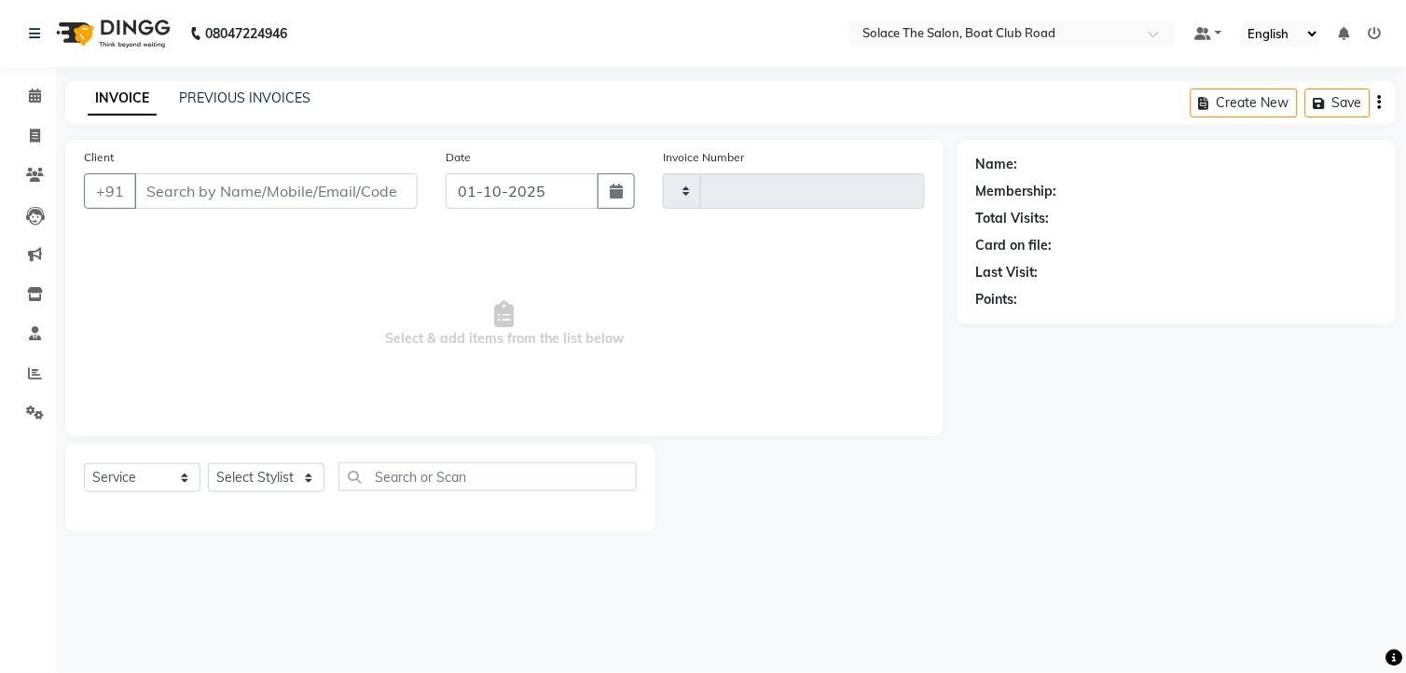
type input "1542"
select select "585"
type input "9823078648"
select select "9749"
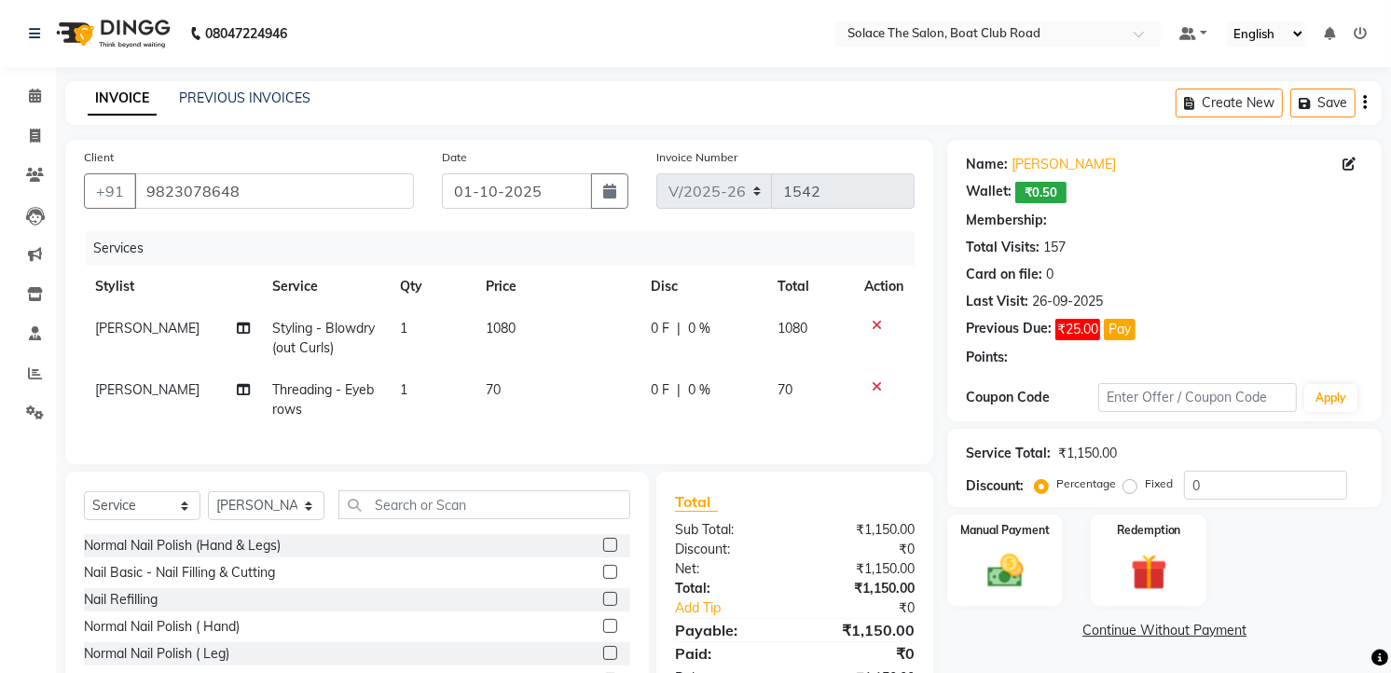
select select "1: Object"
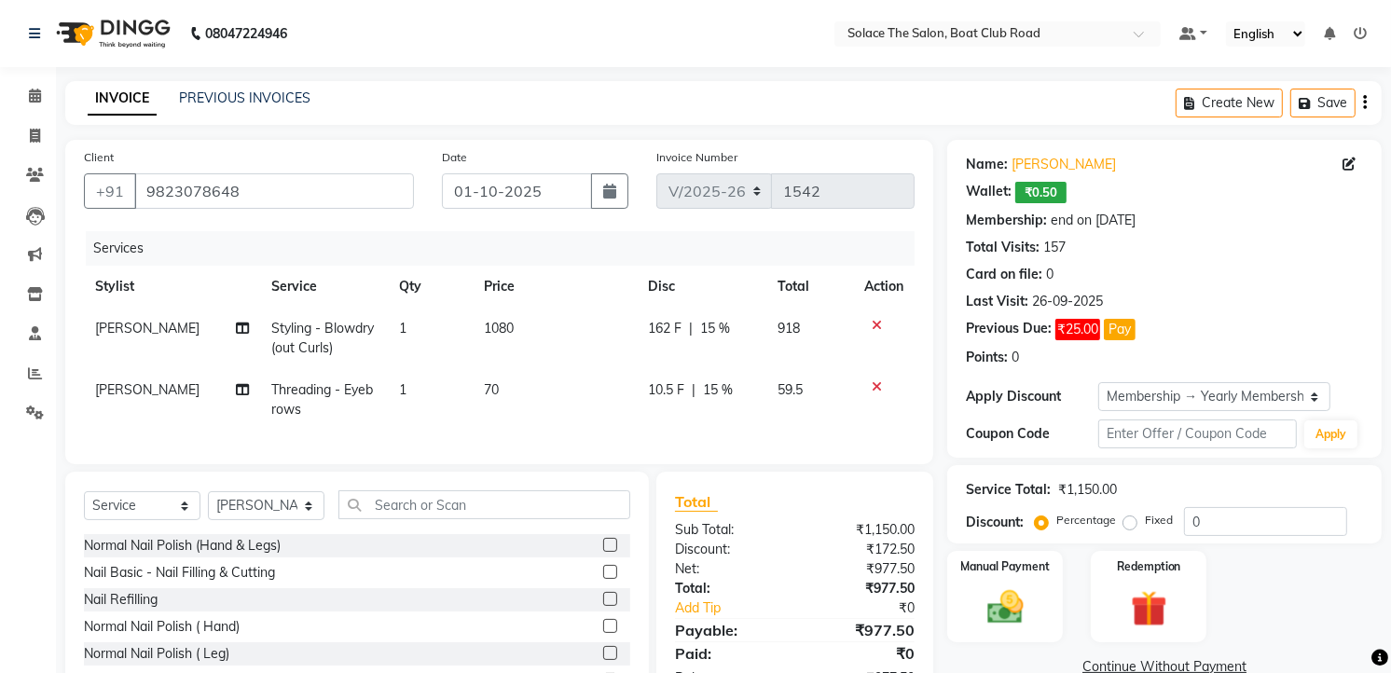
type input "15"
click at [986, 599] on img at bounding box center [1005, 607] width 61 height 43
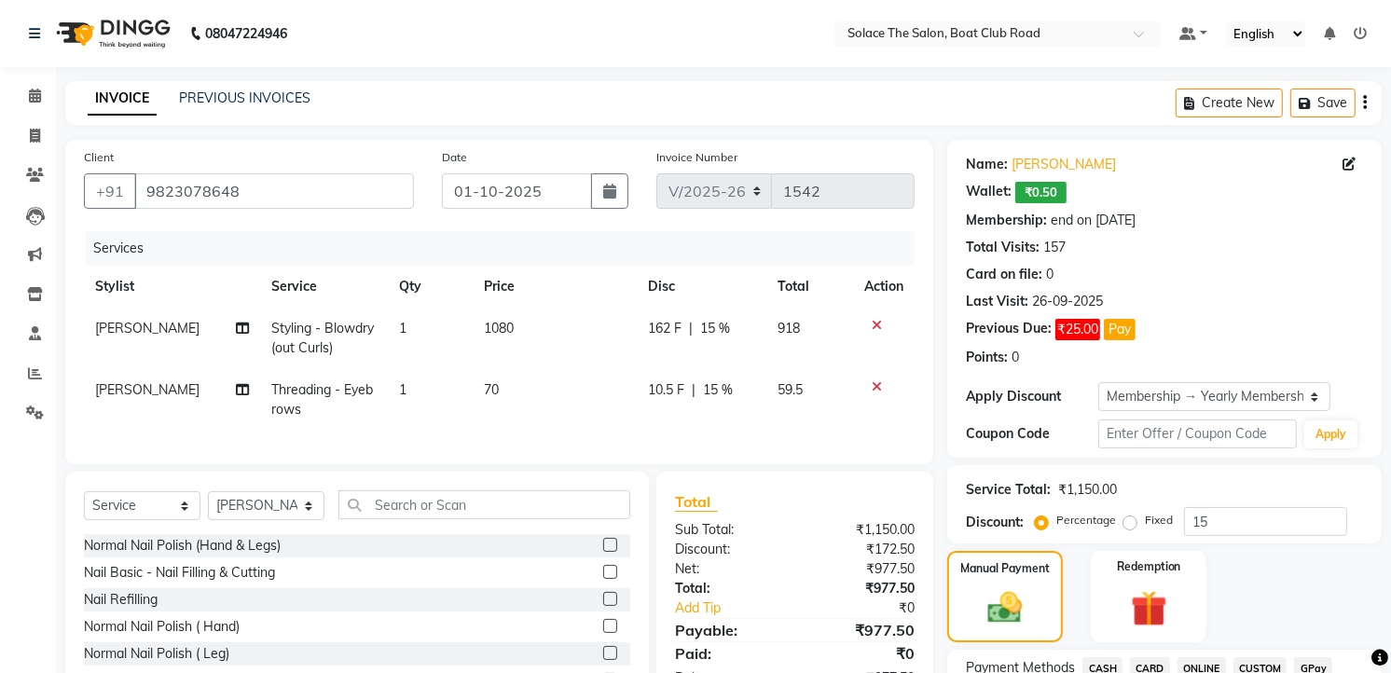
click at [1111, 657] on span "CASH" at bounding box center [1102, 667] width 40 height 21
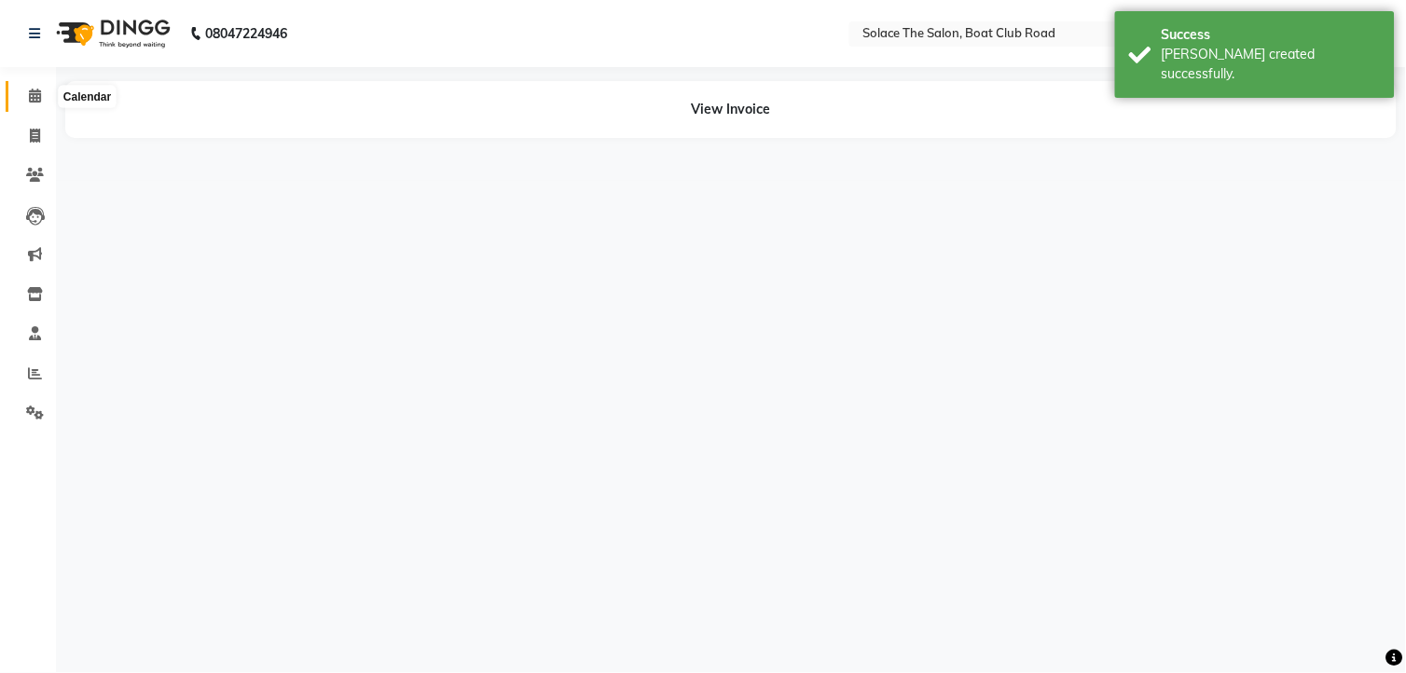
click at [41, 97] on span at bounding box center [35, 96] width 33 height 21
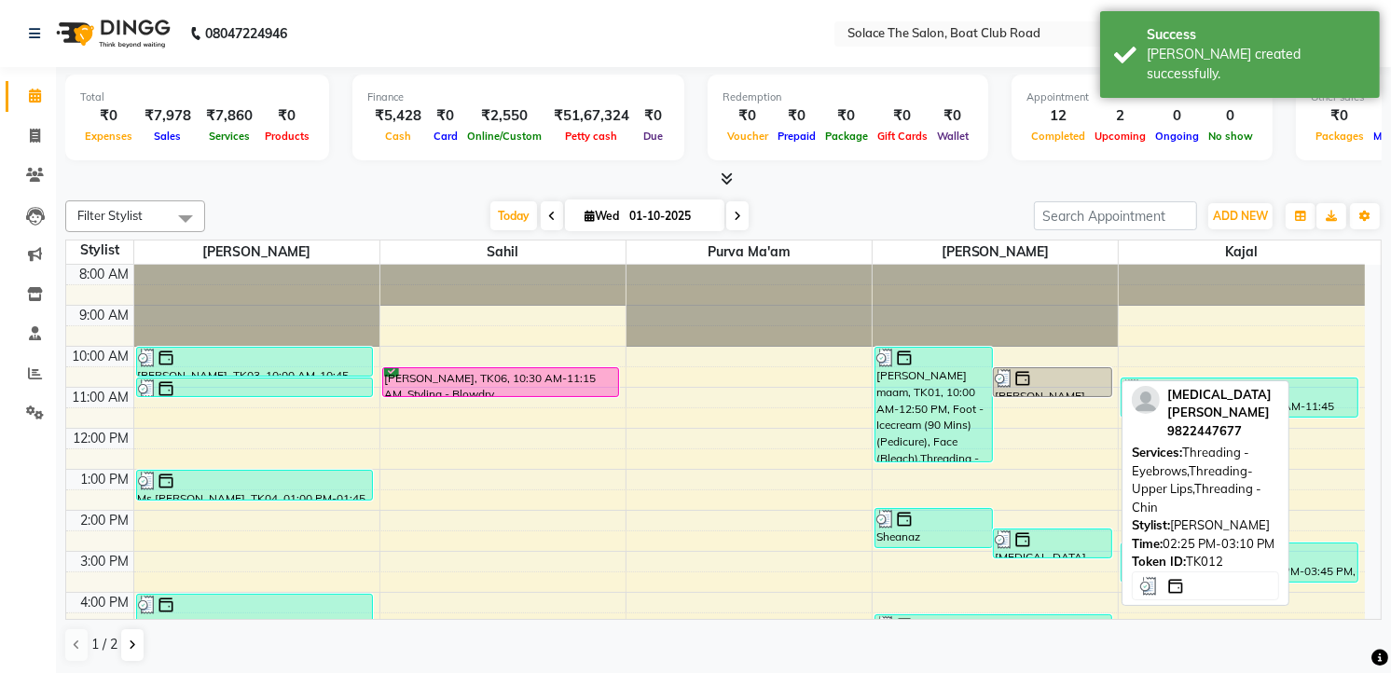
click at [1023, 539] on img at bounding box center [1022, 539] width 19 height 19
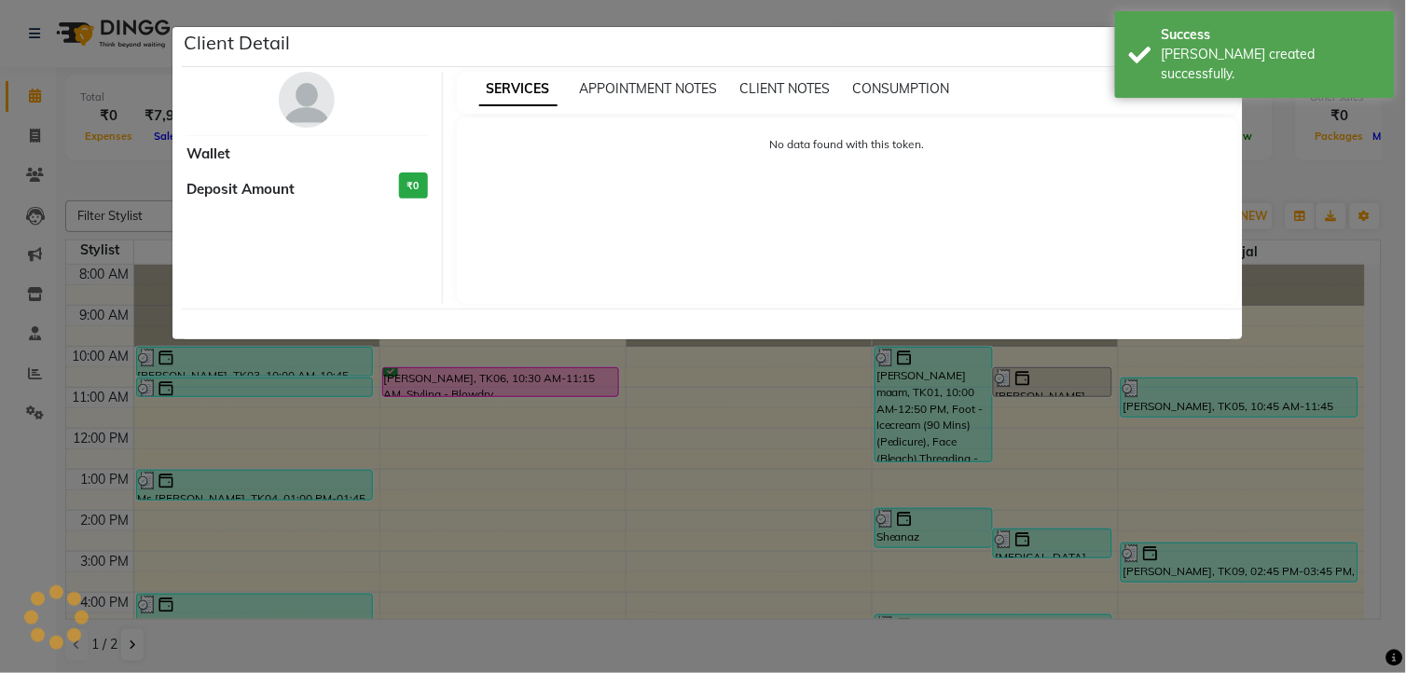
select select "3"
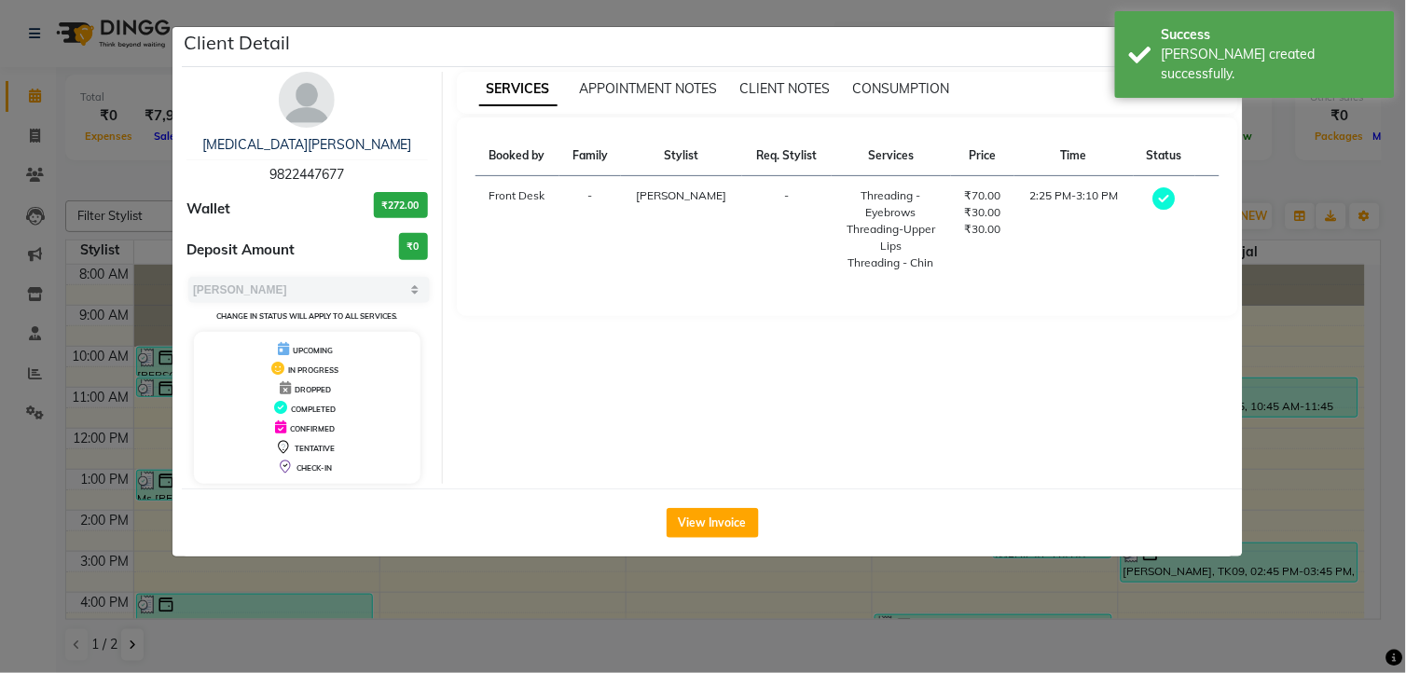
click at [1205, 80] on div "SERVICES APPOINTMENT NOTES CLIENT NOTES CONSUMPTION" at bounding box center [837, 89] width 760 height 20
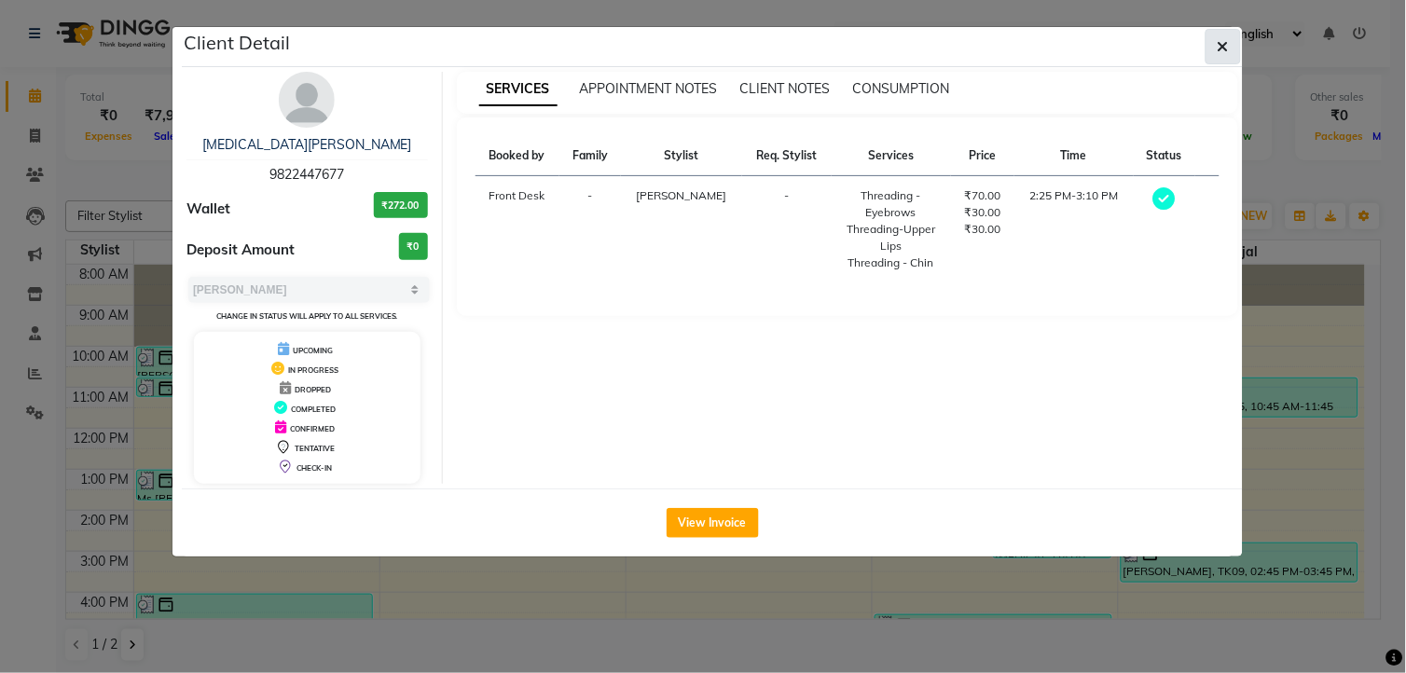
click at [1216, 47] on button "button" at bounding box center [1222, 46] width 35 height 35
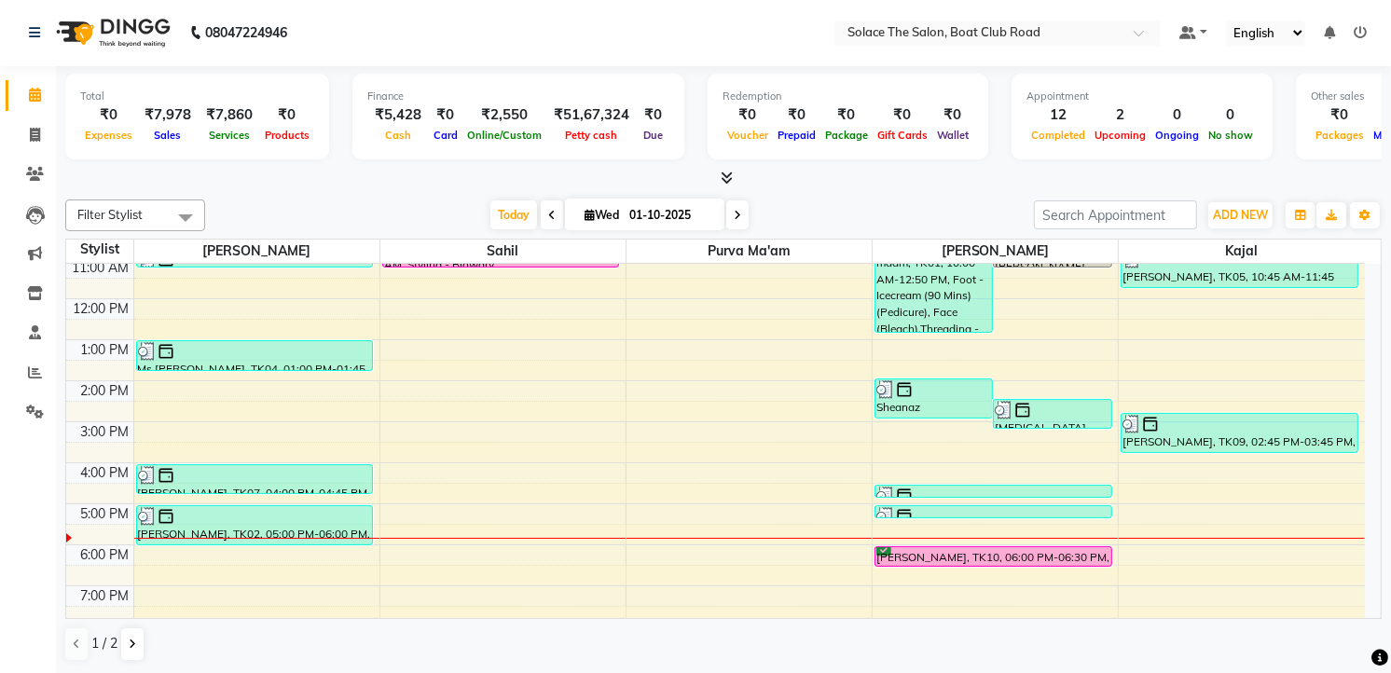
scroll to position [207, 0]
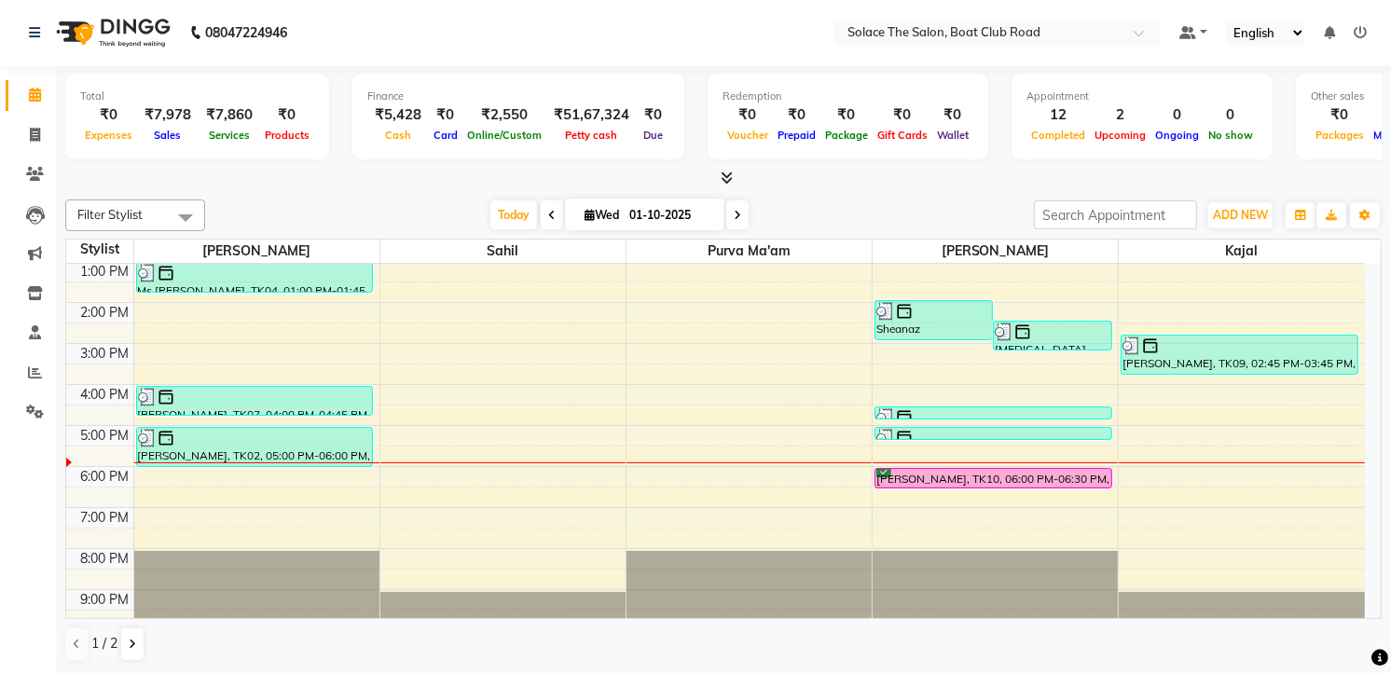
click at [585, 211] on icon at bounding box center [590, 215] width 10 height 12
select select "10"
select select "2025"
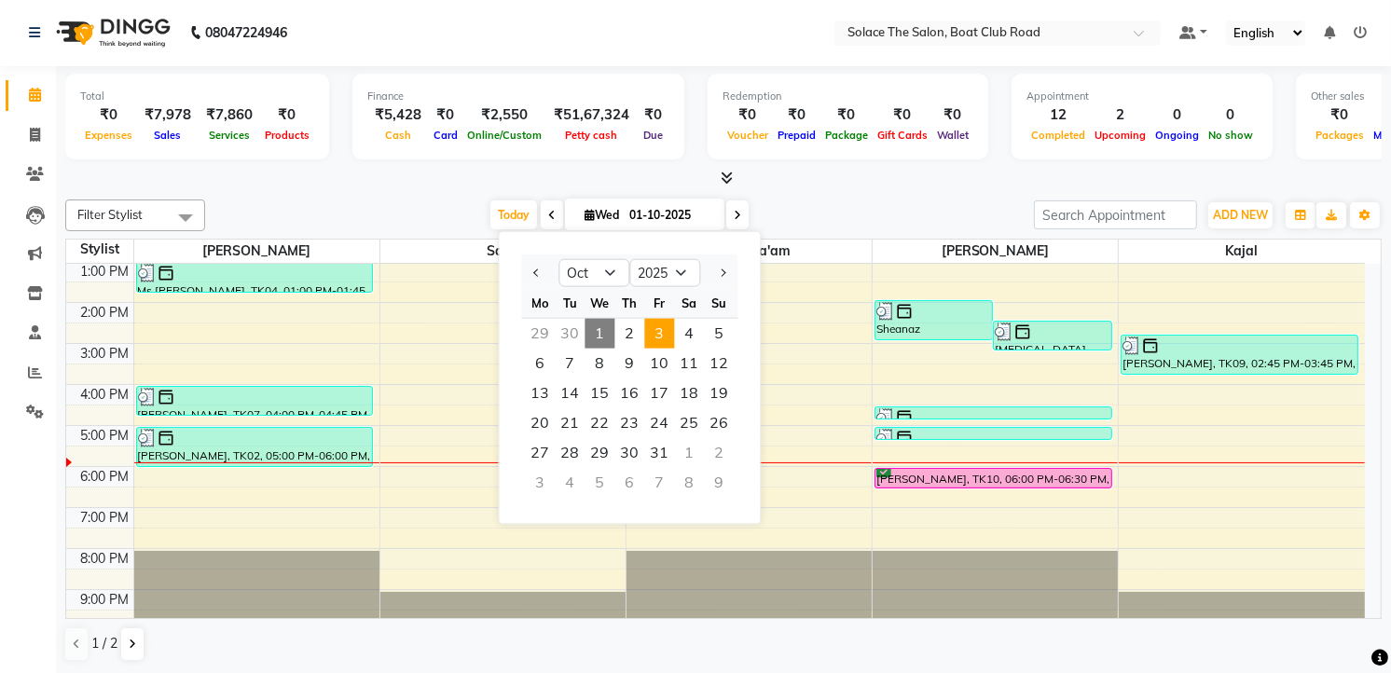
click at [654, 324] on span "3" at bounding box center [659, 334] width 30 height 30
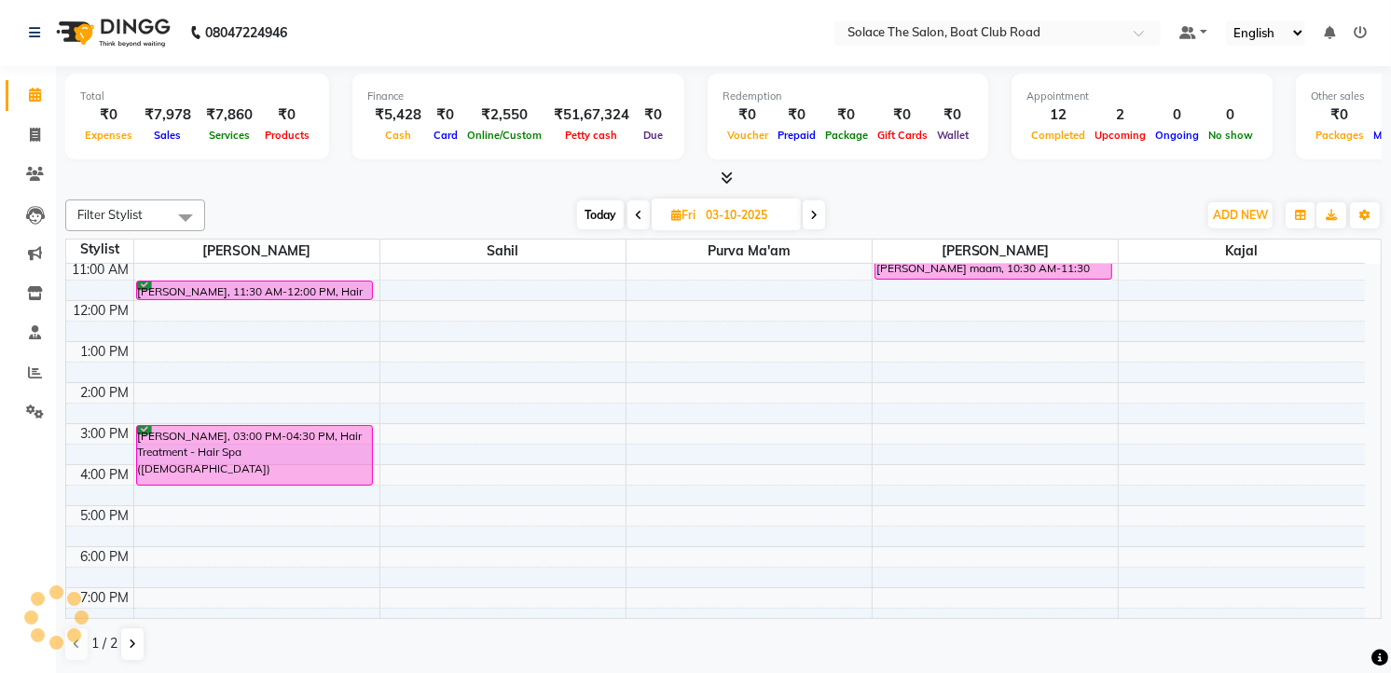
scroll to position [15, 0]
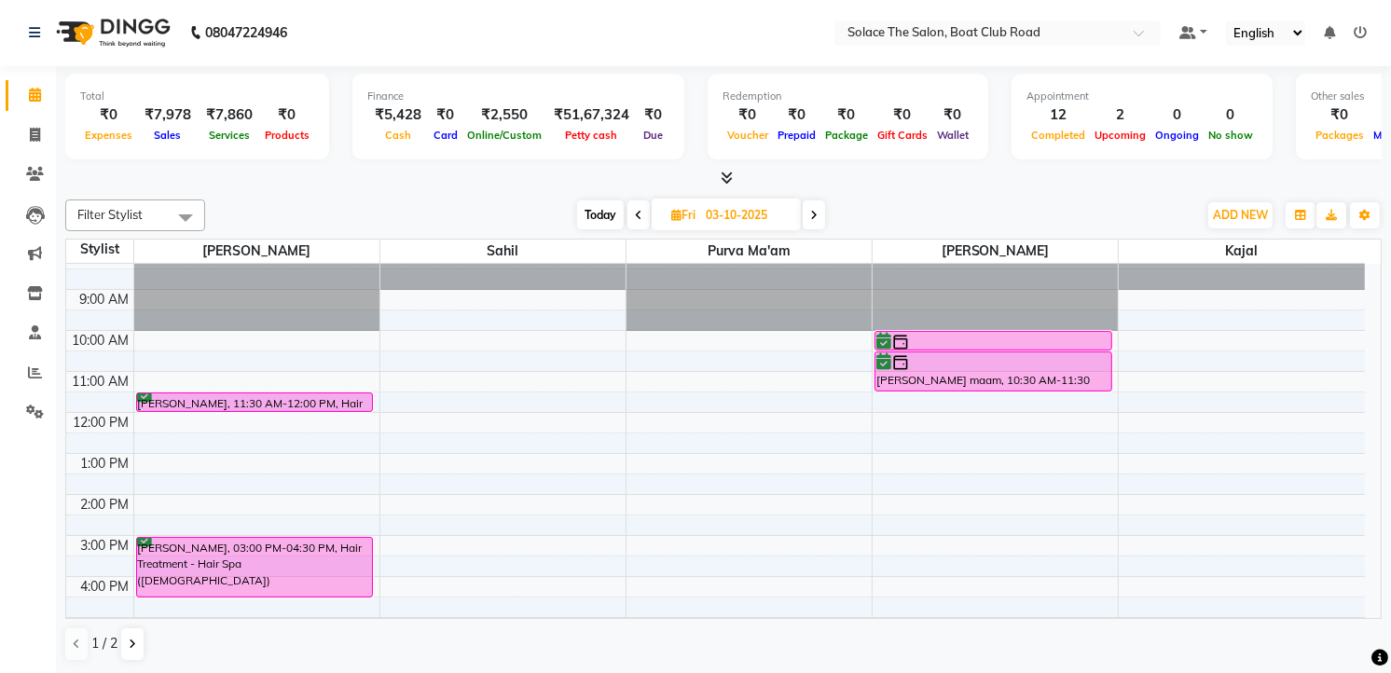
click at [613, 208] on span "Today" at bounding box center [600, 214] width 47 height 29
type input "01-10-2025"
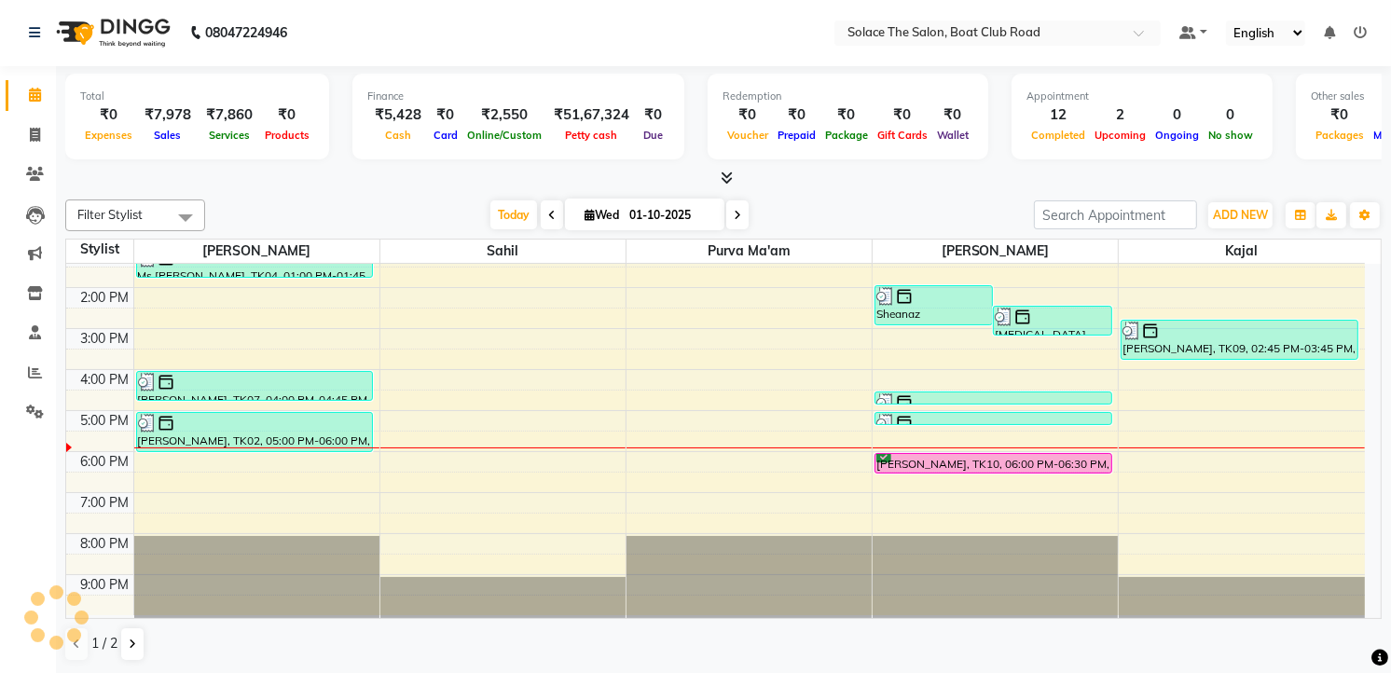
scroll to position [221, 0]
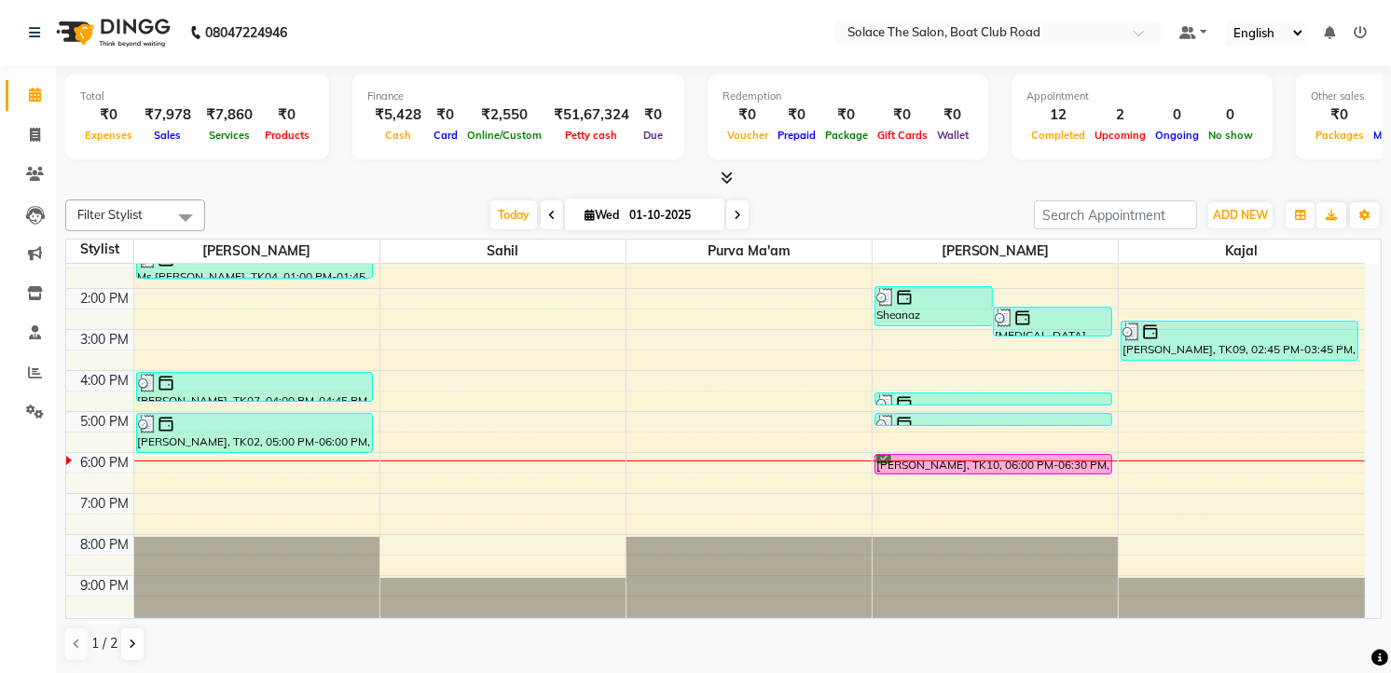
click at [585, 217] on icon at bounding box center [590, 215] width 10 height 12
select select "10"
select select "2025"
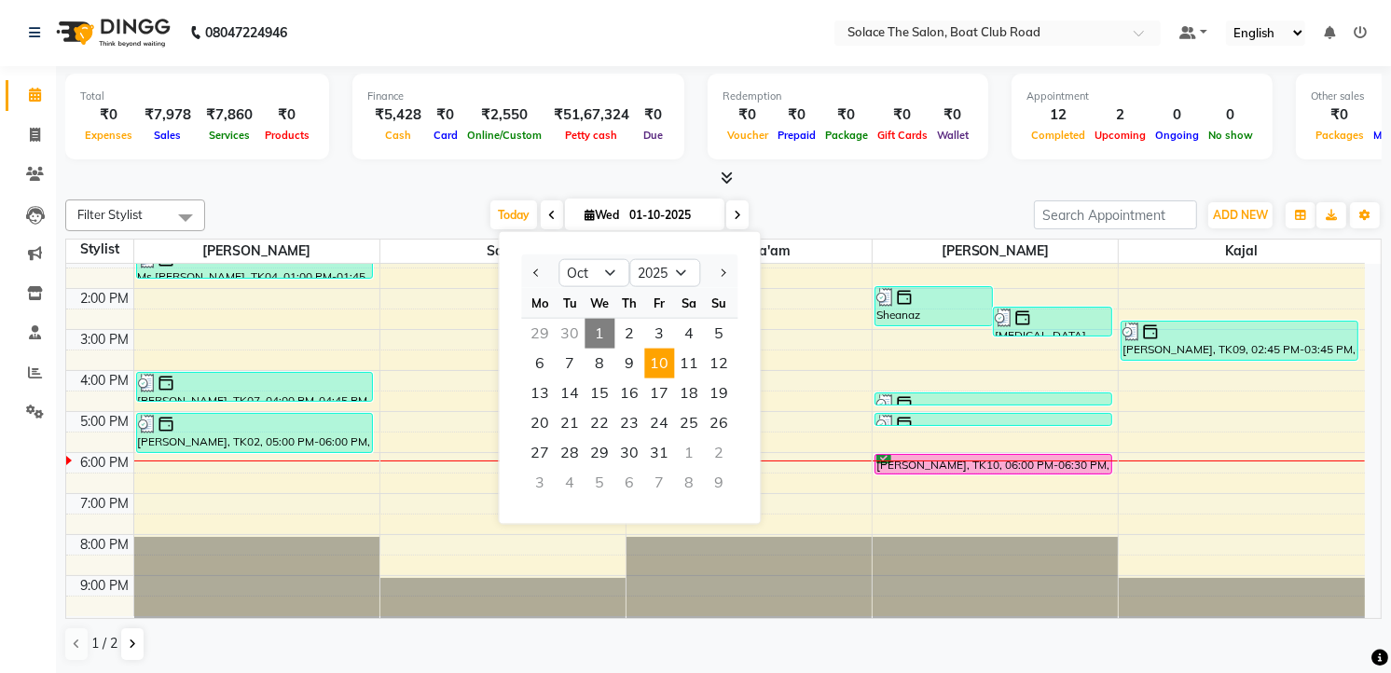
click at [662, 374] on span "10" at bounding box center [659, 364] width 30 height 30
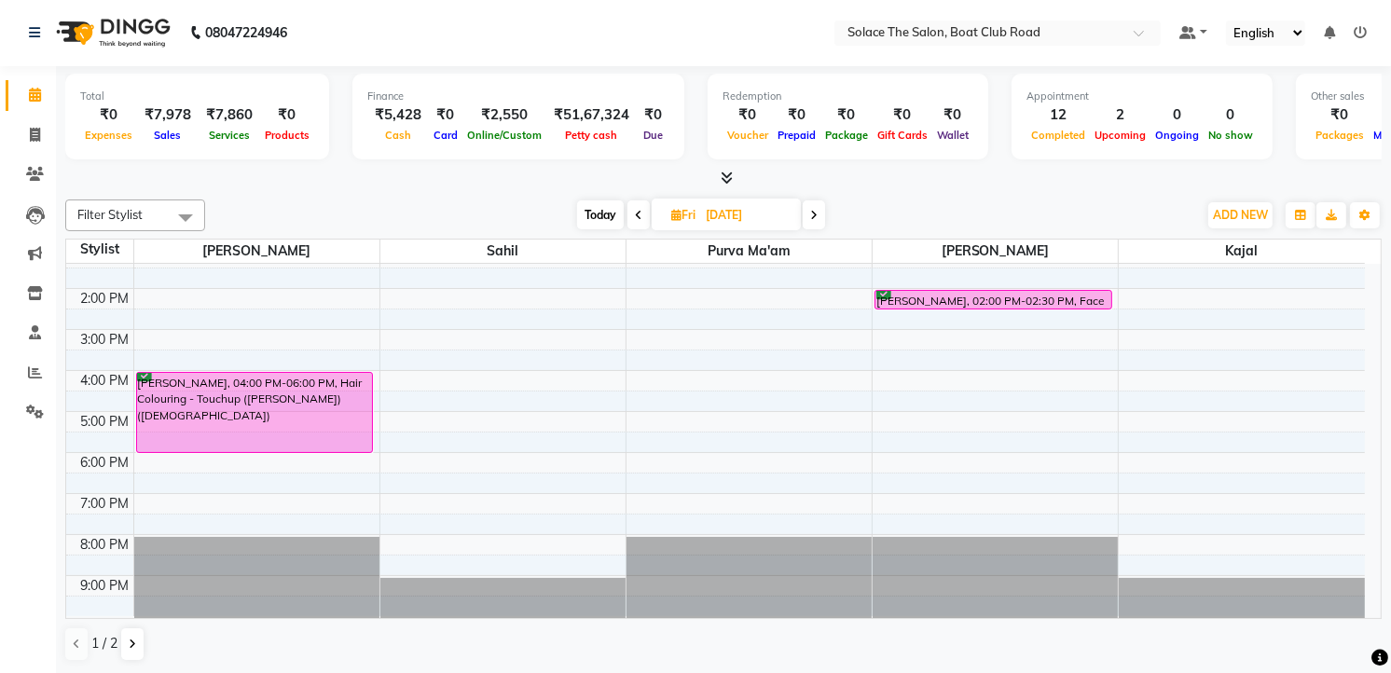
click at [585, 211] on span "Today" at bounding box center [600, 214] width 47 height 29
type input "01-10-2025"
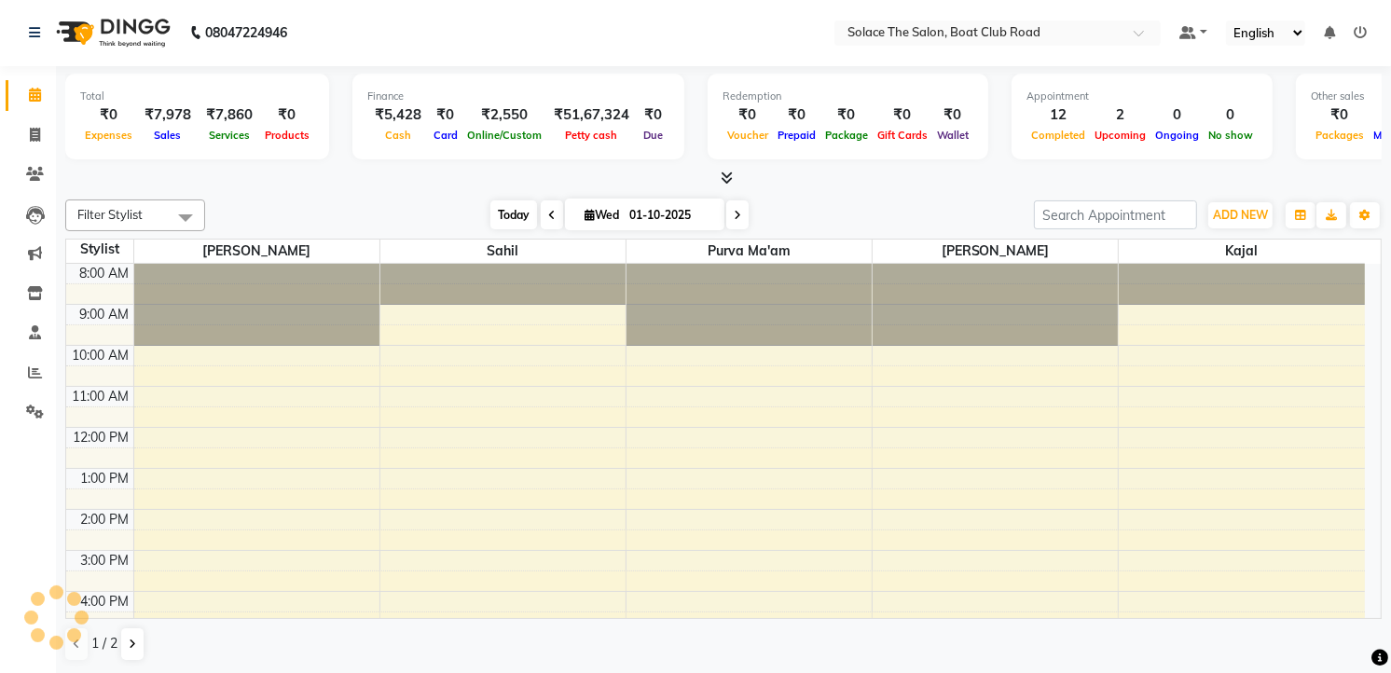
scroll to position [222, 0]
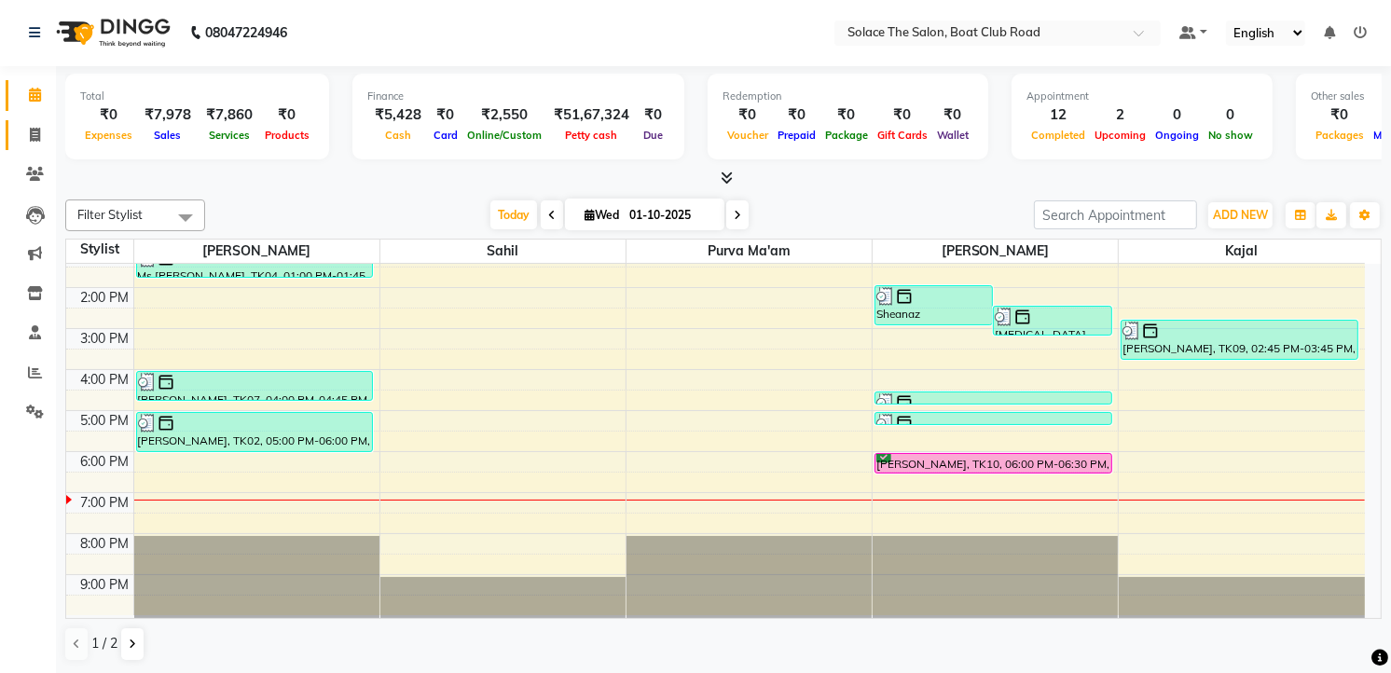
click at [34, 133] on icon at bounding box center [35, 135] width 10 height 14
select select "service"
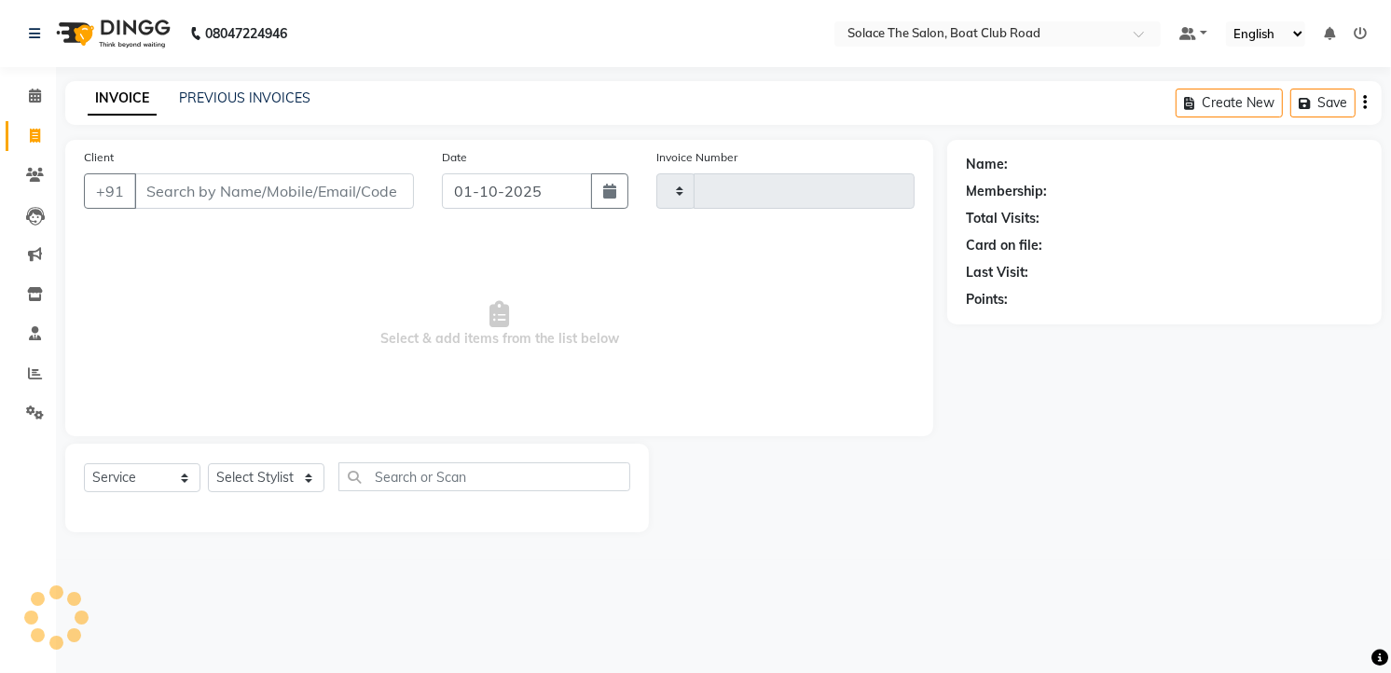
click at [247, 196] on input "Client" at bounding box center [274, 190] width 280 height 35
select select "585"
type input "1543"
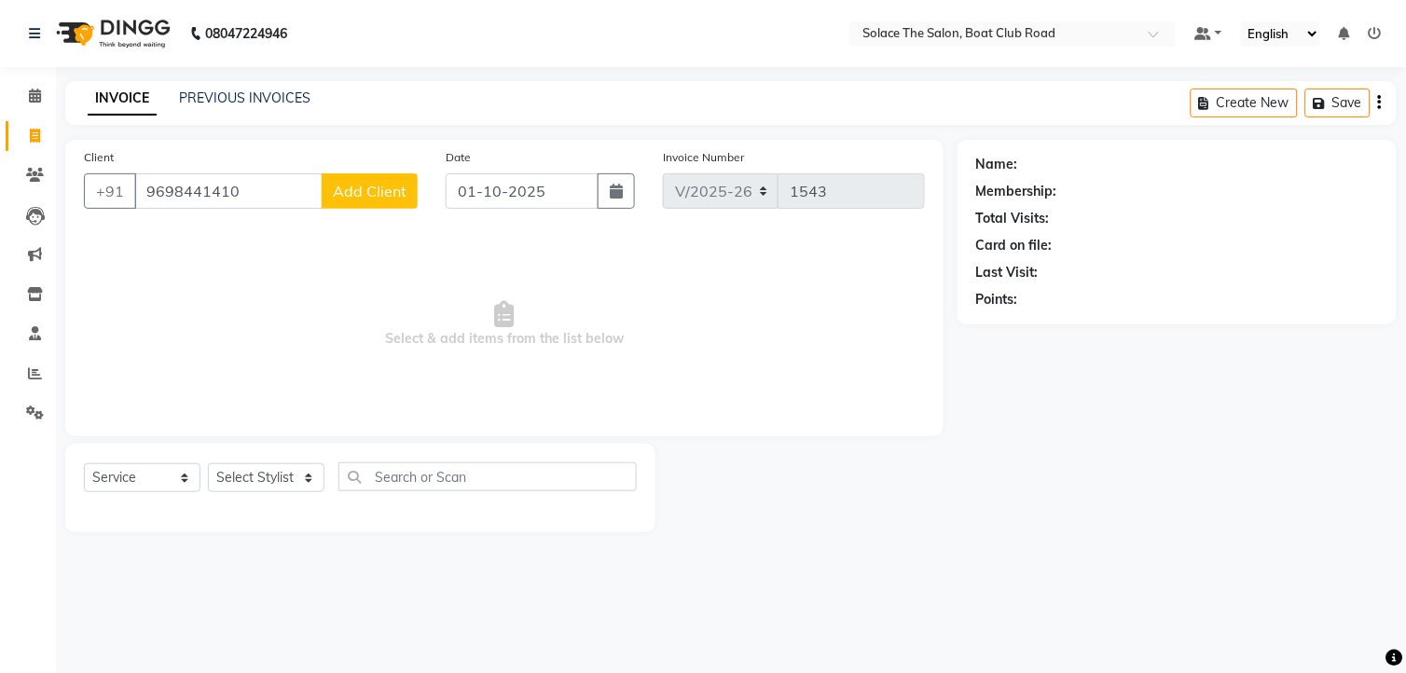
type input "9698441410"
click at [380, 198] on span "Add Client" at bounding box center [370, 191] width 74 height 19
select select "22"
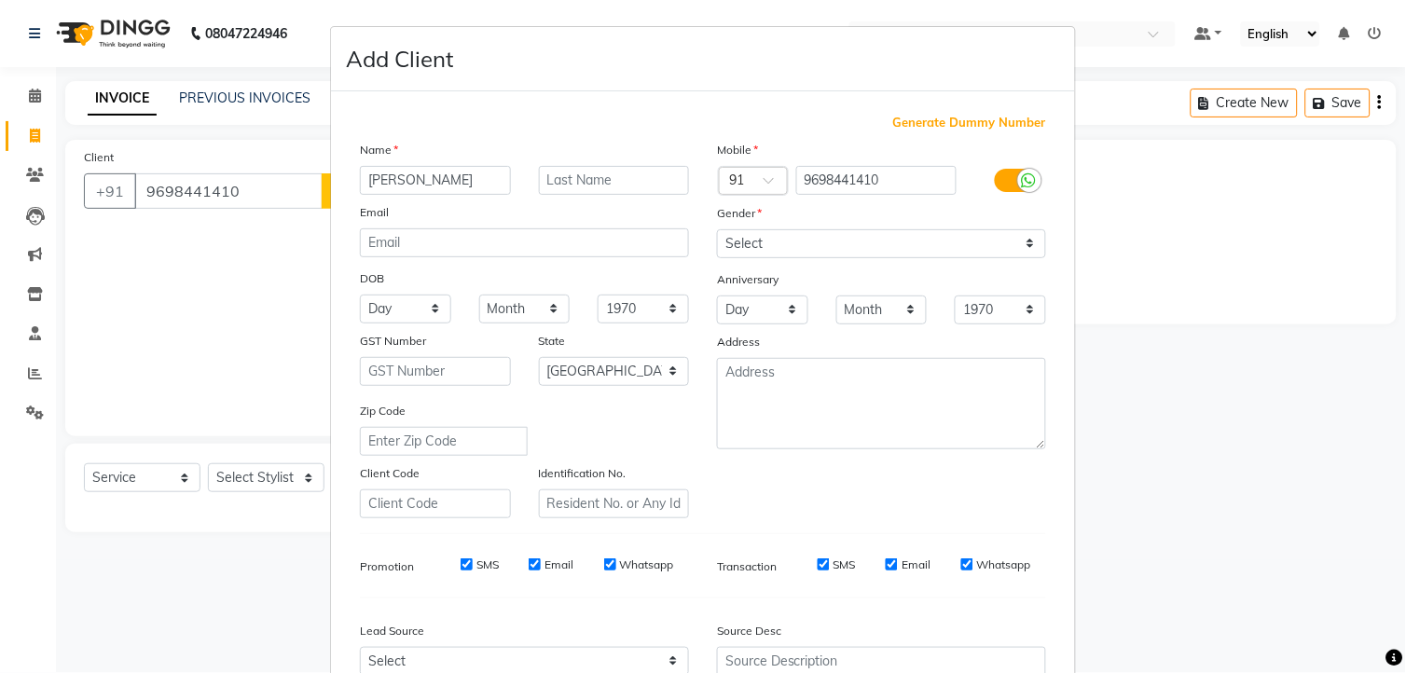
type input "[PERSON_NAME]"
click at [591, 177] on input "text" at bounding box center [614, 180] width 151 height 29
type input "mam"
click at [878, 246] on select "Select [DEMOGRAPHIC_DATA] [DEMOGRAPHIC_DATA] Other Prefer Not To Say" at bounding box center [881, 243] width 329 height 29
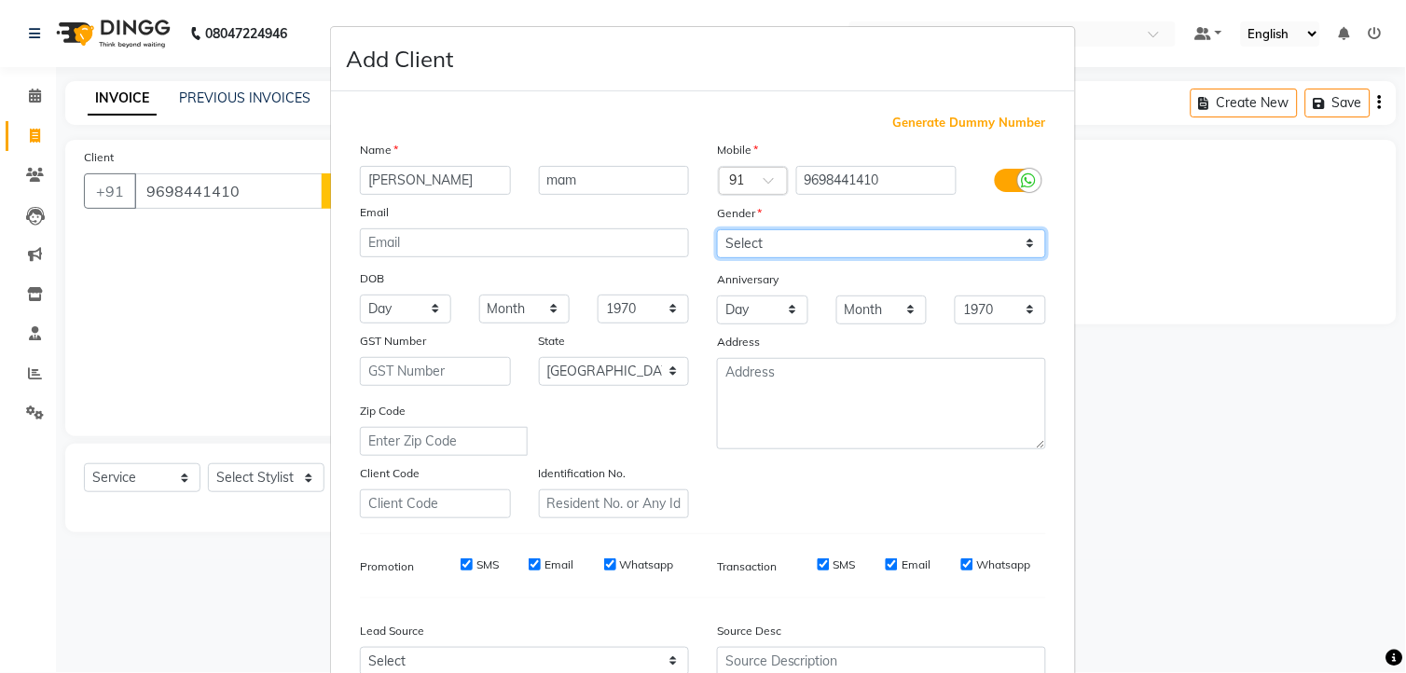
click at [878, 246] on select "Select [DEMOGRAPHIC_DATA] [DEMOGRAPHIC_DATA] Other Prefer Not To Say" at bounding box center [881, 243] width 329 height 29
select select "[DEMOGRAPHIC_DATA]"
click at [717, 229] on select "Select [DEMOGRAPHIC_DATA] [DEMOGRAPHIC_DATA] Other Prefer Not To Say" at bounding box center [881, 243] width 329 height 29
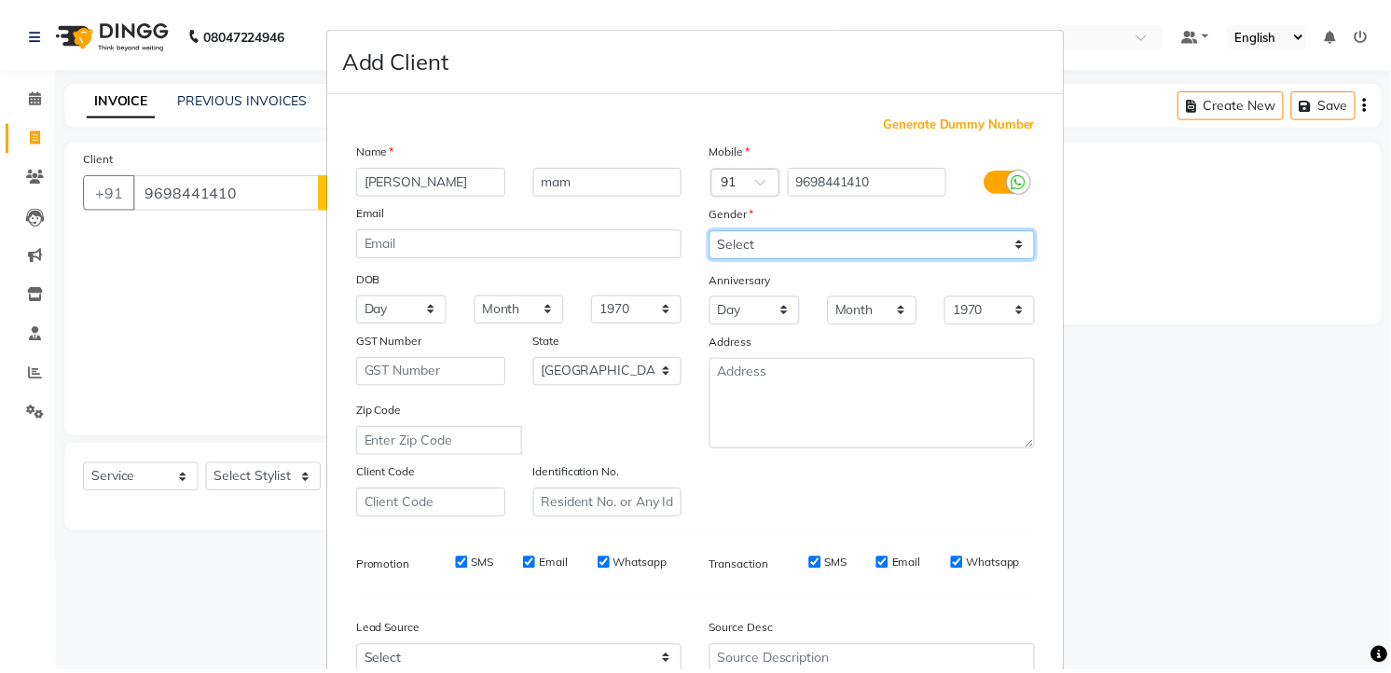
scroll to position [188, 0]
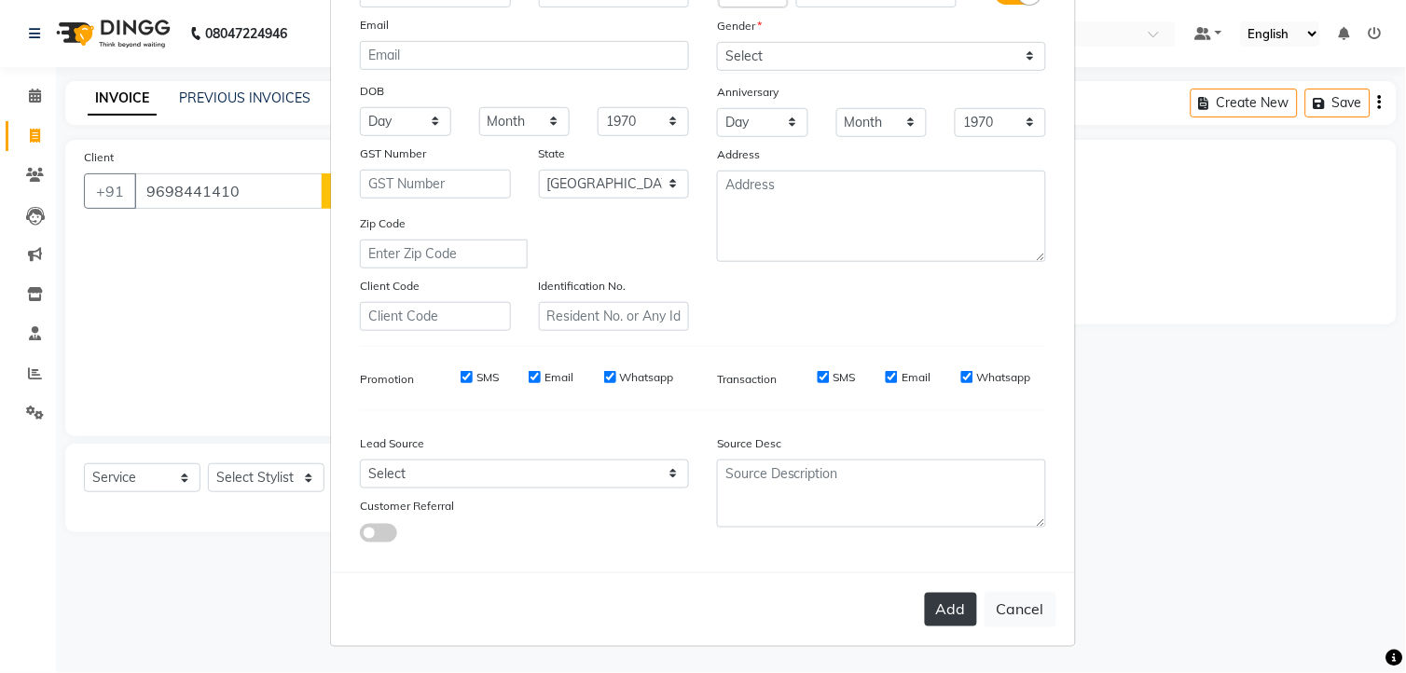
click at [928, 620] on button "Add" at bounding box center [951, 610] width 52 height 34
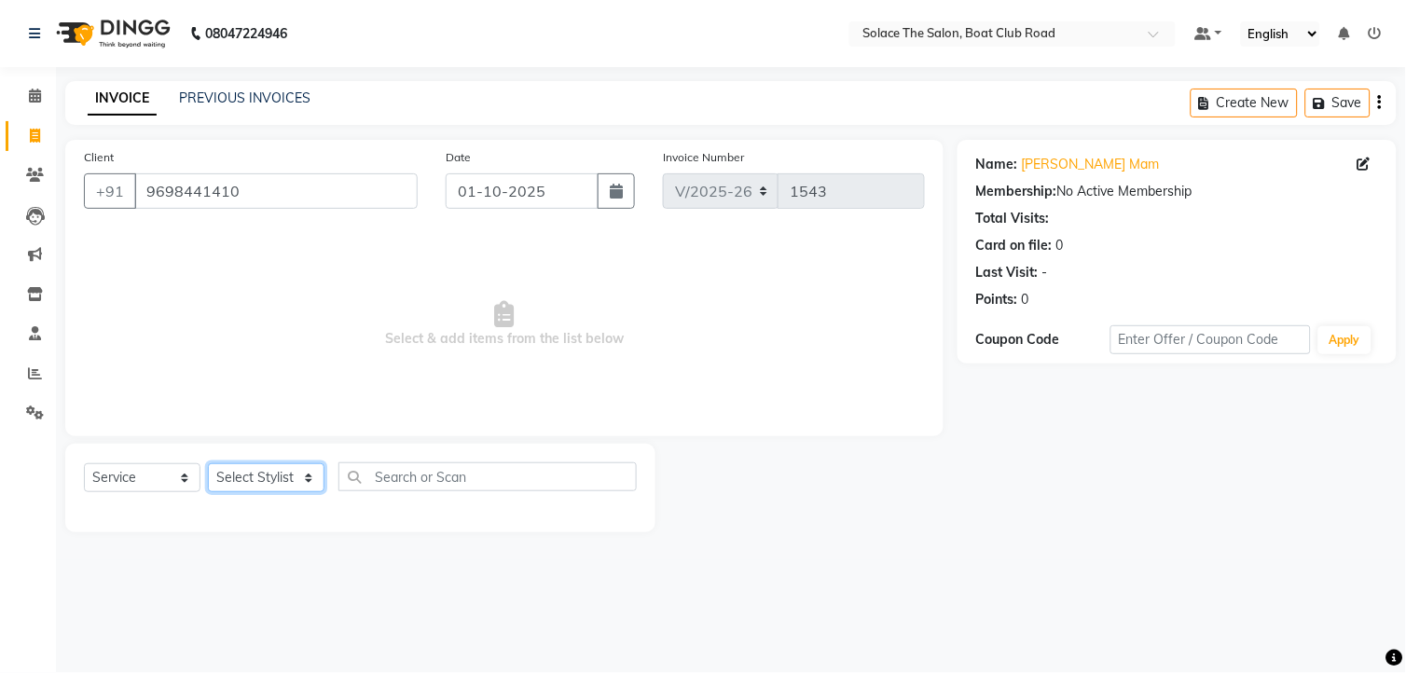
click at [306, 478] on select "Select Stylist [PERSON_NAME] [PERSON_NAME] [PERSON_NAME] Front Desk Kajal [PERS…" at bounding box center [266, 477] width 117 height 29
select select "23757"
click at [208, 464] on select "Select Stylist [PERSON_NAME] [PERSON_NAME] [PERSON_NAME] Front Desk Kajal [PERS…" at bounding box center [266, 477] width 117 height 29
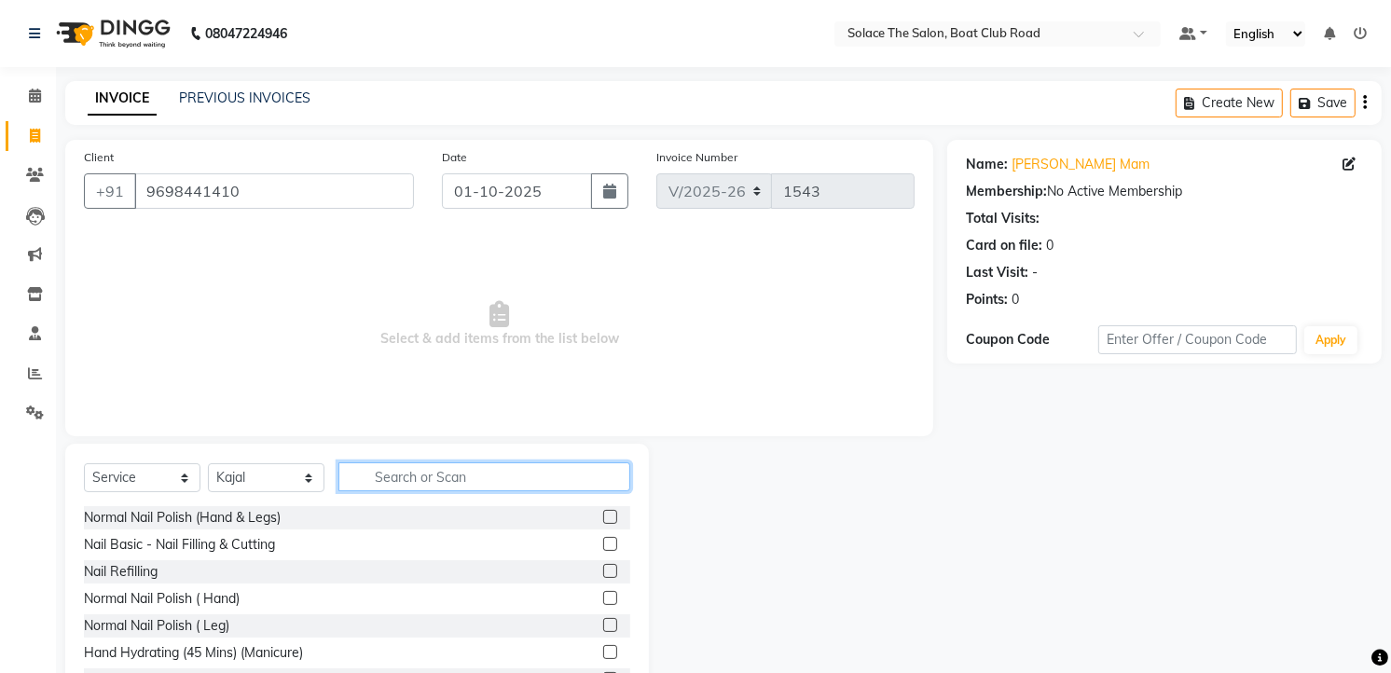
click at [411, 470] on input "text" at bounding box center [484, 476] width 292 height 29
type input "t"
type input "thr"
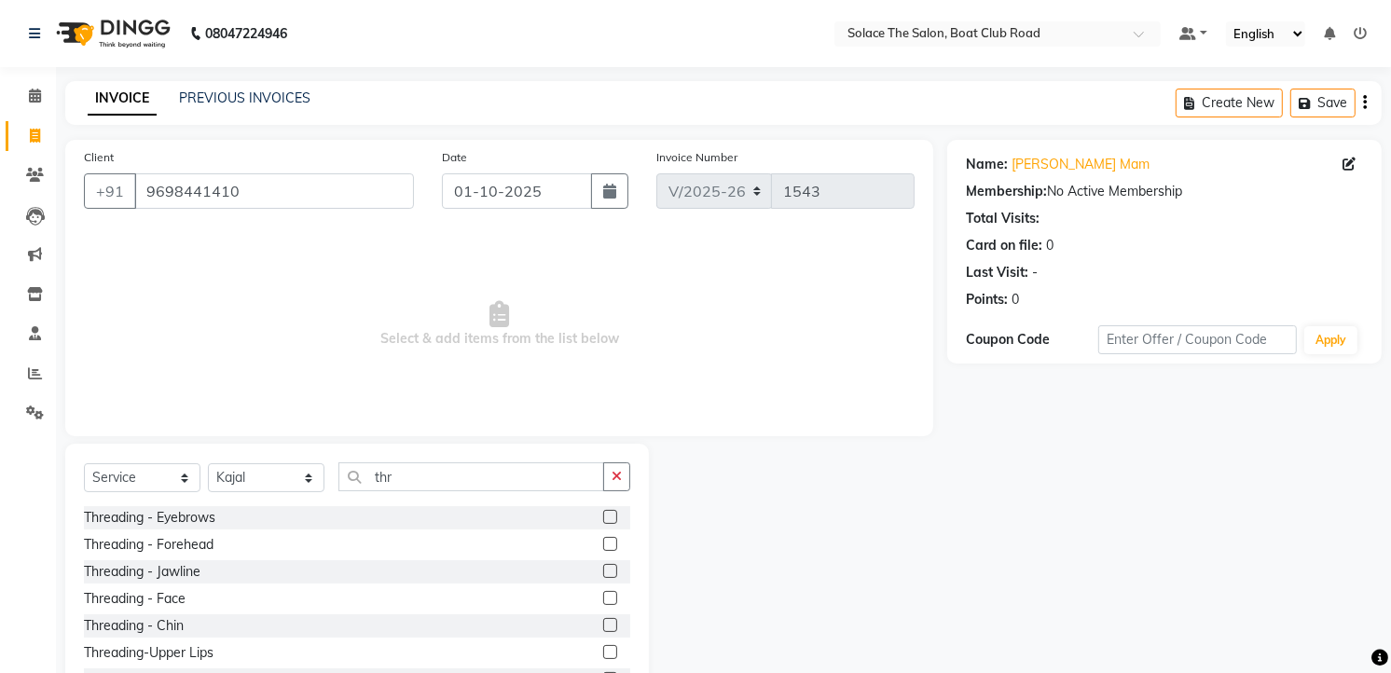
click at [603, 515] on label at bounding box center [610, 517] width 14 height 14
click at [603, 515] on input "checkbox" at bounding box center [609, 518] width 12 height 12
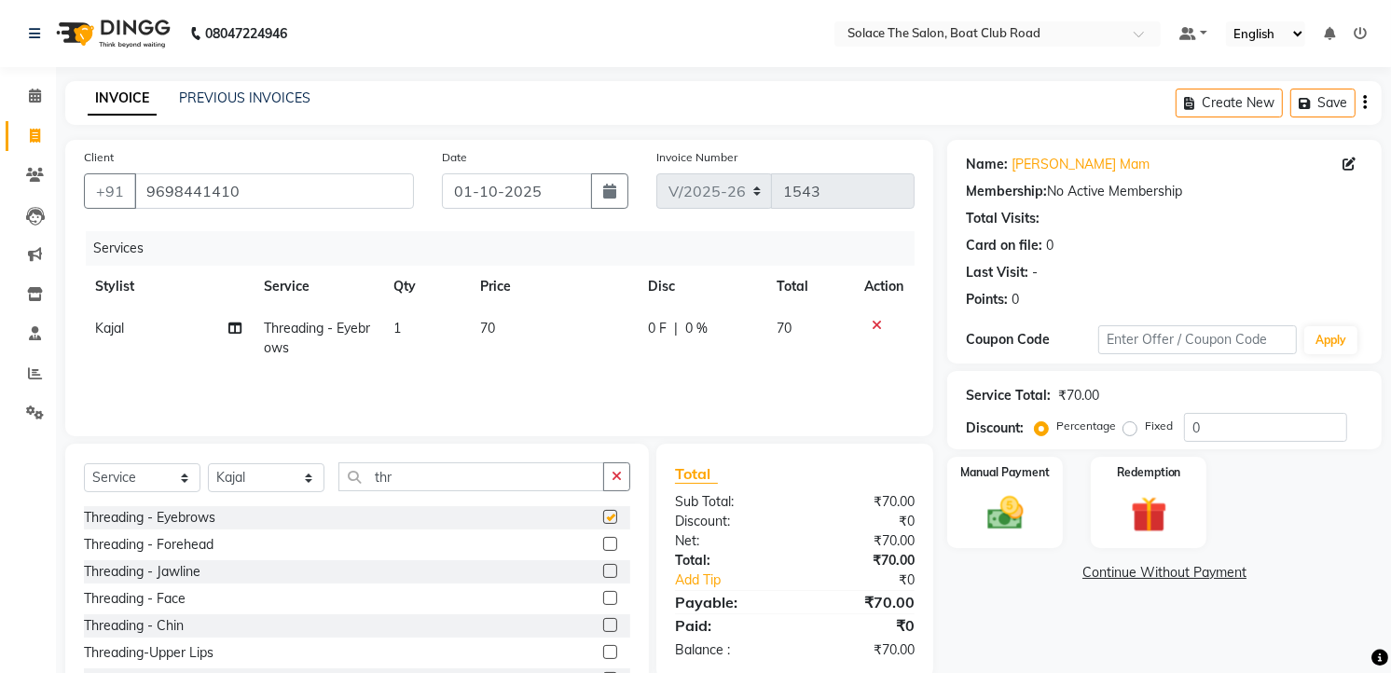
checkbox input "false"
click at [603, 649] on label at bounding box center [610, 652] width 14 height 14
click at [603, 649] on input "checkbox" at bounding box center [609, 653] width 12 height 12
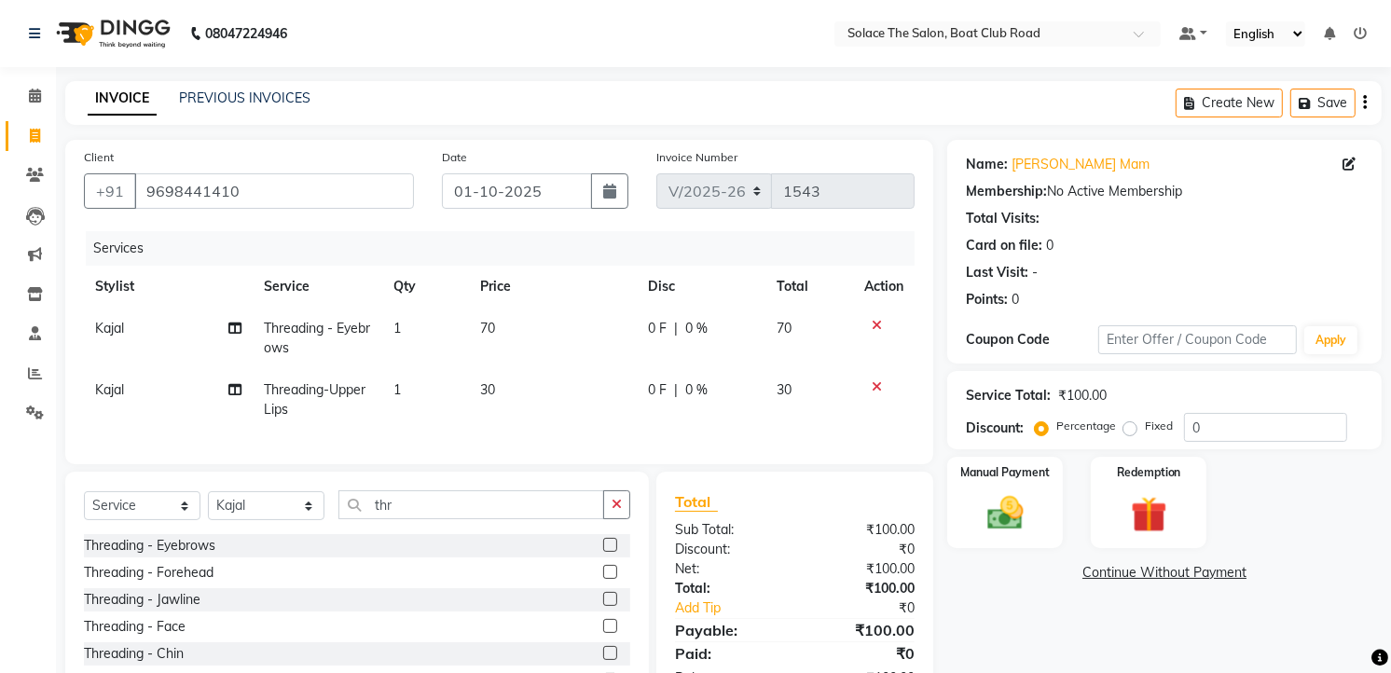
checkbox input "false"
click at [1007, 510] on img at bounding box center [1005, 513] width 61 height 43
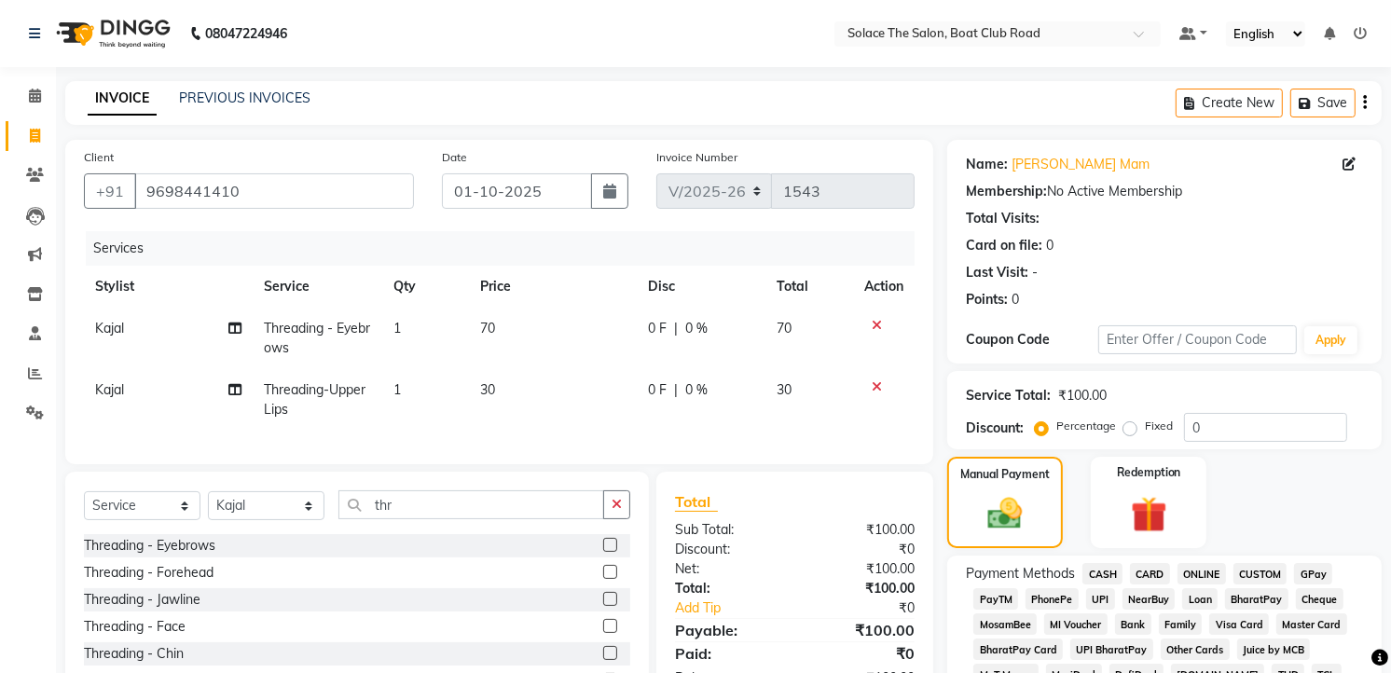
click at [1097, 575] on span "CASH" at bounding box center [1102, 573] width 40 height 21
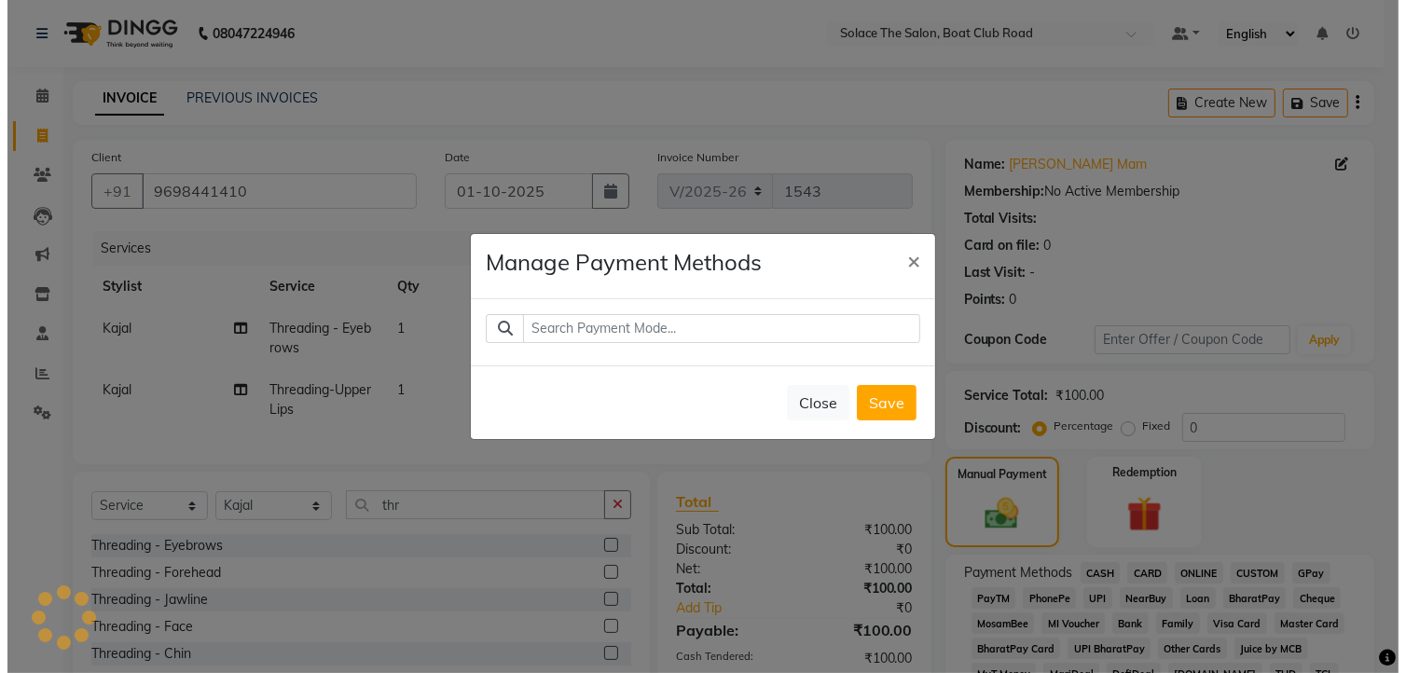
scroll to position [673, 0]
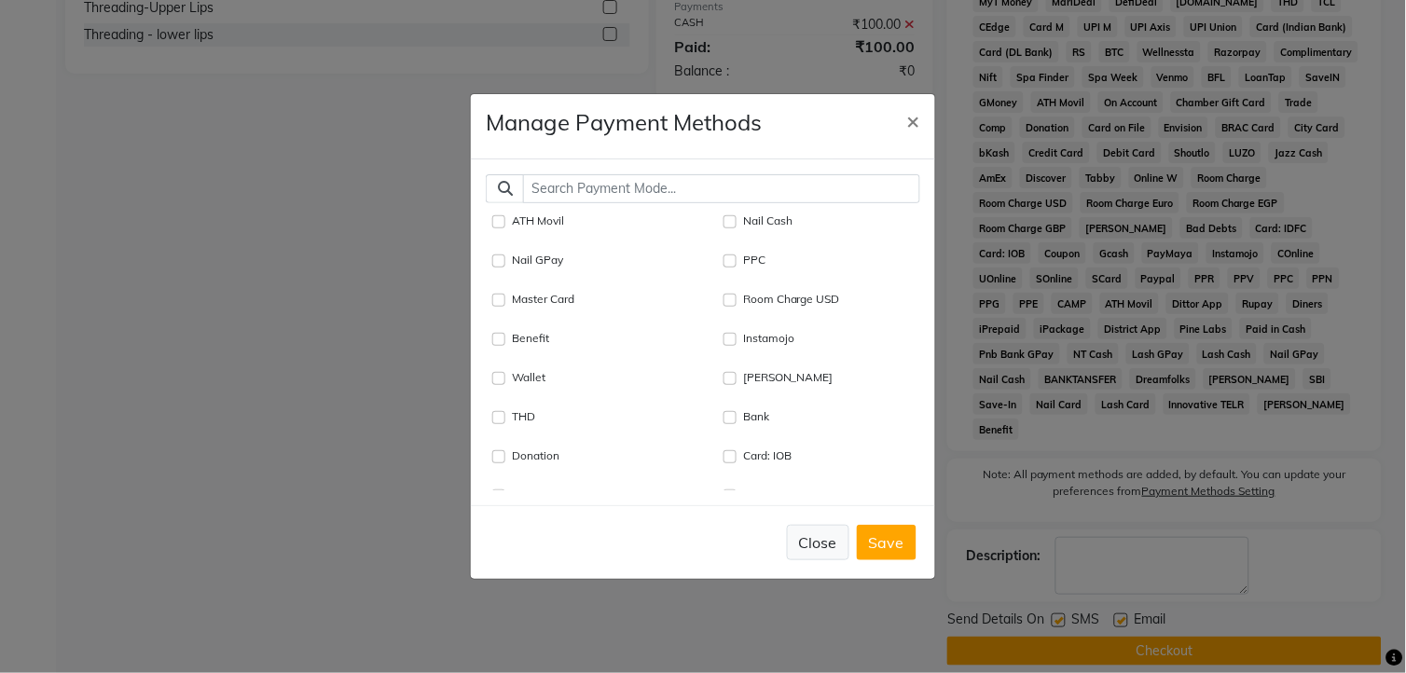
click at [823, 538] on button "Close" at bounding box center [818, 542] width 62 height 35
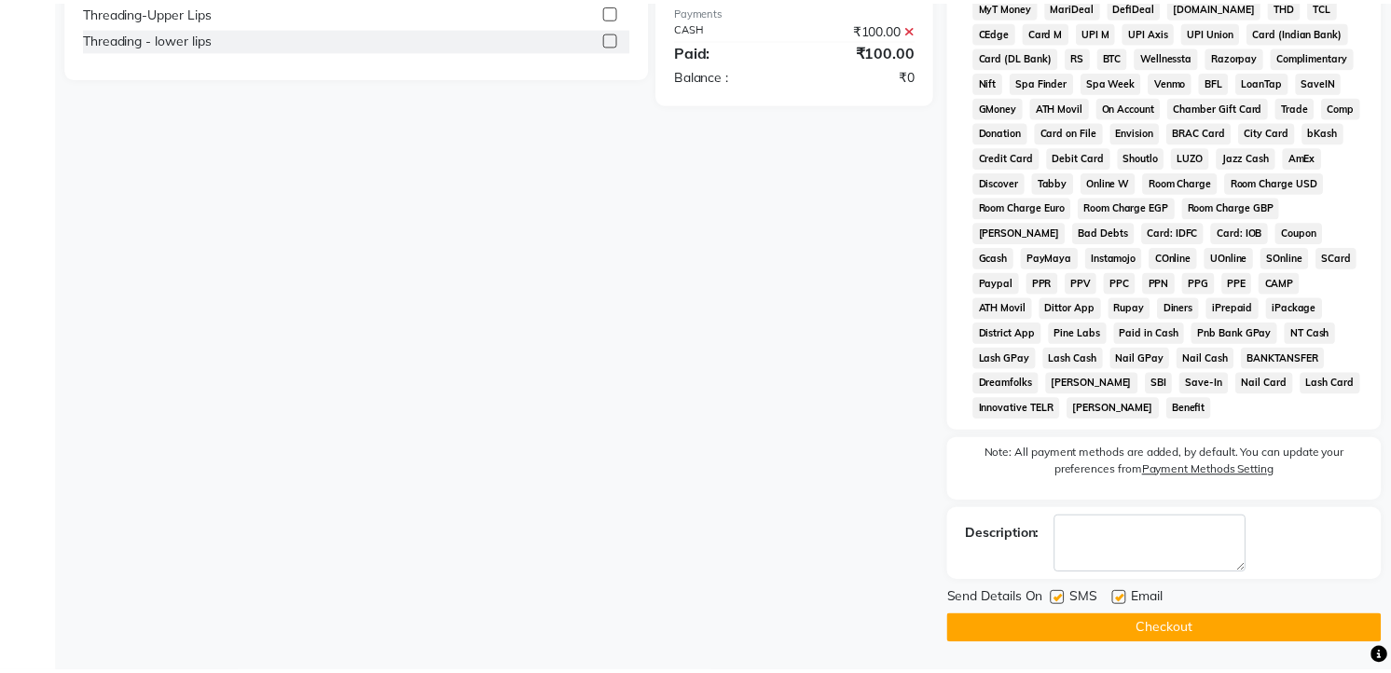
scroll to position [647, 0]
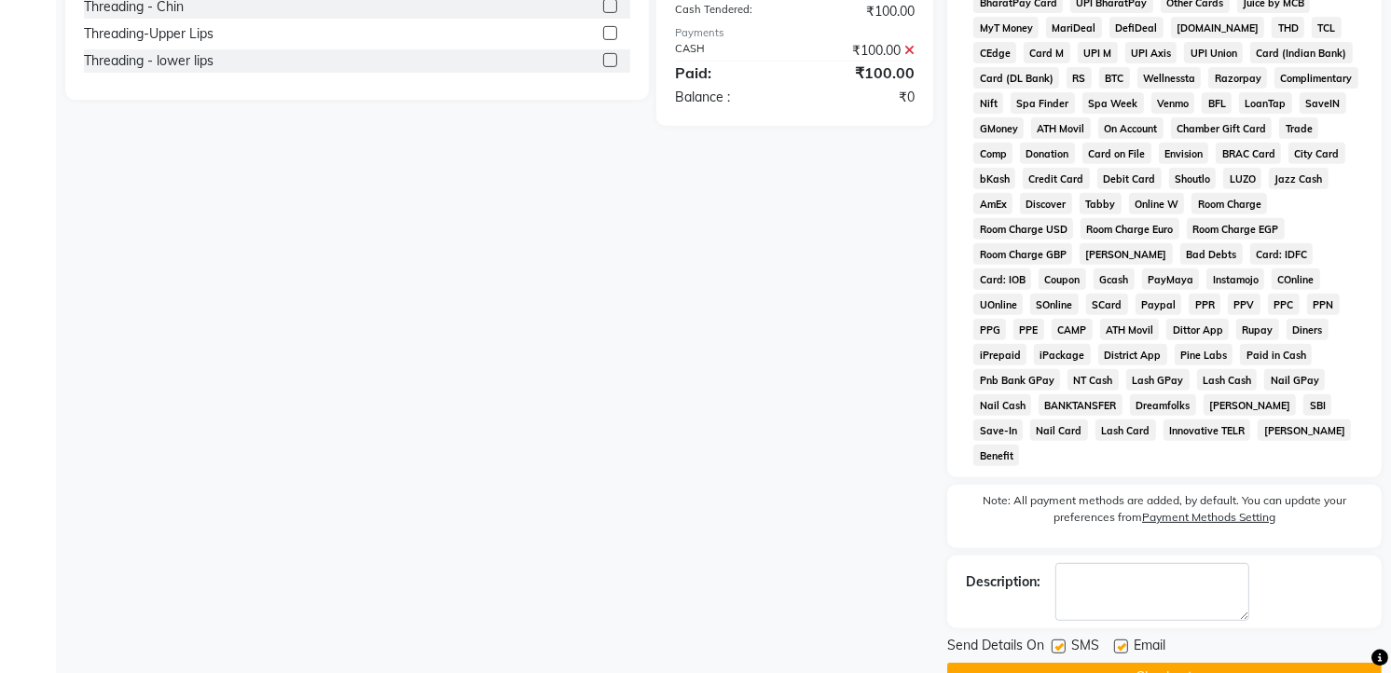
click at [1147, 663] on button "Checkout" at bounding box center [1164, 677] width 434 height 29
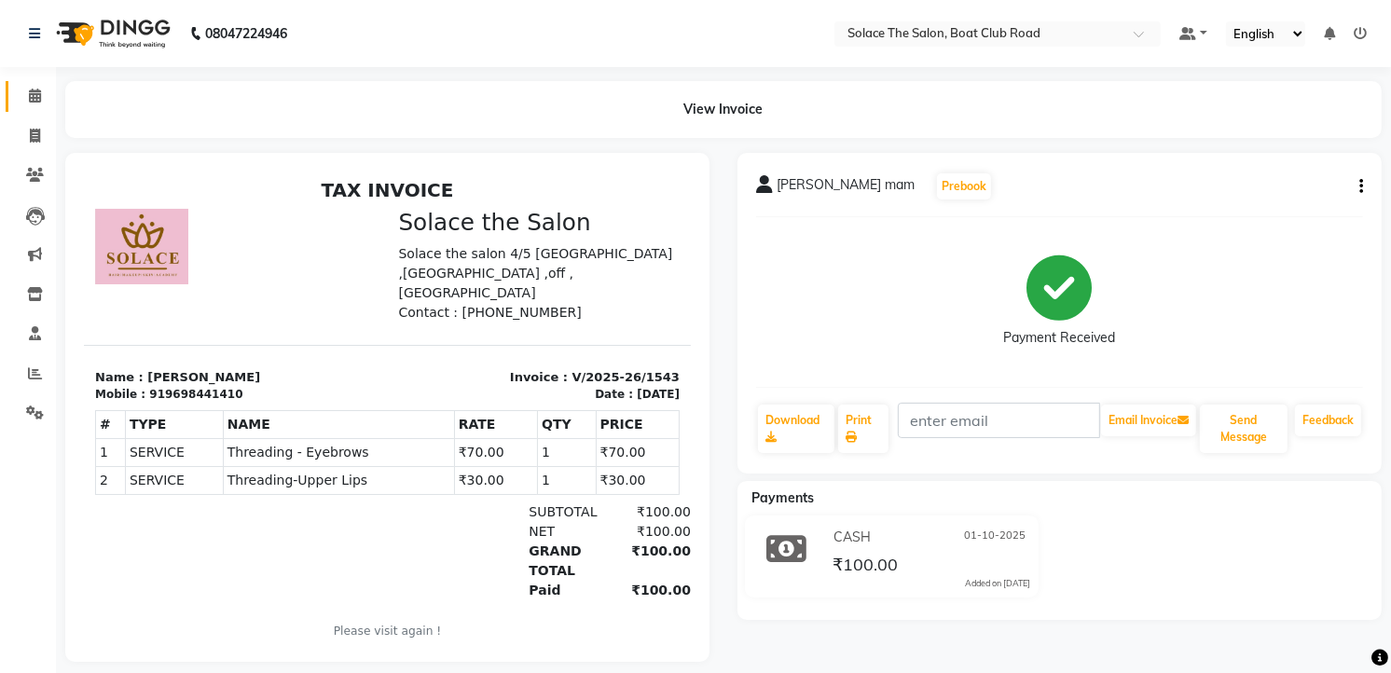
click at [30, 81] on link "Calendar" at bounding box center [28, 96] width 45 height 31
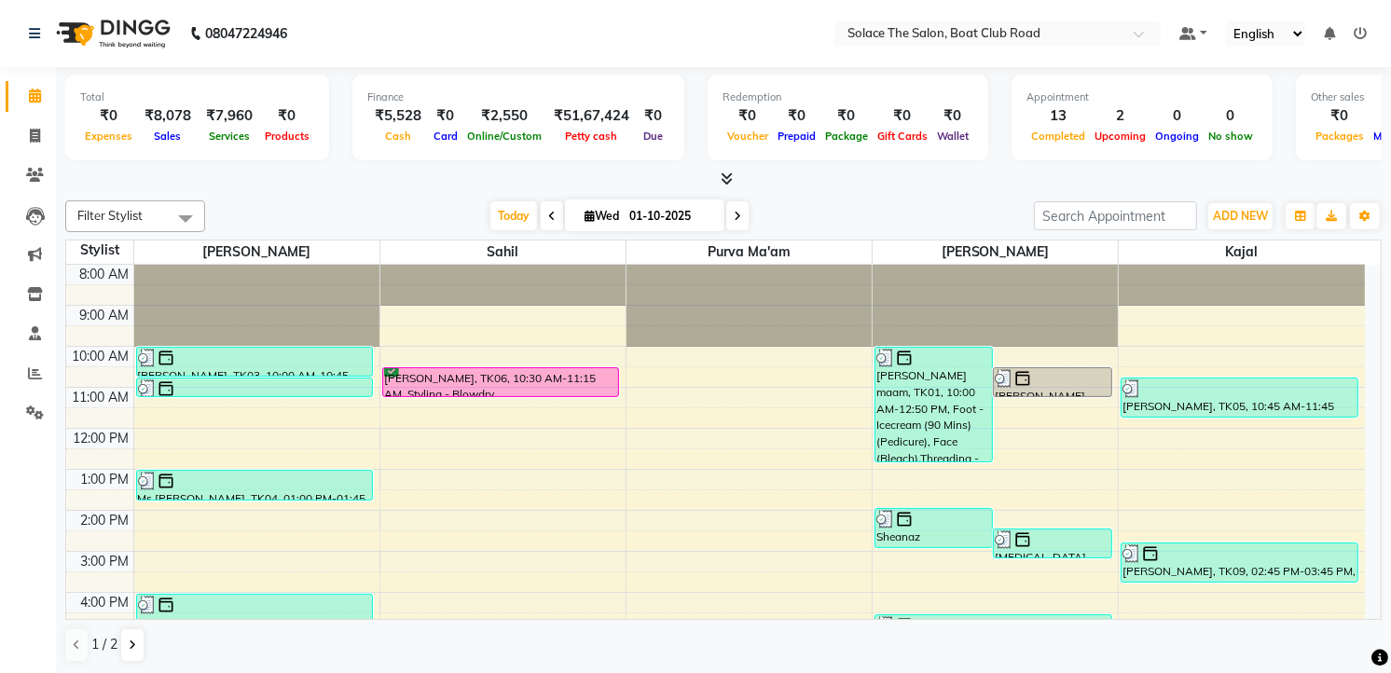
click at [734, 216] on icon at bounding box center [737, 216] width 7 height 11
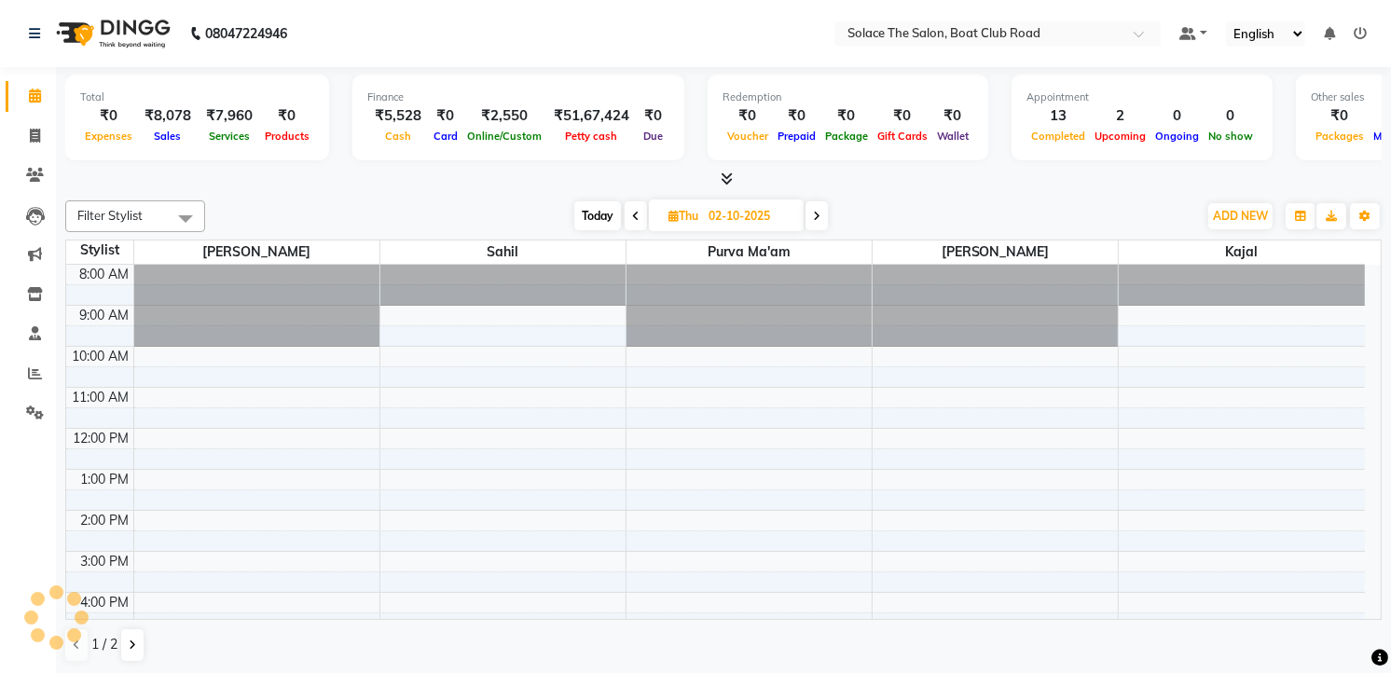
scroll to position [222, 0]
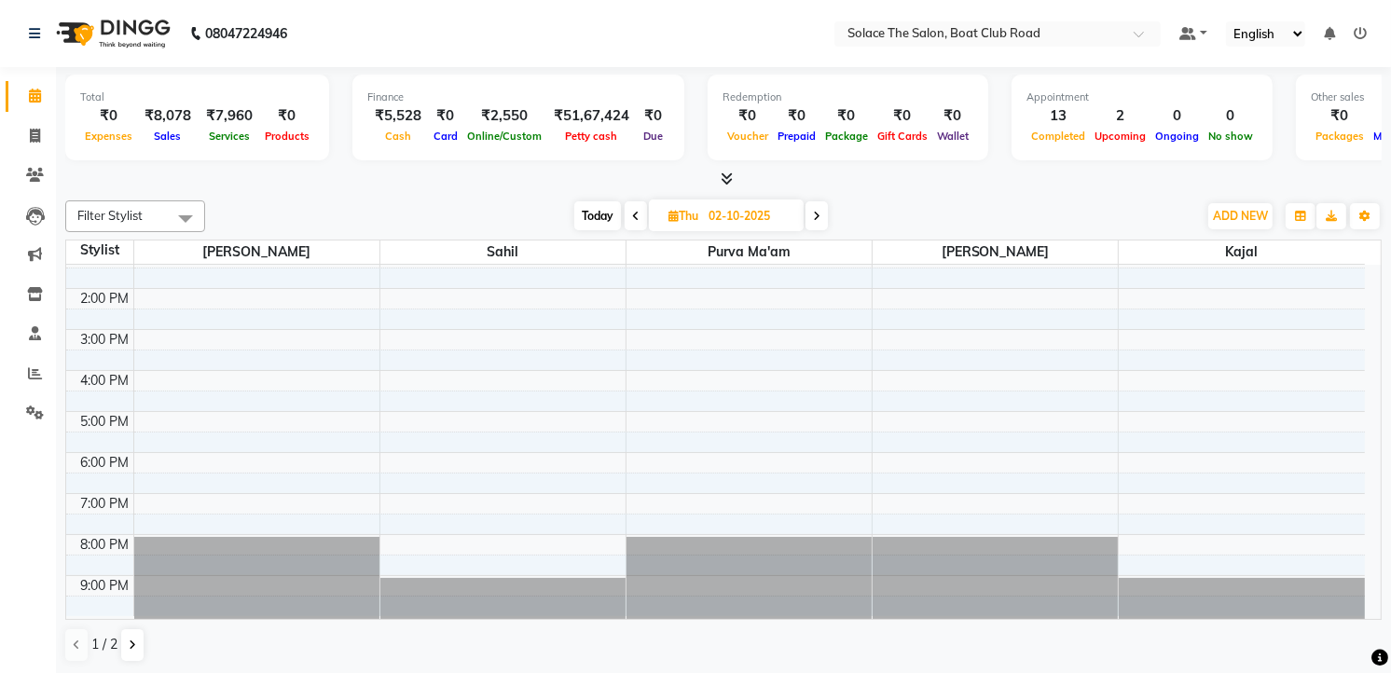
click at [815, 213] on icon at bounding box center [816, 216] width 7 height 11
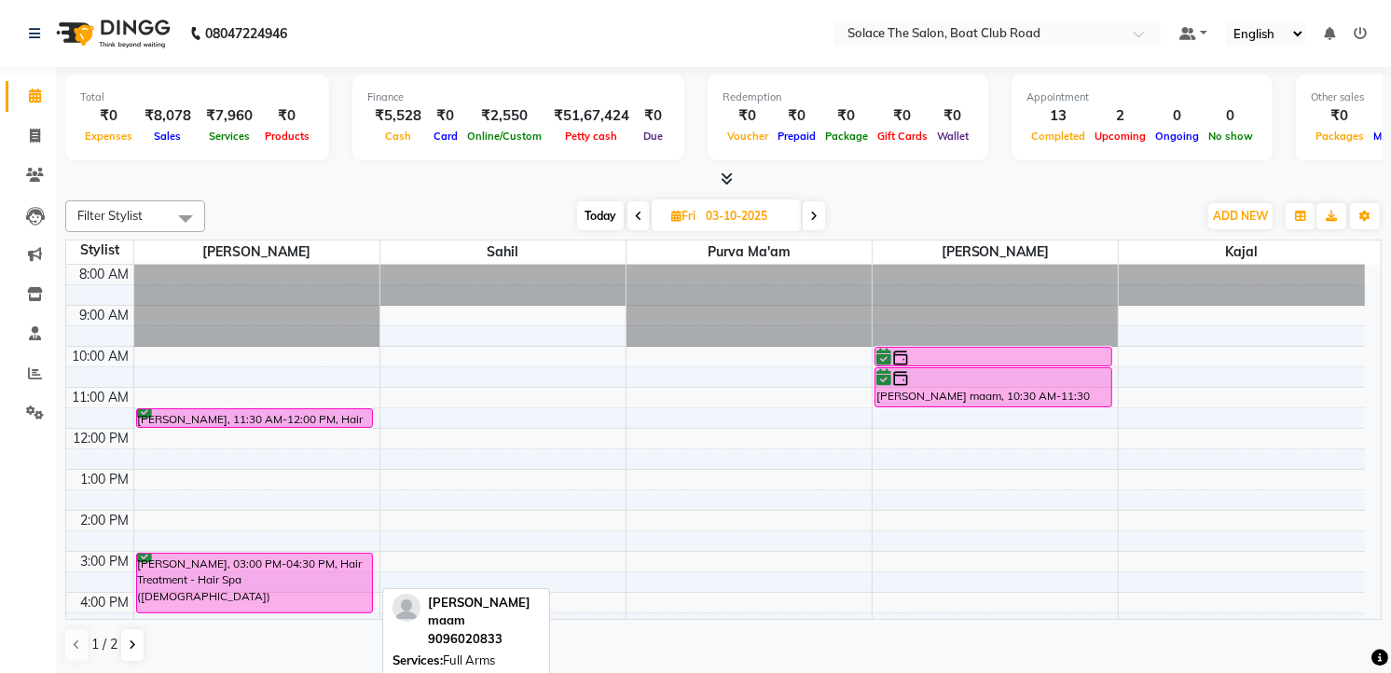
scroll to position [1, 0]
click at [815, 212] on icon at bounding box center [813, 215] width 7 height 11
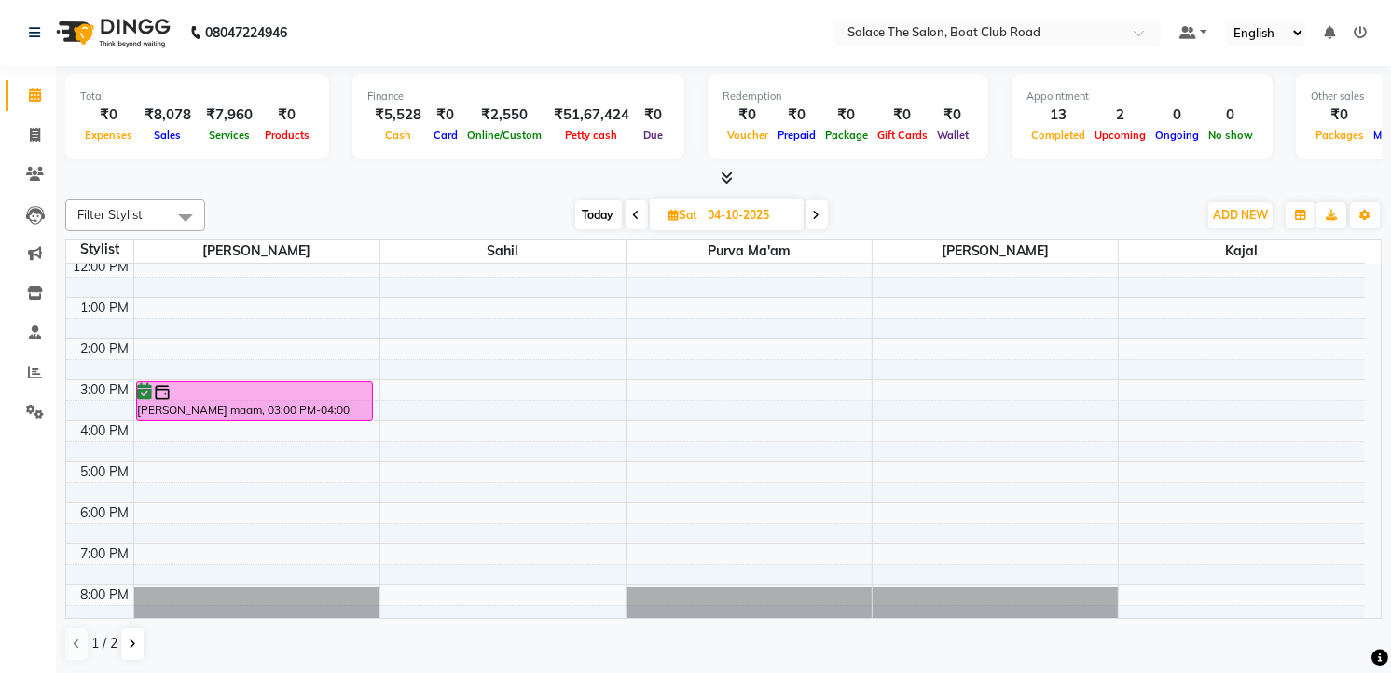
scroll to position [207, 0]
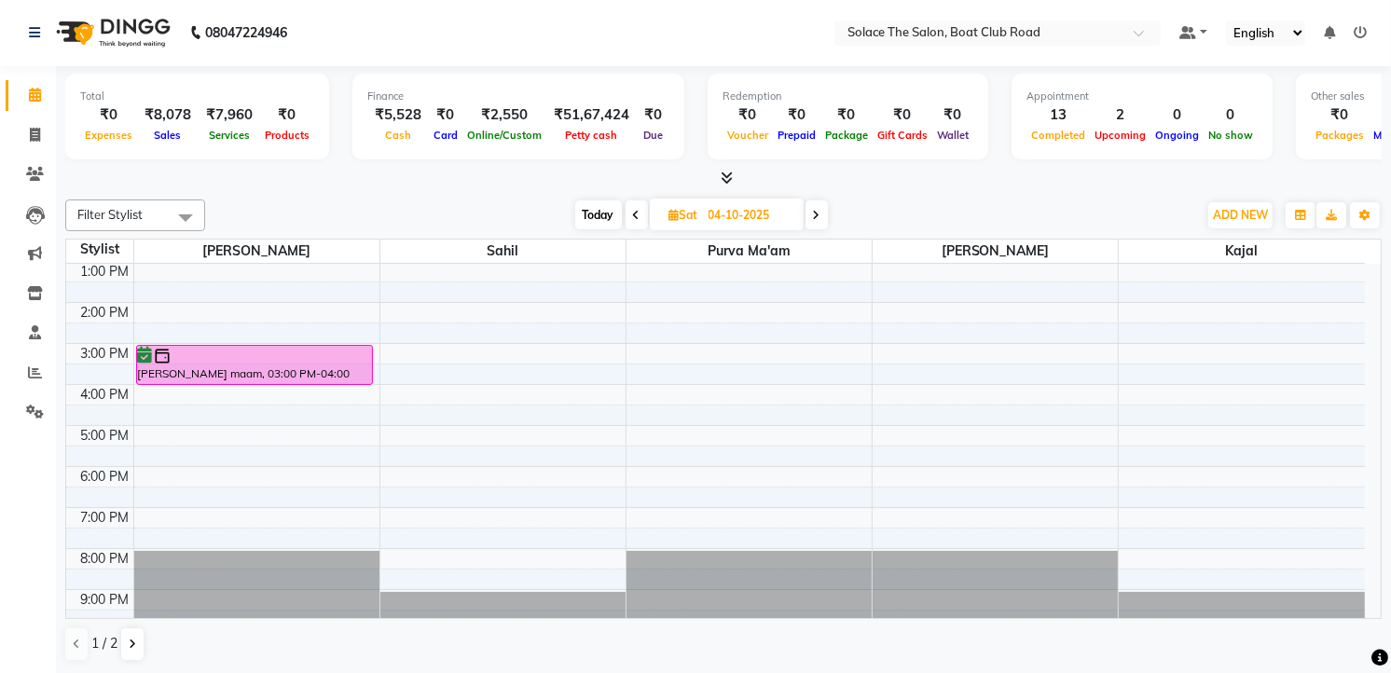
click at [815, 210] on icon at bounding box center [816, 215] width 7 height 11
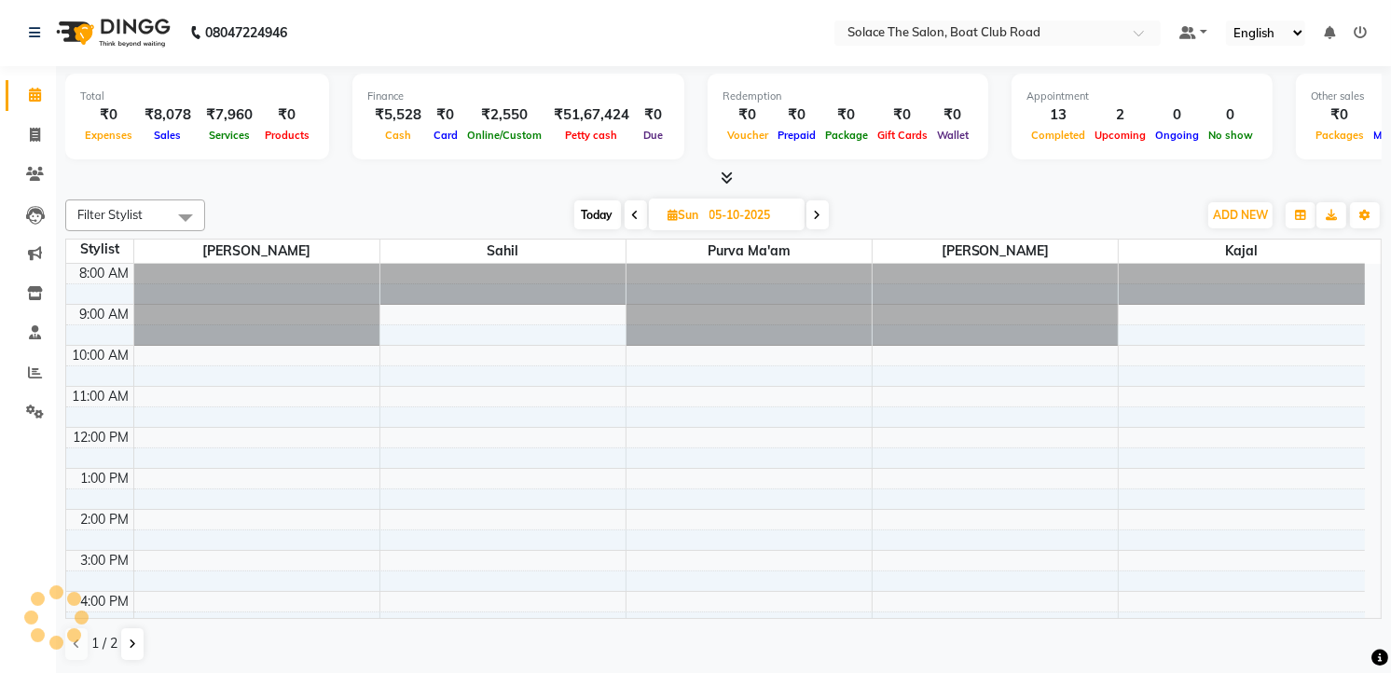
scroll to position [222, 0]
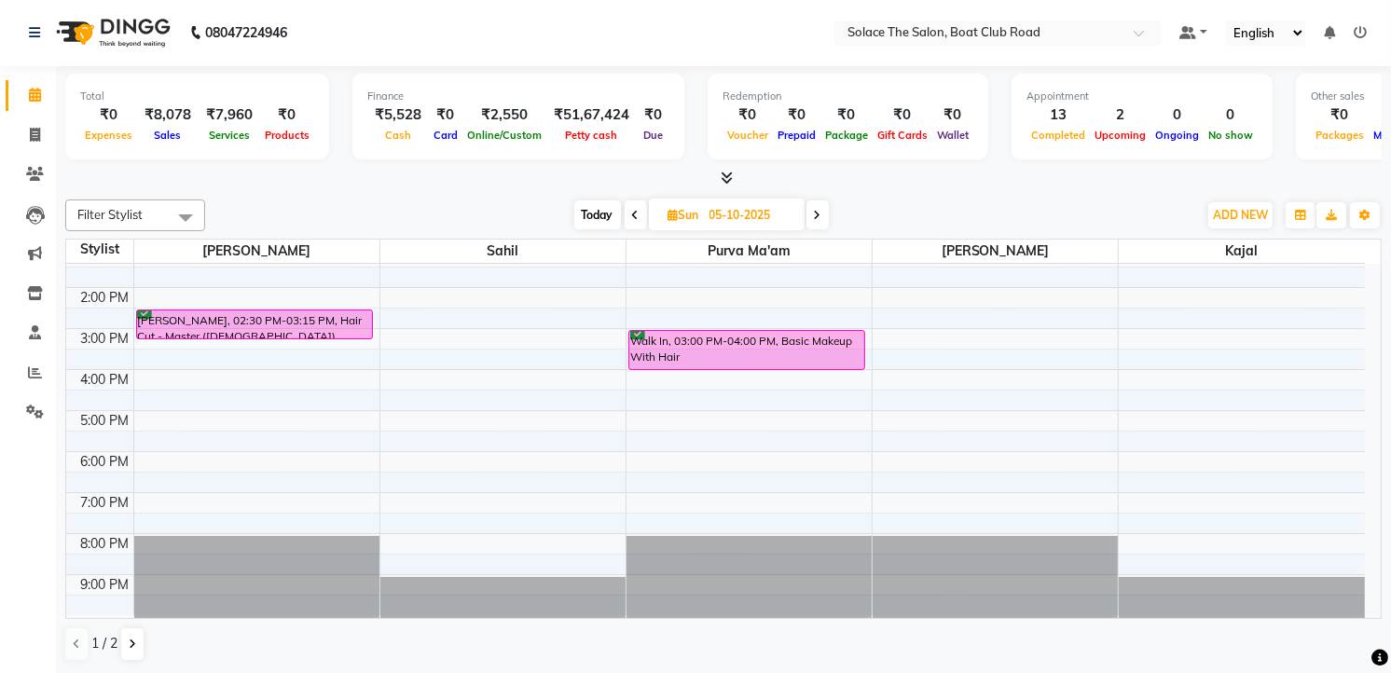
click at [816, 215] on icon at bounding box center [817, 215] width 7 height 11
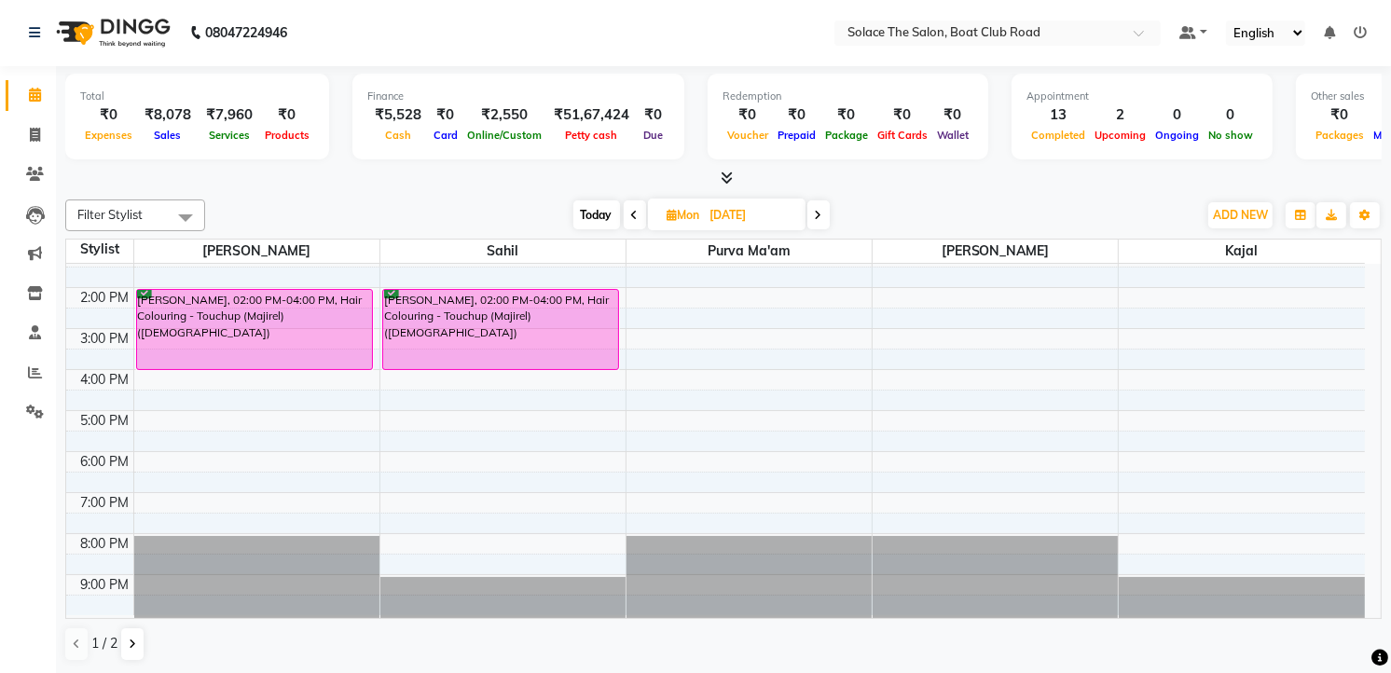
click at [816, 213] on icon at bounding box center [818, 215] width 7 height 11
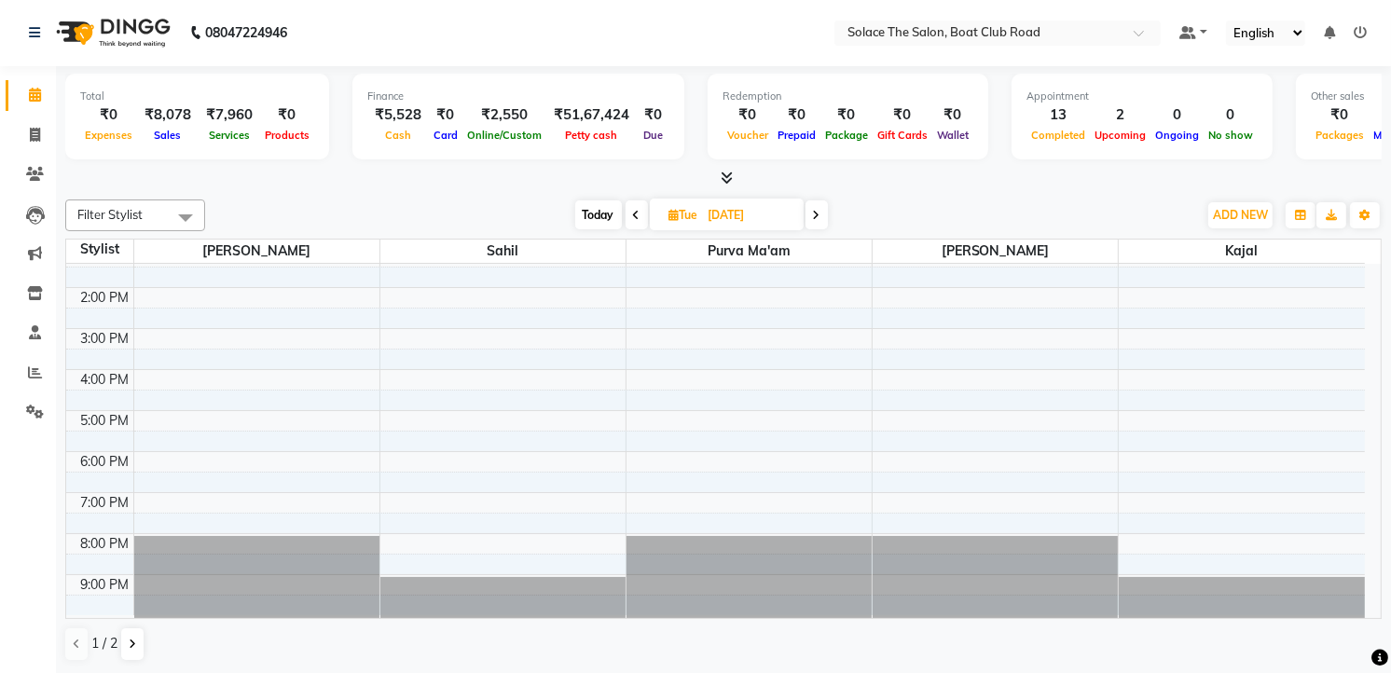
scroll to position [0, 0]
click at [816, 212] on icon at bounding box center [816, 216] width 7 height 11
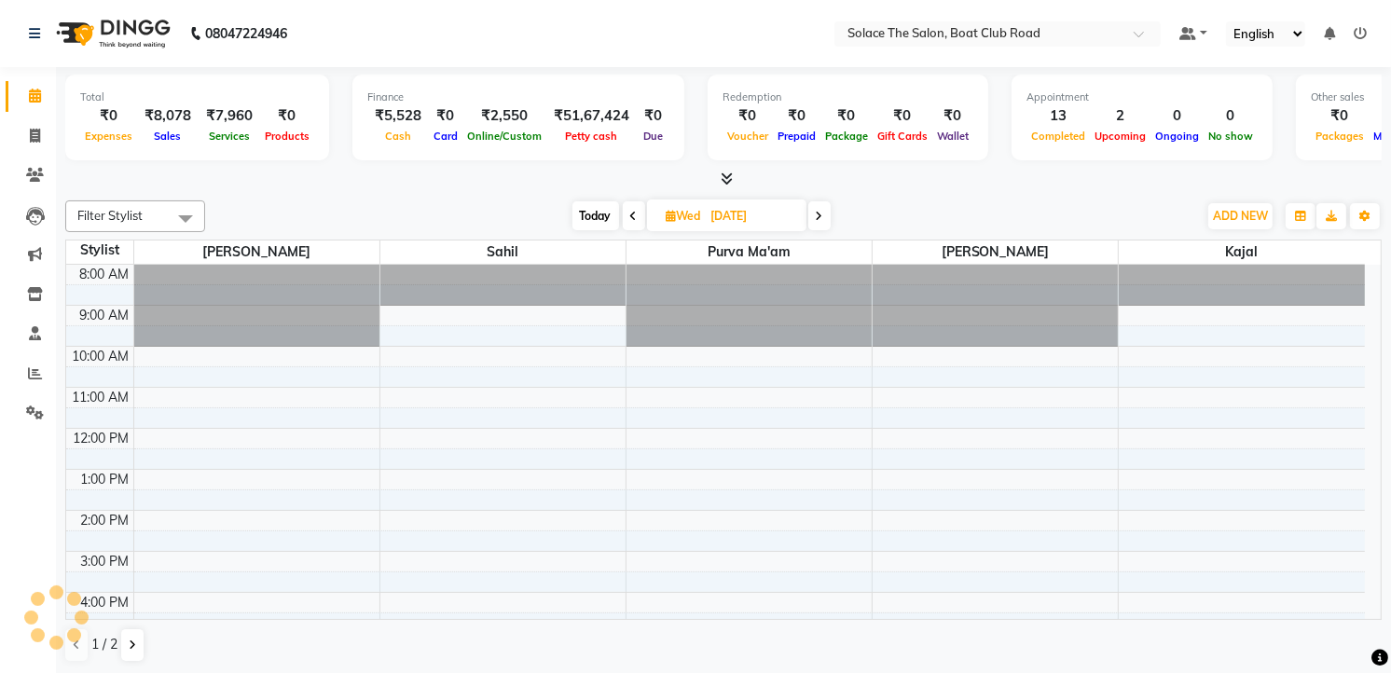
scroll to position [222, 0]
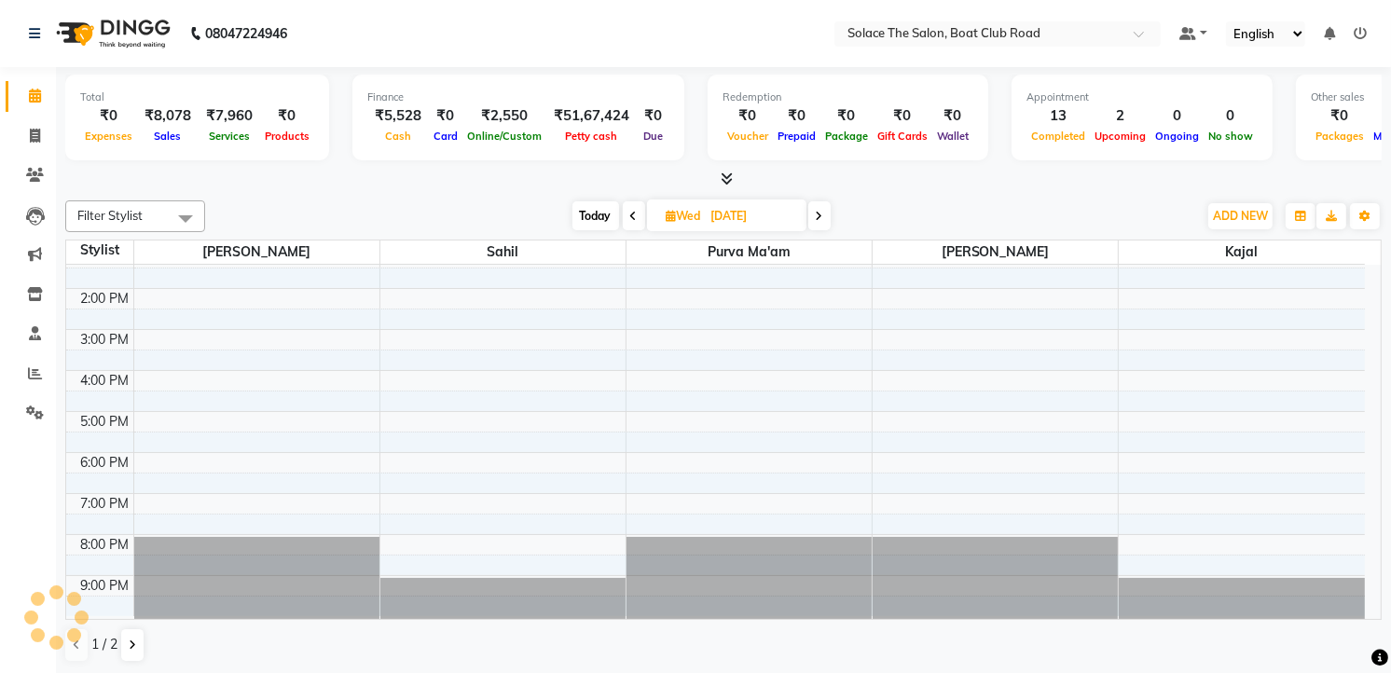
click at [594, 215] on span "Today" at bounding box center [595, 215] width 47 height 29
type input "01-10-2025"
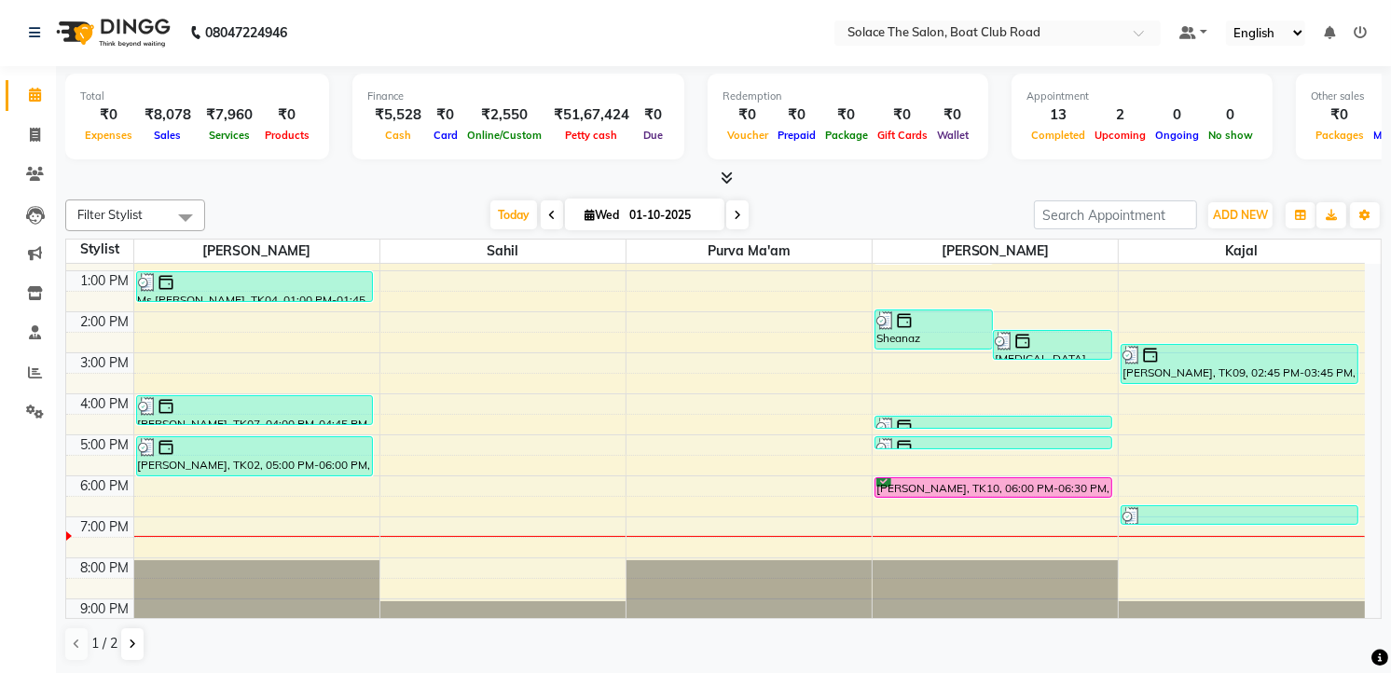
scroll to position [221, 0]
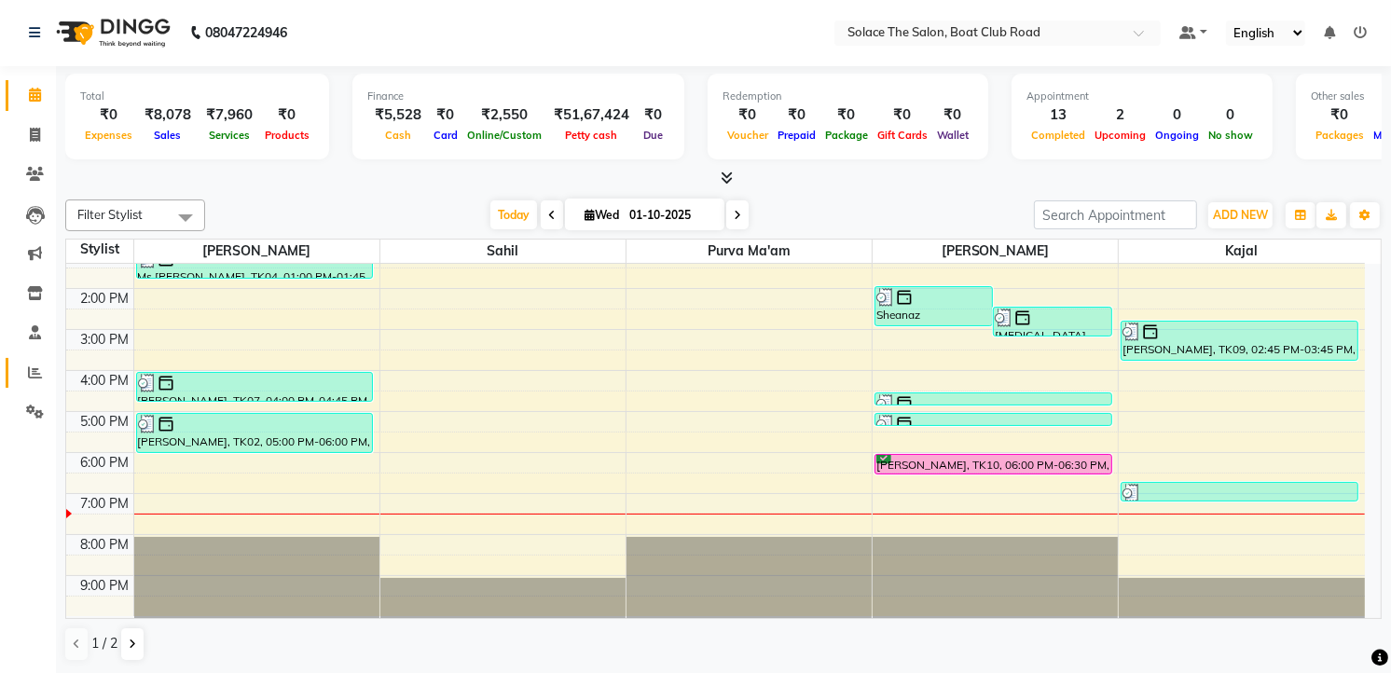
click at [28, 369] on icon at bounding box center [35, 372] width 14 height 14
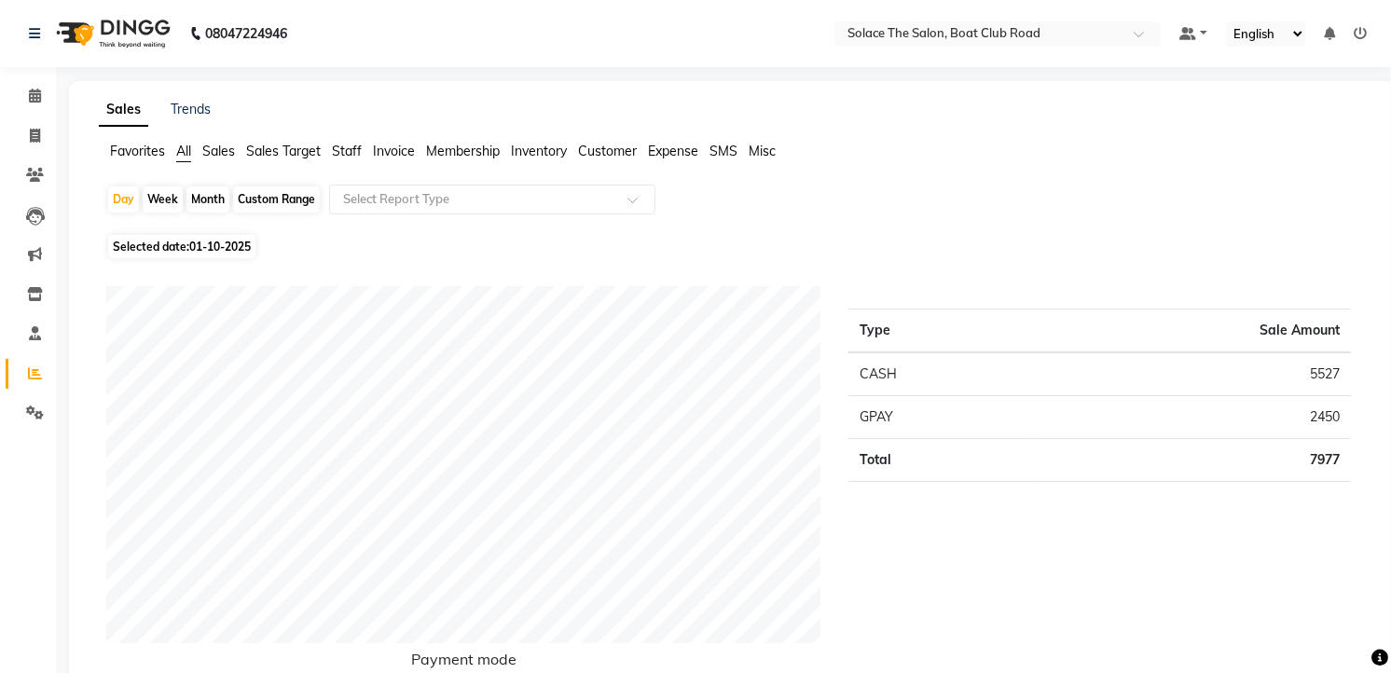
click at [352, 146] on span "Staff" at bounding box center [347, 151] width 30 height 17
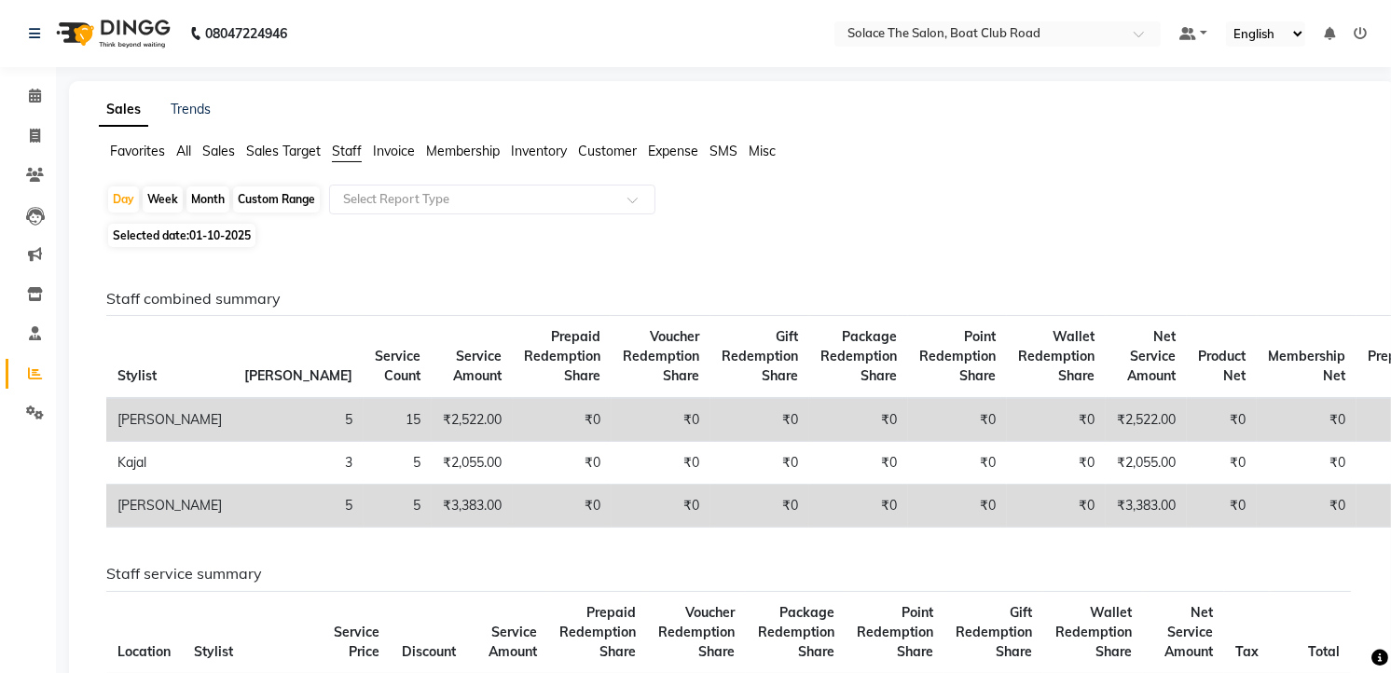
click at [196, 196] on div "Month" at bounding box center [207, 199] width 43 height 26
select select "10"
select select "2025"
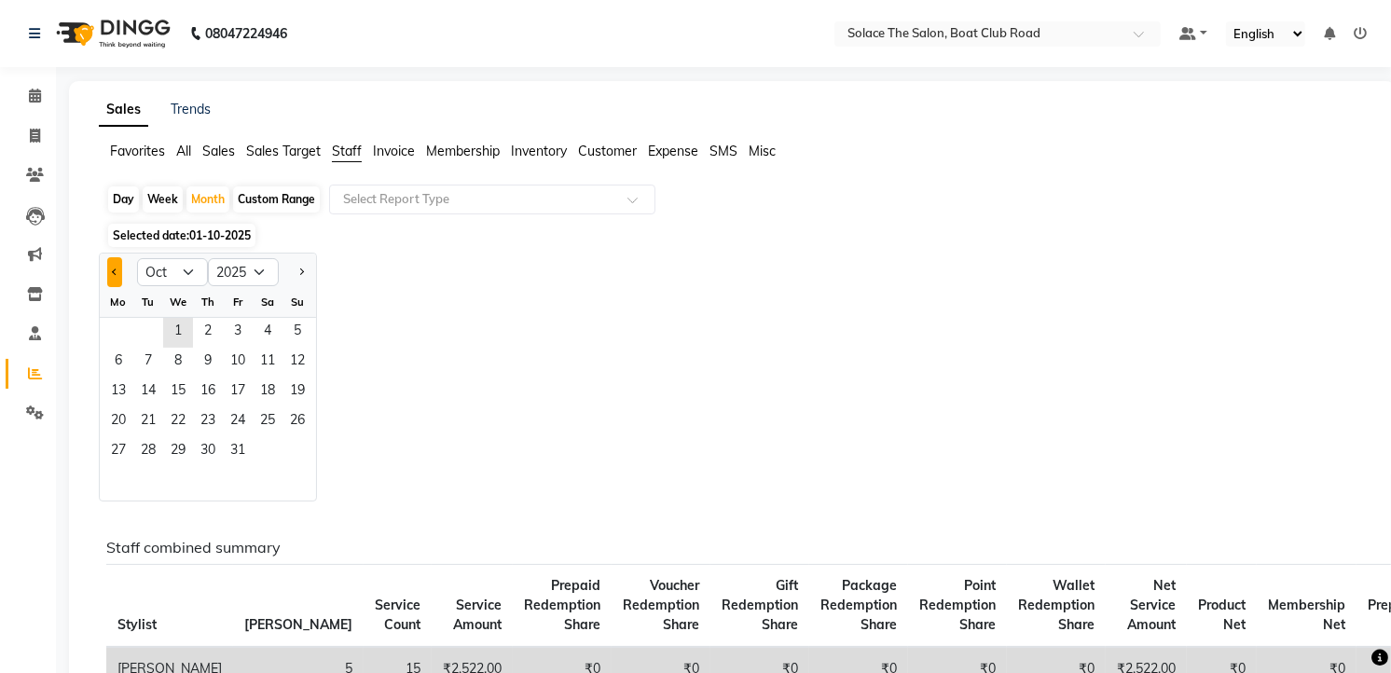
click at [116, 276] on button "Previous month" at bounding box center [114, 272] width 15 height 30
select select "9"
click at [119, 331] on span "1" at bounding box center [118, 333] width 30 height 30
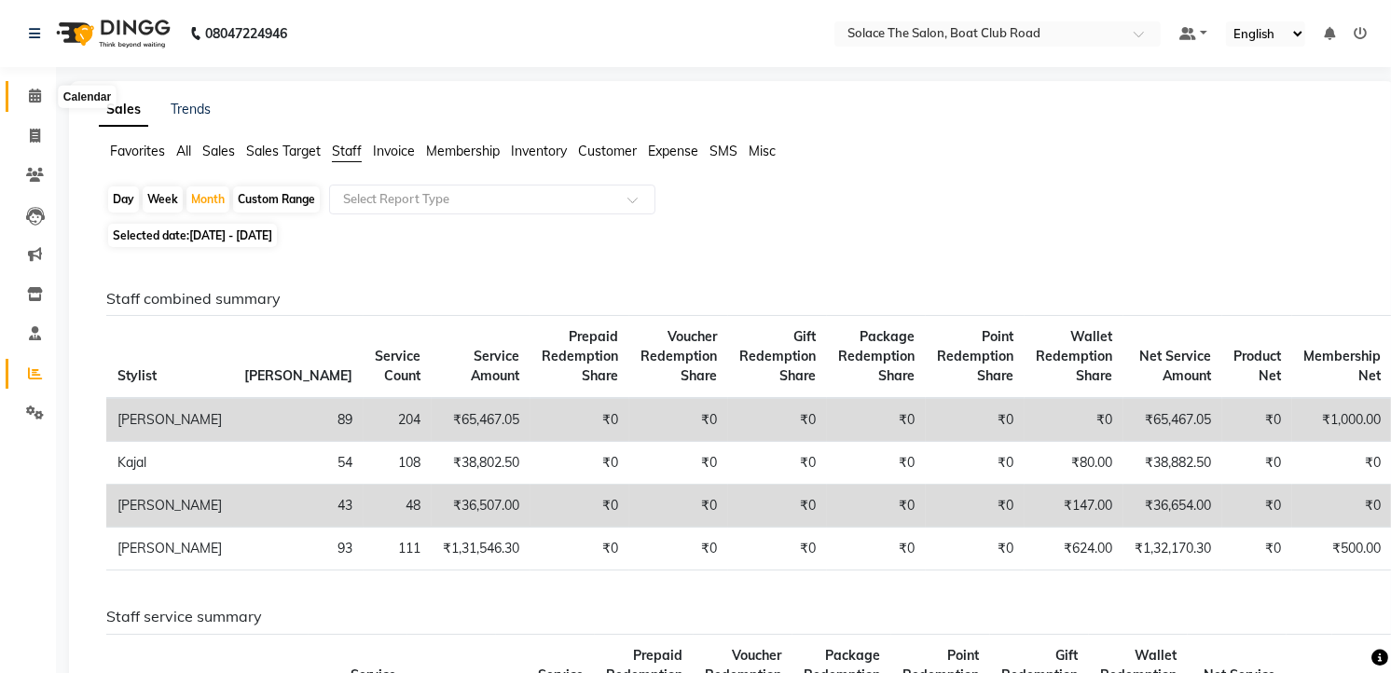
click at [35, 96] on icon at bounding box center [35, 96] width 12 height 14
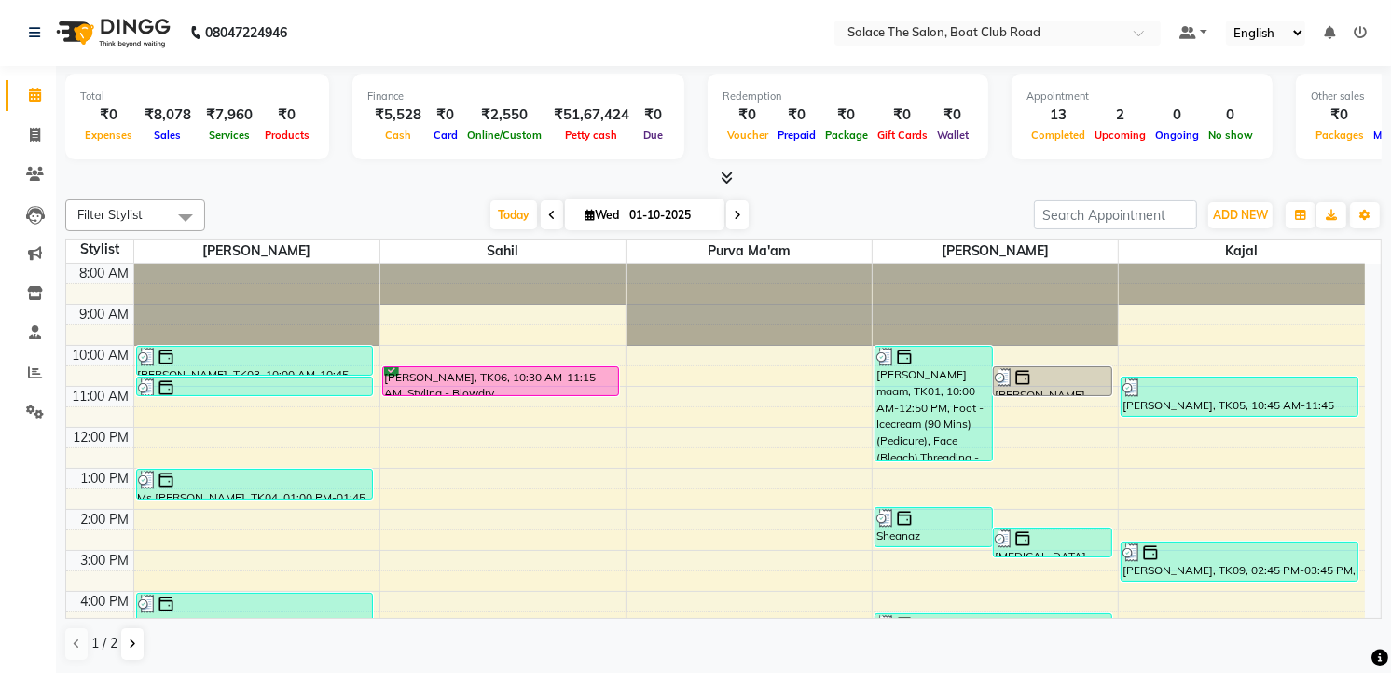
scroll to position [221, 0]
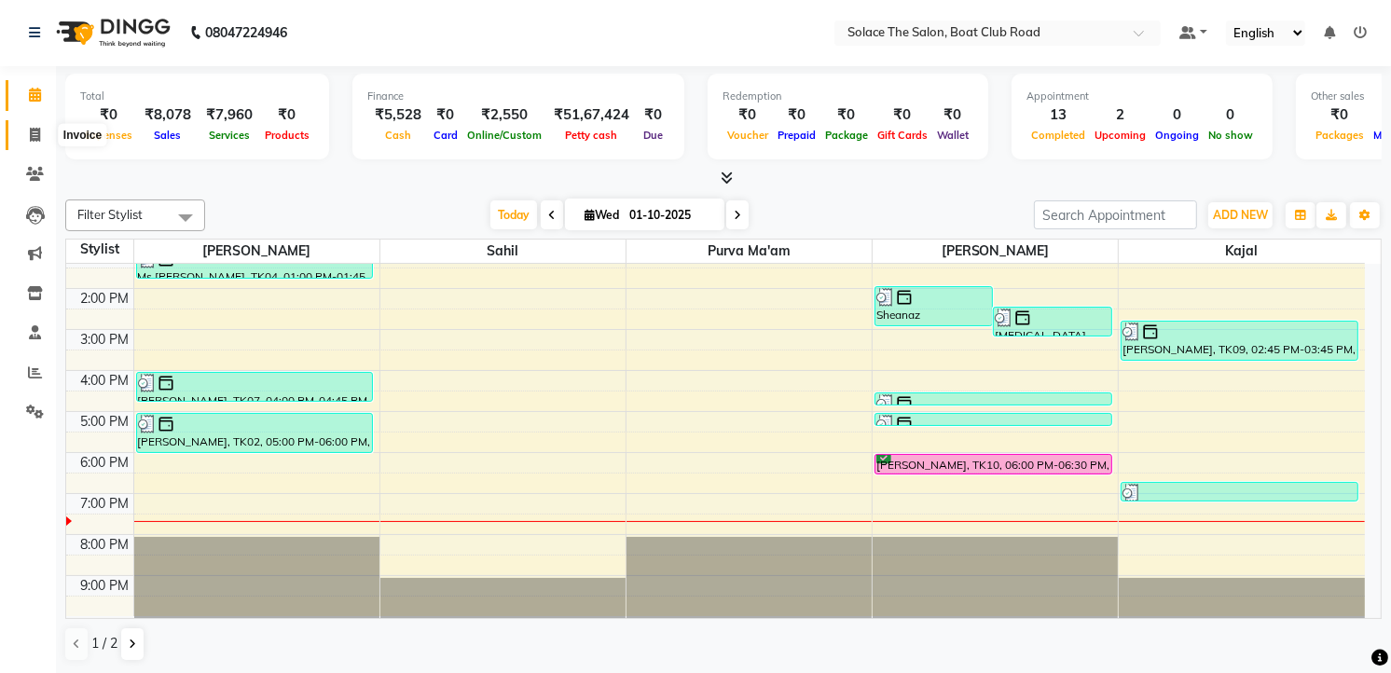
click at [31, 131] on icon at bounding box center [35, 135] width 10 height 14
select select "service"
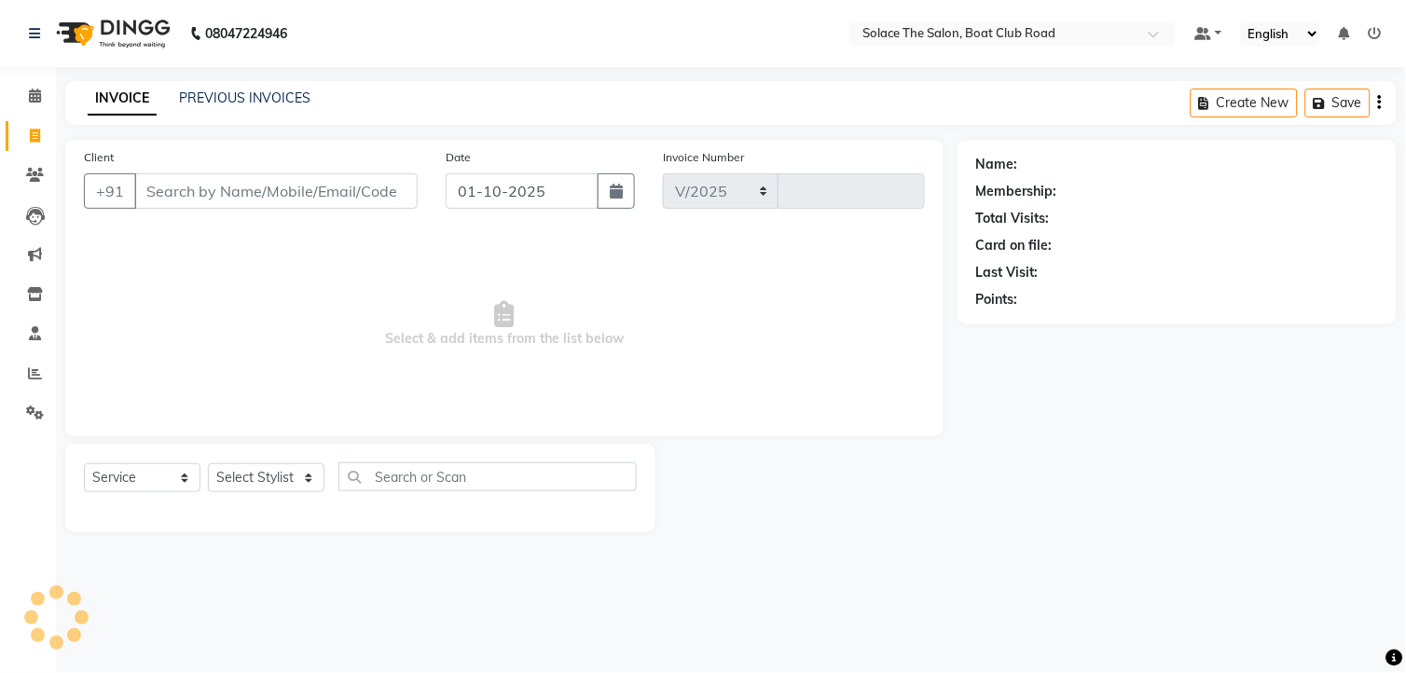
select select "585"
type input "1544"
click at [33, 131] on icon at bounding box center [35, 136] width 10 height 14
select select "585"
select select "service"
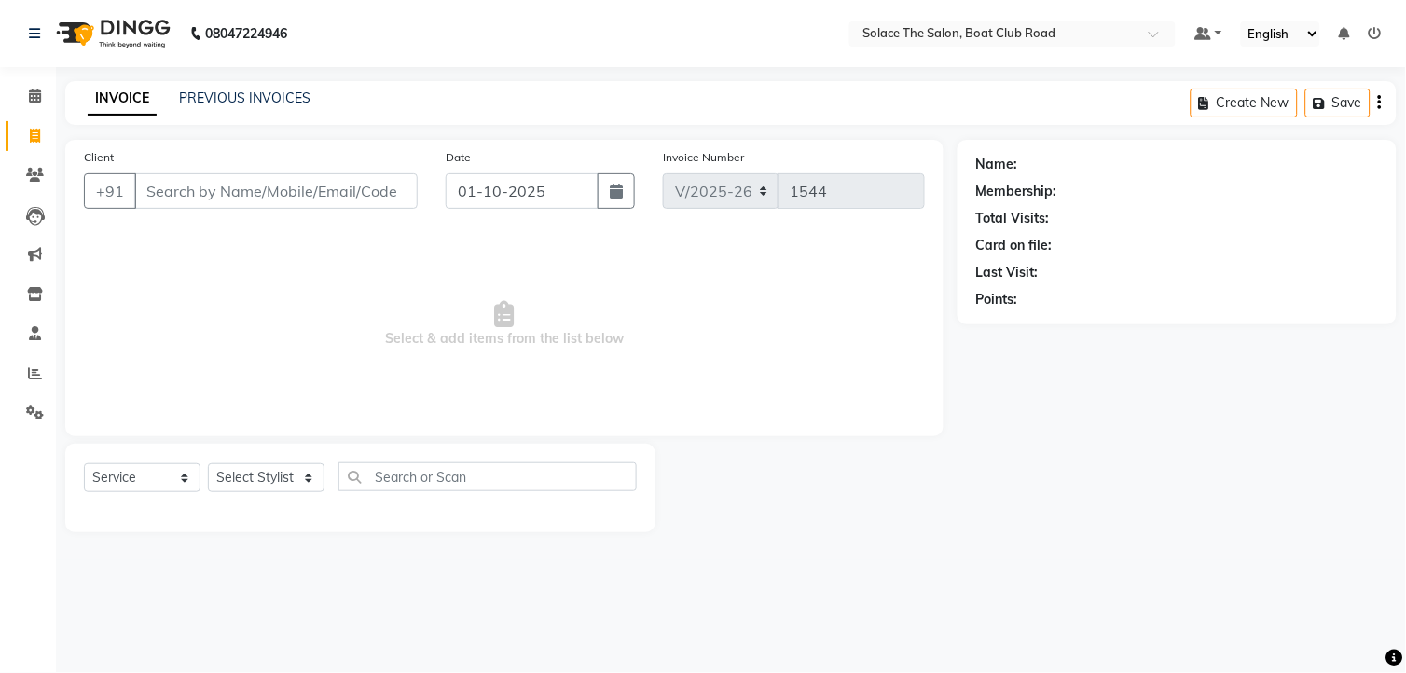
click at [214, 182] on input "Client" at bounding box center [275, 190] width 283 height 35
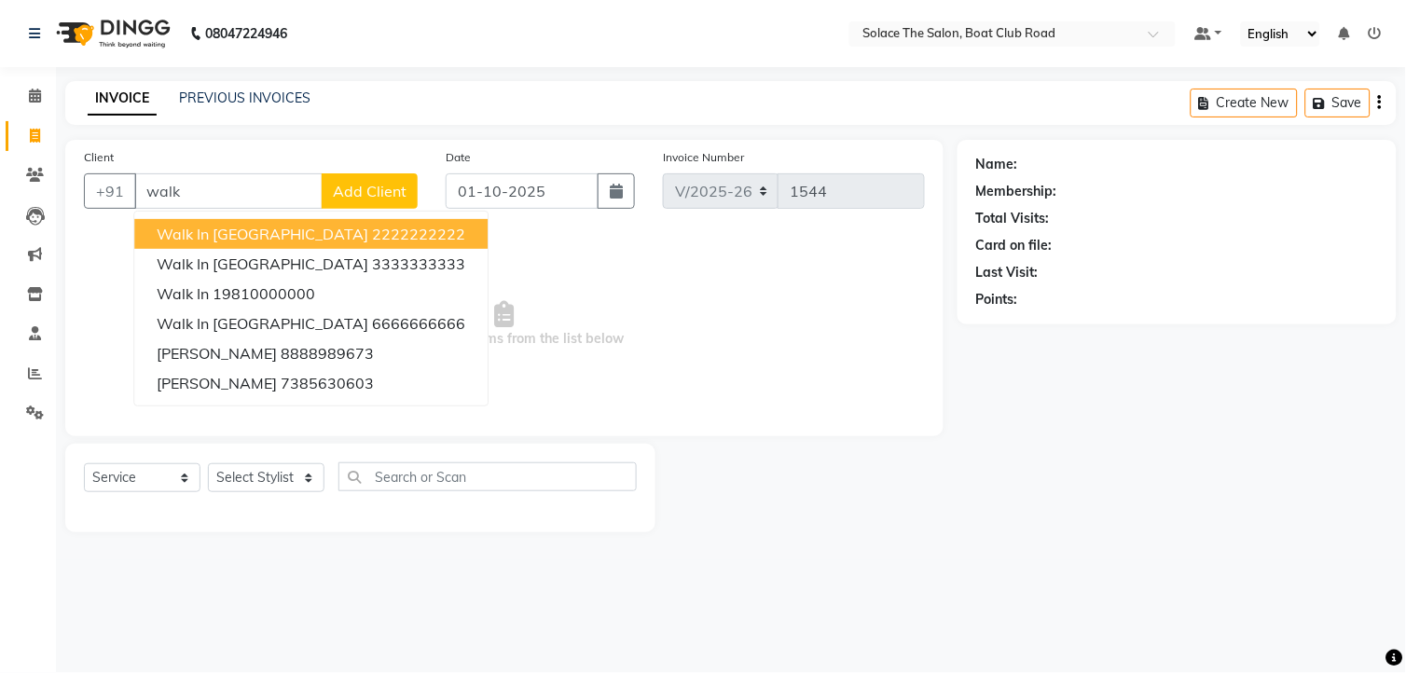
click at [240, 228] on span "Walk in [GEOGRAPHIC_DATA]" at bounding box center [263, 234] width 212 height 19
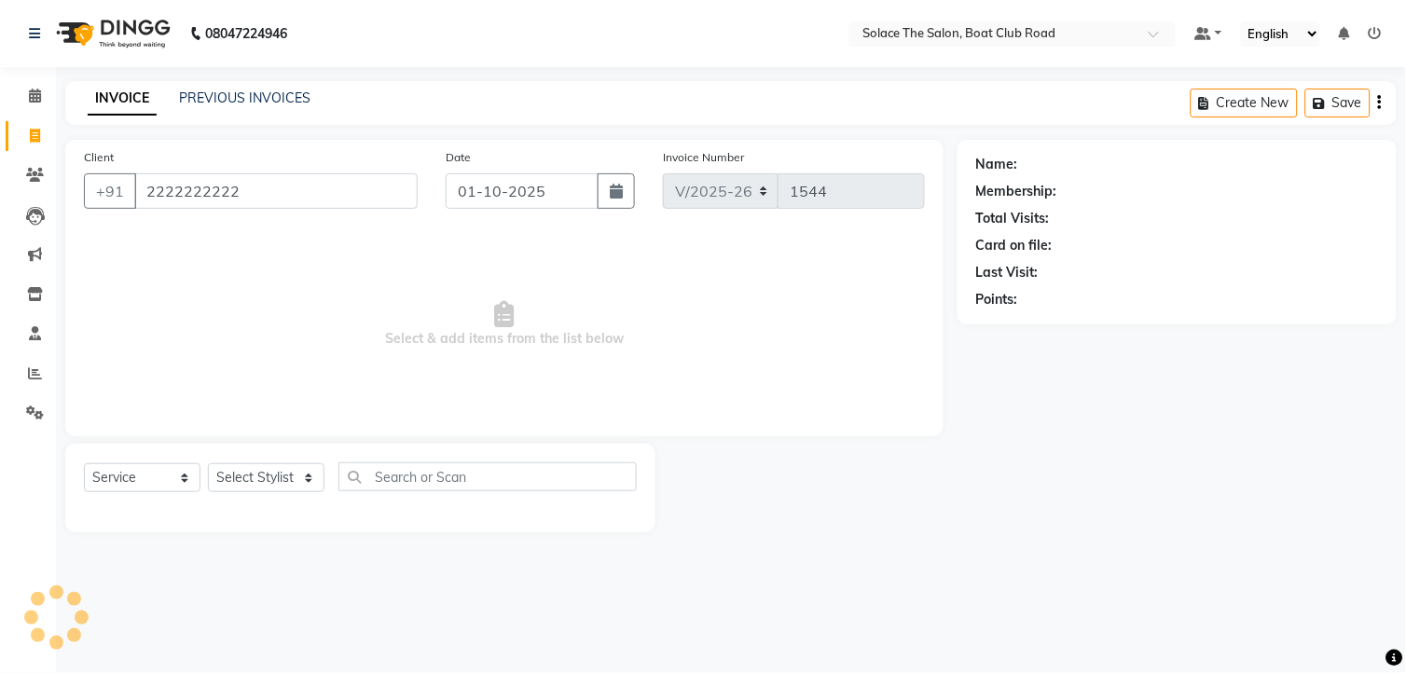
type input "2222222222"
click at [309, 477] on select "Select Stylist [PERSON_NAME] [PERSON_NAME] [PERSON_NAME] Front Desk Kajal [PERS…" at bounding box center [266, 477] width 117 height 29
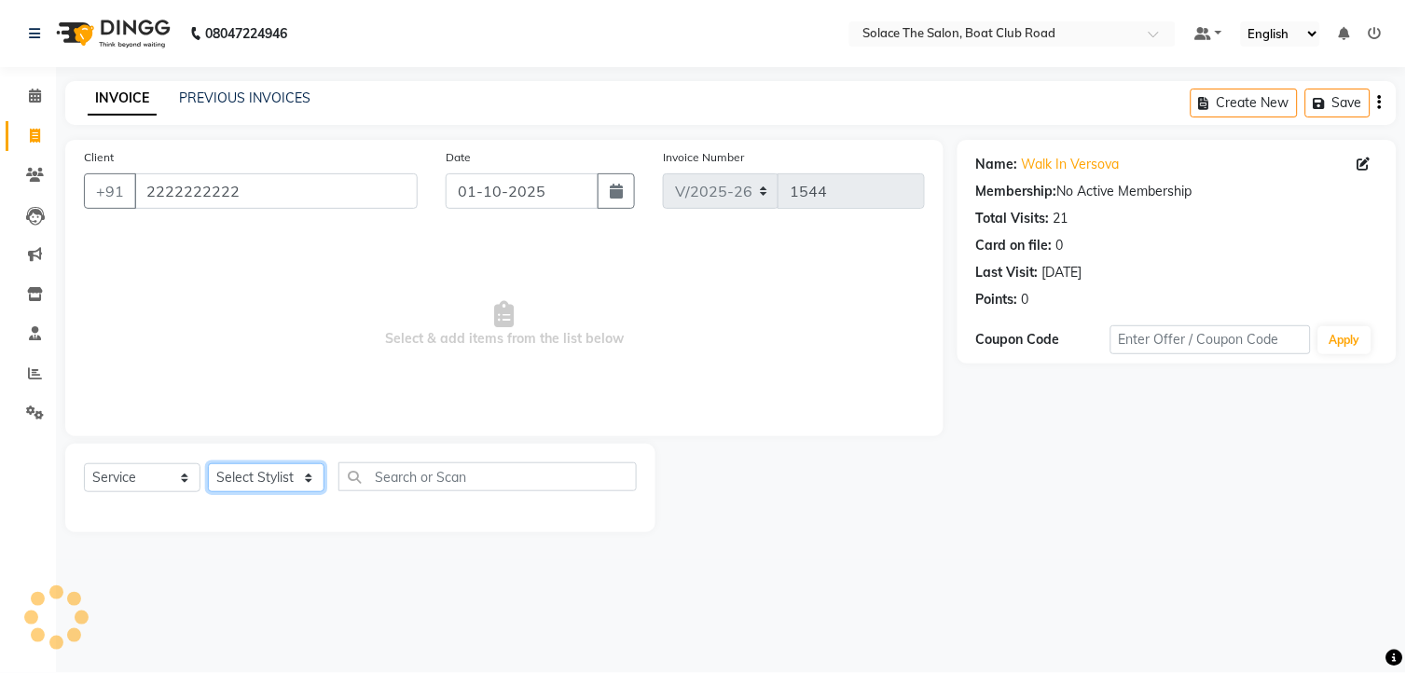
select select "9749"
click at [208, 464] on select "Select Stylist [PERSON_NAME] [PERSON_NAME] [PERSON_NAME] Front Desk Kajal [PERS…" at bounding box center [266, 477] width 117 height 29
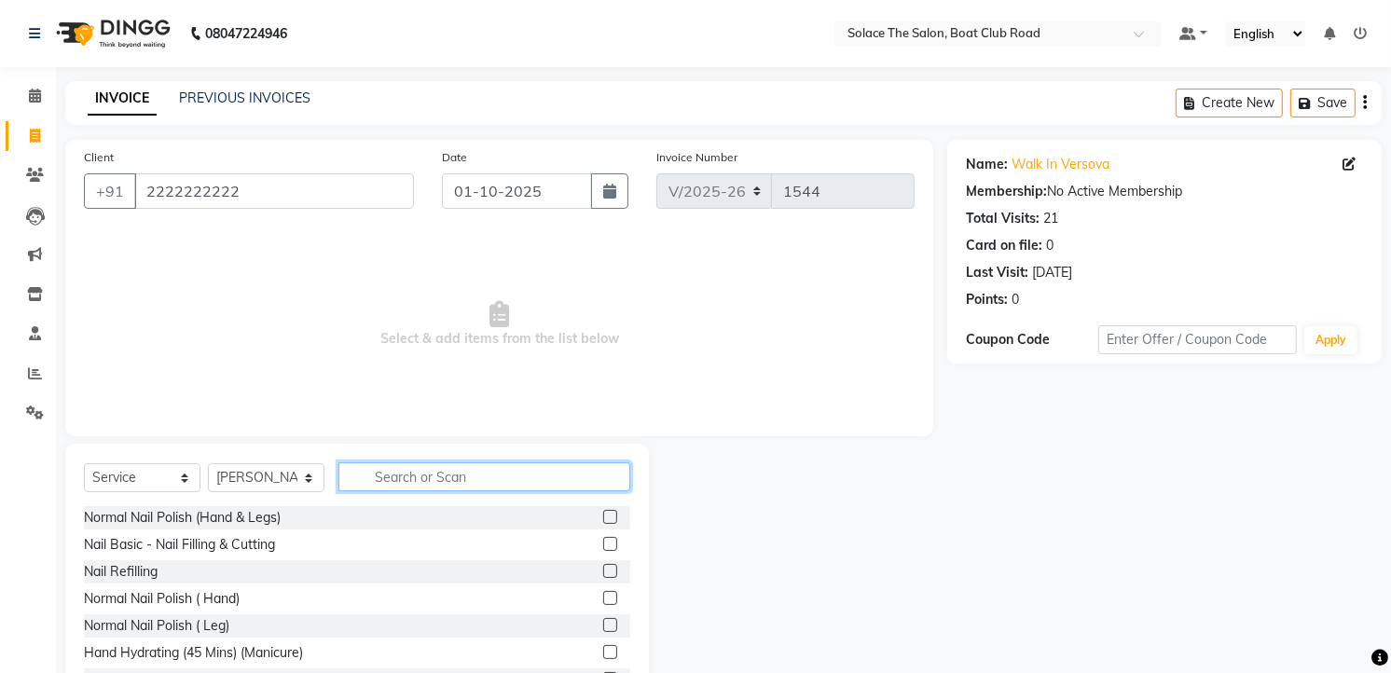
click at [418, 478] on input "text" at bounding box center [484, 476] width 292 height 29
type input "thre"
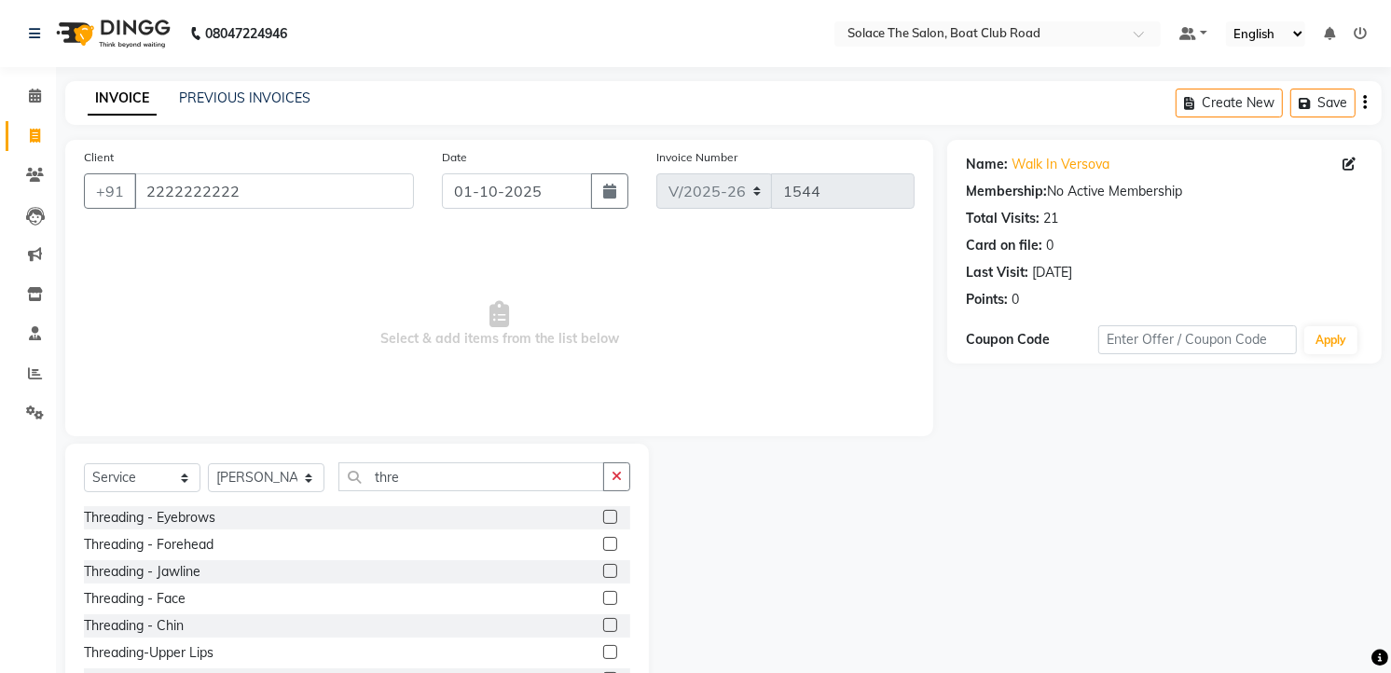
click at [603, 514] on label at bounding box center [610, 517] width 14 height 14
click at [603, 514] on input "checkbox" at bounding box center [609, 518] width 12 height 12
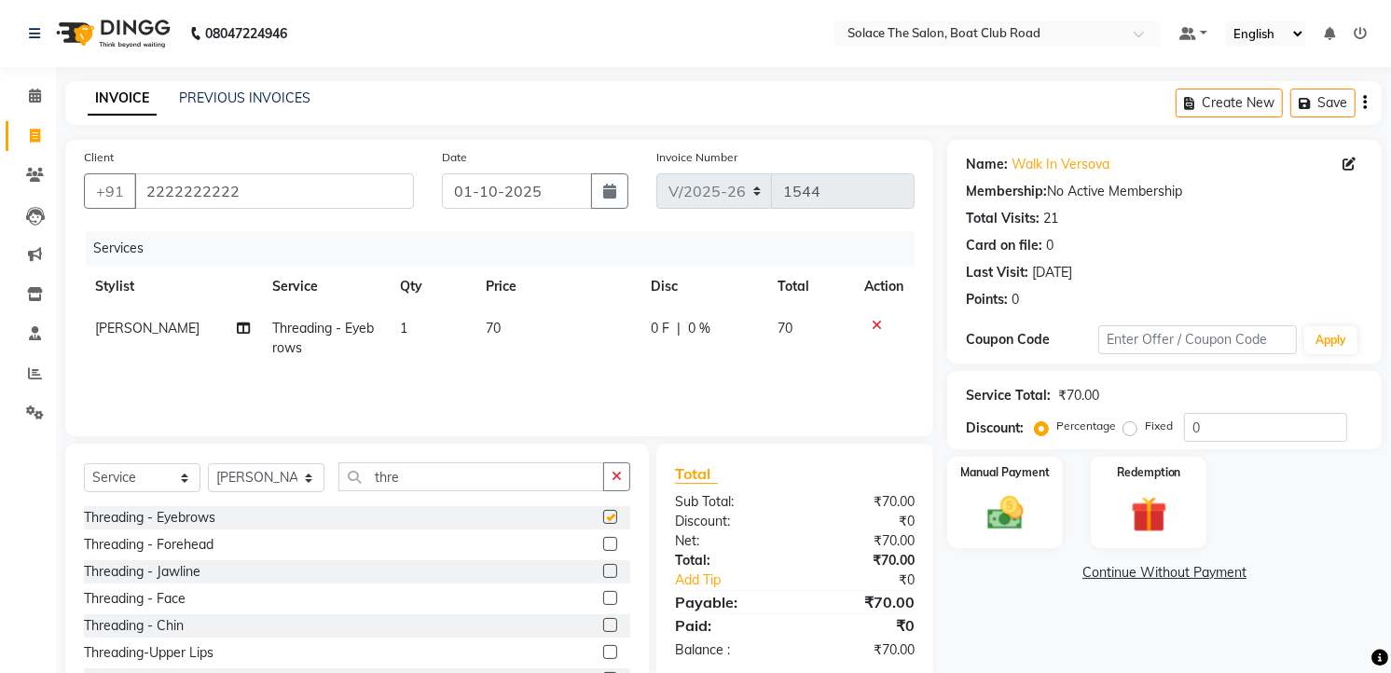
checkbox input "false"
click at [1005, 509] on img at bounding box center [1005, 513] width 61 height 43
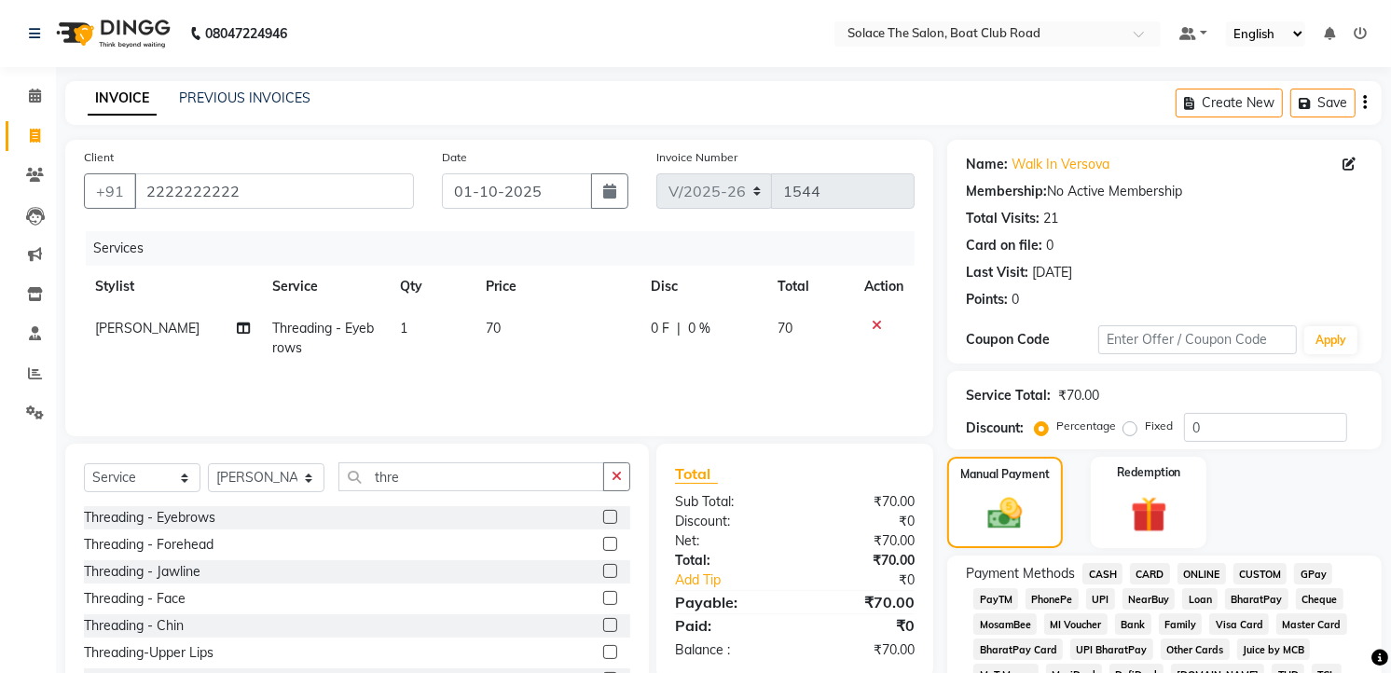
click at [1313, 563] on span "GPay" at bounding box center [1313, 573] width 38 height 21
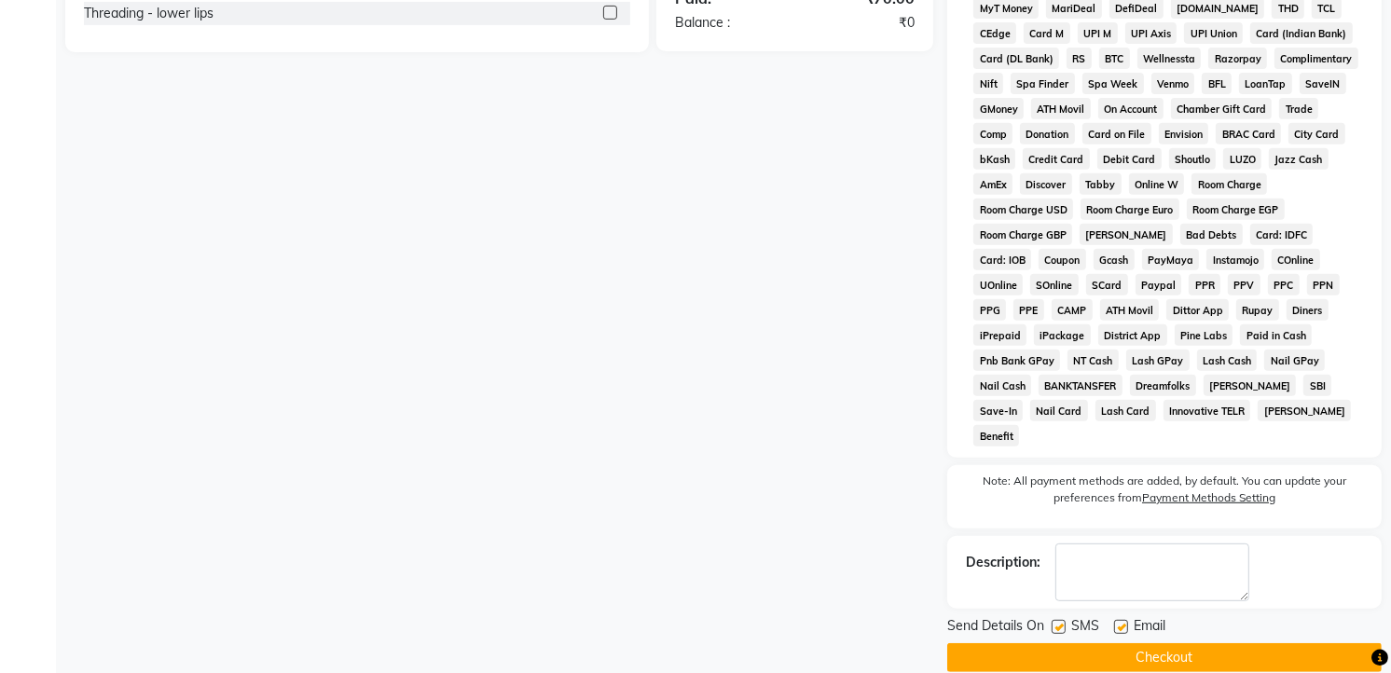
click at [1186, 643] on button "Checkout" at bounding box center [1164, 657] width 434 height 29
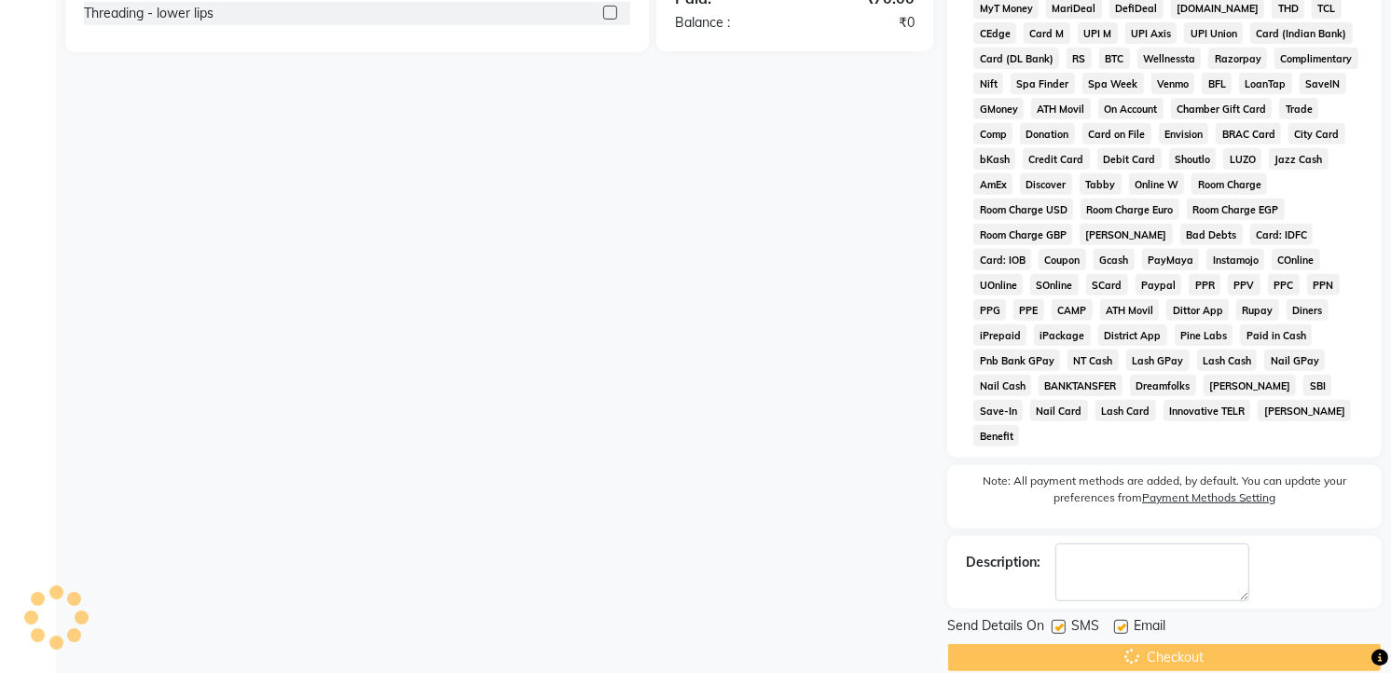
scroll to position [673, 0]
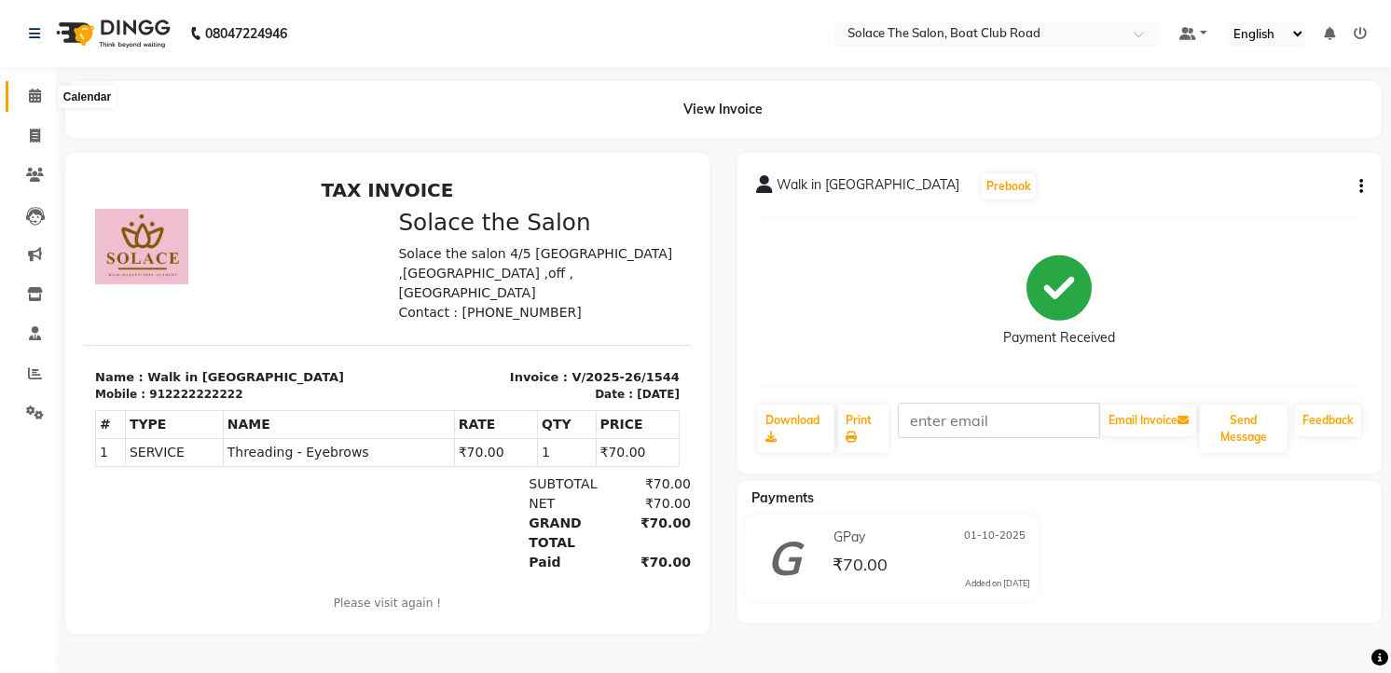
click at [34, 94] on icon at bounding box center [35, 96] width 12 height 14
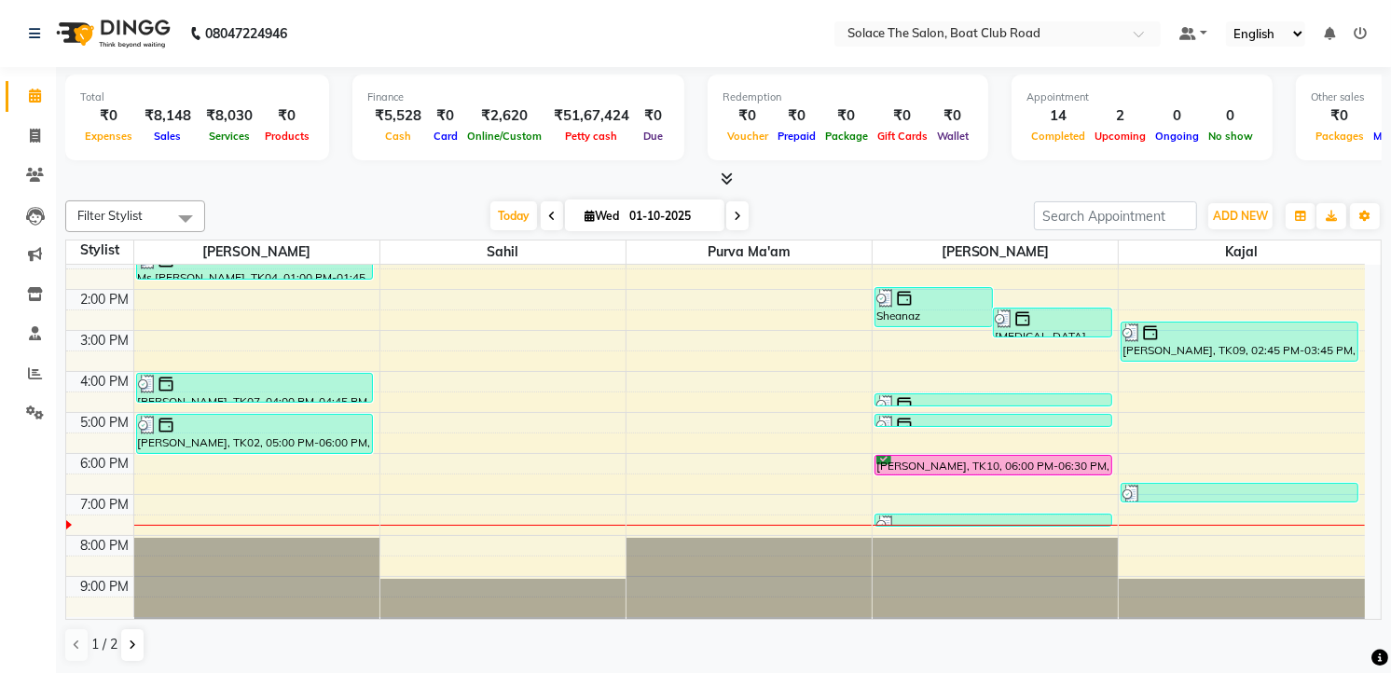
scroll to position [1, 0]
click at [31, 131] on icon at bounding box center [35, 135] width 10 height 14
select select "service"
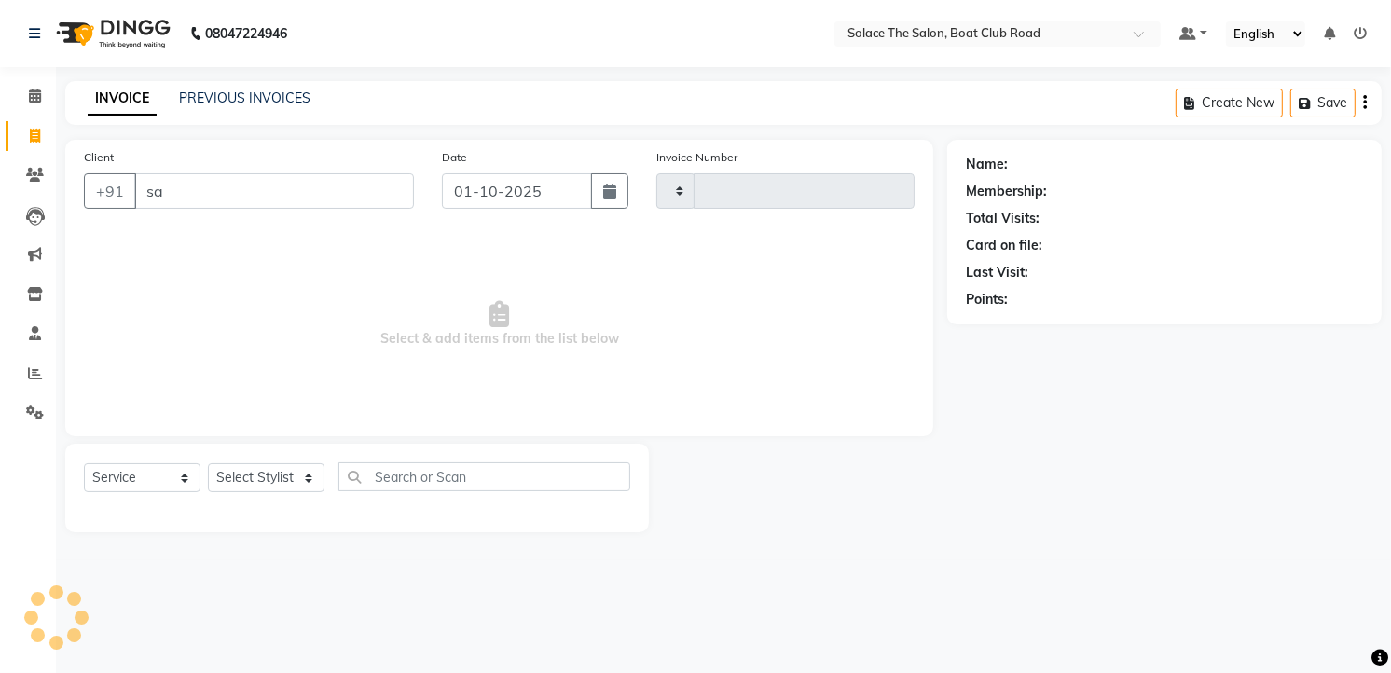
type input "[PERSON_NAME]"
type input "1545"
select select "585"
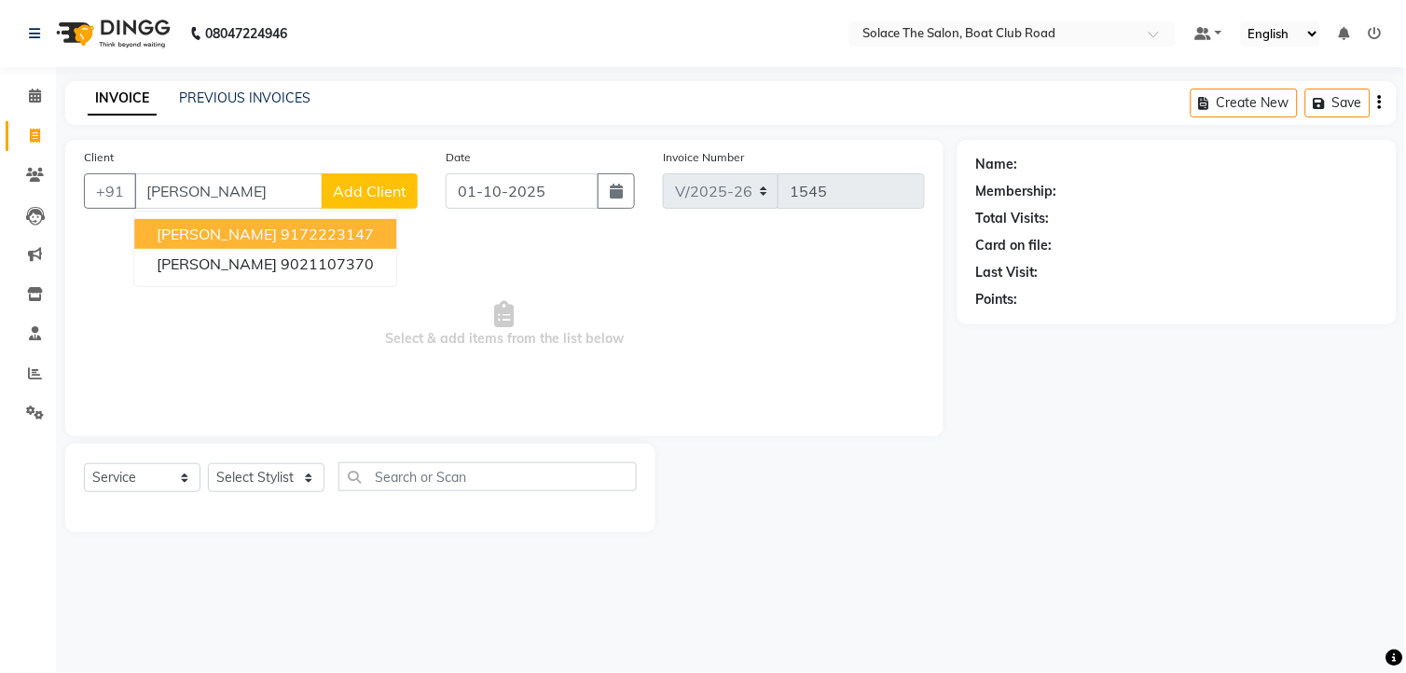
click at [281, 240] on ngb-highlight "9172223147" at bounding box center [327, 234] width 93 height 19
type input "9172223147"
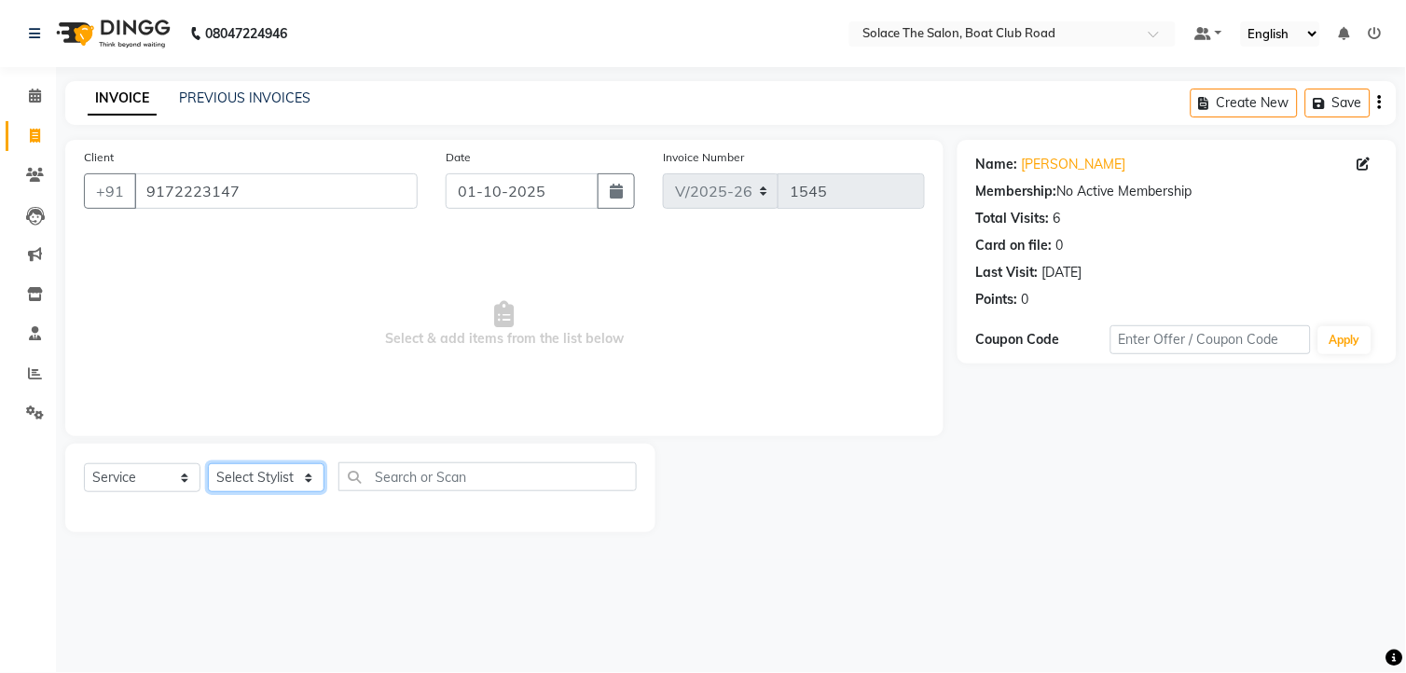
click at [309, 483] on select "Select Stylist [PERSON_NAME] [PERSON_NAME] [PERSON_NAME] Front Desk Kajal [PERS…" at bounding box center [266, 477] width 117 height 29
select select "23757"
click at [208, 464] on select "Select Stylist [PERSON_NAME] [PERSON_NAME] [PERSON_NAME] Front Desk Kajal [PERS…" at bounding box center [266, 477] width 117 height 29
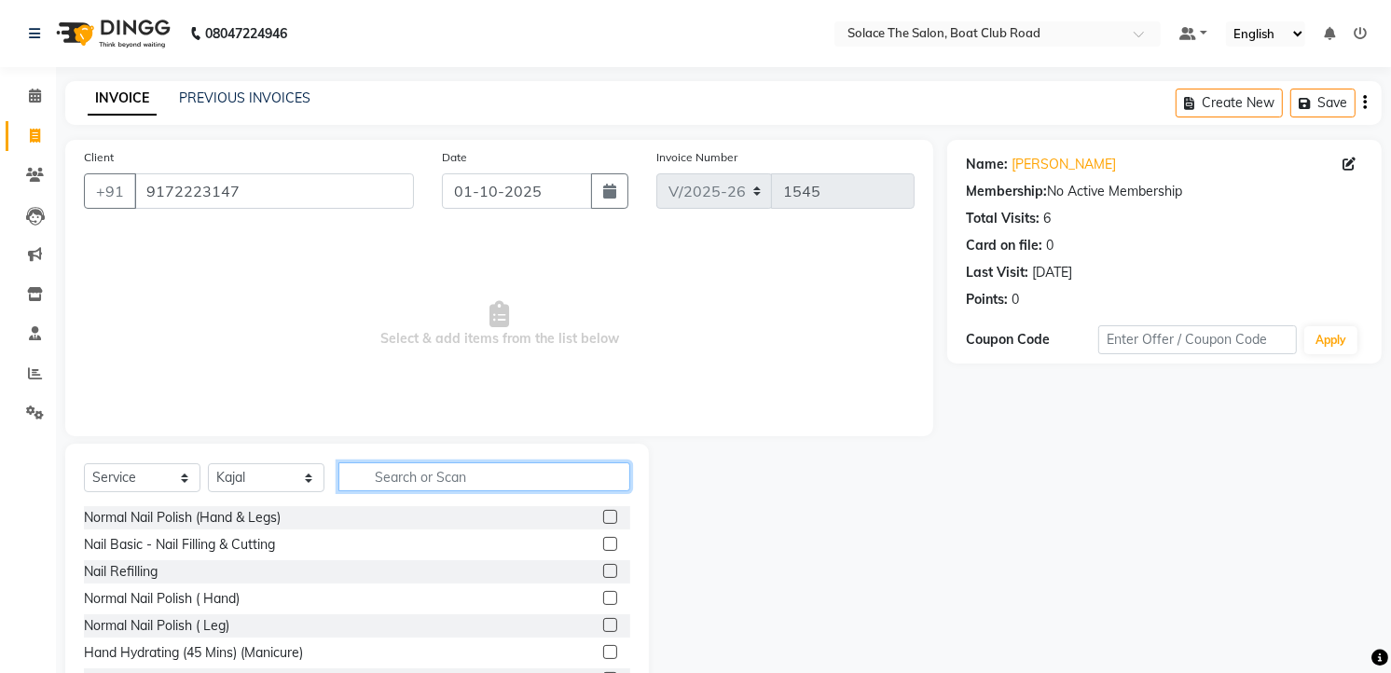
click at [460, 479] on input "text" at bounding box center [484, 476] width 292 height 29
type input "pedi"
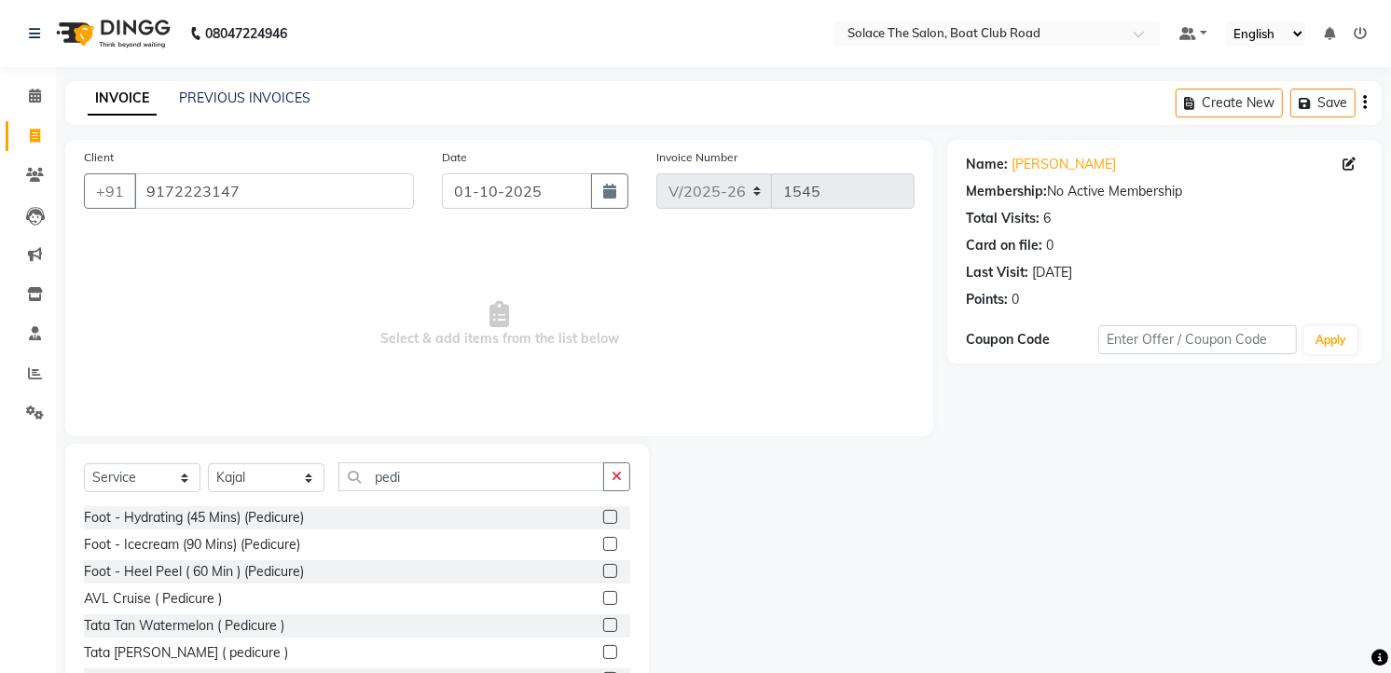
click at [603, 519] on label at bounding box center [610, 517] width 14 height 14
click at [603, 519] on input "checkbox" at bounding box center [609, 518] width 12 height 12
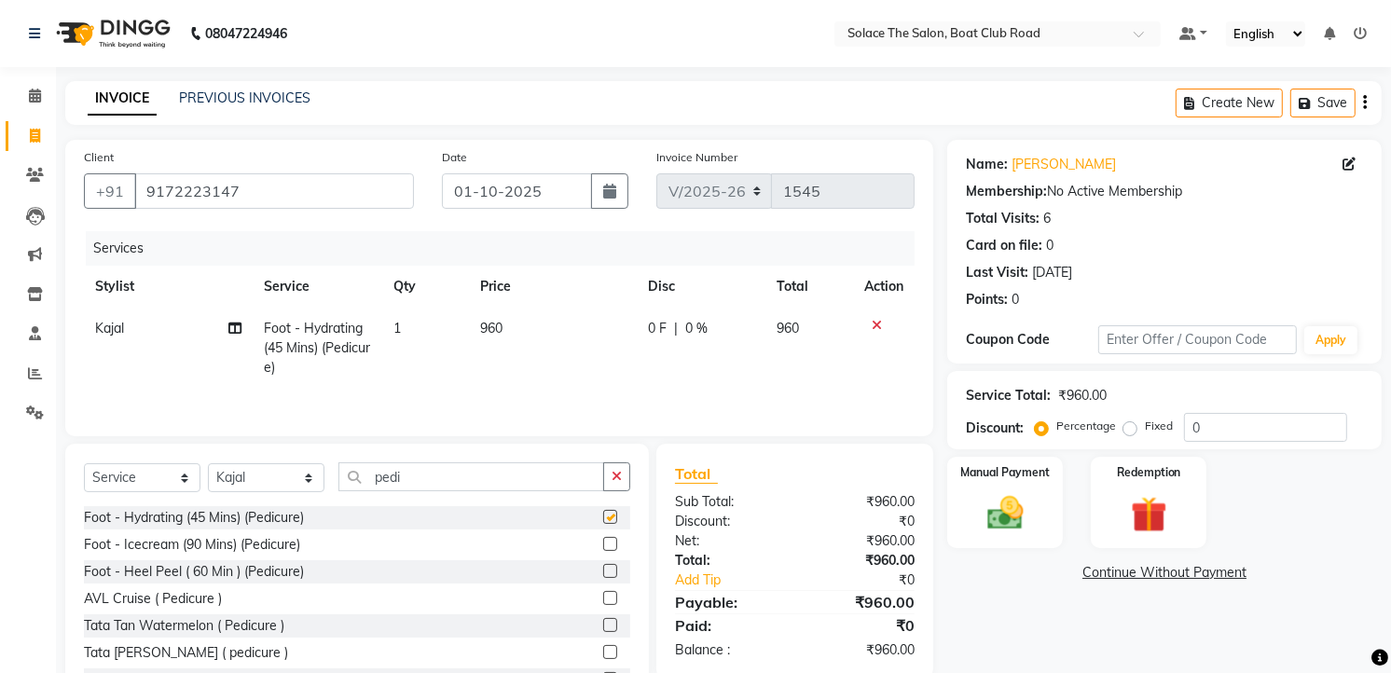
checkbox input "false"
click at [1013, 431] on div "Discount:" at bounding box center [995, 429] width 58 height 20
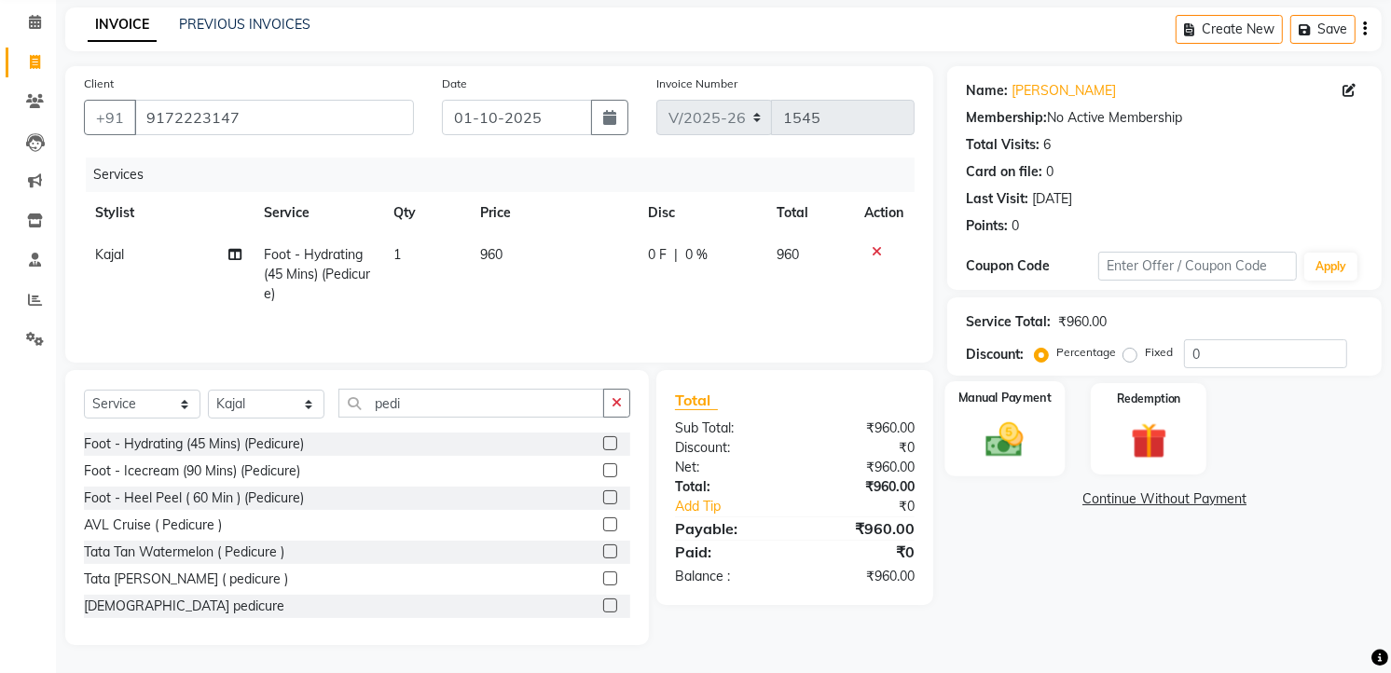
click at [1008, 443] on img at bounding box center [1005, 440] width 61 height 43
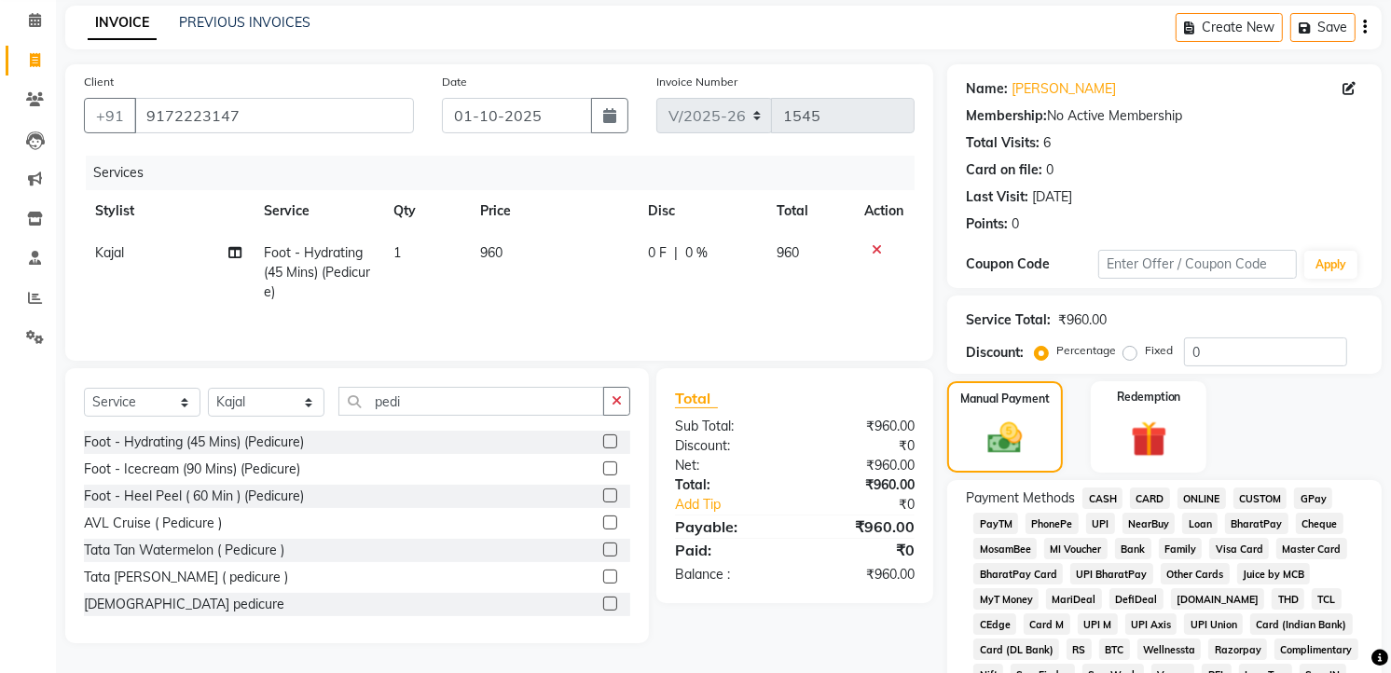
click at [1315, 494] on span "GPay" at bounding box center [1313, 498] width 38 height 21
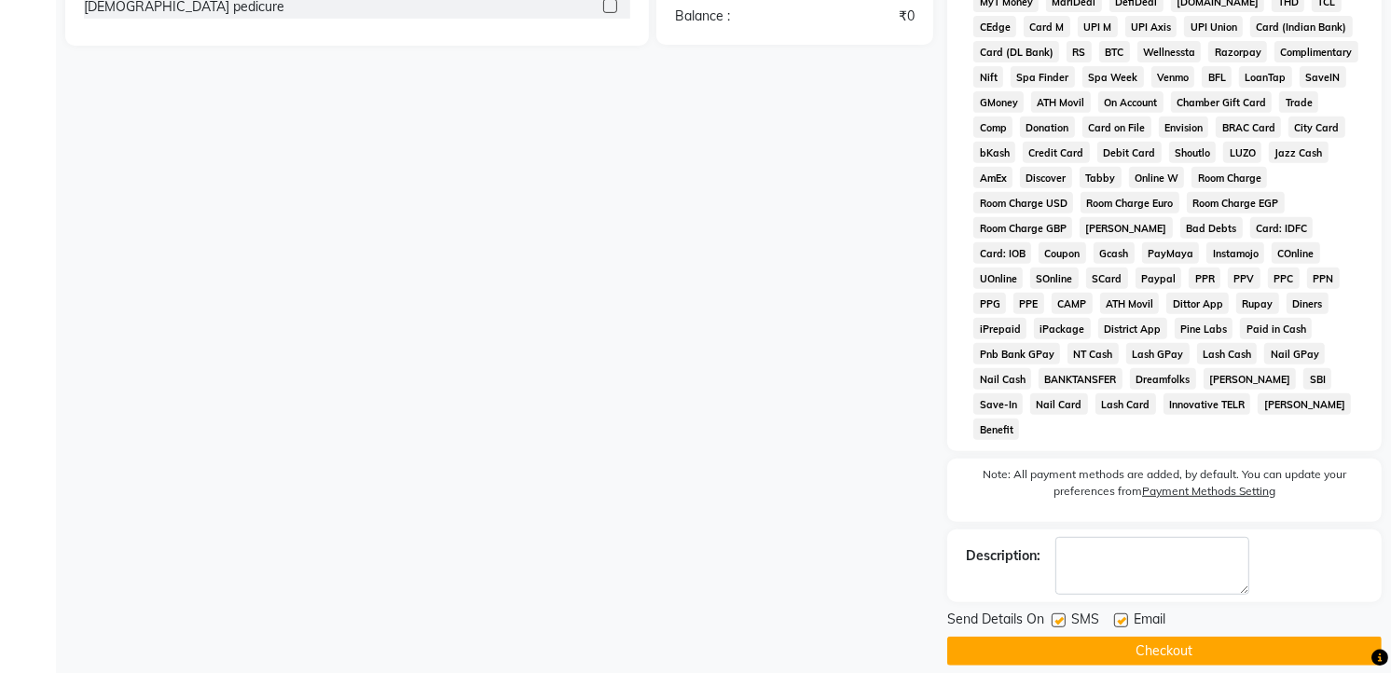
scroll to position [466, 0]
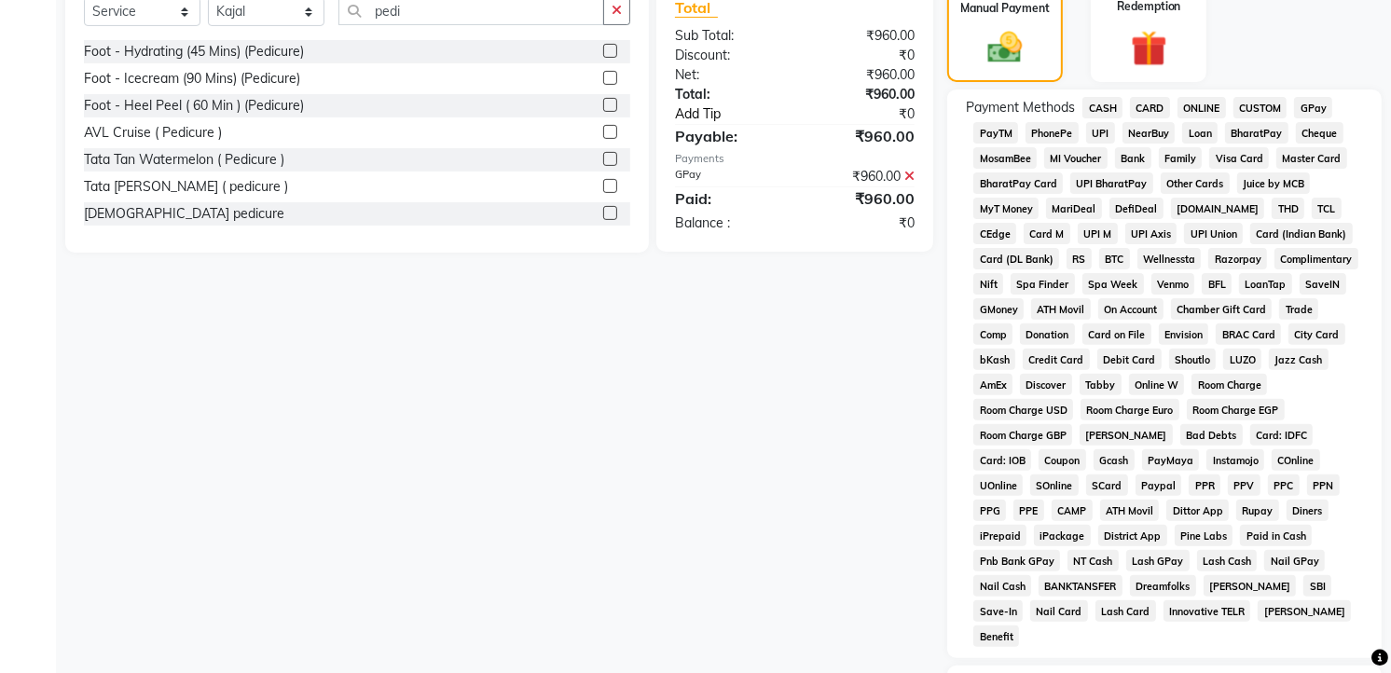
click at [695, 109] on link "Add Tip" at bounding box center [739, 114] width 157 height 20
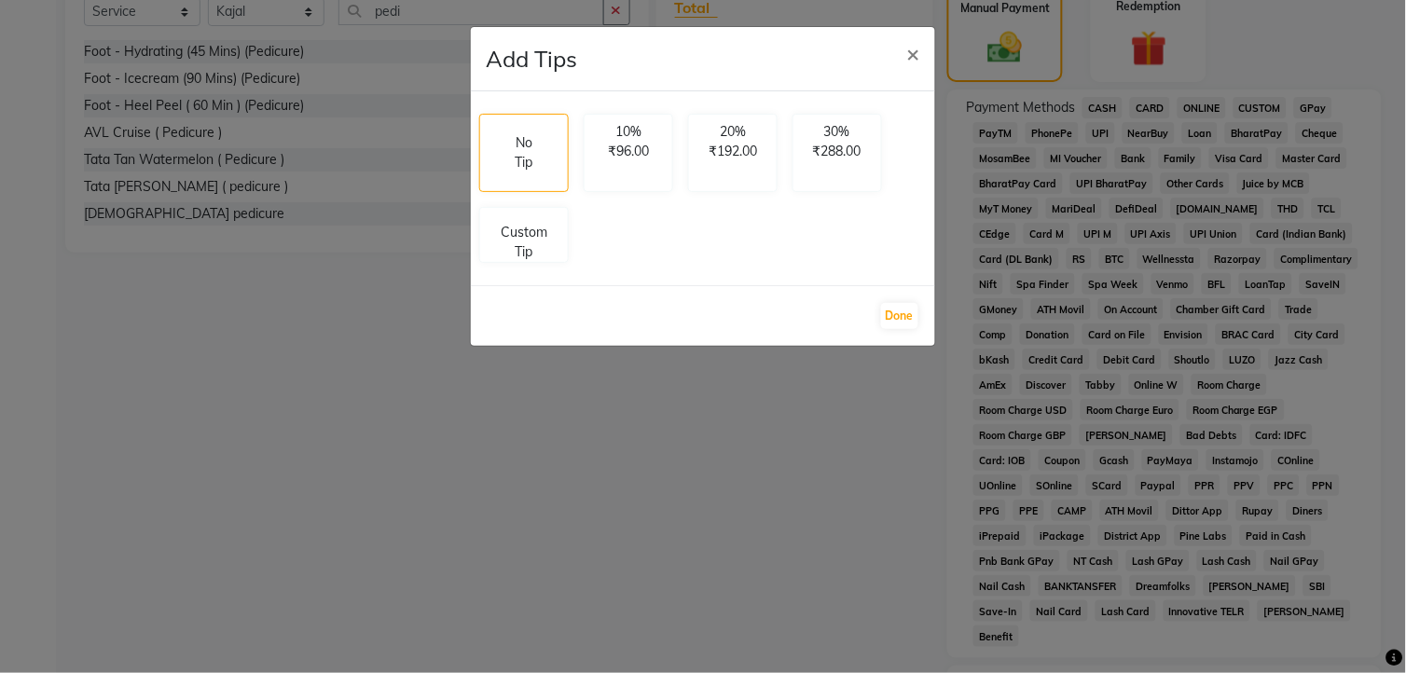
click at [572, 275] on div "No Tip 10% ₹96.00 20% ₹192.00 30% ₹288.00 Custom Tip" at bounding box center [703, 188] width 464 height 194
click at [536, 244] on p "Custom Tip" at bounding box center [523, 238] width 65 height 39
select select "23757"
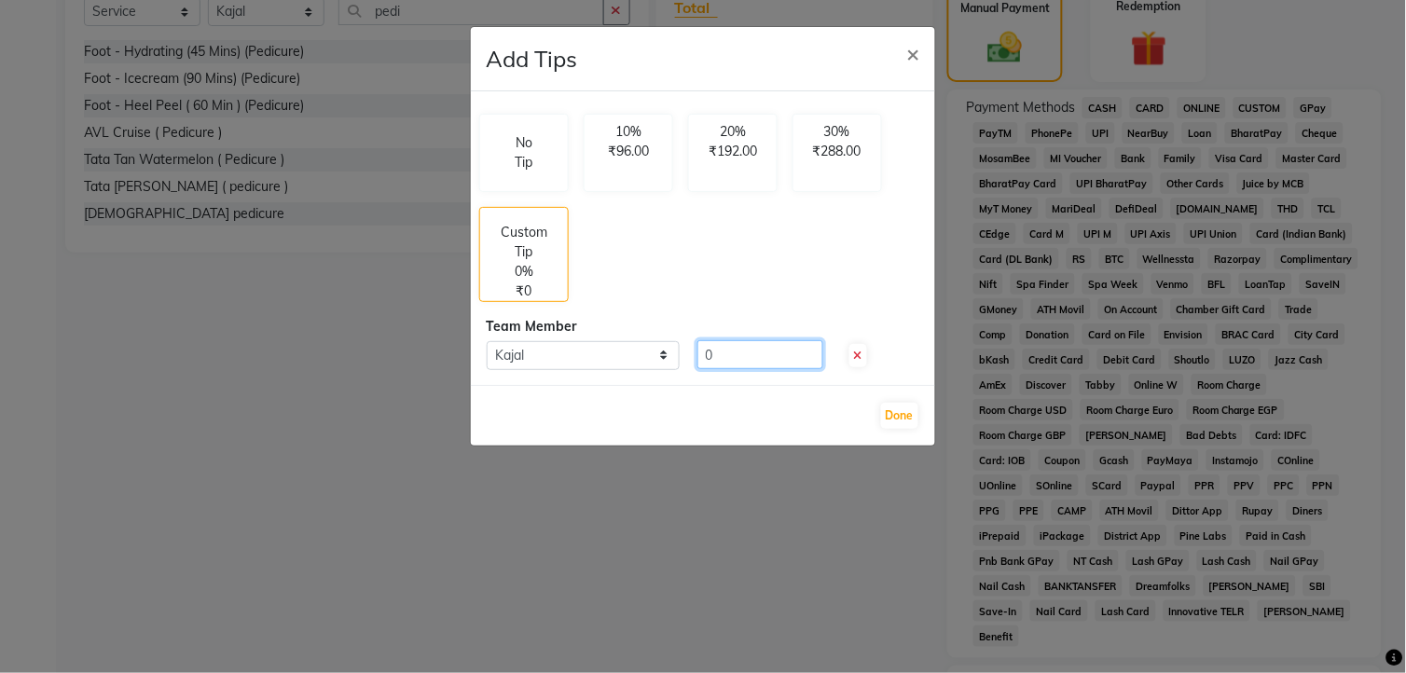
click at [731, 355] on input "0" at bounding box center [760, 354] width 126 height 29
type input "100"
click at [904, 420] on button "Done" at bounding box center [899, 416] width 37 height 26
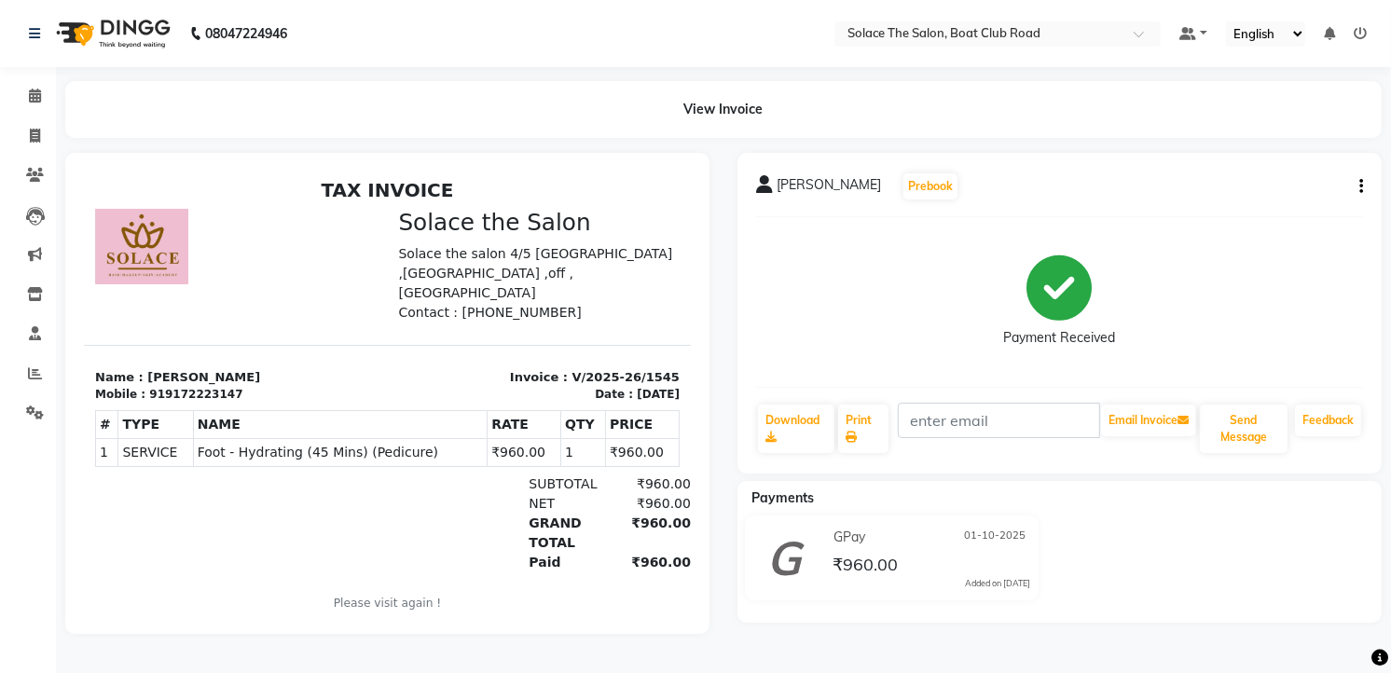
scroll to position [3, 0]
click at [30, 89] on icon at bounding box center [35, 96] width 12 height 14
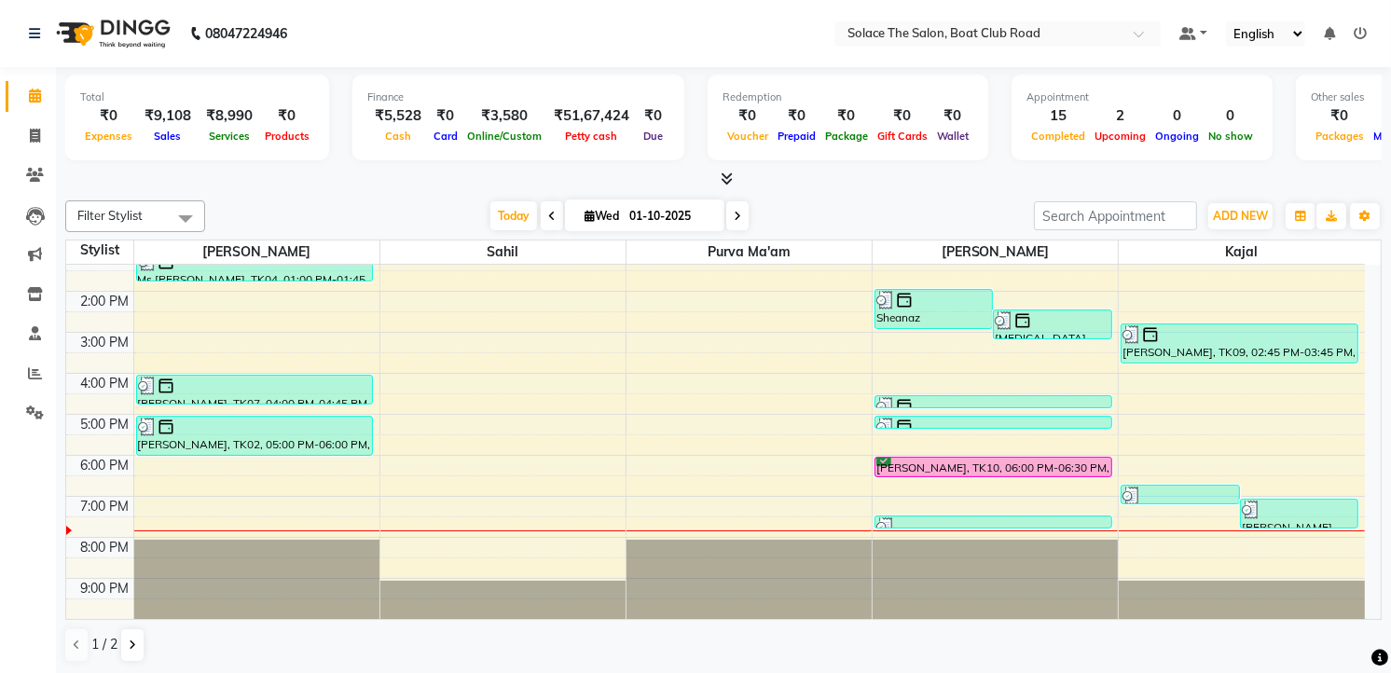
scroll to position [221, 0]
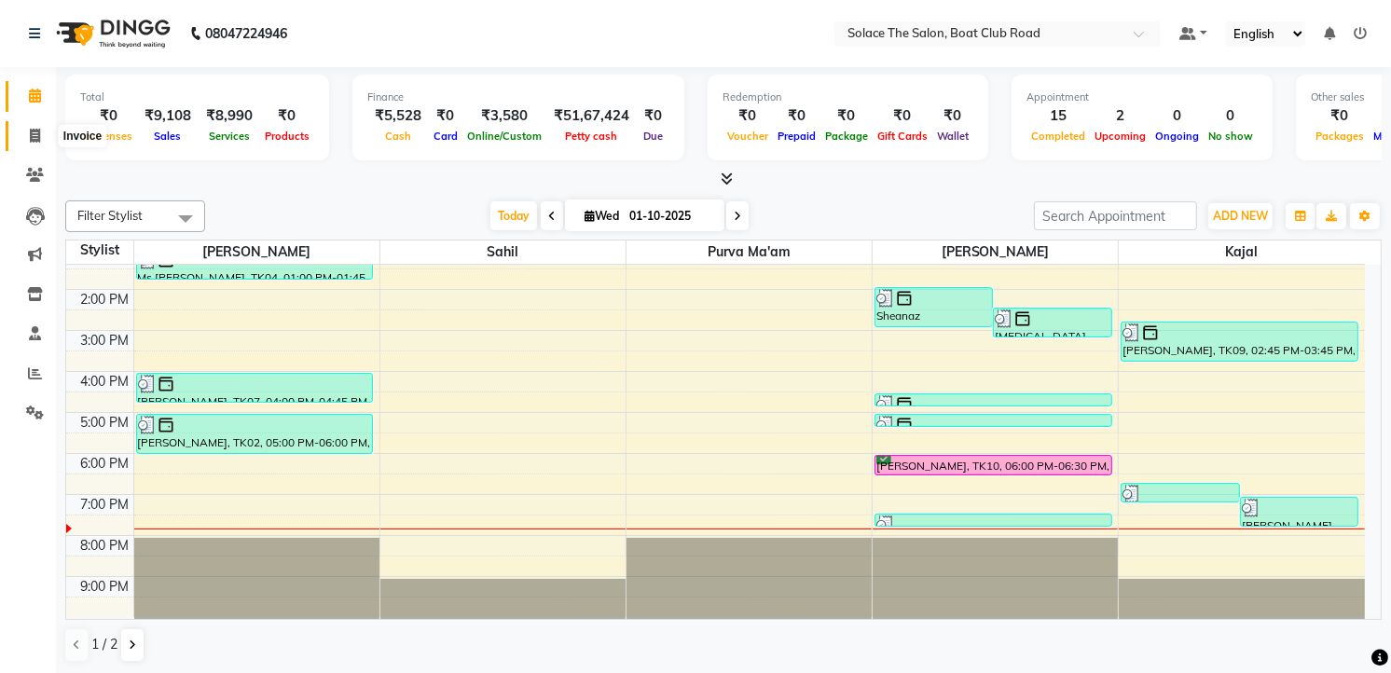
click at [37, 135] on icon at bounding box center [35, 136] width 10 height 14
select select "service"
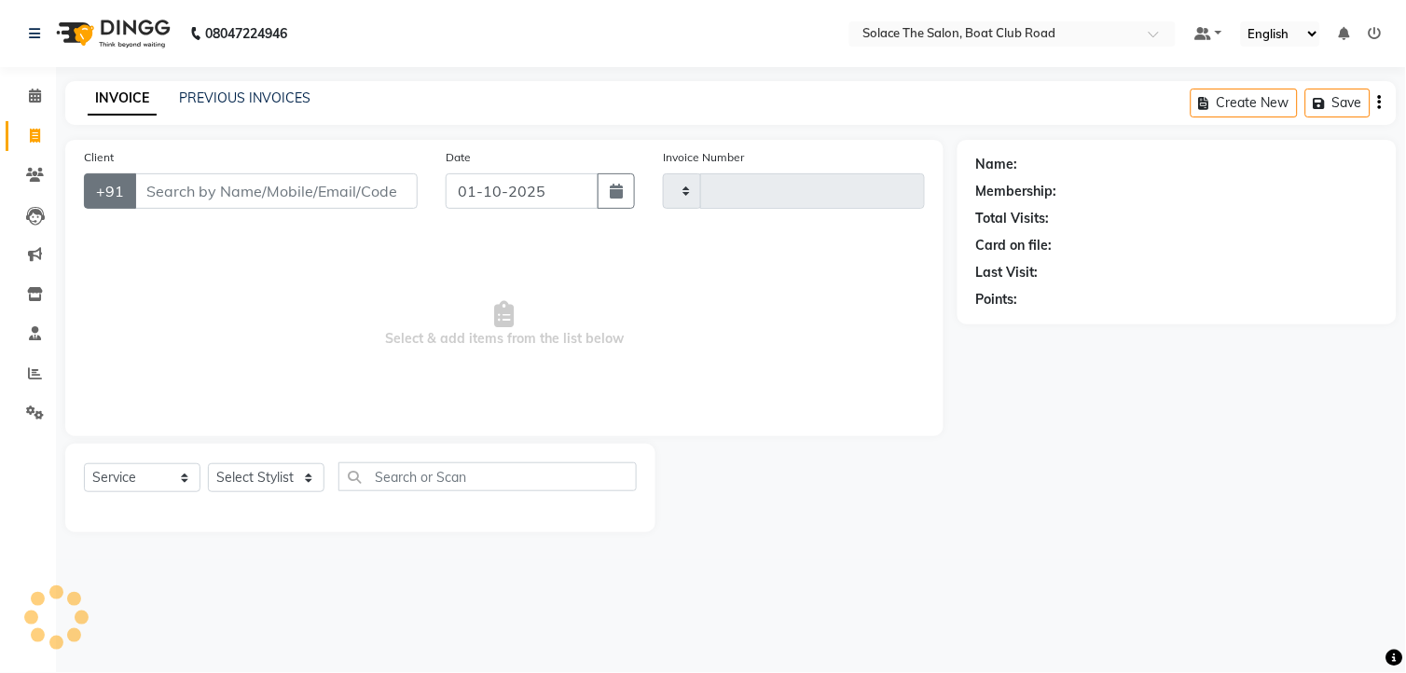
type input "1546"
select select "585"
click at [198, 186] on input "Client" at bounding box center [275, 190] width 283 height 35
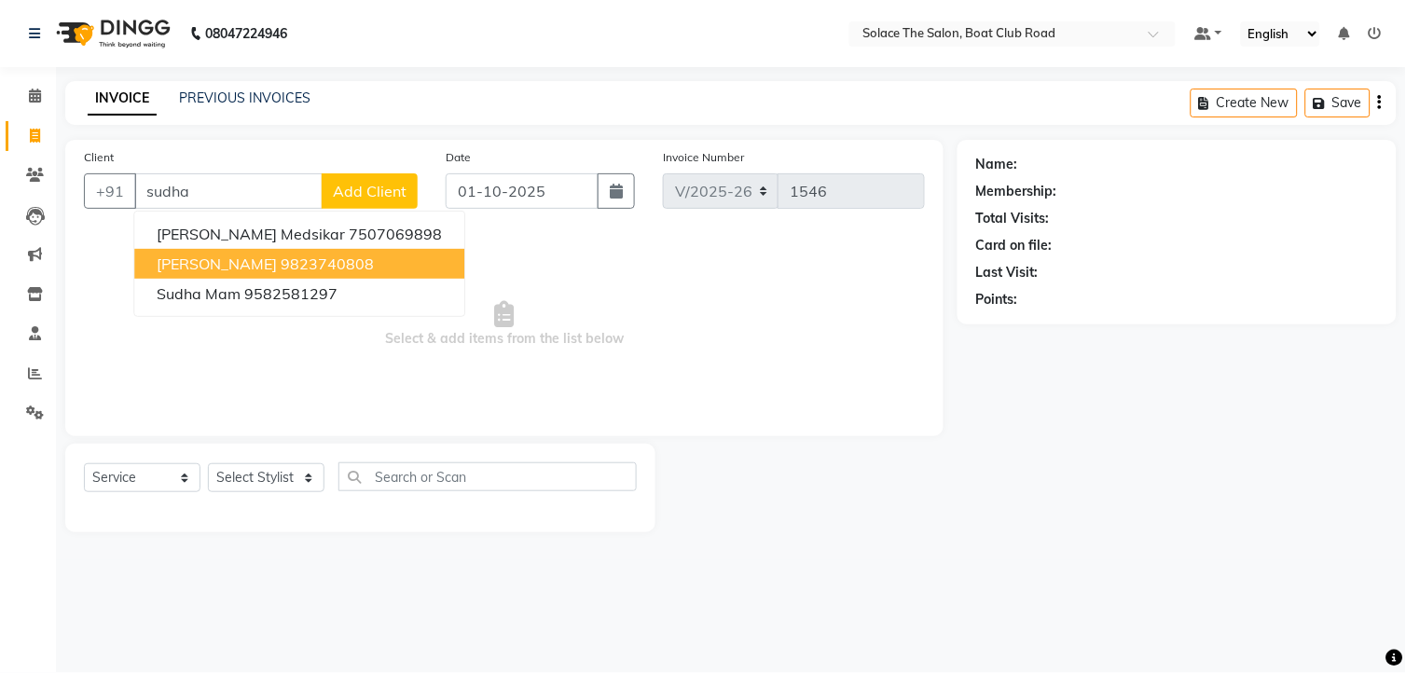
click at [234, 261] on span "[PERSON_NAME]" at bounding box center [217, 264] width 120 height 19
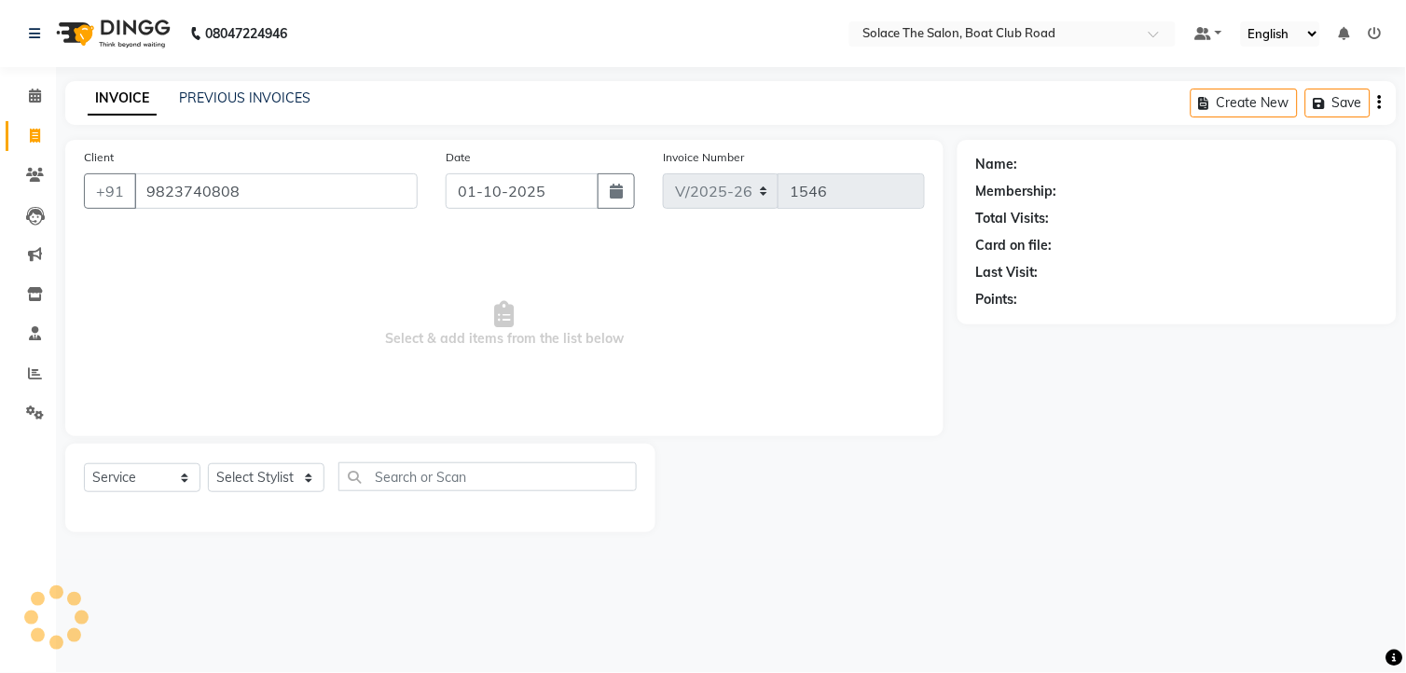
type input "9823740808"
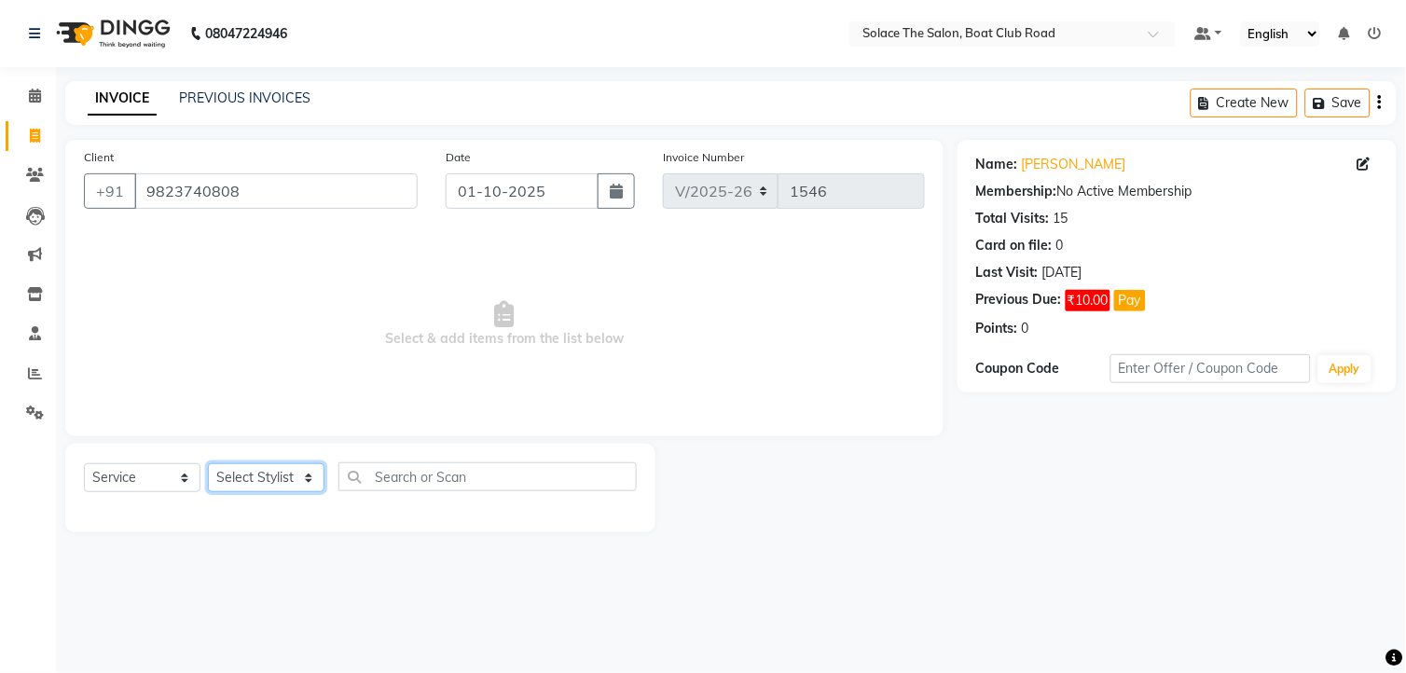
click at [299, 478] on select "Select Stylist [PERSON_NAME] [PERSON_NAME] [PERSON_NAME] Front Desk Kajal [PERS…" at bounding box center [266, 477] width 117 height 29
select select "9749"
click at [208, 464] on select "Select Stylist [PERSON_NAME] [PERSON_NAME] [PERSON_NAME] Front Desk Kajal [PERS…" at bounding box center [266, 477] width 117 height 29
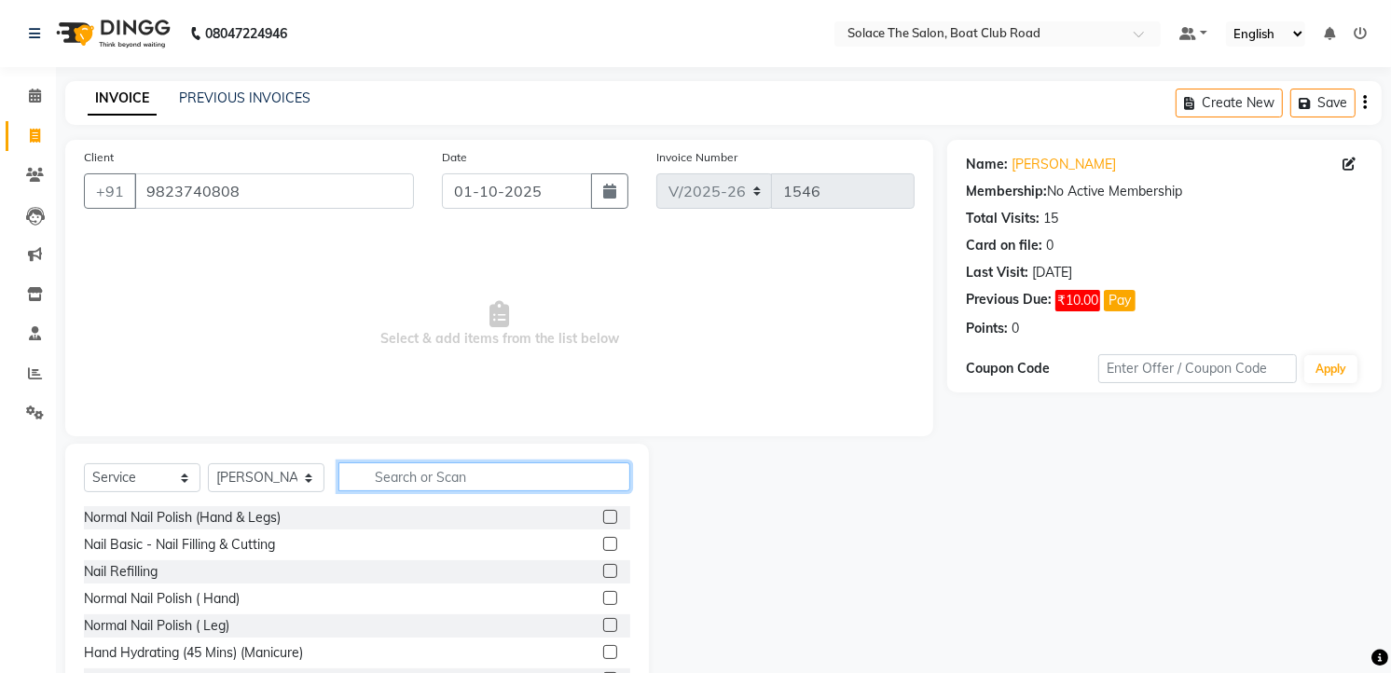
click at [389, 474] on input "text" at bounding box center [484, 476] width 292 height 29
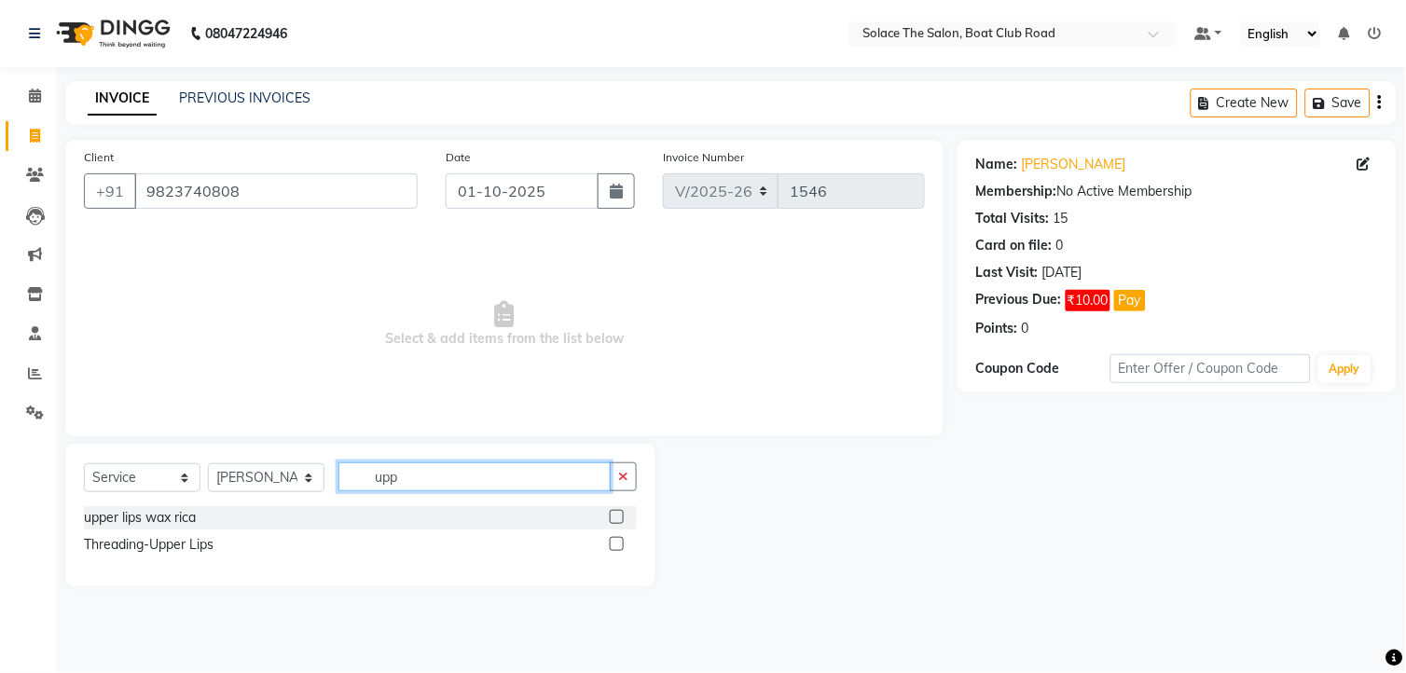
type input "upp"
click at [615, 541] on label at bounding box center [617, 544] width 14 height 14
click at [615, 541] on input "checkbox" at bounding box center [616, 545] width 12 height 12
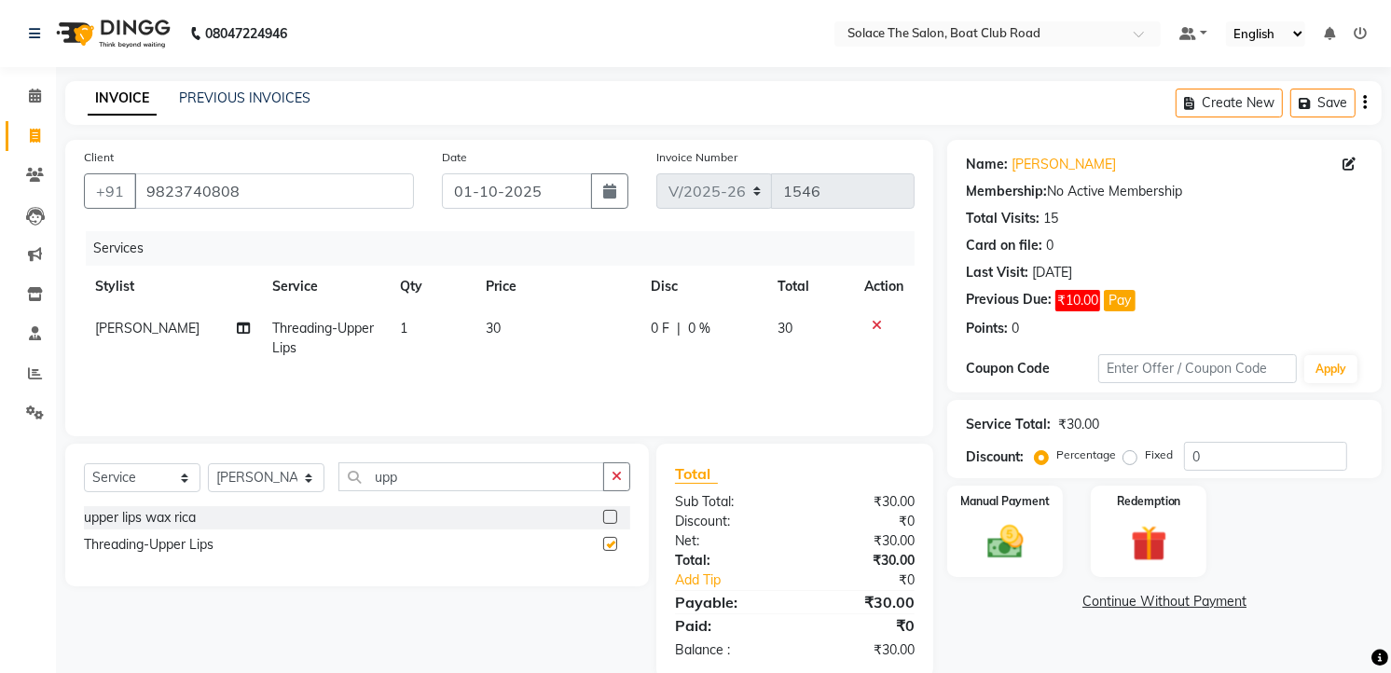
checkbox input "false"
click at [1000, 521] on img at bounding box center [1005, 542] width 61 height 43
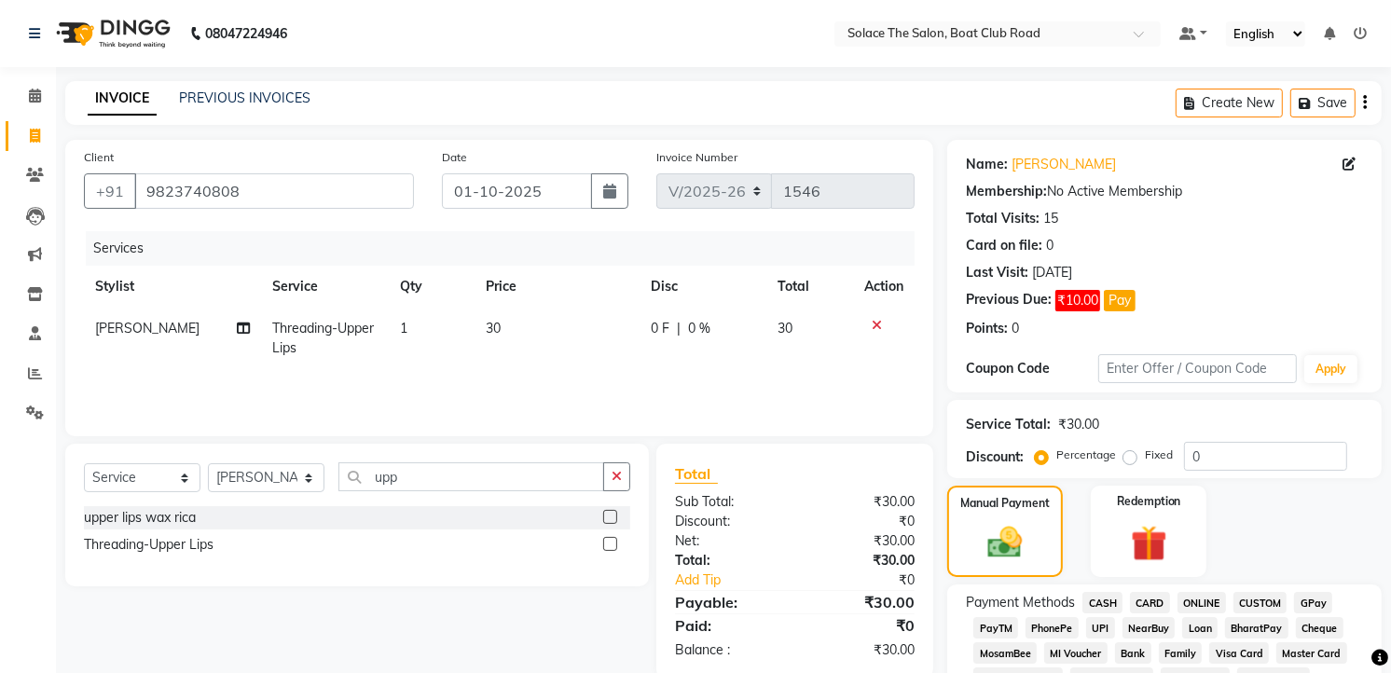
click at [1095, 600] on span "CASH" at bounding box center [1102, 602] width 40 height 21
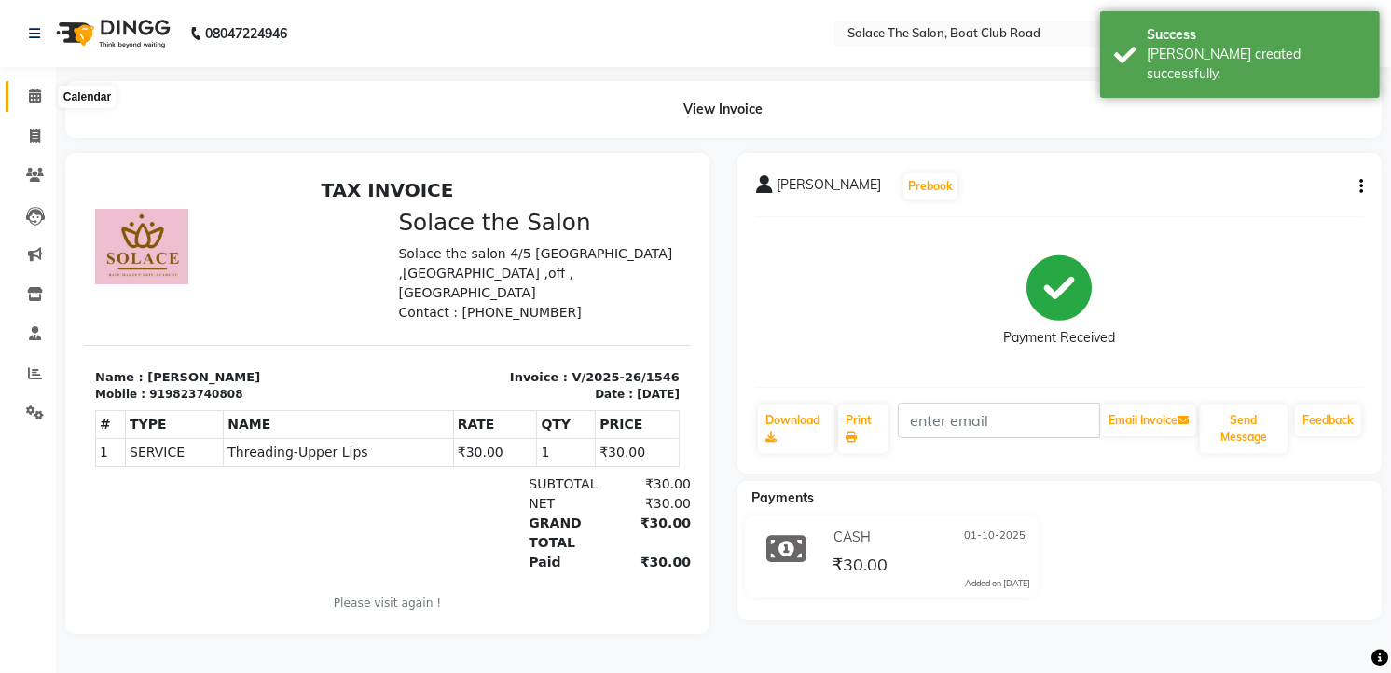
click at [33, 87] on span at bounding box center [35, 96] width 33 height 21
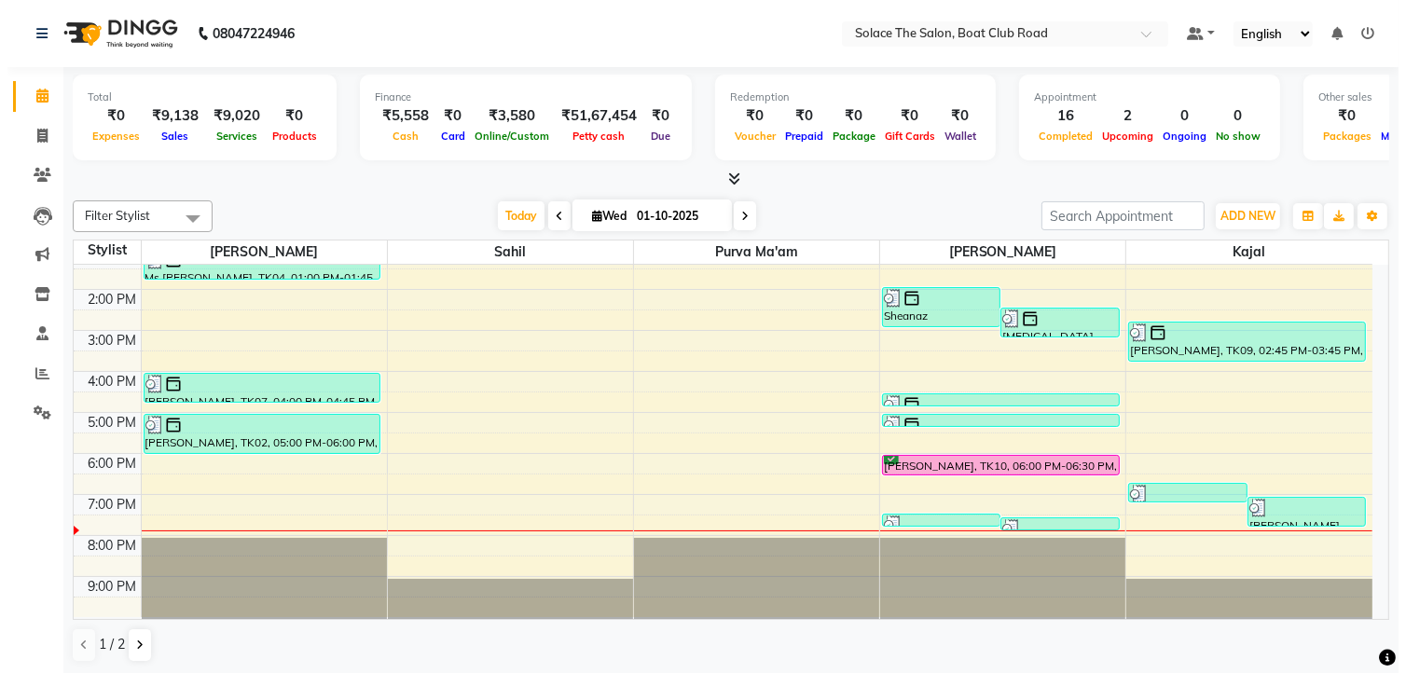
scroll to position [1, 0]
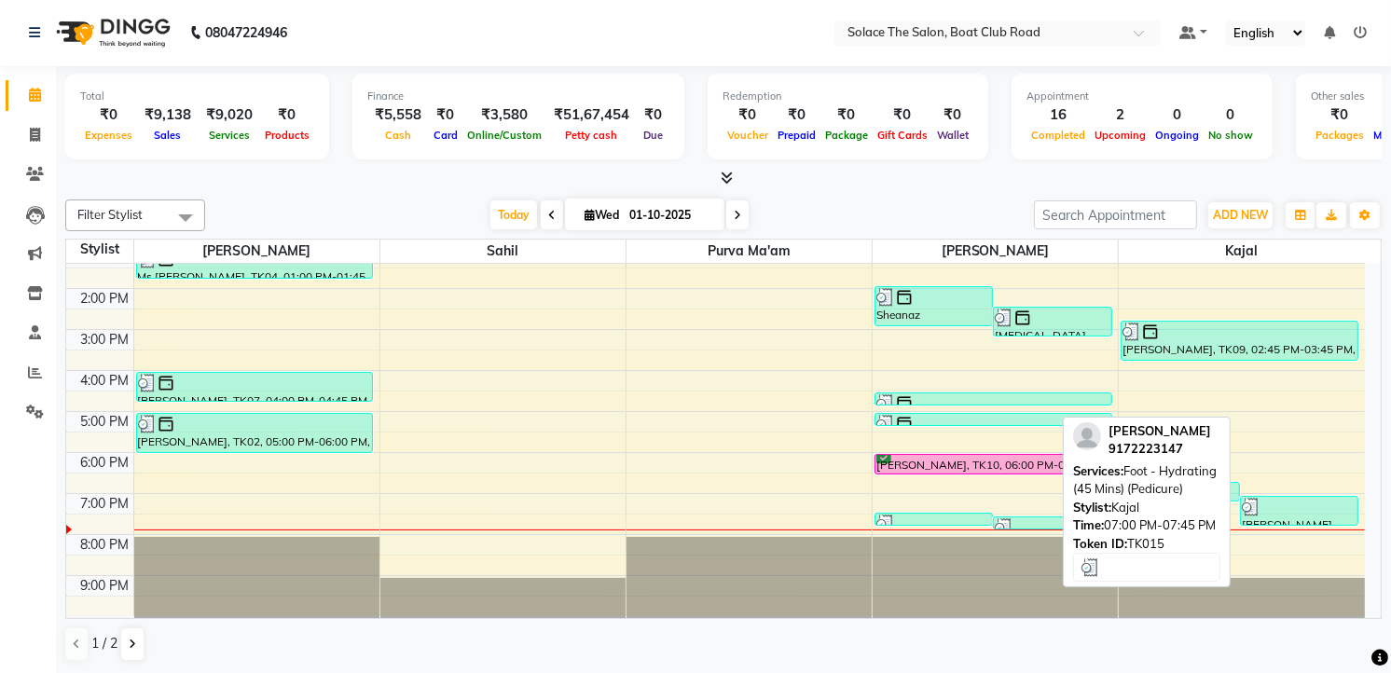
click at [1303, 506] on div at bounding box center [1300, 507] width 116 height 19
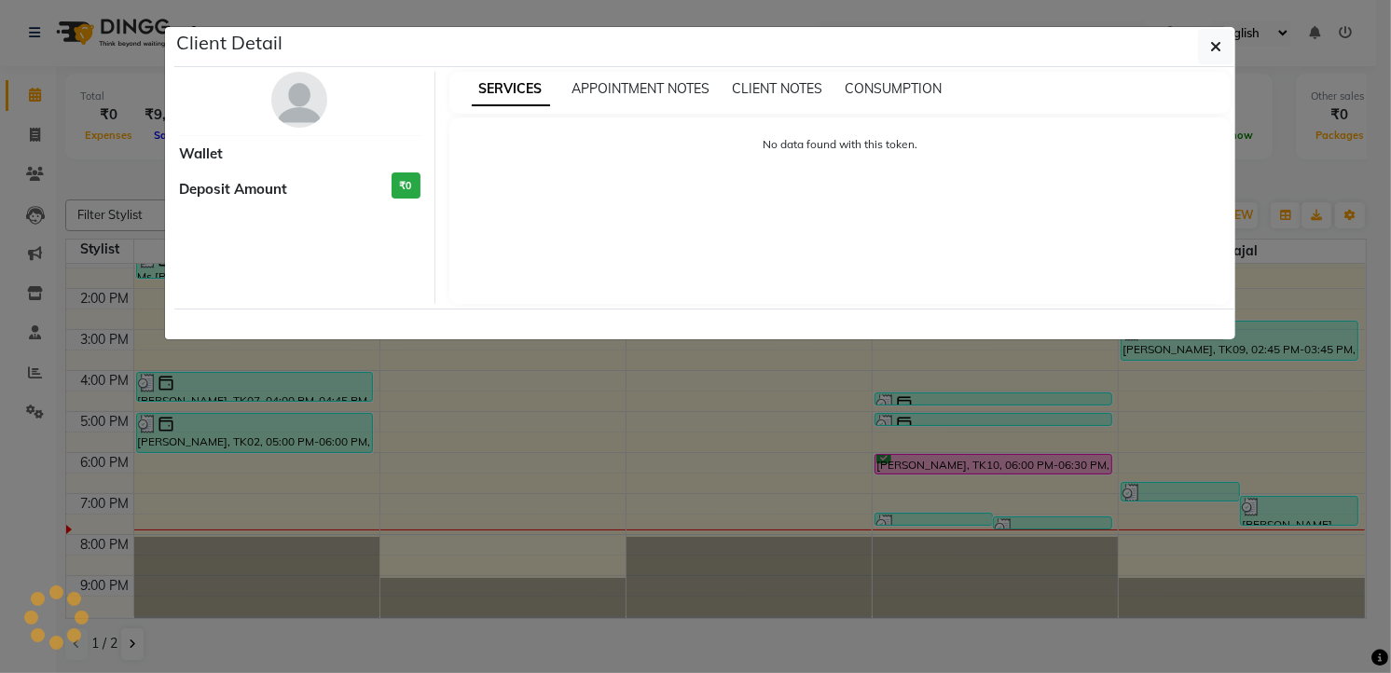
select select "3"
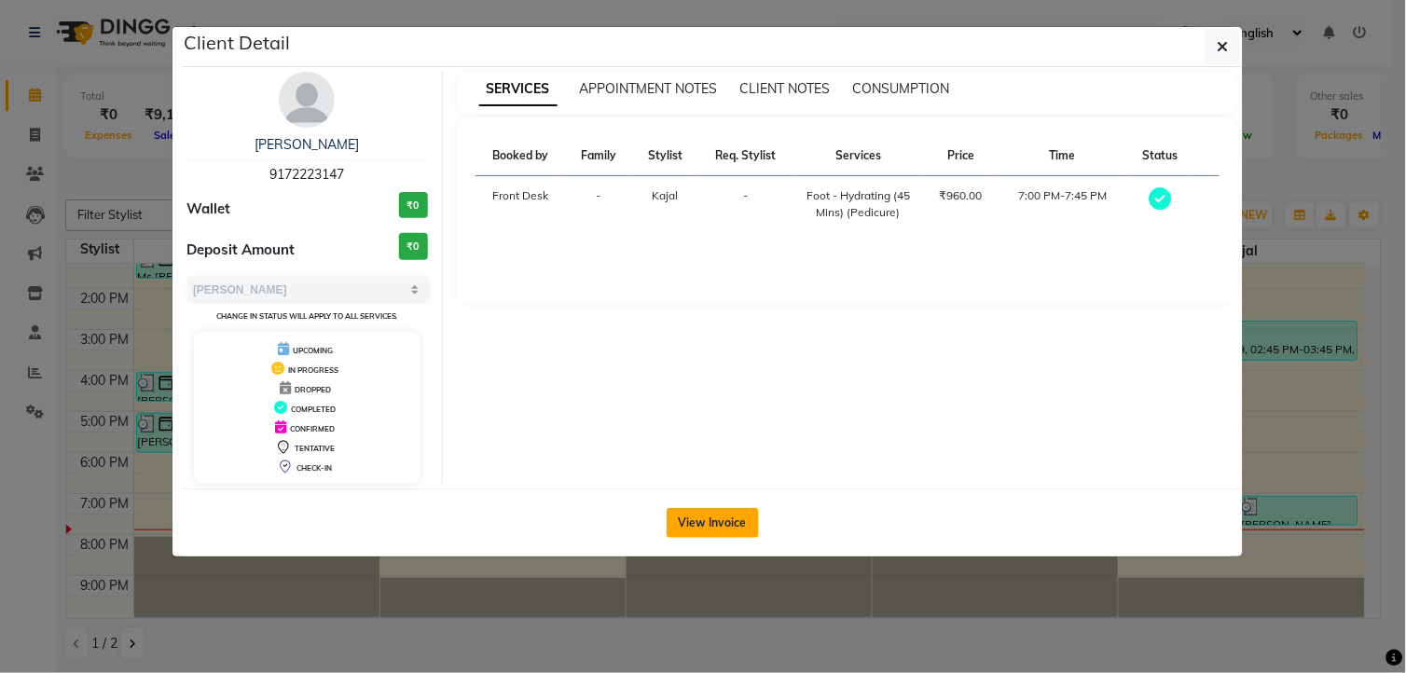
click at [734, 527] on button "View Invoice" at bounding box center [713, 523] width 92 height 30
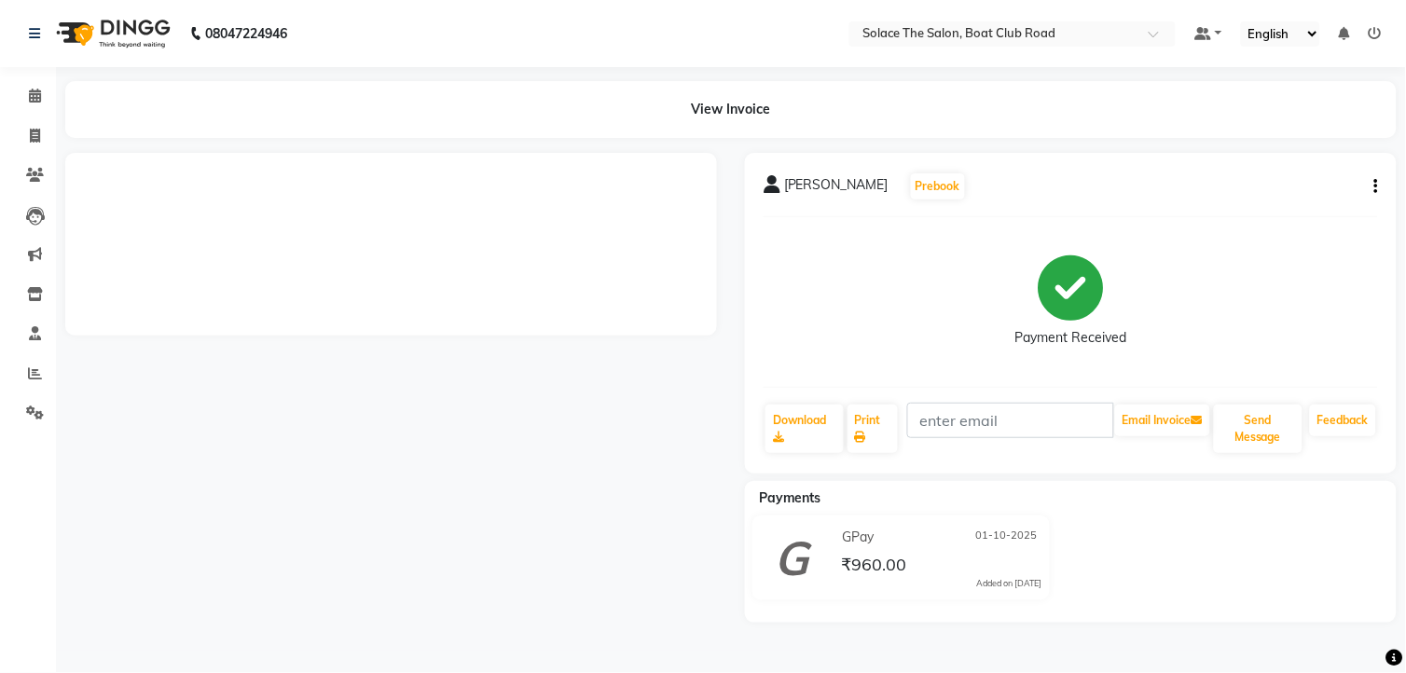
click at [1376, 186] on icon "button" at bounding box center [1376, 186] width 4 height 1
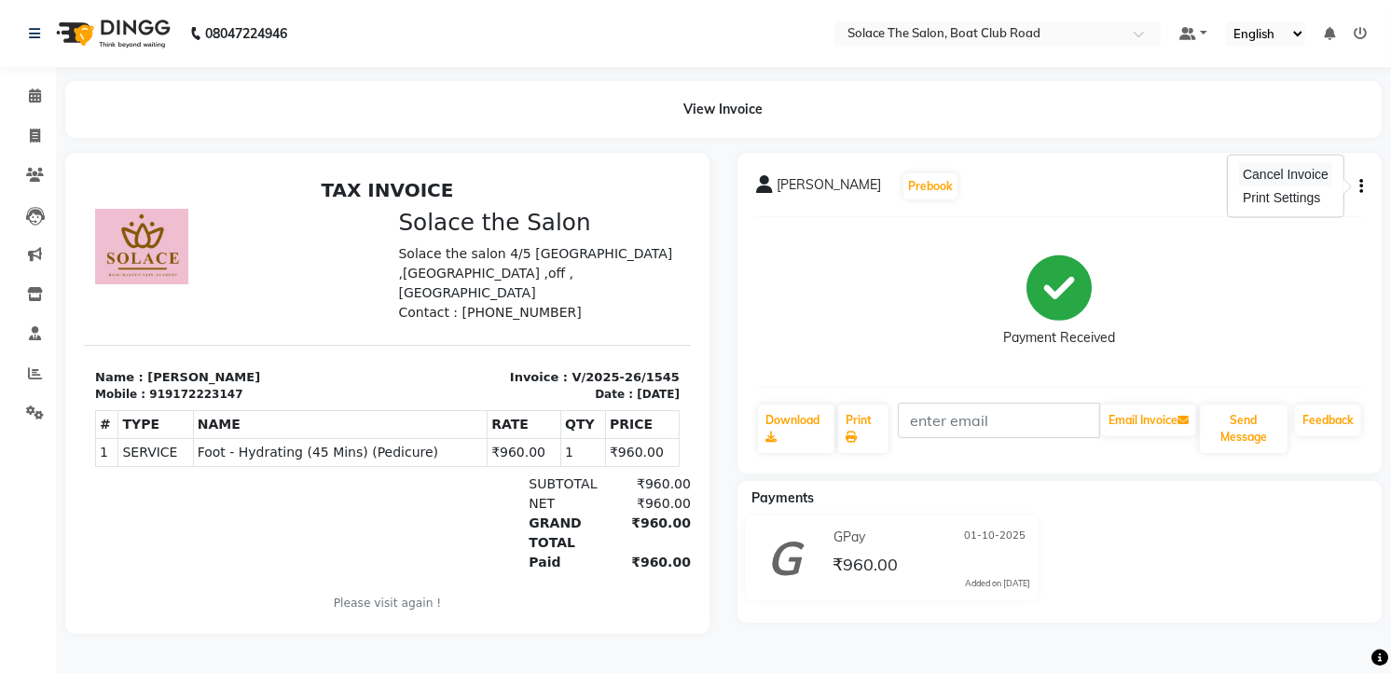
click at [1270, 168] on div "Cancel Invoice" at bounding box center [1285, 174] width 93 height 23
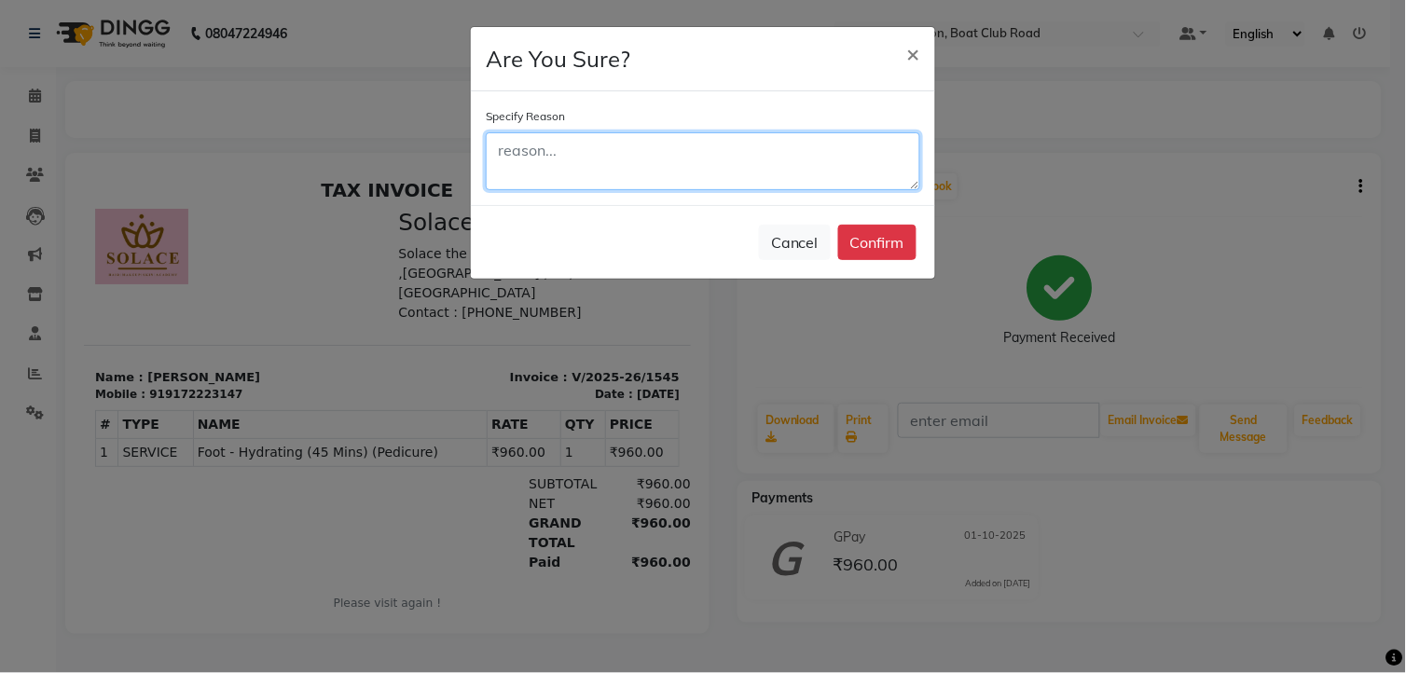
click at [571, 152] on textarea at bounding box center [703, 161] width 434 height 58
type textarea "c"
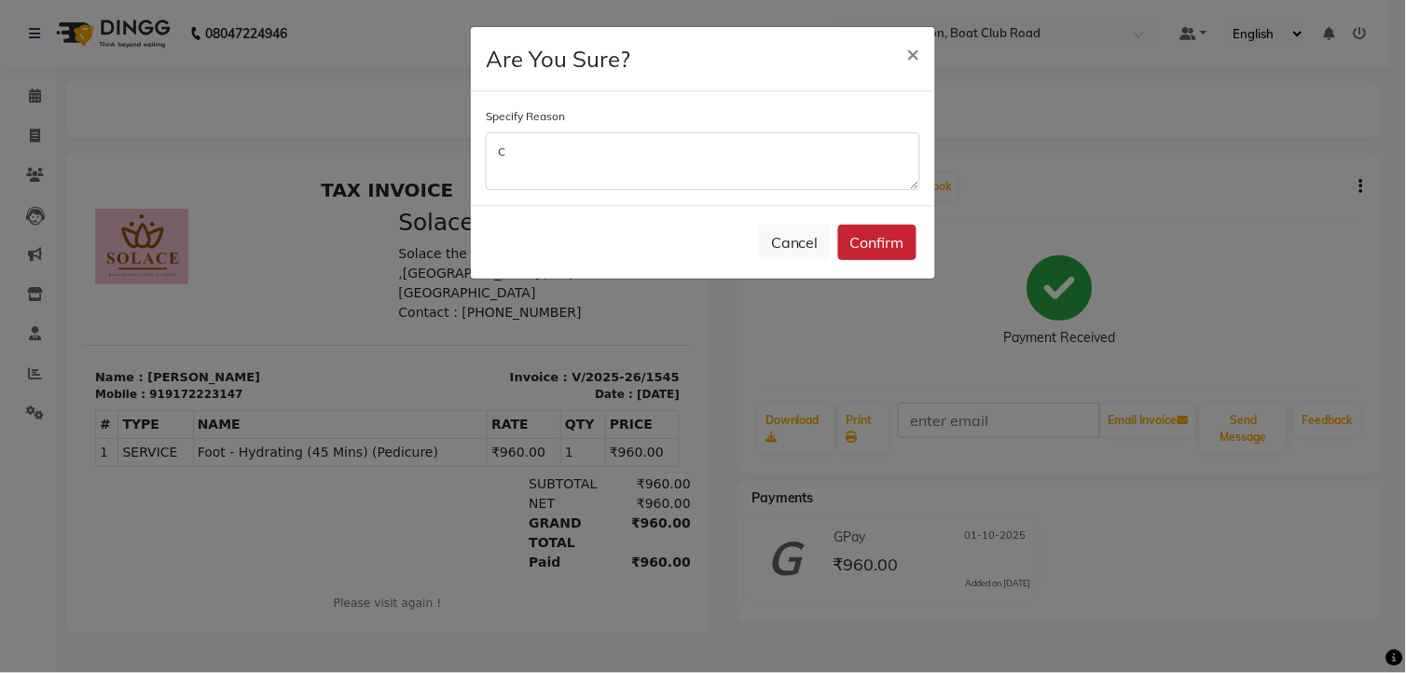
click at [871, 248] on button "Confirm" at bounding box center [877, 242] width 78 height 35
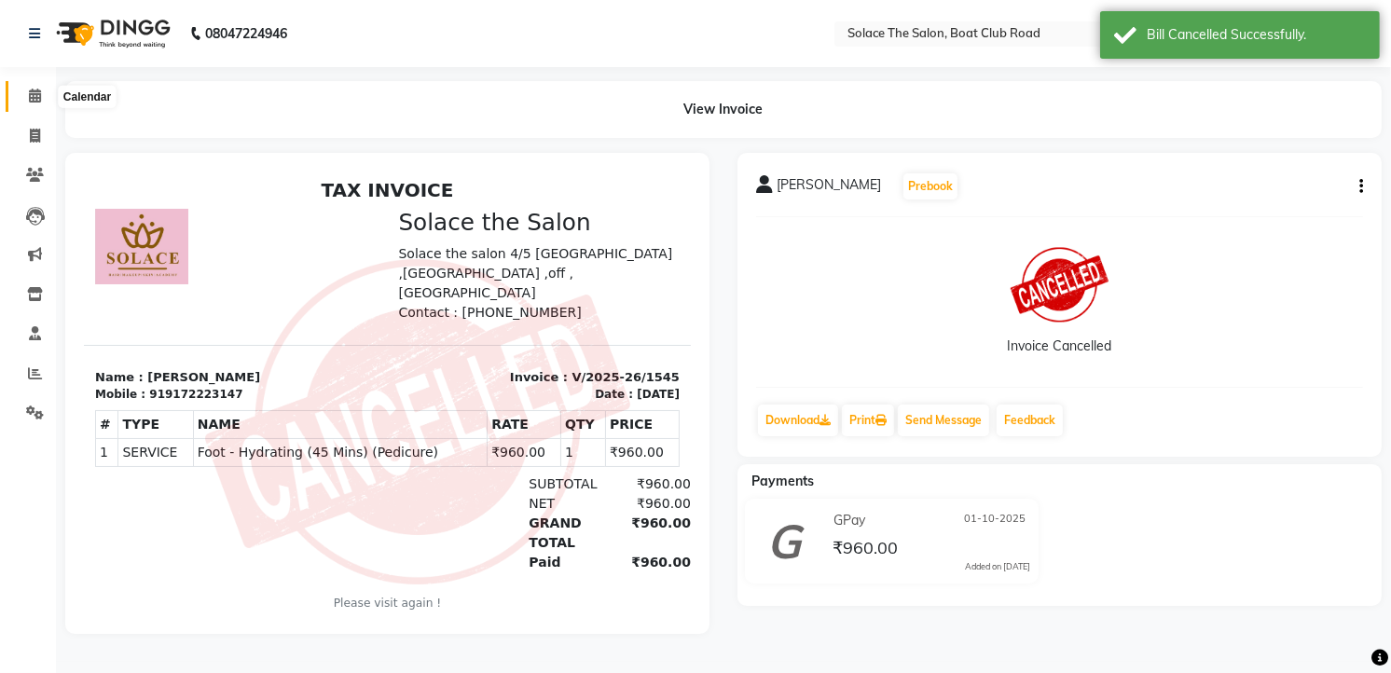
click at [44, 98] on span at bounding box center [35, 96] width 33 height 21
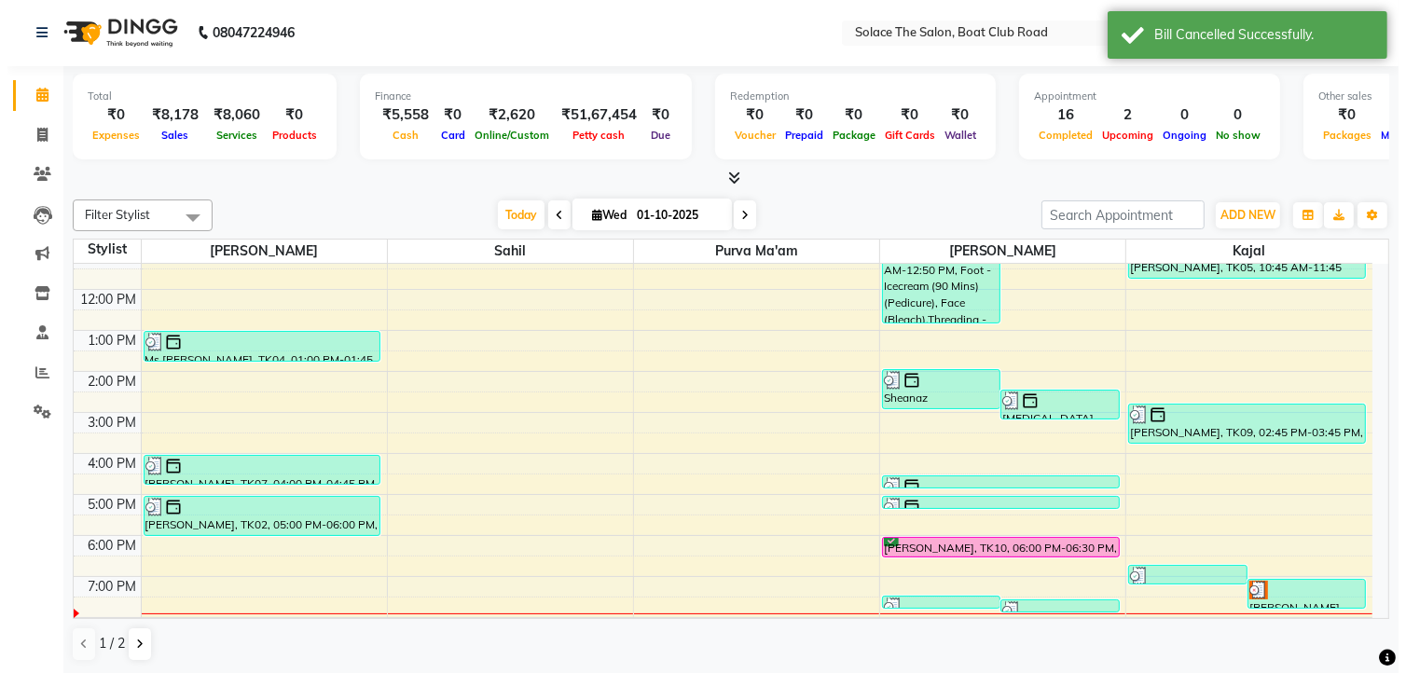
scroll to position [207, 0]
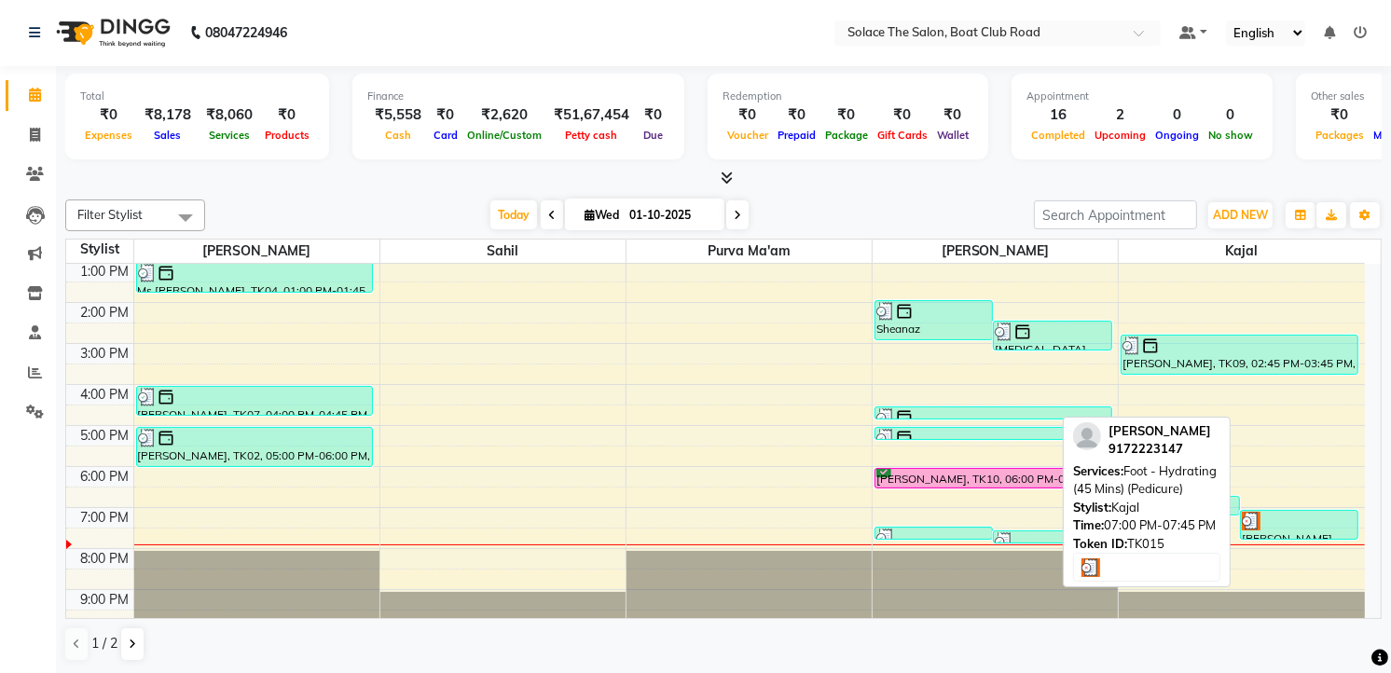
click at [1285, 529] on div "[PERSON_NAME], TK15, 07:00 PM-07:45 PM, Foot - Hydrating (45 Mins) (Pedicure)" at bounding box center [1299, 525] width 117 height 28
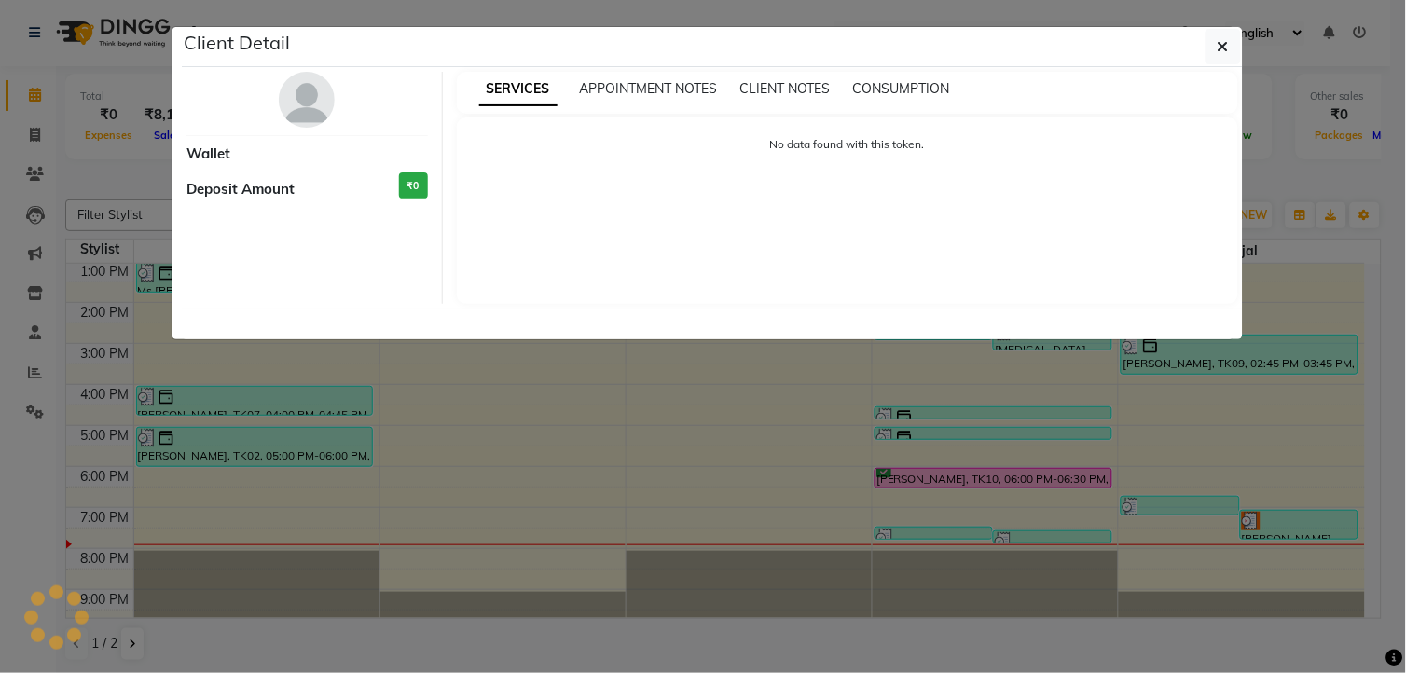
select select "3"
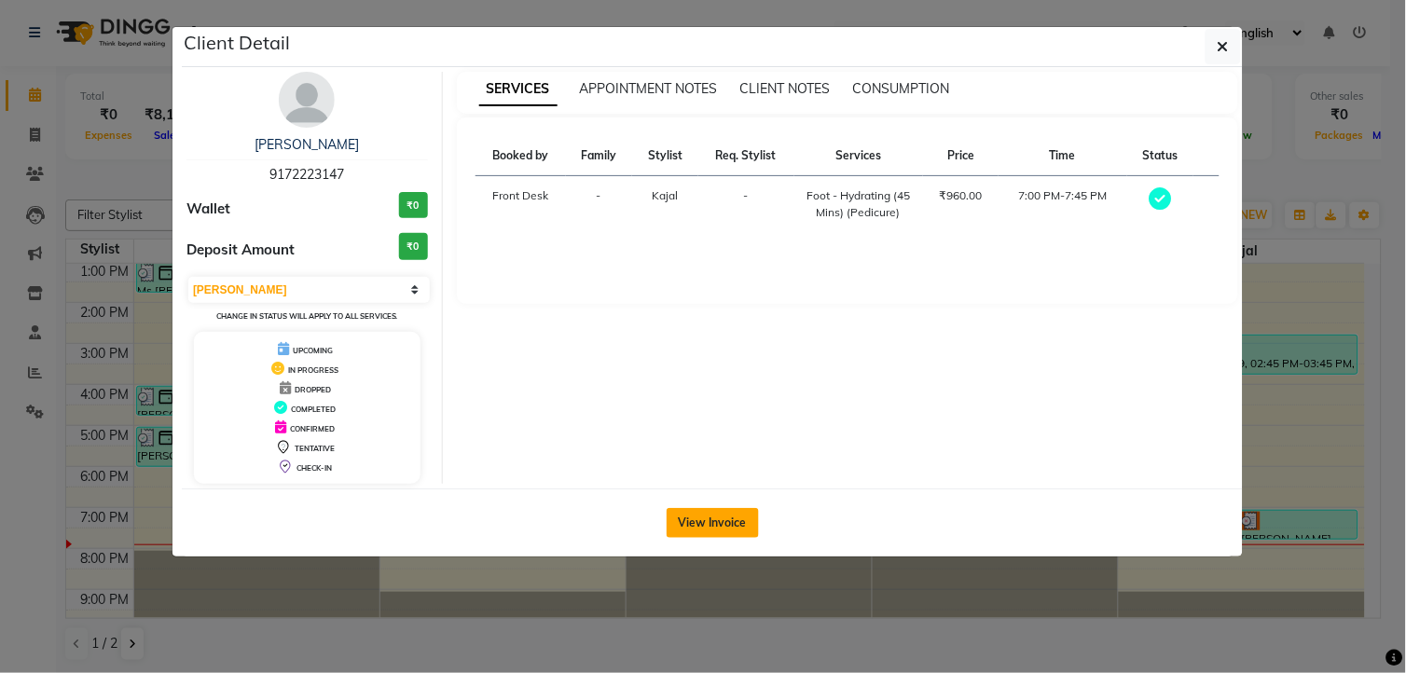
click at [715, 524] on button "View Invoice" at bounding box center [713, 523] width 92 height 30
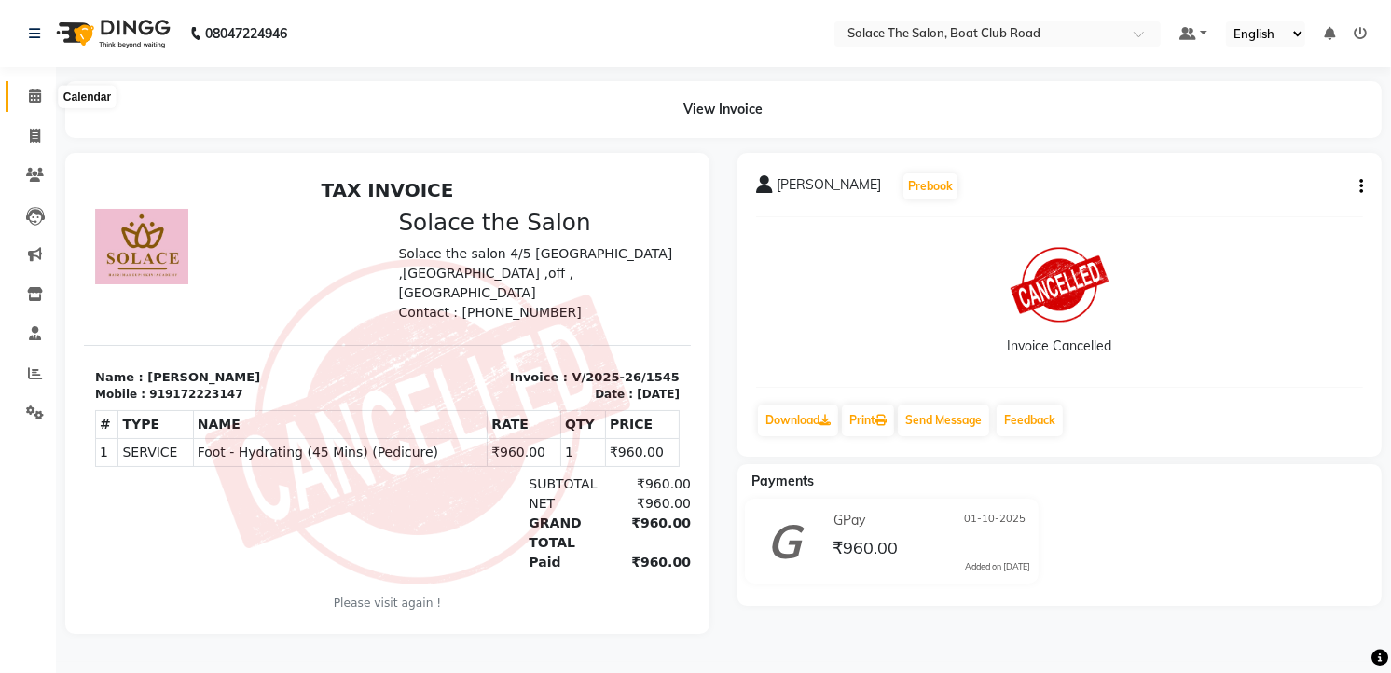
click at [37, 100] on icon at bounding box center [35, 96] width 12 height 14
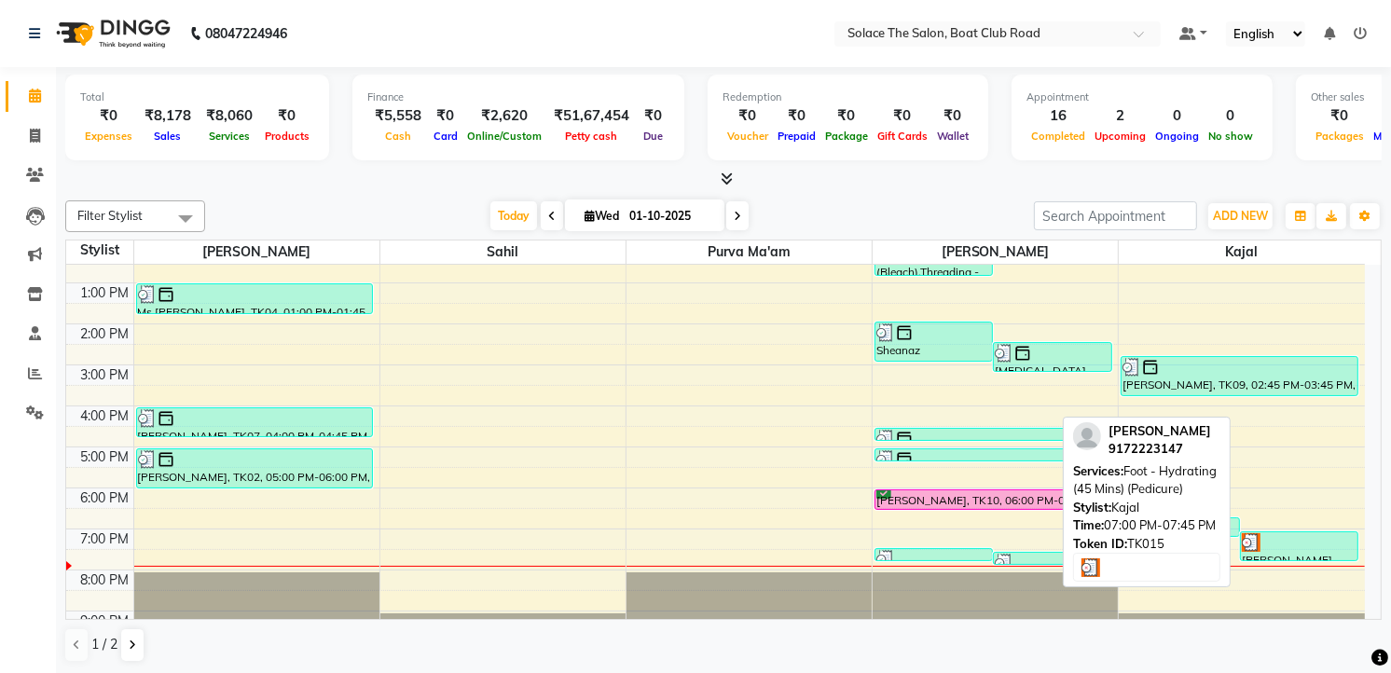
scroll to position [1, 0]
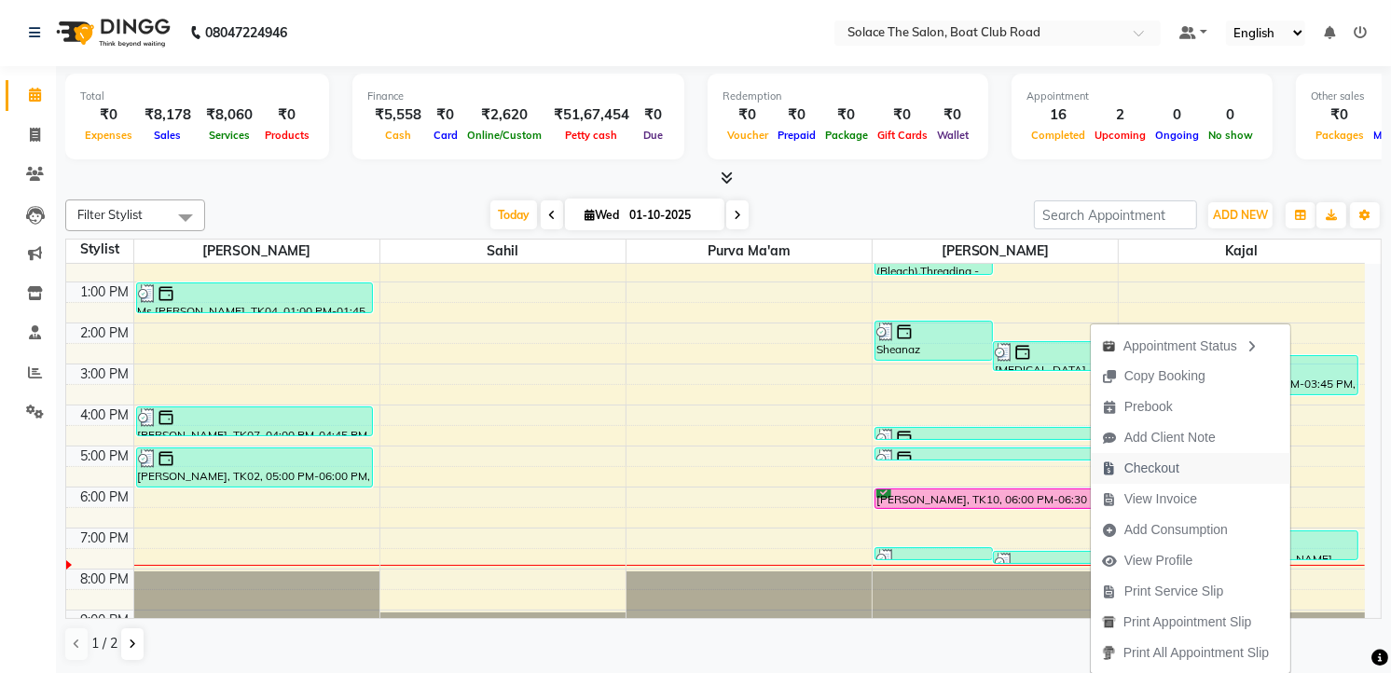
click at [1125, 470] on span "Checkout" at bounding box center [1151, 469] width 55 height 20
select select "service"
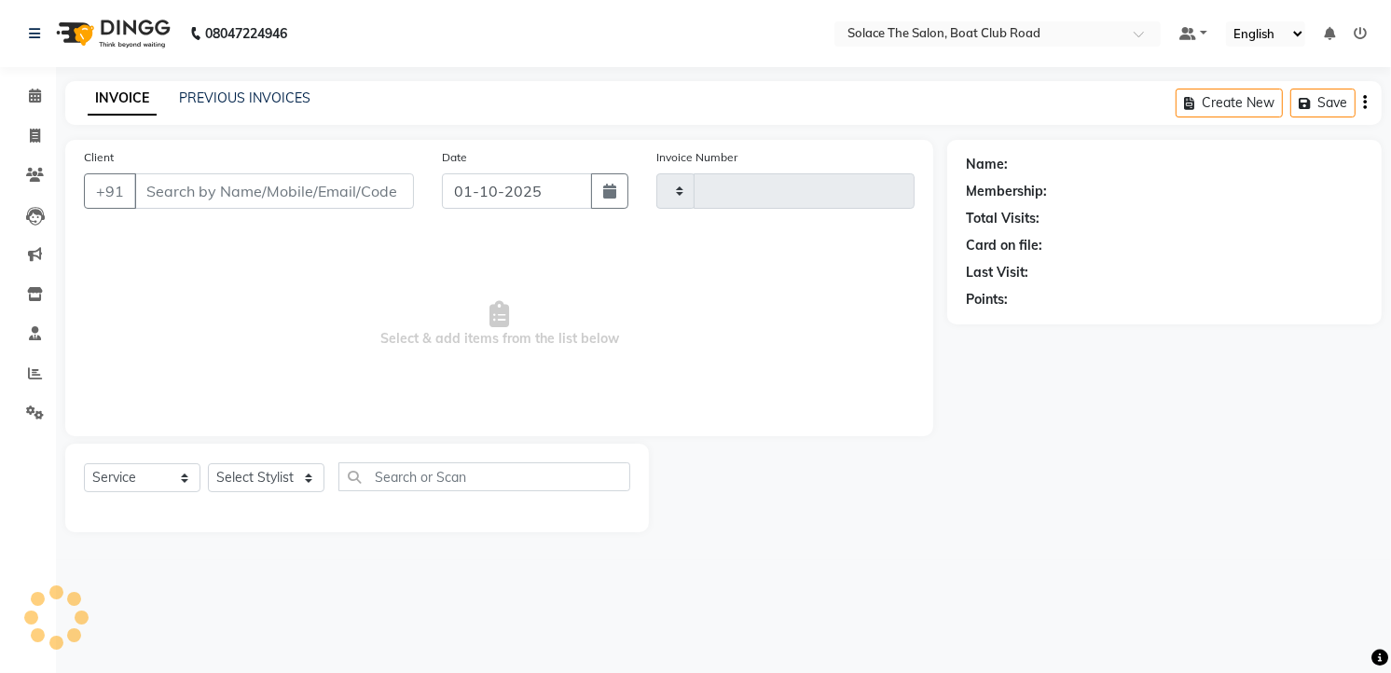
type input "1547"
select select "585"
type input "9172223147"
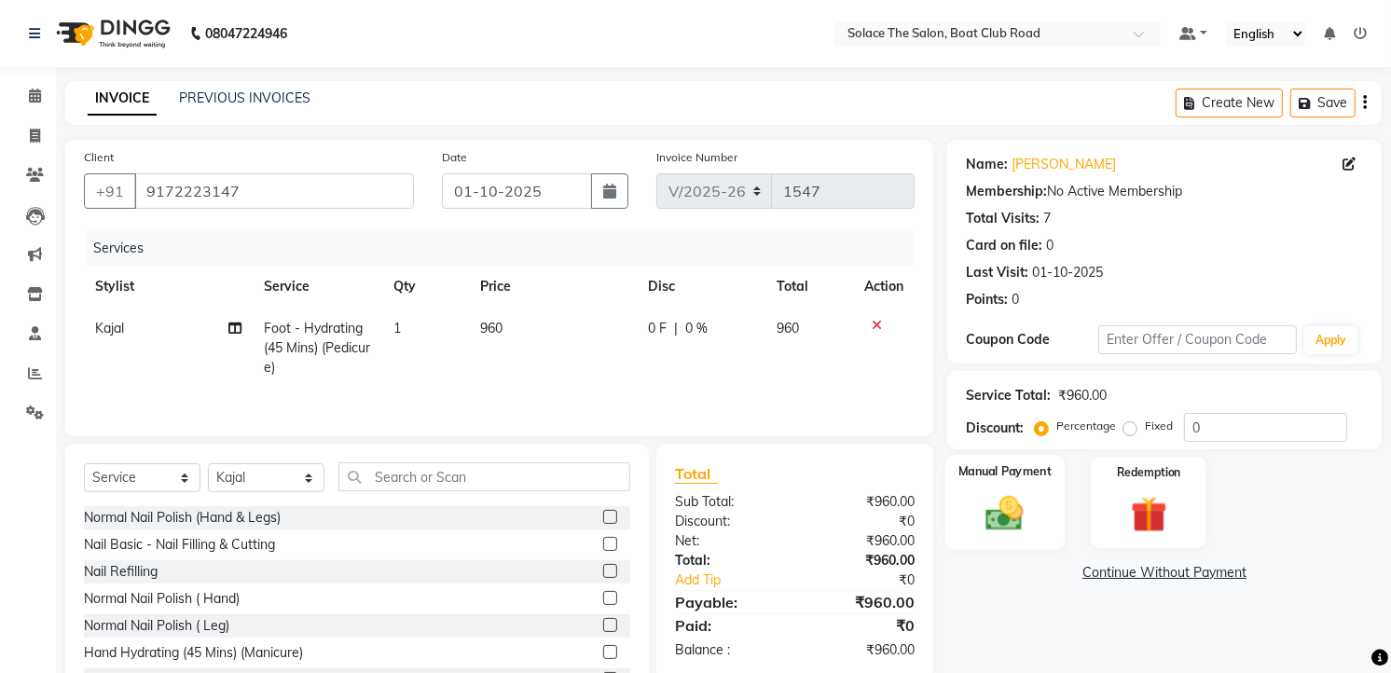
click at [1027, 492] on img at bounding box center [1005, 513] width 61 height 43
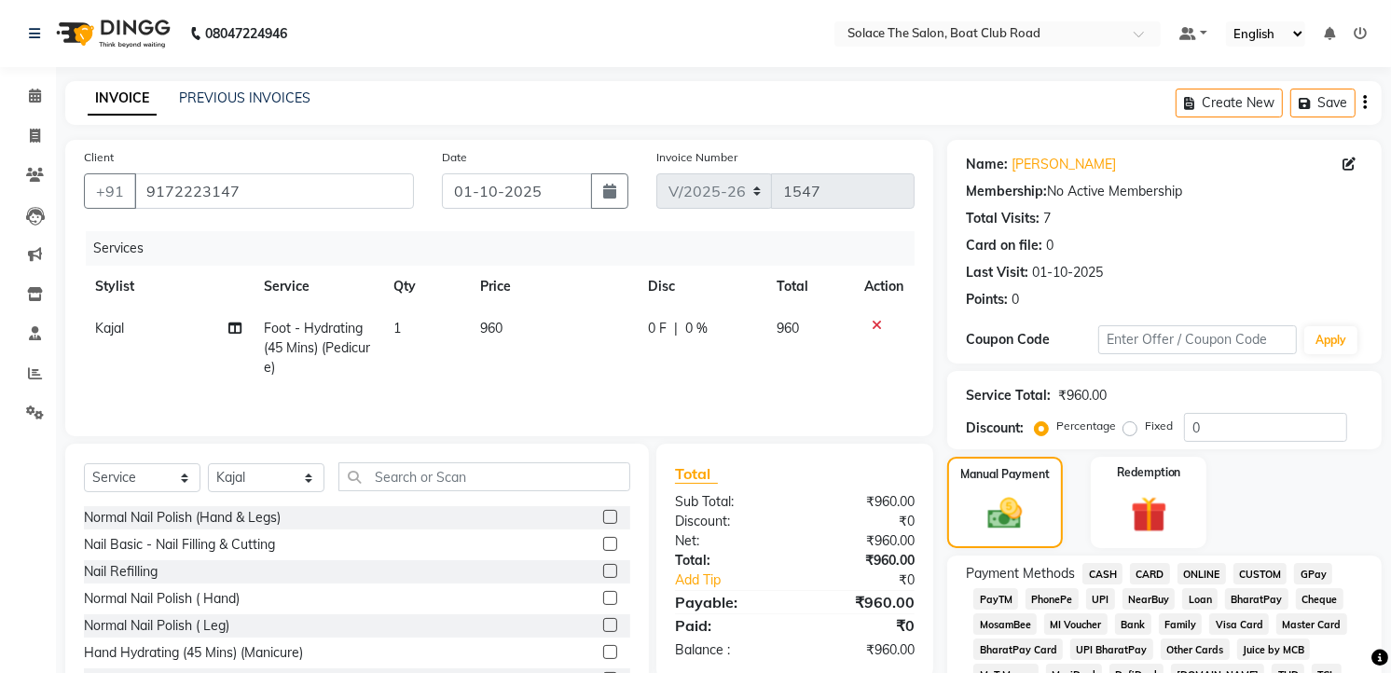
click at [1318, 575] on span "GPay" at bounding box center [1313, 573] width 38 height 21
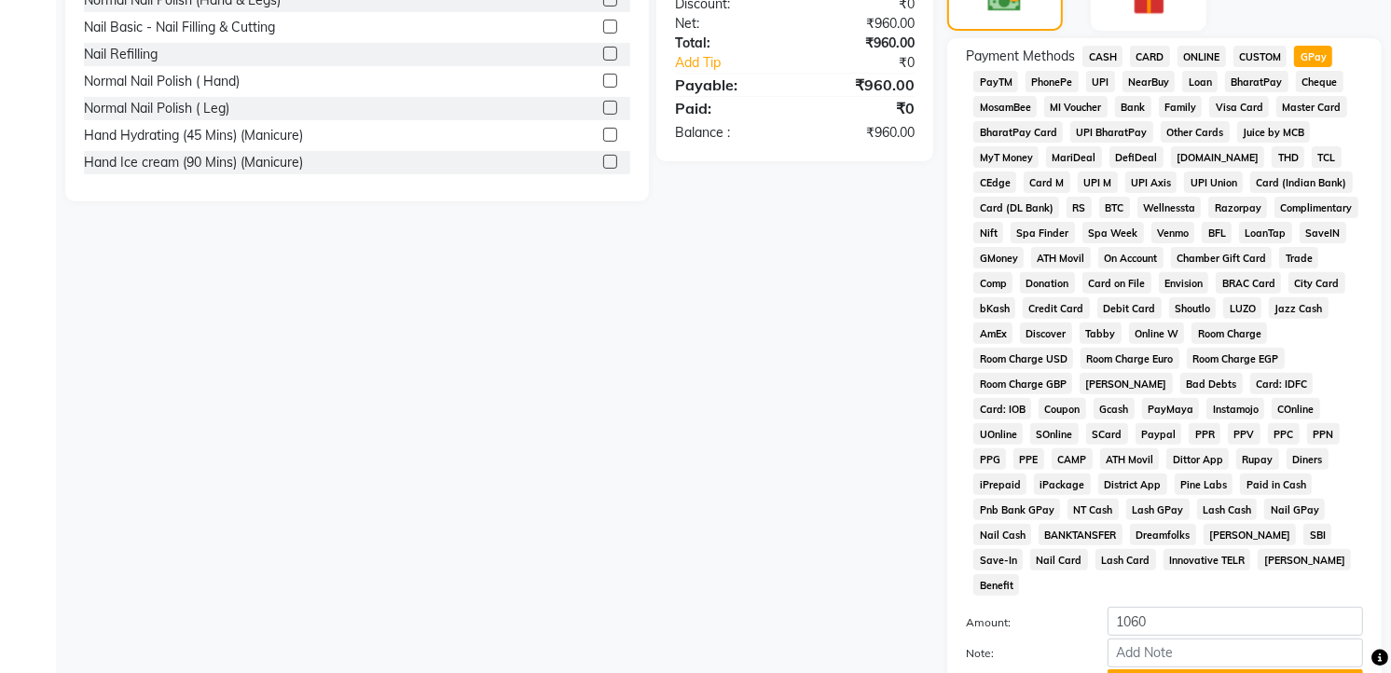
click at [1181, 669] on button "Add Payment" at bounding box center [1235, 683] width 255 height 29
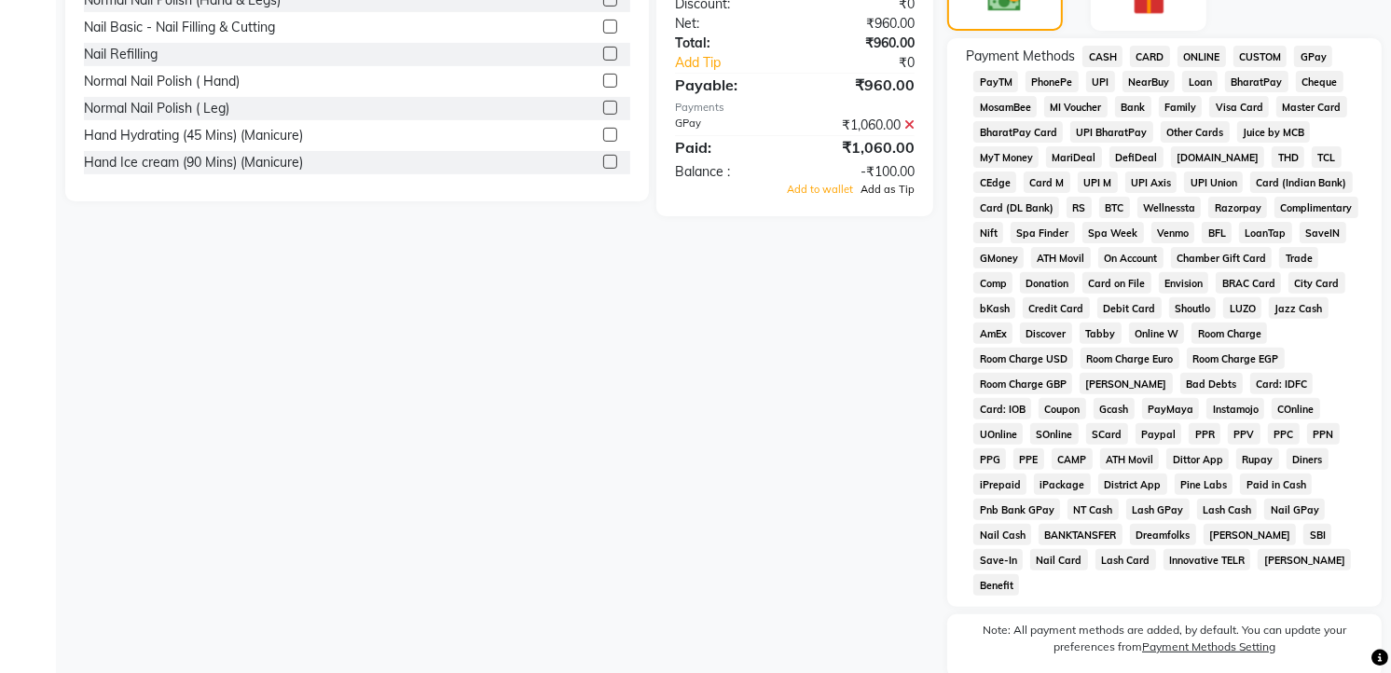
click at [884, 193] on span "Add as Tip" at bounding box center [887, 189] width 54 height 13
click at [1082, 628] on label "Note: All payment methods are added, by default. You can update your preference…" at bounding box center [1164, 642] width 397 height 41
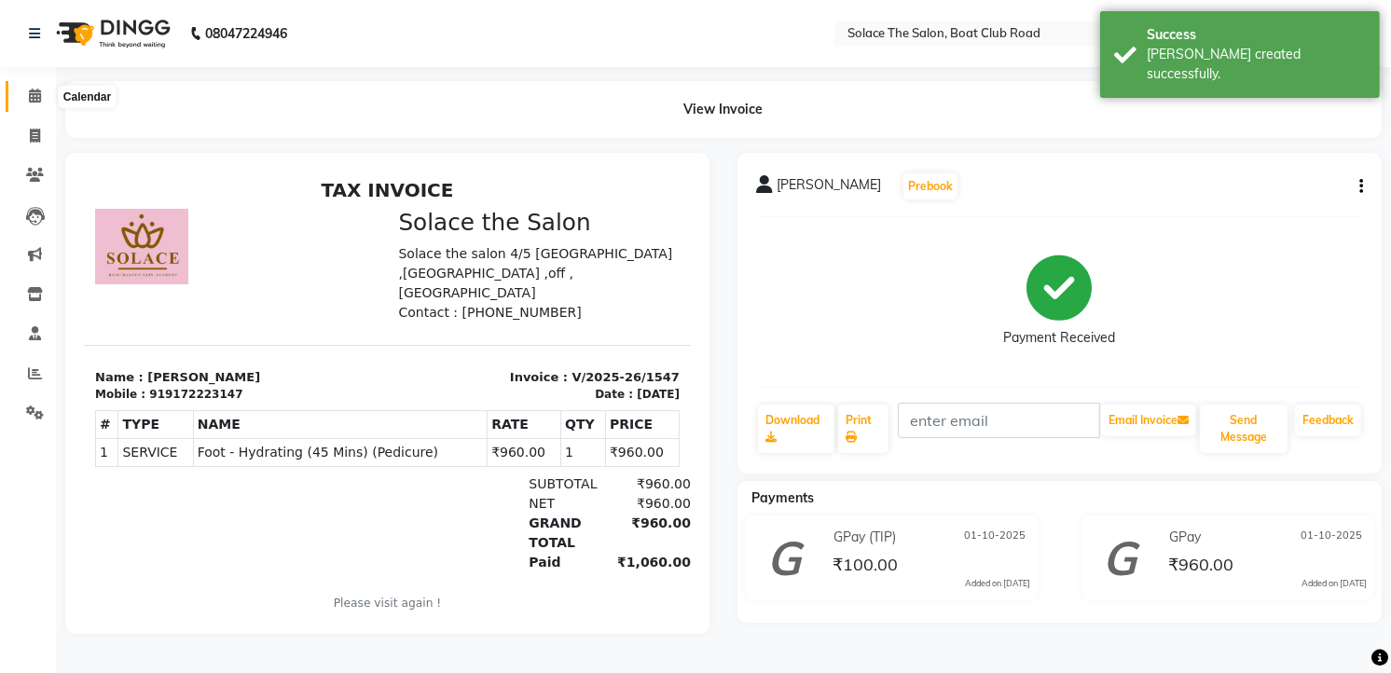
click at [31, 93] on icon at bounding box center [35, 96] width 12 height 14
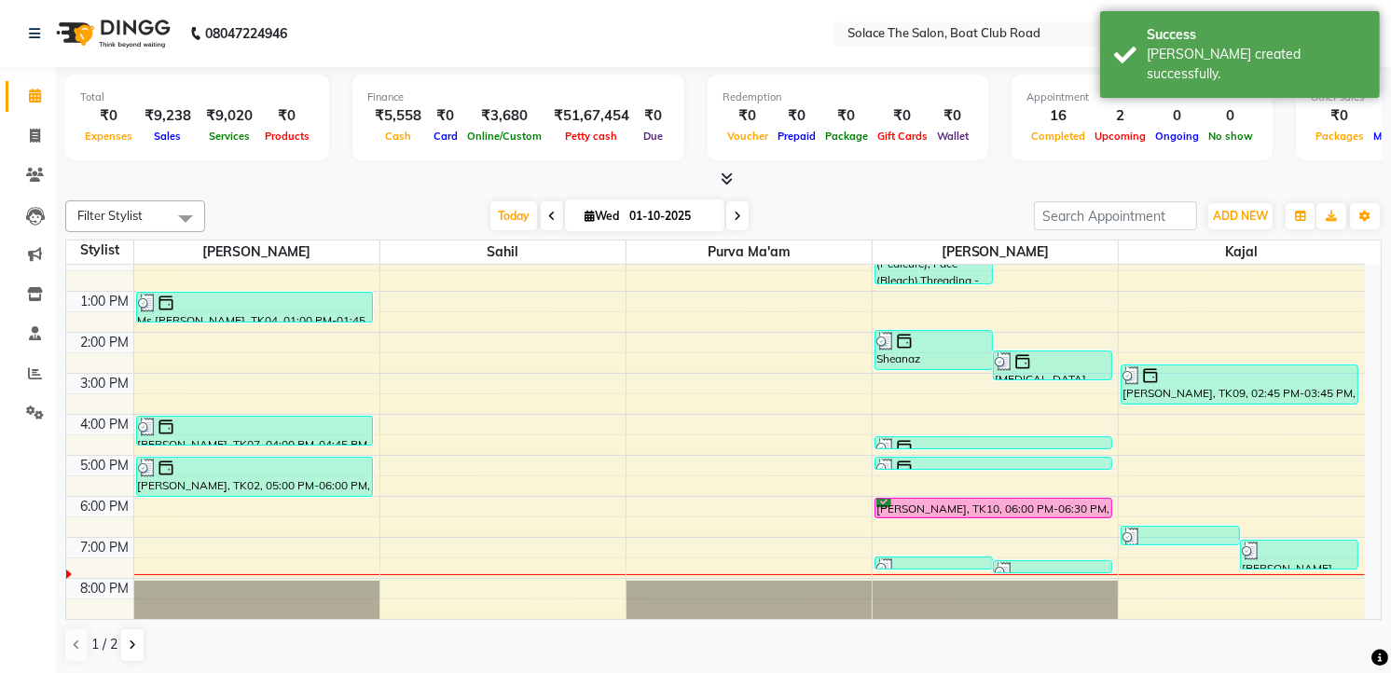
scroll to position [221, 0]
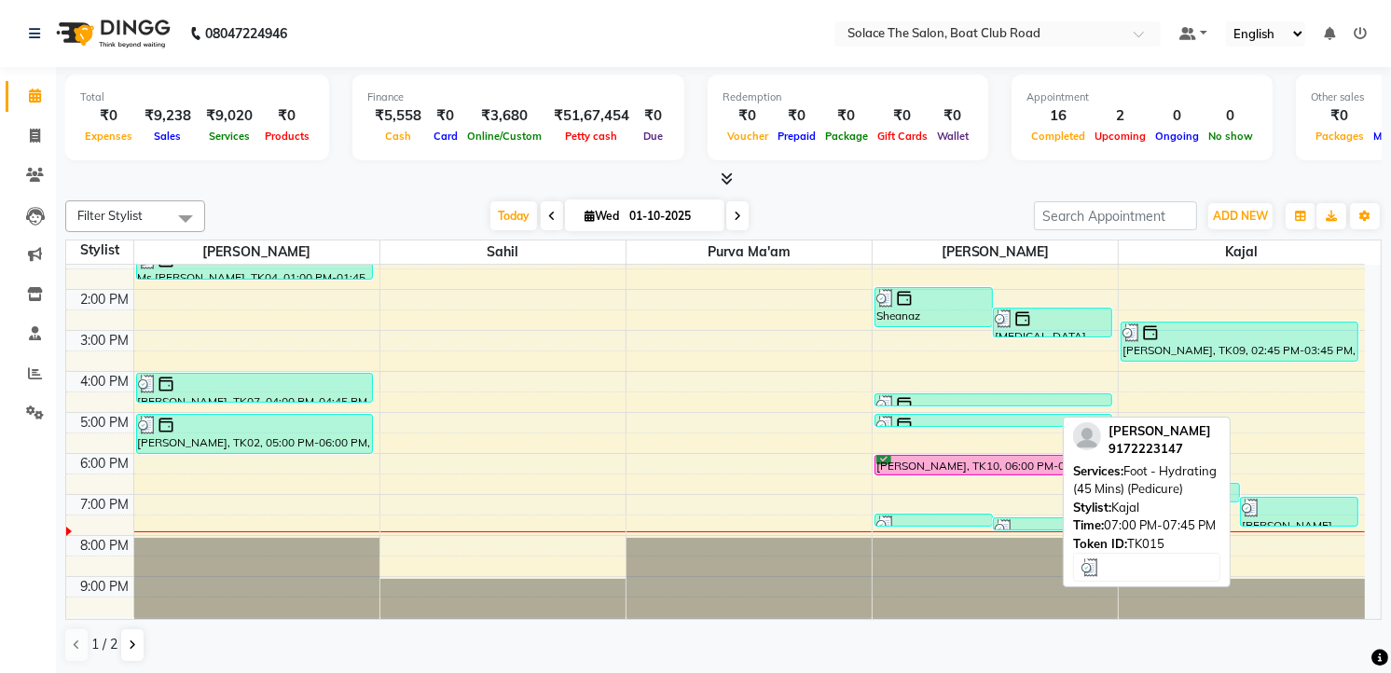
click at [1352, 509] on div at bounding box center [1300, 508] width 116 height 19
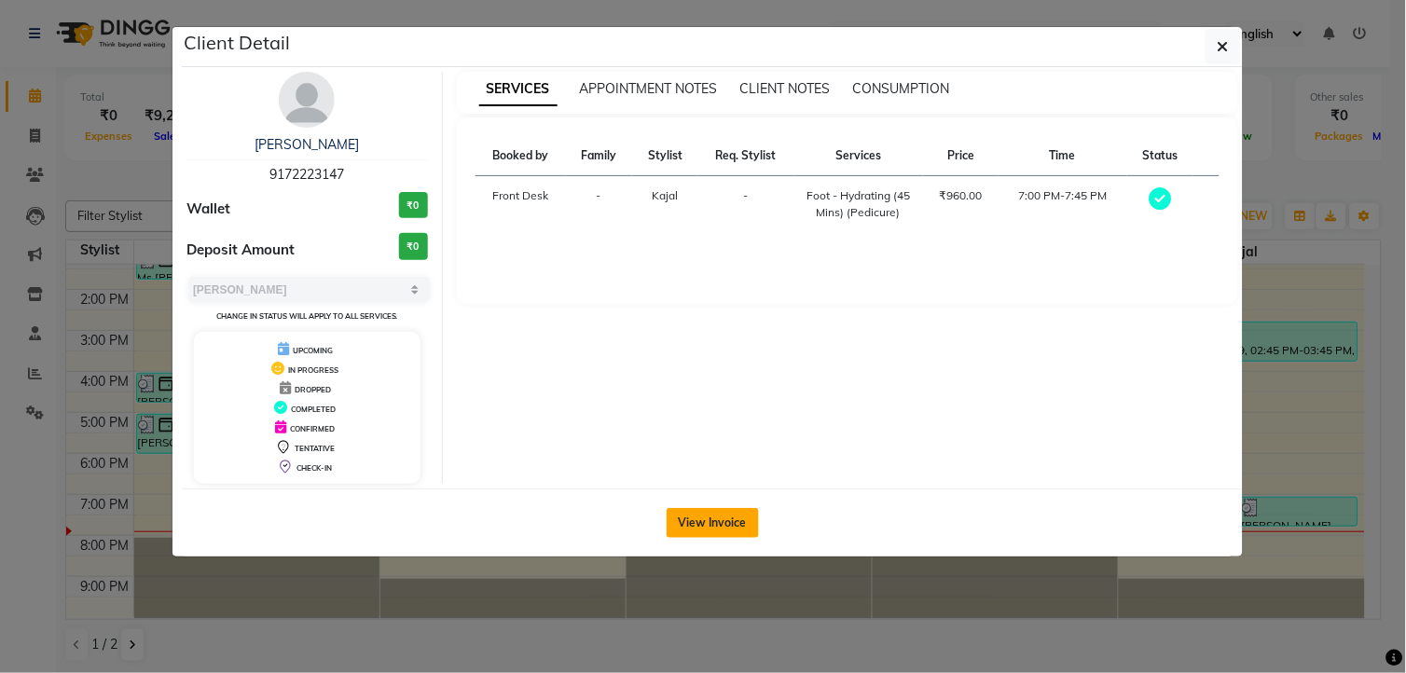
click at [734, 513] on button "View Invoice" at bounding box center [713, 523] width 92 height 30
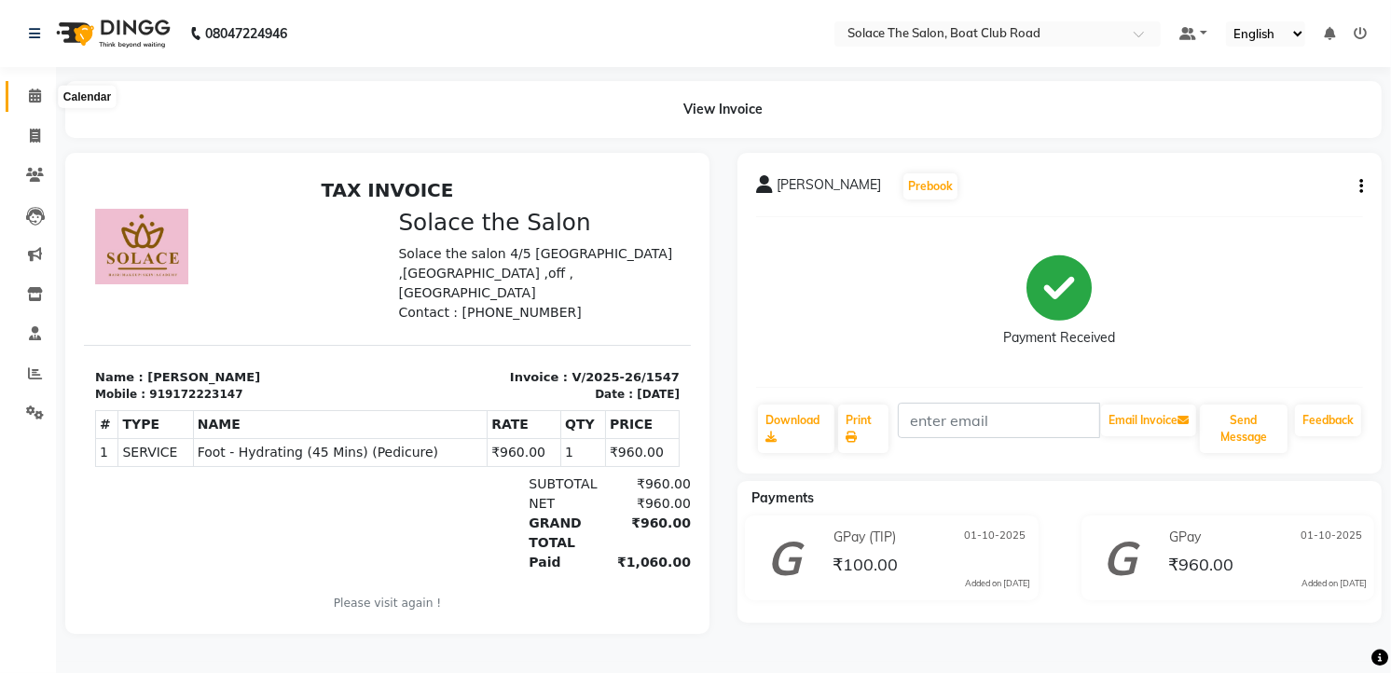
scroll to position [3, 0]
click at [34, 89] on icon at bounding box center [35, 96] width 12 height 14
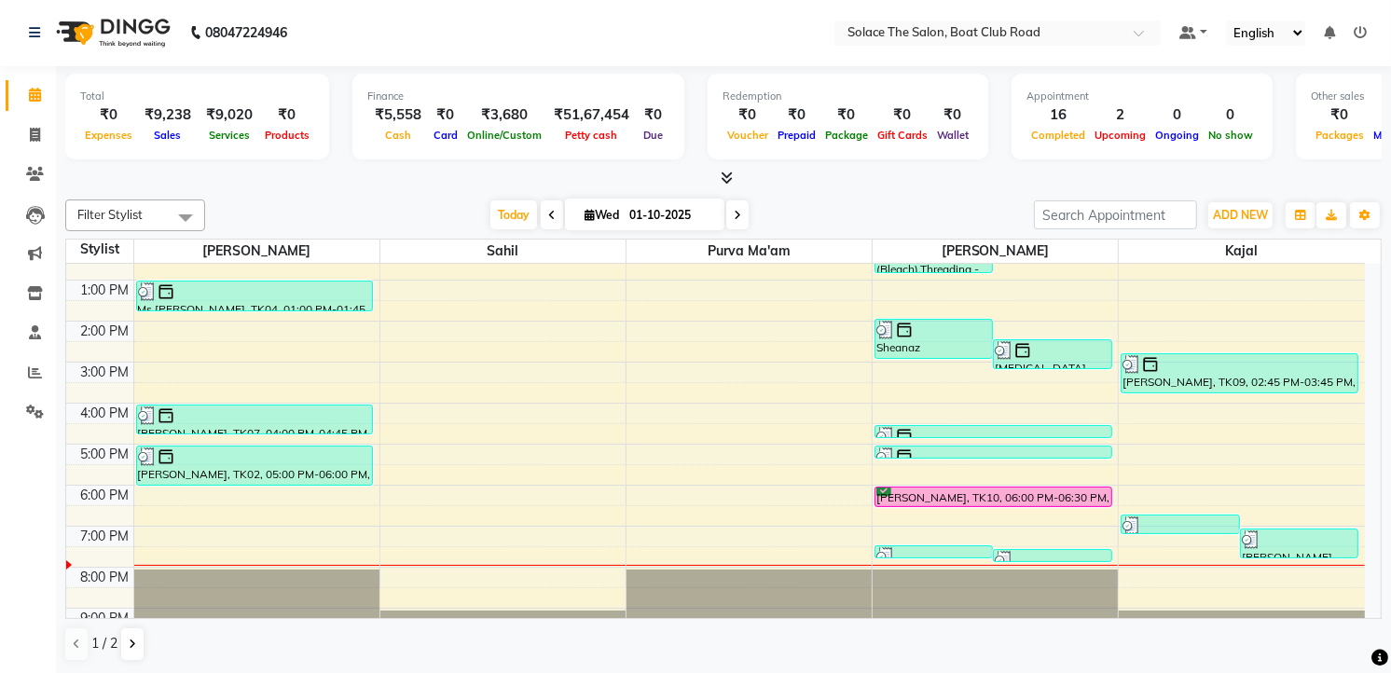
scroll to position [221, 0]
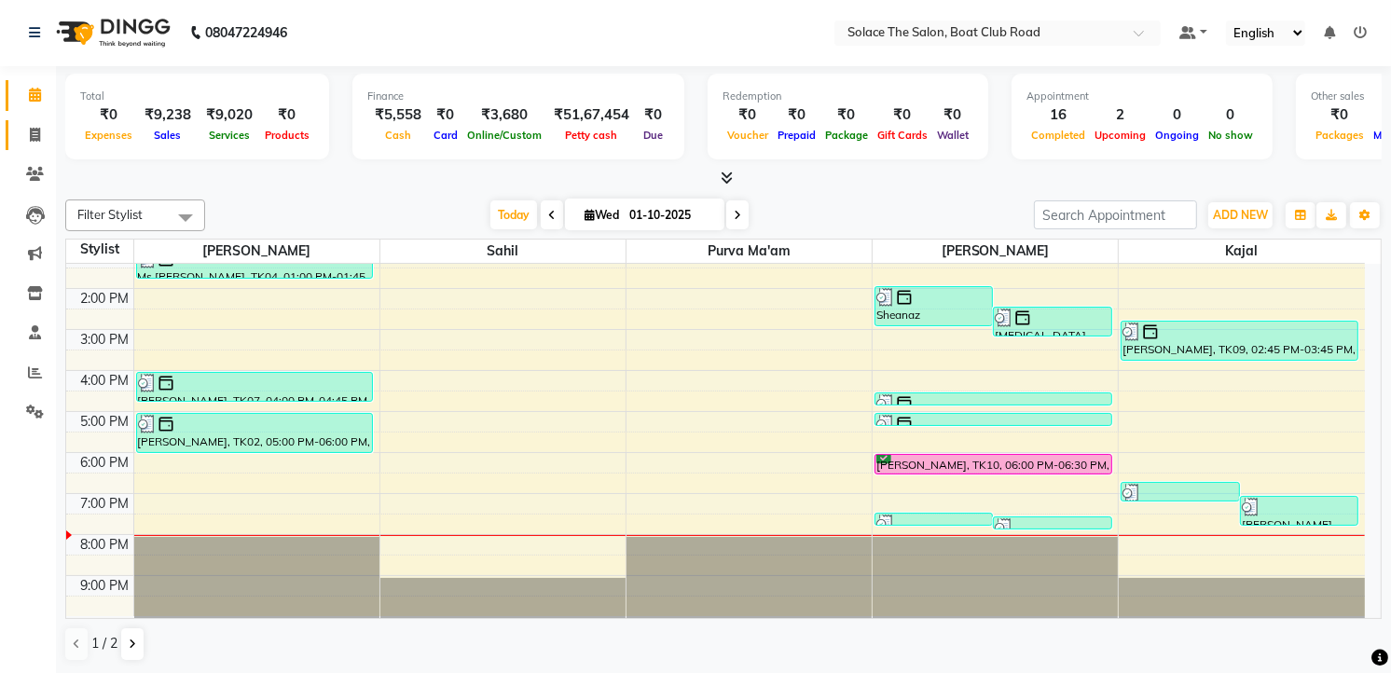
click at [35, 129] on icon at bounding box center [35, 135] width 10 height 14
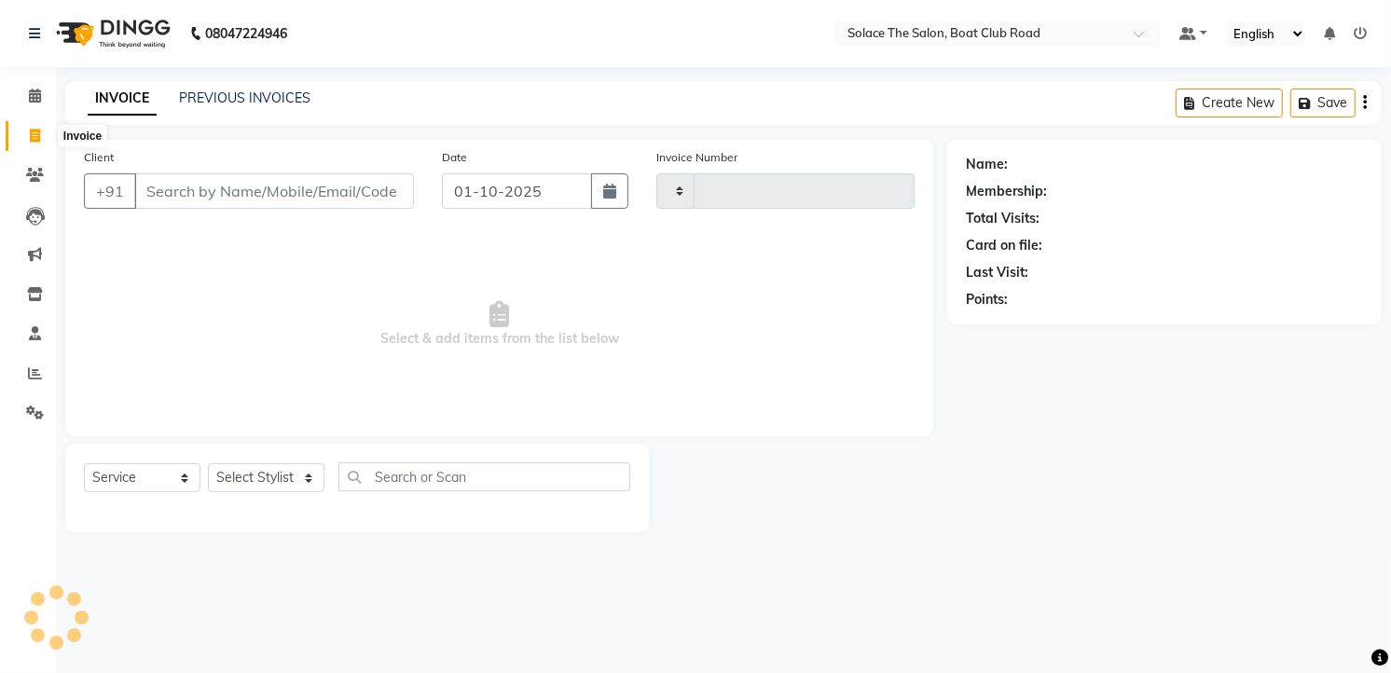
click at [35, 136] on icon at bounding box center [35, 136] width 10 height 14
click at [323, 199] on input "w" at bounding box center [275, 190] width 283 height 35
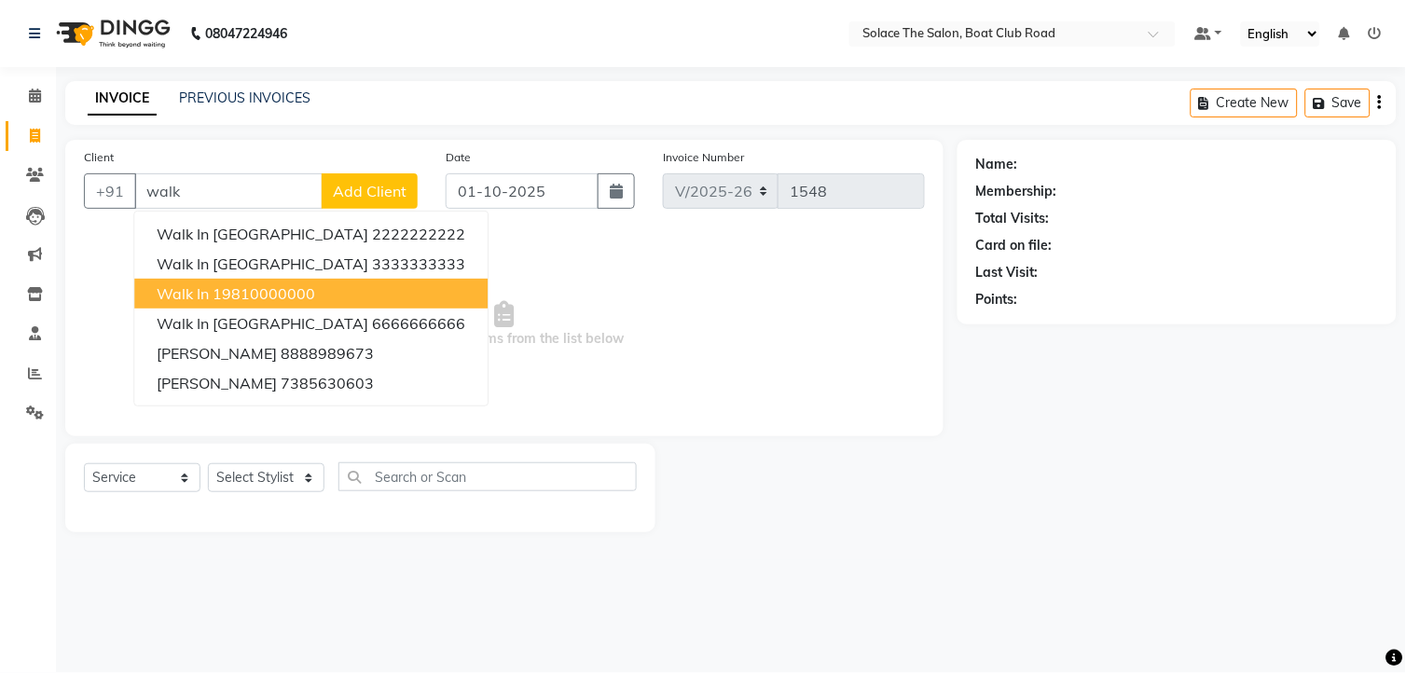
click at [283, 301] on ngb-highlight "19810000000" at bounding box center [264, 293] width 103 height 19
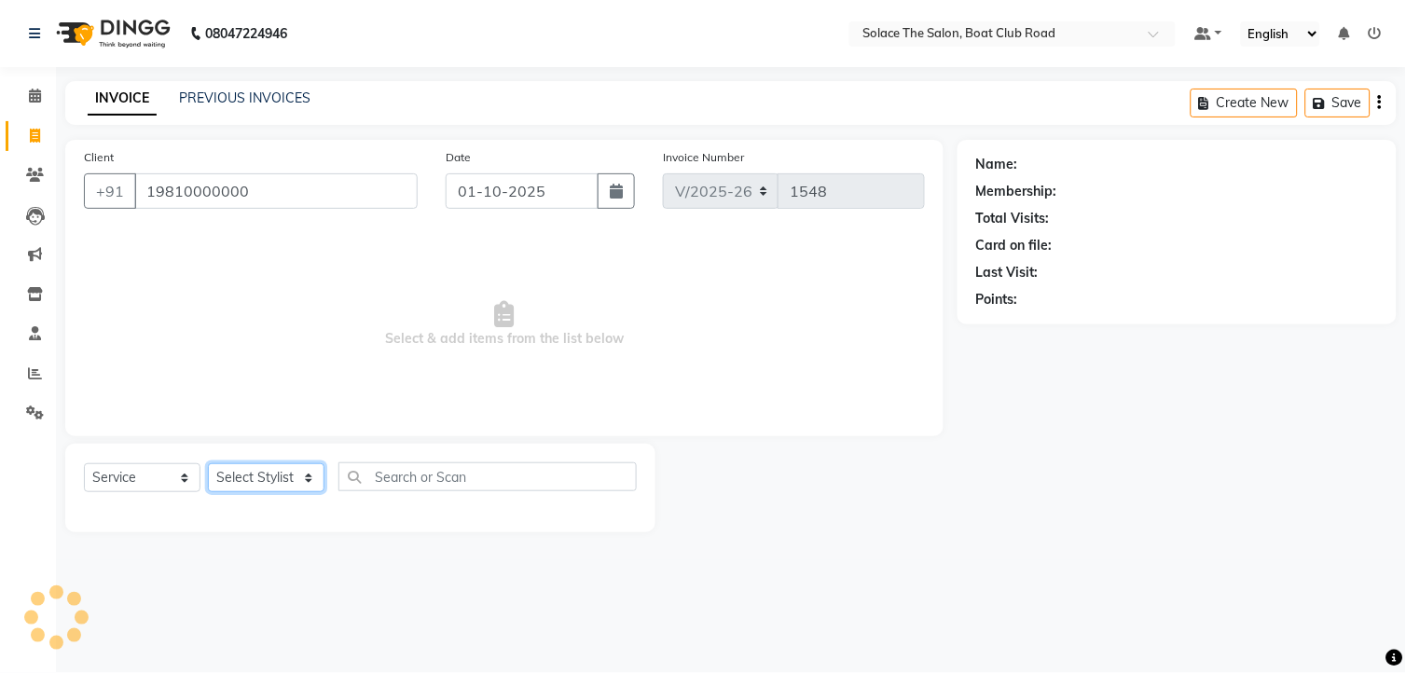
click at [312, 472] on select "Select Stylist [PERSON_NAME] [PERSON_NAME] [PERSON_NAME] Front Desk Kajal [PERS…" at bounding box center [266, 477] width 117 height 29
click at [296, 474] on select "Select Stylist [PERSON_NAME] [PERSON_NAME] [PERSON_NAME] Front Desk Kajal [PERS…" at bounding box center [266, 477] width 117 height 29
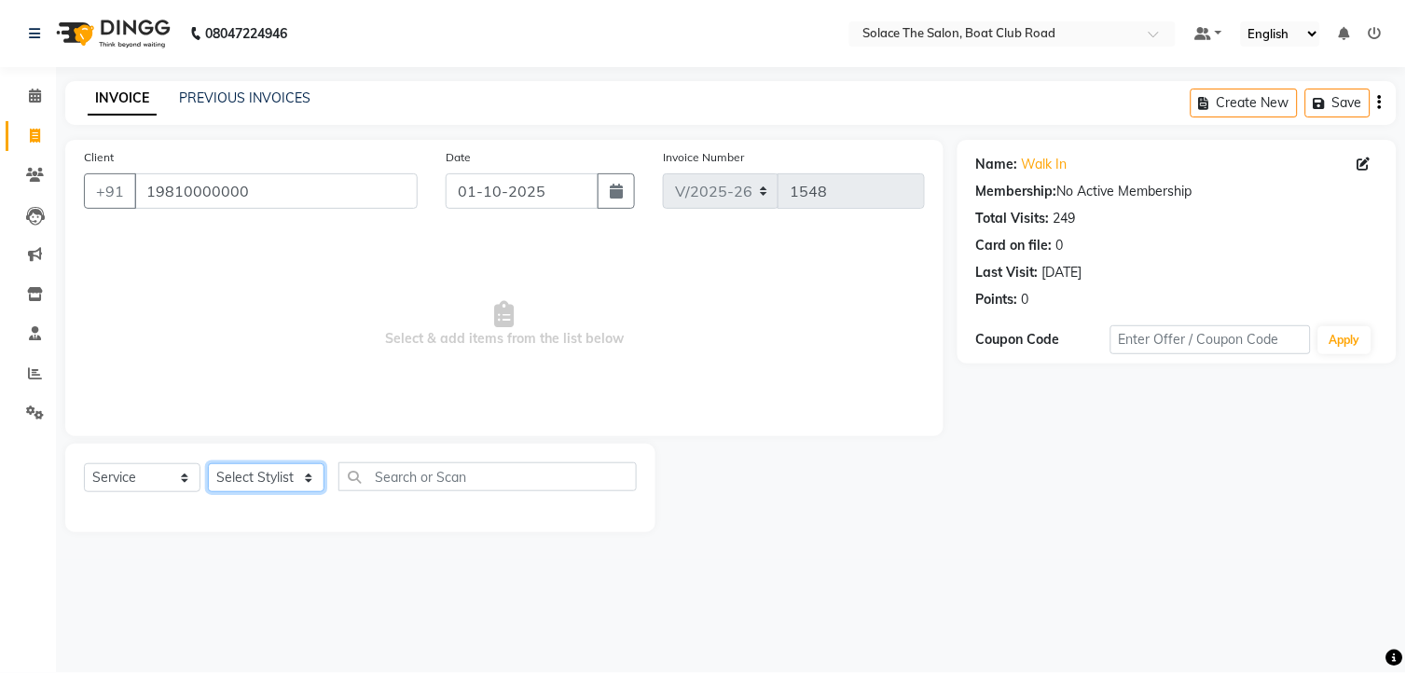
click at [292, 472] on select "Select Stylist [PERSON_NAME] [PERSON_NAME] [PERSON_NAME] Front Desk Kajal [PERS…" at bounding box center [266, 477] width 117 height 29
click at [208, 464] on select "Select Stylist [PERSON_NAME] [PERSON_NAME] [PERSON_NAME] Front Desk Kajal [PERS…" at bounding box center [266, 477] width 117 height 29
click at [311, 473] on select "Select Stylist [PERSON_NAME] [PERSON_NAME] [PERSON_NAME] Front Desk Kajal [PERS…" at bounding box center [266, 477] width 117 height 29
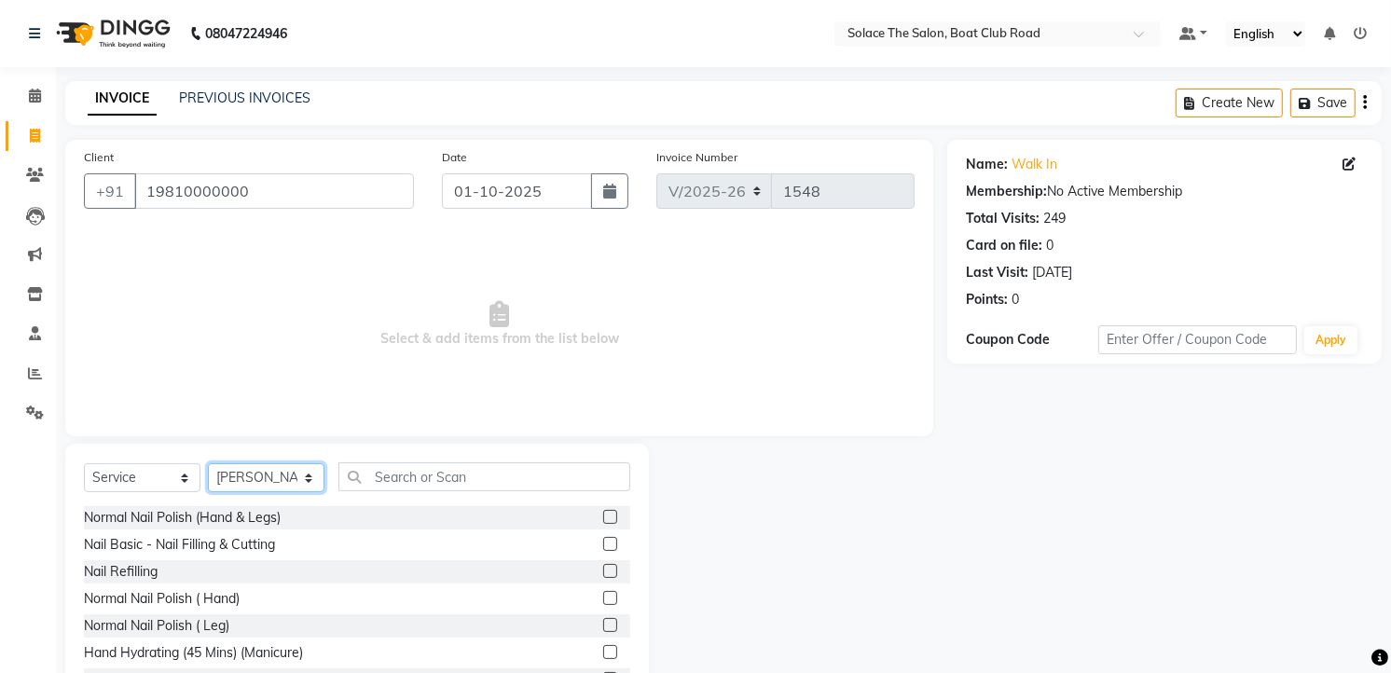
click at [208, 464] on select "Select Stylist [PERSON_NAME] [PERSON_NAME] [PERSON_NAME] Front Desk Kajal [PERS…" at bounding box center [266, 477] width 117 height 29
click at [434, 468] on input "text" at bounding box center [484, 476] width 292 height 29
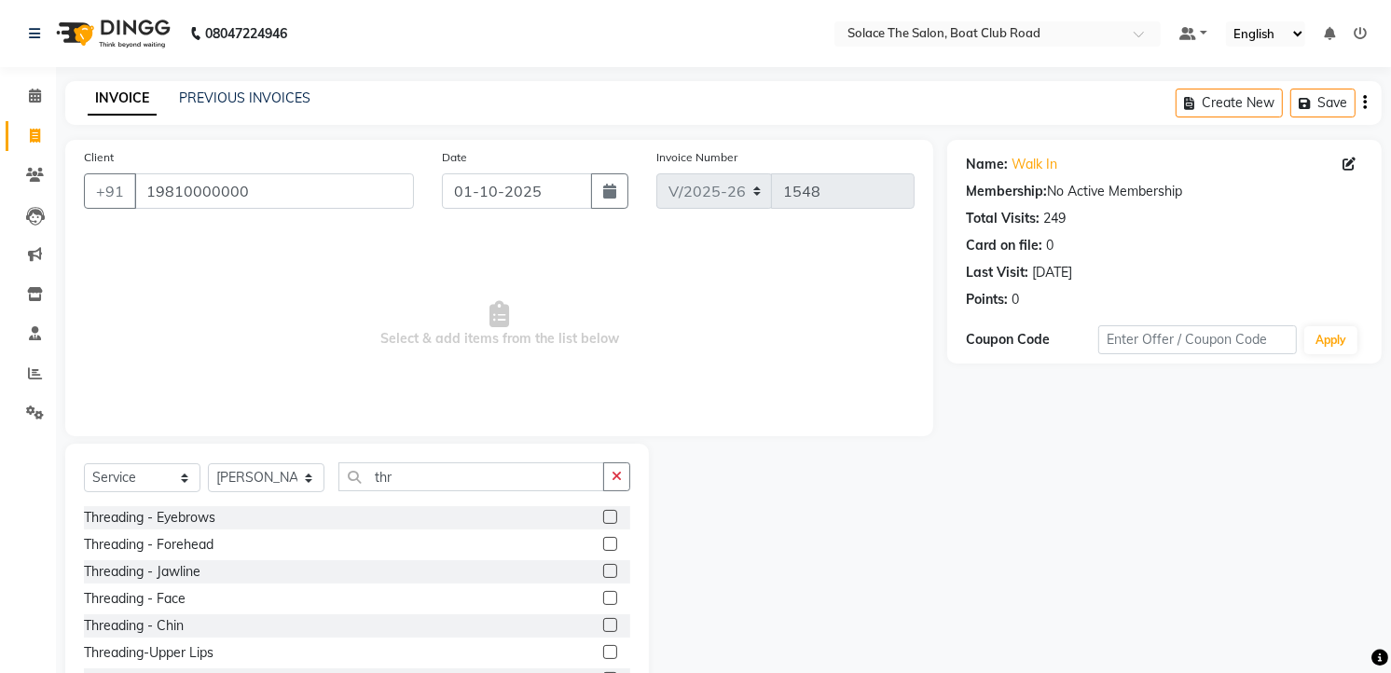
click at [603, 515] on label at bounding box center [610, 517] width 14 height 14
click at [603, 515] on input "checkbox" at bounding box center [609, 518] width 12 height 12
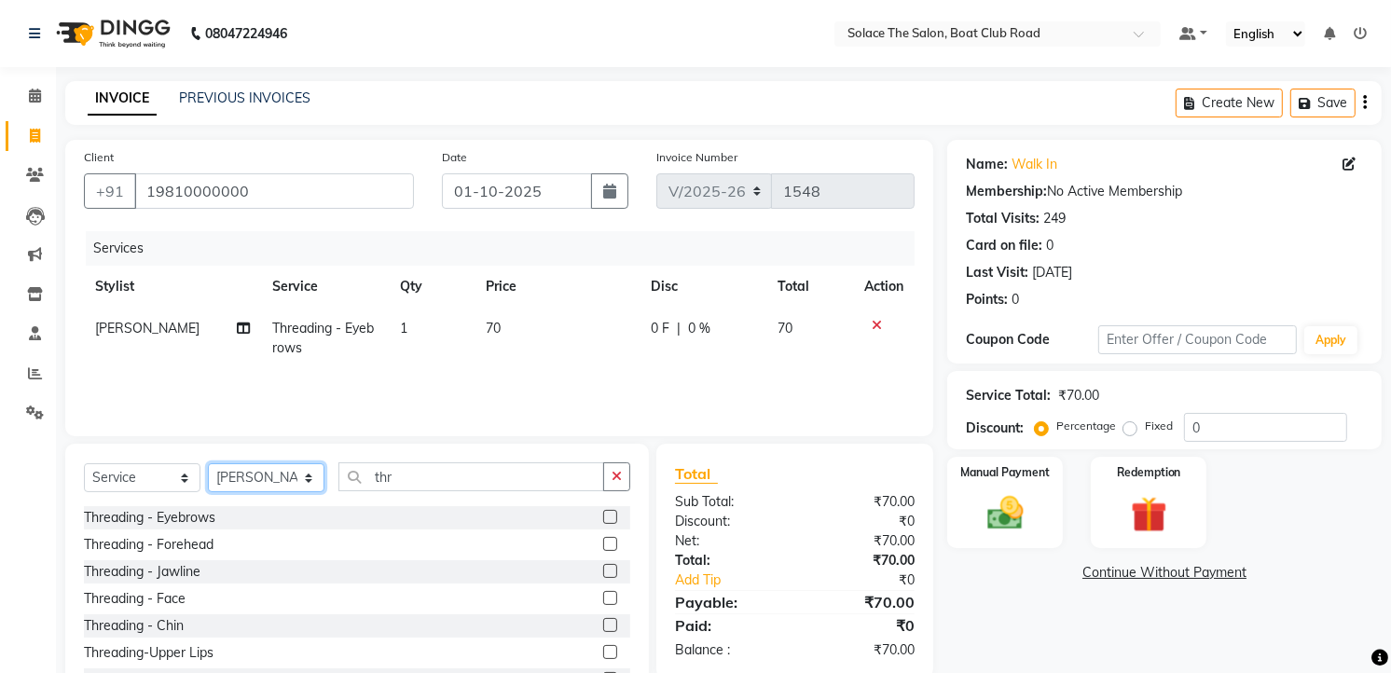
click at [286, 480] on select "Select Stylist [PERSON_NAME] [PERSON_NAME] [PERSON_NAME] Front Desk Kajal [PERS…" at bounding box center [266, 477] width 117 height 29
click at [208, 464] on select "Select Stylist [PERSON_NAME] [PERSON_NAME] [PERSON_NAME] Front Desk Kajal [PERS…" at bounding box center [266, 477] width 117 height 29
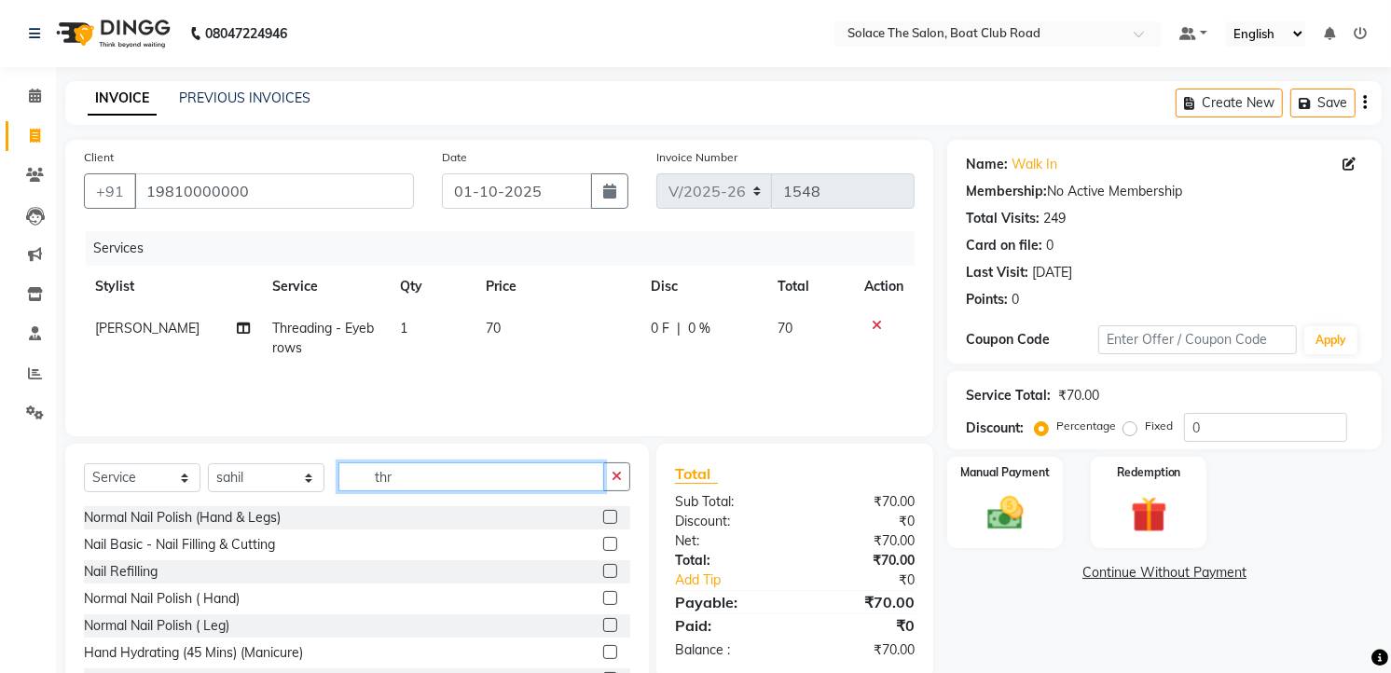
click at [454, 477] on input "thr" at bounding box center [471, 476] width 266 height 29
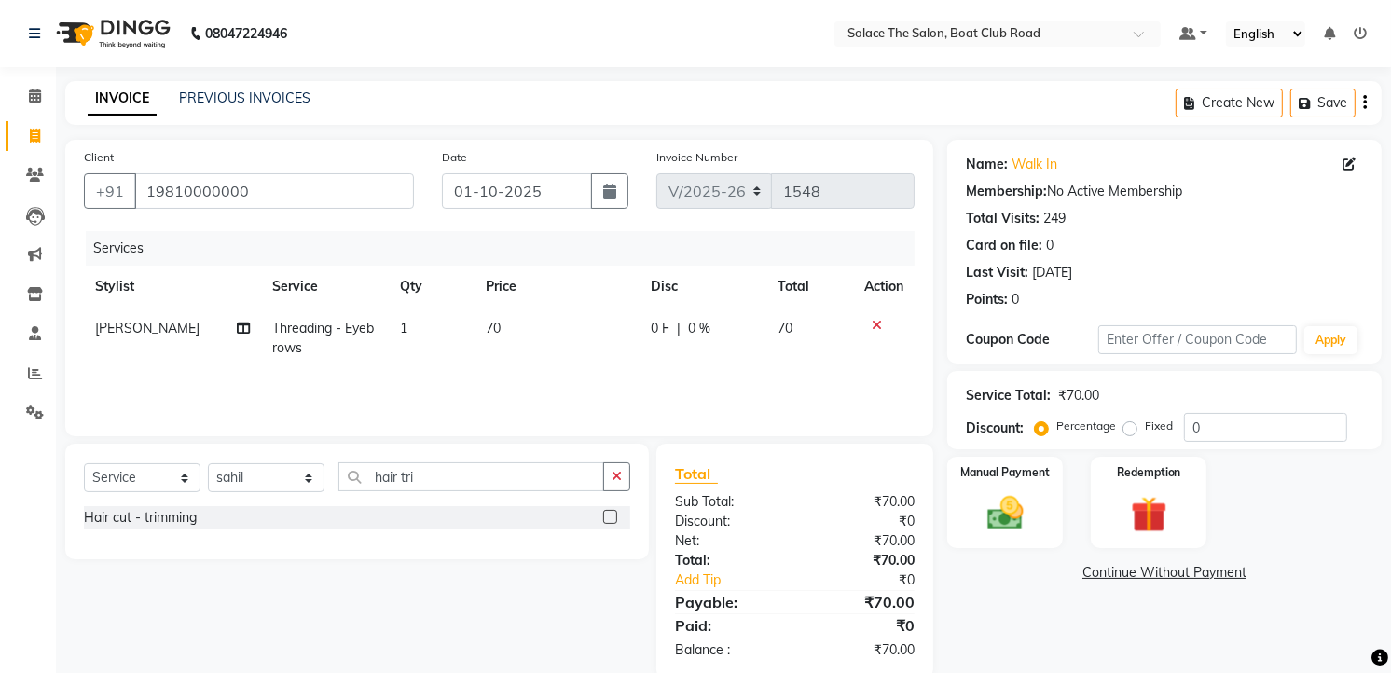
click at [611, 517] on label at bounding box center [610, 517] width 14 height 14
click at [611, 517] on input "checkbox" at bounding box center [609, 518] width 12 height 12
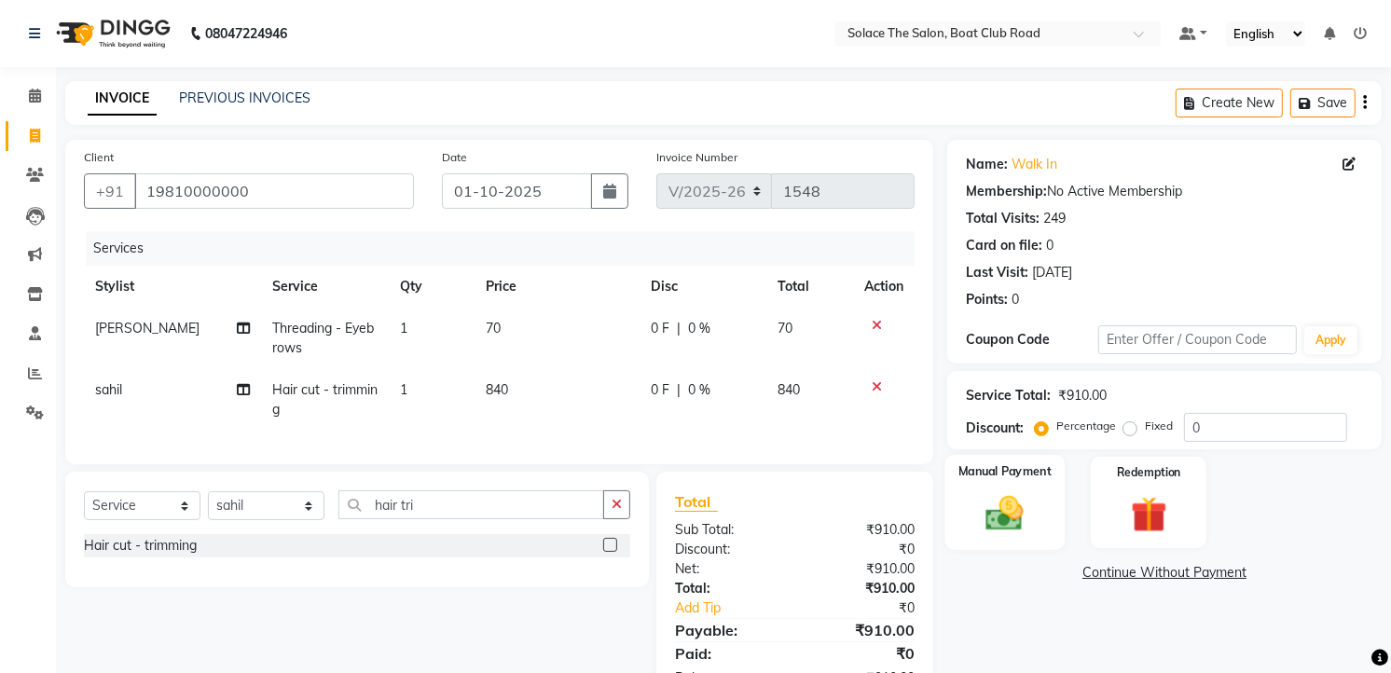
click at [1002, 507] on img at bounding box center [1005, 513] width 61 height 43
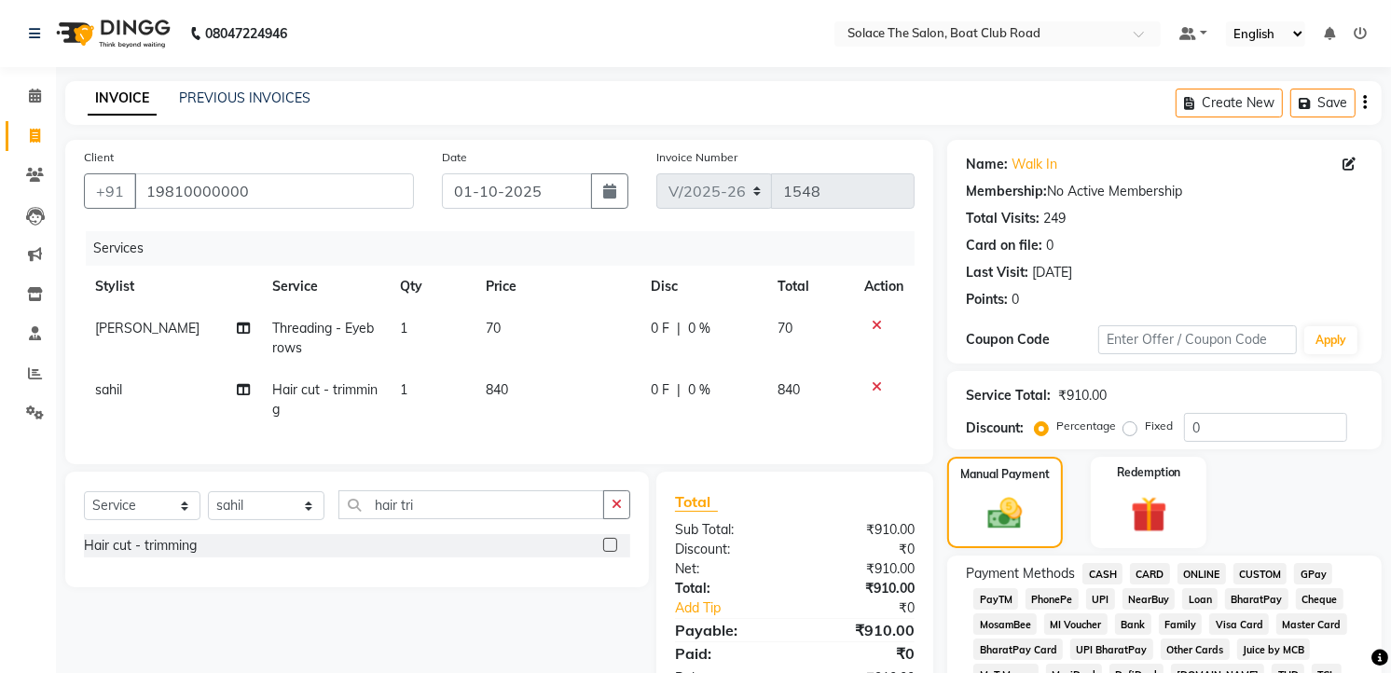
click at [1113, 574] on span "CASH" at bounding box center [1102, 573] width 40 height 21
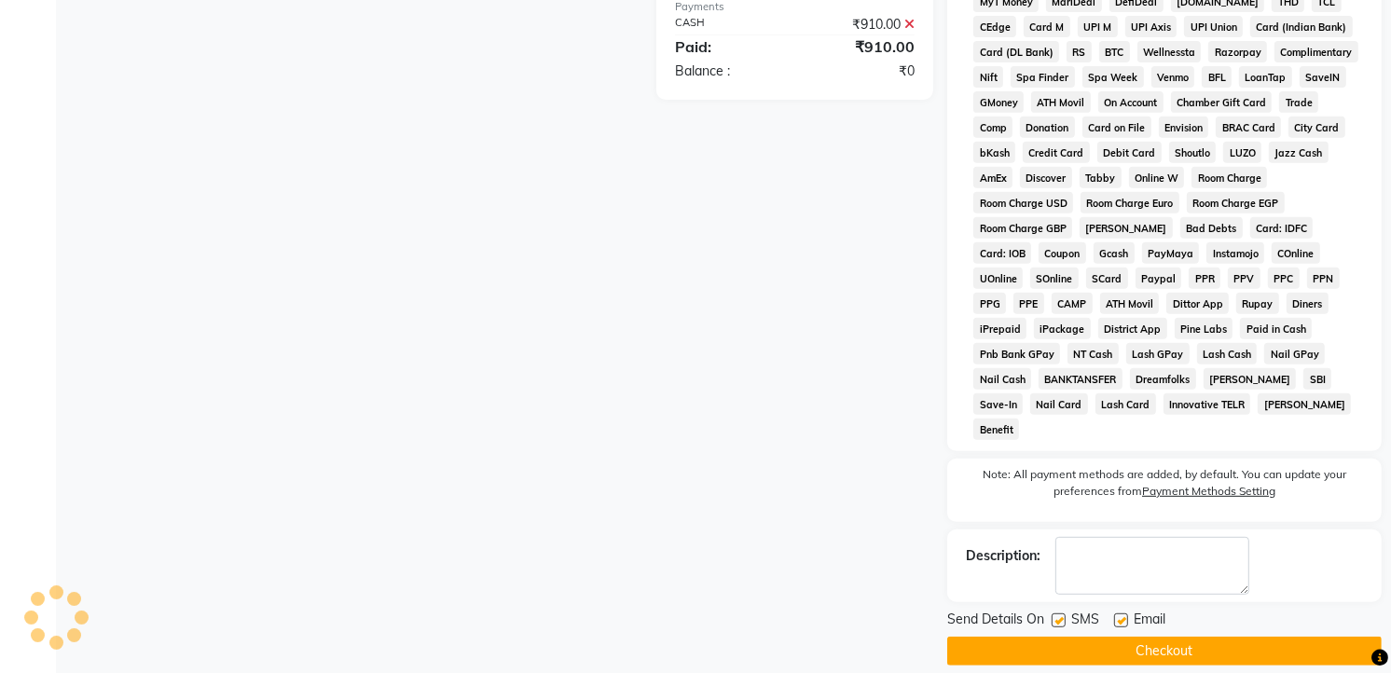
click at [1149, 637] on button "Checkout" at bounding box center [1164, 651] width 434 height 29
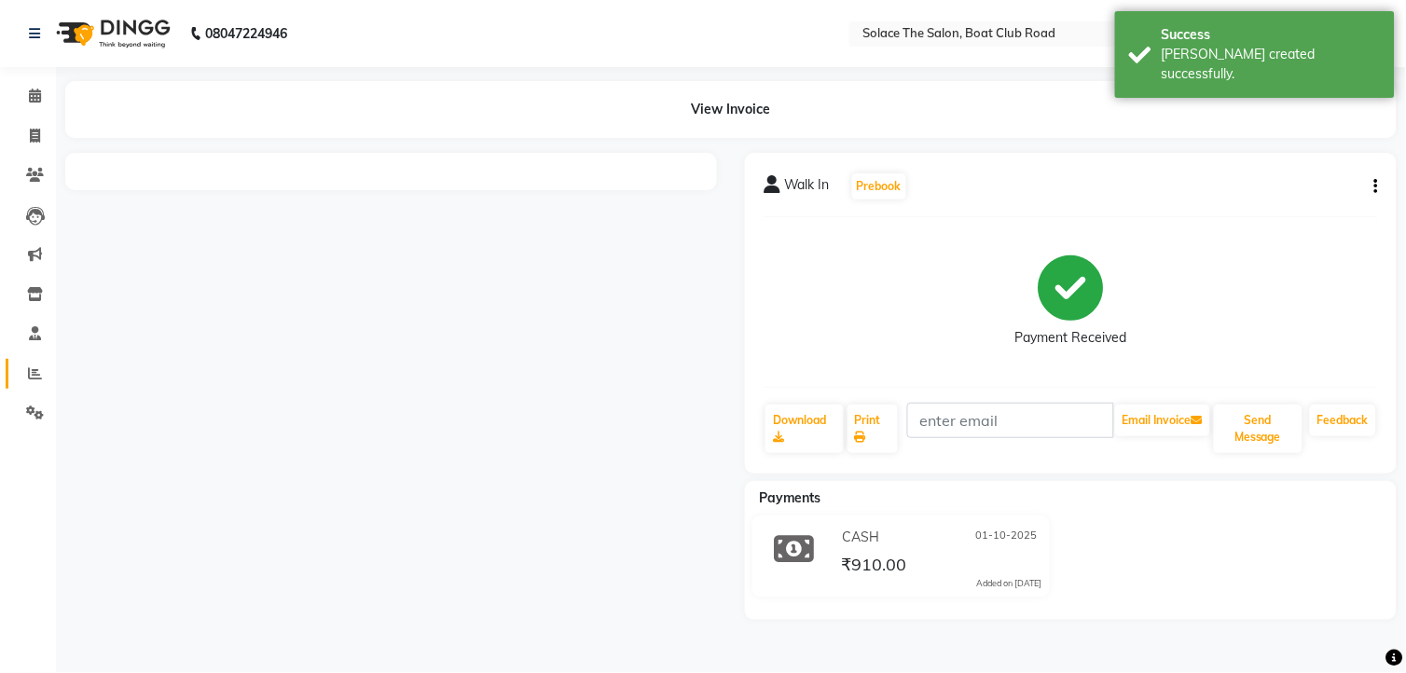
click at [34, 379] on icon at bounding box center [35, 373] width 14 height 14
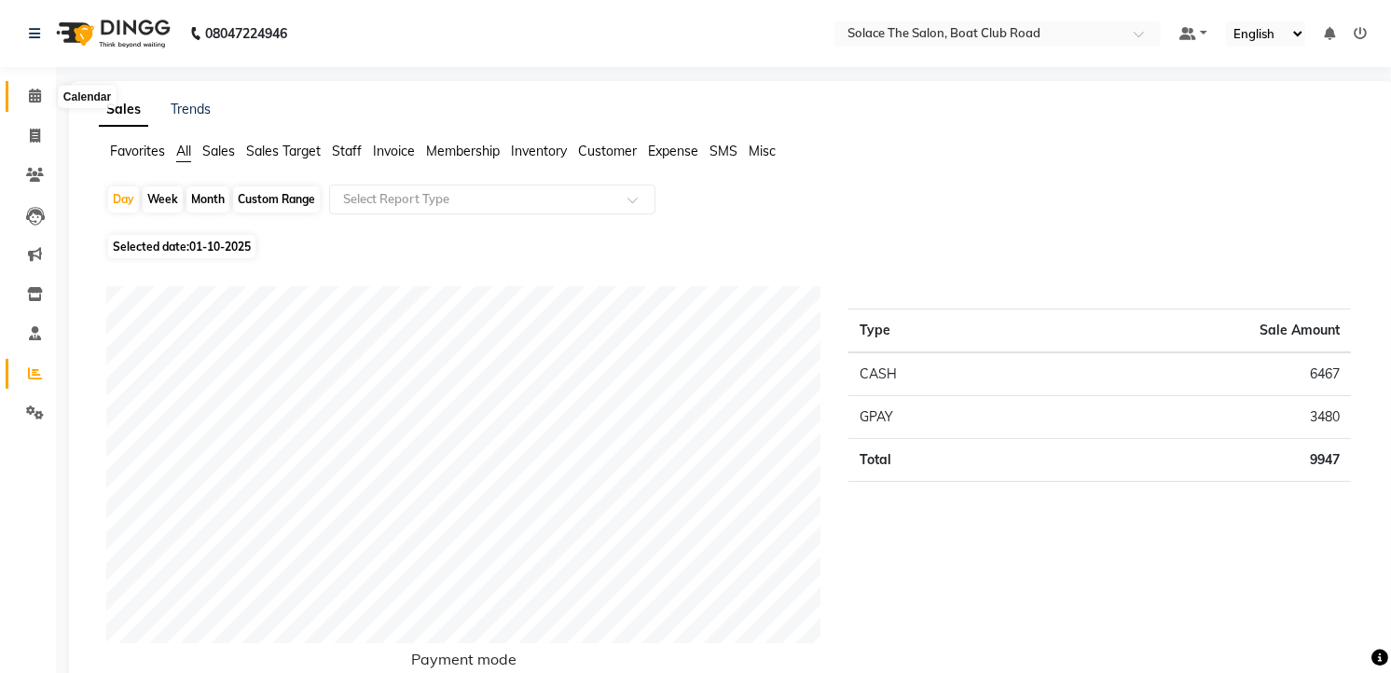
click at [38, 98] on icon at bounding box center [35, 96] width 12 height 14
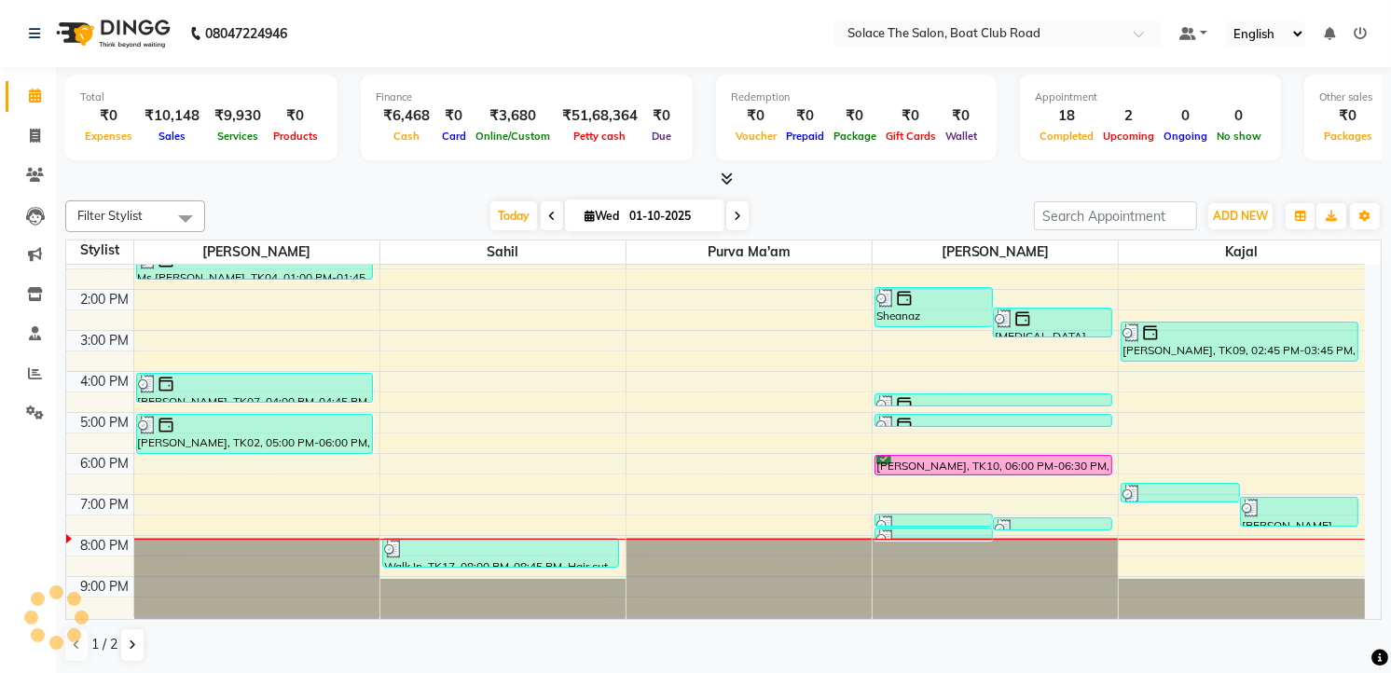
scroll to position [14, 0]
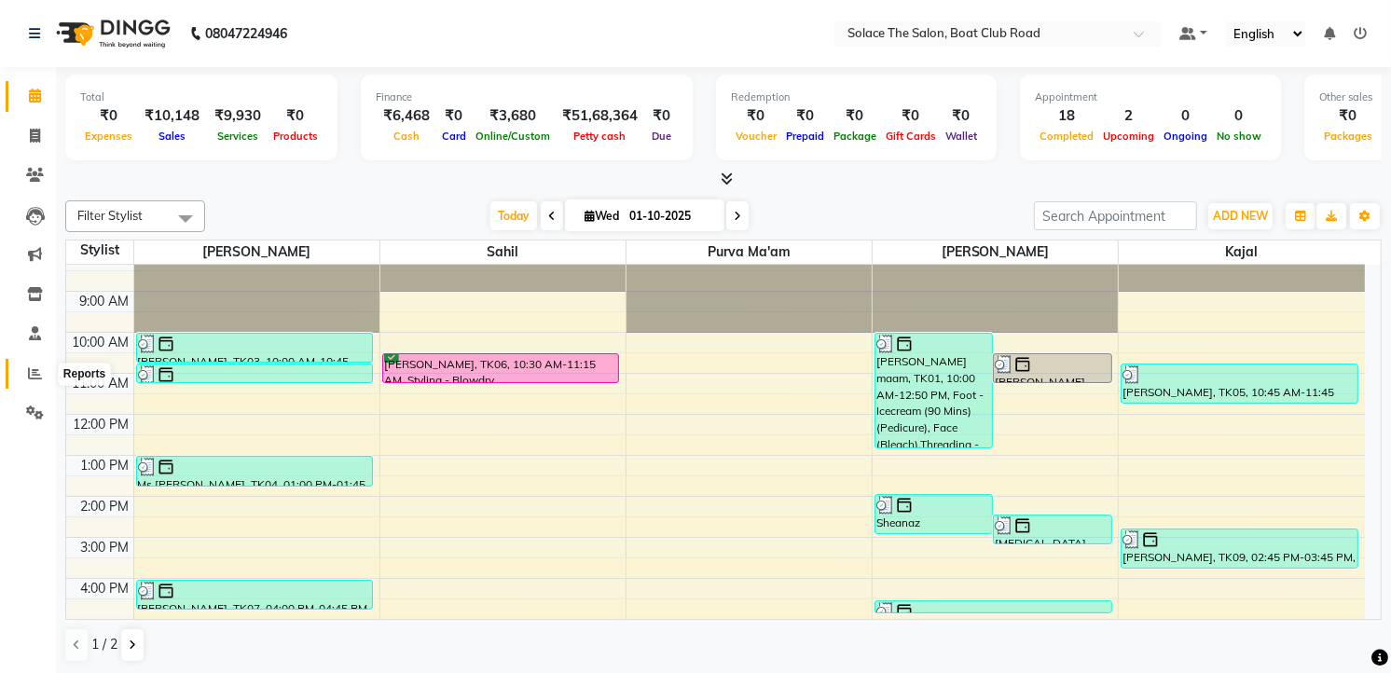
click at [39, 366] on icon at bounding box center [35, 373] width 14 height 14
